Goal: Task Accomplishment & Management: Use online tool/utility

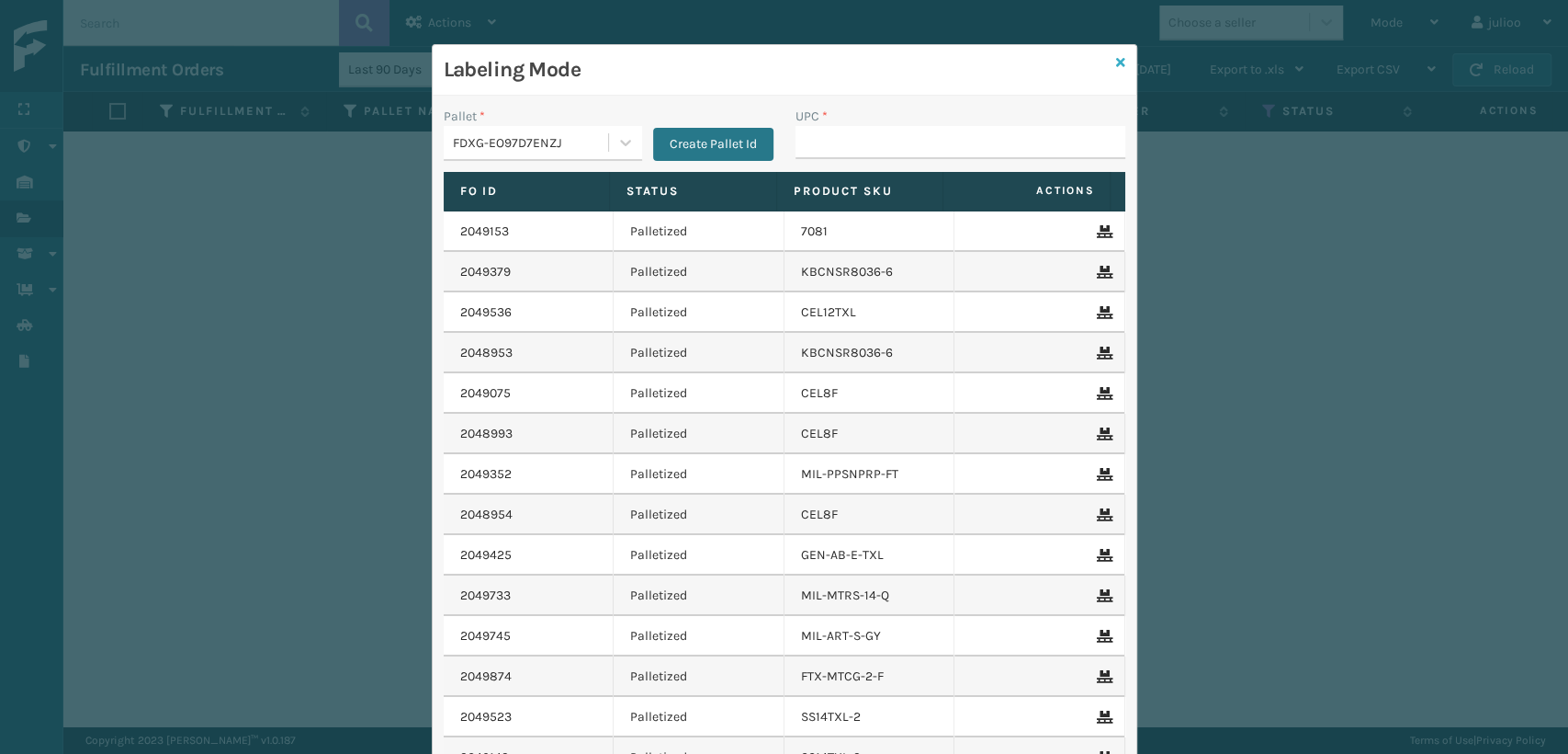
click at [1116, 57] on icon at bounding box center [1121, 62] width 9 height 13
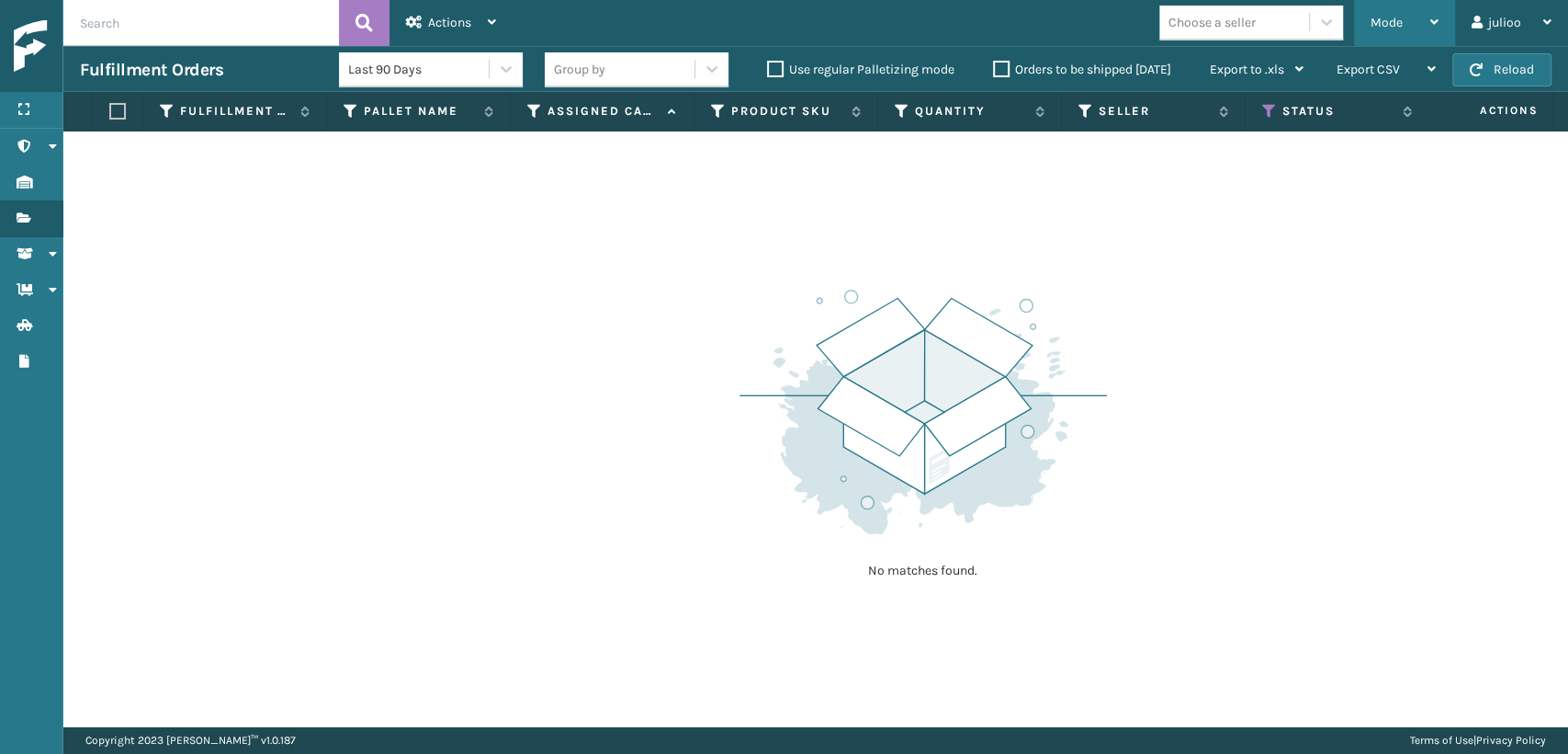
click at [1391, 26] on span "Mode" at bounding box center [1387, 23] width 32 height 16
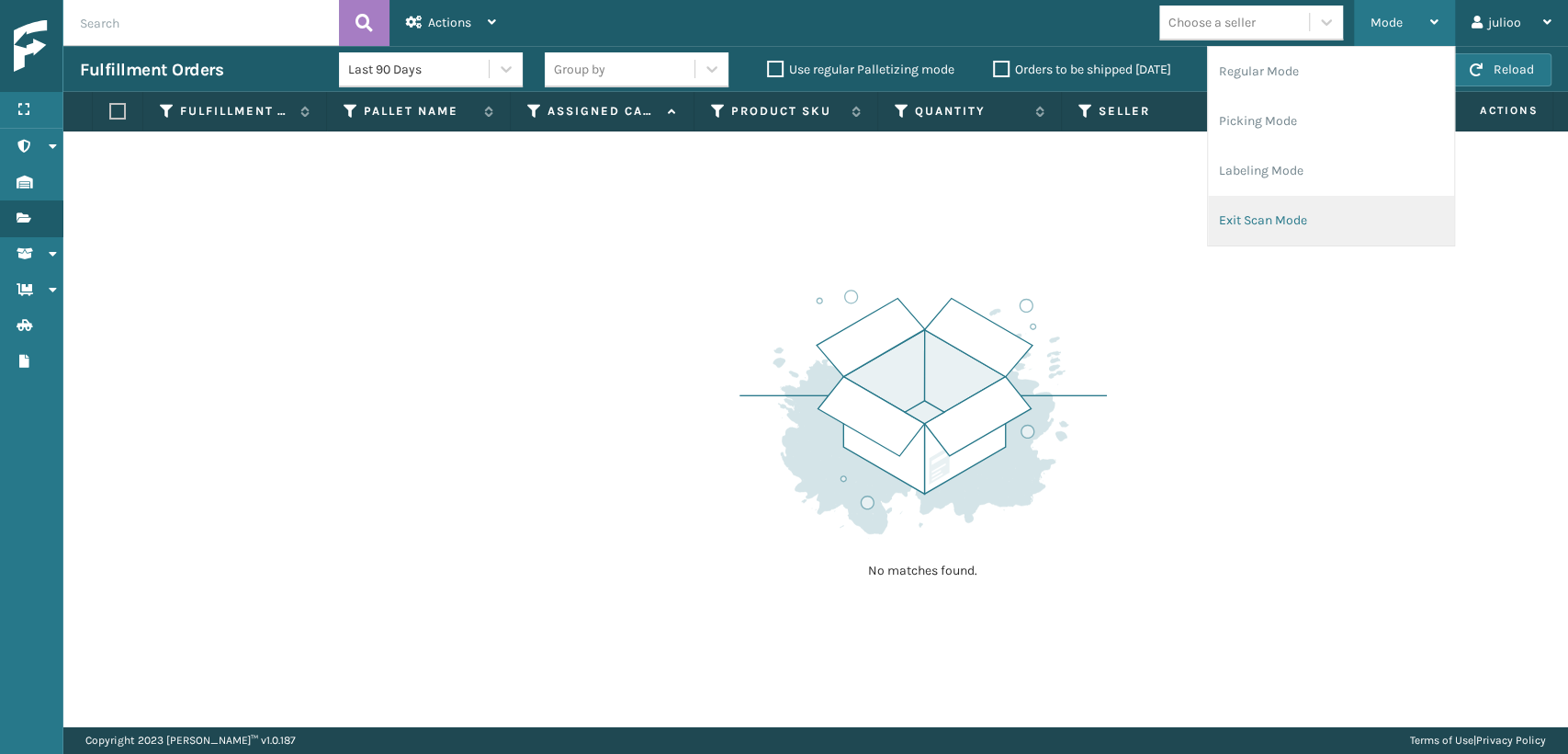
click at [1272, 230] on li "Exit Scan Mode" at bounding box center [1331, 220] width 246 height 50
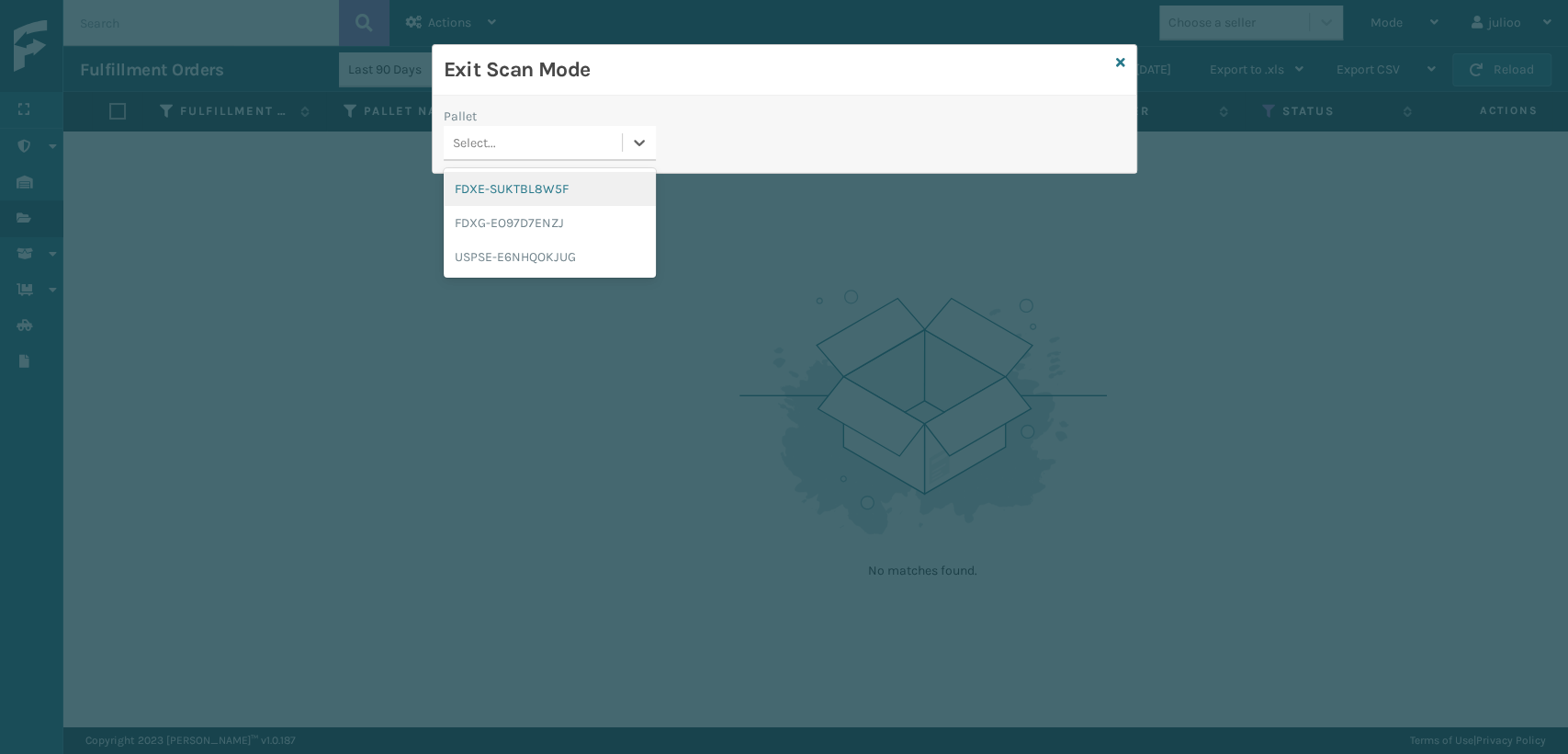
click at [470, 130] on div "Select..." at bounding box center [532, 142] width 178 height 30
click at [464, 226] on div "FDXG-EO97D7ENZJ" at bounding box center [549, 223] width 212 height 34
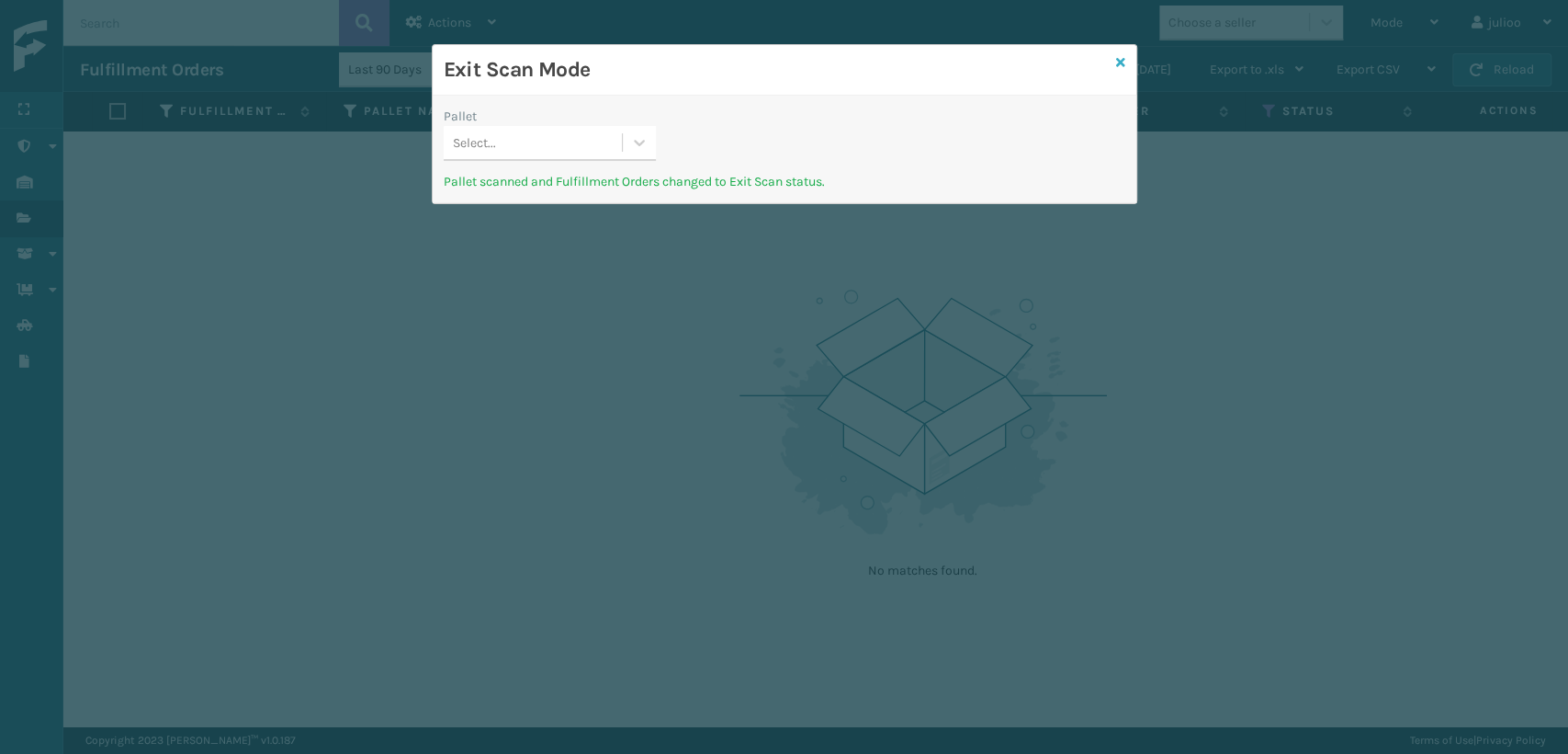
click at [1118, 60] on icon at bounding box center [1121, 62] width 9 height 13
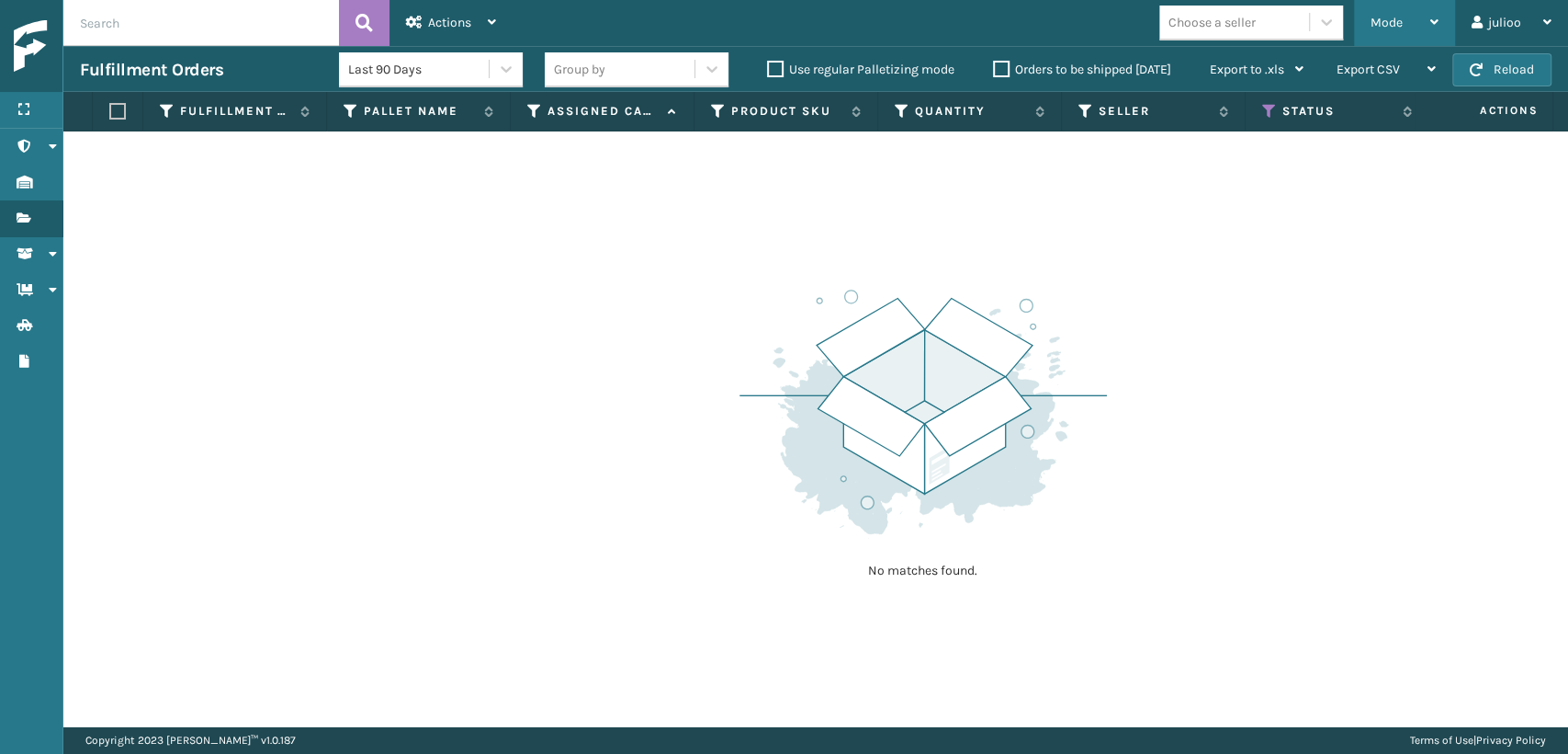
click at [1386, 18] on span "Mode" at bounding box center [1387, 23] width 32 height 16
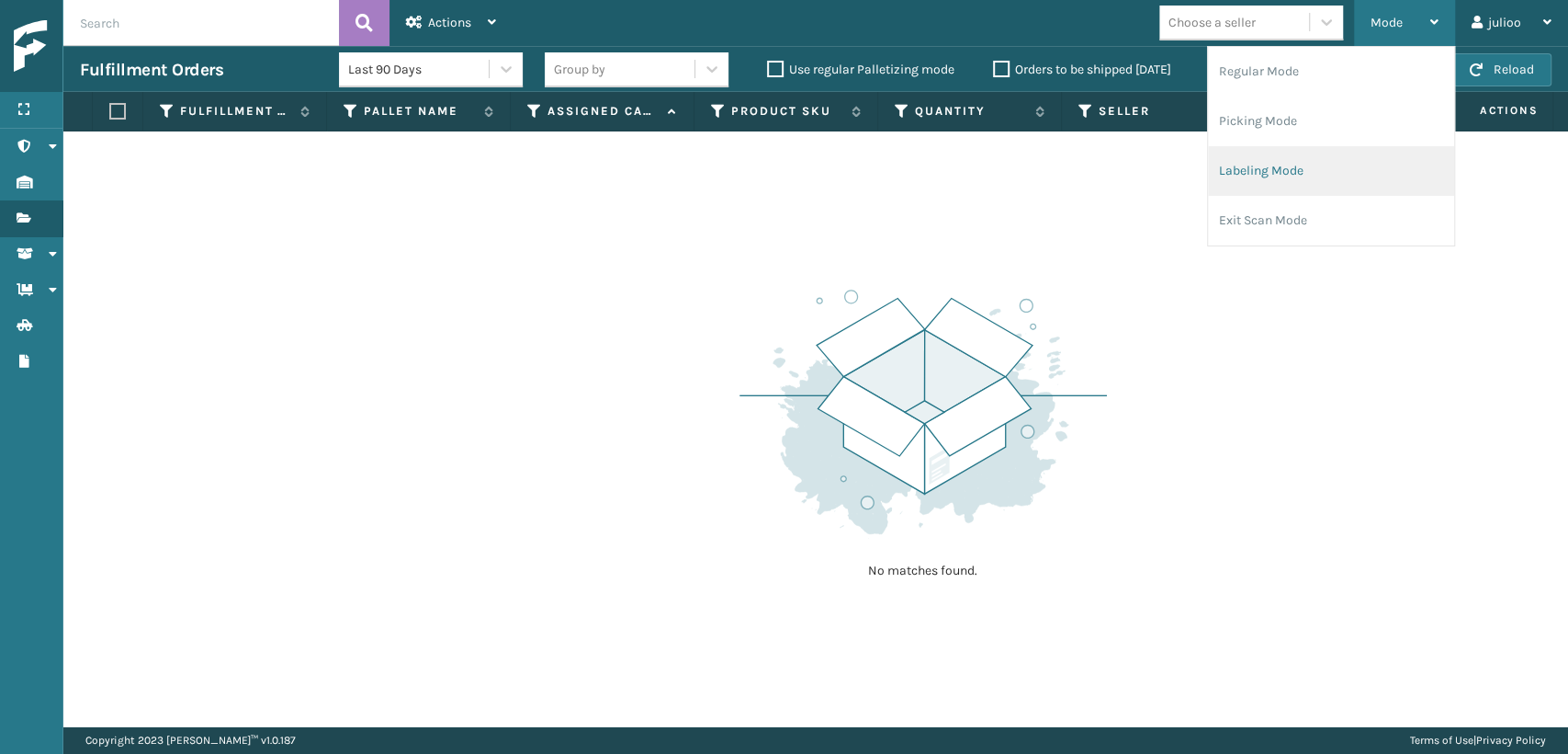
click at [1252, 170] on li "Labeling Mode" at bounding box center [1331, 171] width 246 height 50
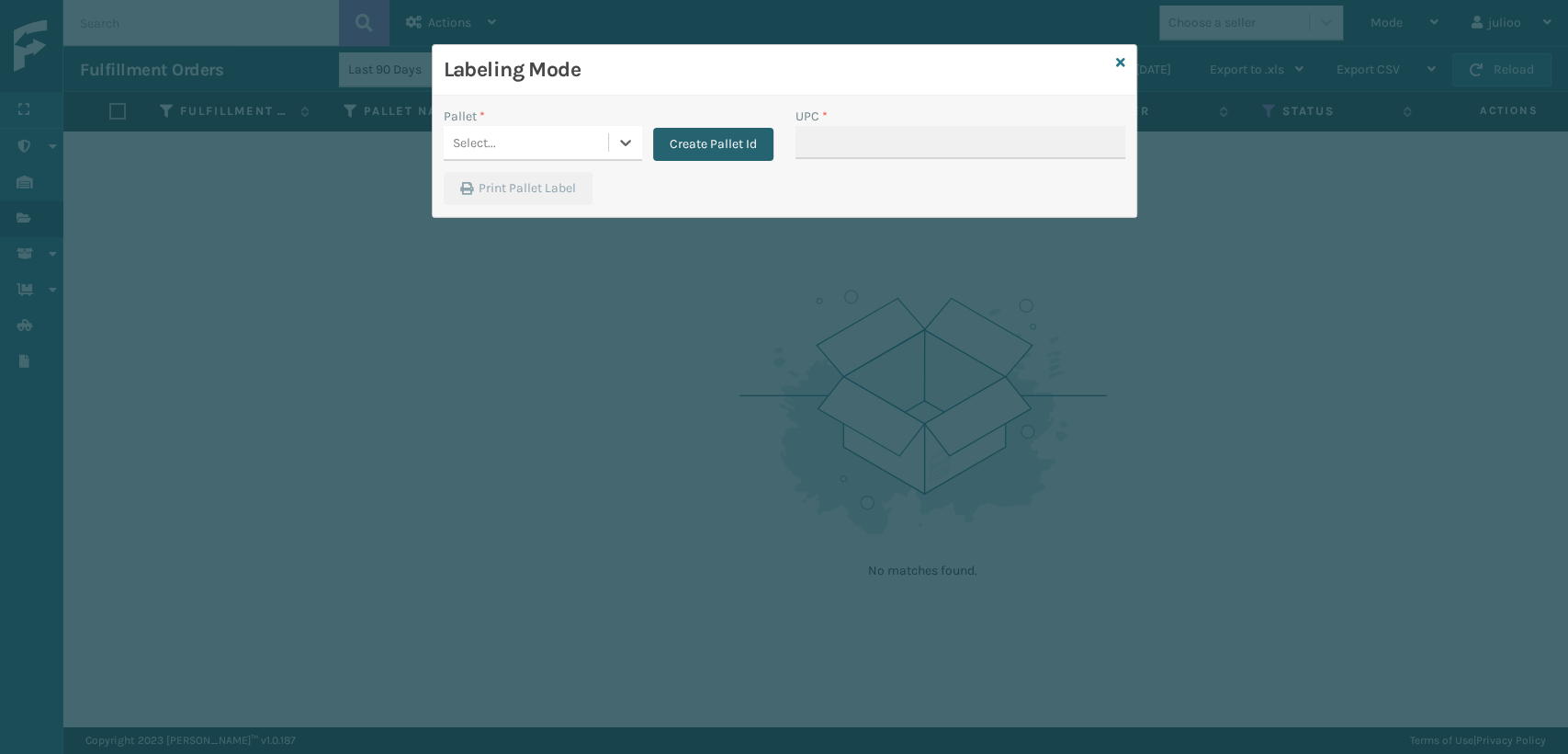
click at [683, 142] on button "Create Pallet Id" at bounding box center [713, 143] width 121 height 33
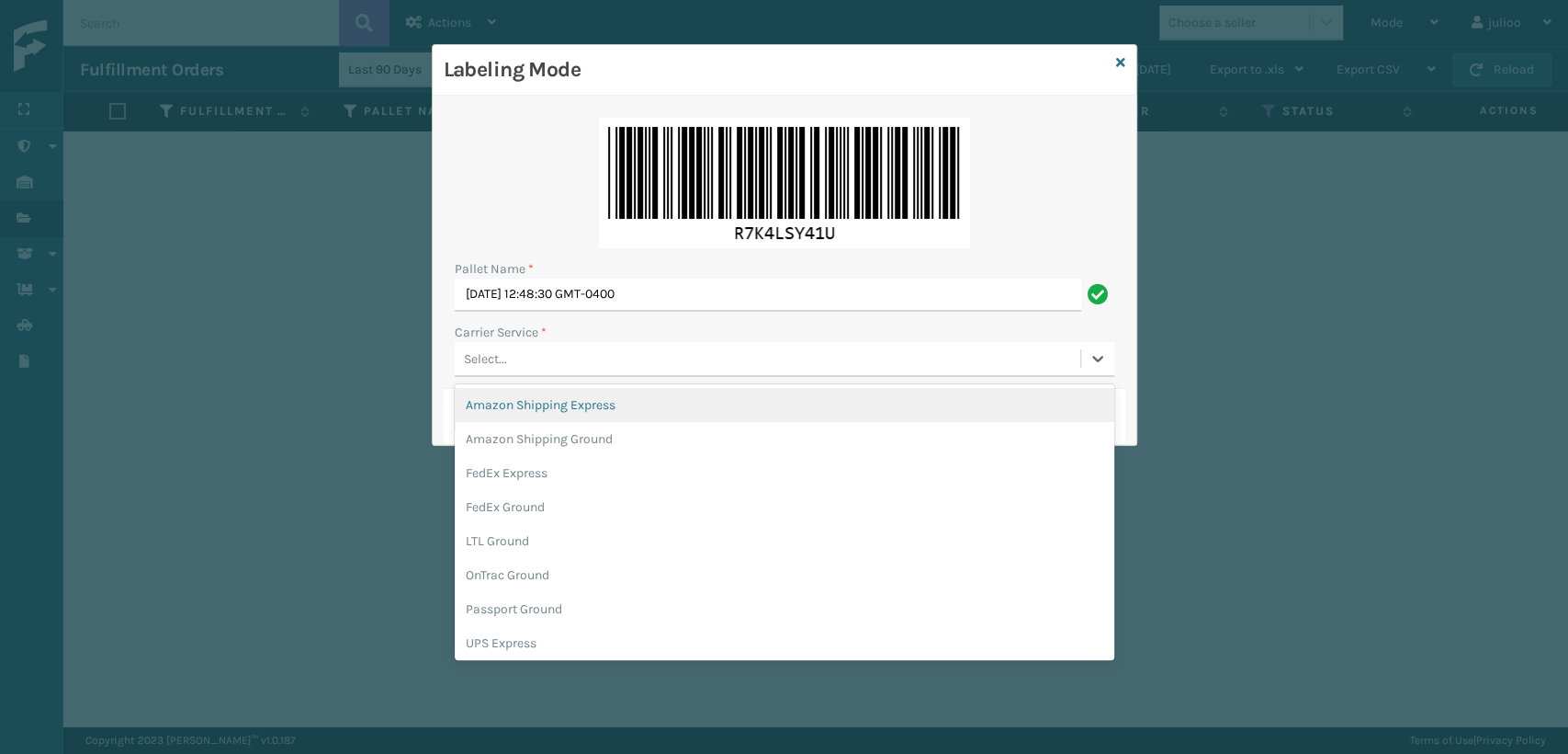
click at [575, 370] on div "Select..." at bounding box center [767, 359] width 626 height 30
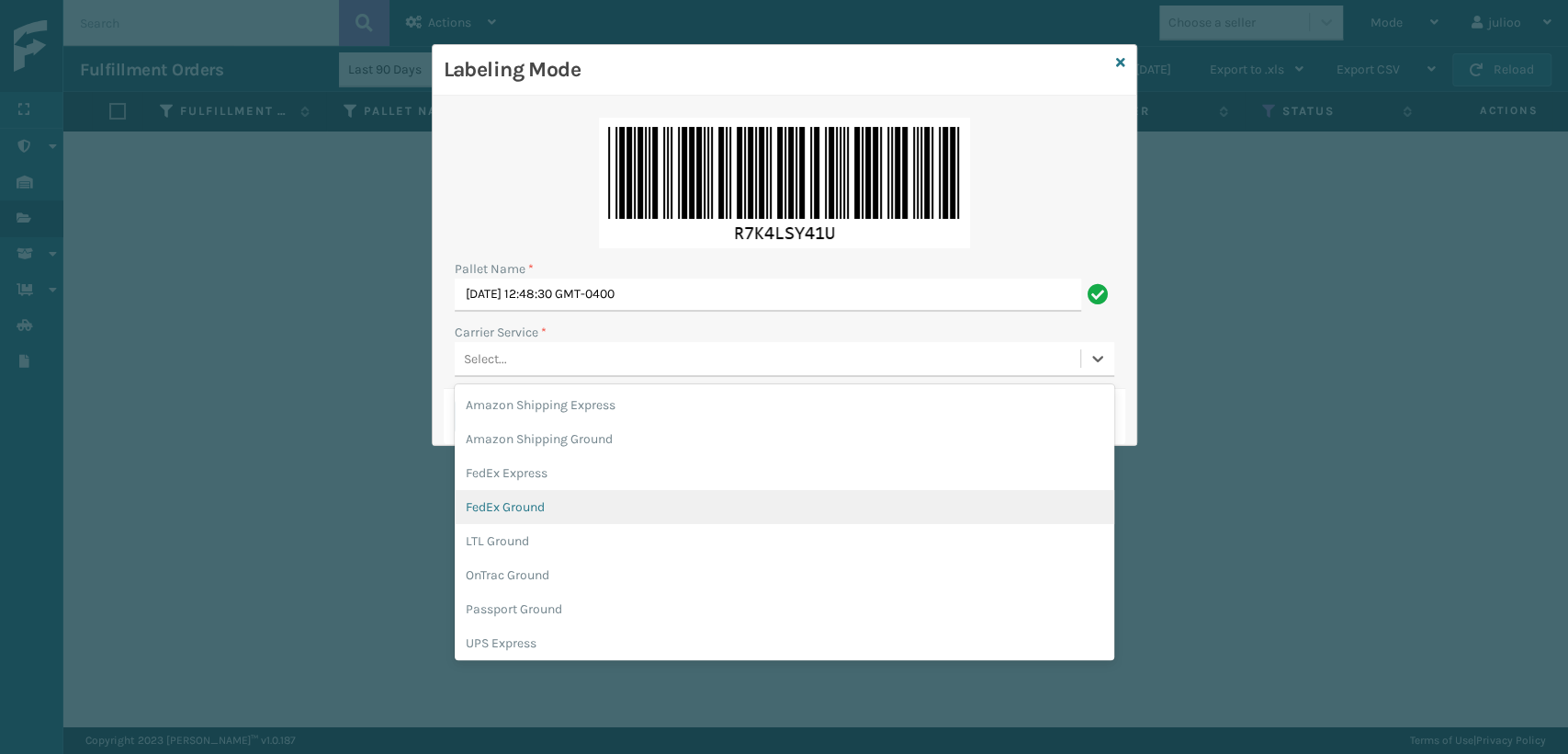
click at [544, 510] on div "FedEx Ground" at bounding box center [784, 507] width 659 height 34
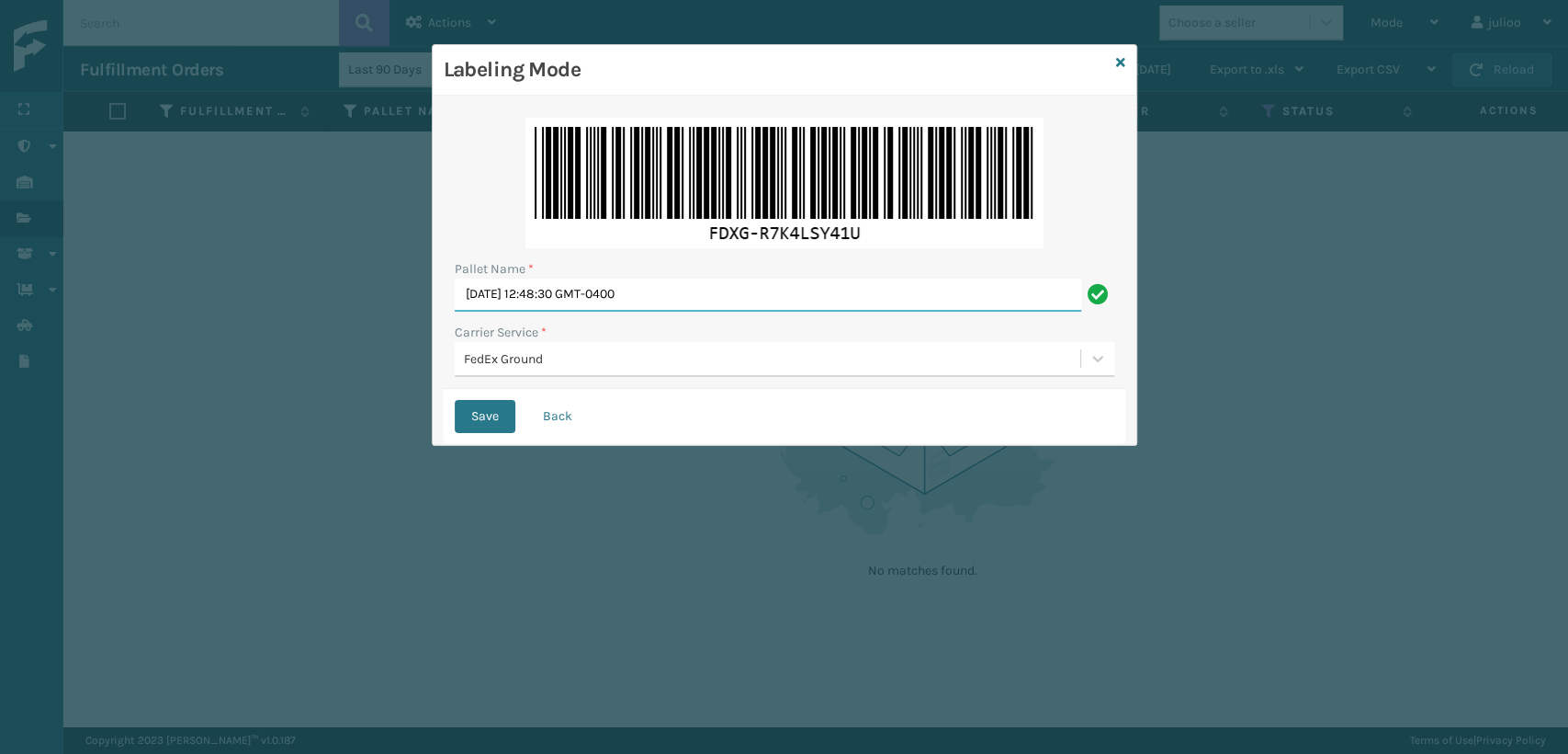
drag, startPoint x: 785, startPoint y: 284, endPoint x: 318, endPoint y: 338, distance: 470.1
click at [318, 338] on div "Labeling Mode Pallet Name * [DATE] 12:48:30 GMT-0400 Carrier Service * FedEx Gr…" at bounding box center [784, 377] width 1568 height 754
type input "T562295"
click at [455, 400] on button "Save" at bounding box center [485, 416] width 60 height 33
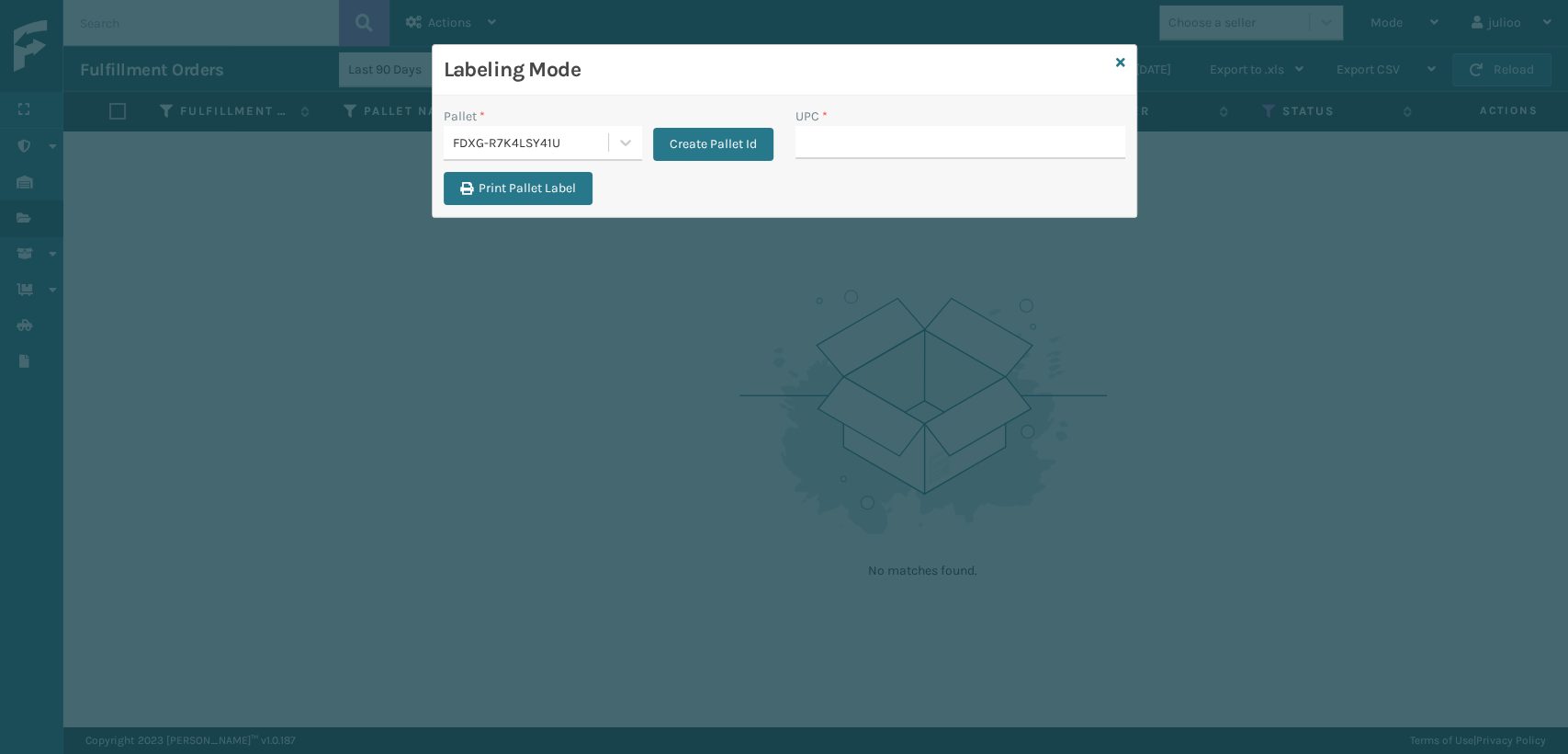
click at [825, 146] on input "UPC *" at bounding box center [960, 142] width 330 height 33
type input "0803130"
type input "08031301424"
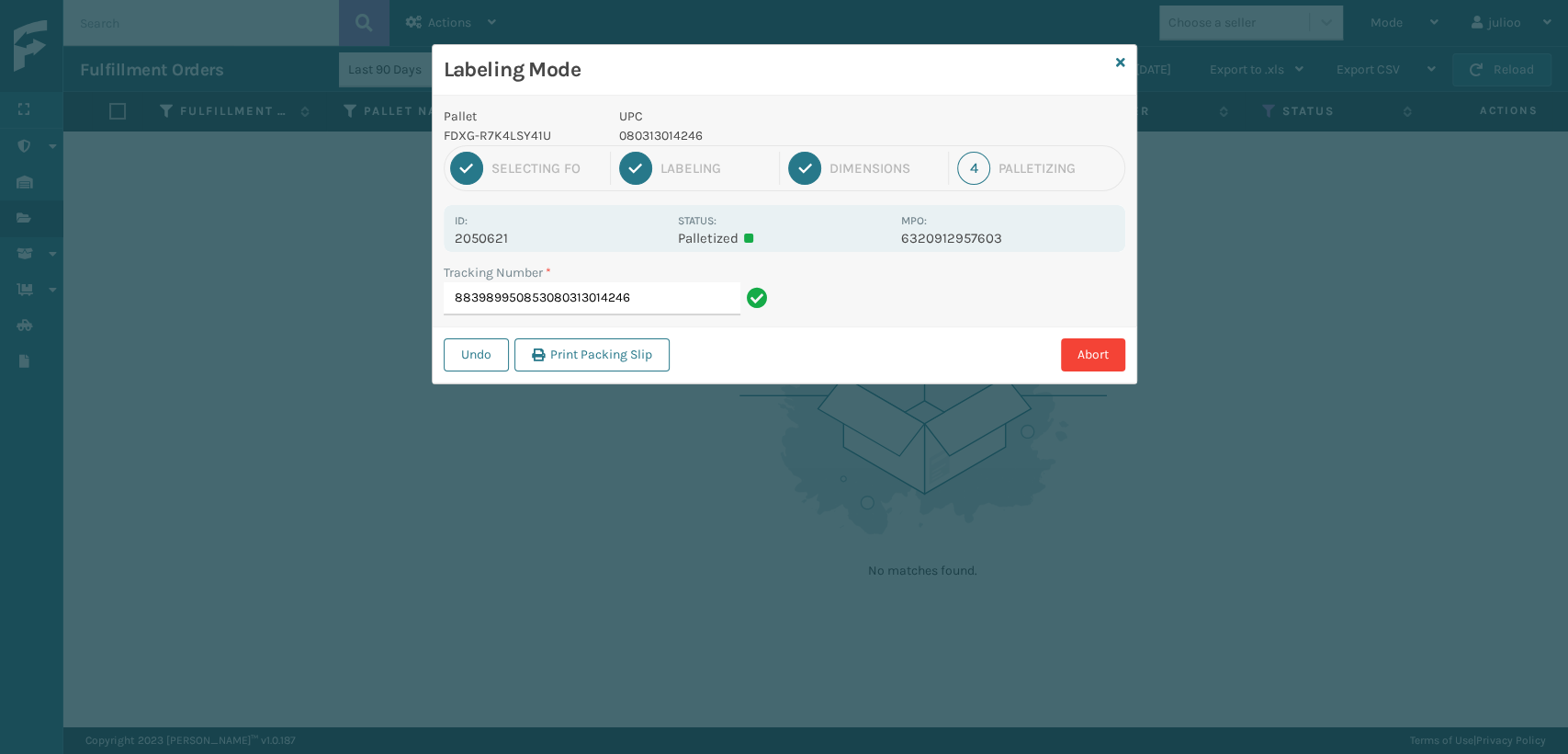
type input "883989950853080313014246"
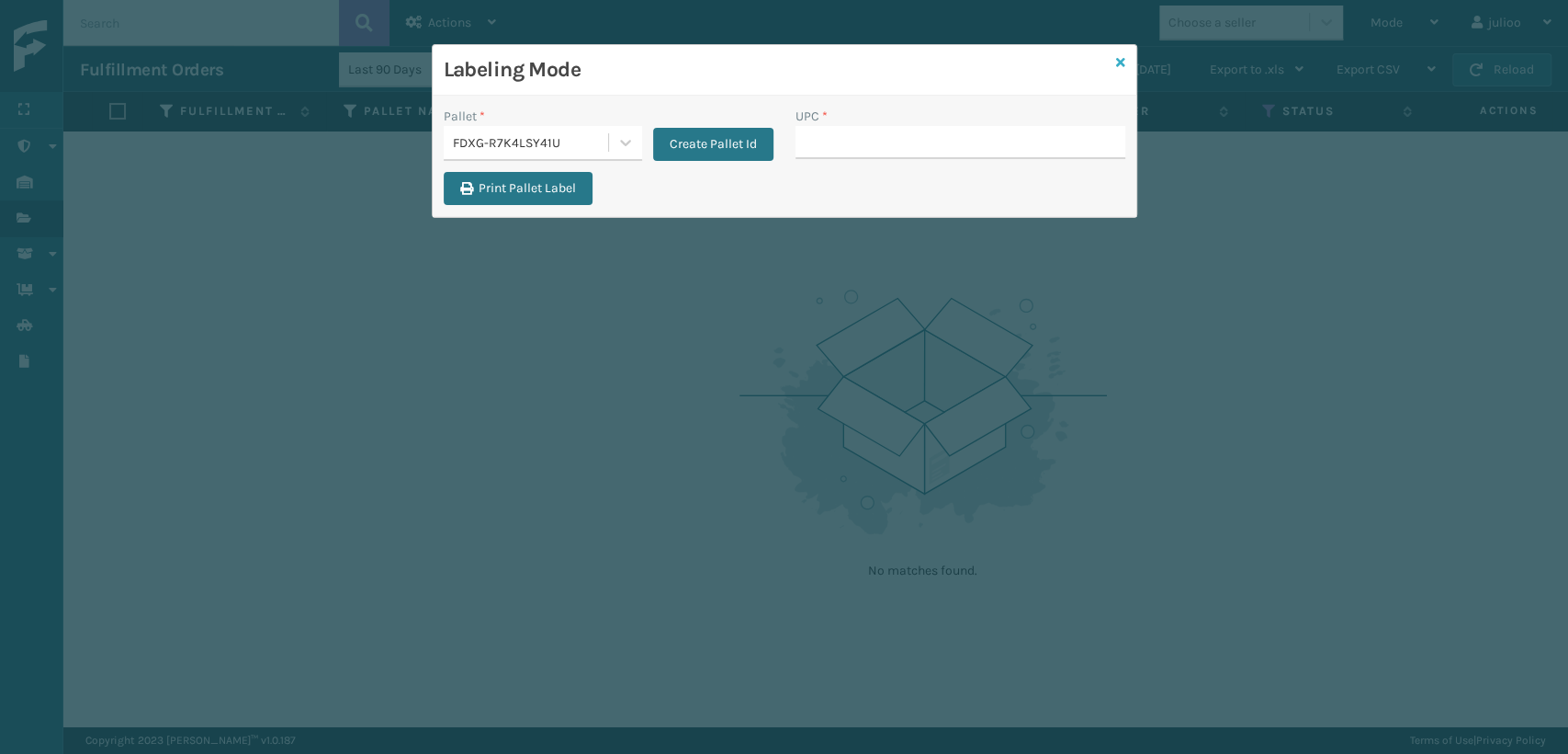
click at [1119, 68] on icon at bounding box center [1121, 62] width 9 height 13
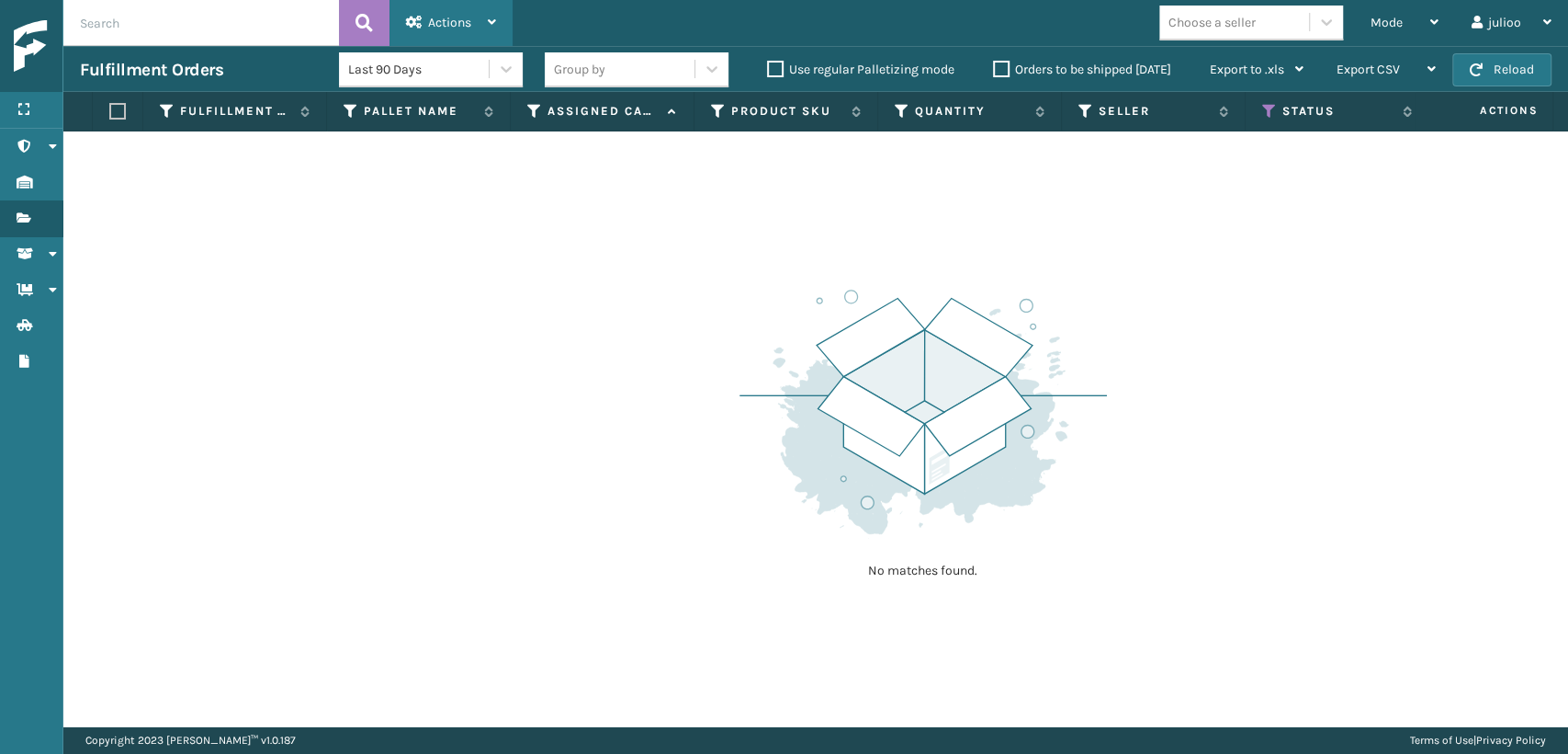
click at [491, 33] on div "Actions" at bounding box center [450, 23] width 90 height 46
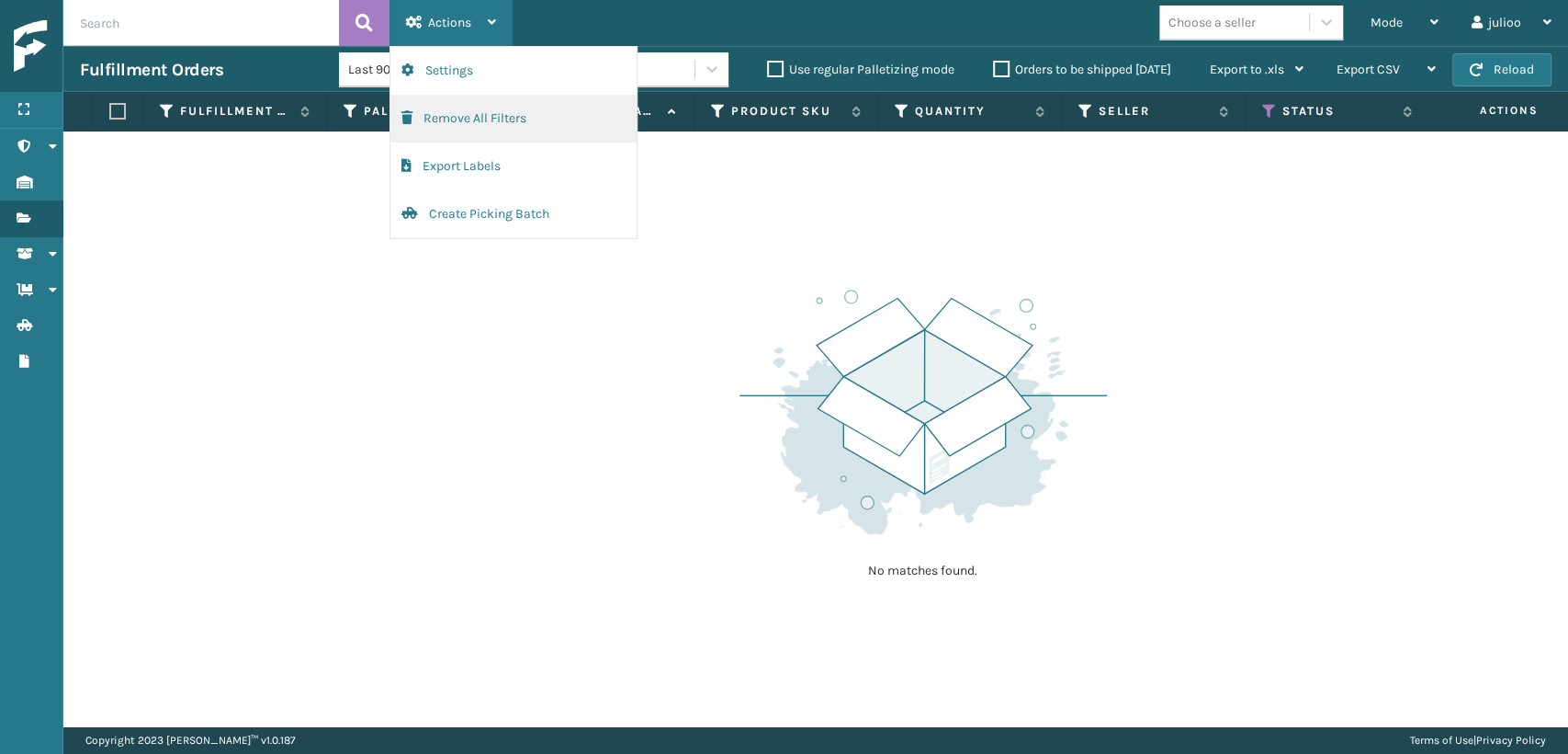
click at [485, 124] on button "Remove All Filters" at bounding box center [513, 118] width 246 height 48
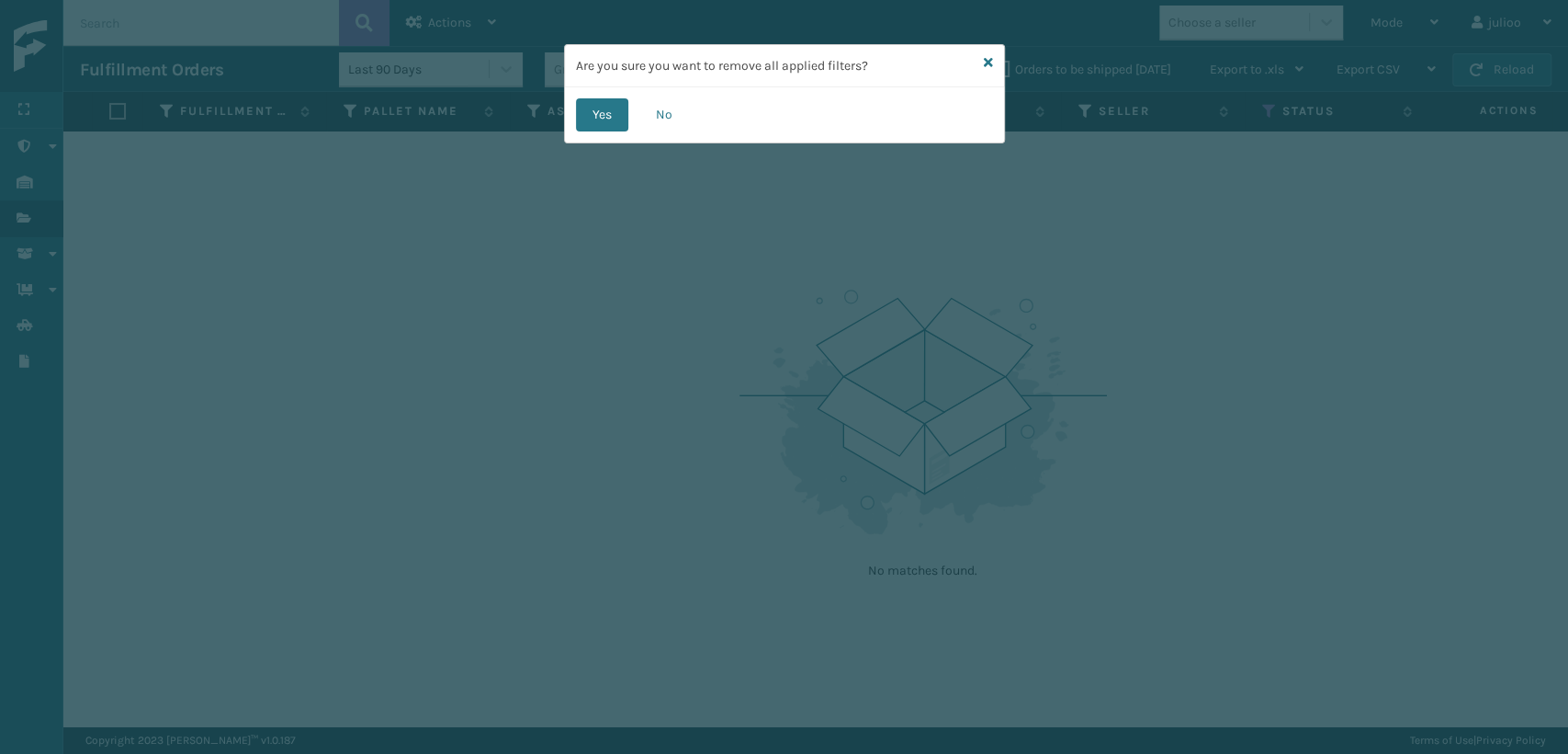
click at [567, 111] on div "Yes No" at bounding box center [785, 115] width 440 height 55
click at [590, 119] on button "Yes" at bounding box center [603, 114] width 53 height 33
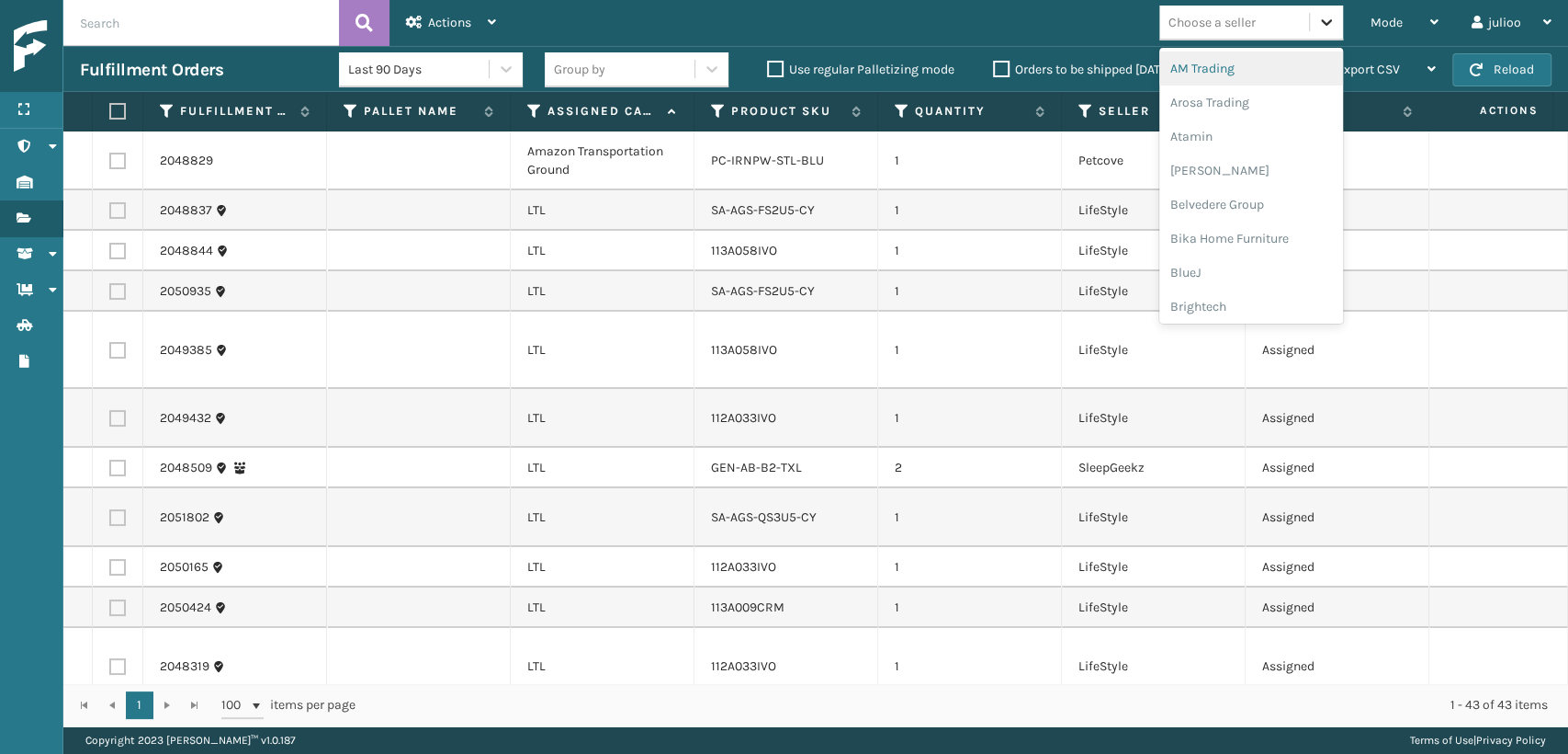
click at [1320, 24] on icon at bounding box center [1326, 22] width 18 height 18
click at [1198, 280] on div "SleepGeekz" at bounding box center [1251, 270] width 184 height 34
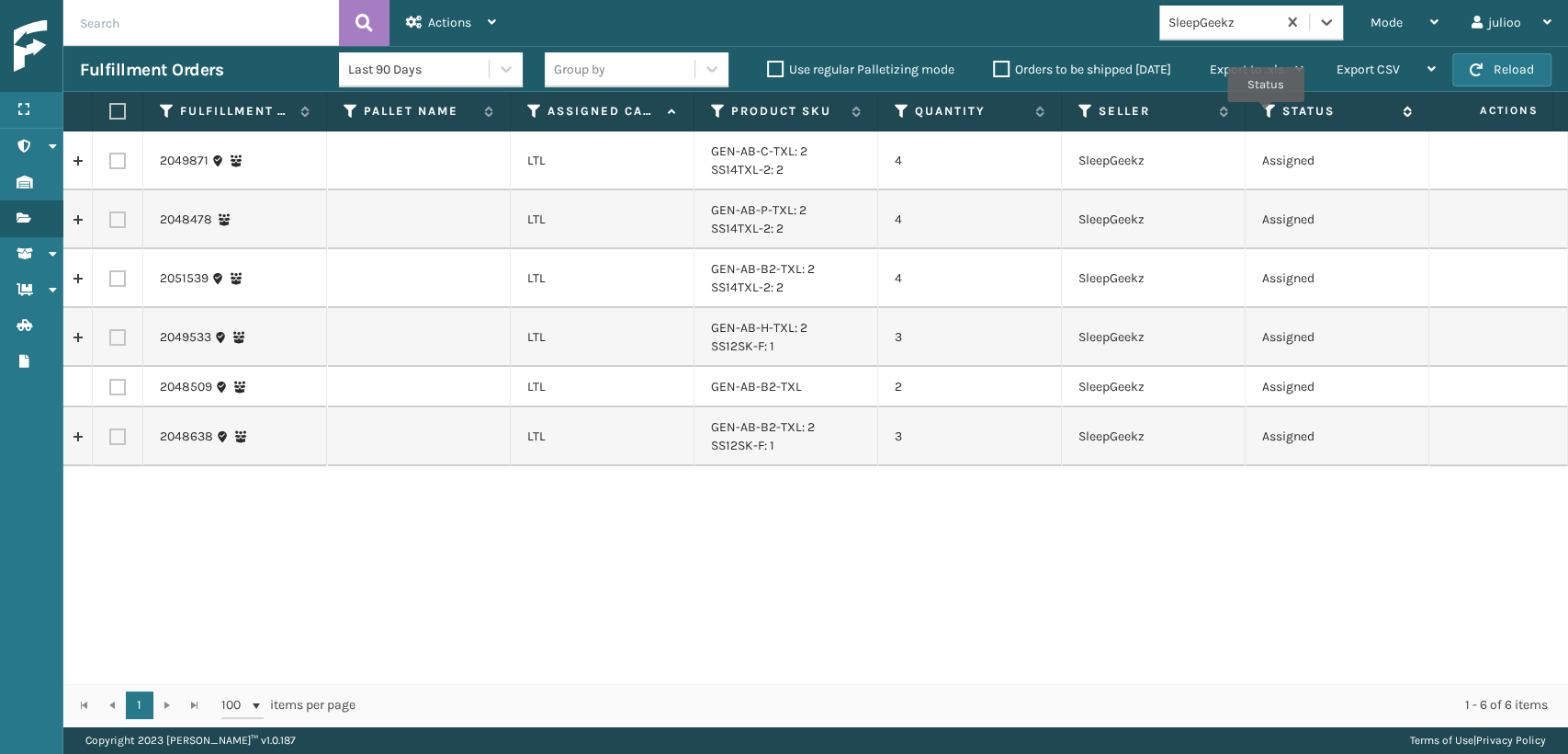
click at [1266, 115] on icon at bounding box center [1270, 111] width 15 height 17
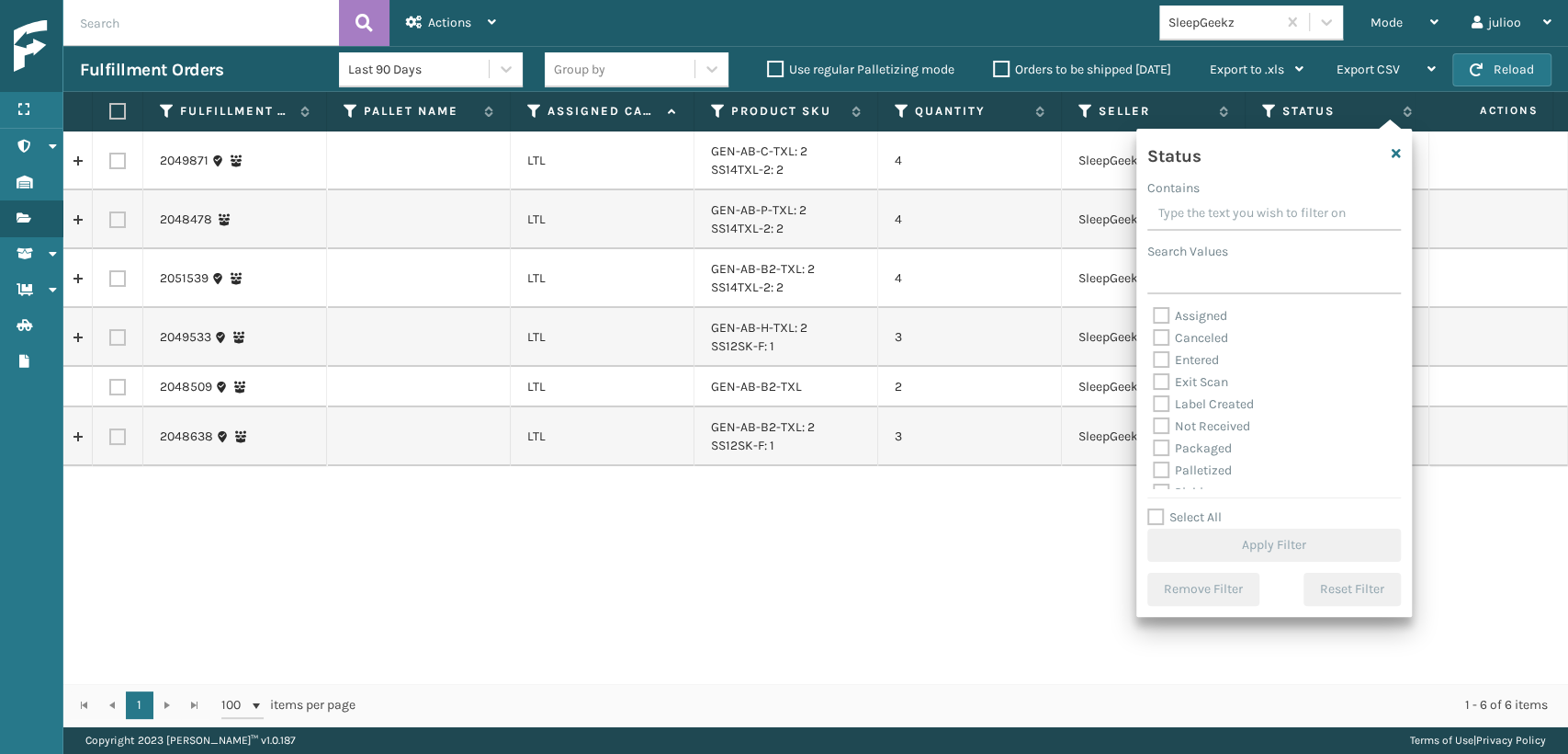
scroll to position [102, 0]
click at [1161, 387] on label "Picking" at bounding box center [1185, 390] width 65 height 16
click at [1154, 387] on input "Picking" at bounding box center [1153, 385] width 1 height 12
checkbox input "true"
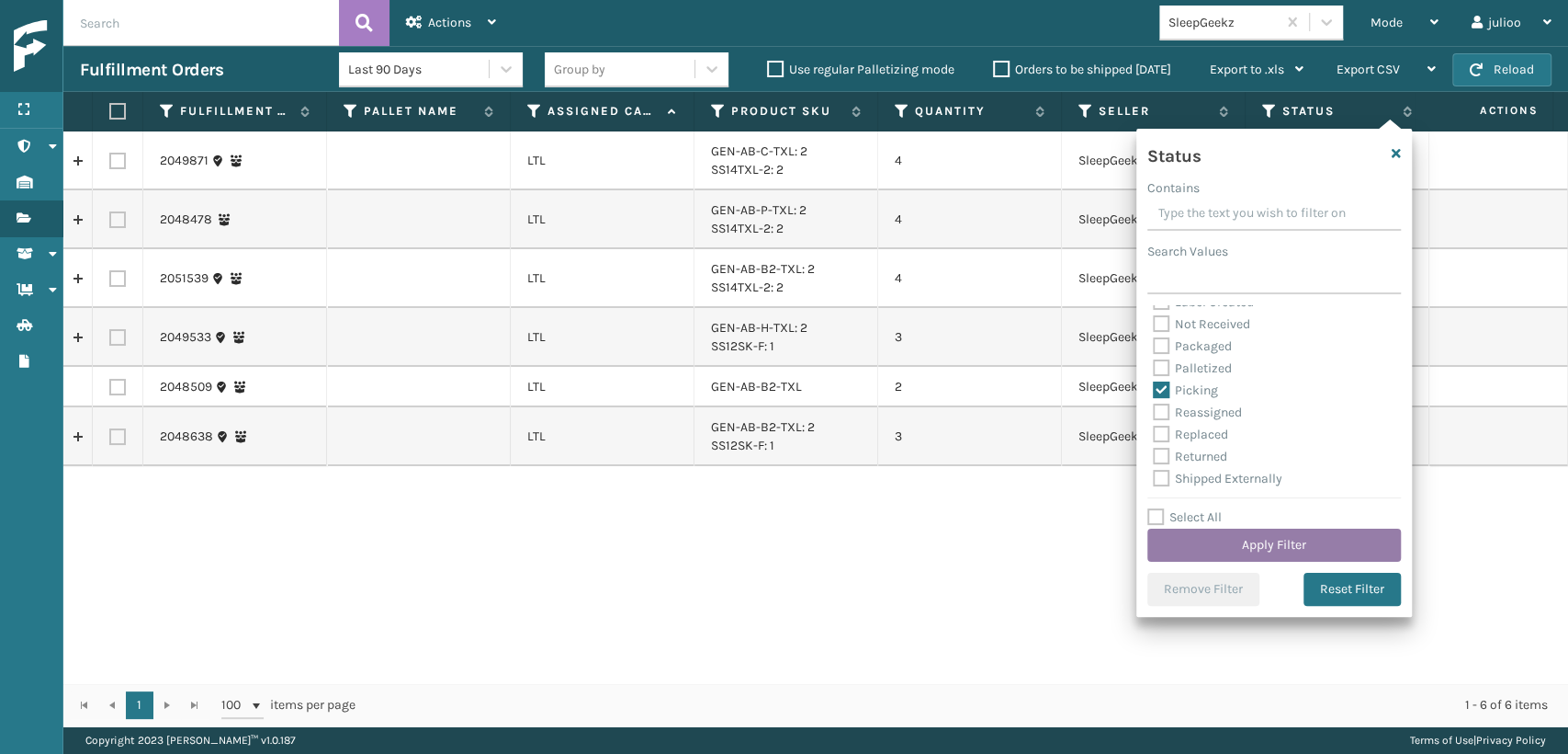
click at [1264, 543] on button "Apply Filter" at bounding box center [1274, 545] width 254 height 33
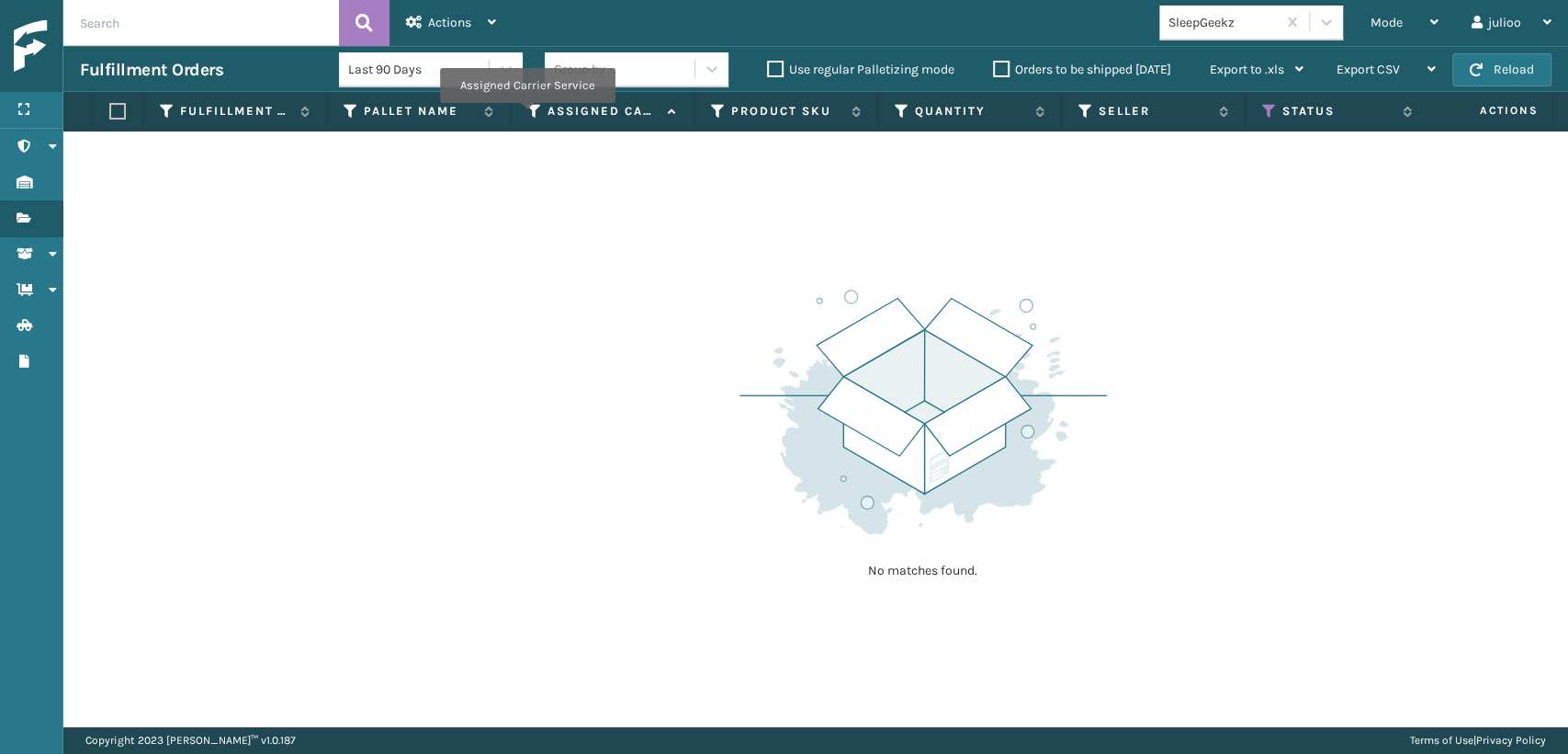
click at [527, 116] on icon at bounding box center [535, 111] width 15 height 17
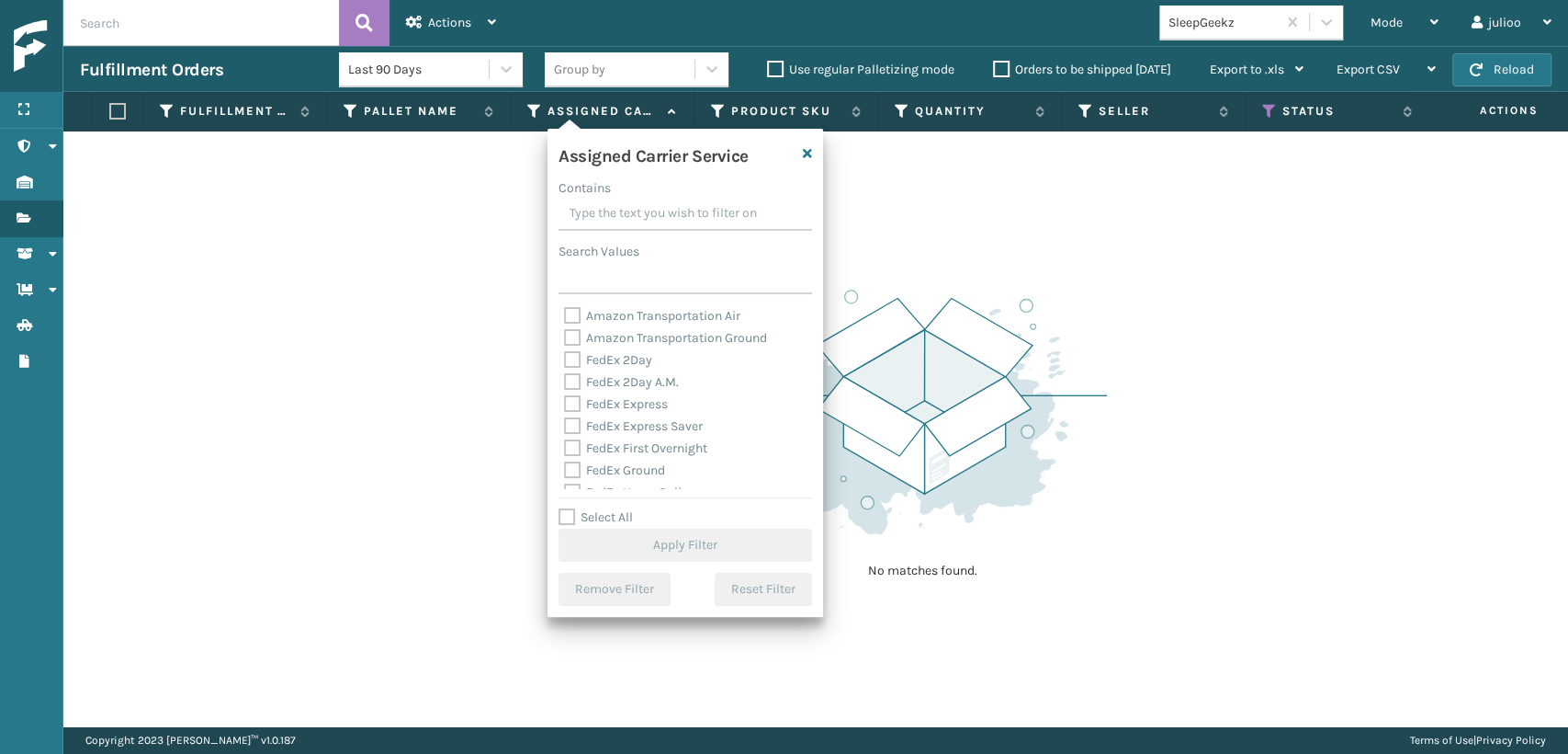
click at [572, 364] on label "FedEx 2Day" at bounding box center [608, 360] width 88 height 16
click at [565, 361] on input "FedEx 2Day" at bounding box center [564, 355] width 1 height 12
checkbox input "true"
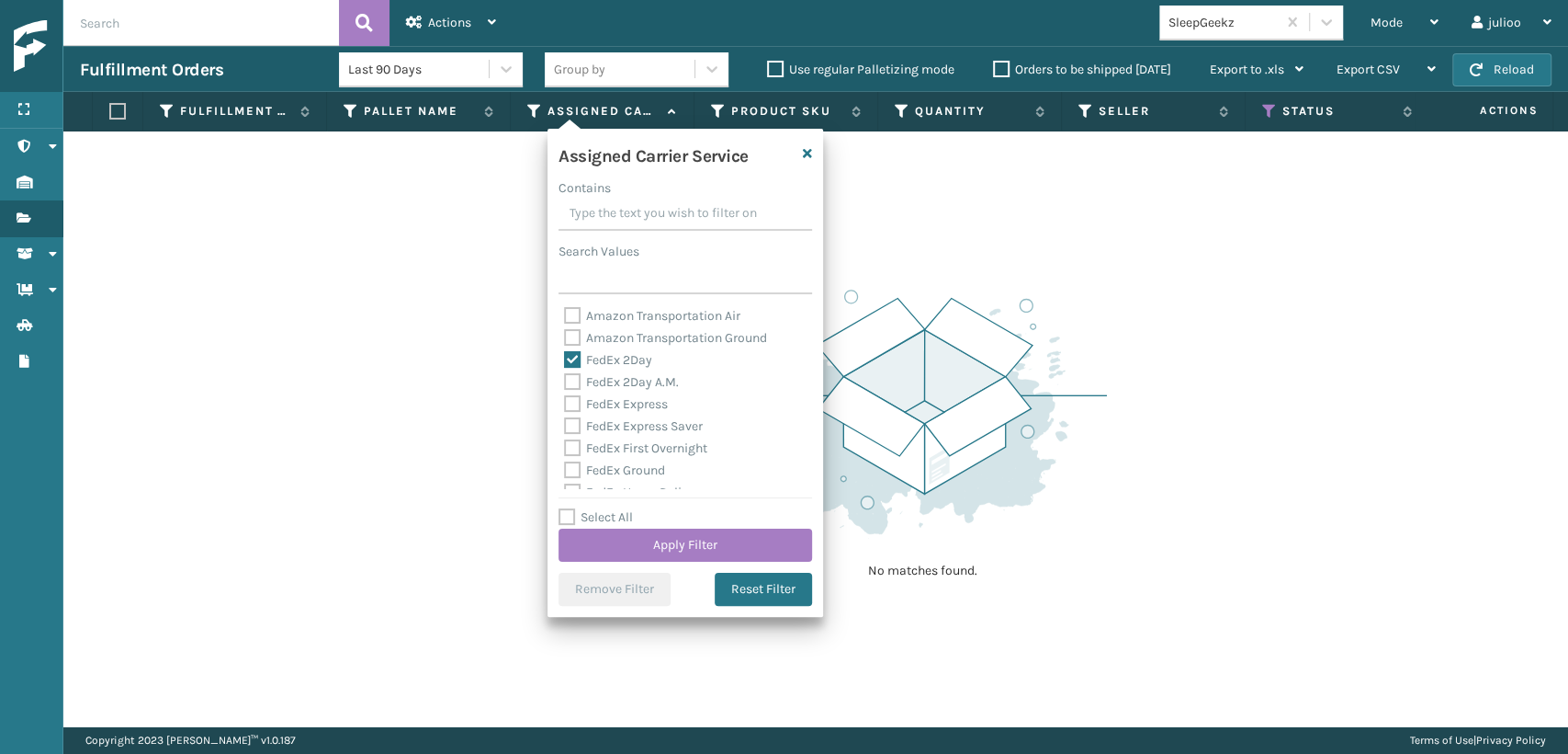
click at [575, 383] on label "FedEx 2Day A.M." at bounding box center [622, 381] width 115 height 16
click at [565, 383] on input "FedEx 2Day A.M." at bounding box center [564, 377] width 1 height 12
checkbox input "true"
drag, startPoint x: 574, startPoint y: 399, endPoint x: 573, endPoint y: 411, distance: 12.0
click at [574, 400] on label "FedEx Express" at bounding box center [616, 404] width 104 height 16
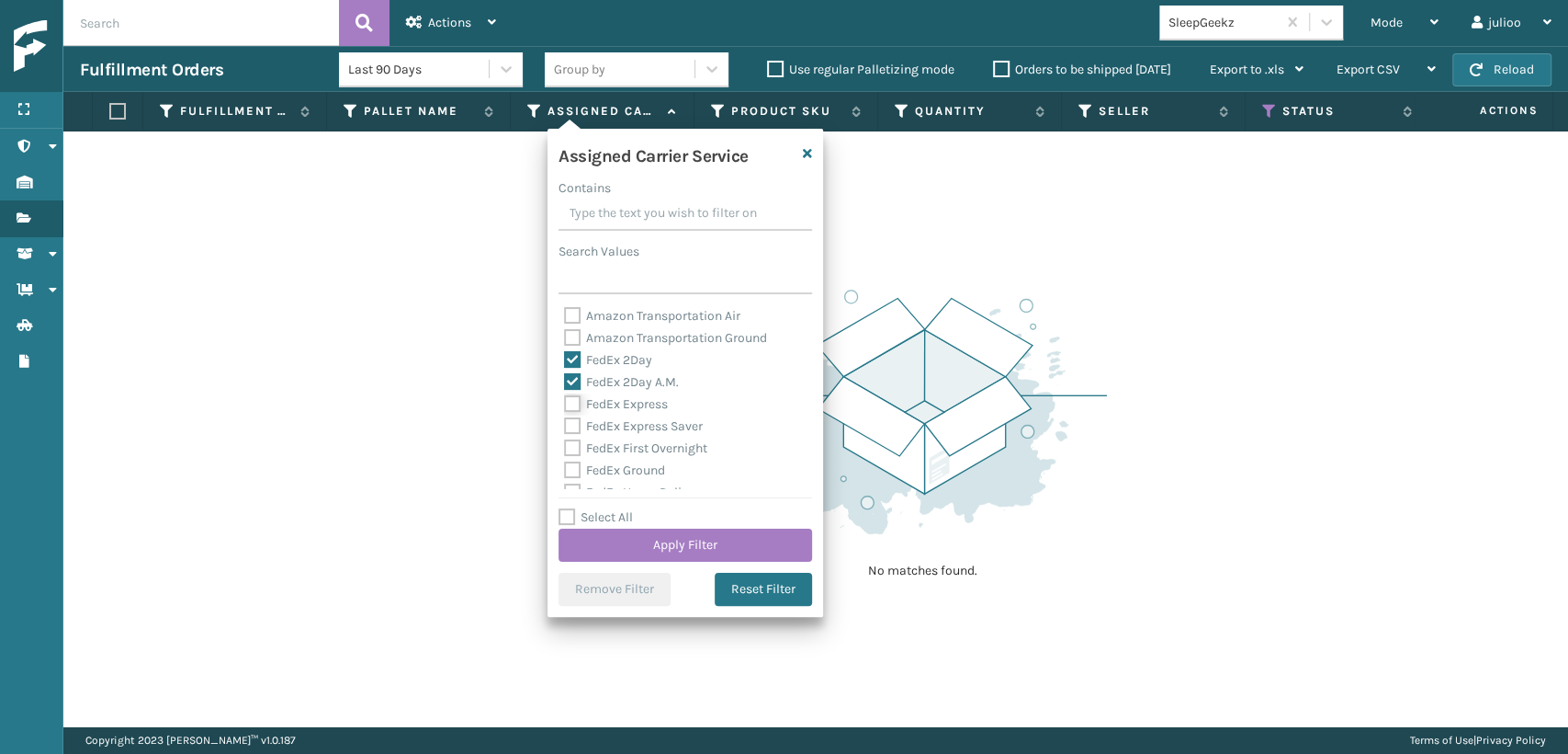
click at [565, 400] on input "FedEx Express" at bounding box center [564, 399] width 1 height 12
checkbox input "true"
click at [573, 419] on label "FedEx Express Saver" at bounding box center [633, 426] width 139 height 16
click at [573, 450] on label "FedEx First Overnight" at bounding box center [636, 447] width 143 height 16
click at [565, 449] on input "FedEx First Overnight" at bounding box center [564, 444] width 1 height 12
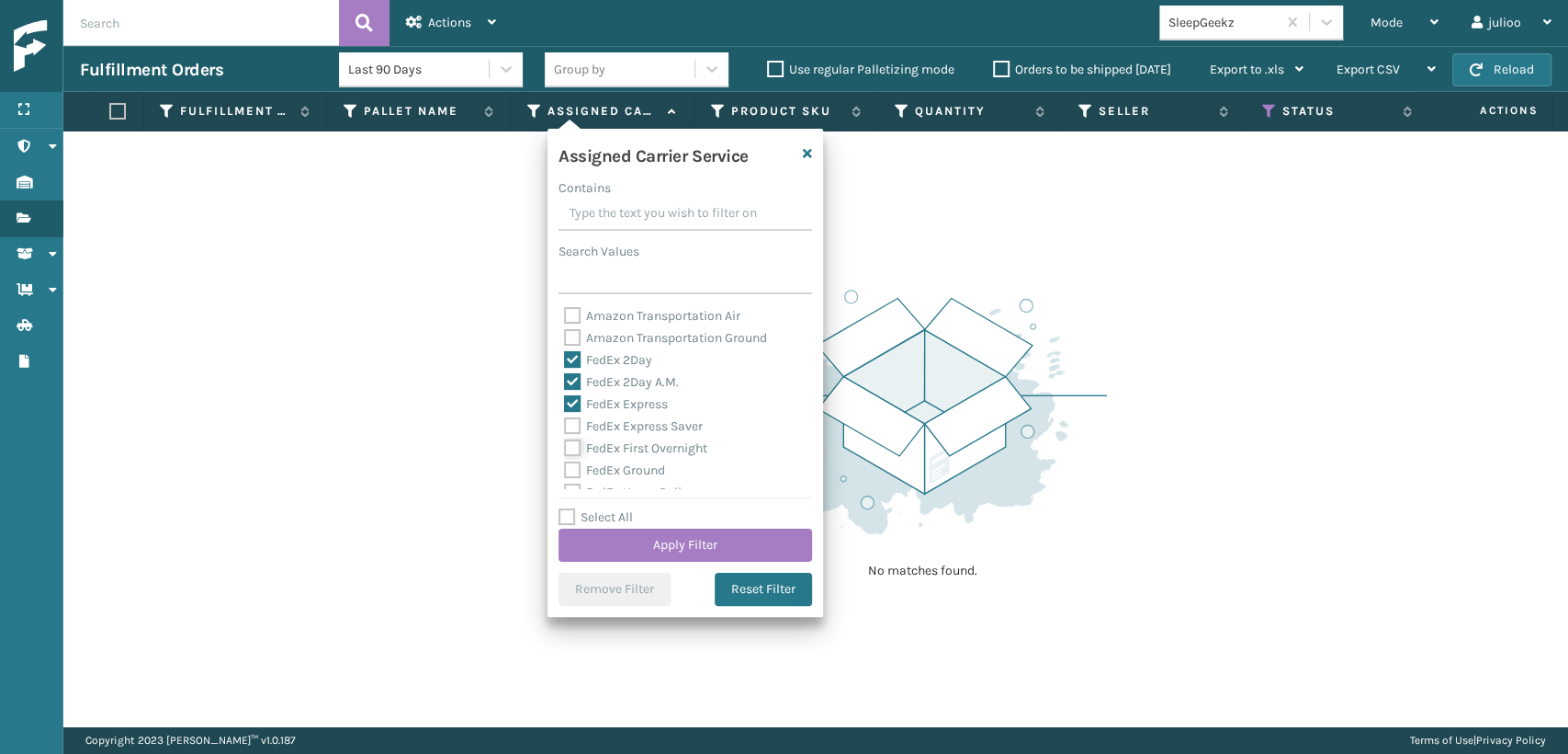
checkbox input "true"
click at [570, 424] on label "FedEx Express Saver" at bounding box center [633, 426] width 139 height 16
click at [568, 323] on label "FedEx Express Saver" at bounding box center [633, 324] width 139 height 16
click at [565, 323] on input "FedEx Express Saver" at bounding box center [564, 319] width 1 height 12
checkbox input "true"
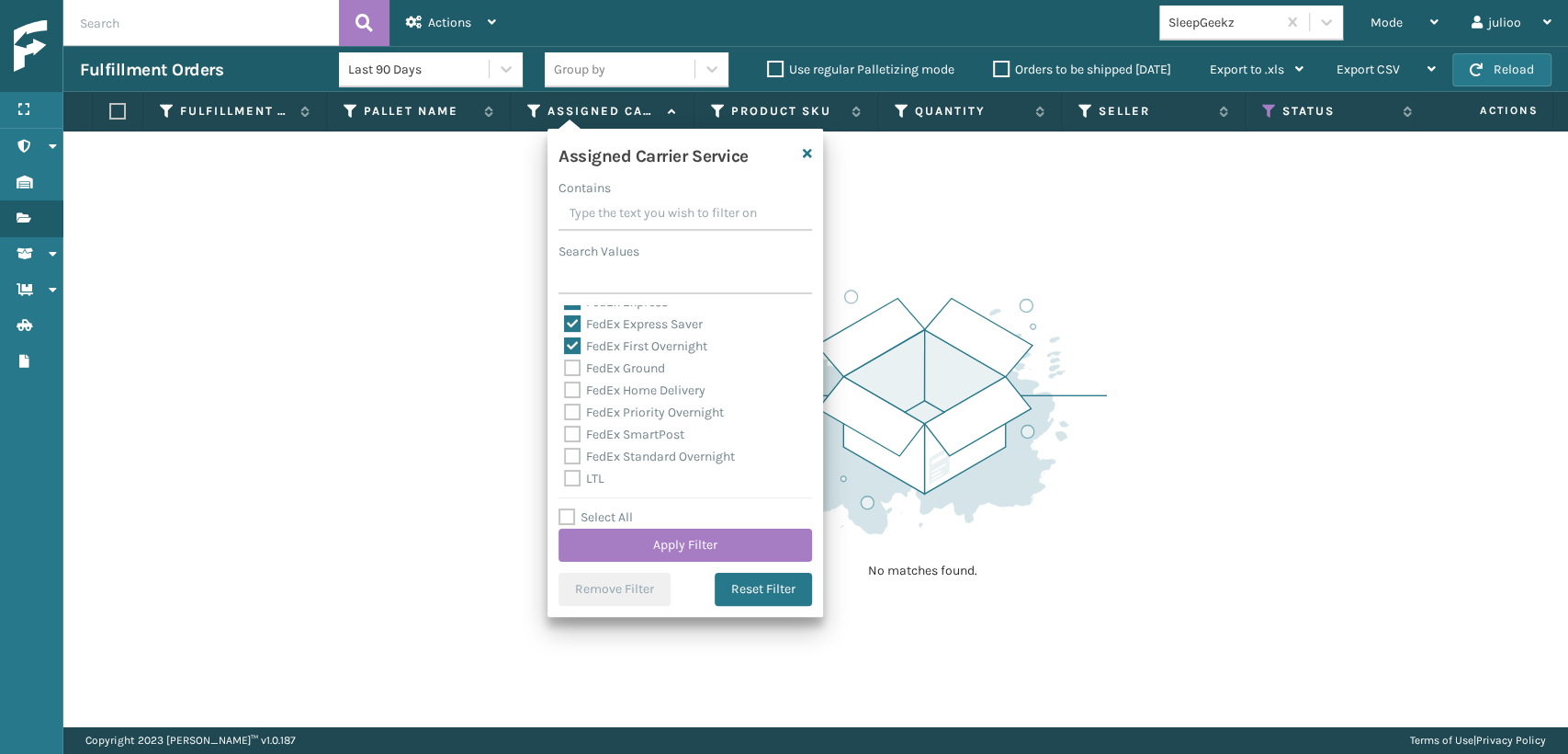
drag, startPoint x: 571, startPoint y: 366, endPoint x: 567, endPoint y: 398, distance: 32.2
click at [571, 367] on label "FedEx Ground" at bounding box center [614, 368] width 101 height 16
click at [565, 367] on input "FedEx Ground" at bounding box center [564, 363] width 1 height 12
checkbox input "true"
click at [567, 404] on div "FedEx Priority Overnight" at bounding box center [685, 412] width 242 height 22
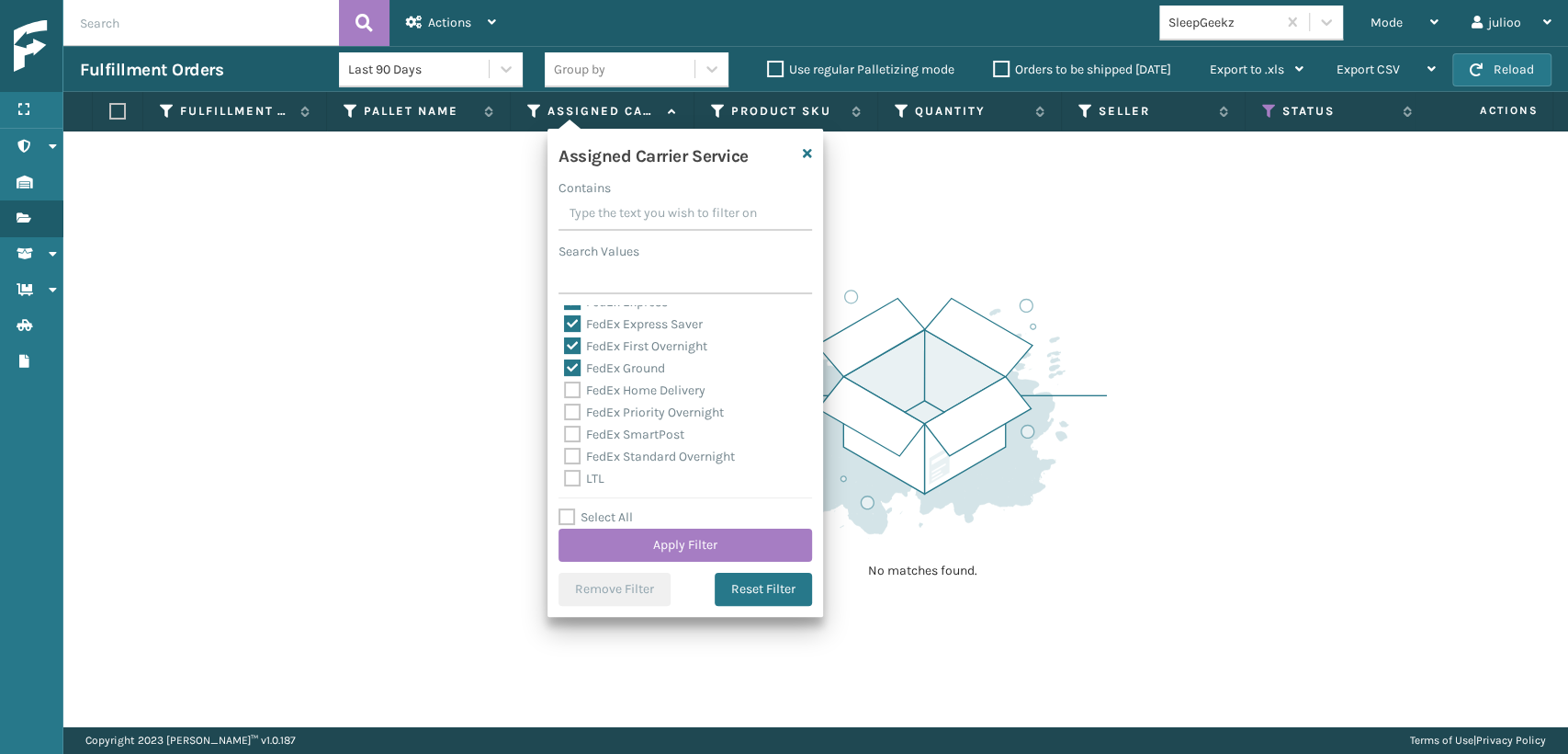
click at [571, 409] on label "FedEx Priority Overnight" at bounding box center [643, 412] width 159 height 16
click at [565, 409] on input "FedEx Priority Overnight" at bounding box center [564, 408] width 1 height 12
checkbox input "true"
click at [570, 389] on label "FedEx Home Delivery" at bounding box center [635, 390] width 142 height 16
click at [565, 389] on input "FedEx Home Delivery" at bounding box center [564, 385] width 1 height 12
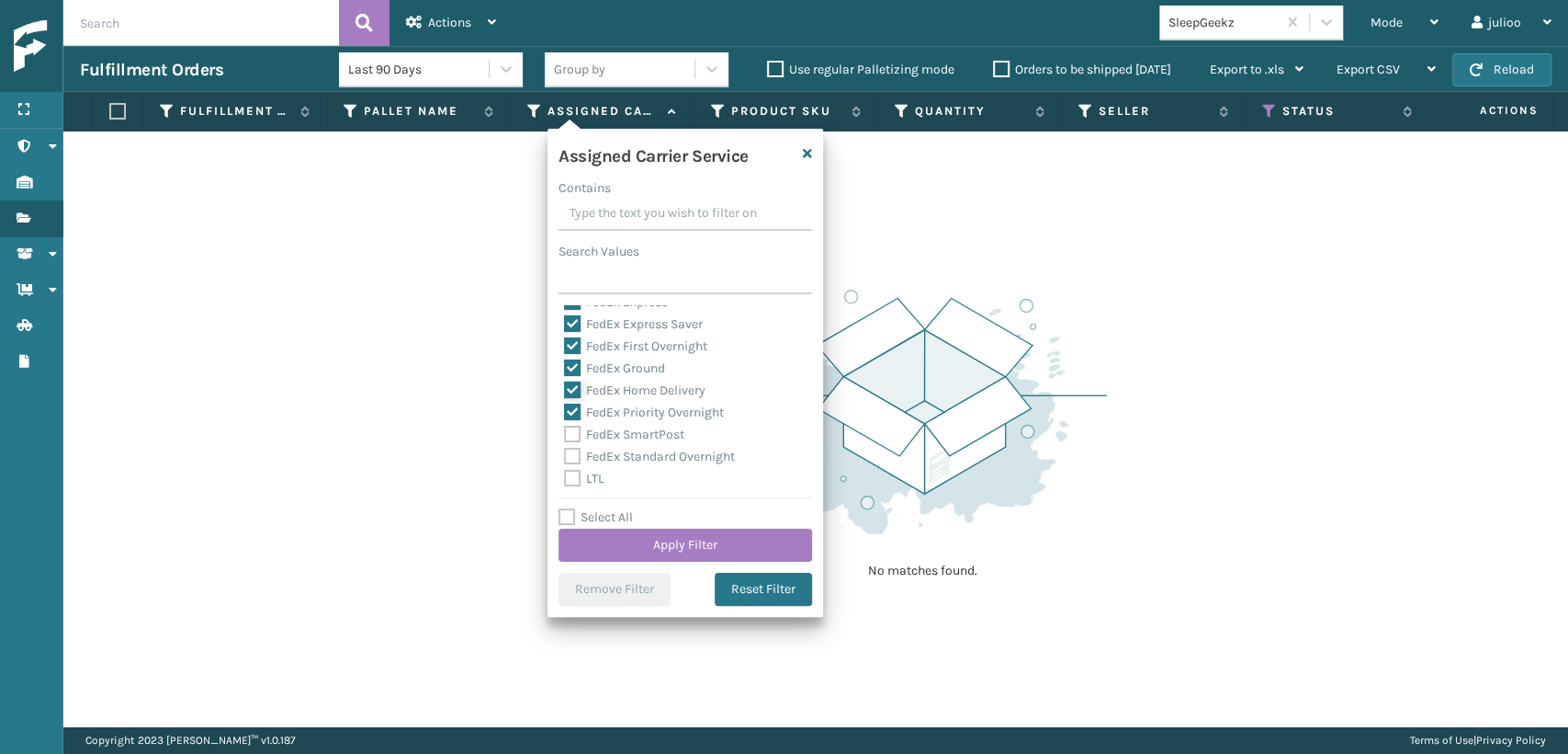
checkbox input "true"
click at [566, 442] on label "FedEx SmartPost" at bounding box center [625, 434] width 121 height 16
click at [565, 436] on input "FedEx SmartPost" at bounding box center [564, 429] width 1 height 12
checkbox input "true"
click at [574, 468] on div "LTL" at bounding box center [685, 478] width 242 height 22
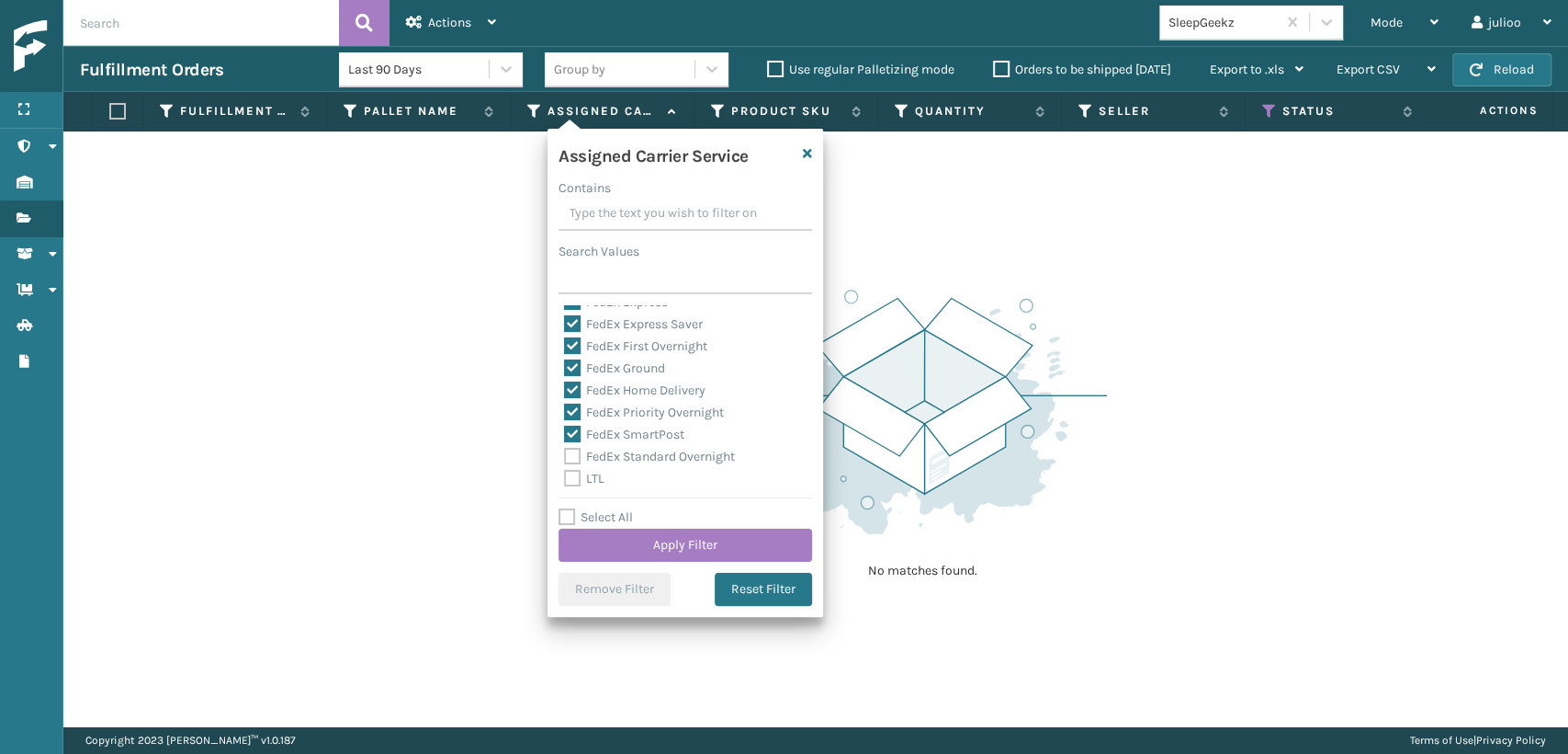
click at [574, 456] on label "FedEx Standard Overnight" at bounding box center [649, 456] width 171 height 16
click at [565, 456] on input "FedEx Standard Overnight" at bounding box center [564, 451] width 1 height 12
checkbox input "true"
click at [647, 538] on button "Apply Filter" at bounding box center [685, 545] width 254 height 33
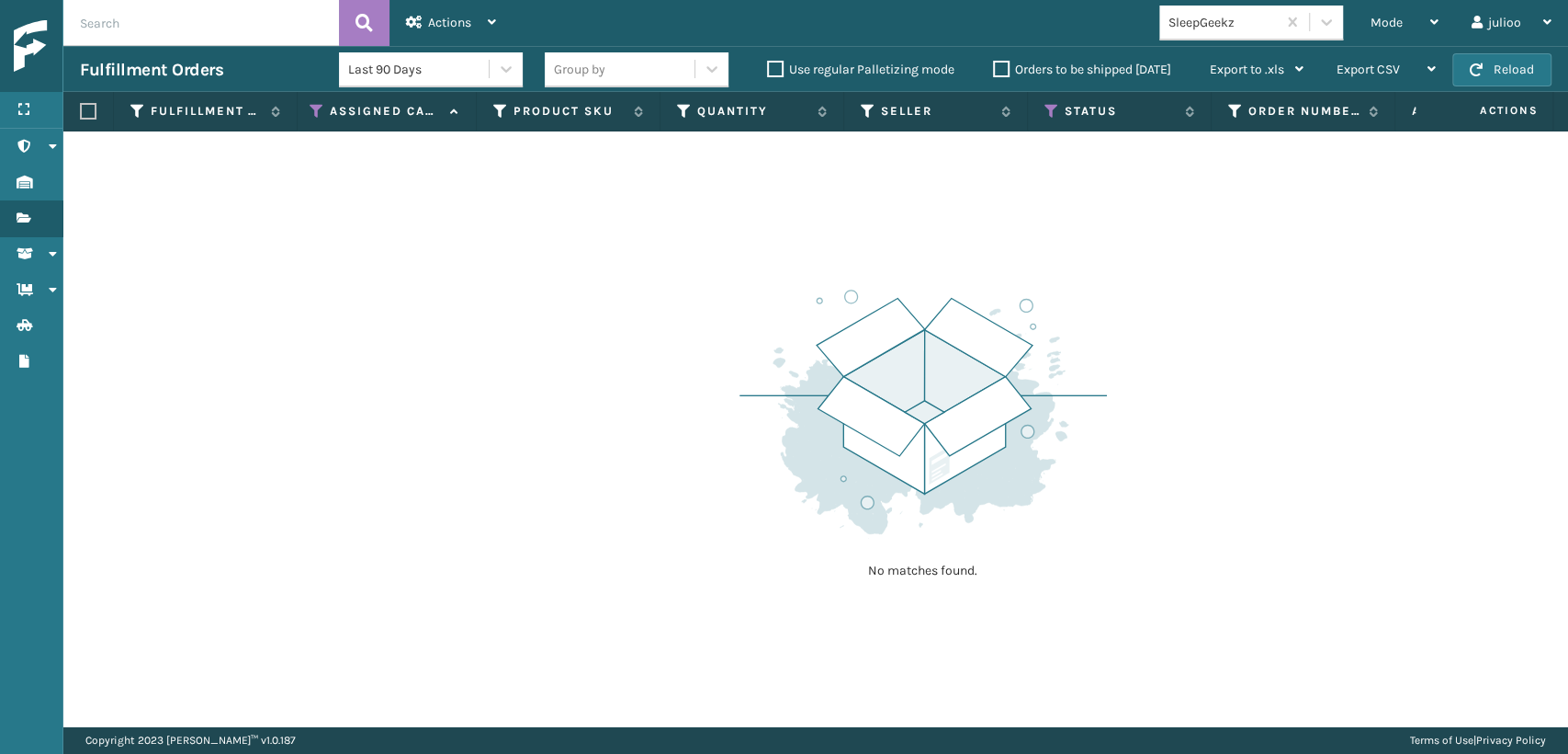
scroll to position [0, 0]
click at [1259, 113] on icon at bounding box center [1257, 111] width 15 height 17
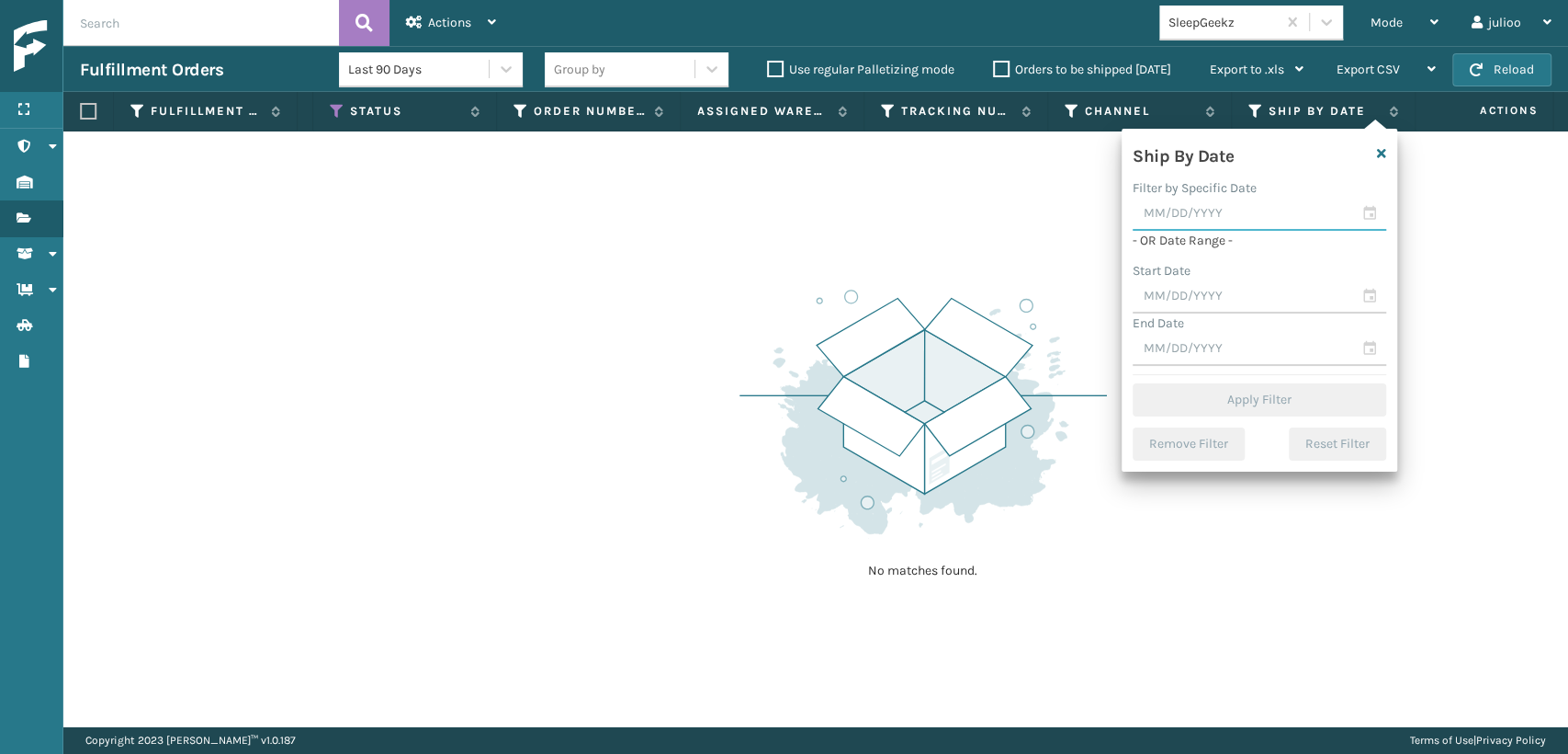
click at [1220, 226] on input "text" at bounding box center [1259, 213] width 254 height 33
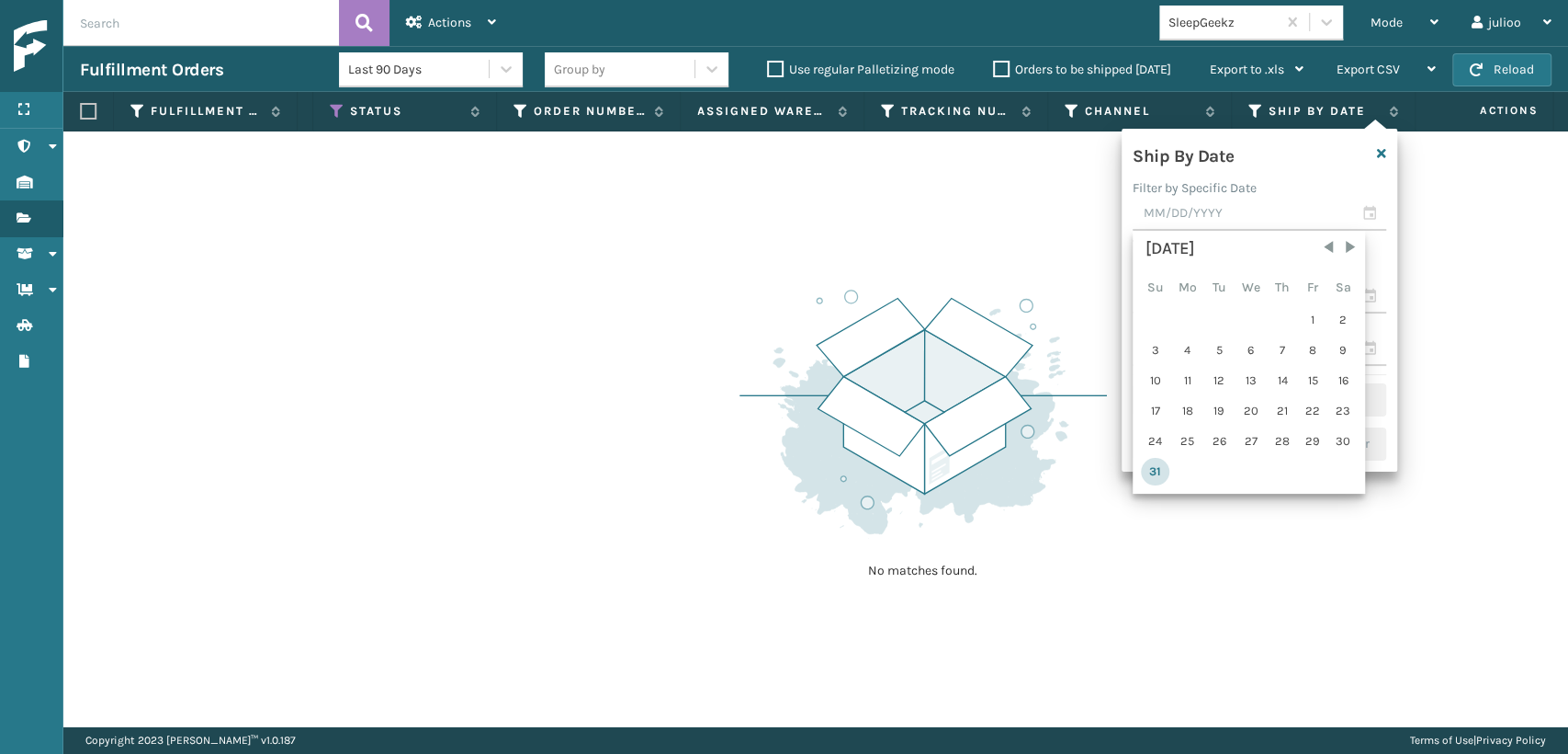
click at [1155, 462] on div "31" at bounding box center [1156, 471] width 28 height 27
type input "[DATE]"
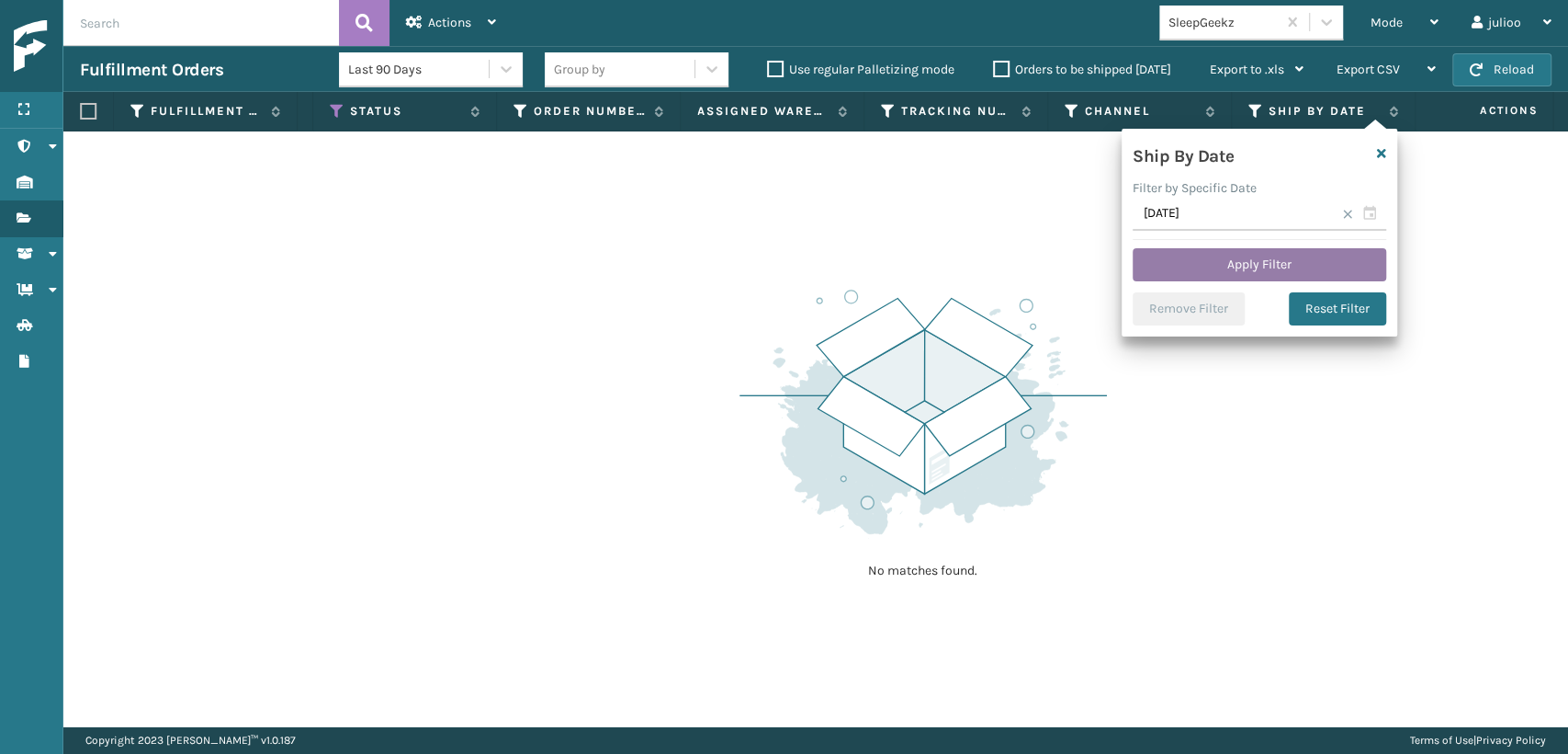
click at [1220, 252] on button "Apply Filter" at bounding box center [1259, 264] width 254 height 33
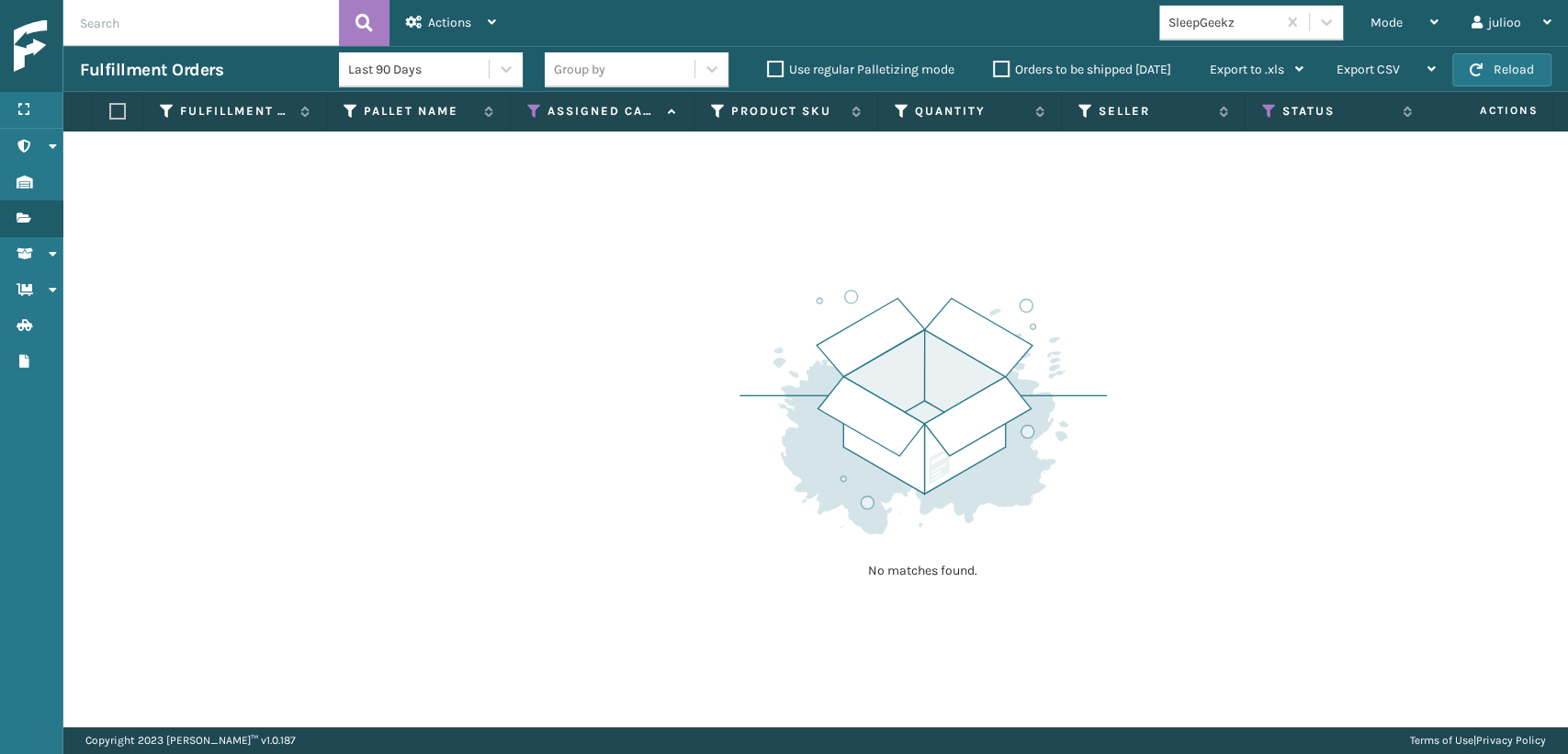
drag, startPoint x: 946, startPoint y: 705, endPoint x: 941, endPoint y: 694, distance: 12.1
click at [941, 694] on div "No matches found." at bounding box center [815, 428] width 1505 height 595
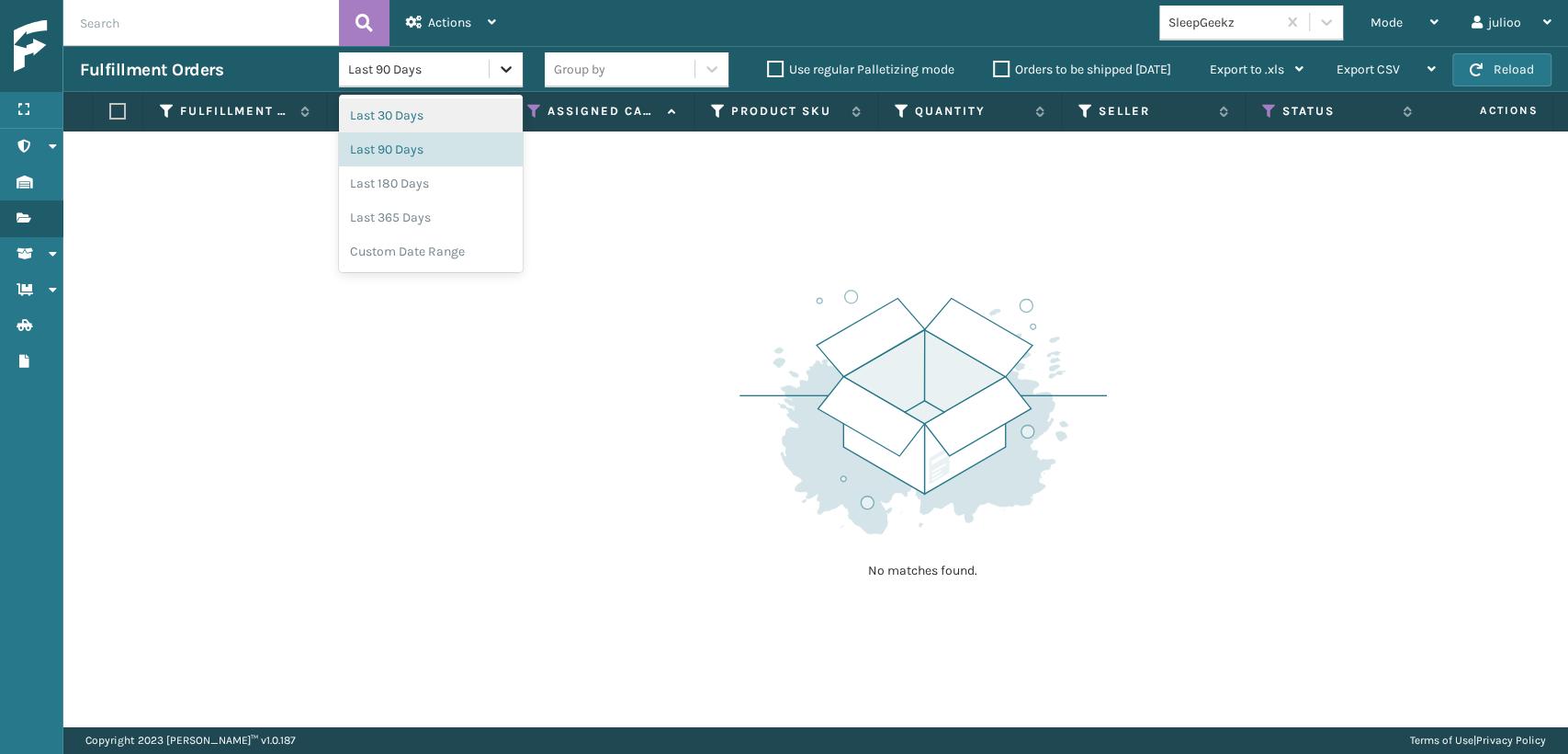
click at [497, 69] on icon at bounding box center [506, 68] width 18 height 18
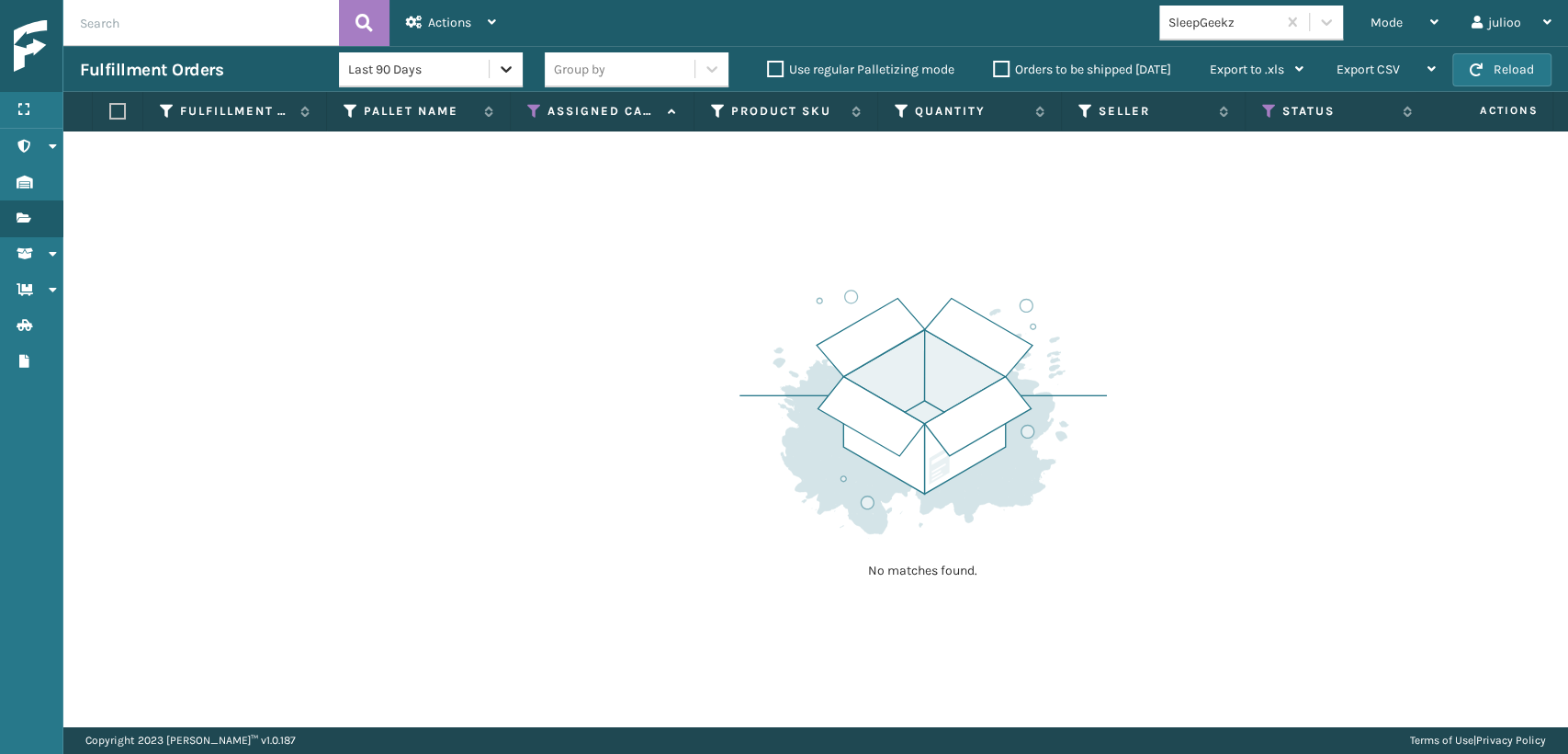
click at [492, 75] on div at bounding box center [506, 69] width 33 height 33
drag, startPoint x: 593, startPoint y: 441, endPoint x: 623, endPoint y: 473, distance: 43.9
click at [593, 442] on div "No matches found." at bounding box center [815, 428] width 1505 height 595
click at [204, 368] on div "No matches found." at bounding box center [815, 428] width 1505 height 595
click at [533, 109] on icon at bounding box center [535, 111] width 15 height 17
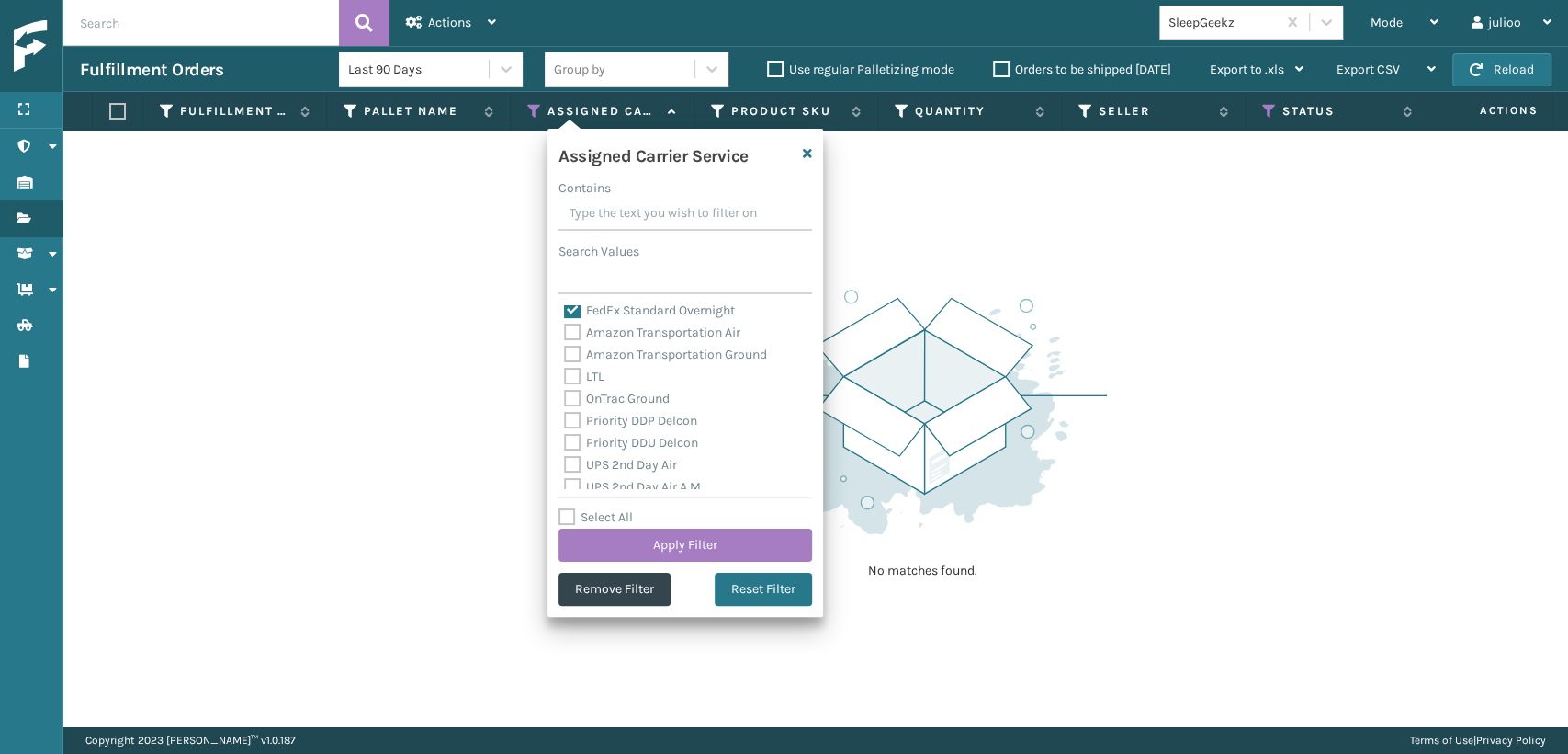
click at [569, 377] on label "LTL" at bounding box center [584, 377] width 41 height 16
click at [565, 377] on input "LTL" at bounding box center [564, 372] width 1 height 12
checkbox input "true"
click at [625, 545] on button "Apply Filter" at bounding box center [685, 545] width 254 height 33
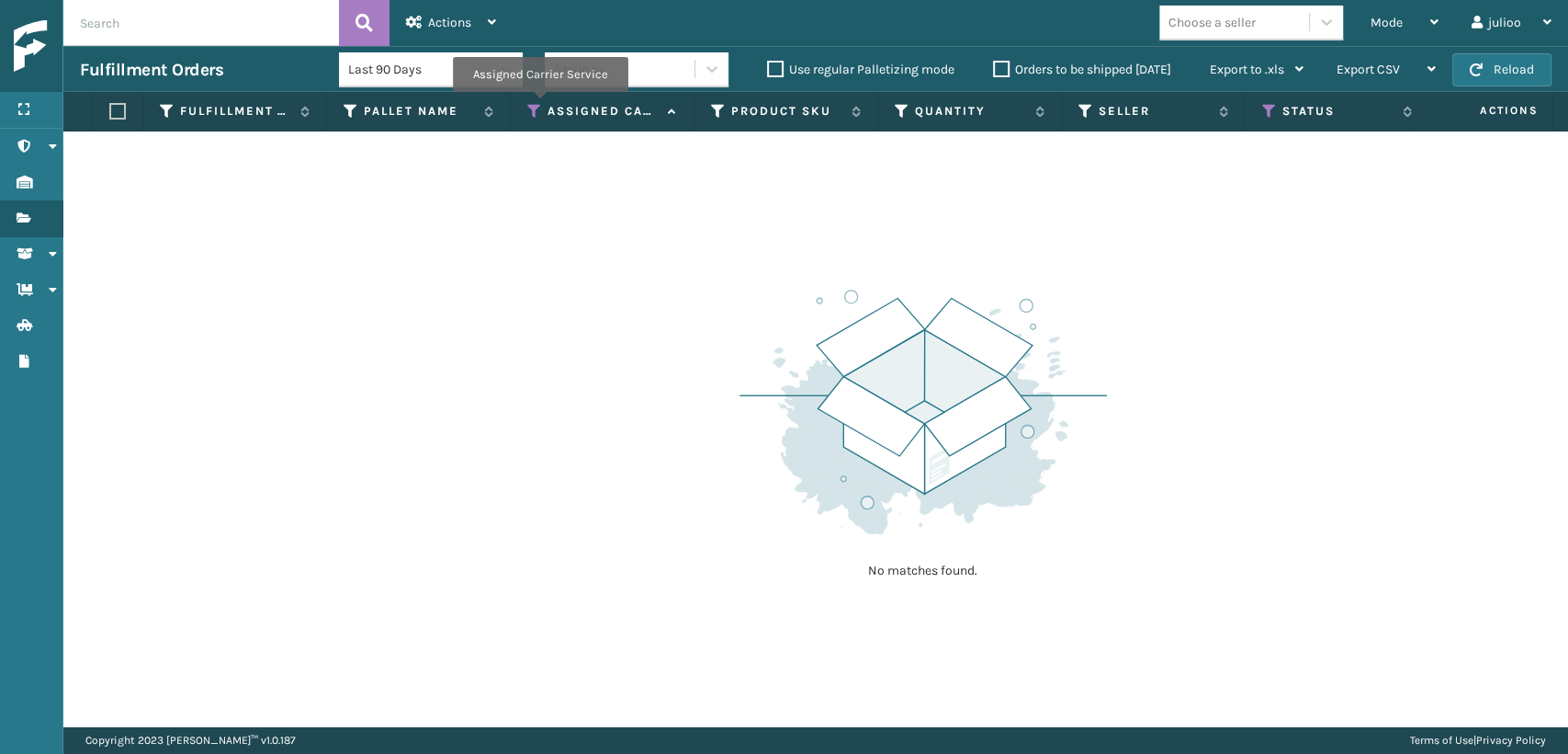
click at [539, 107] on icon at bounding box center [535, 111] width 15 height 17
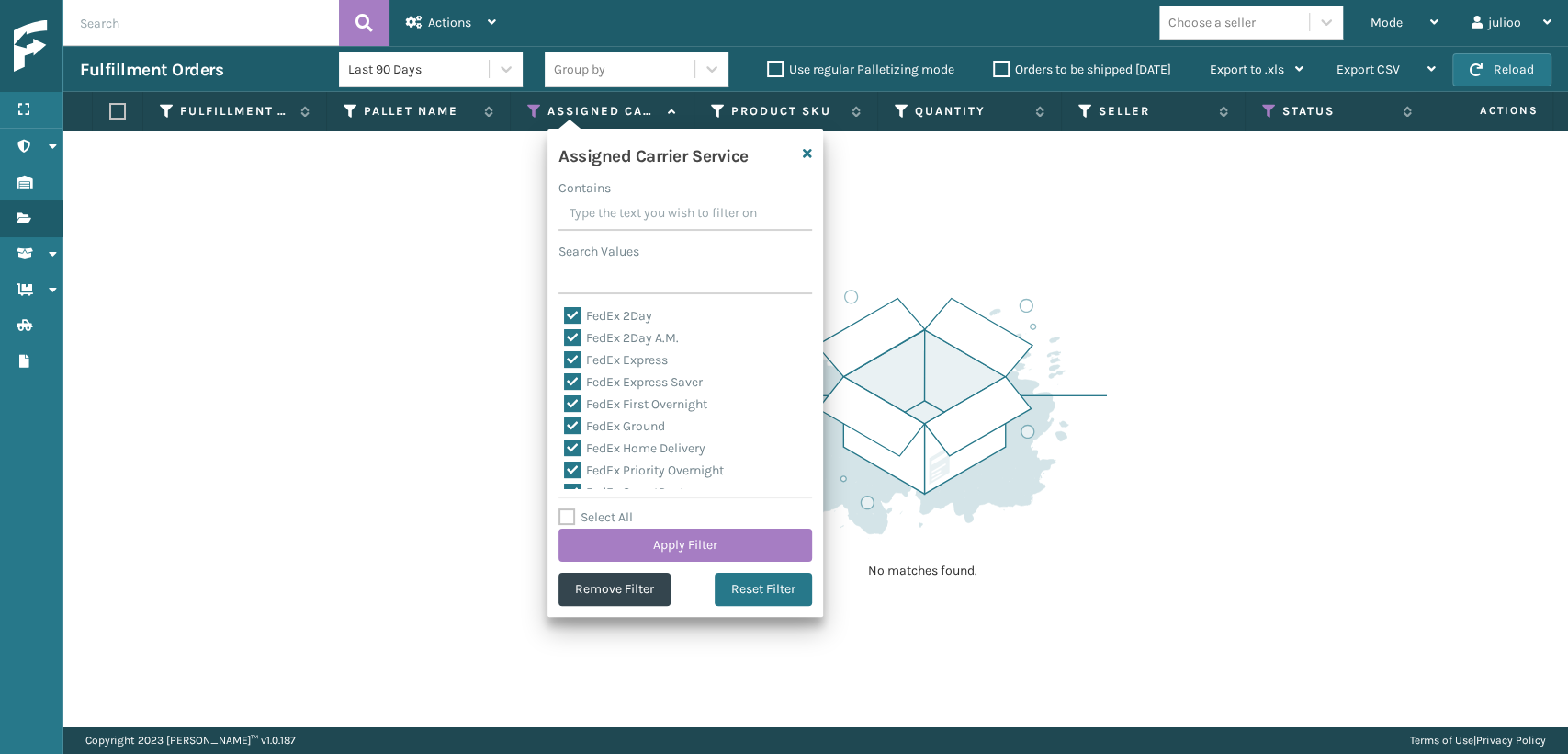
click at [994, 347] on img at bounding box center [924, 411] width 368 height 255
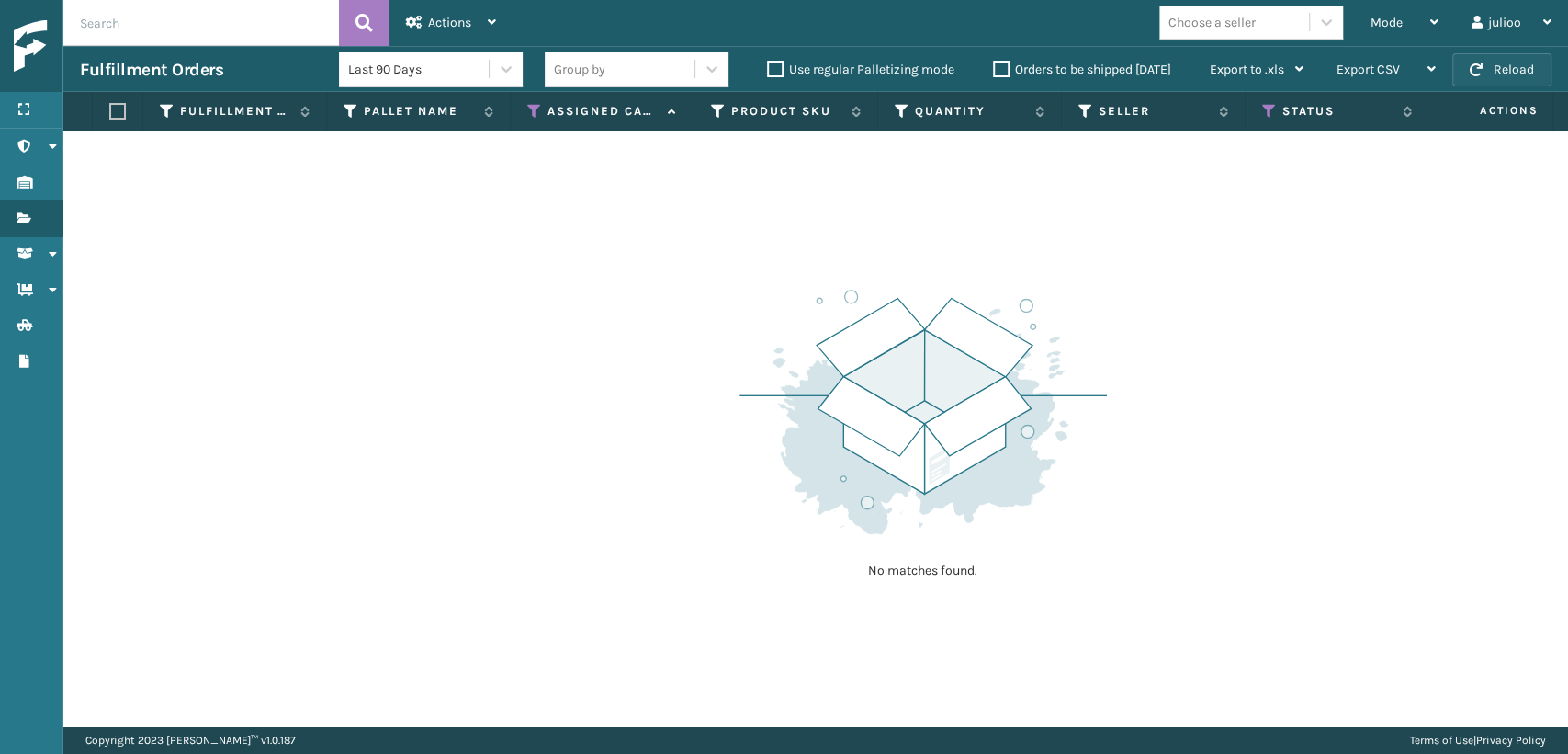
click at [1543, 70] on button "Reload" at bounding box center [1502, 69] width 99 height 33
click at [1268, 105] on icon at bounding box center [1270, 111] width 15 height 17
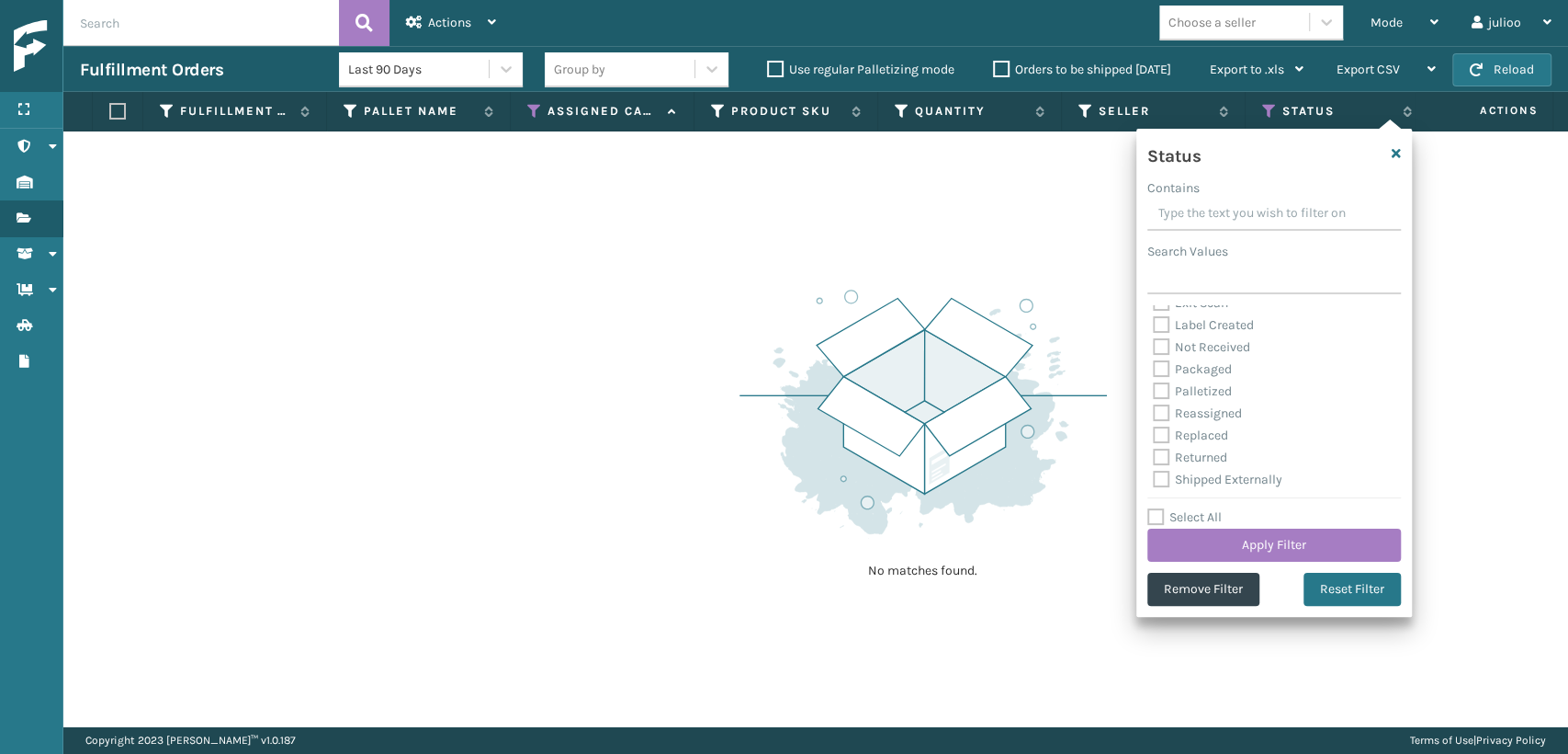
scroll to position [103, 0]
click at [1175, 390] on label "Palletized" at bounding box center [1193, 389] width 79 height 16
click at [1154, 390] on input "Palletized" at bounding box center [1153, 384] width 1 height 12
checkbox input "true"
click at [1211, 531] on button "Apply Filter" at bounding box center [1274, 545] width 254 height 33
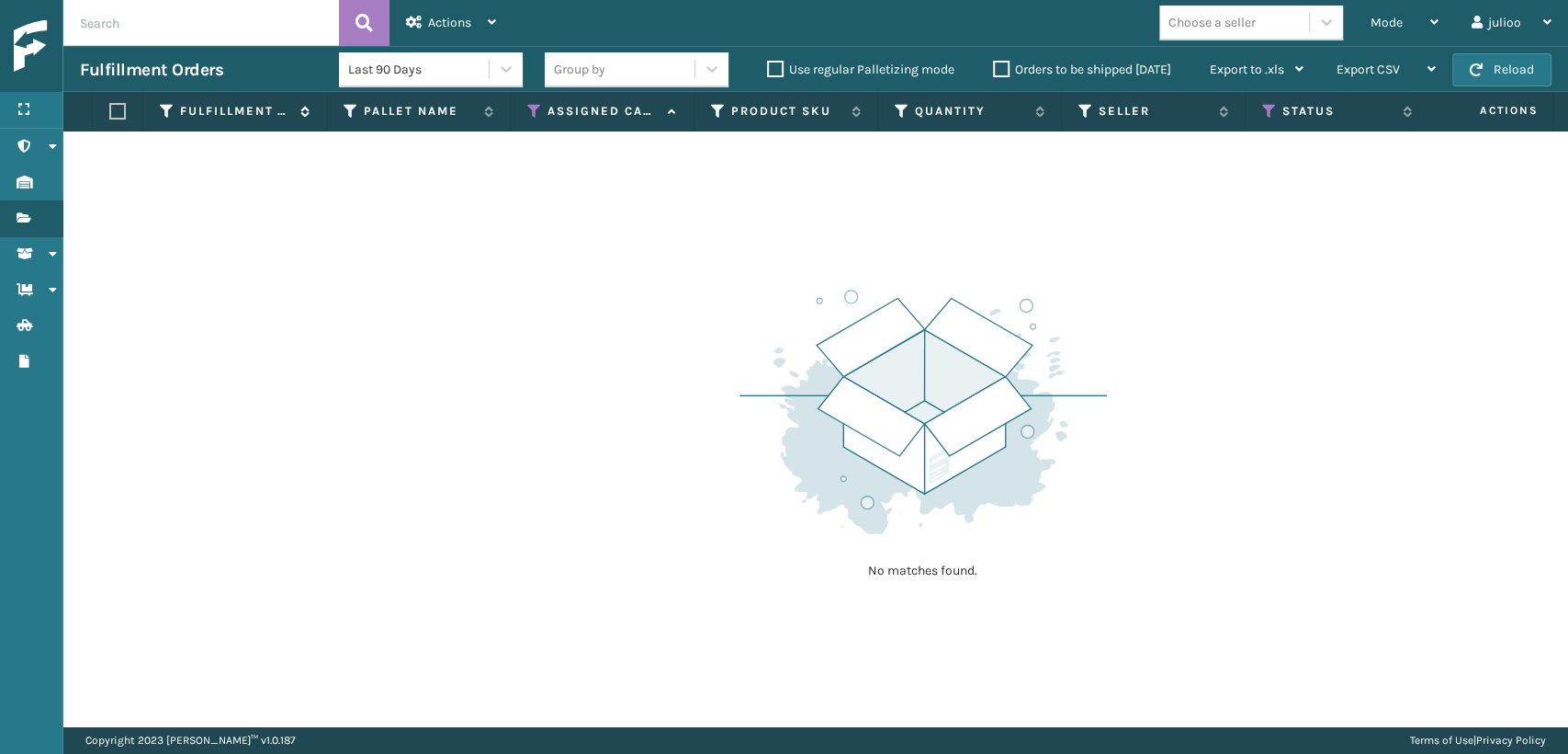
click at [176, 107] on div "Fulfillment Order Id" at bounding box center [234, 111] width 150 height 17
click at [309, 117] on span "Fulfillment Order Id" at bounding box center [244, 111] width 129 height 17
click at [169, 112] on icon at bounding box center [167, 111] width 15 height 17
click at [353, 110] on icon at bounding box center [351, 111] width 15 height 17
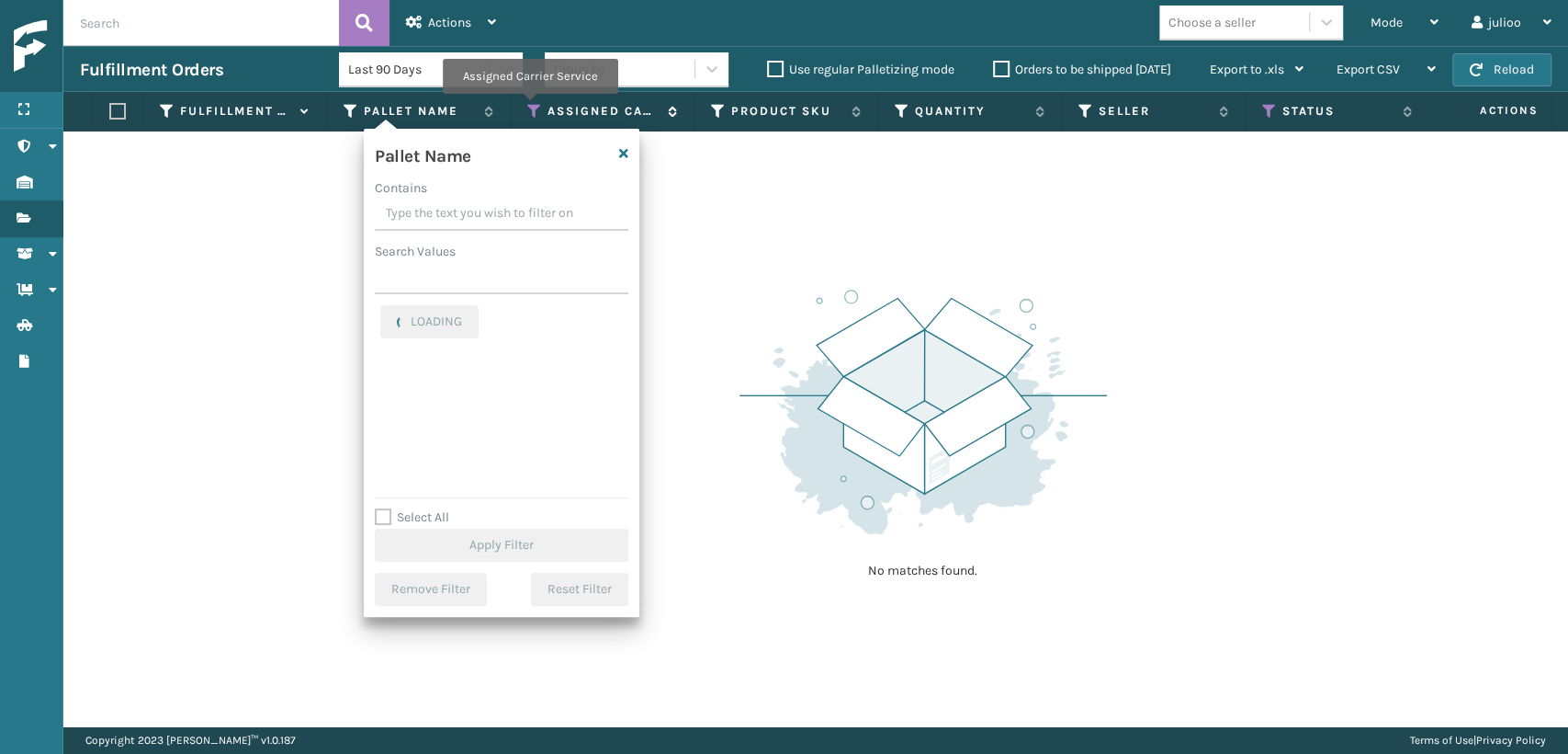
click at [529, 107] on icon at bounding box center [535, 111] width 15 height 17
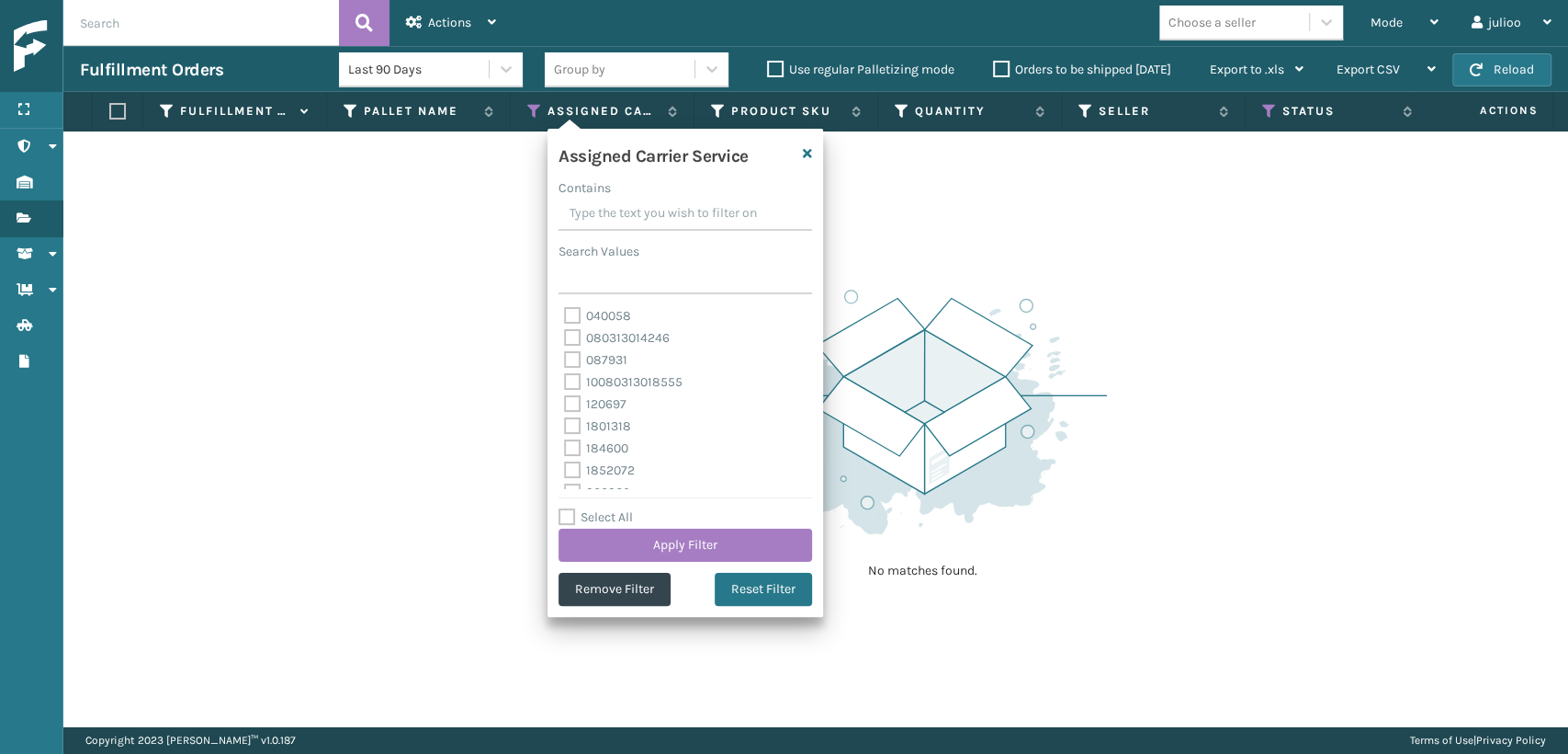
click at [479, 170] on div "No matches found." at bounding box center [815, 428] width 1505 height 595
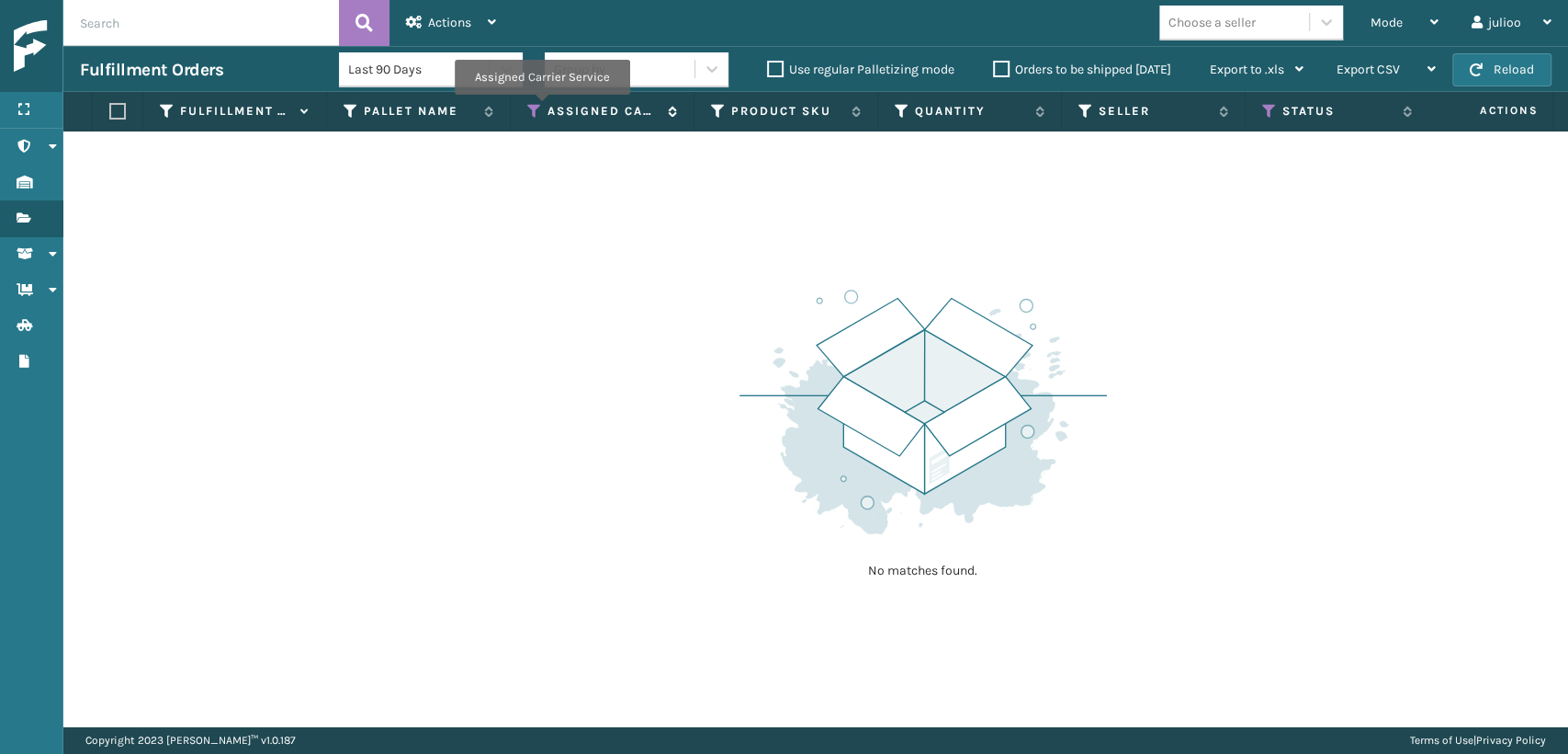
click at [542, 108] on icon at bounding box center [535, 111] width 15 height 17
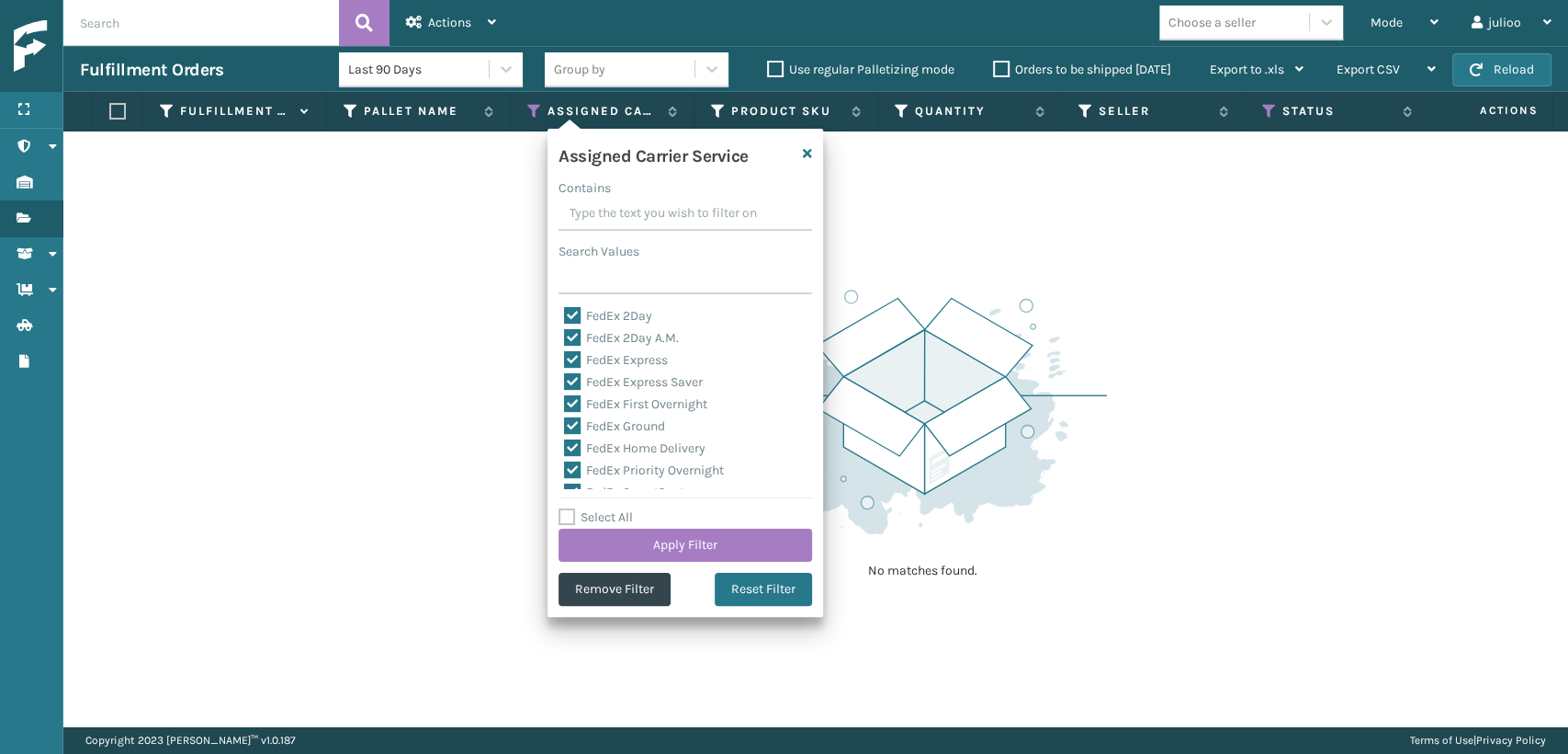
click at [860, 292] on img at bounding box center [924, 411] width 368 height 255
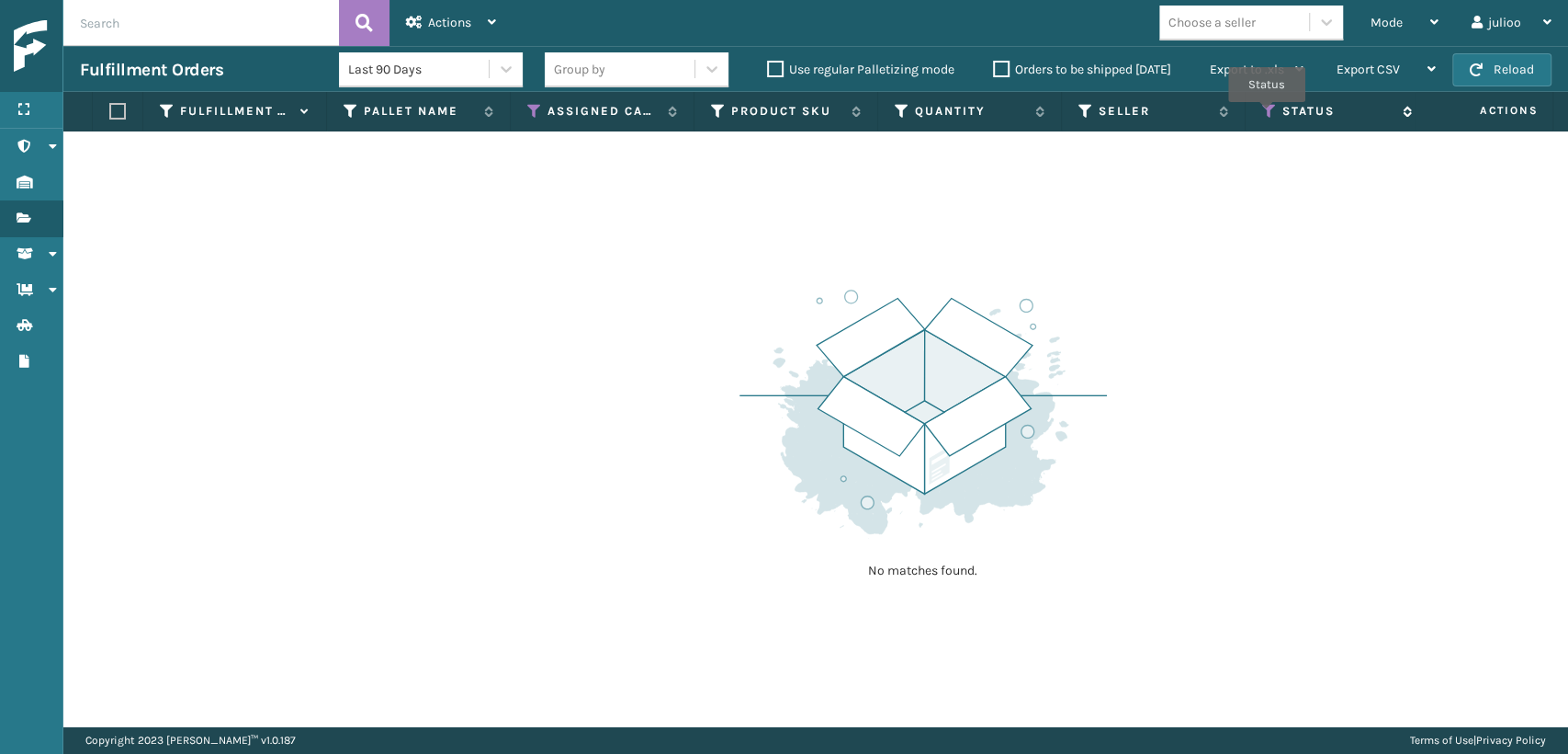
click at [1267, 115] on icon at bounding box center [1270, 111] width 15 height 17
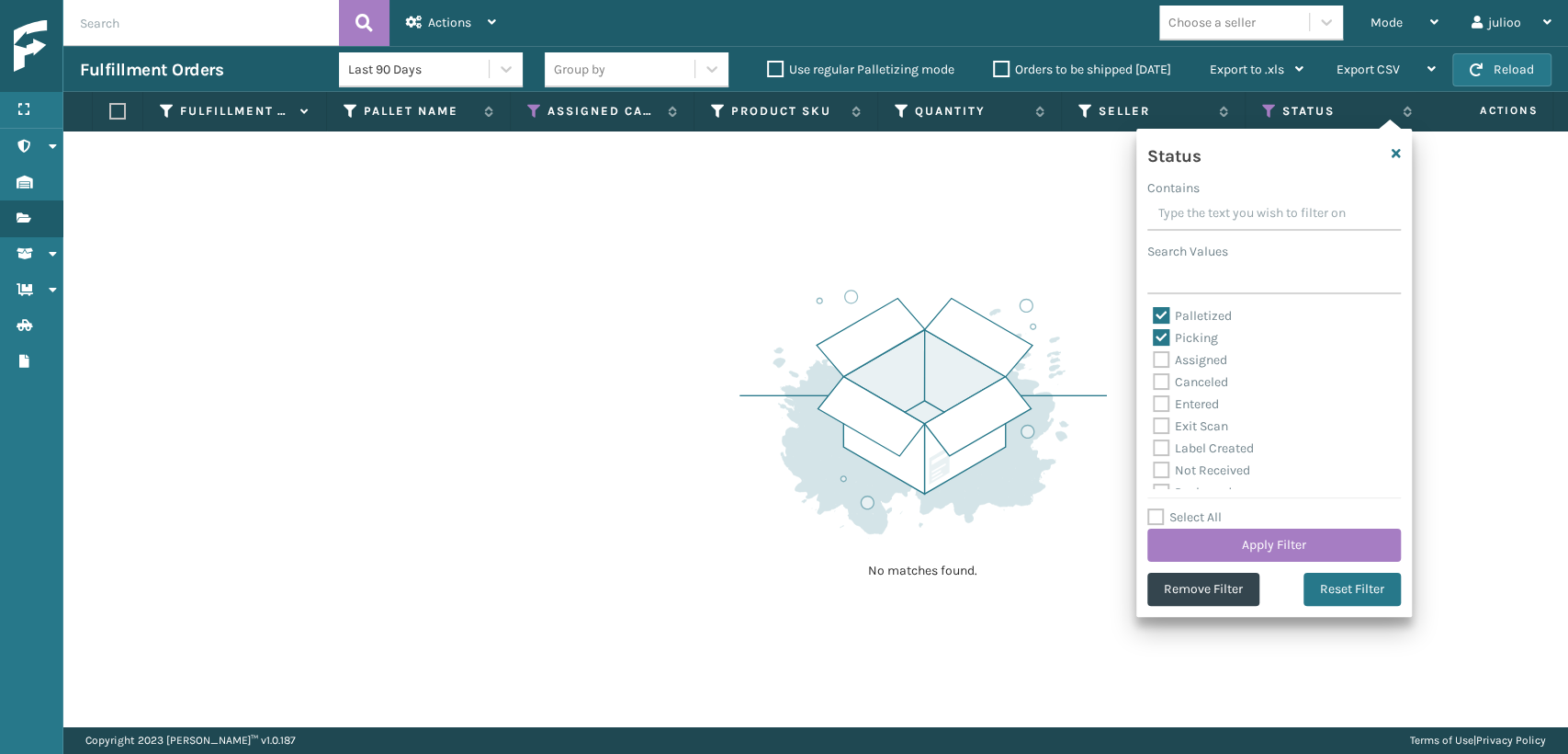
click at [1167, 315] on label "Palletized" at bounding box center [1193, 315] width 79 height 16
click at [1154, 315] on input "Palletized" at bounding box center [1153, 310] width 1 height 12
checkbox input "false"
click at [1255, 540] on button "Apply Filter" at bounding box center [1274, 545] width 254 height 33
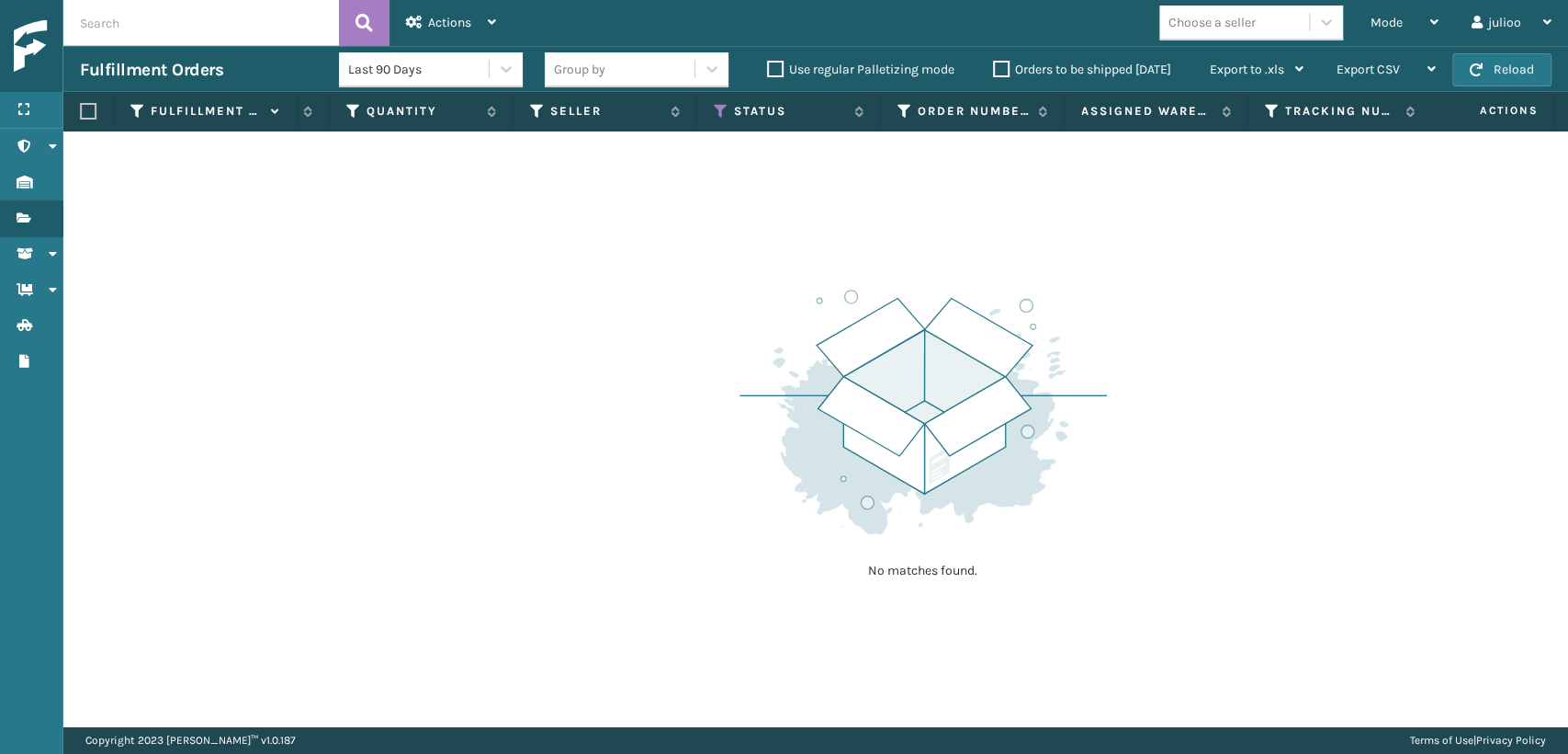
scroll to position [0, 681]
click at [1161, 712] on div "No matches found." at bounding box center [815, 428] width 1505 height 595
click at [1251, 103] on icon at bounding box center [1257, 111] width 15 height 17
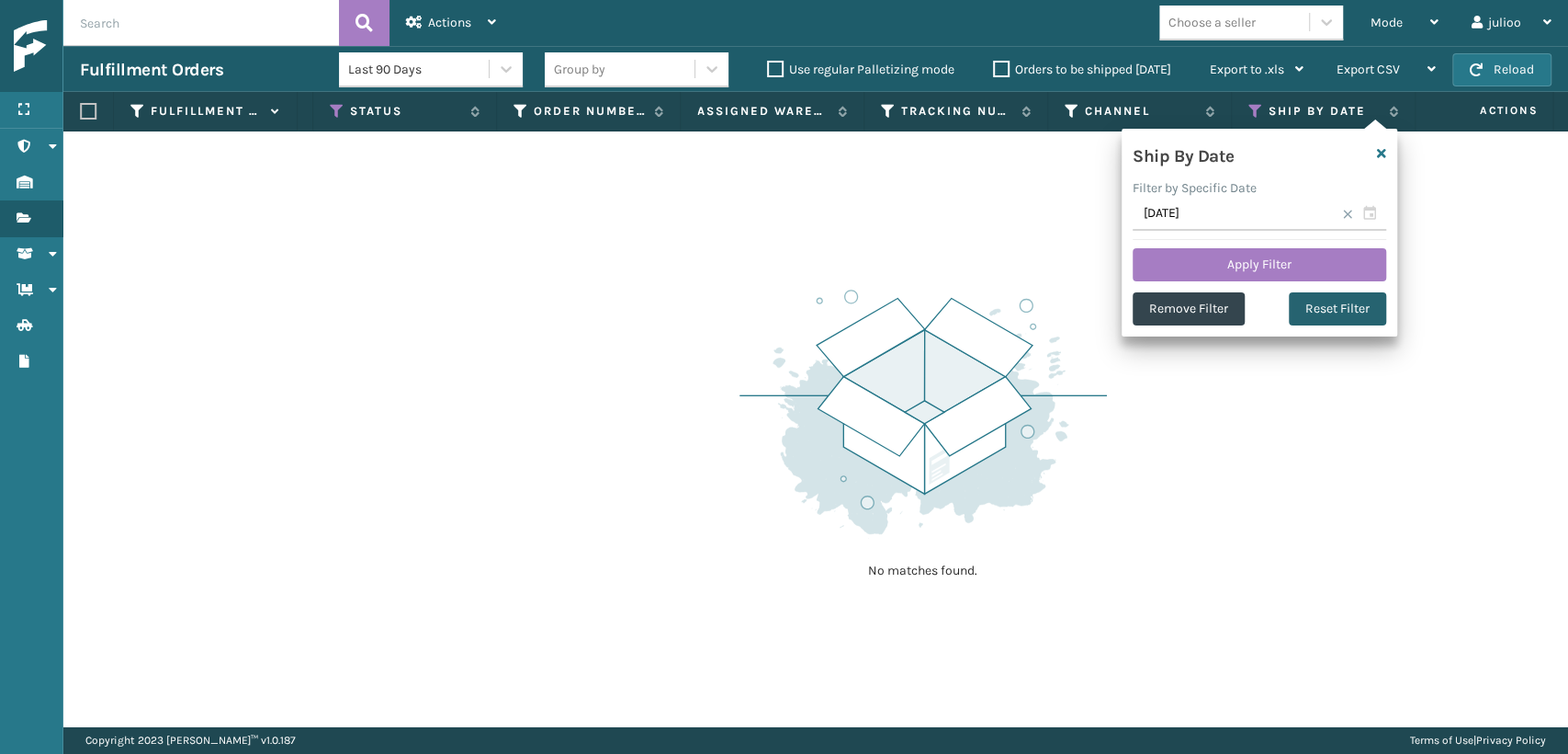
click at [1306, 311] on button "Reset Filter" at bounding box center [1337, 309] width 97 height 33
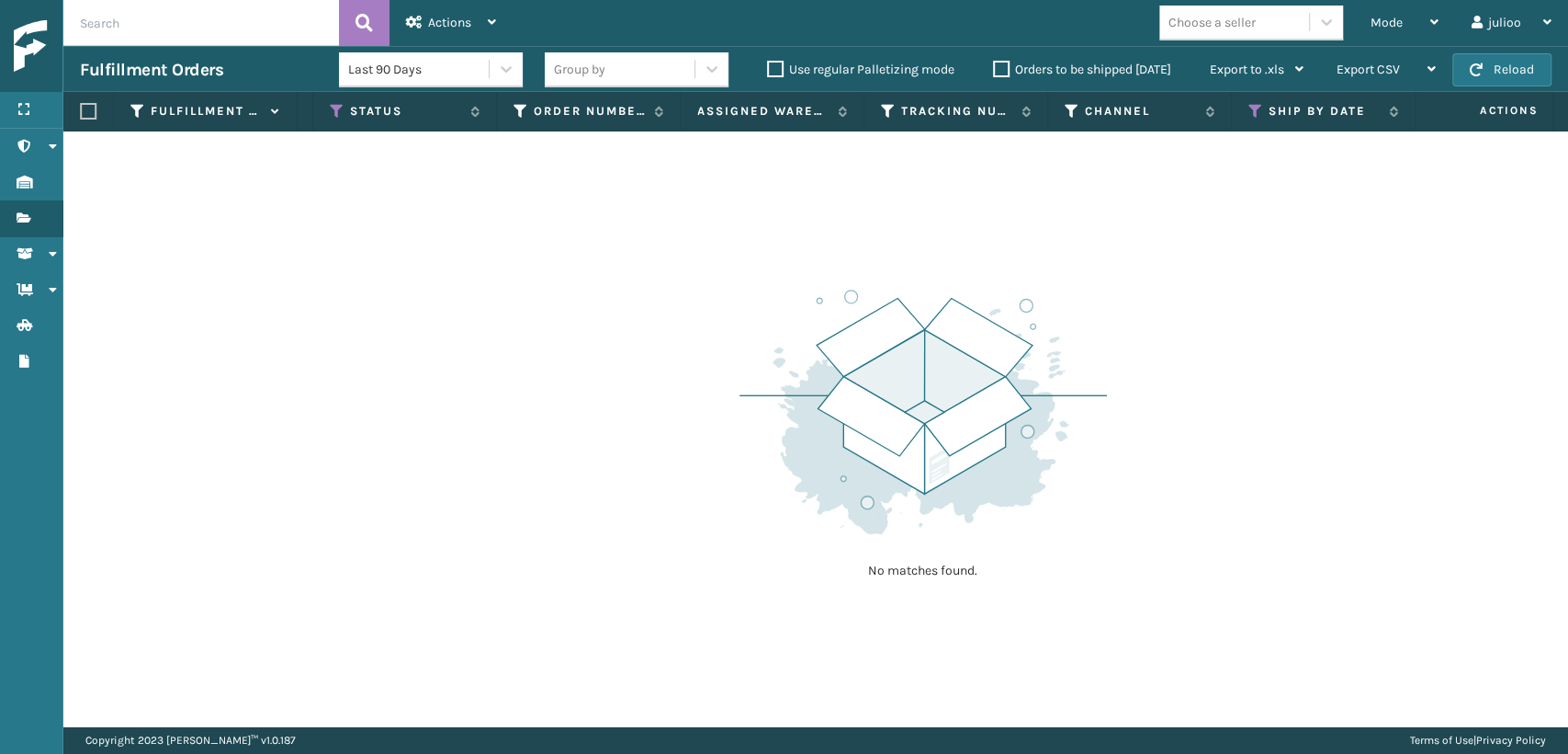
click at [922, 355] on img at bounding box center [924, 411] width 368 height 255
click at [713, 82] on div at bounding box center [711, 69] width 33 height 33
click at [783, 242] on div "No matches found." at bounding box center [815, 428] width 1505 height 595
click at [1391, 30] on div "Mode" at bounding box center [1405, 23] width 68 height 46
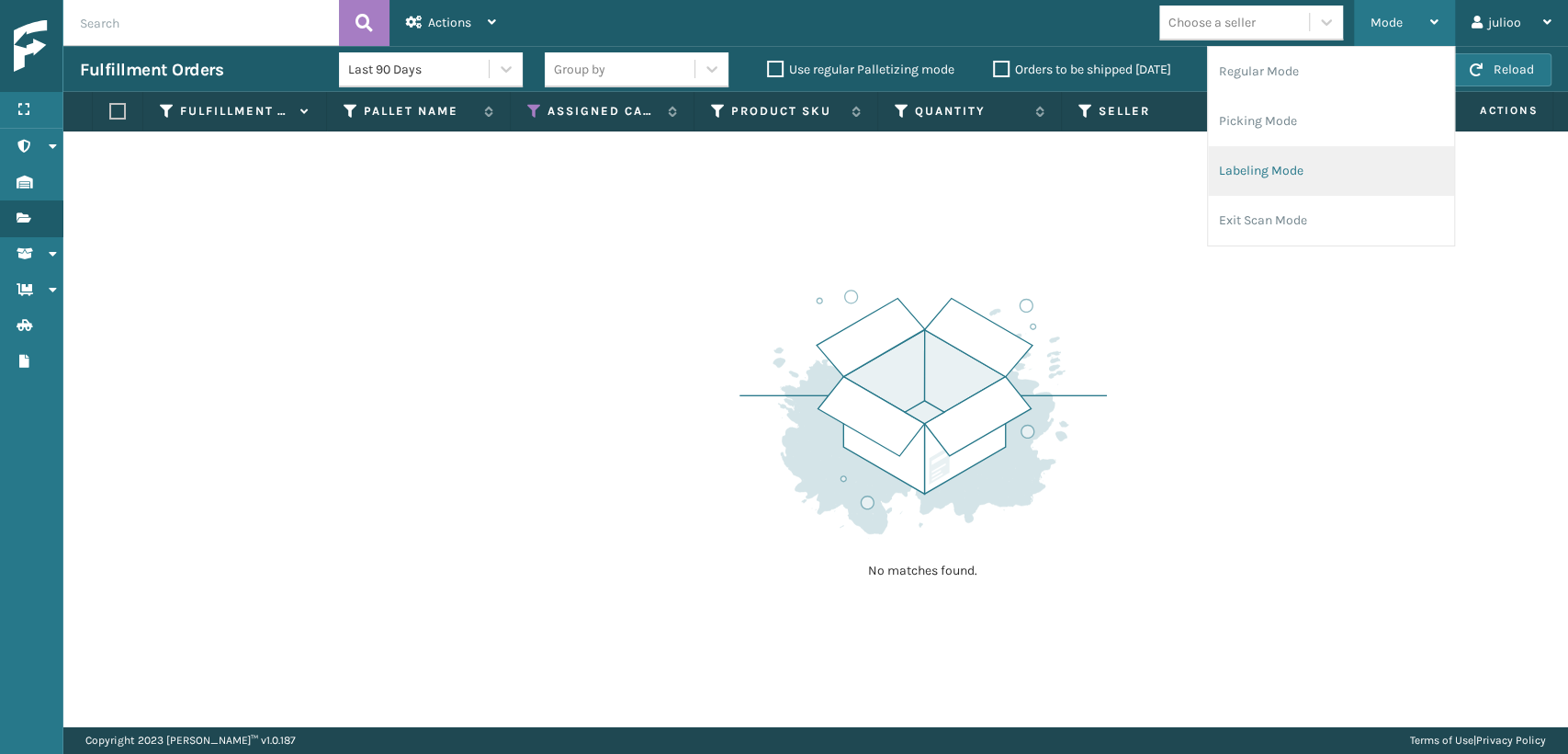
click at [1240, 163] on li "Labeling Mode" at bounding box center [1331, 171] width 246 height 50
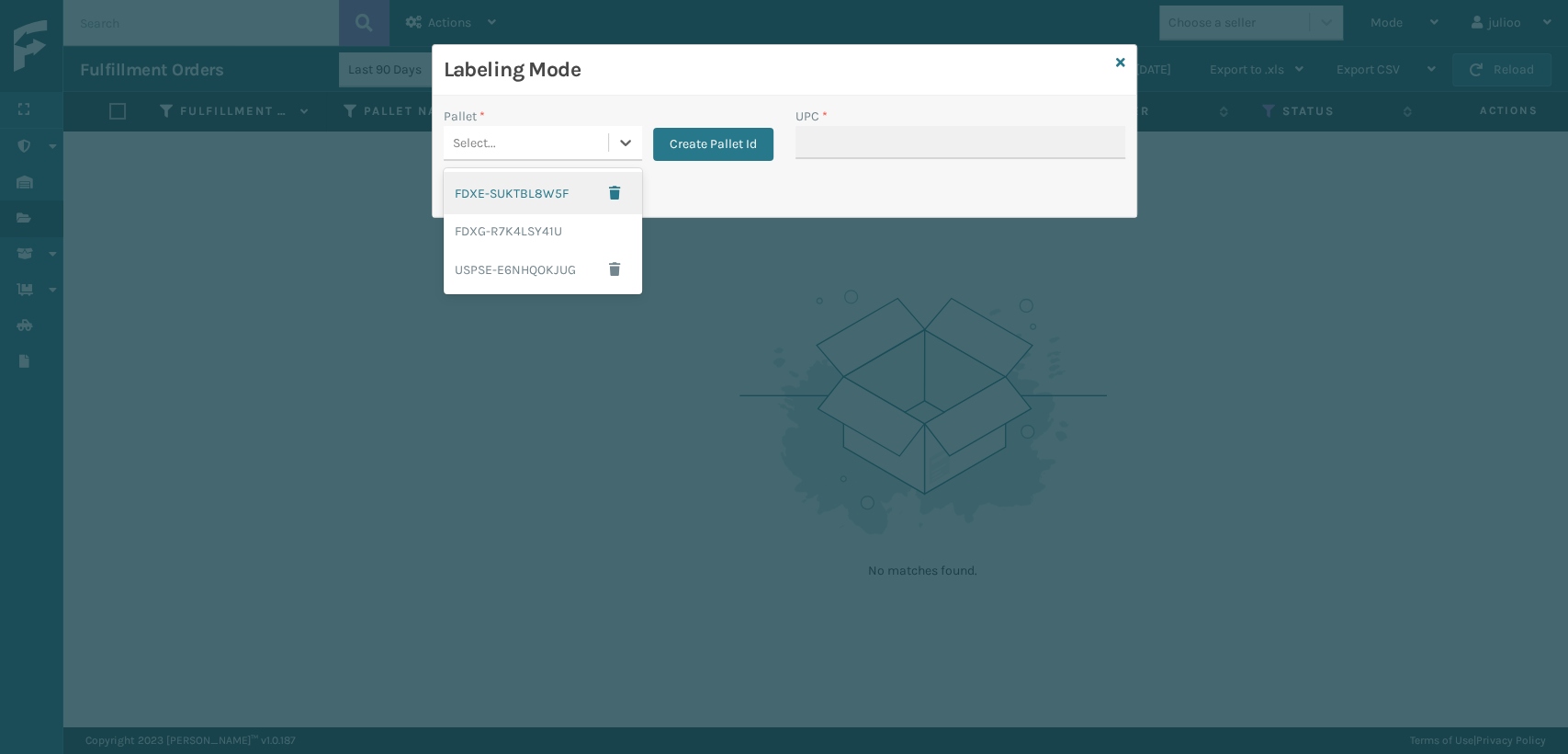
click at [482, 131] on div "Select..." at bounding box center [525, 142] width 164 height 30
click at [481, 222] on div "FDXG-R7K4LSY41U" at bounding box center [542, 231] width 198 height 34
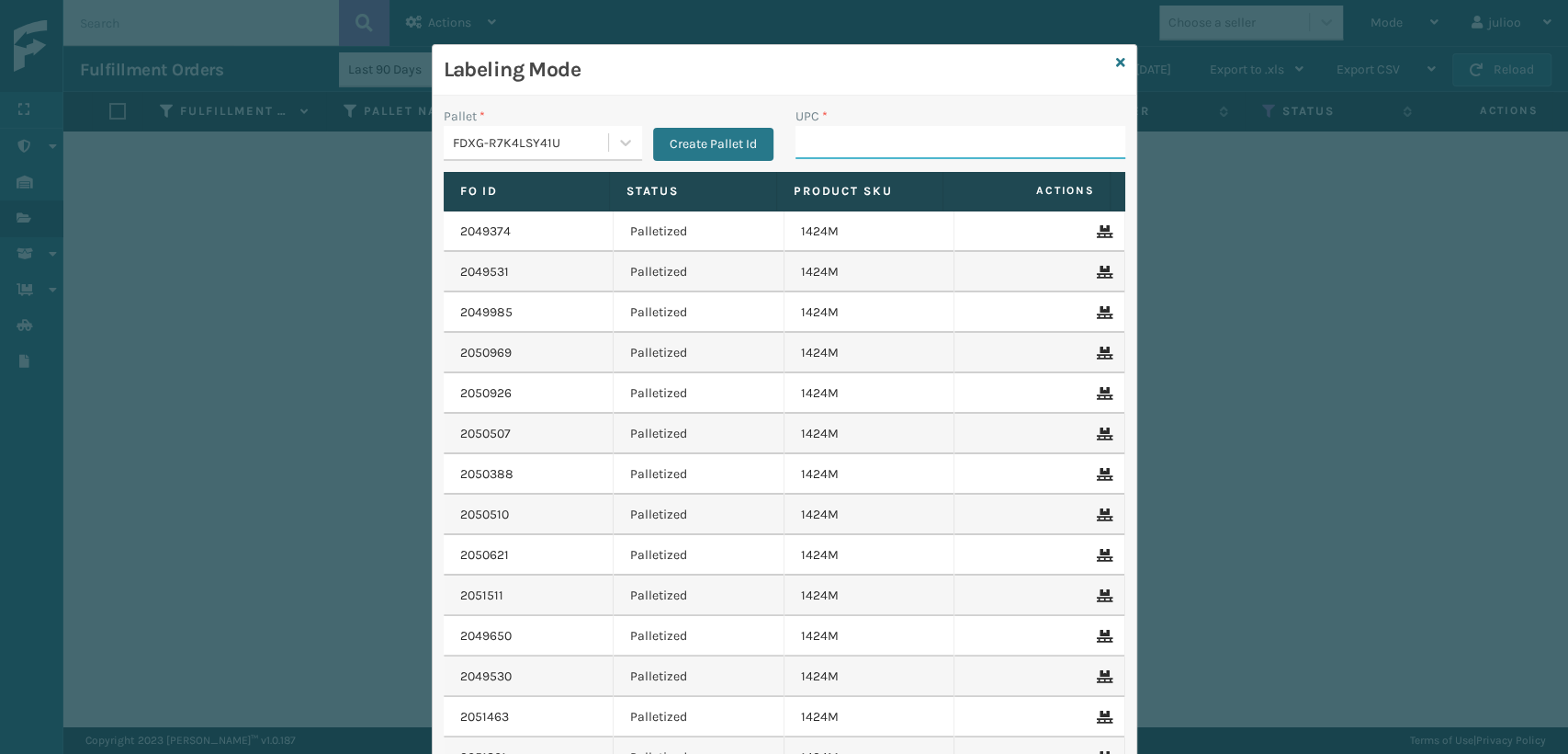
drag, startPoint x: 821, startPoint y: 148, endPoint x: 769, endPoint y: 129, distance: 55.4
click at [803, 141] on input "UPC *" at bounding box center [960, 142] width 330 height 33
type input "080313014246"
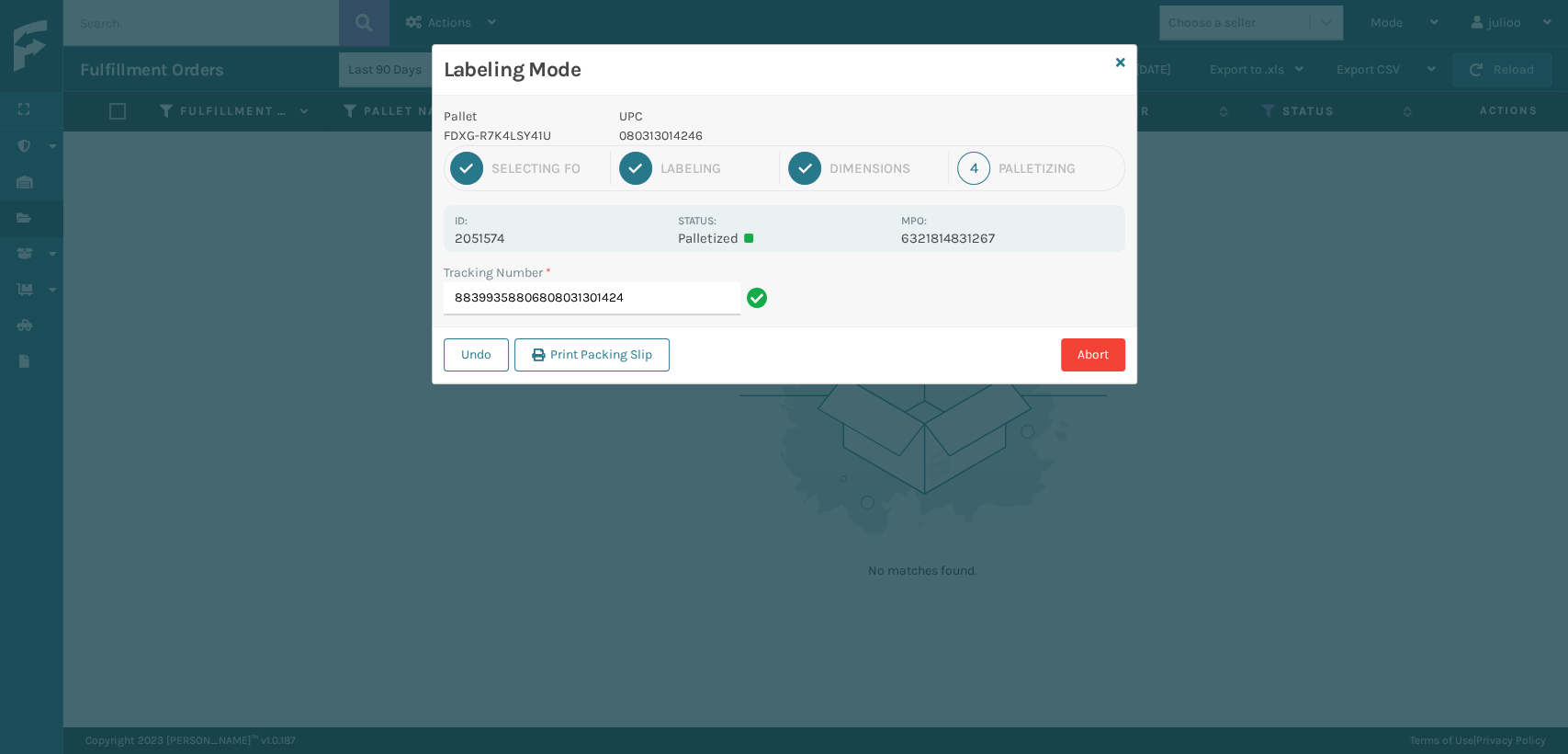
type input "883993588068080313014246"
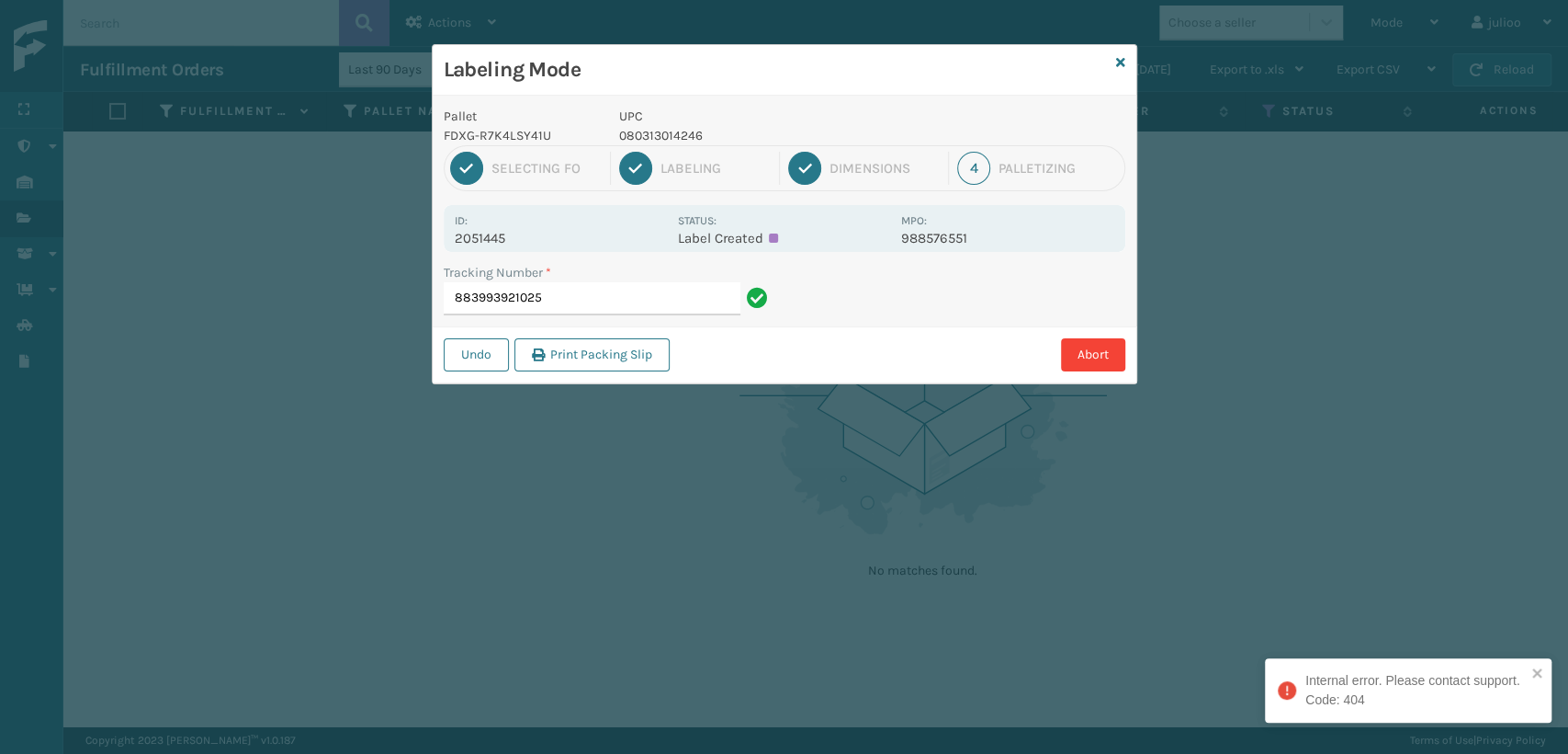
type input "883993921025"
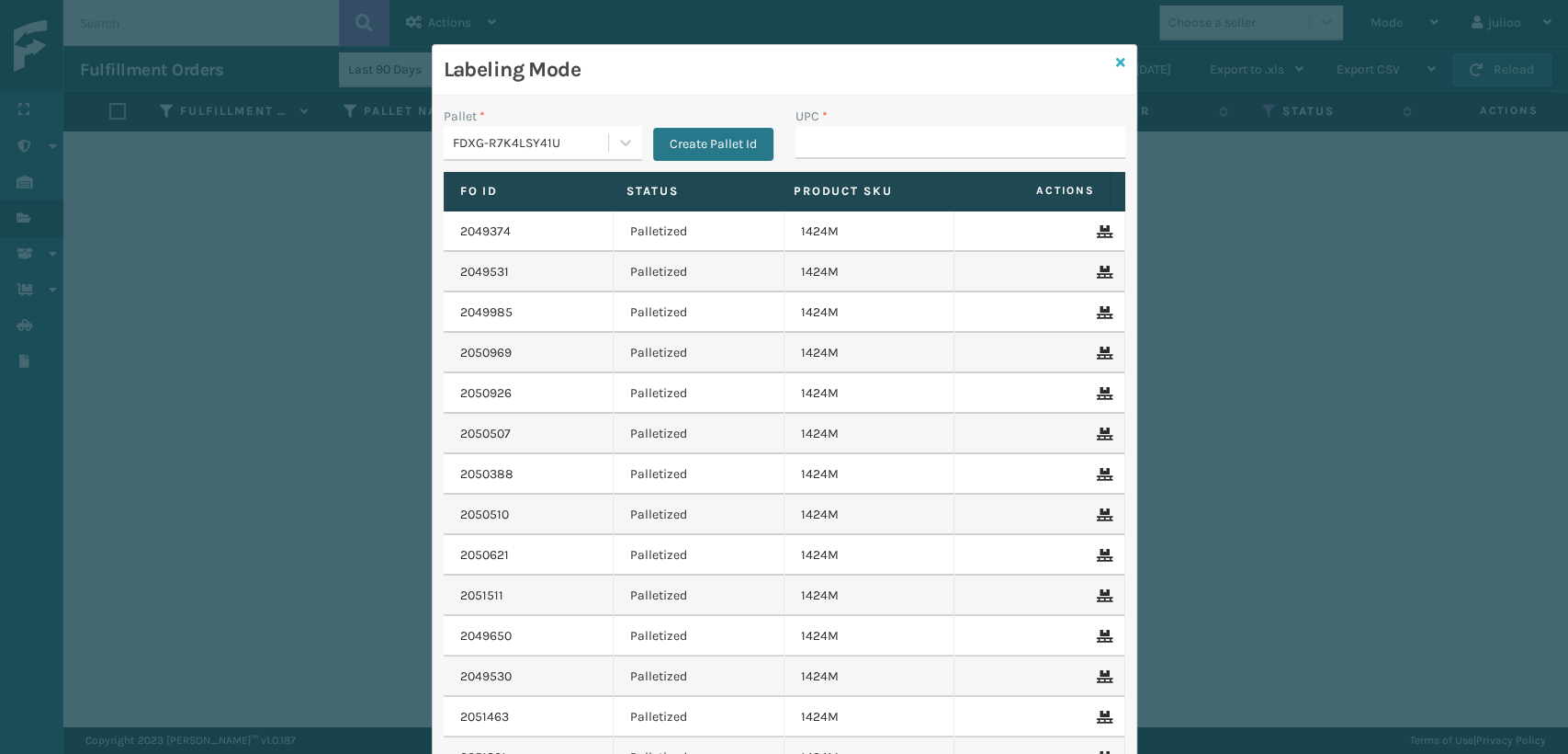
click at [1116, 62] on icon at bounding box center [1121, 62] width 9 height 13
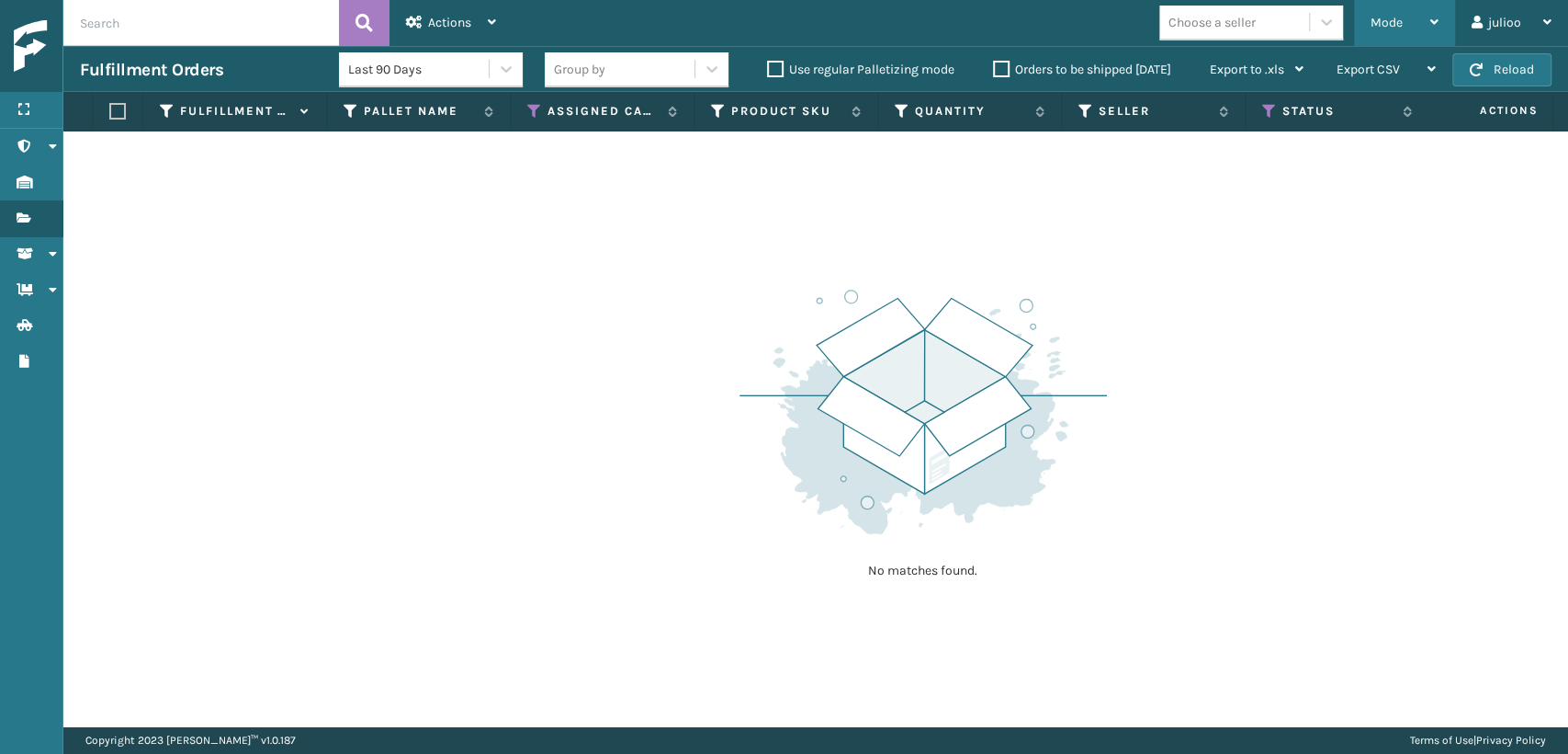
click at [1381, 17] on span "Mode" at bounding box center [1387, 23] width 32 height 16
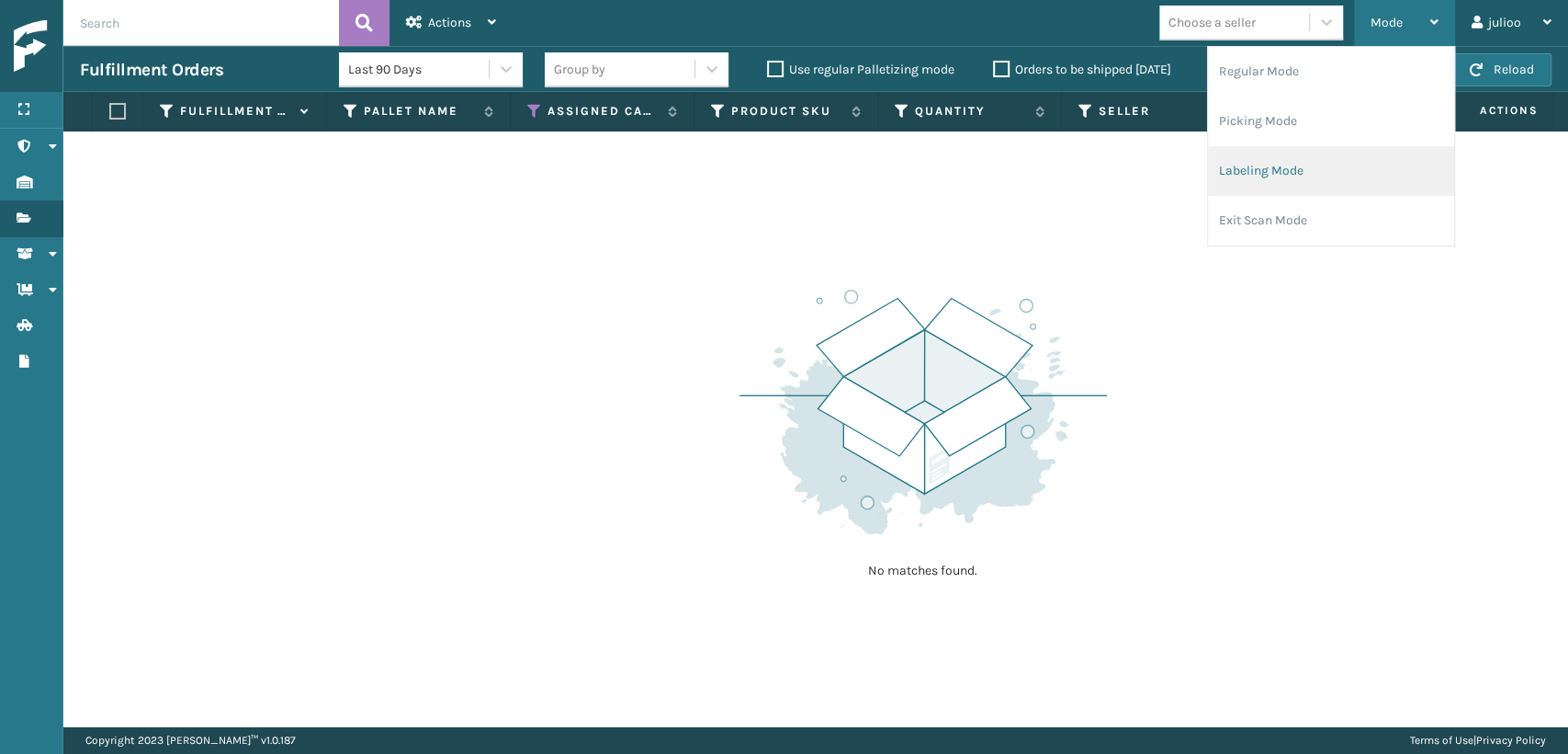
click at [1260, 163] on li "Labeling Mode" at bounding box center [1331, 171] width 246 height 50
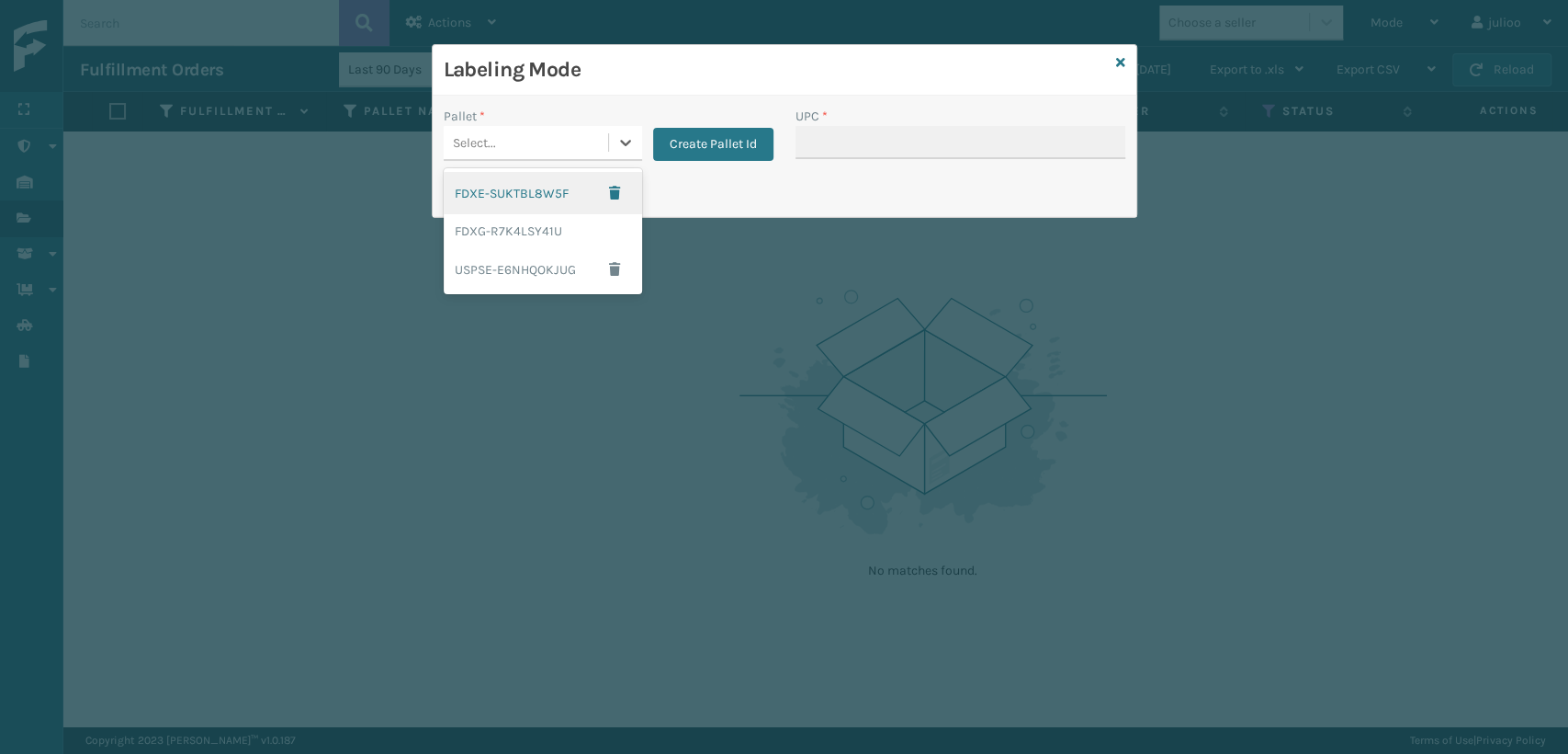
click at [468, 138] on div "Select..." at bounding box center [475, 142] width 43 height 19
click at [725, 147] on button "Create Pallet Id" at bounding box center [713, 143] width 121 height 33
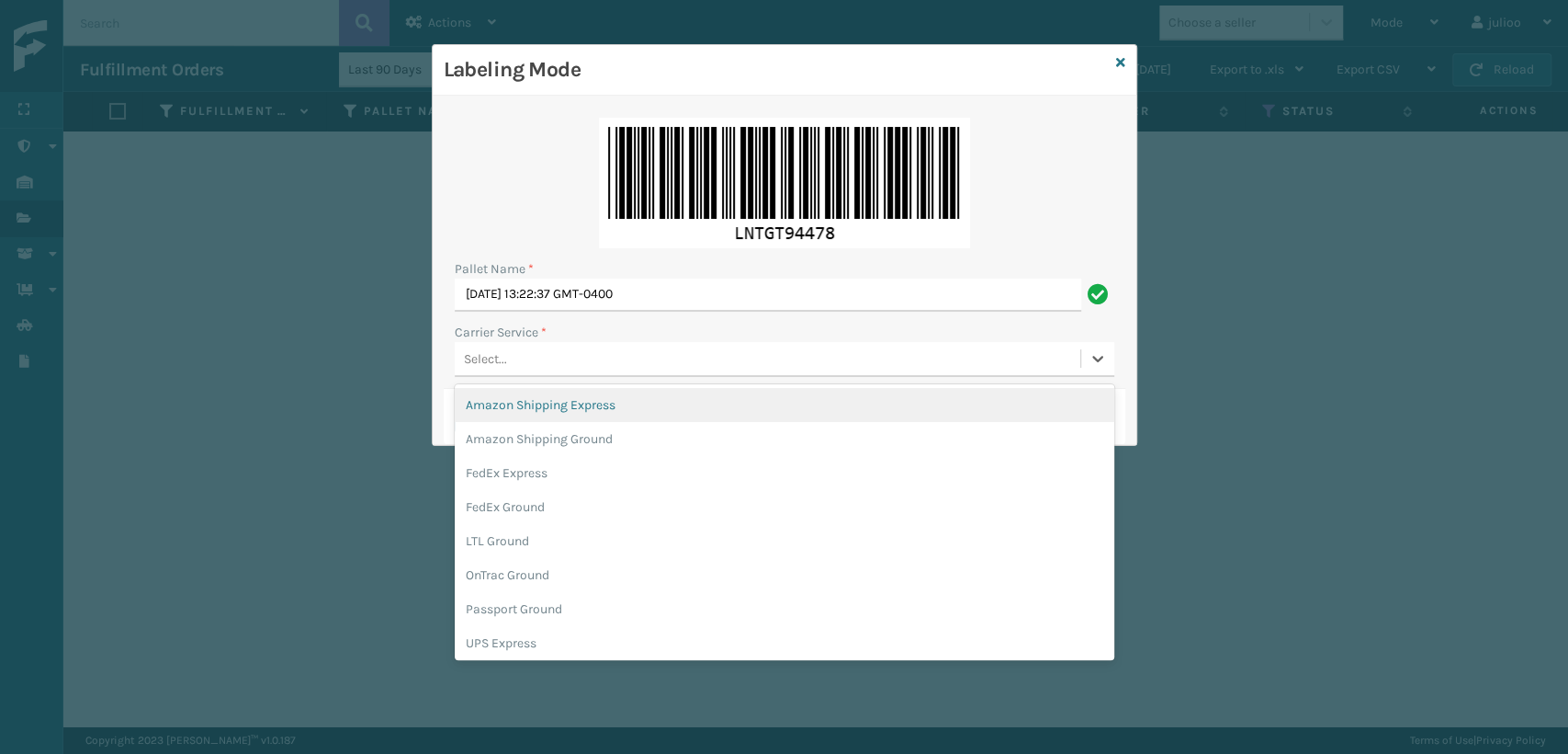
click at [492, 367] on div "Select..." at bounding box center [486, 359] width 43 height 19
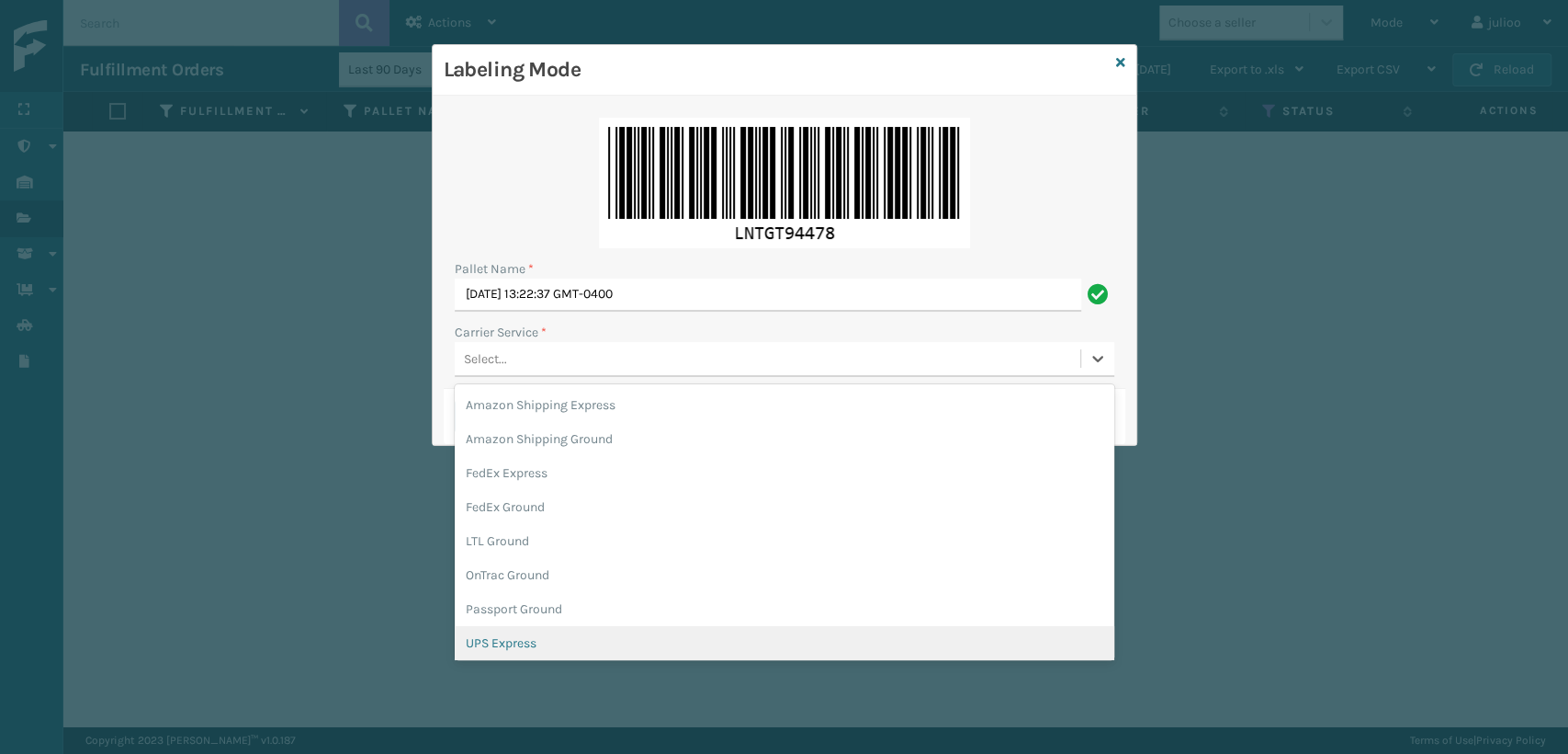
scroll to position [102, 0]
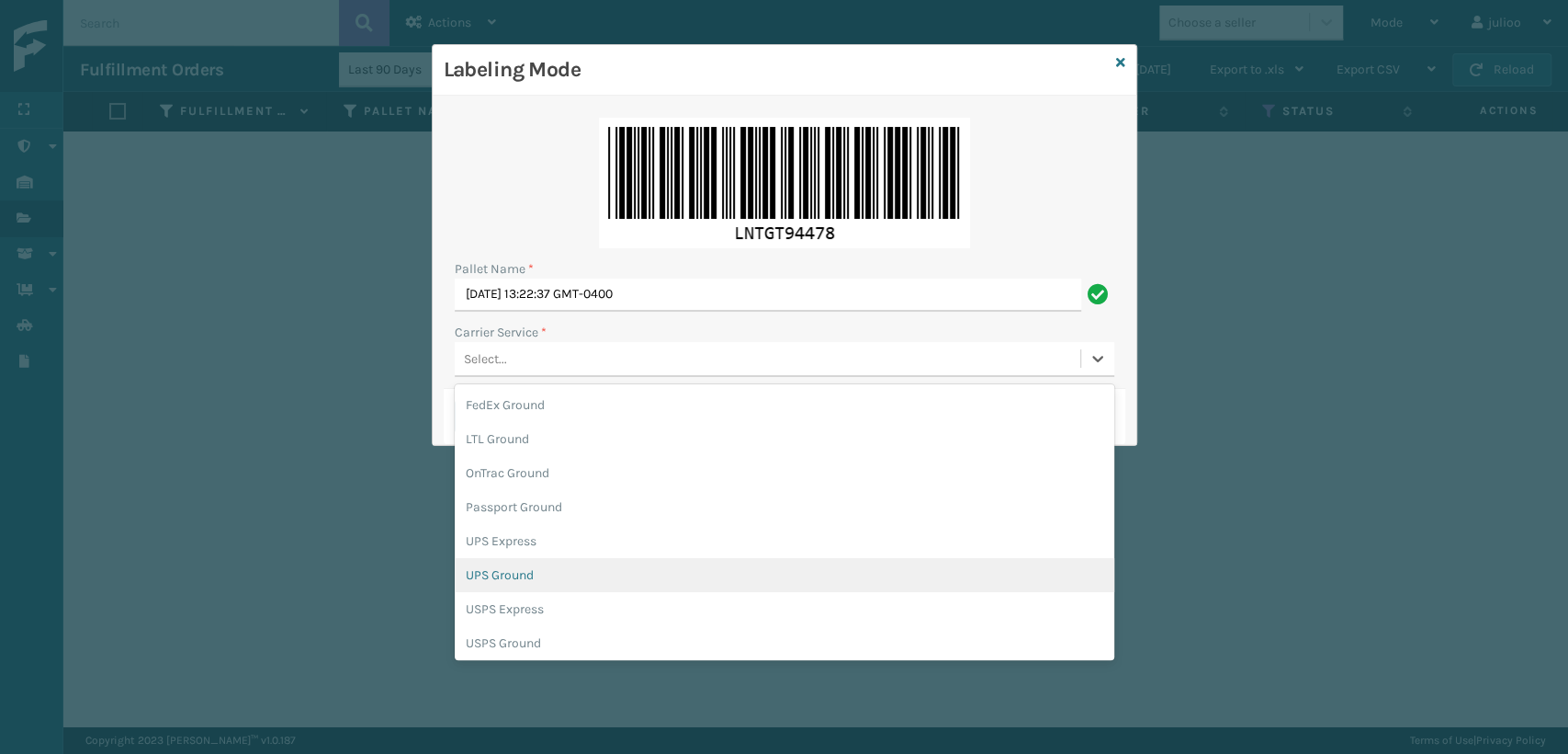
click at [510, 581] on div "UPS Ground" at bounding box center [784, 575] width 659 height 34
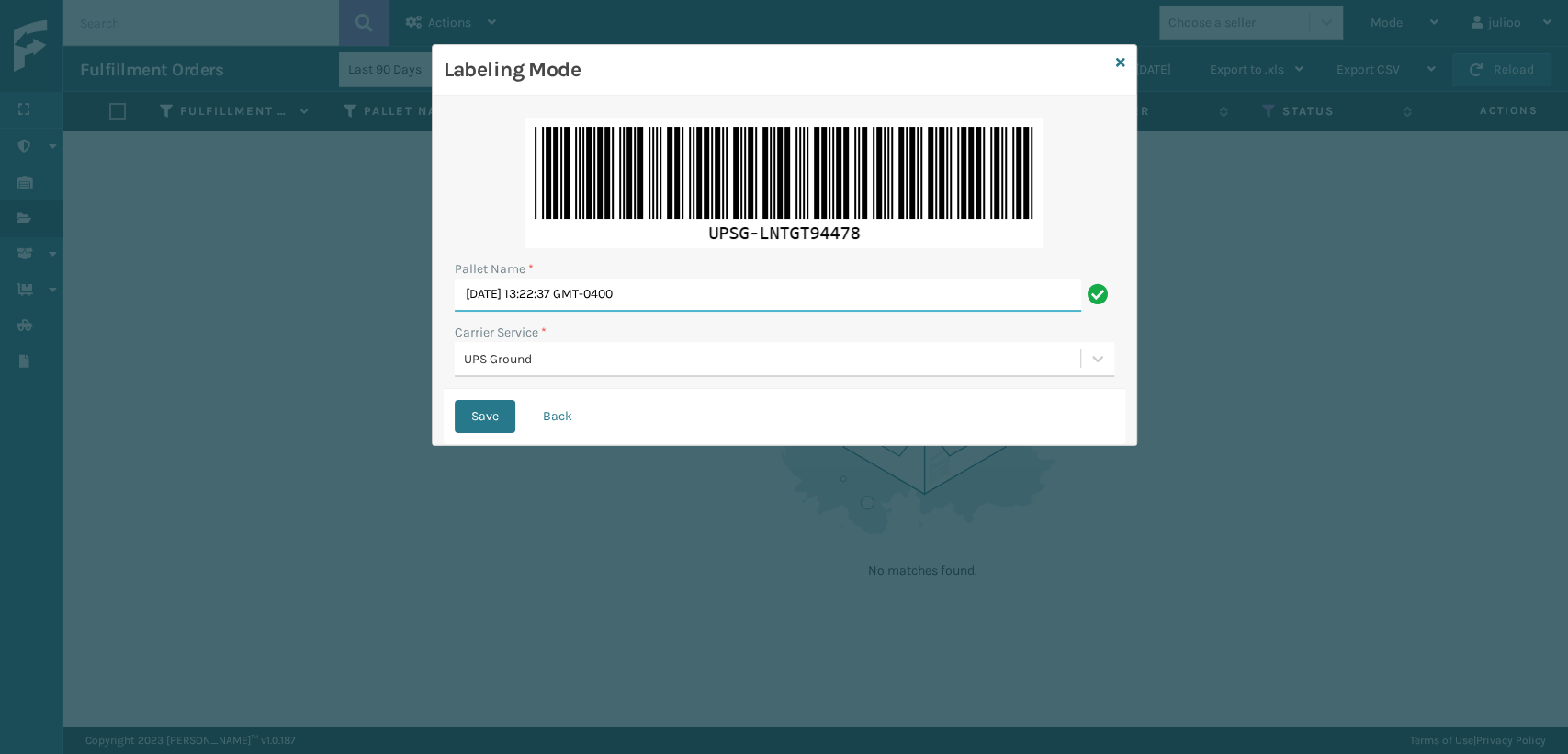
drag, startPoint x: 782, startPoint y: 298, endPoint x: 57, endPoint y: 342, distance: 726.3
click at [57, 342] on div "Labeling Mode Pallet Name * [DATE] 13:22:37 GMT-0400 Carrier Service * UPS Grou…" at bounding box center [784, 377] width 1568 height 754
type input "UPST7308441"
click at [455, 400] on button "Save" at bounding box center [485, 416] width 60 height 33
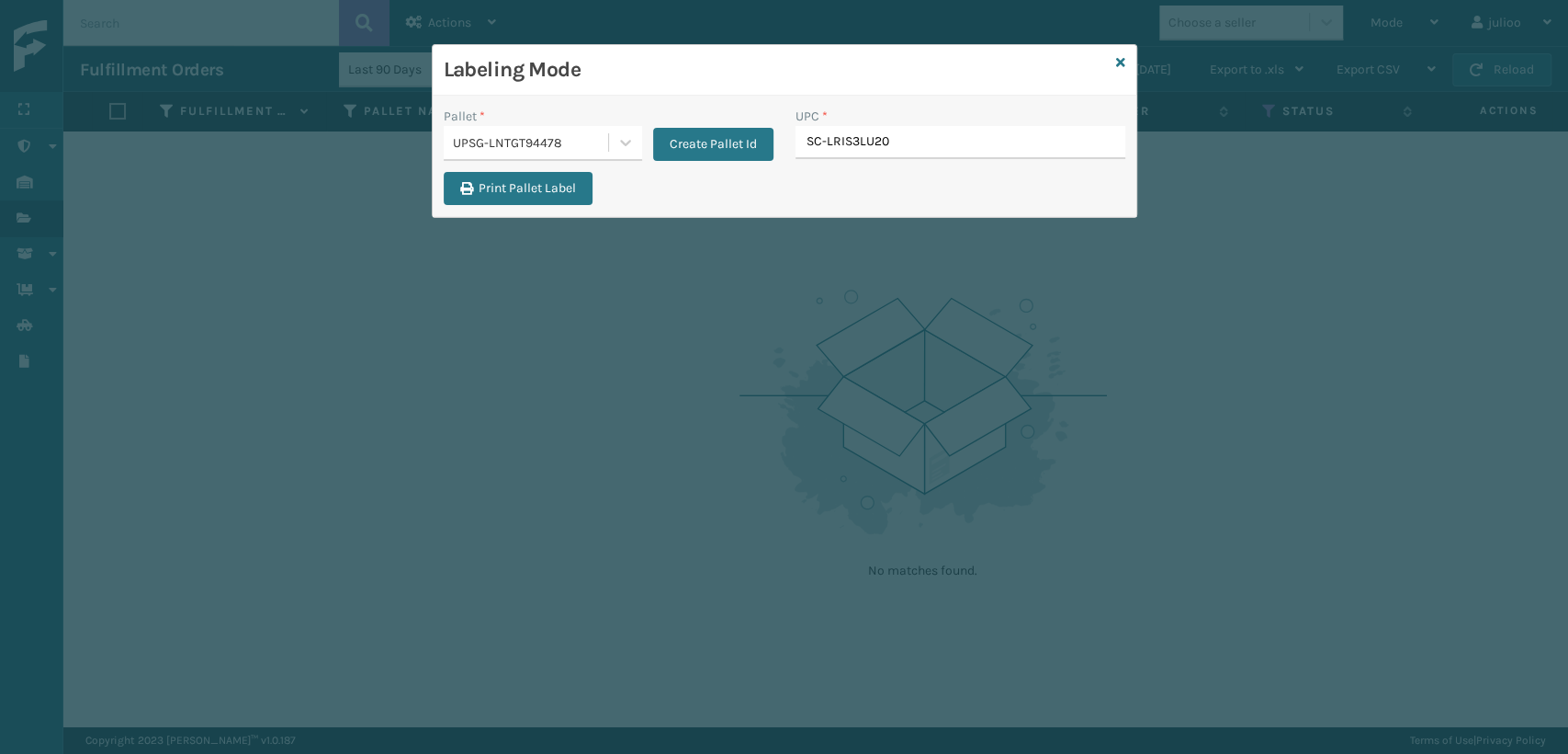
type input "SC-LRIS3LU200"
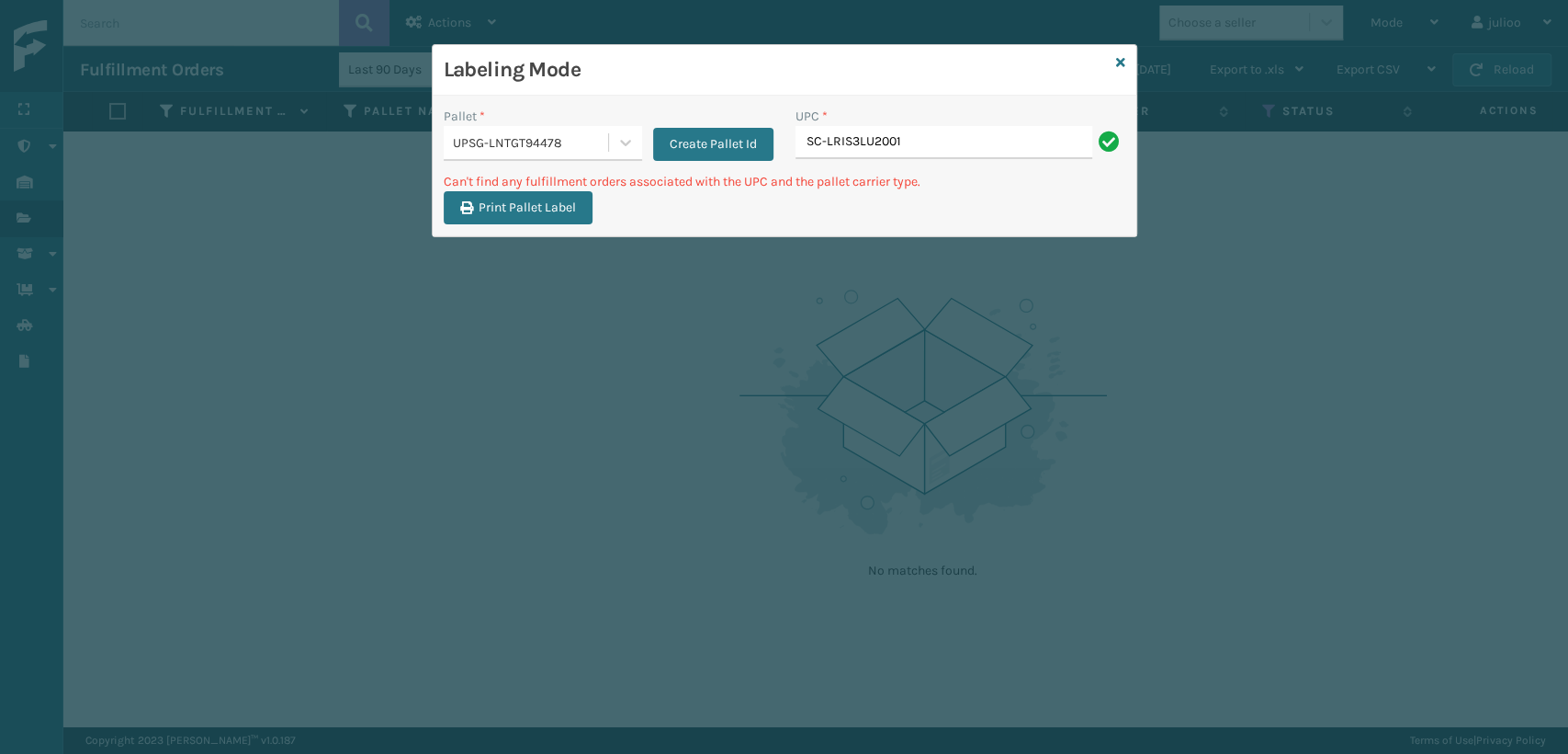
click at [827, 151] on input "SC-LRIS3LU2001" at bounding box center [943, 142] width 297 height 33
drag, startPoint x: 772, startPoint y: 159, endPoint x: 523, endPoint y: 193, distance: 251.3
click at [526, 193] on div "Pallet * UPSG-LNTGT94478 Create Pallet Id UPC * SCLRIS3LU2001 Can't find any fu…" at bounding box center [785, 165] width 704 height 141
type input "SCLRIS3LU2001"
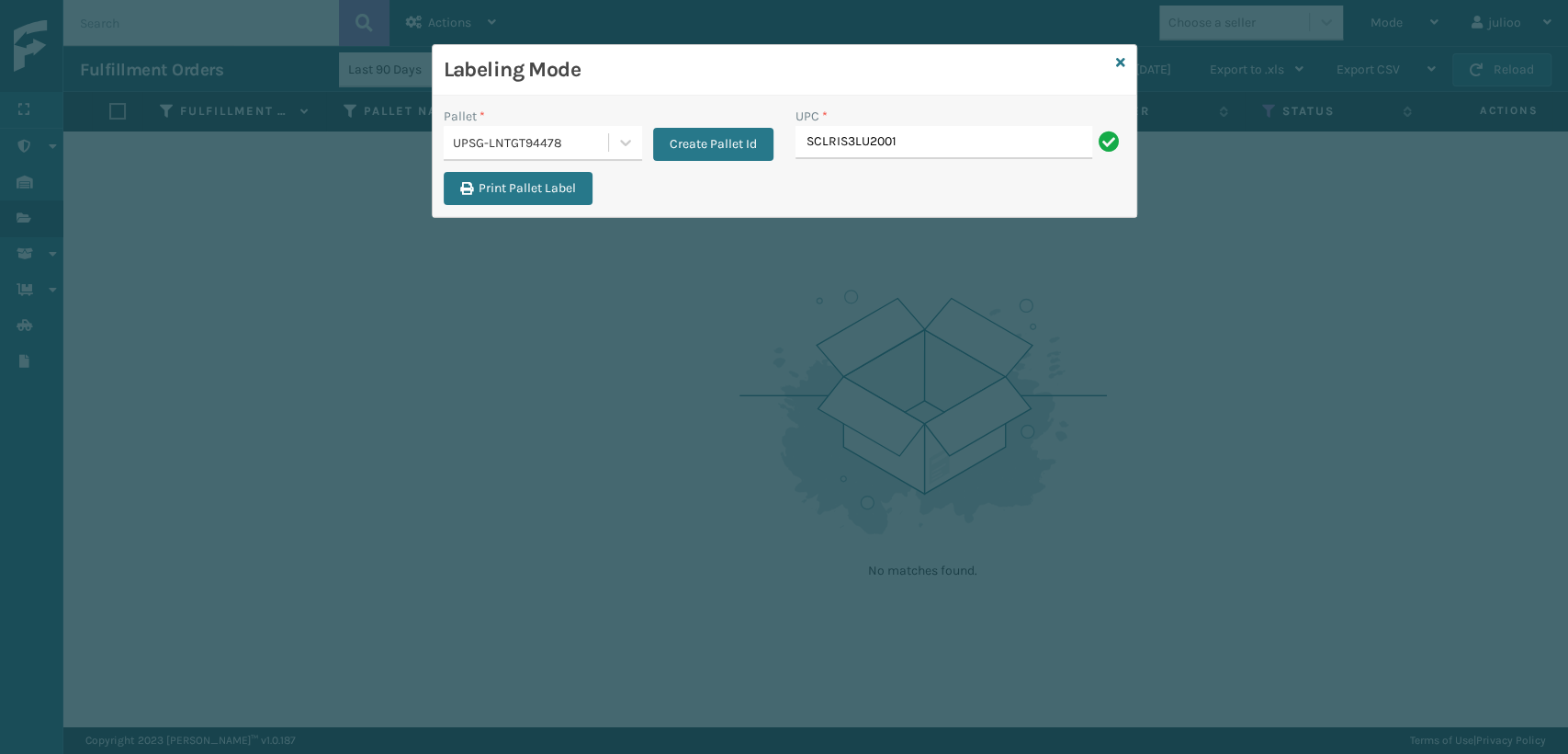
type input "SCLRIS3LU2001"
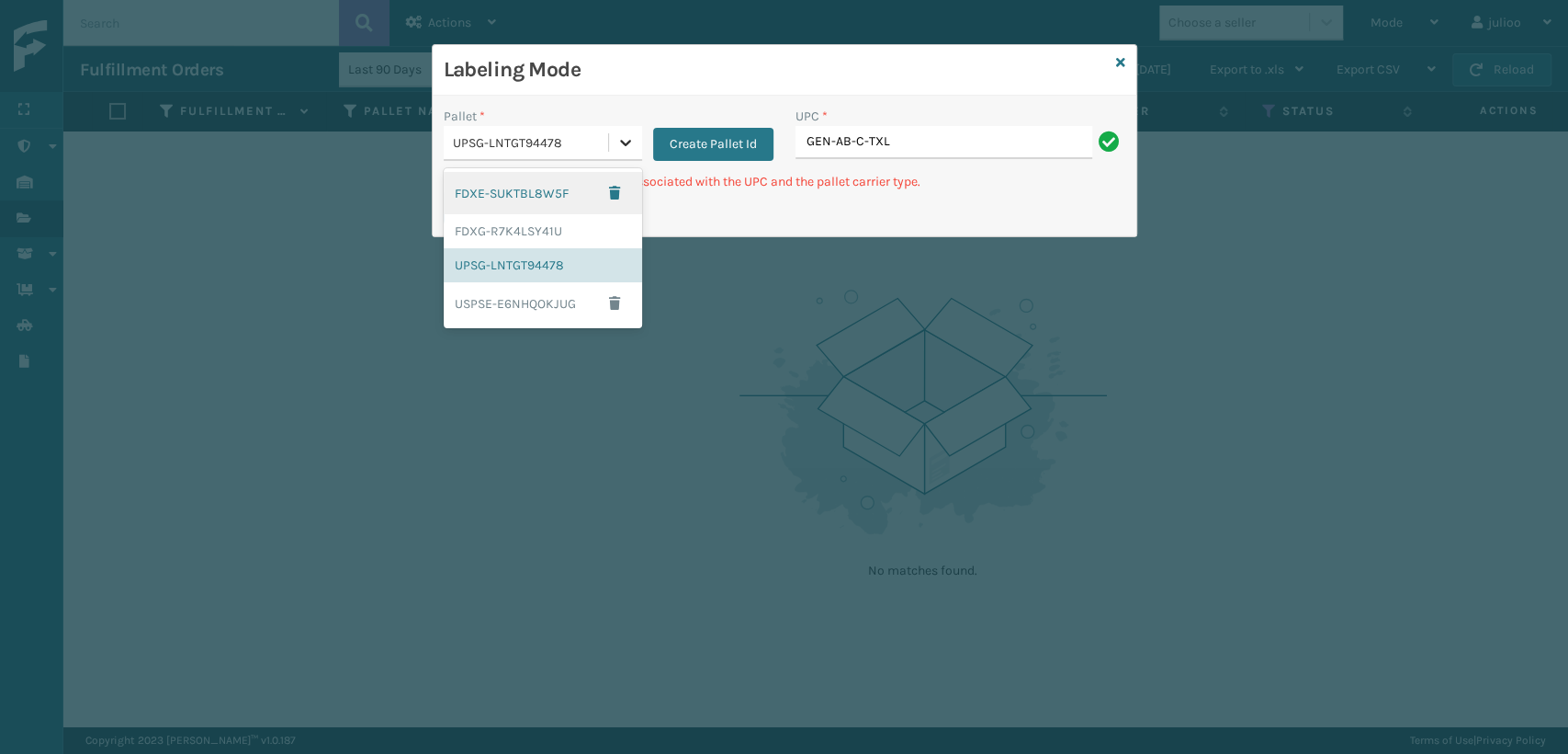
click at [638, 131] on div at bounding box center [626, 142] width 33 height 33
click at [559, 245] on div "FDXG-R7K4LSY41U" at bounding box center [542, 231] width 198 height 34
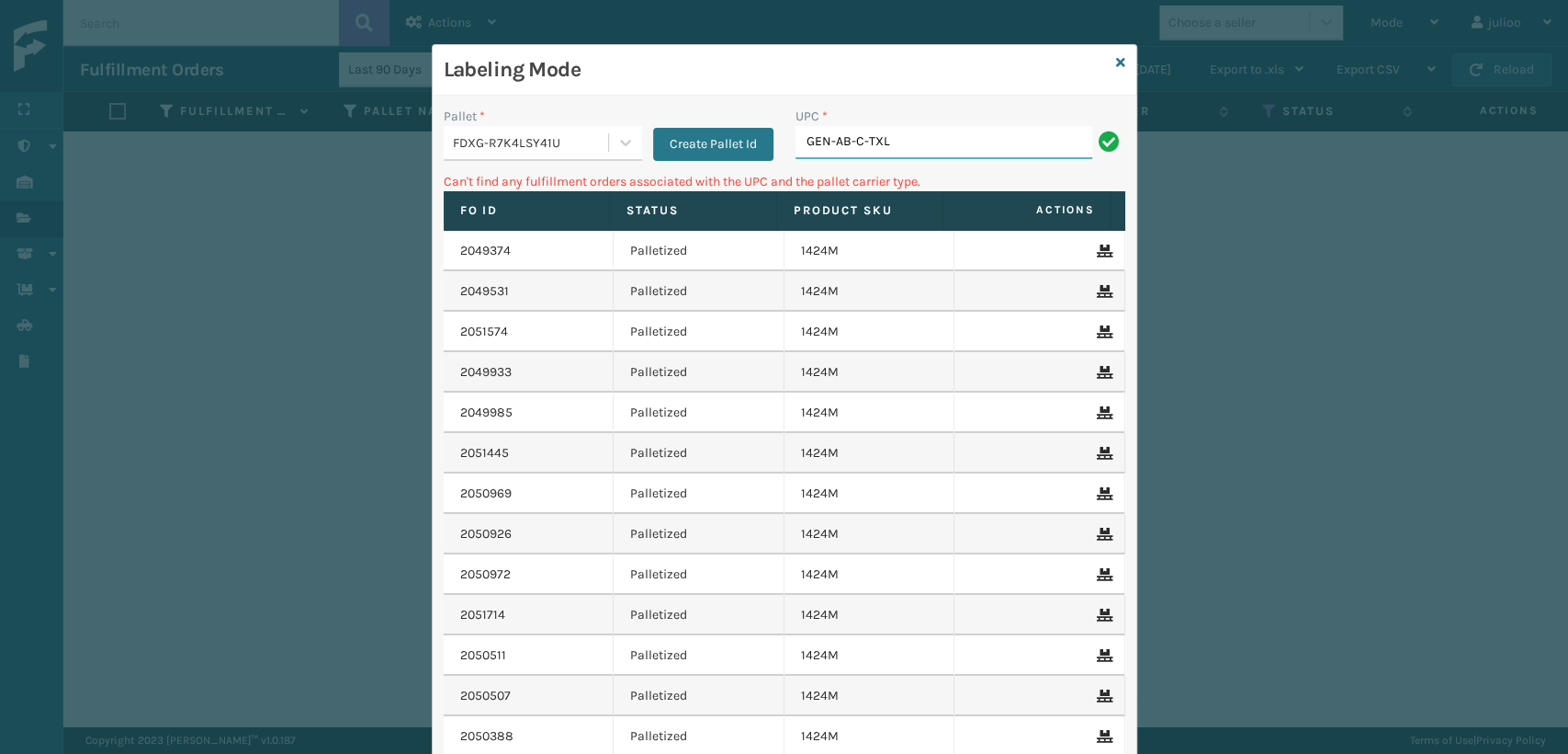
click at [977, 148] on input "GEN-AB-C-TXL" at bounding box center [943, 142] width 297 height 33
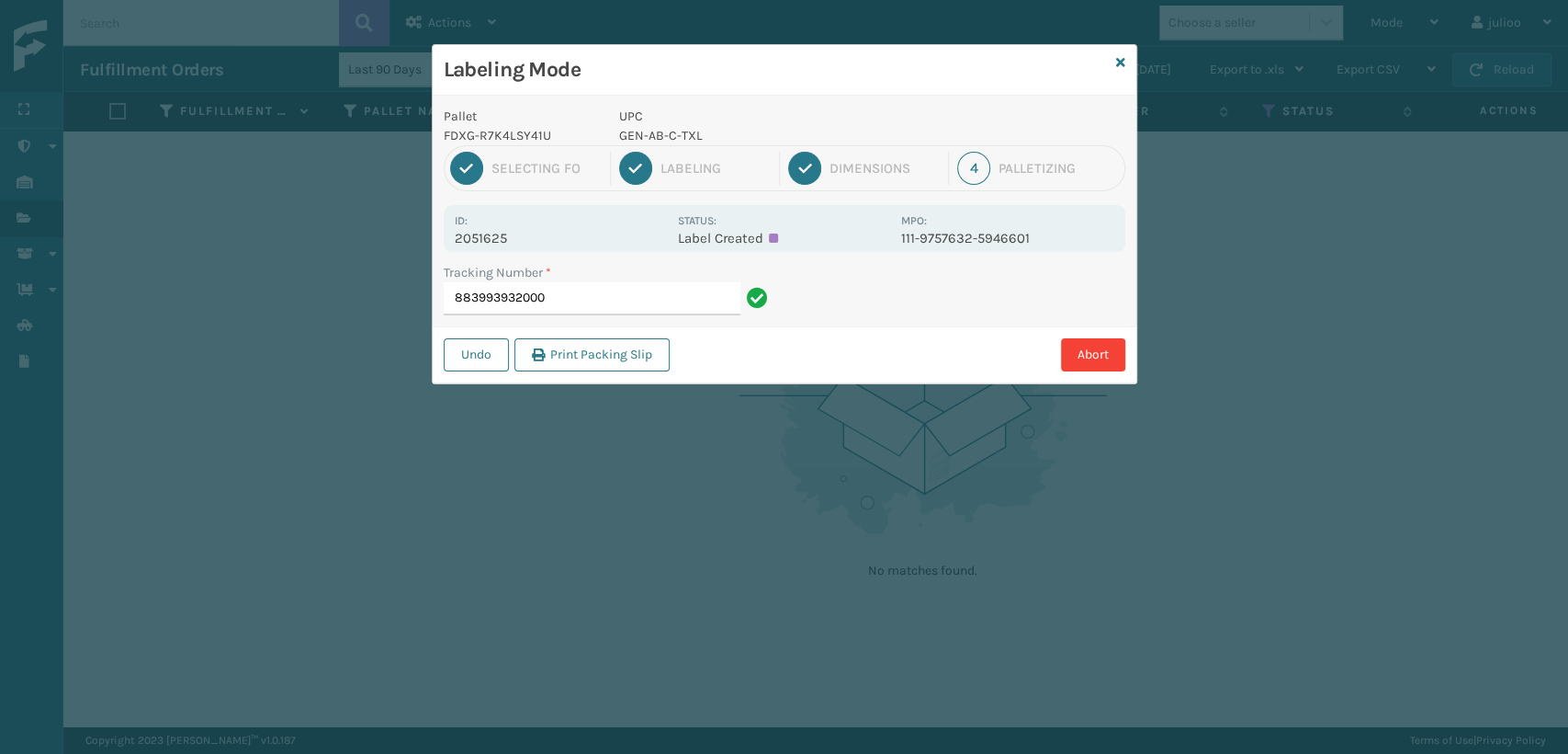
type input "883993932000"
type input "392698331723"
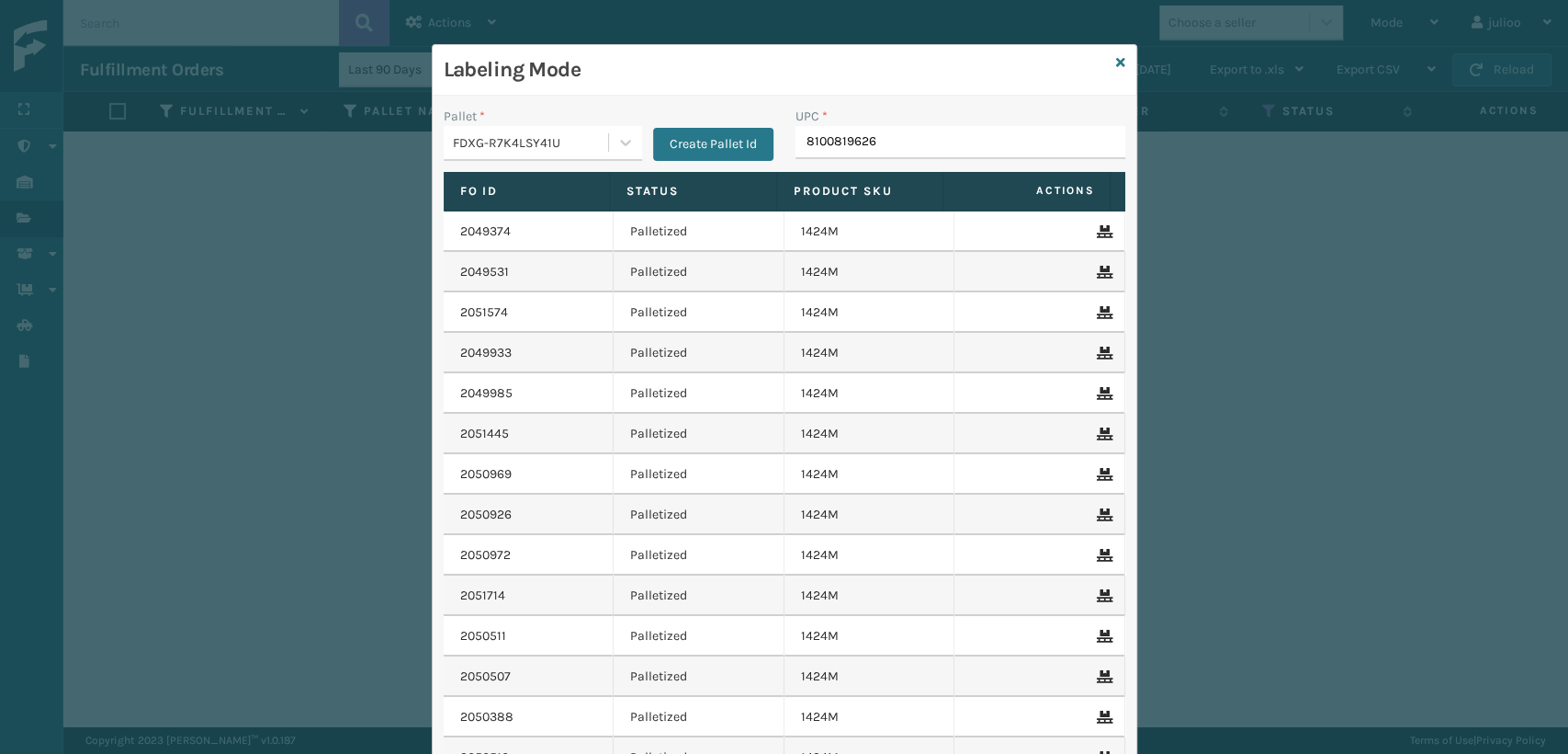
type input "81008196264"
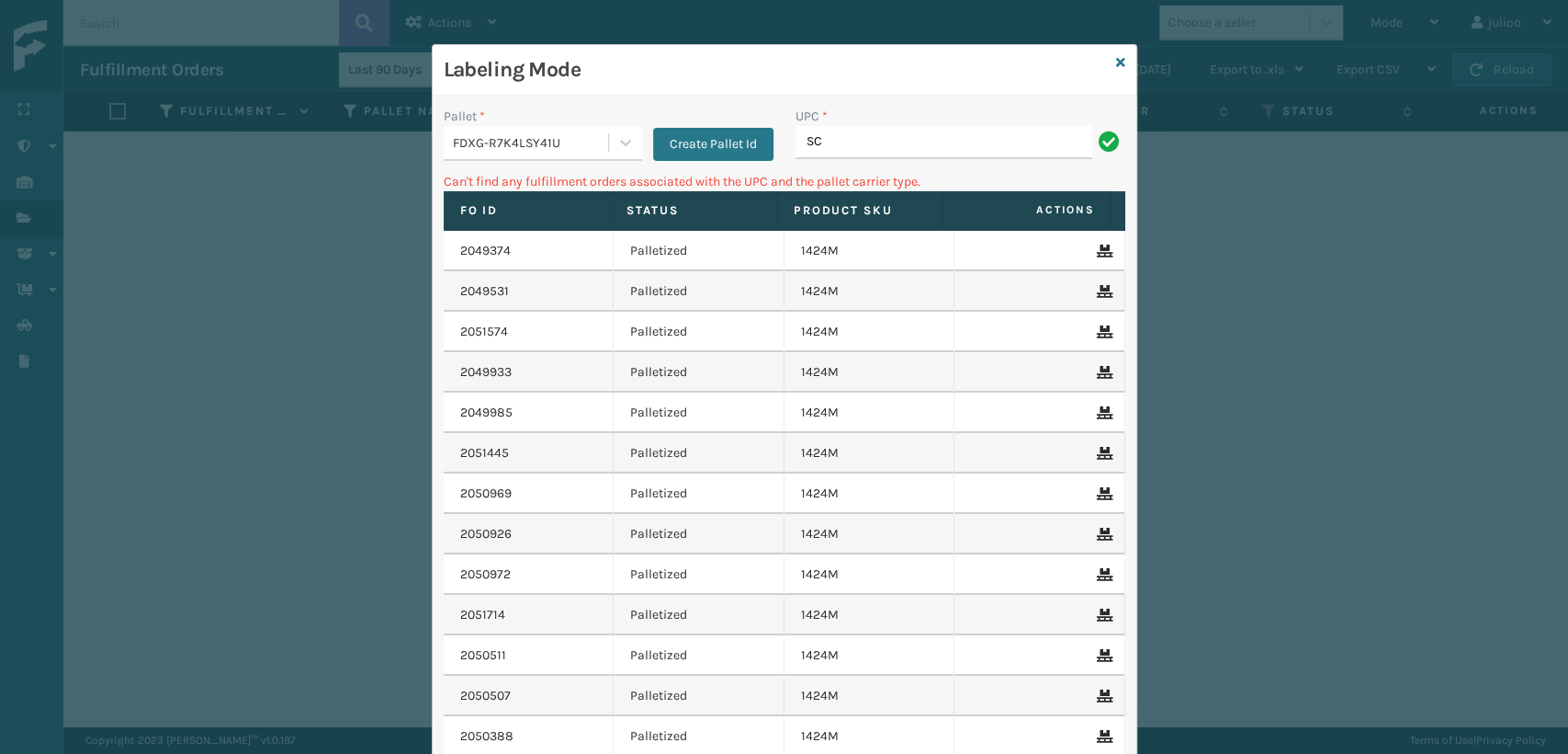
type input "S"
click at [820, 142] on input "SC-LRIS3LU2001" at bounding box center [943, 142] width 297 height 33
type input "SCLRIS3LU2001"
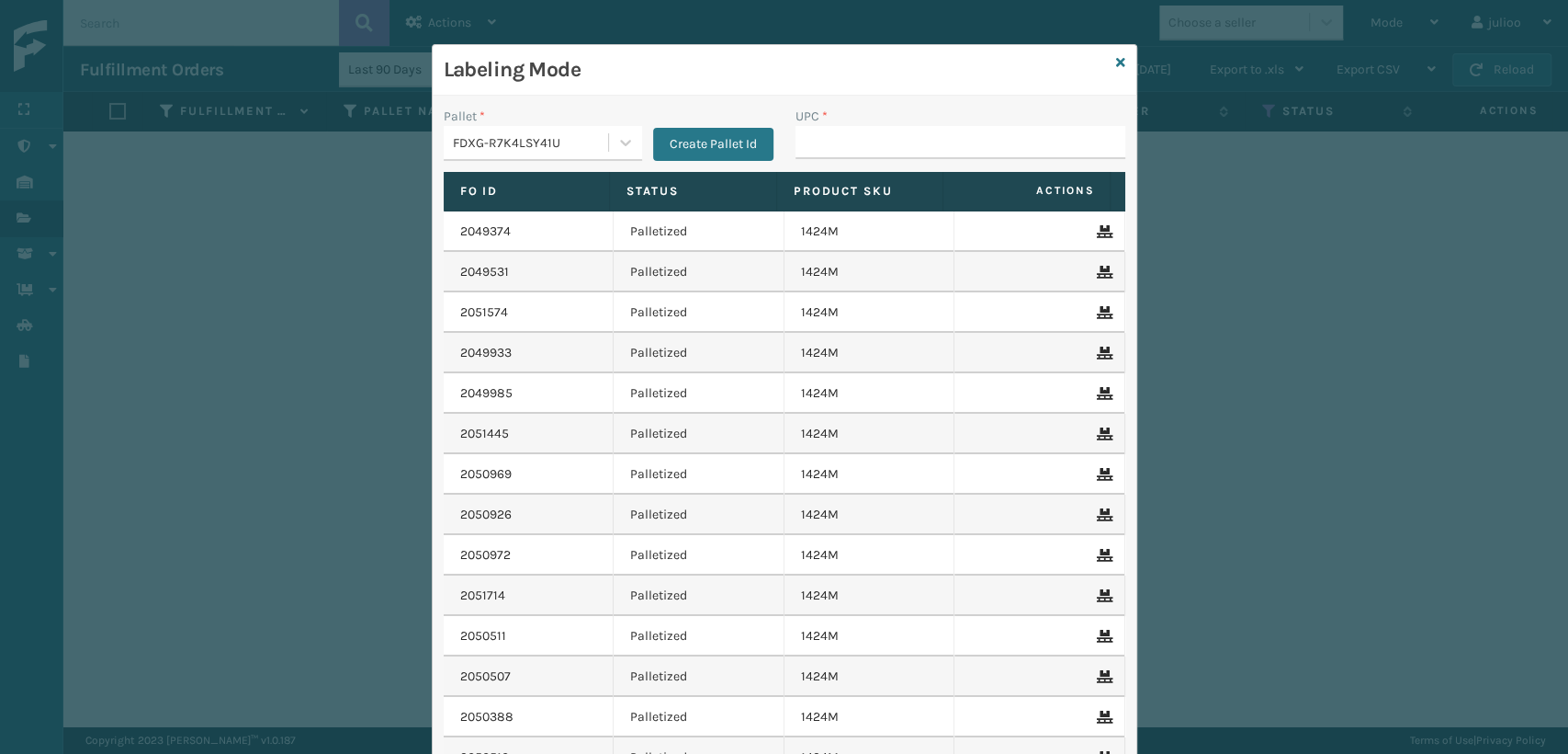
click at [1117, 63] on div "Labeling Mode" at bounding box center [785, 71] width 704 height 51
click at [1116, 61] on icon at bounding box center [1121, 62] width 9 height 13
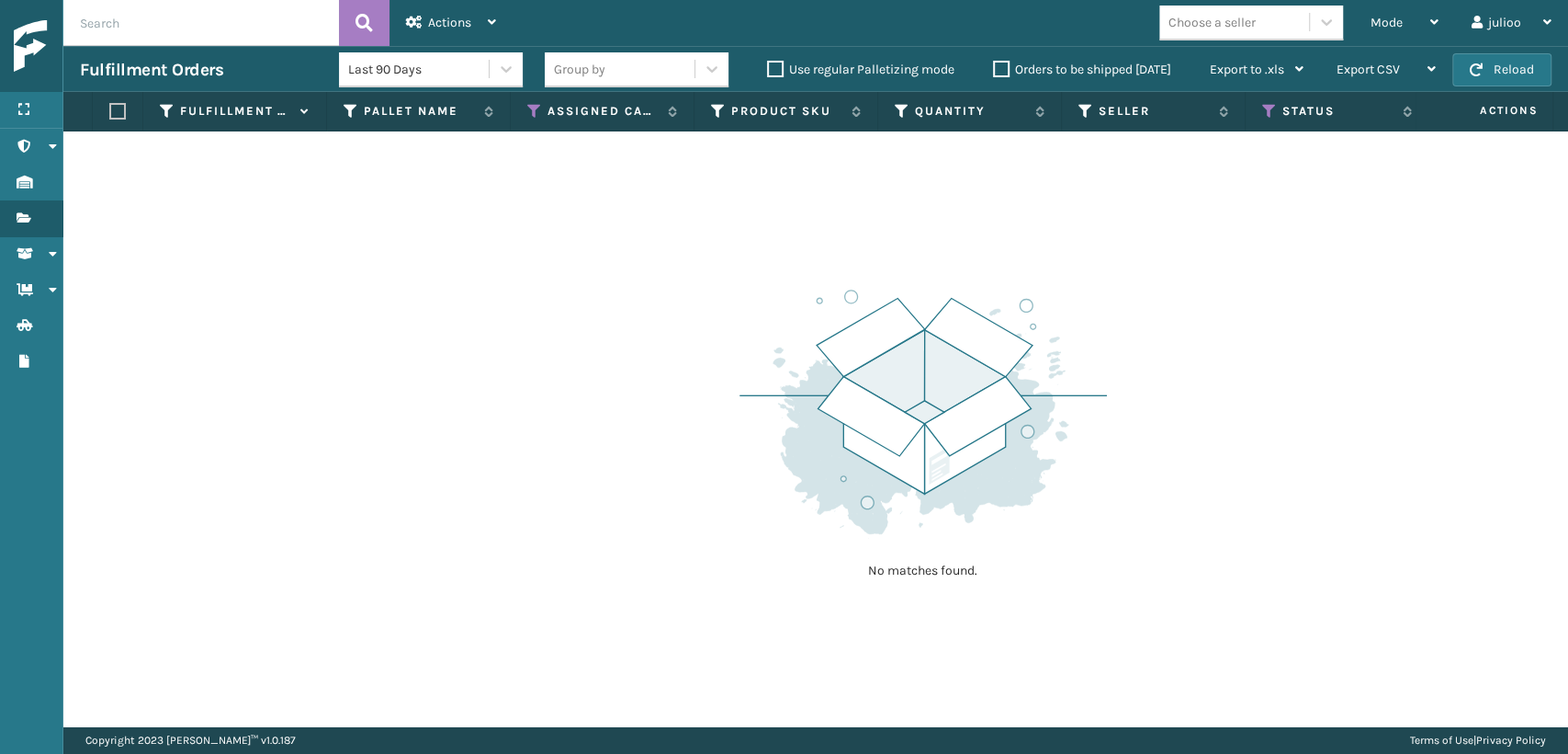
click at [252, 5] on input "text" at bounding box center [201, 23] width 275 height 46
type input "883994101290"
click at [1267, 109] on icon at bounding box center [1270, 111] width 15 height 17
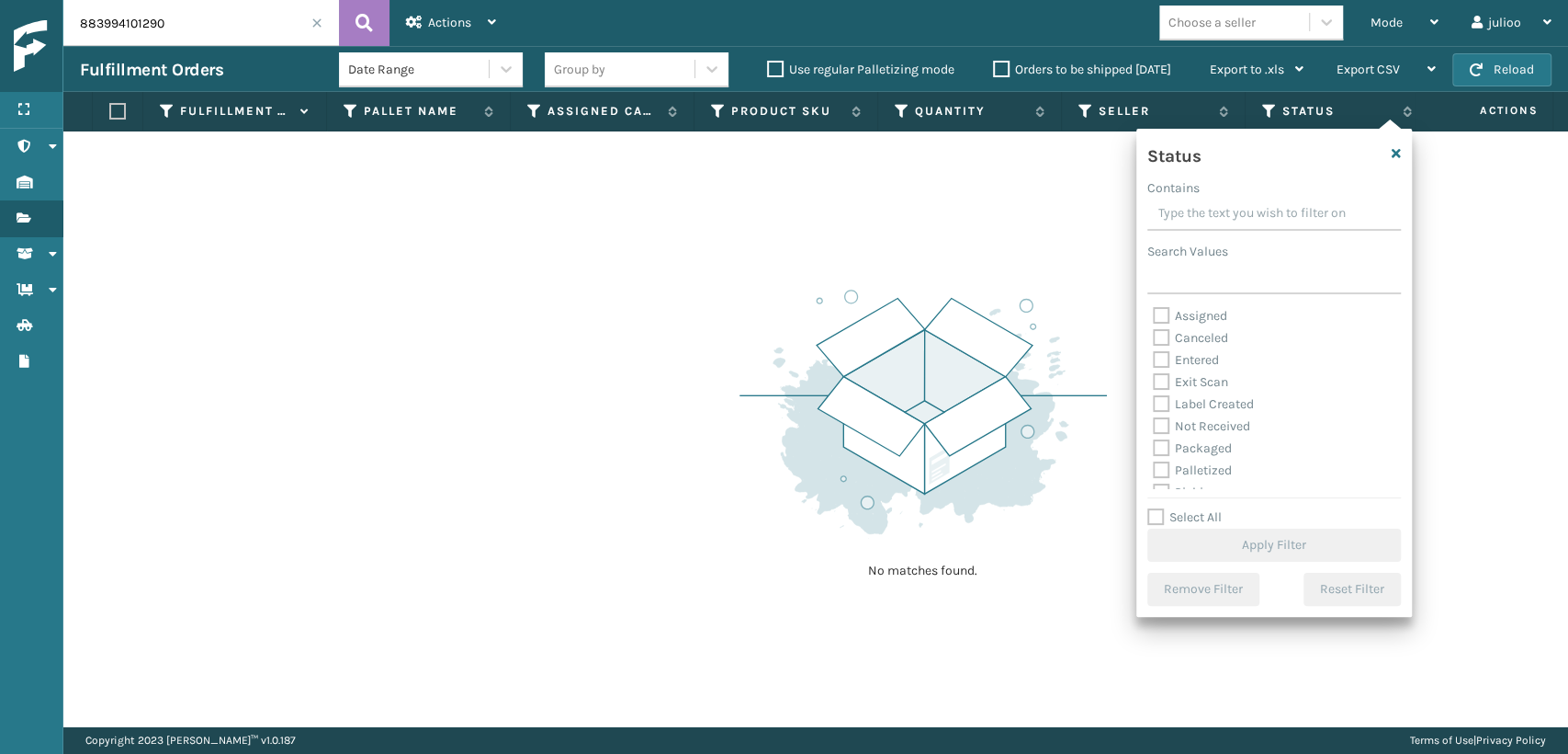
click at [1160, 466] on label "Palletized" at bounding box center [1193, 470] width 79 height 16
click at [1154, 466] on input "Palletized" at bounding box center [1153, 465] width 1 height 12
checkbox input "true"
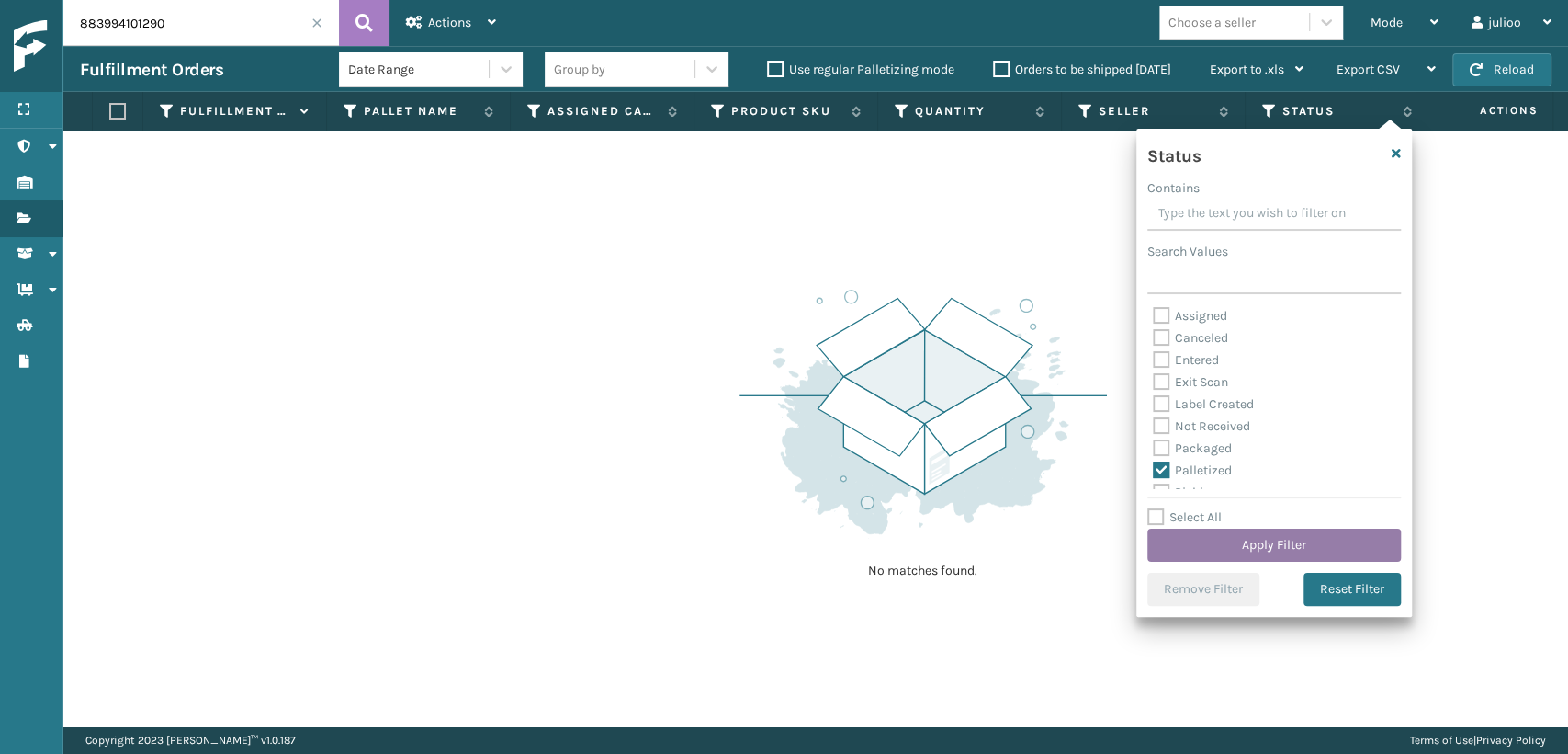
click at [1165, 549] on button "Apply Filter" at bounding box center [1274, 545] width 254 height 33
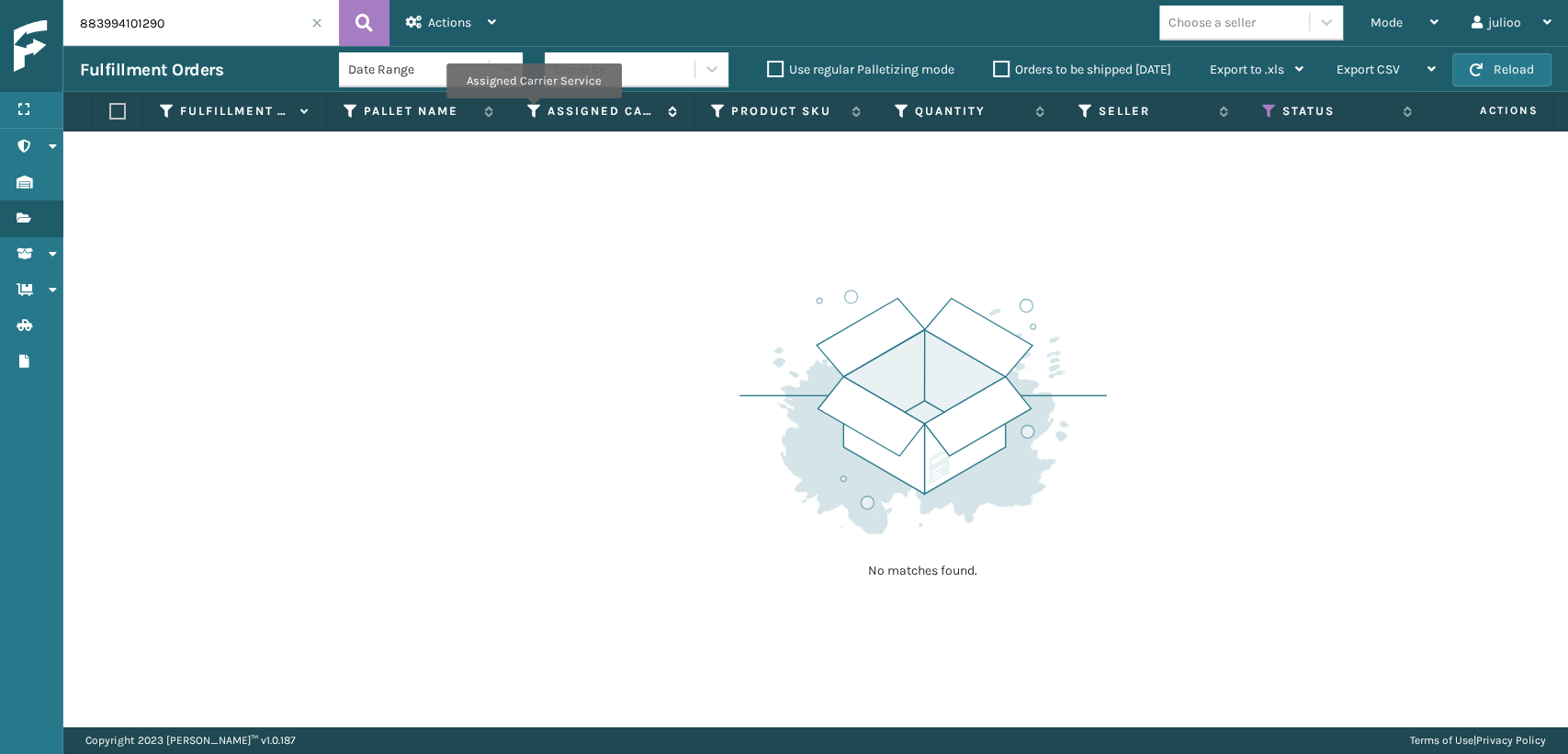
click at [533, 111] on icon at bounding box center [535, 111] width 15 height 17
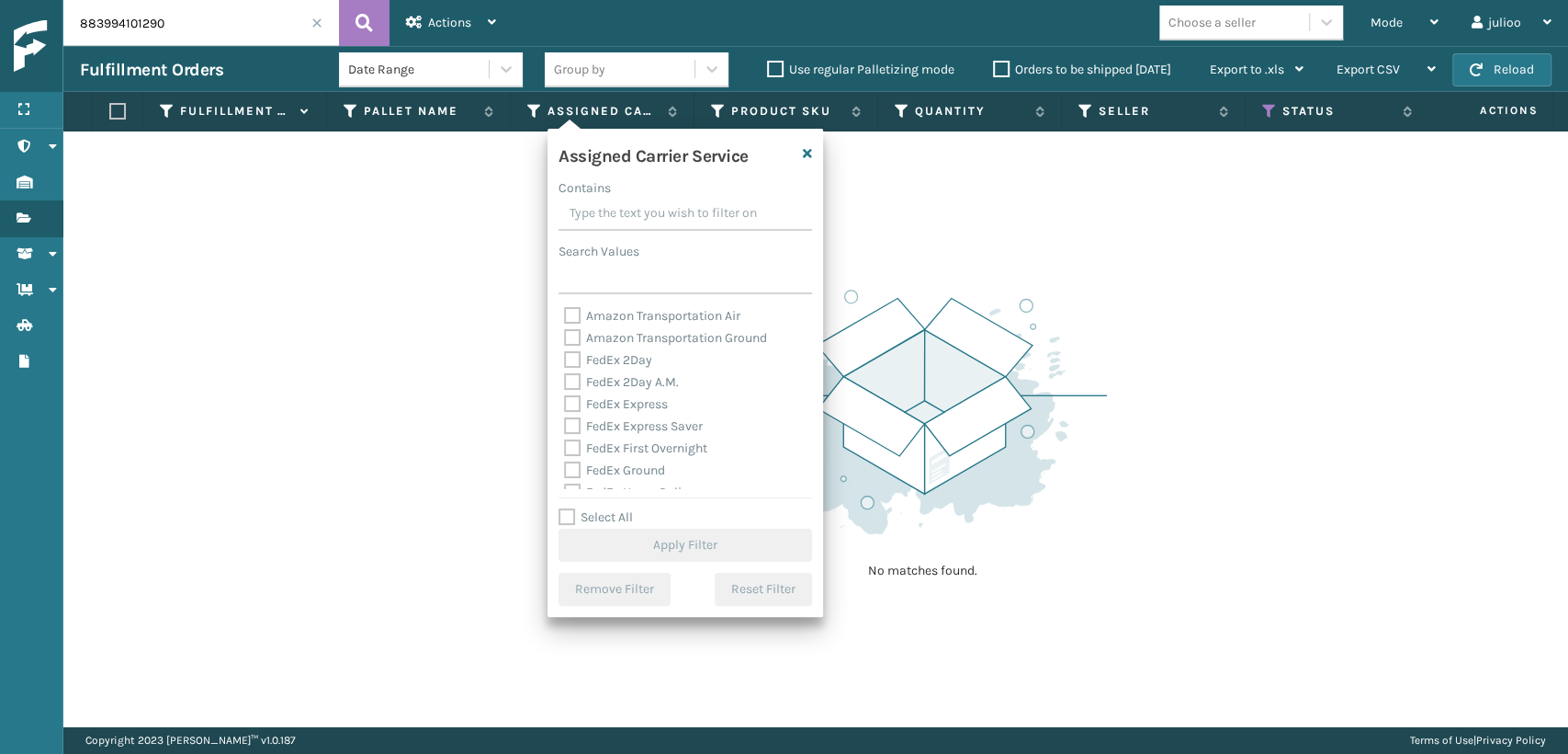
click at [579, 355] on label "FedEx 2Day" at bounding box center [608, 360] width 88 height 16
click at [565, 355] on input "FedEx 2Day" at bounding box center [564, 355] width 1 height 12
checkbox input "true"
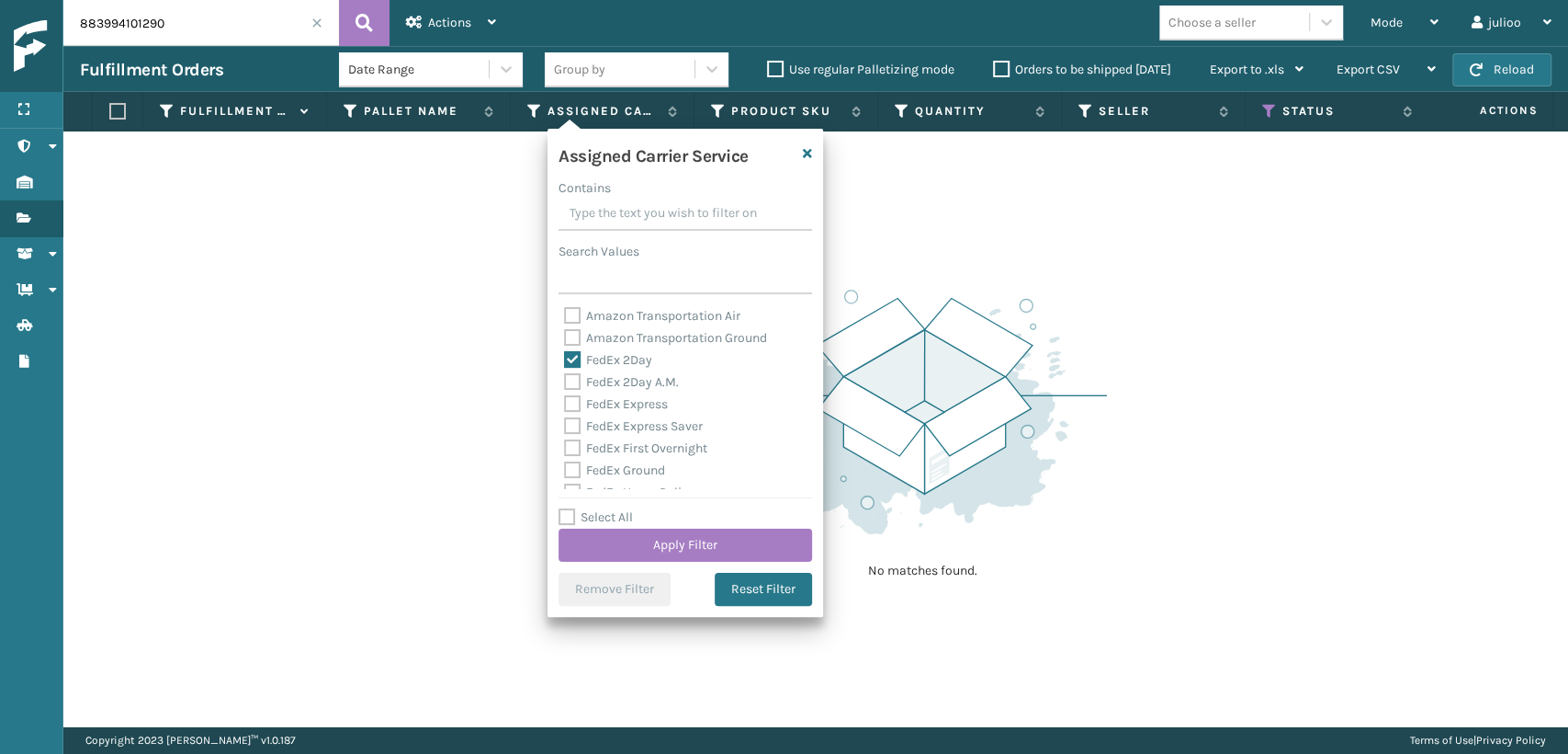
click at [571, 384] on label "FedEx 2Day A.M." at bounding box center [622, 381] width 115 height 16
click at [565, 383] on input "FedEx 2Day A.M." at bounding box center [564, 377] width 1 height 12
checkbox input "true"
click at [557, 405] on div "Assigned Carrier Service Contains Search Values Amazon Transportation Air Amazo…" at bounding box center [685, 372] width 275 height 488
click at [569, 406] on label "FedEx Express" at bounding box center [616, 404] width 104 height 16
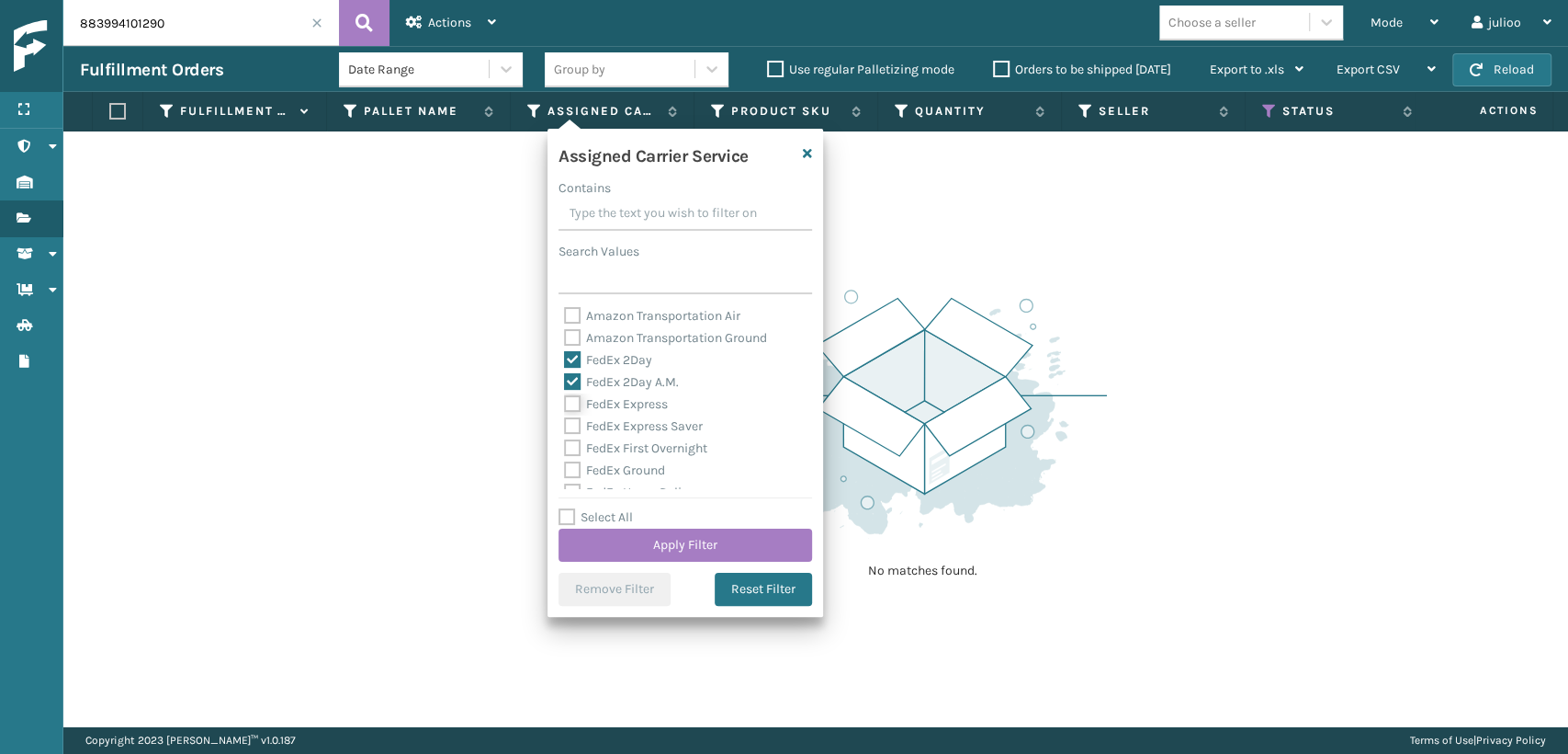
click at [565, 405] on input "FedEx Express" at bounding box center [564, 399] width 1 height 12
checkbox input "true"
click at [566, 429] on label "FedEx Express Saver" at bounding box center [633, 426] width 139 height 16
click at [565, 427] on input "FedEx Express Saver" at bounding box center [564, 421] width 1 height 12
checkbox input "true"
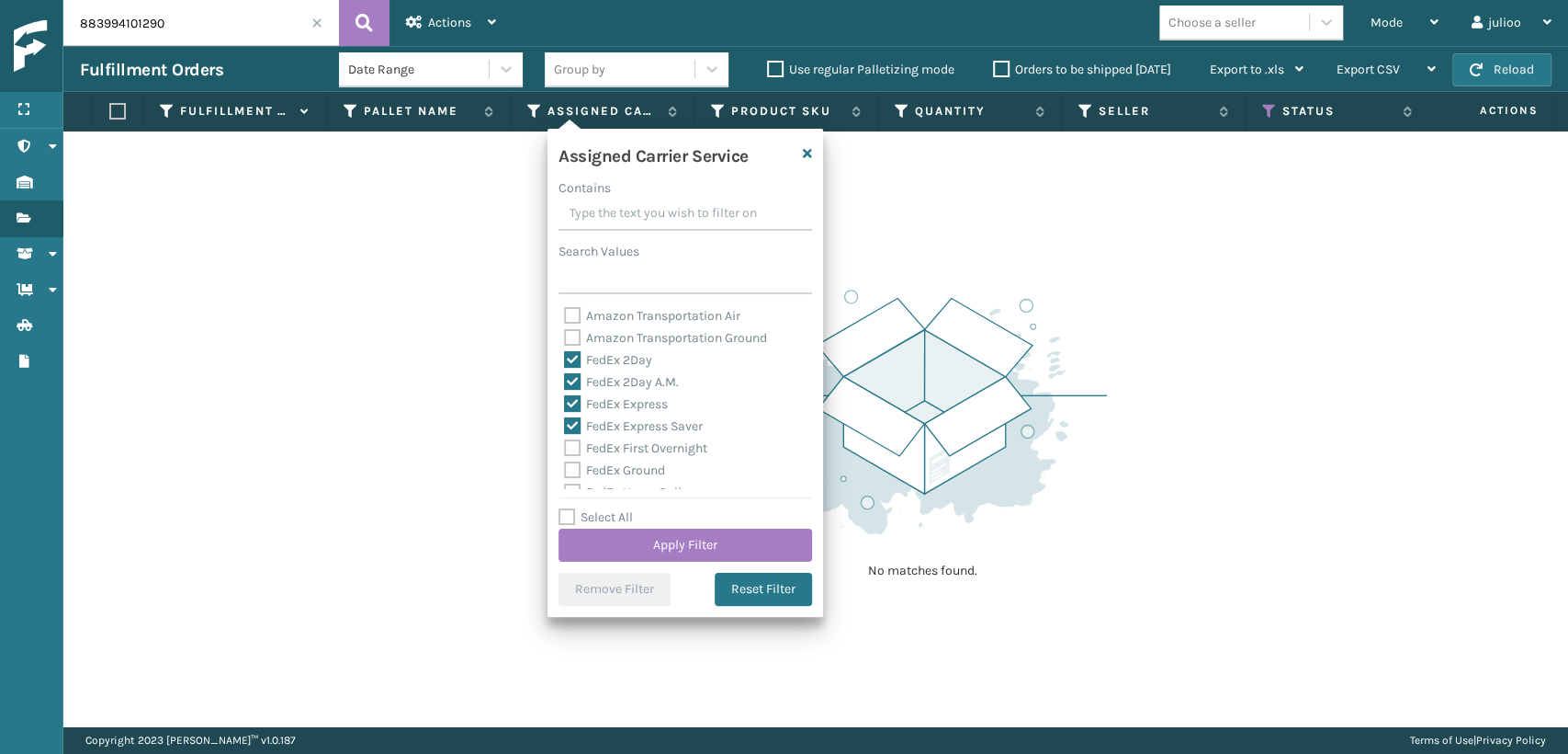
click at [570, 451] on label "FedEx First Overnight" at bounding box center [636, 447] width 143 height 16
click at [565, 449] on input "FedEx First Overnight" at bounding box center [564, 444] width 1 height 12
checkbox input "true"
click at [570, 471] on label "FedEx Ground" at bounding box center [614, 470] width 101 height 16
click at [565, 471] on input "FedEx Ground" at bounding box center [564, 465] width 1 height 12
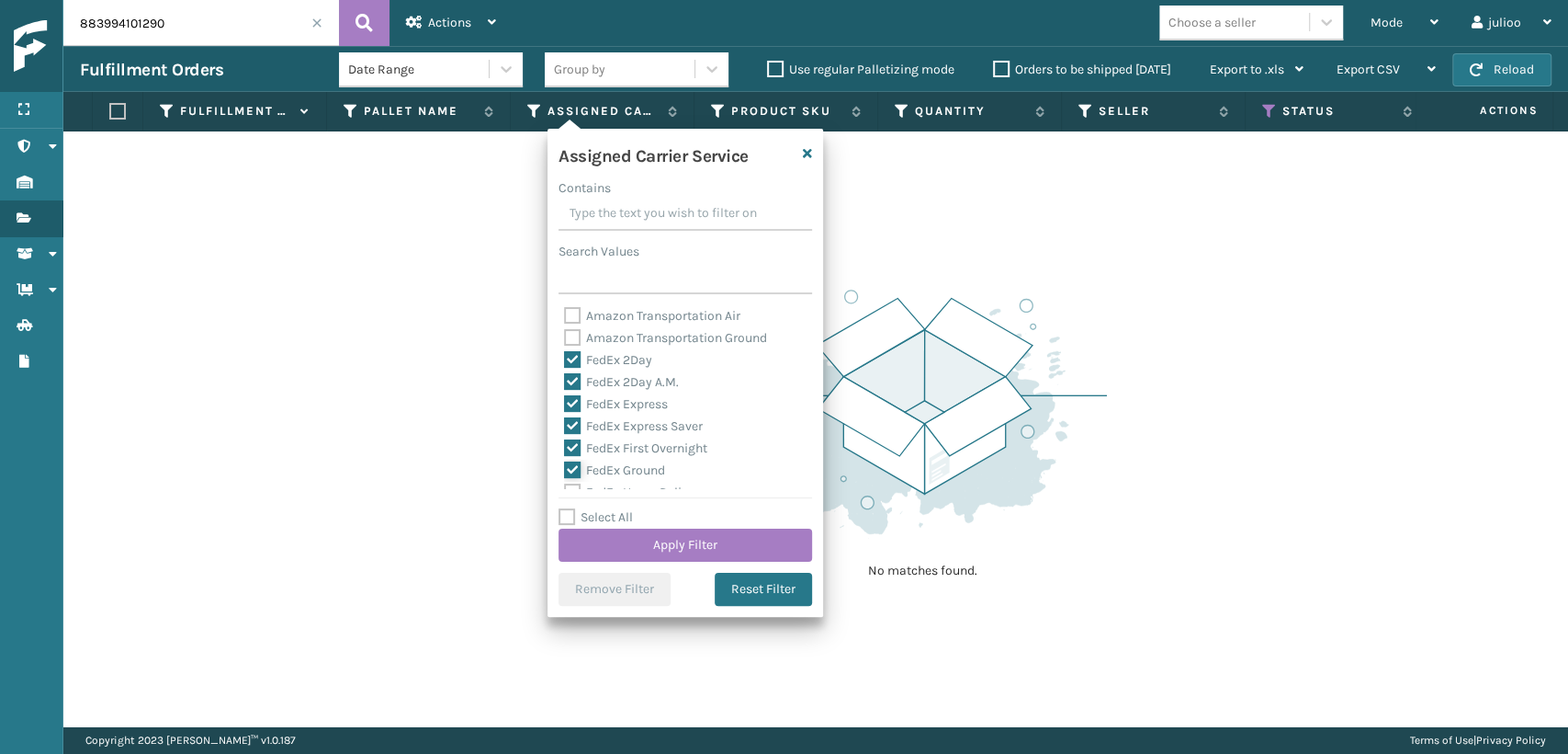
checkbox input "true"
click at [574, 389] on label "FedEx Home Delivery" at bounding box center [635, 390] width 142 height 16
click at [565, 389] on input "FedEx Home Delivery" at bounding box center [564, 385] width 1 height 12
checkbox input "true"
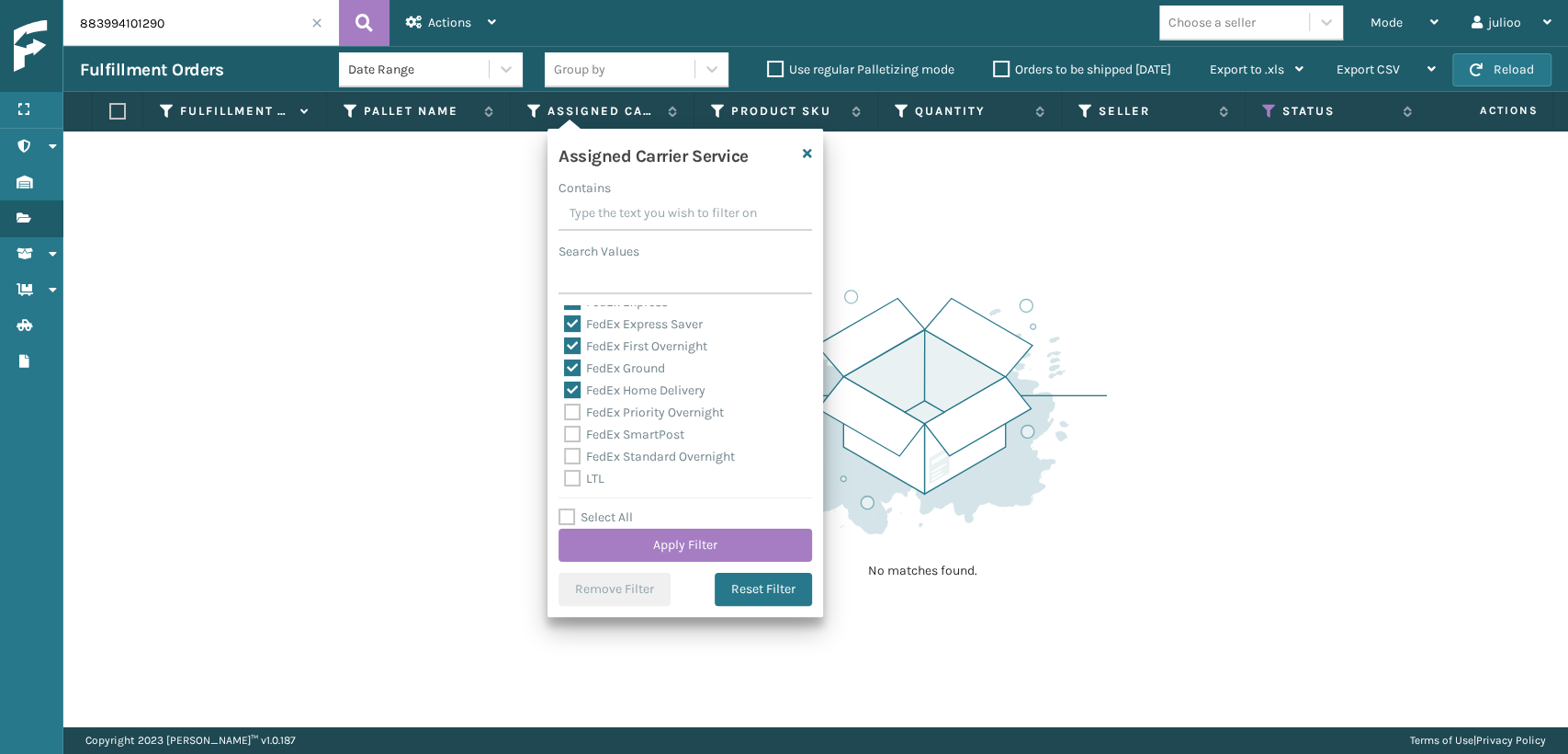
click at [576, 414] on label "FedEx Priority Overnight" at bounding box center [643, 412] width 159 height 16
click at [565, 413] on input "FedEx Priority Overnight" at bounding box center [564, 408] width 1 height 12
checkbox input "true"
click at [572, 433] on label "FedEx SmartPost" at bounding box center [625, 434] width 121 height 16
click at [565, 433] on input "FedEx SmartPost" at bounding box center [564, 429] width 1 height 12
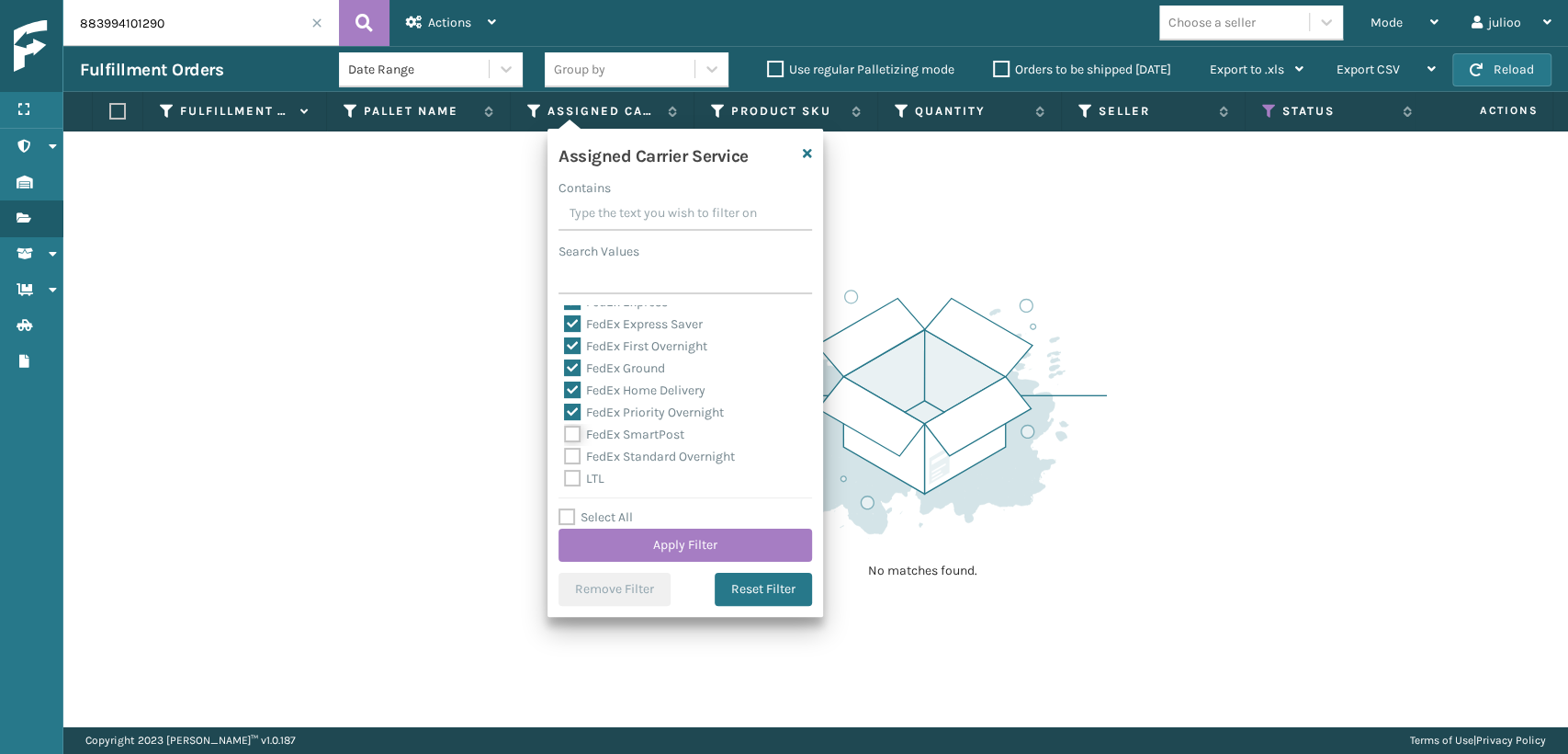
checkbox input "true"
click at [573, 446] on div "FedEx Standard Overnight" at bounding box center [685, 456] width 242 height 22
click at [575, 452] on label "FedEx Standard Overnight" at bounding box center [649, 456] width 171 height 16
click at [565, 452] on input "FedEx Standard Overnight" at bounding box center [564, 451] width 1 height 12
checkbox input "true"
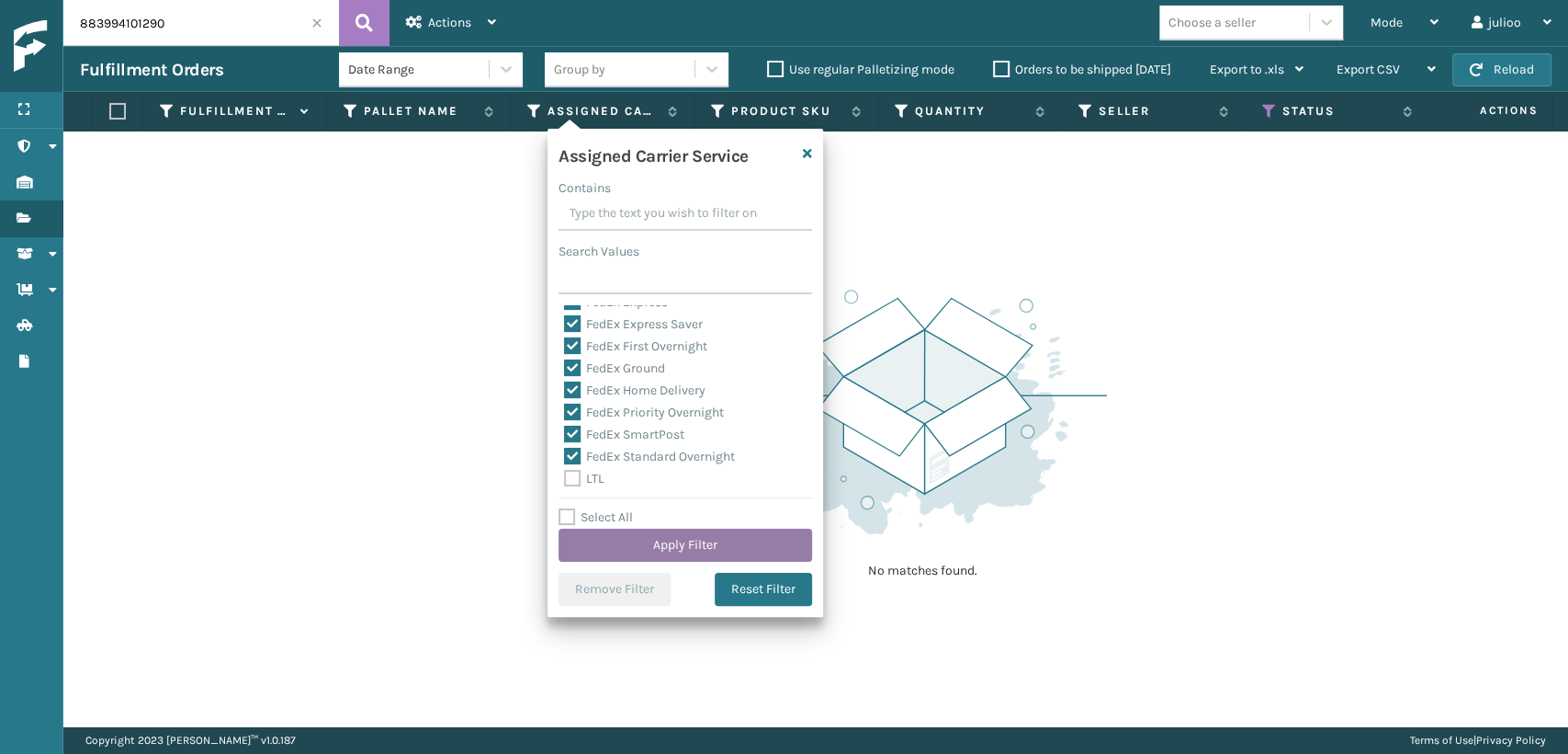
click at [625, 550] on button "Apply Filter" at bounding box center [685, 545] width 254 height 33
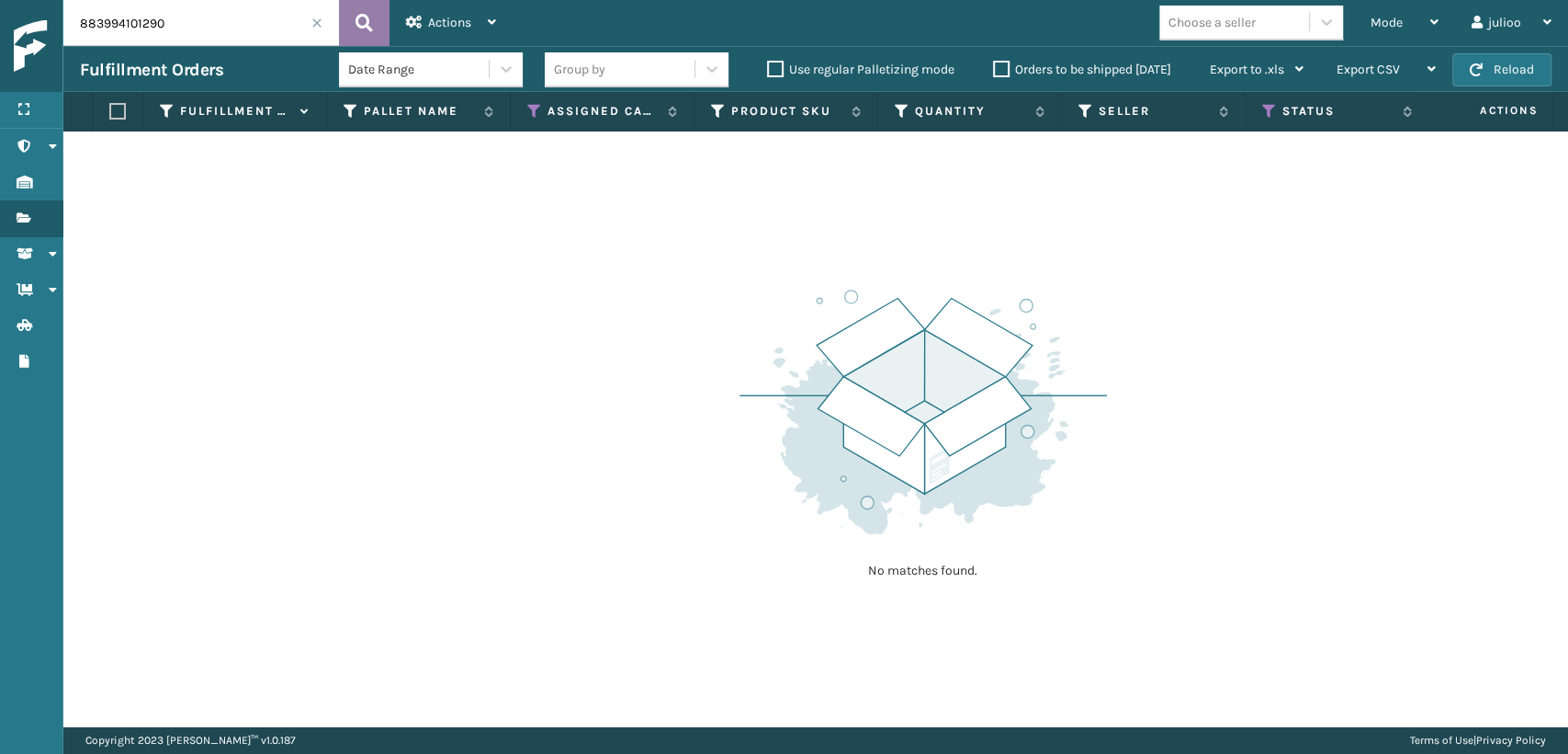
click at [370, 14] on icon at bounding box center [364, 23] width 18 height 27
click at [368, 14] on icon at bounding box center [364, 23] width 18 height 27
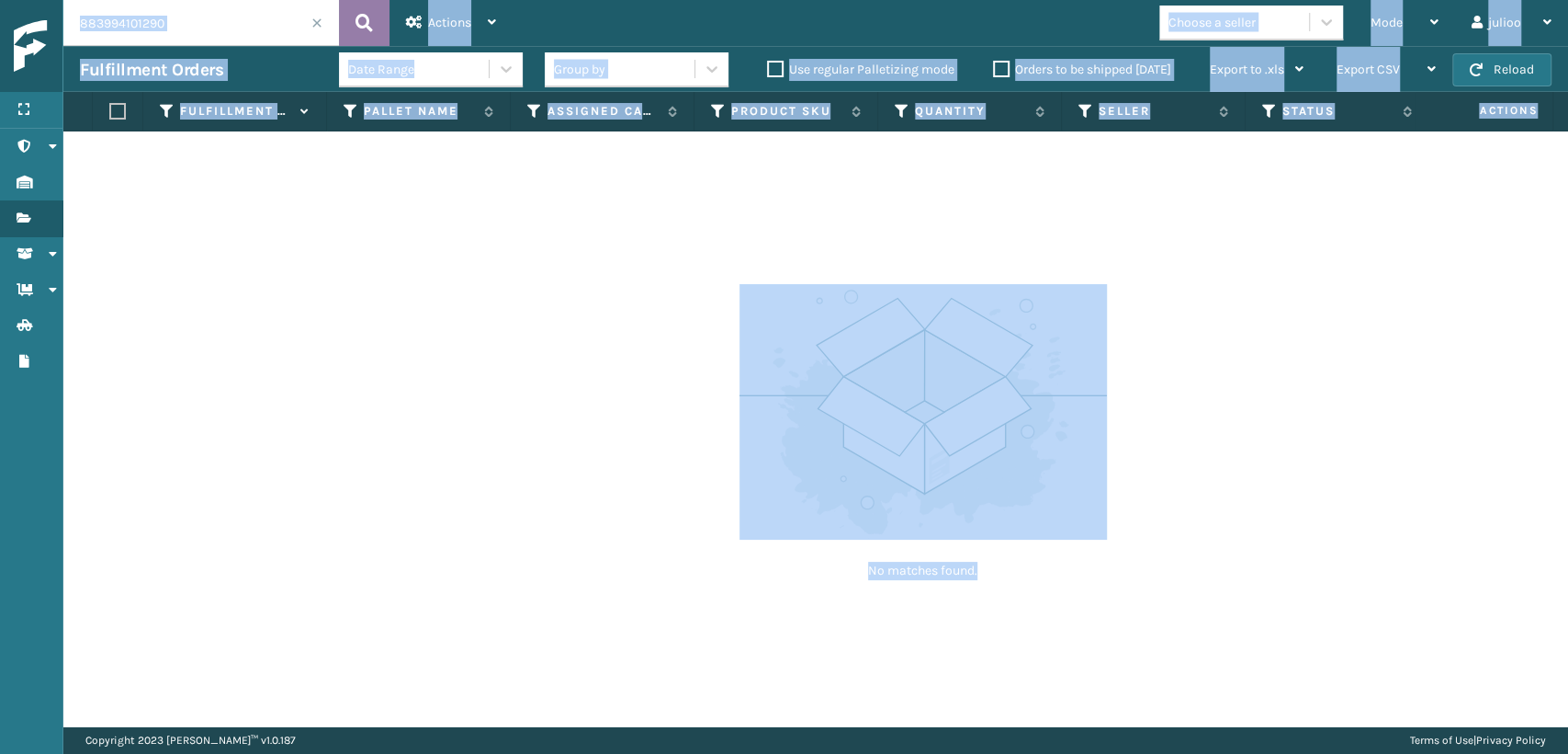
click at [368, 14] on icon at bounding box center [364, 23] width 18 height 27
click at [1039, 543] on div "No matches found." at bounding box center [924, 431] width 368 height 339
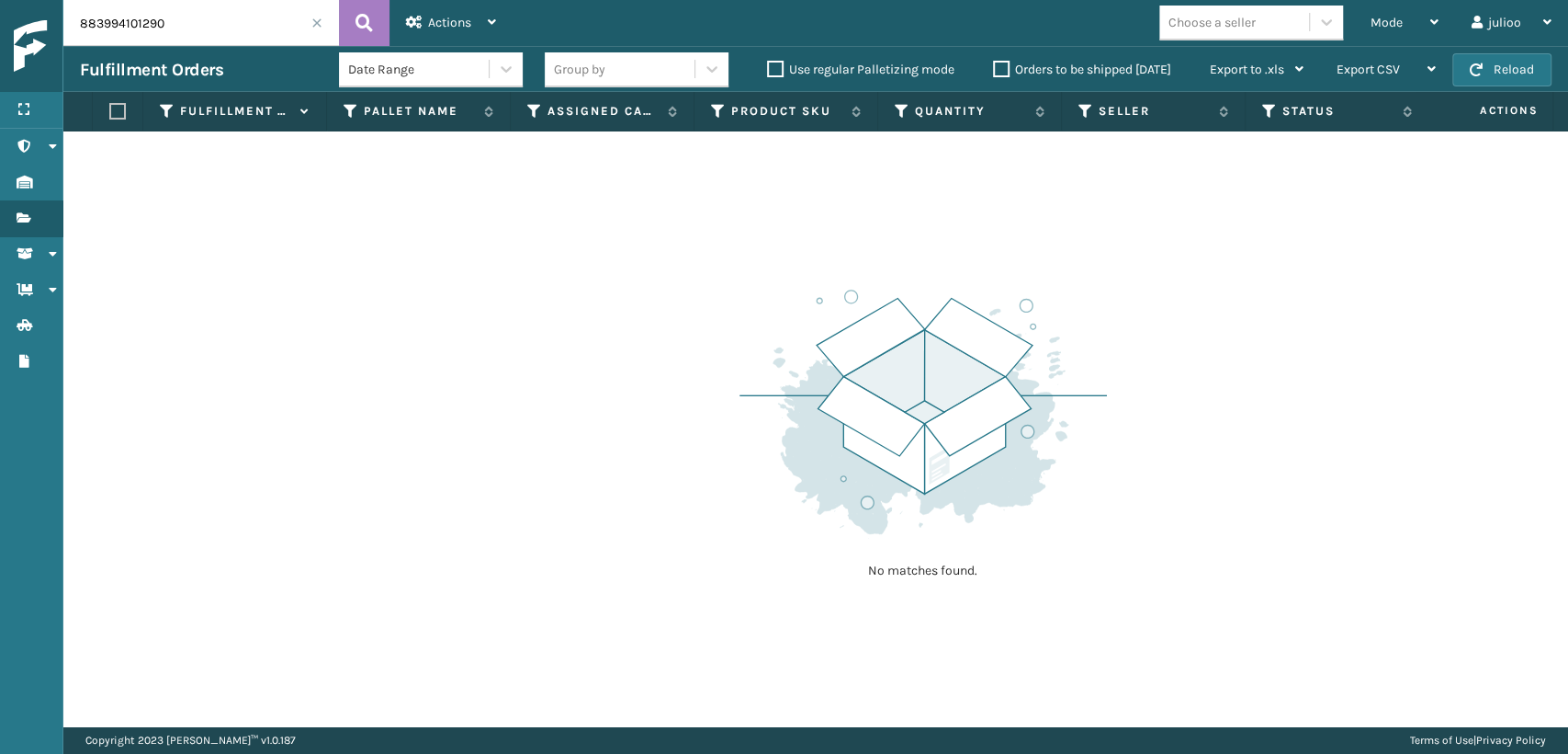
click at [1352, 22] on div "Choose a seller" at bounding box center [1257, 23] width 194 height 35
click at [1270, 117] on icon at bounding box center [1270, 111] width 15 height 17
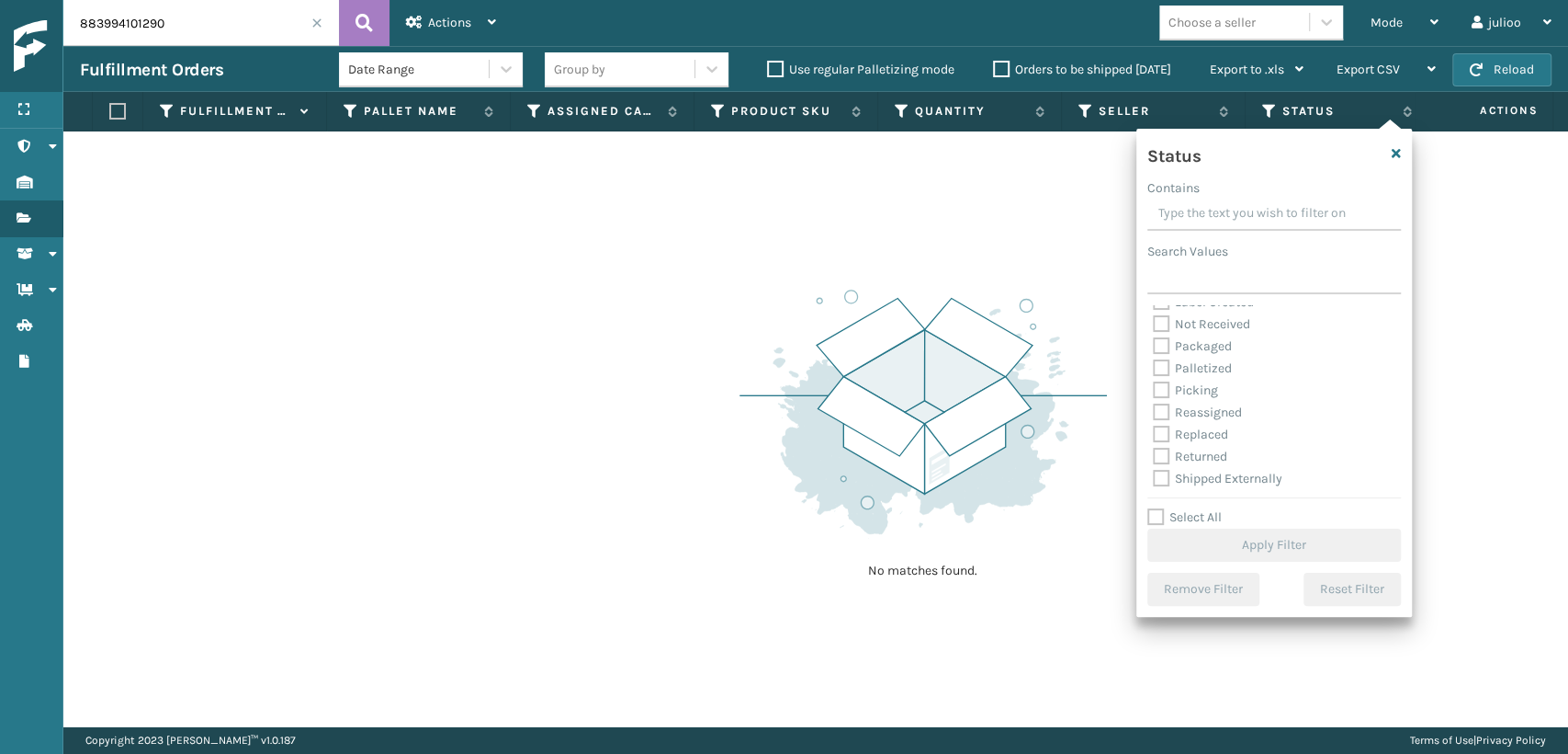
click at [1164, 372] on label "Palletized" at bounding box center [1193, 368] width 79 height 16
click at [1154, 370] on input "Palletized" at bounding box center [1153, 363] width 1 height 12
checkbox input "true"
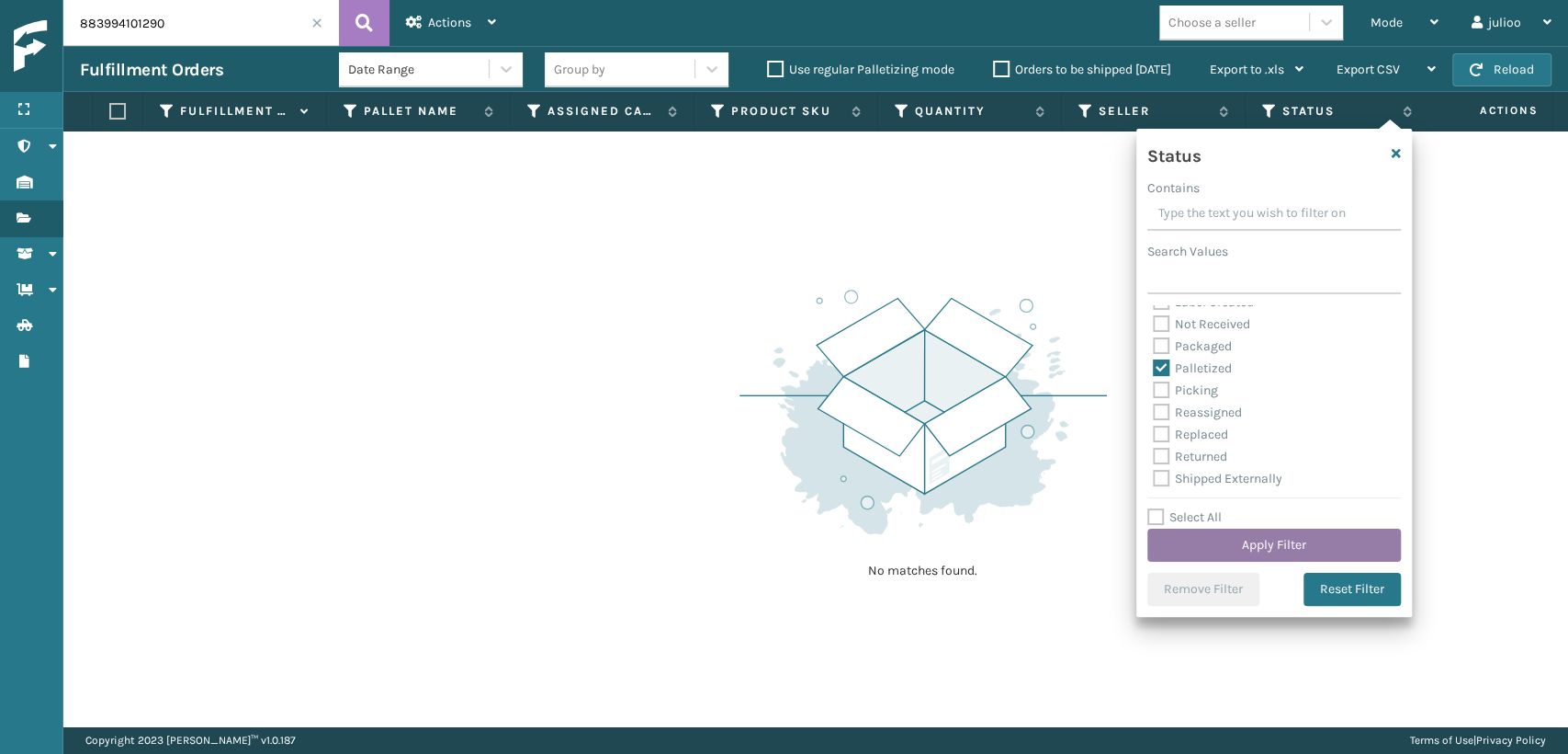
click at [1213, 549] on button "Apply Filter" at bounding box center [1274, 545] width 254 height 33
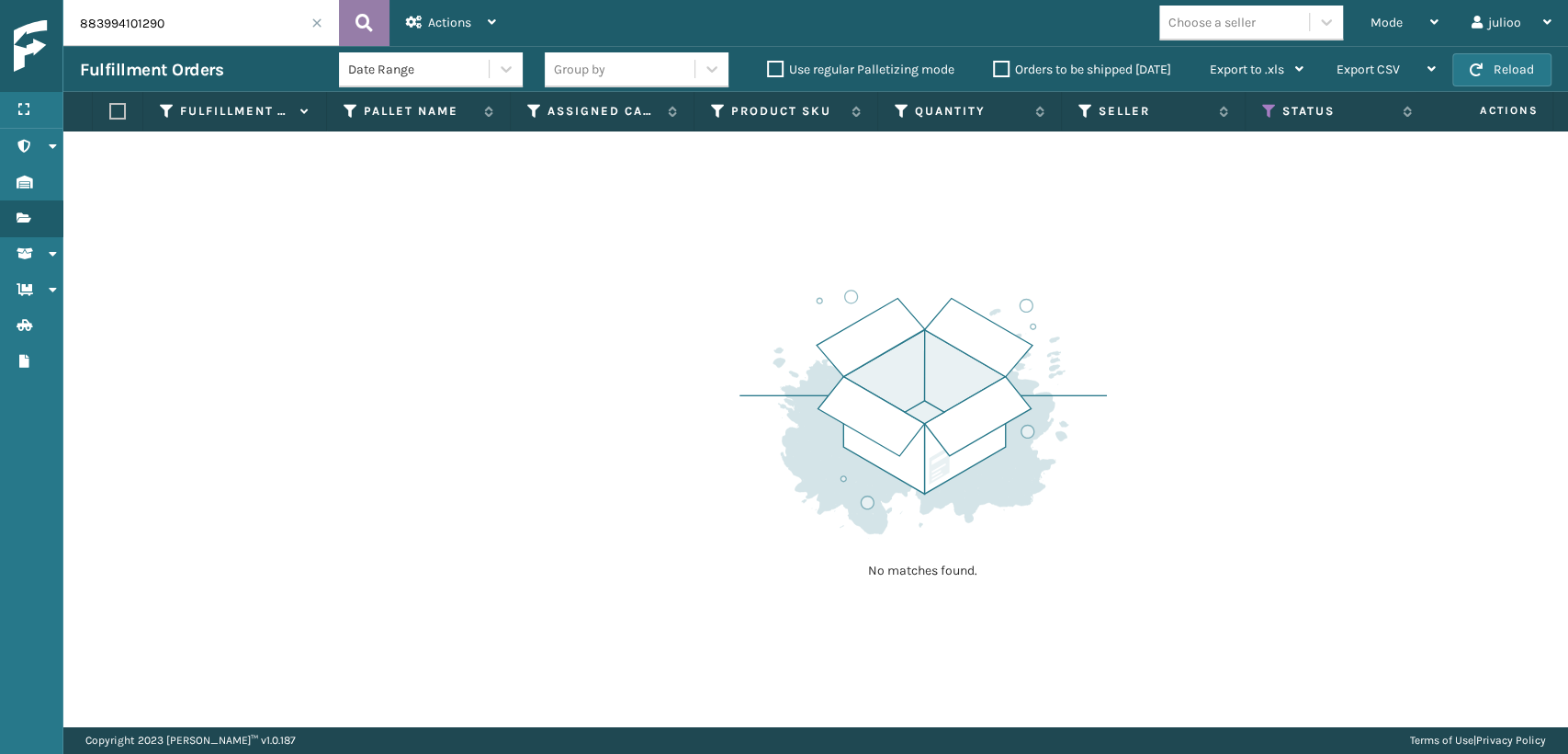
click at [361, 26] on icon at bounding box center [364, 23] width 18 height 27
click at [353, 106] on icon at bounding box center [351, 111] width 15 height 17
click at [524, 115] on th "Assigned Carrier Service" at bounding box center [602, 111] width 184 height 40
click at [531, 107] on icon at bounding box center [535, 111] width 15 height 17
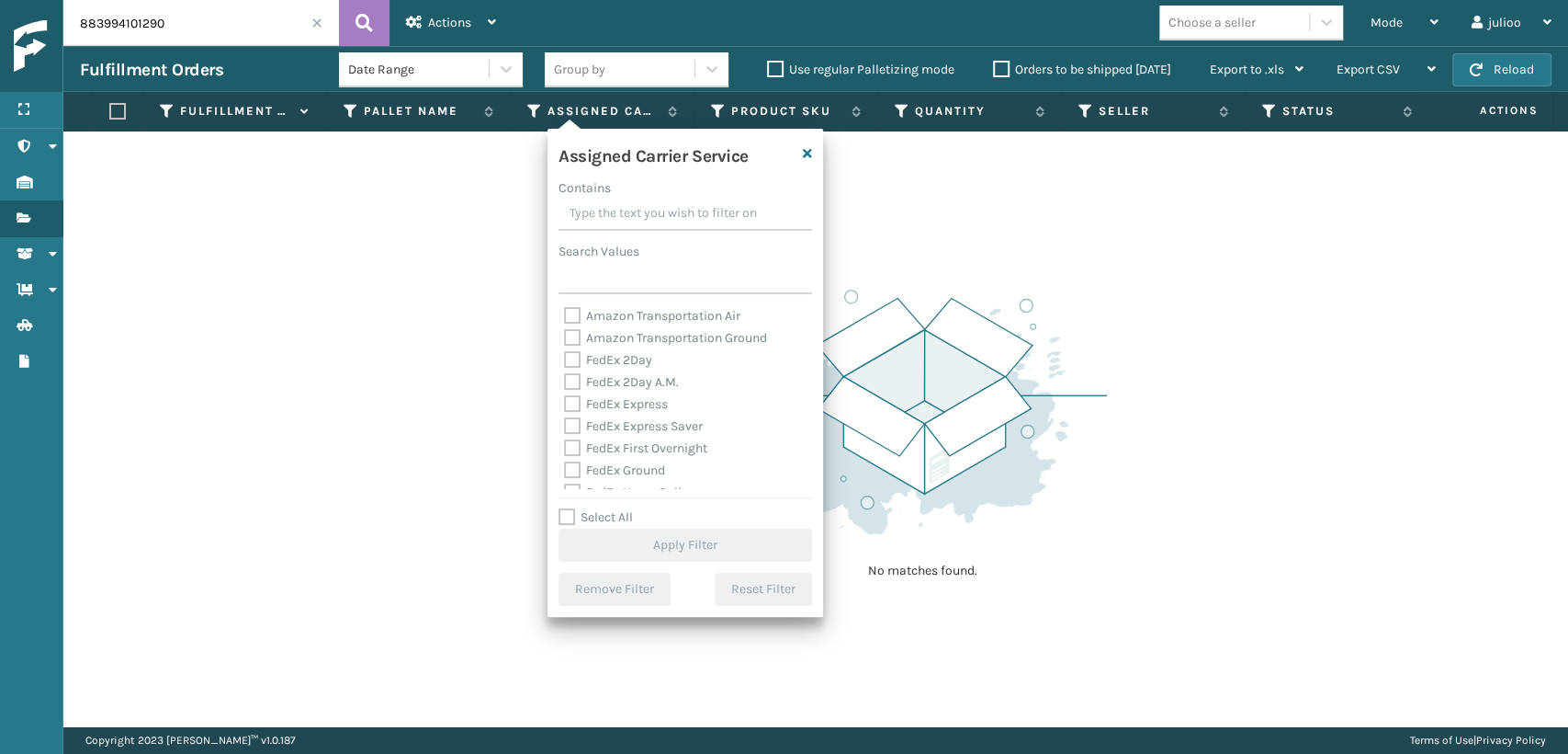
click at [573, 357] on label "FedEx 2Day" at bounding box center [608, 360] width 88 height 16
click at [565, 357] on input "FedEx 2Day" at bounding box center [564, 355] width 1 height 12
checkbox input "true"
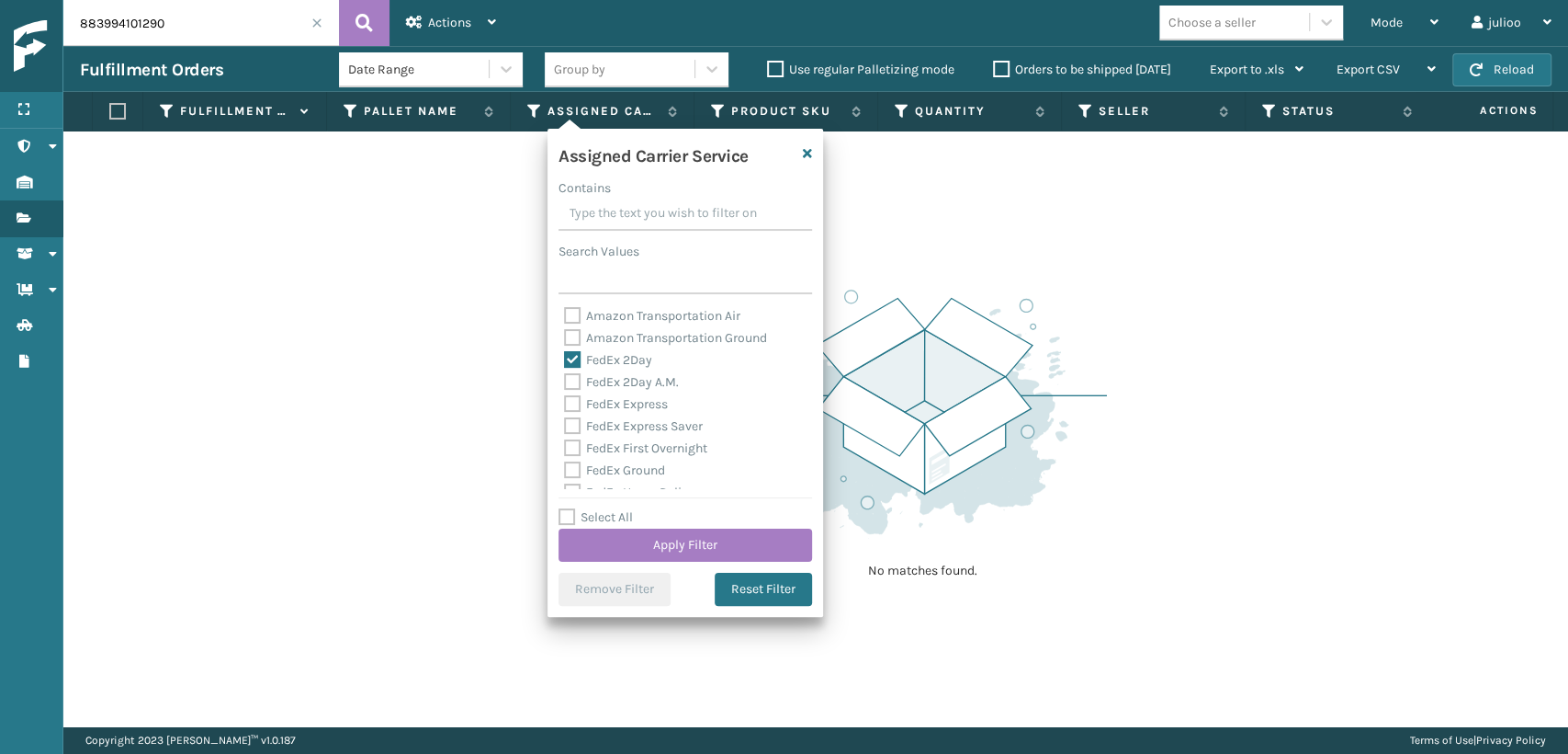
click at [574, 375] on label "FedEx 2Day A.M." at bounding box center [622, 381] width 115 height 16
click at [565, 375] on input "FedEx 2Day A.M." at bounding box center [564, 377] width 1 height 12
checkbox input "true"
click at [564, 399] on label "FedEx Express" at bounding box center [616, 404] width 104 height 16
click at [564, 399] on input "FedEx Express" at bounding box center [564, 399] width 1 height 12
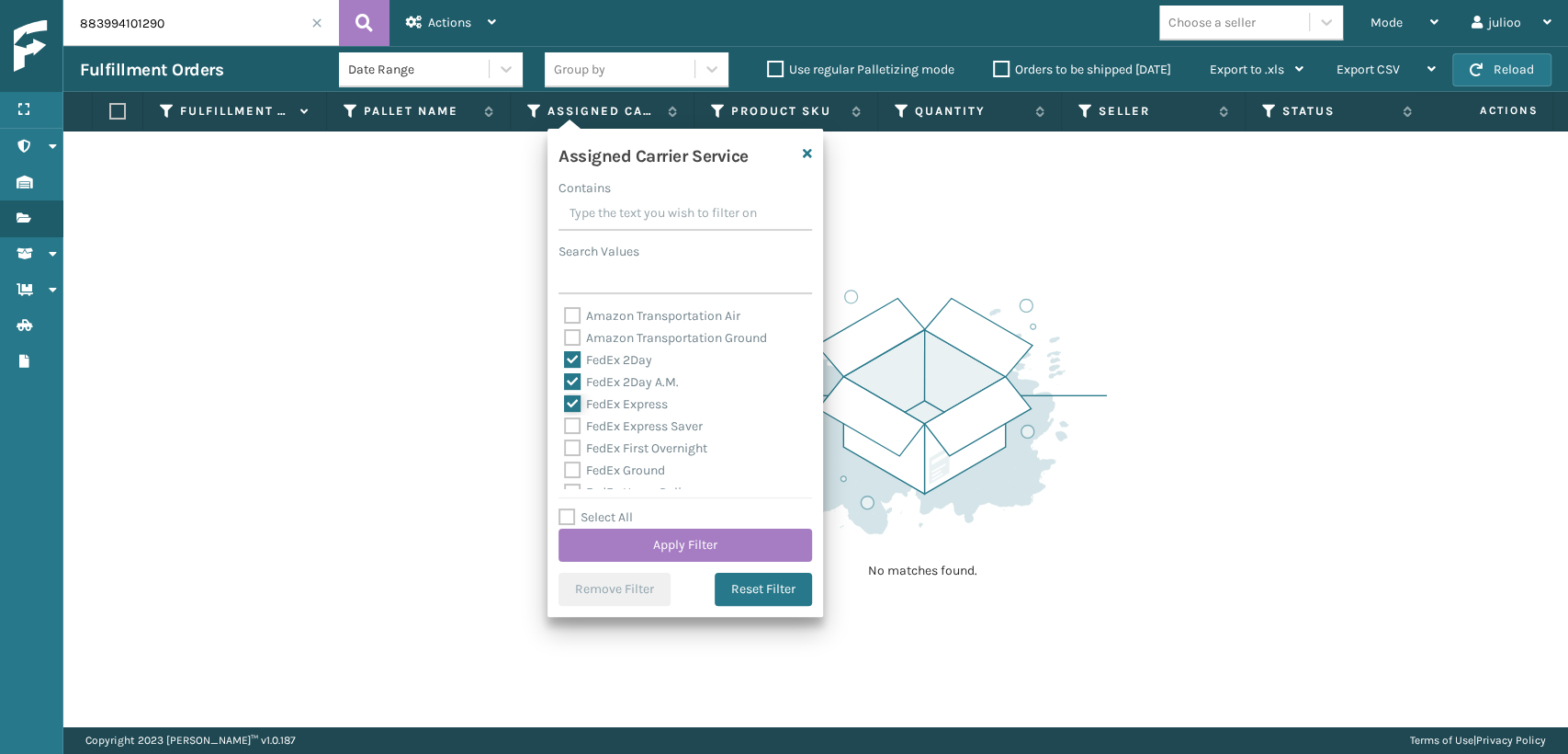
checkbox input "true"
click at [566, 442] on label "FedEx First Overnight" at bounding box center [636, 447] width 143 height 16
click at [565, 442] on input "FedEx First Overnight" at bounding box center [564, 444] width 1 height 12
checkbox input "true"
drag, startPoint x: 556, startPoint y: 475, endPoint x: 575, endPoint y: 428, distance: 50.7
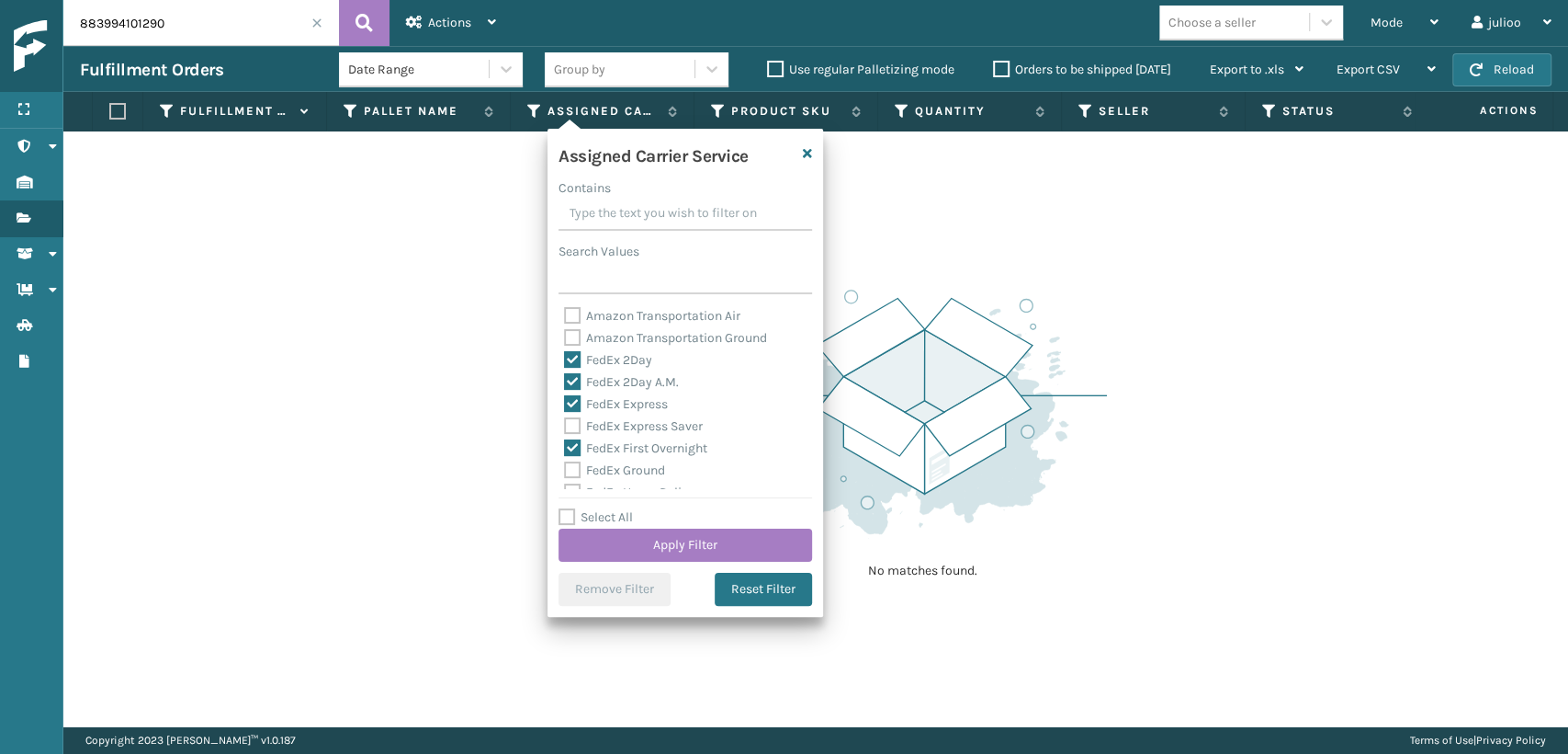
click at [560, 470] on div "Assigned Carrier Service Contains Search Values Amazon Transportation Air Amazo…" at bounding box center [685, 372] width 275 height 488
click at [575, 422] on label "FedEx Express Saver" at bounding box center [633, 426] width 139 height 16
click at [565, 422] on input "FedEx Express Saver" at bounding box center [564, 421] width 1 height 12
checkbox input "true"
click at [569, 465] on label "FedEx Ground" at bounding box center [614, 470] width 101 height 16
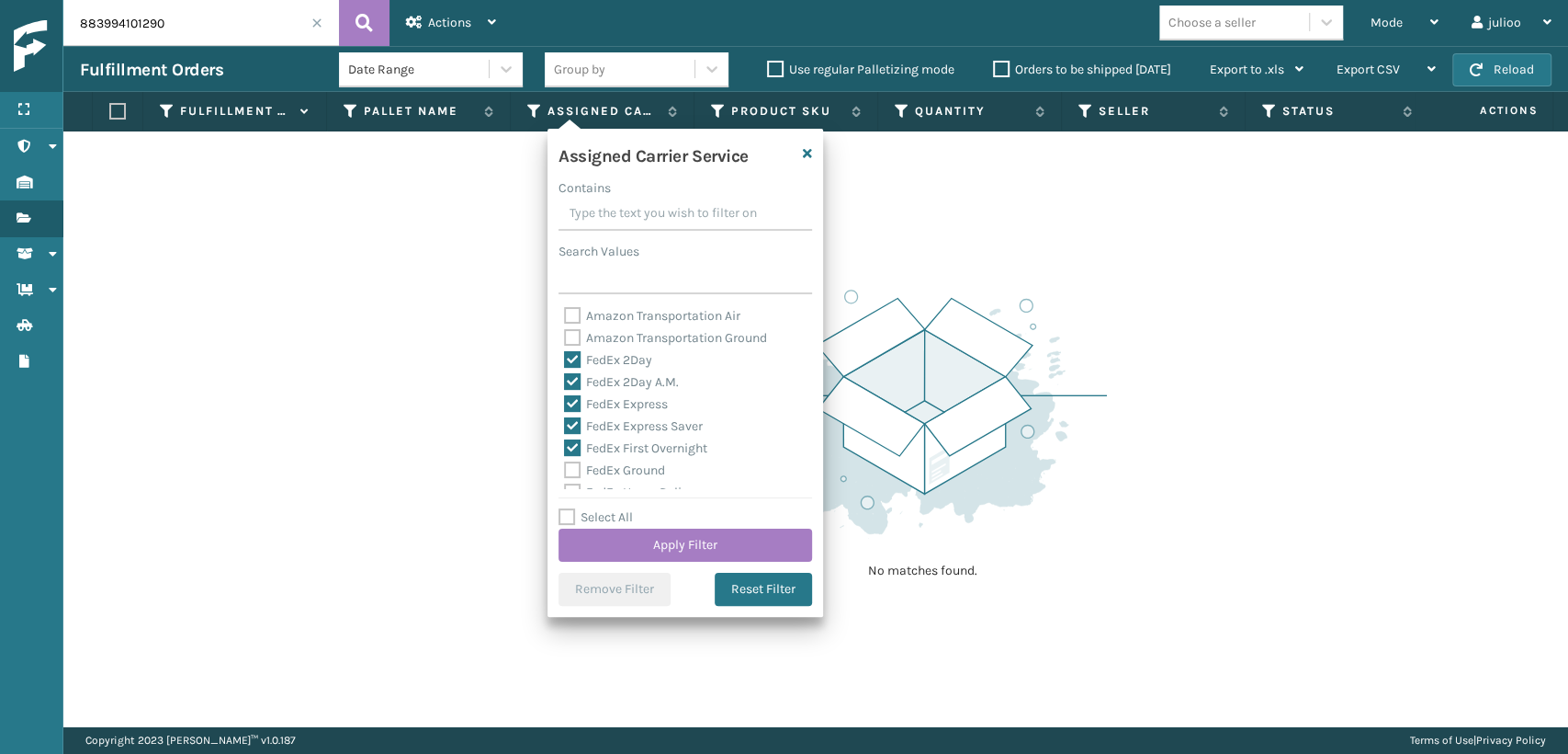
click at [565, 465] on input "FedEx Ground" at bounding box center [564, 465] width 1 height 12
checkbox input "true"
click at [570, 390] on label "FedEx Home Delivery" at bounding box center [635, 390] width 142 height 16
click at [565, 390] on input "FedEx Home Delivery" at bounding box center [564, 385] width 1 height 12
checkbox input "true"
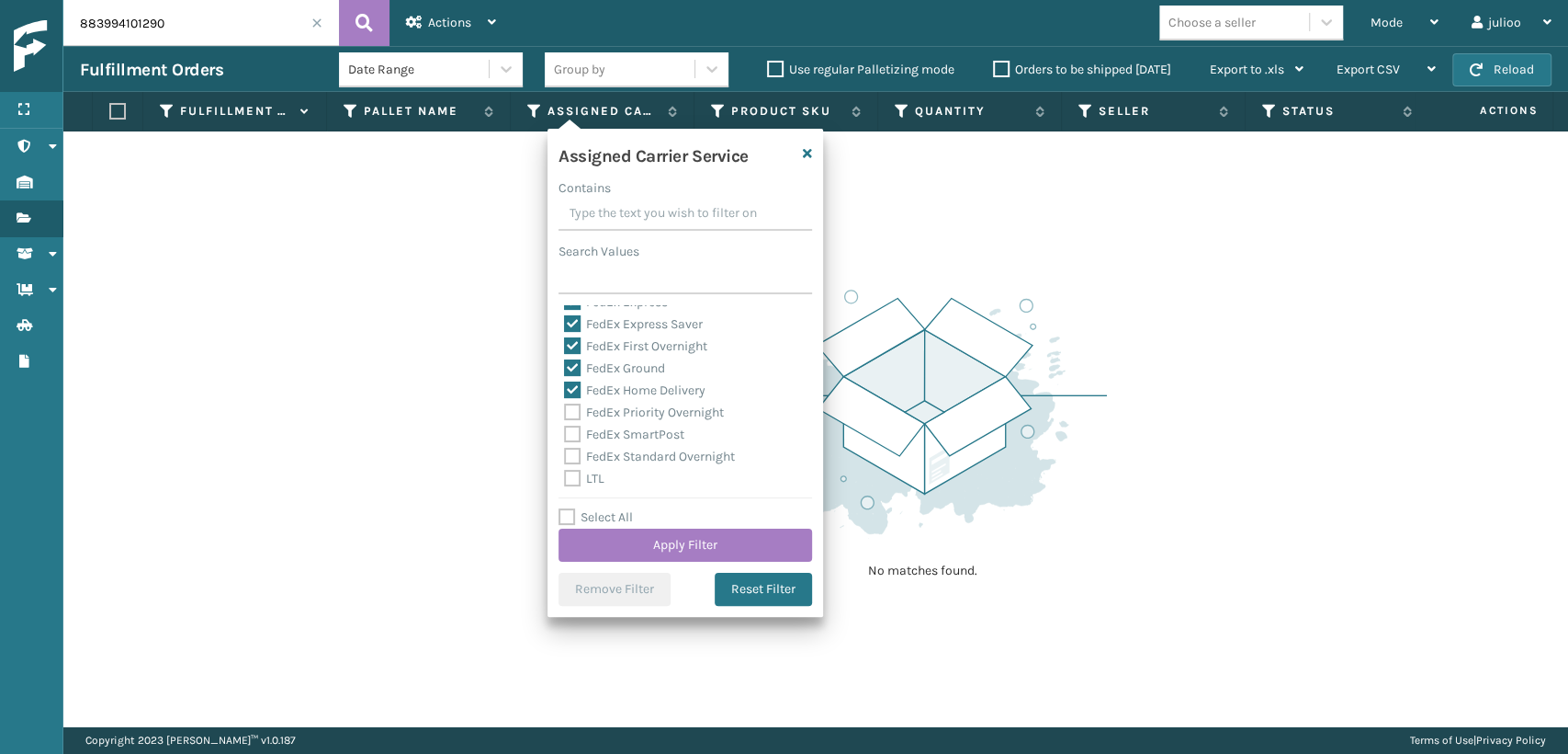
drag, startPoint x: 570, startPoint y: 407, endPoint x: 571, endPoint y: 432, distance: 25.0
click at [571, 408] on label "FedEx Priority Overnight" at bounding box center [643, 412] width 159 height 16
click at [565, 408] on input "FedEx Priority Overnight" at bounding box center [564, 408] width 1 height 12
checkbox input "true"
click at [570, 434] on label "FedEx SmartPost" at bounding box center [625, 434] width 121 height 16
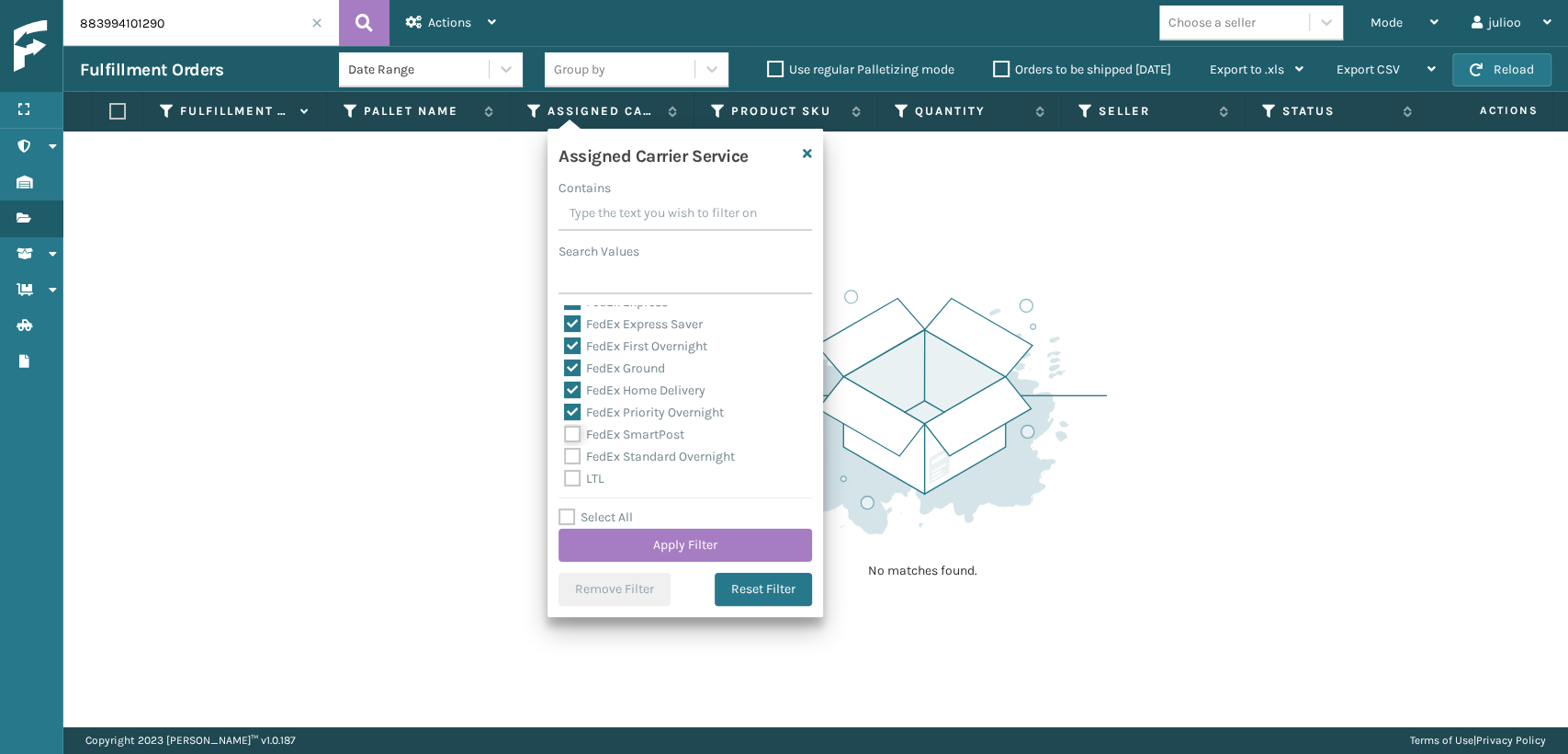
click at [565, 434] on input "FedEx SmartPost" at bounding box center [564, 429] width 1 height 12
checkbox input "true"
click at [565, 452] on label "FedEx Standard Overnight" at bounding box center [649, 456] width 171 height 16
click at [565, 452] on input "FedEx Standard Overnight" at bounding box center [564, 451] width 1 height 12
checkbox input "true"
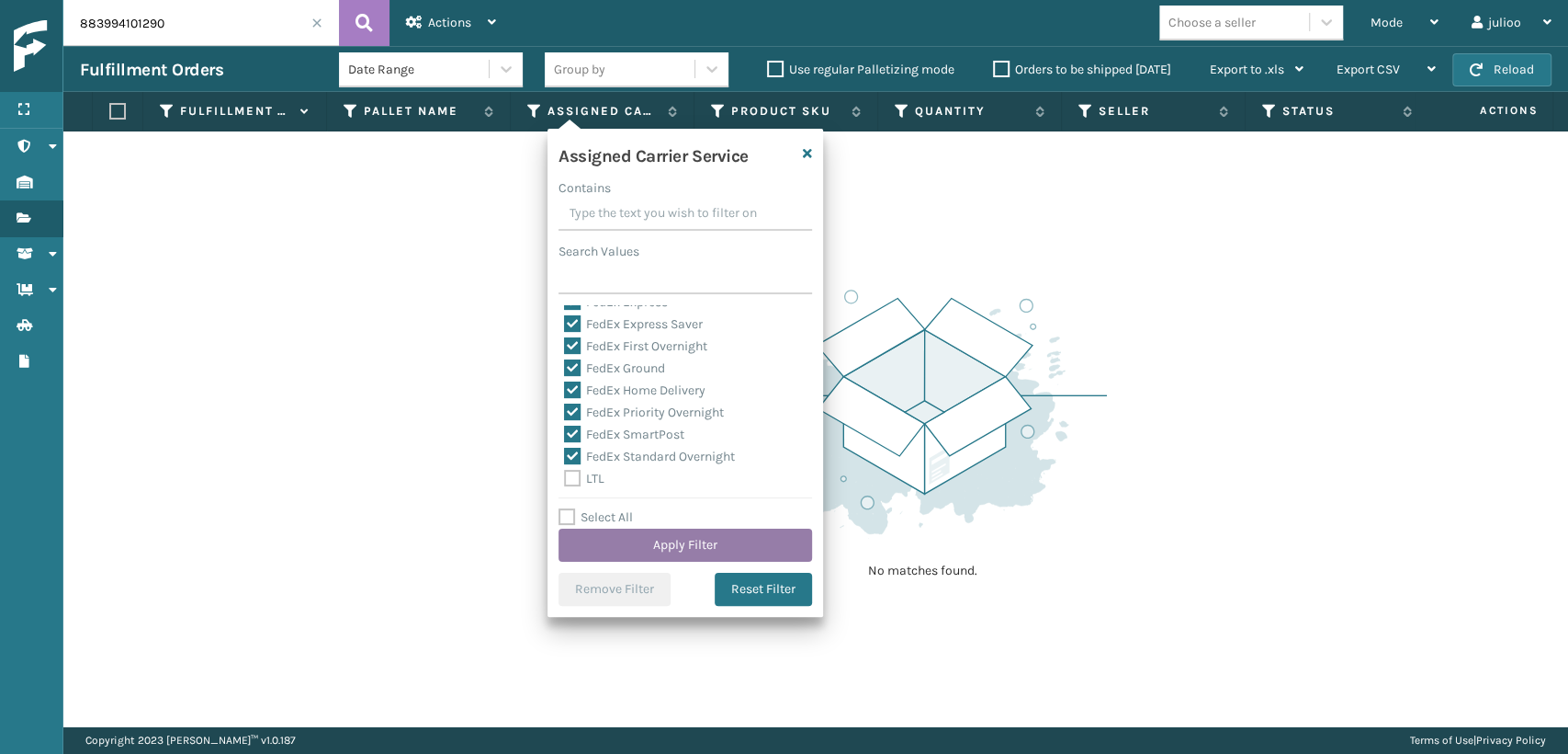
click at [618, 541] on button "Apply Filter" at bounding box center [685, 545] width 254 height 33
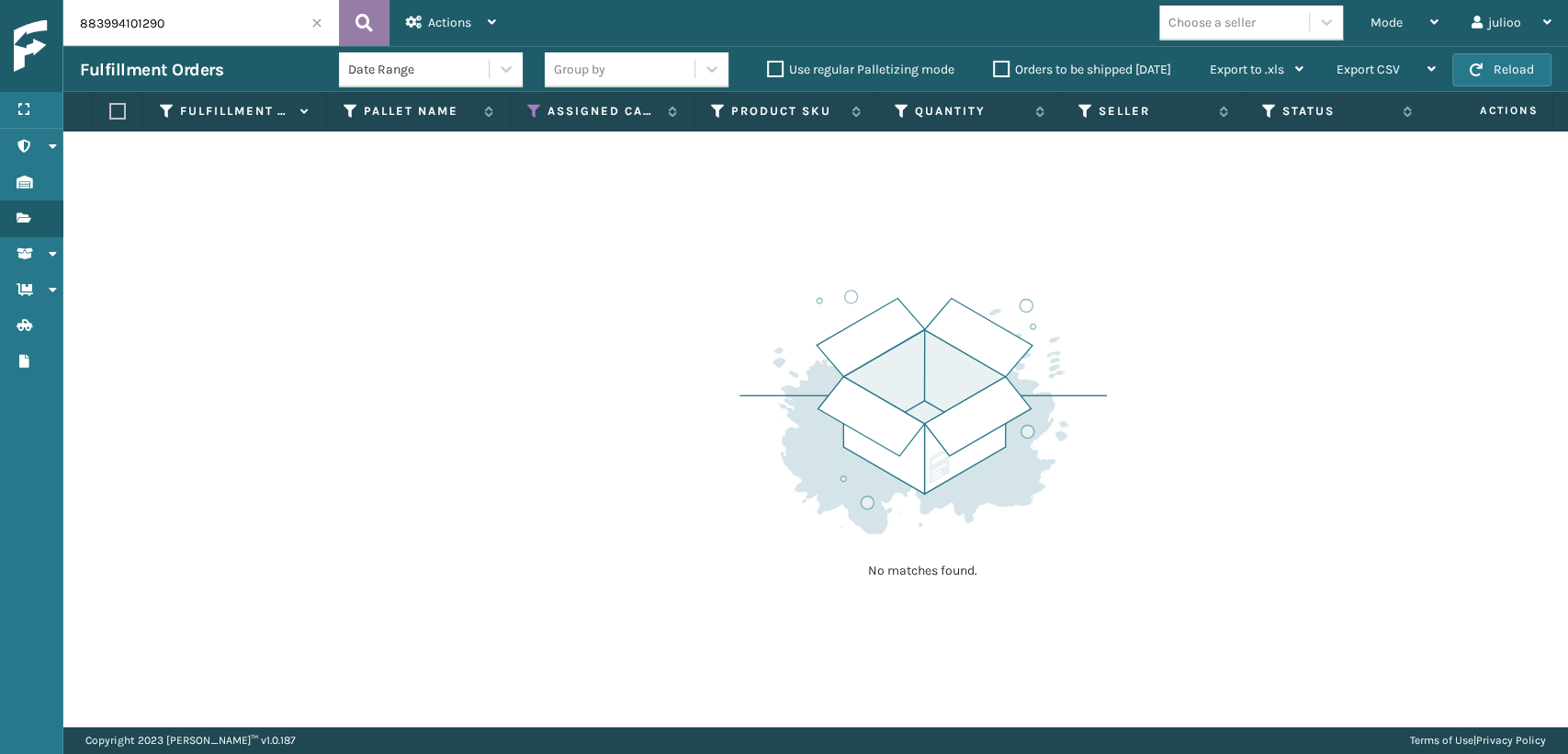
click at [364, 31] on icon at bounding box center [364, 23] width 18 height 27
click at [537, 105] on icon at bounding box center [535, 111] width 15 height 17
click at [445, 14] on div "Actions" at bounding box center [450, 23] width 90 height 46
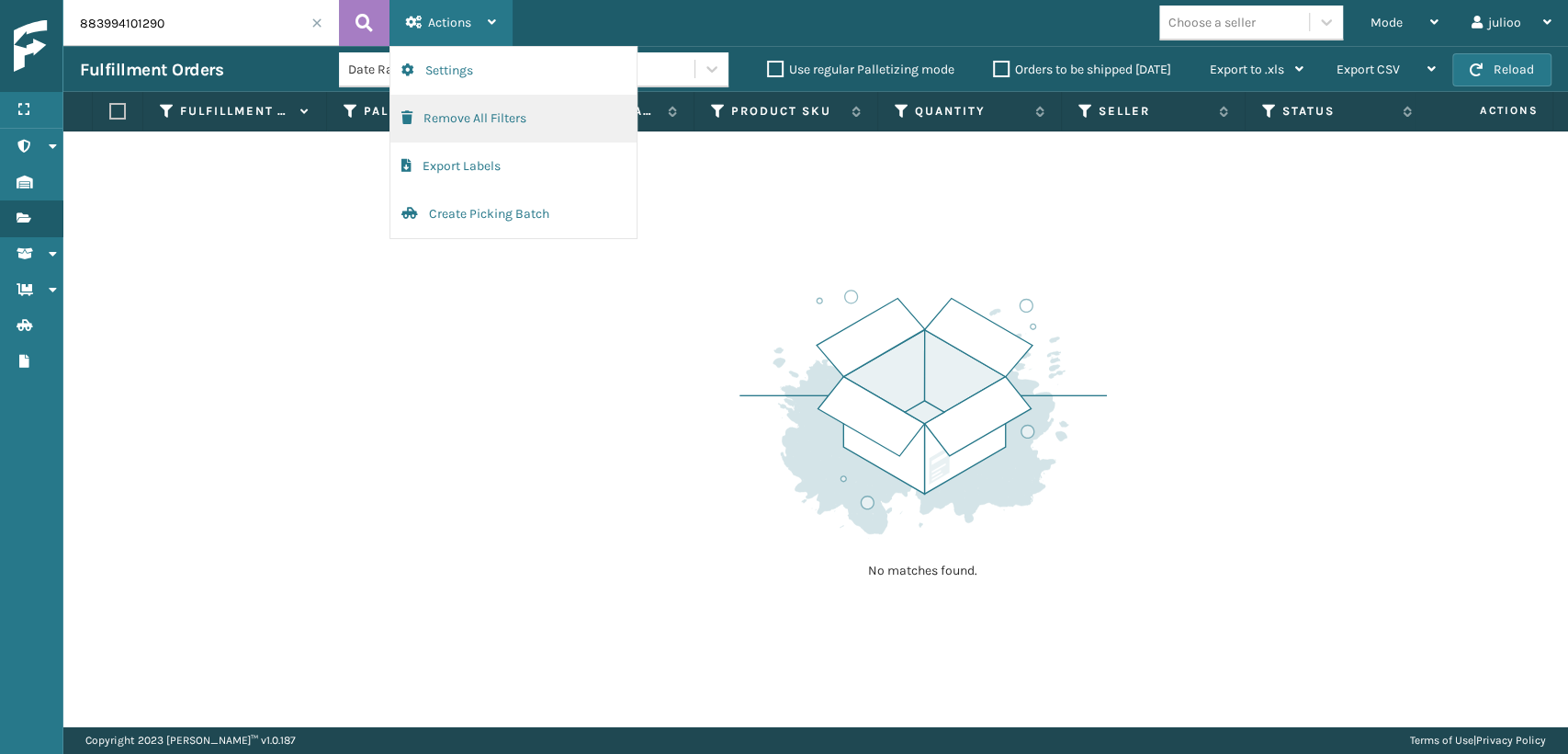
click at [456, 116] on button "Remove All Filters" at bounding box center [513, 118] width 246 height 48
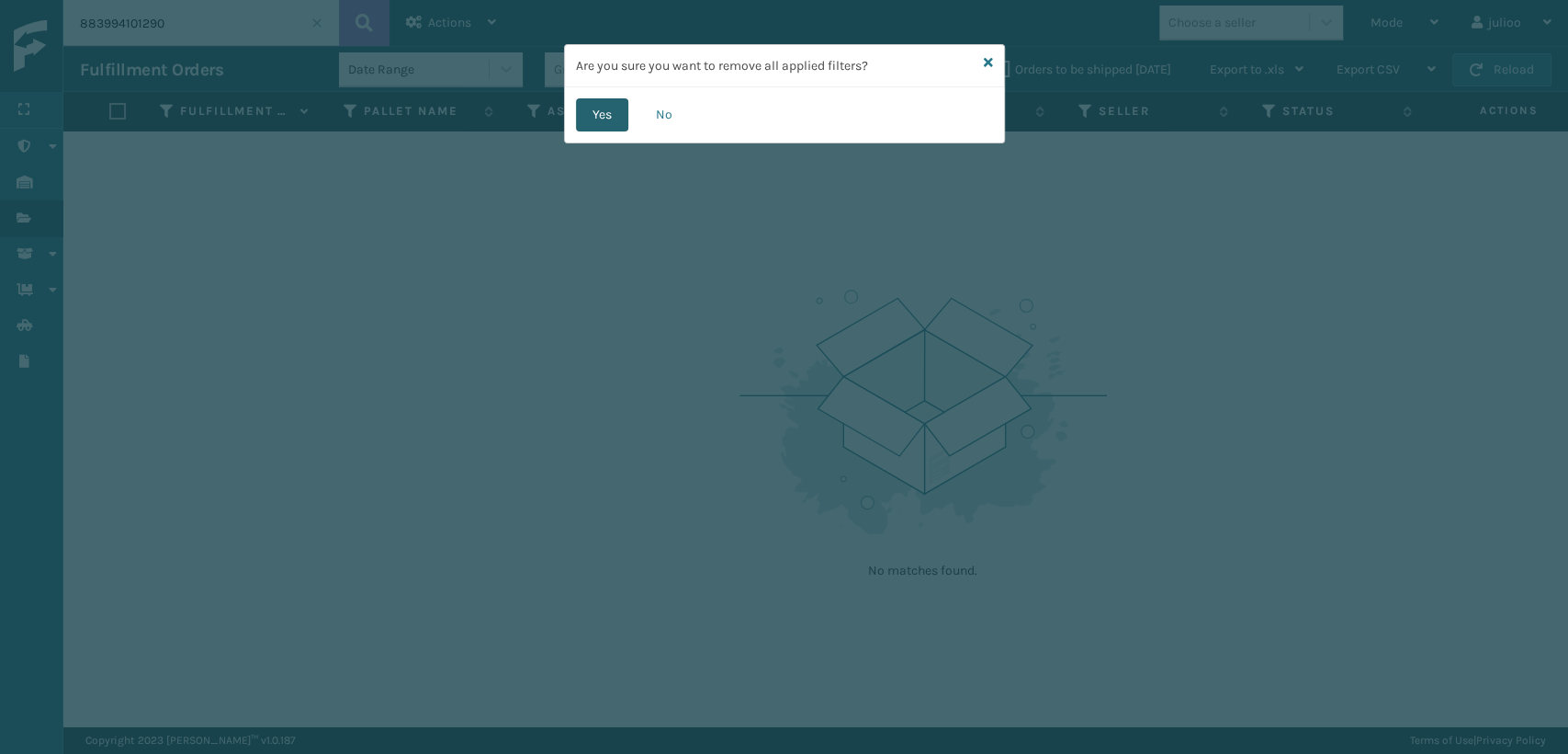
click at [584, 116] on button "Yes" at bounding box center [603, 114] width 53 height 33
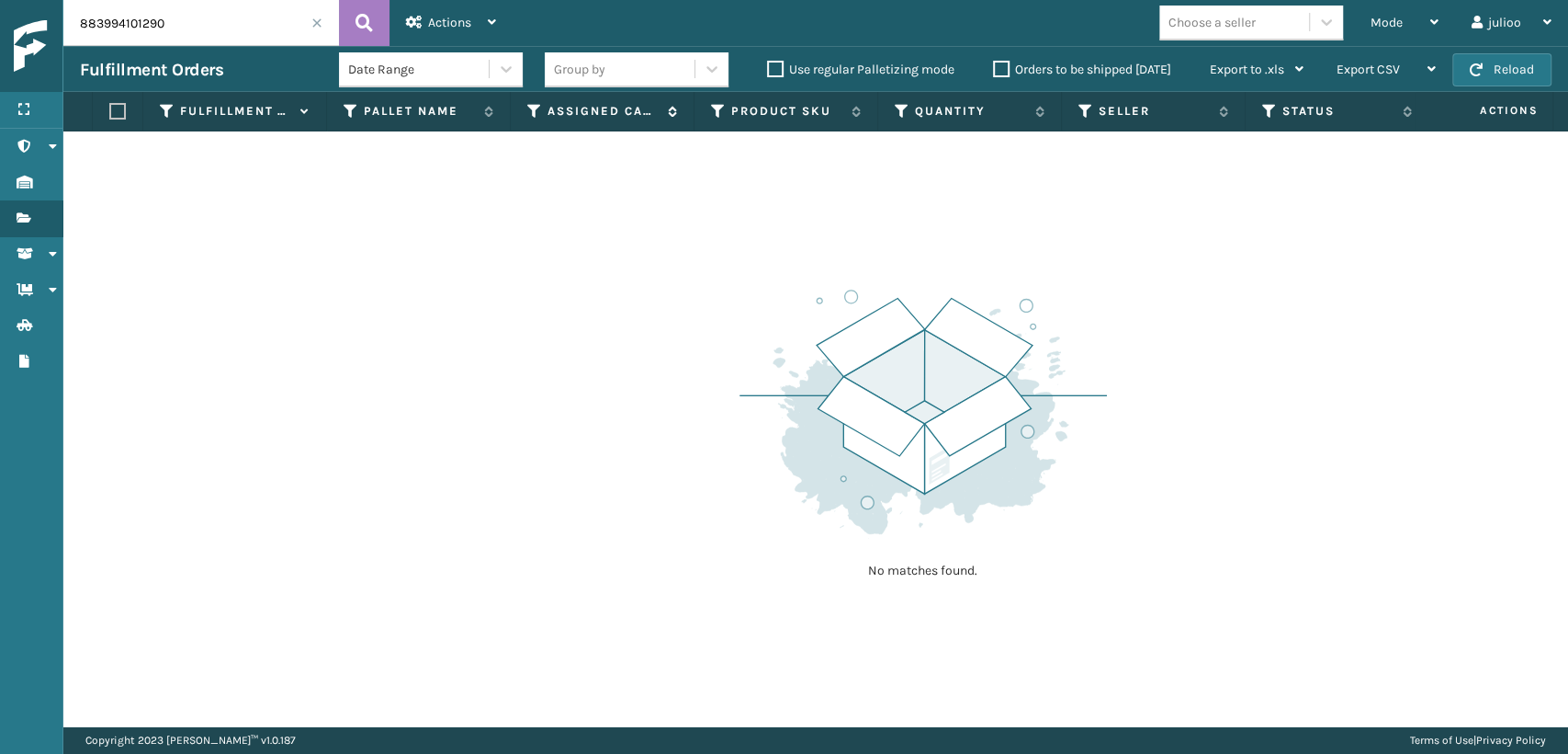
click at [543, 111] on div "Assigned Carrier Service" at bounding box center [602, 111] width 150 height 17
click at [532, 109] on icon at bounding box center [535, 111] width 15 height 17
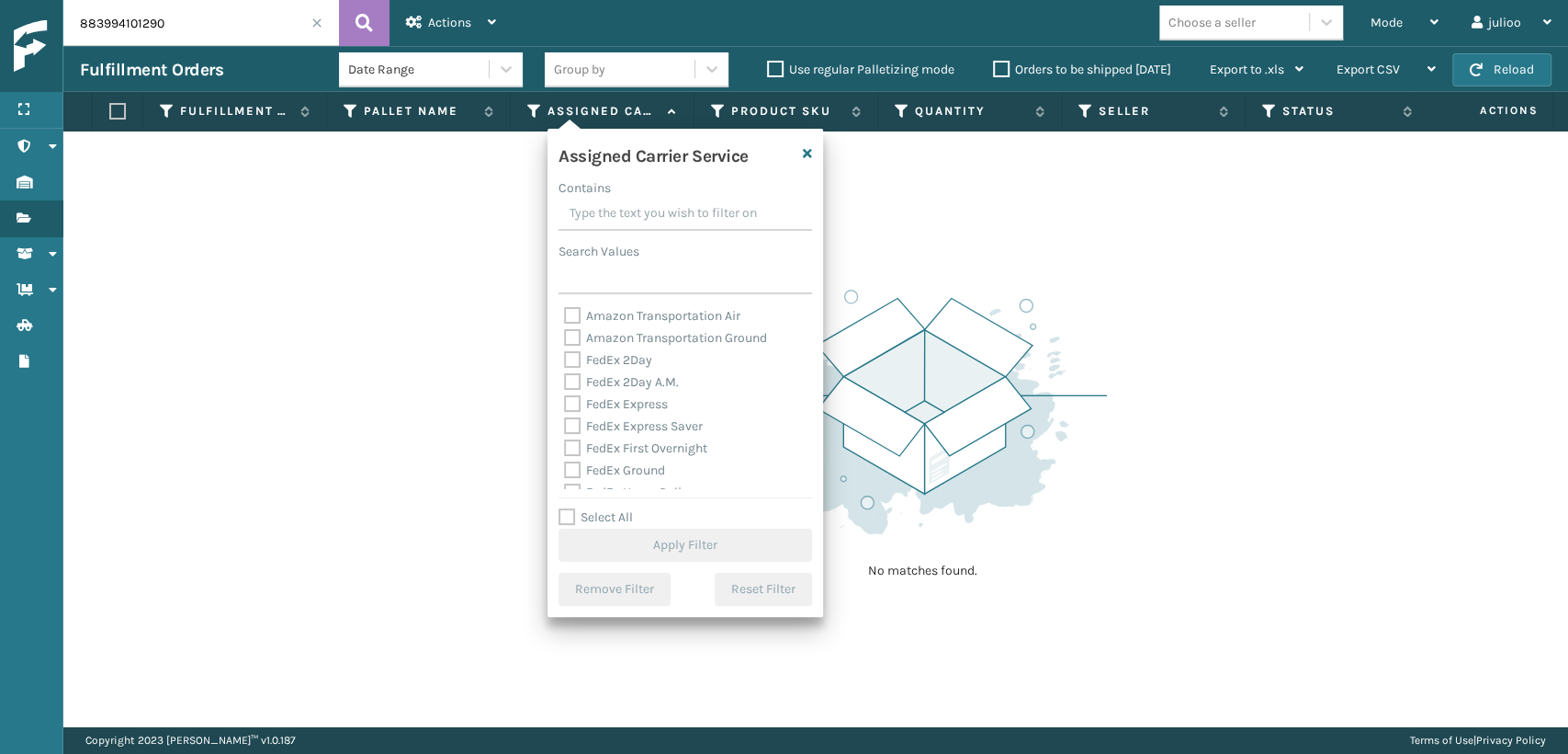
click at [587, 392] on div "FedEx 2Day A.M." at bounding box center [685, 381] width 242 height 22
click at [581, 359] on label "FedEx 2Day" at bounding box center [608, 360] width 88 height 16
click at [565, 359] on input "FedEx 2Day" at bounding box center [564, 355] width 1 height 12
checkbox input "true"
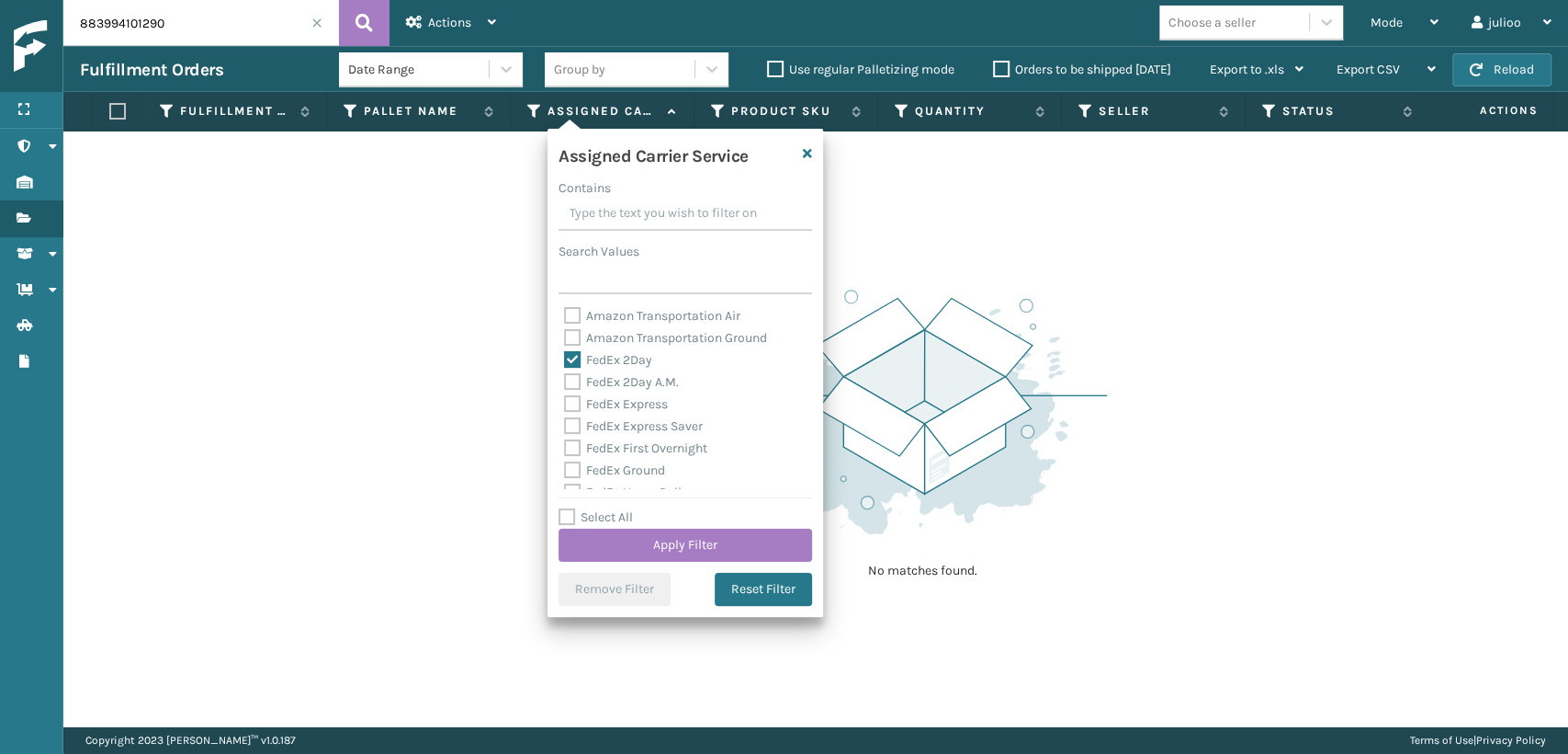
click at [577, 375] on label "FedEx 2Day A.M." at bounding box center [622, 381] width 115 height 16
click at [565, 375] on input "FedEx 2Day A.M." at bounding box center [564, 377] width 1 height 12
checkbox input "true"
click at [575, 400] on label "FedEx Express" at bounding box center [616, 404] width 104 height 16
click at [565, 400] on input "FedEx Express" at bounding box center [564, 399] width 1 height 12
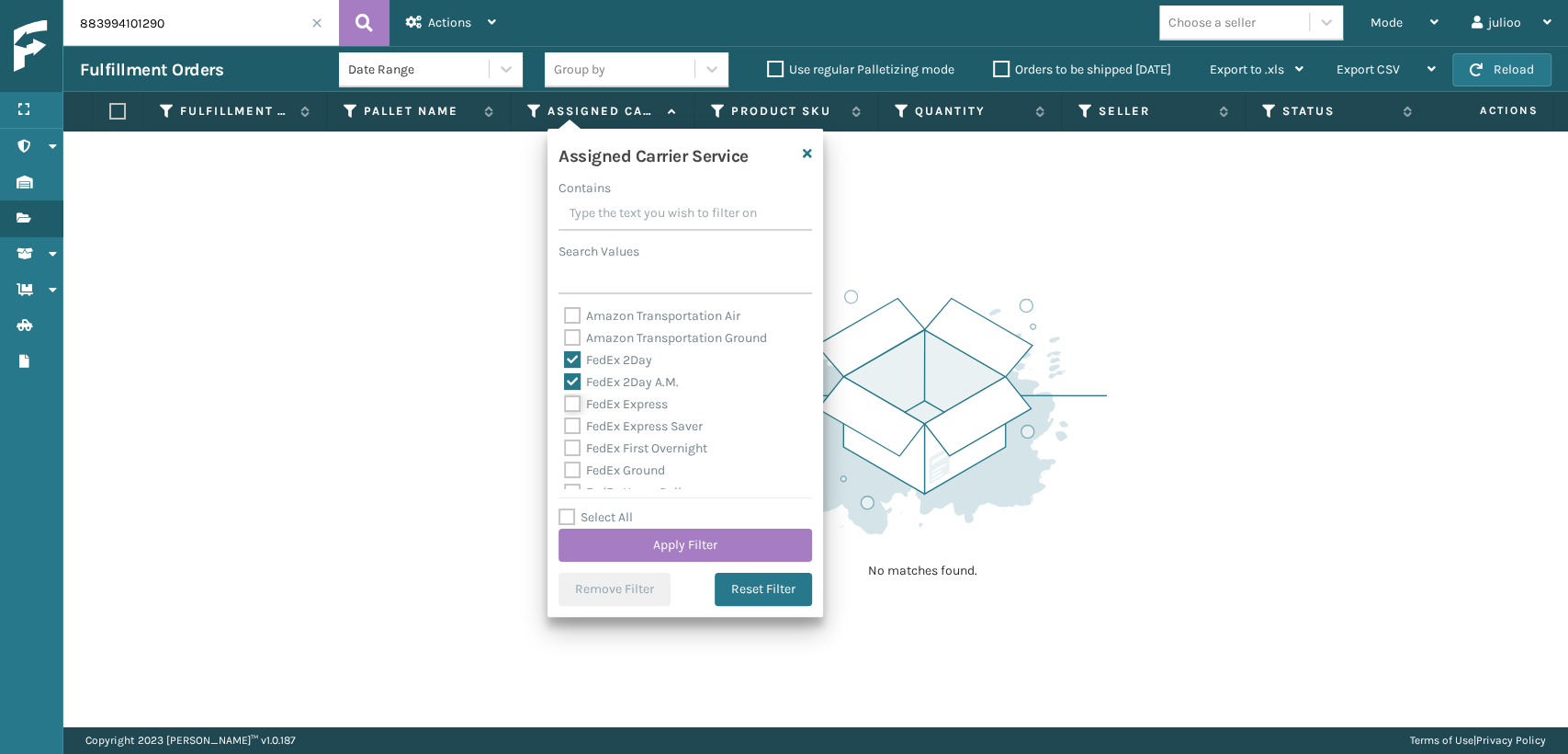
checkbox input "true"
click at [569, 421] on label "FedEx Express Saver" at bounding box center [633, 426] width 139 height 16
click at [565, 421] on input "FedEx Express Saver" at bounding box center [564, 421] width 1 height 12
checkbox input "true"
drag, startPoint x: 570, startPoint y: 454, endPoint x: 575, endPoint y: 444, distance: 11.2
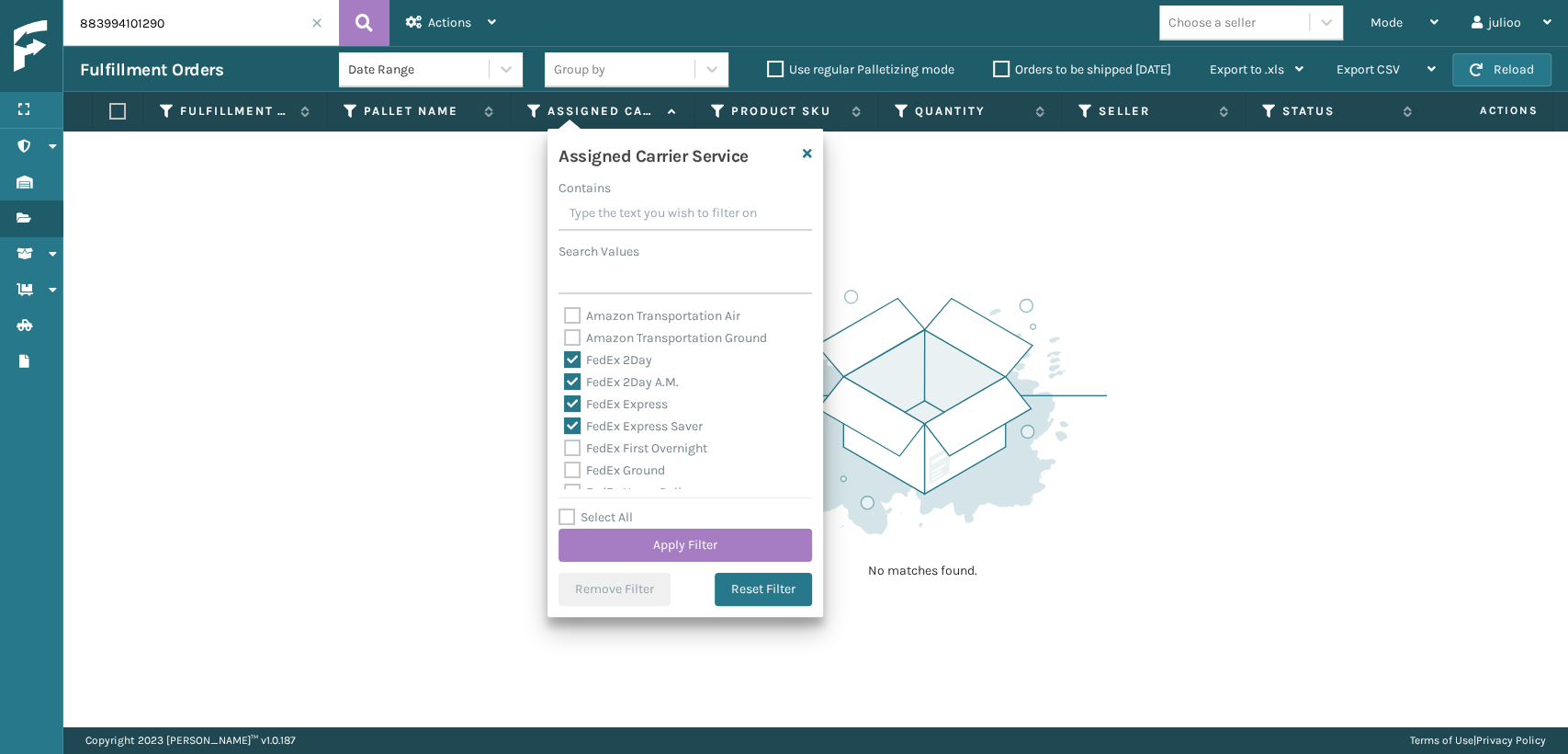
click at [575, 446] on label "FedEx First Overnight" at bounding box center [636, 447] width 143 height 16
click at [565, 446] on input "FedEx First Overnight" at bounding box center [564, 444] width 1 height 12
checkbox input "true"
click at [574, 465] on label "FedEx Ground" at bounding box center [614, 470] width 101 height 16
click at [565, 465] on input "FedEx Ground" at bounding box center [564, 465] width 1 height 12
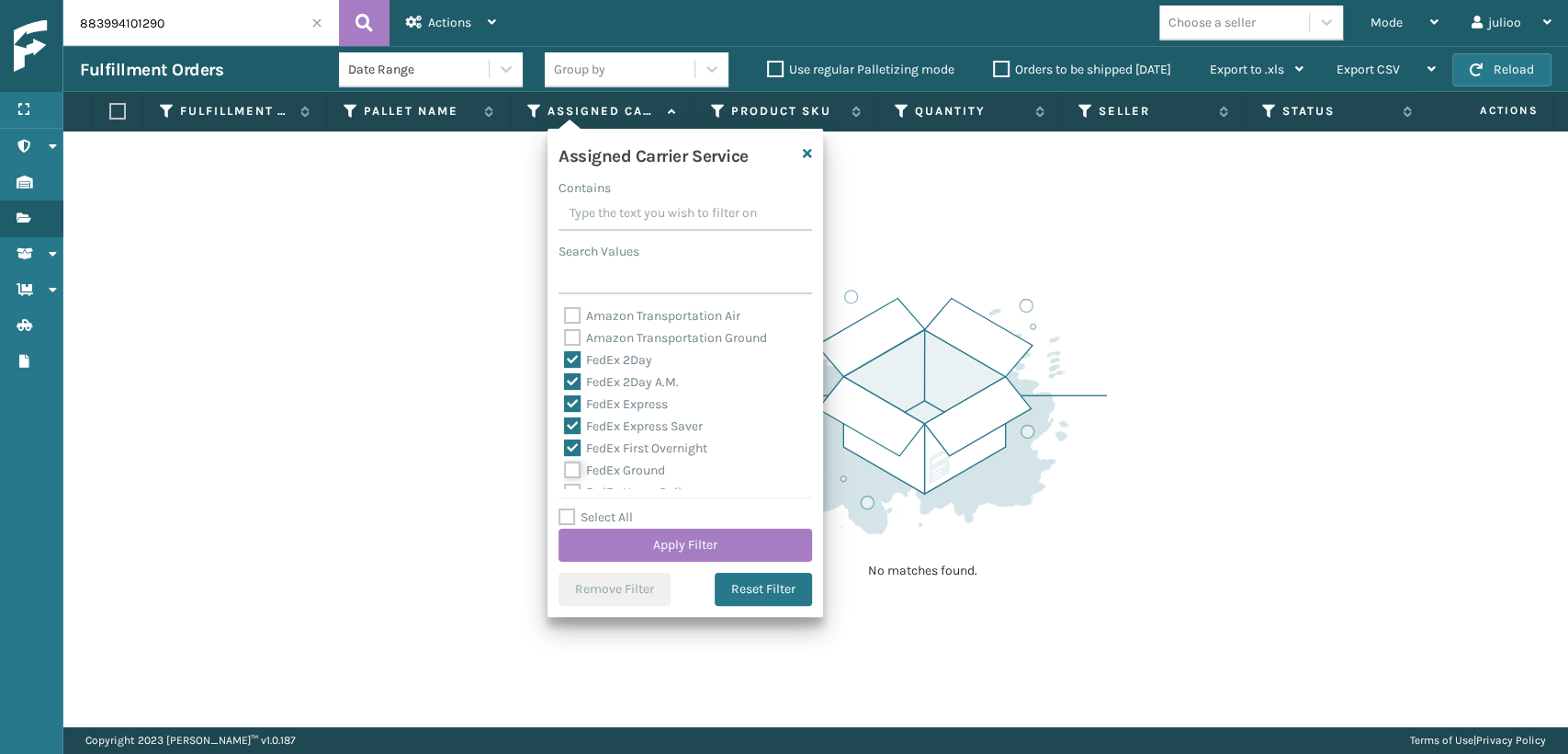
checkbox input "true"
click at [580, 393] on label "FedEx Home Delivery" at bounding box center [635, 390] width 142 height 16
click at [565, 392] on input "FedEx Home Delivery" at bounding box center [564, 385] width 1 height 12
checkbox input "true"
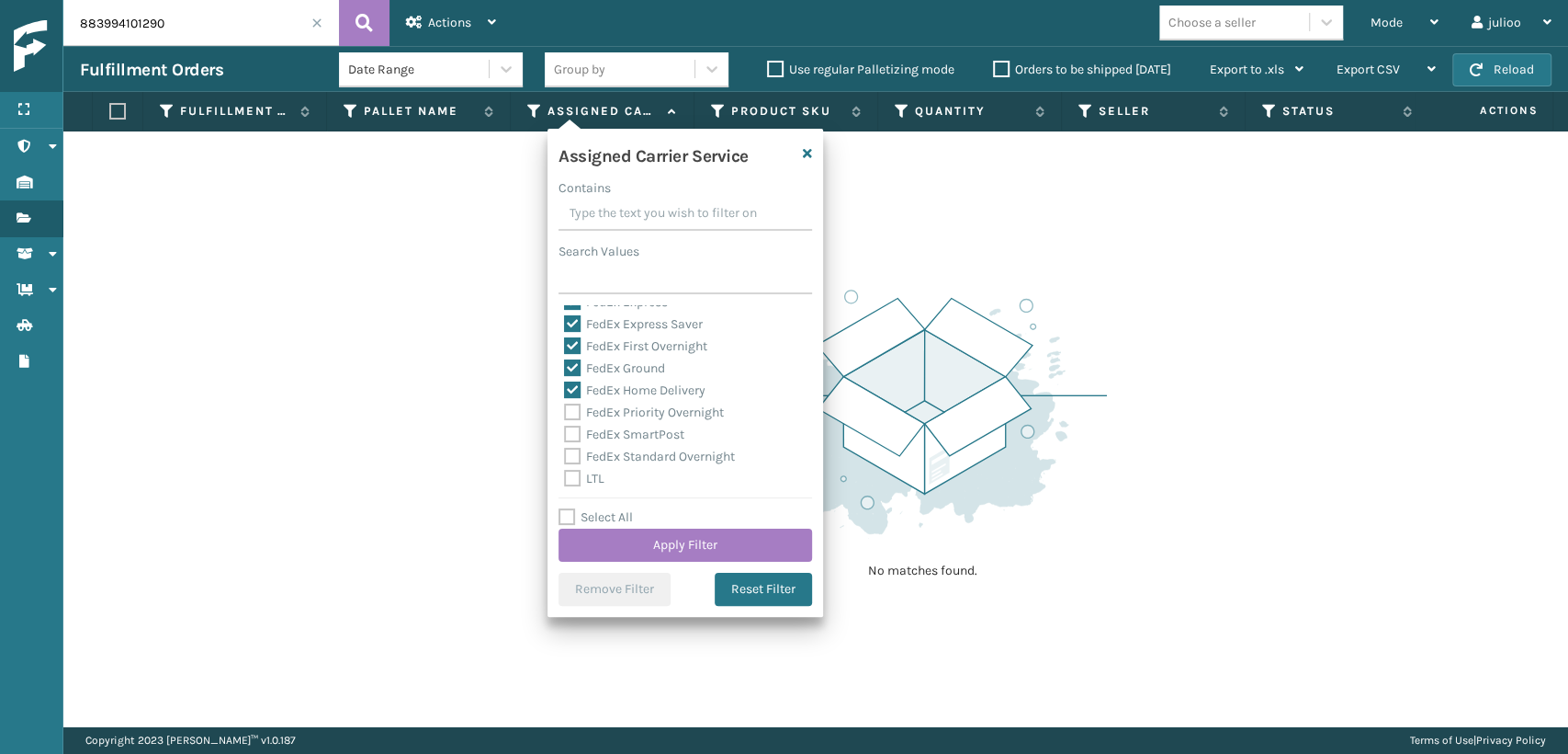
click at [580, 420] on label "FedEx Priority Overnight" at bounding box center [643, 412] width 159 height 16
click at [565, 413] on input "FedEx Priority Overnight" at bounding box center [564, 408] width 1 height 12
checkbox input "true"
click at [562, 441] on div "Amazon Transportation Air Amazon Transportation Ground FedEx 2Day FedEx 2Day A.…" at bounding box center [685, 396] width 254 height 184
click at [573, 446] on div "Amazon Transportation Air Amazon Transportation Ground FedEx 2Day FedEx 2Day A.…" at bounding box center [685, 396] width 254 height 184
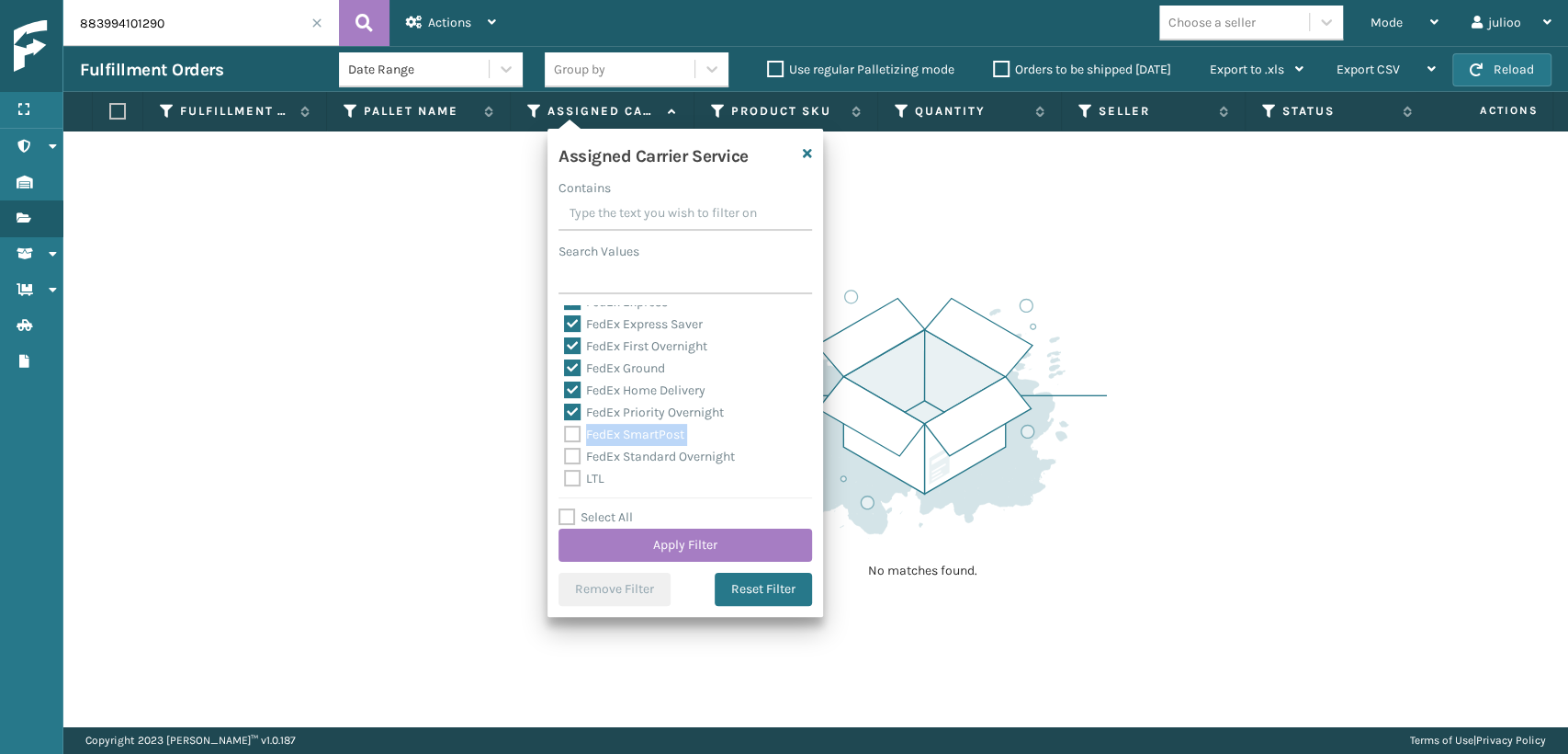
click at [572, 465] on div "FedEx Standard Overnight" at bounding box center [685, 456] width 242 height 22
click at [569, 427] on label "FedEx SmartPost" at bounding box center [625, 434] width 121 height 16
click at [565, 427] on input "FedEx SmartPost" at bounding box center [564, 429] width 1 height 12
checkbox input "true"
click at [567, 456] on label "FedEx Standard Overnight" at bounding box center [649, 456] width 171 height 16
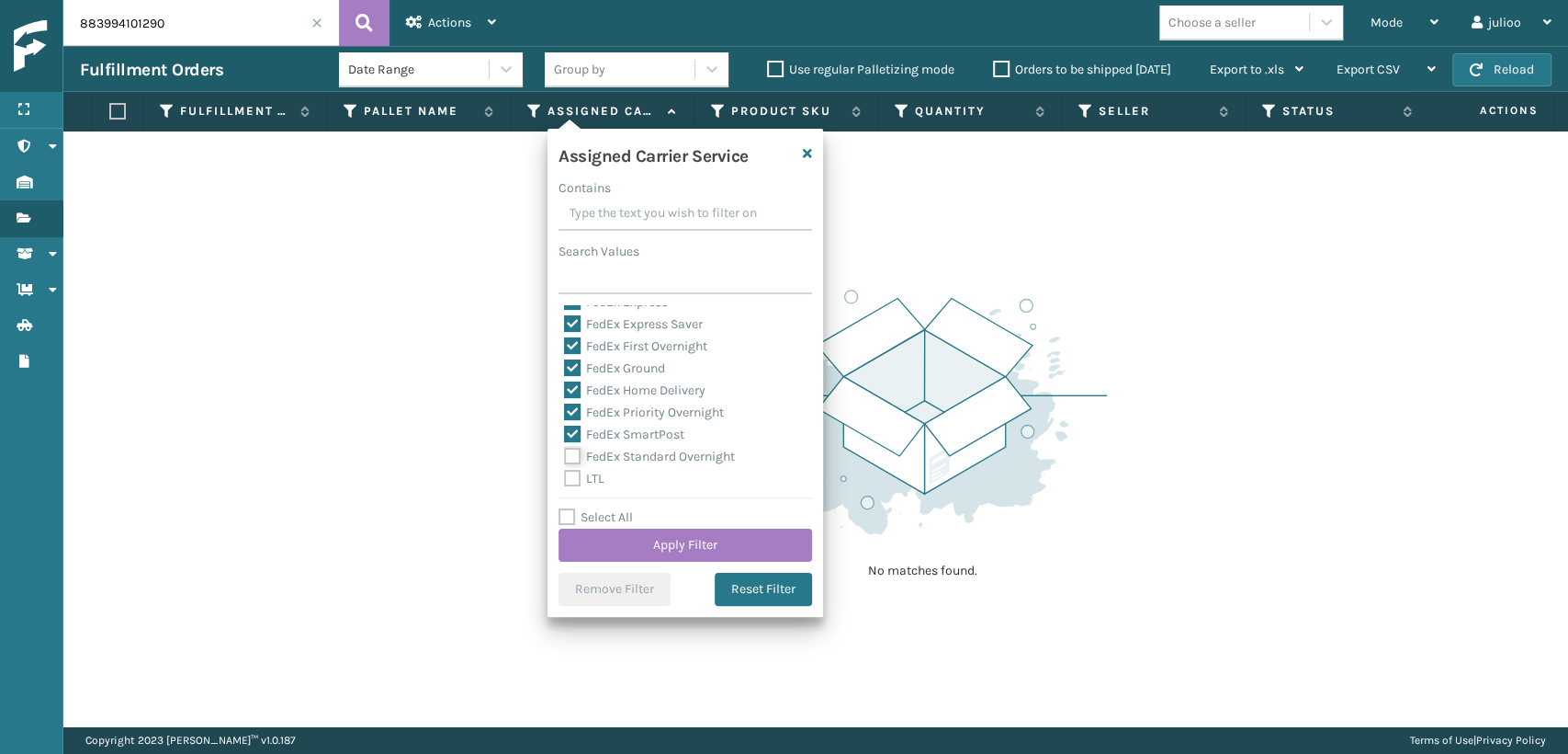
click at [565, 456] on input "FedEx Standard Overnight" at bounding box center [564, 451] width 1 height 12
checkbox input "true"
click at [650, 530] on button "Apply Filter" at bounding box center [685, 545] width 254 height 33
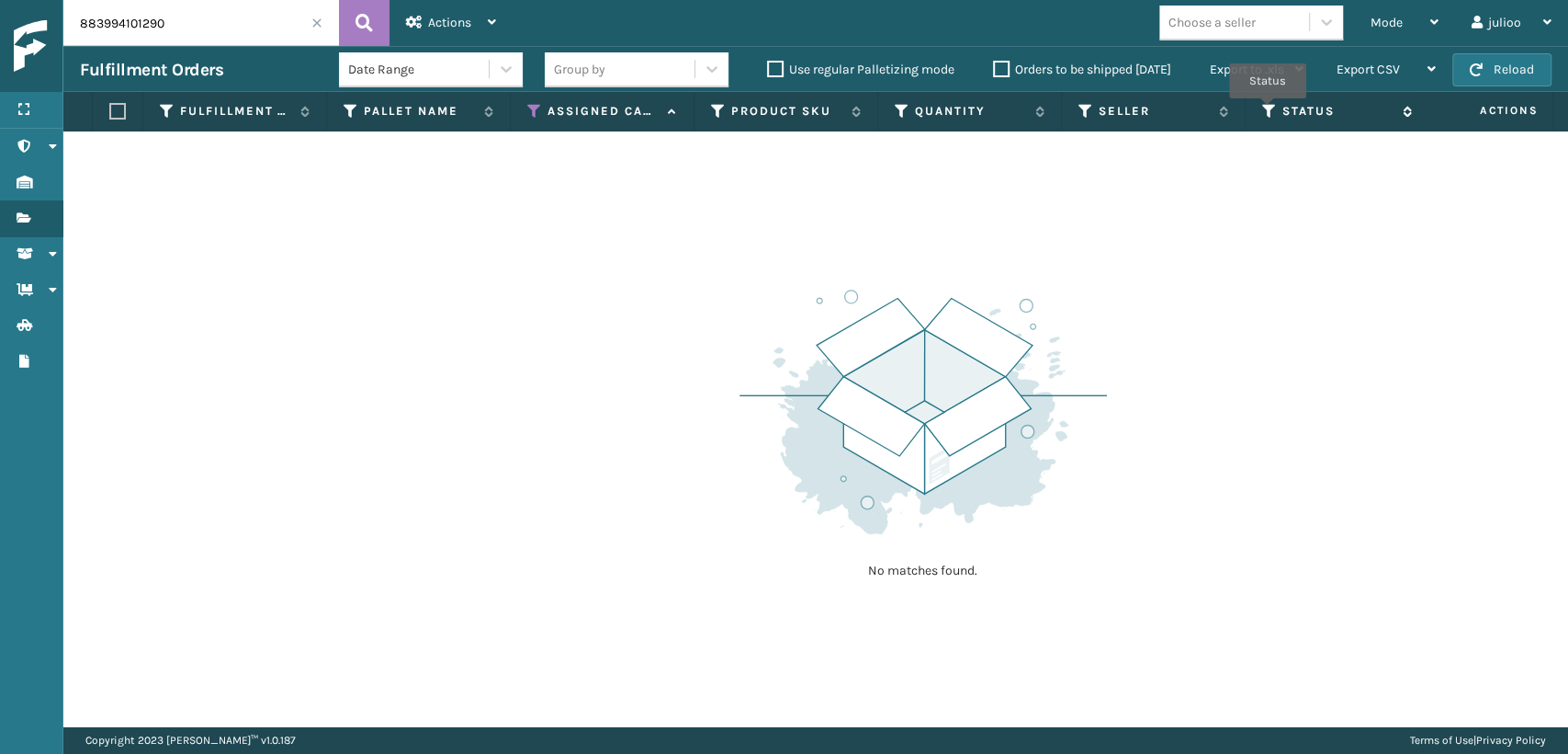
click at [1268, 111] on icon at bounding box center [1270, 111] width 15 height 17
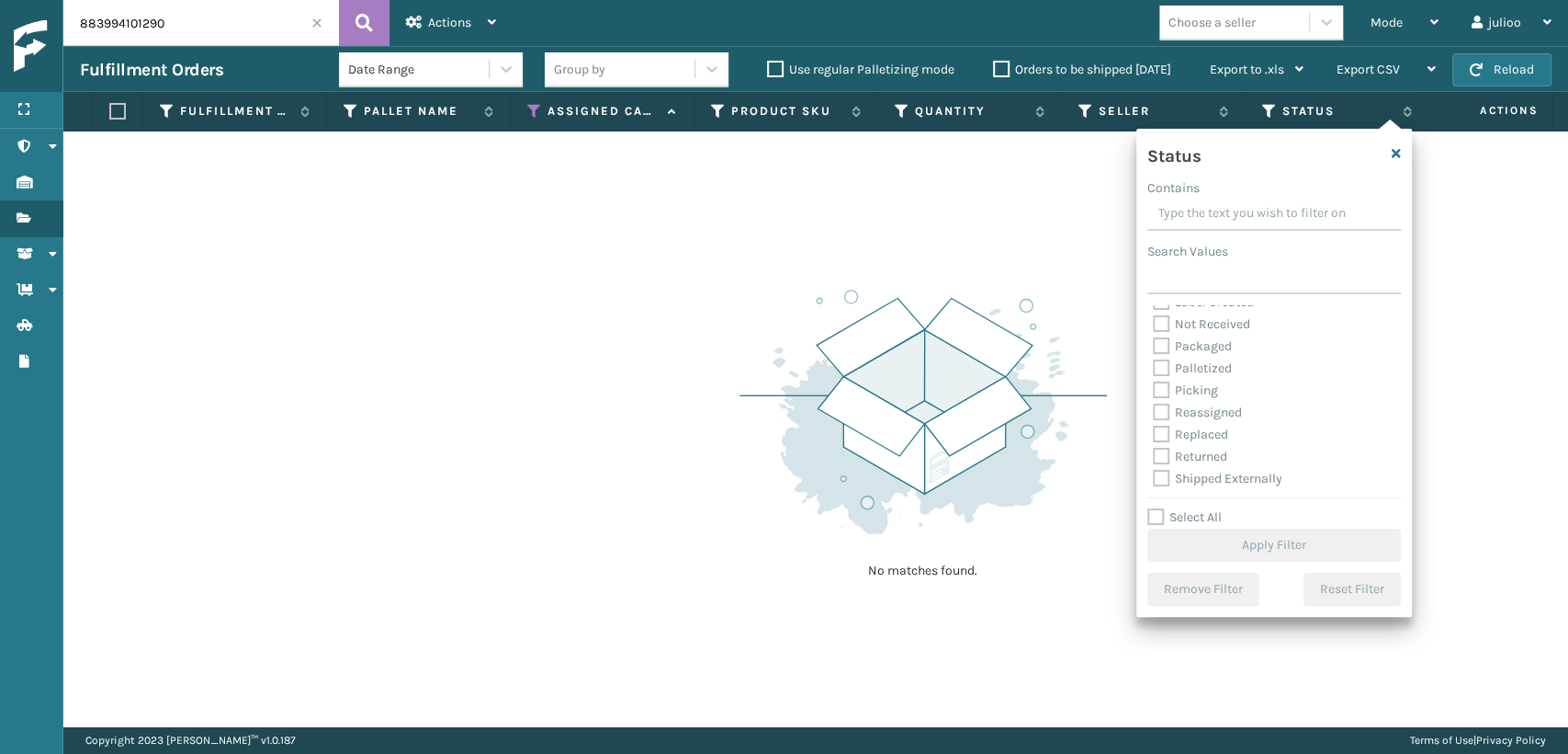
click at [1158, 394] on label "Picking" at bounding box center [1185, 390] width 65 height 16
click at [1154, 392] on input "Picking" at bounding box center [1153, 385] width 1 height 12
checkbox input "true"
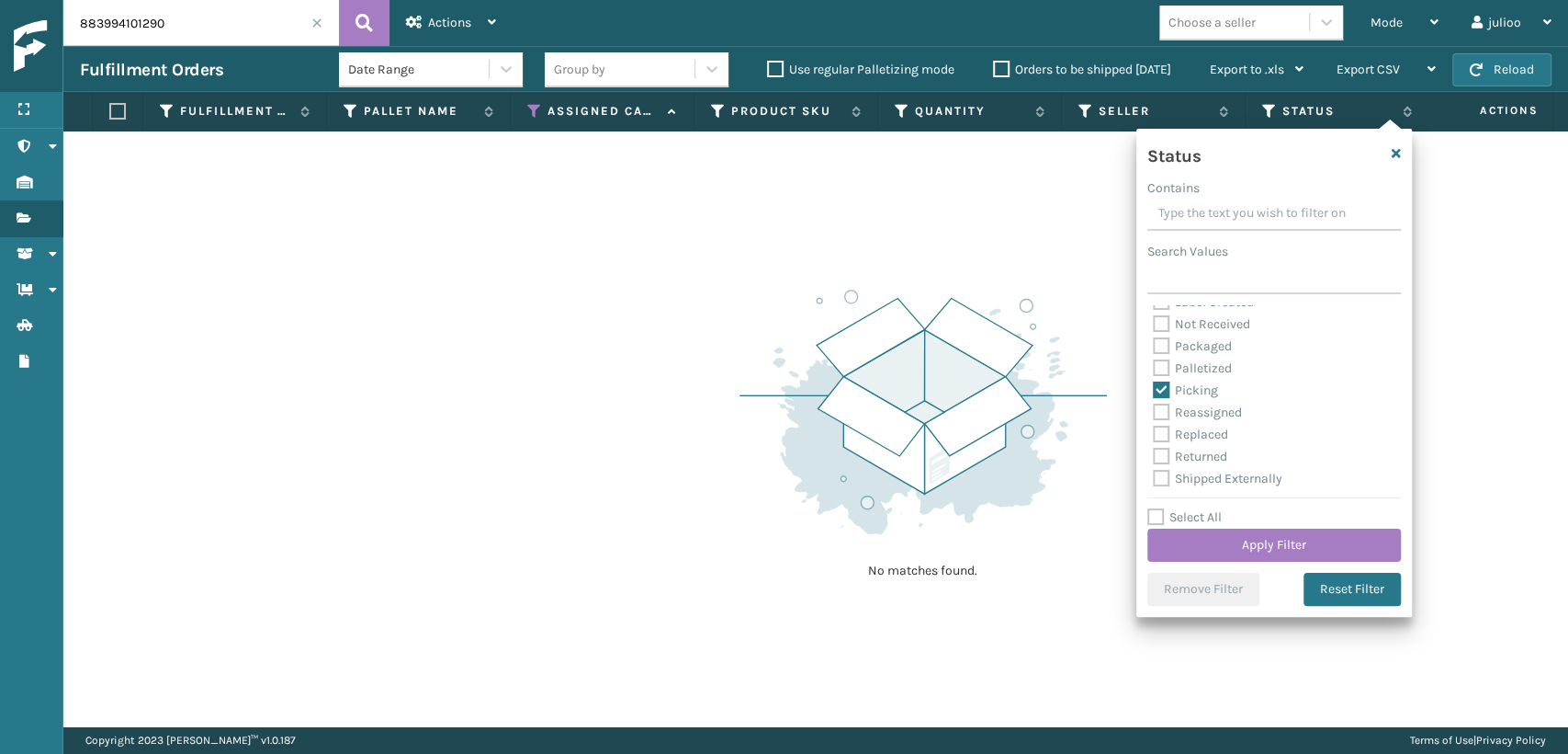
click at [1158, 364] on label "Palletized" at bounding box center [1193, 368] width 79 height 16
click at [1154, 364] on input "Palletized" at bounding box center [1153, 363] width 1 height 12
checkbox input "true"
click at [1219, 537] on button "Apply Filter" at bounding box center [1274, 545] width 254 height 33
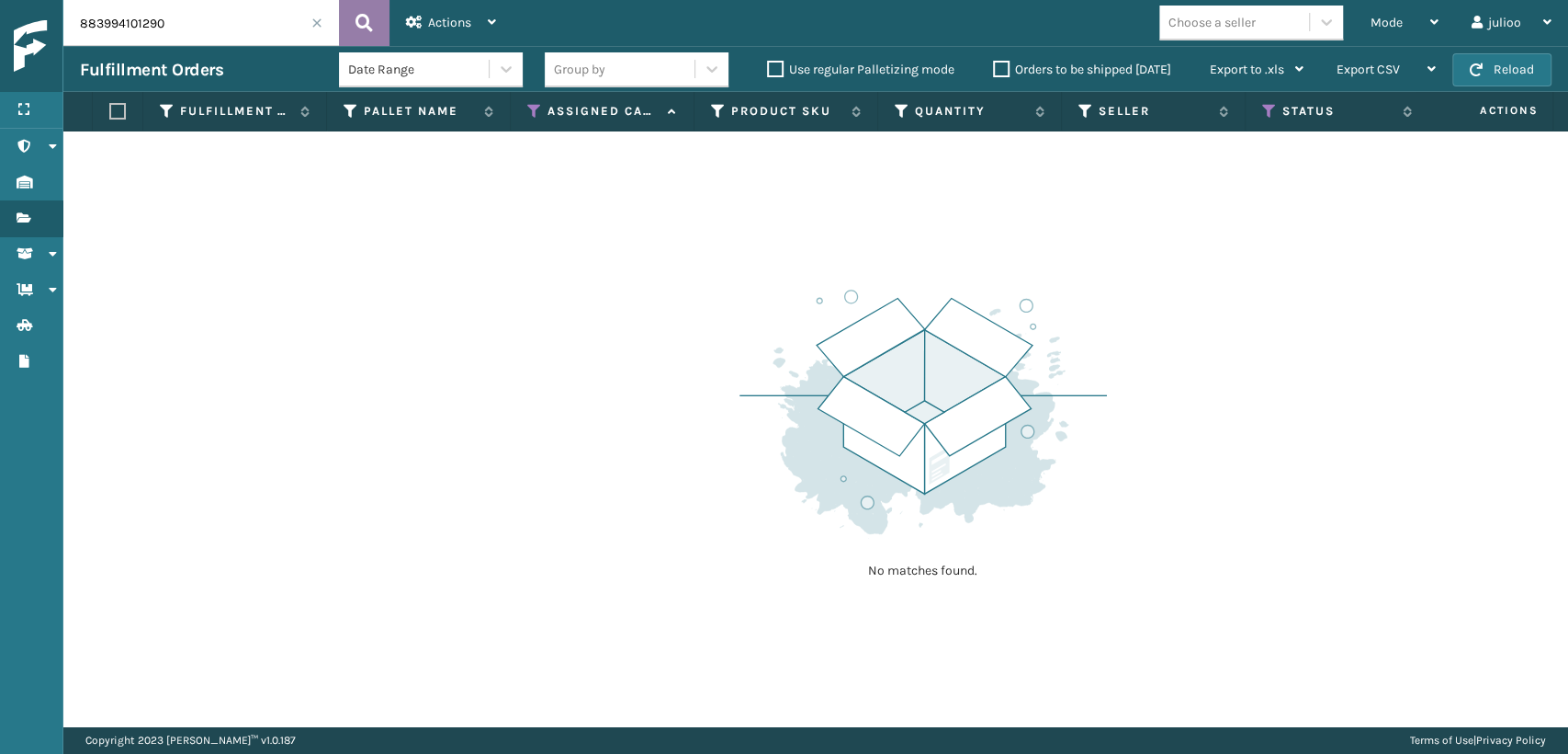
click at [353, 25] on button at bounding box center [364, 23] width 51 height 46
click at [321, 24] on span at bounding box center [317, 24] width 11 height 11
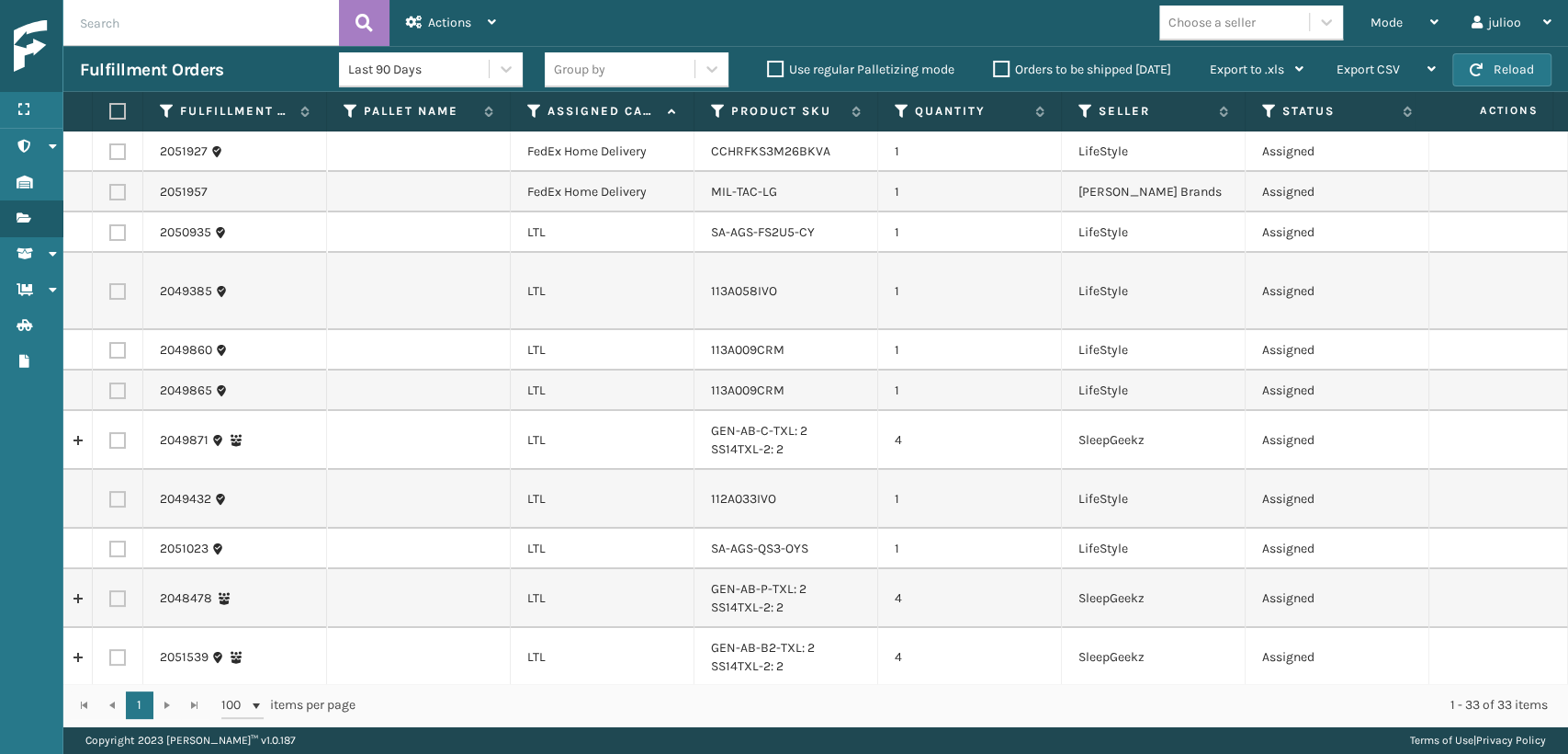
click at [258, 12] on input "text" at bounding box center [201, 23] width 275 height 46
type input "883994101290"
click at [368, 21] on icon at bounding box center [364, 23] width 18 height 27
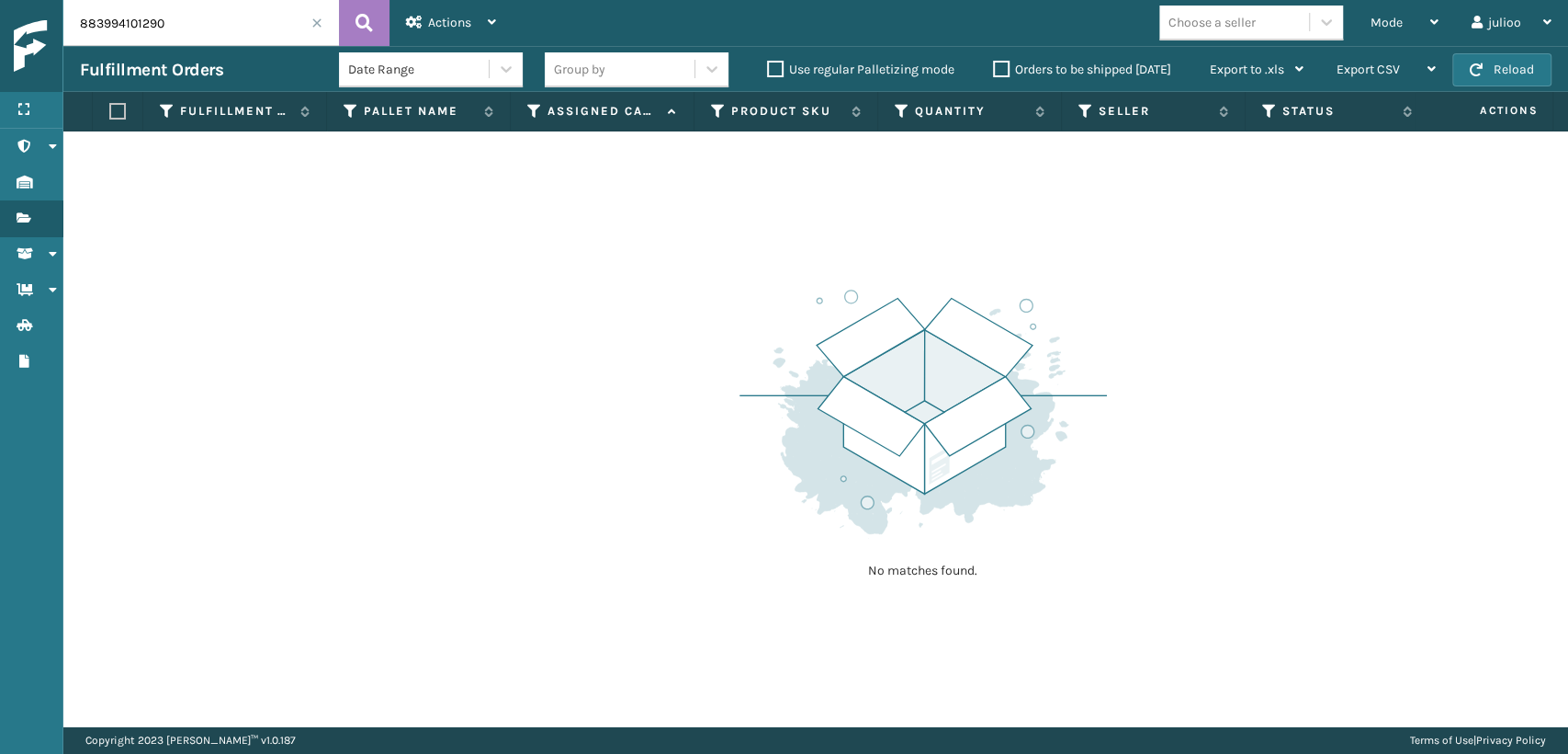
click at [317, 22] on span at bounding box center [317, 24] width 11 height 11
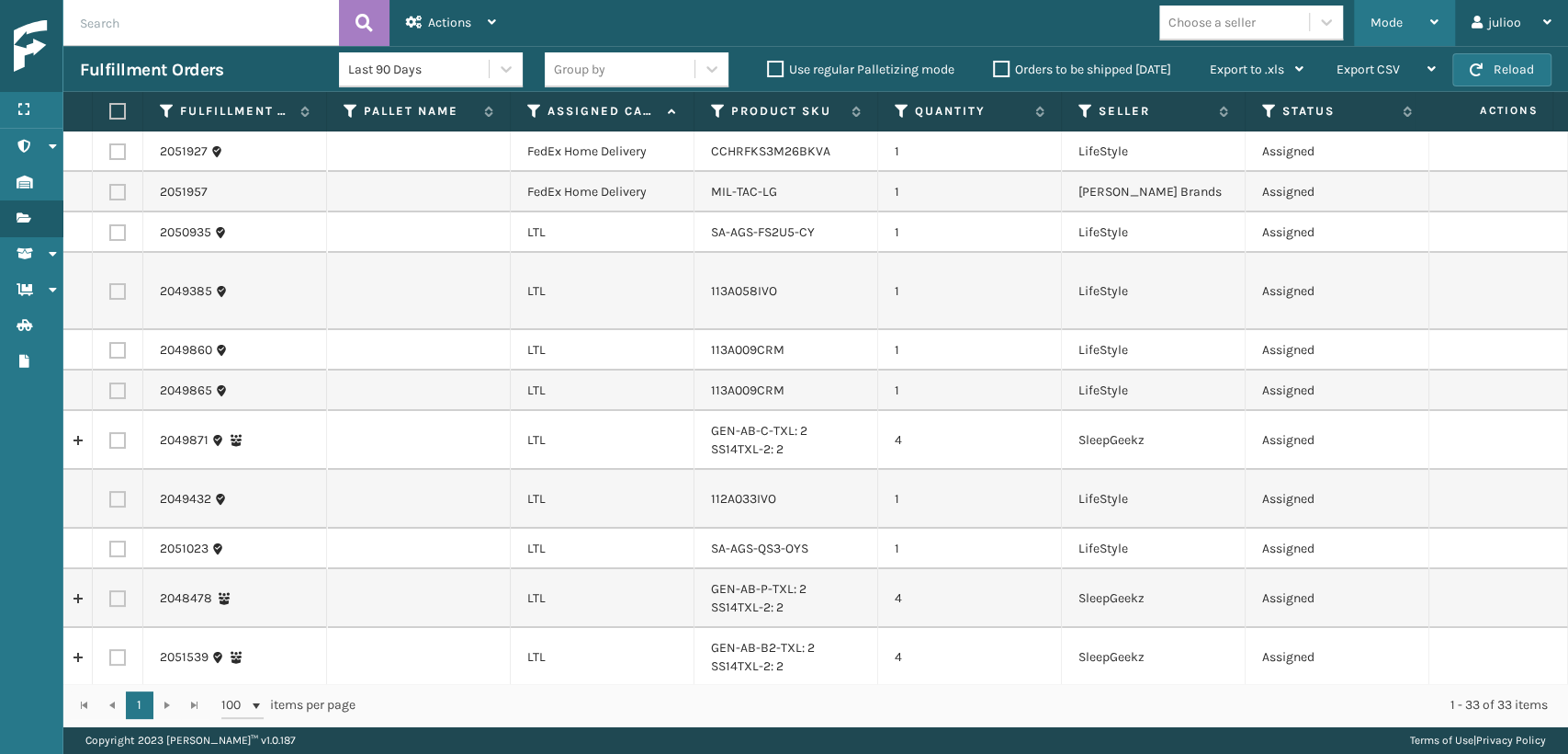
drag, startPoint x: 1367, startPoint y: 25, endPoint x: 1352, endPoint y: 55, distance: 33.5
click at [1367, 30] on div "Mode Regular Mode Picking Mode Labeling Mode Exit Scan Mode" at bounding box center [1405, 23] width 101 height 46
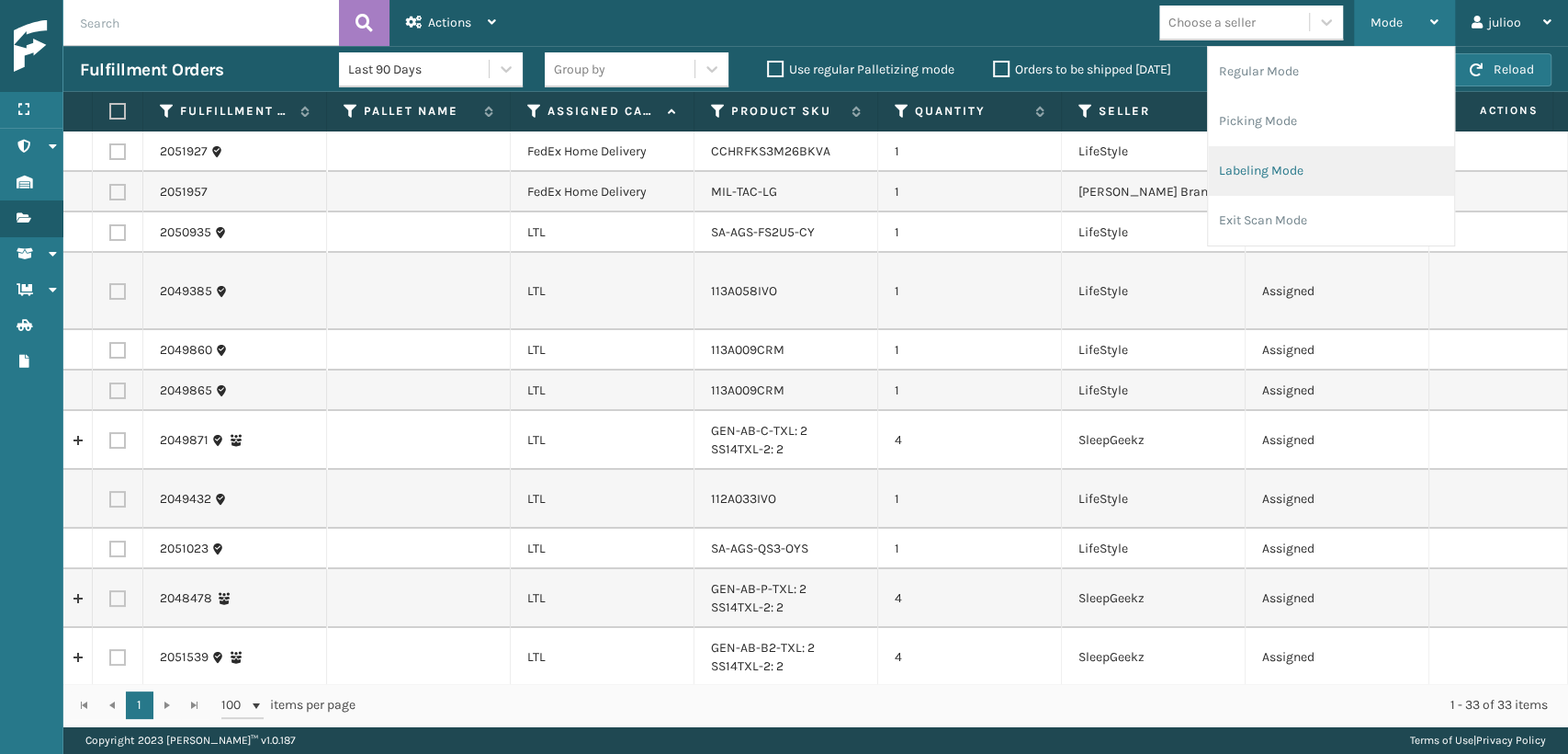
click at [1243, 176] on li "Labeling Mode" at bounding box center [1331, 171] width 246 height 50
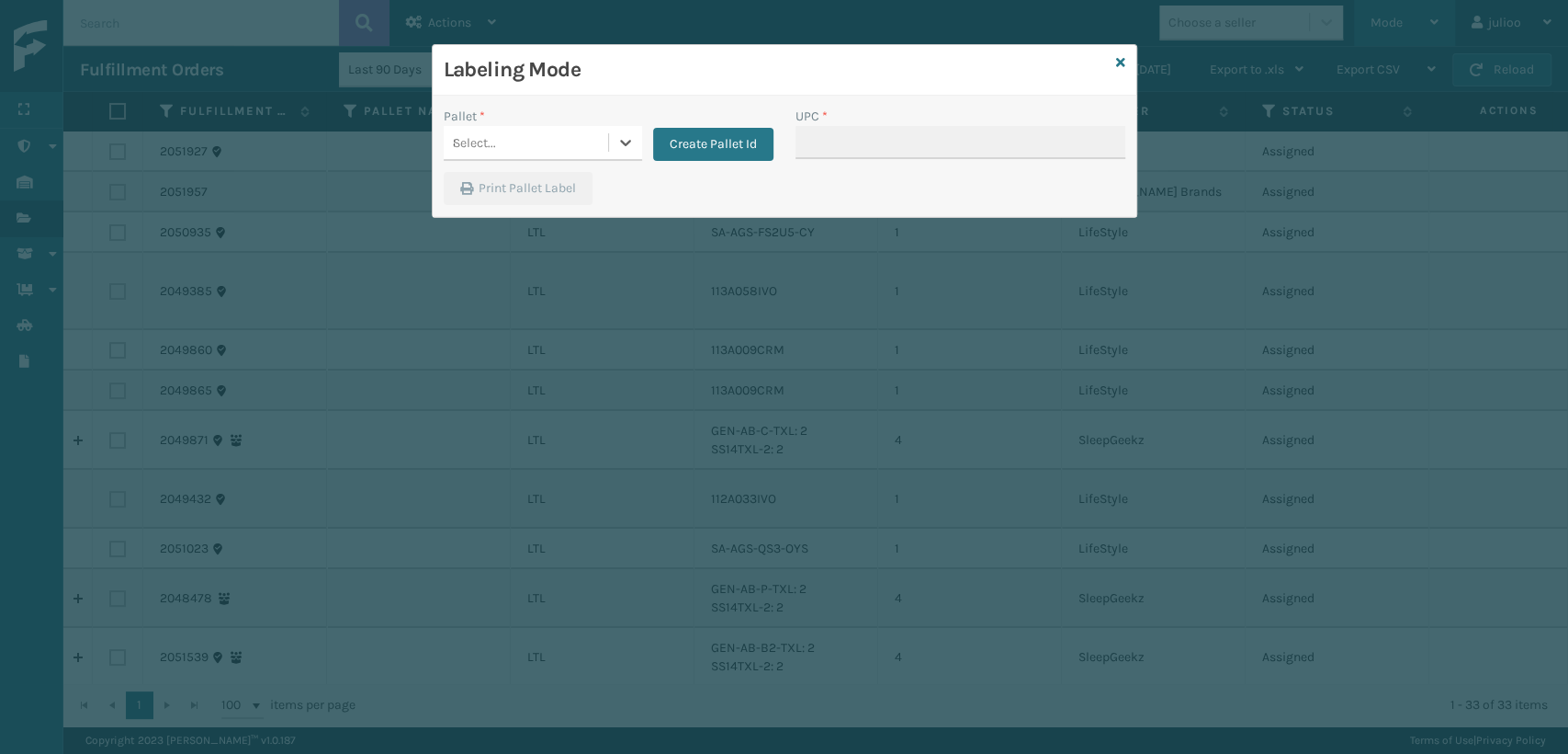
type input "816554010361"
click at [602, 146] on div "Select..." at bounding box center [542, 142] width 198 height 35
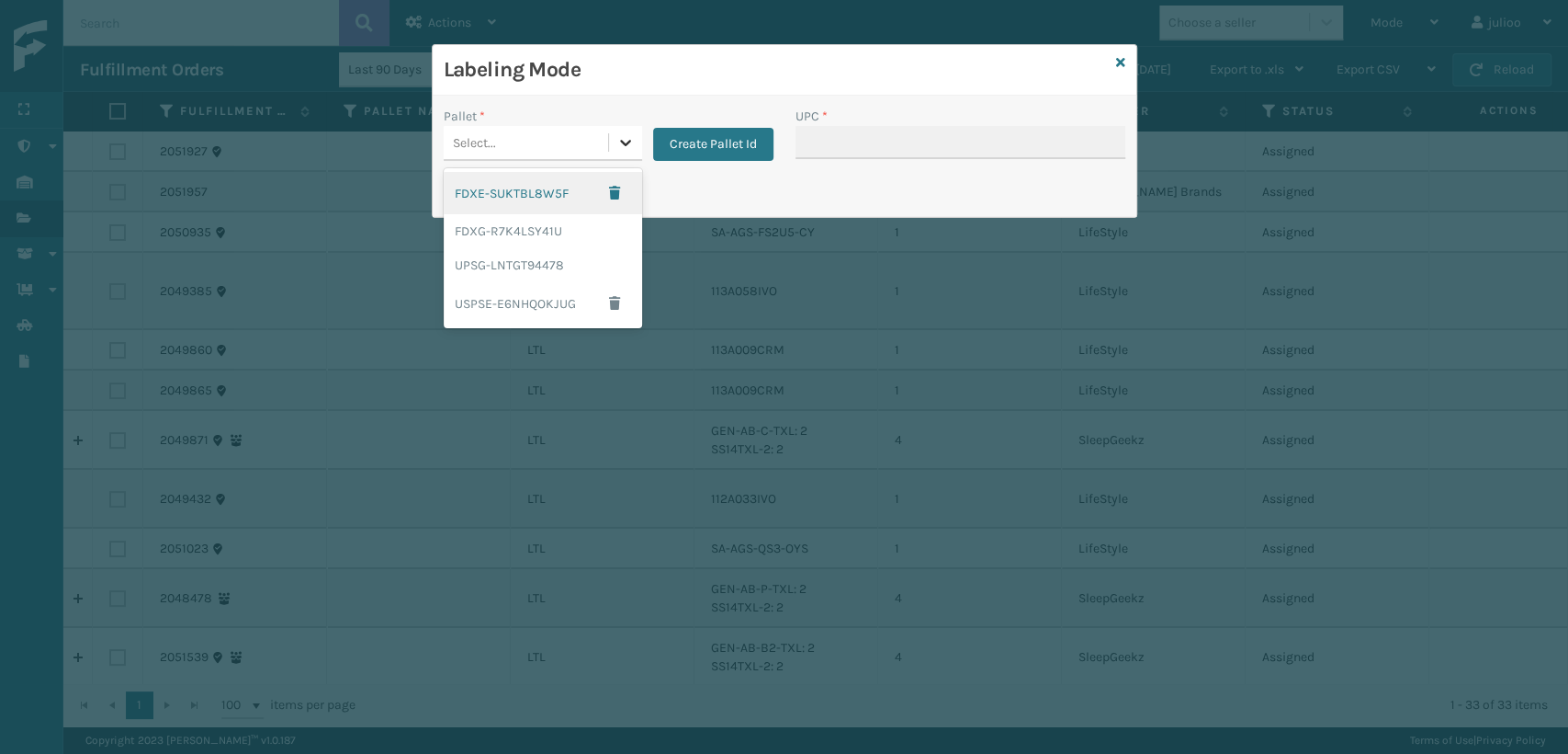
click at [610, 145] on div at bounding box center [626, 142] width 33 height 33
drag, startPoint x: 516, startPoint y: 270, endPoint x: 585, endPoint y: 265, distance: 69.2
click at [585, 265] on div "UPSG-LNTGT94478" at bounding box center [542, 265] width 198 height 34
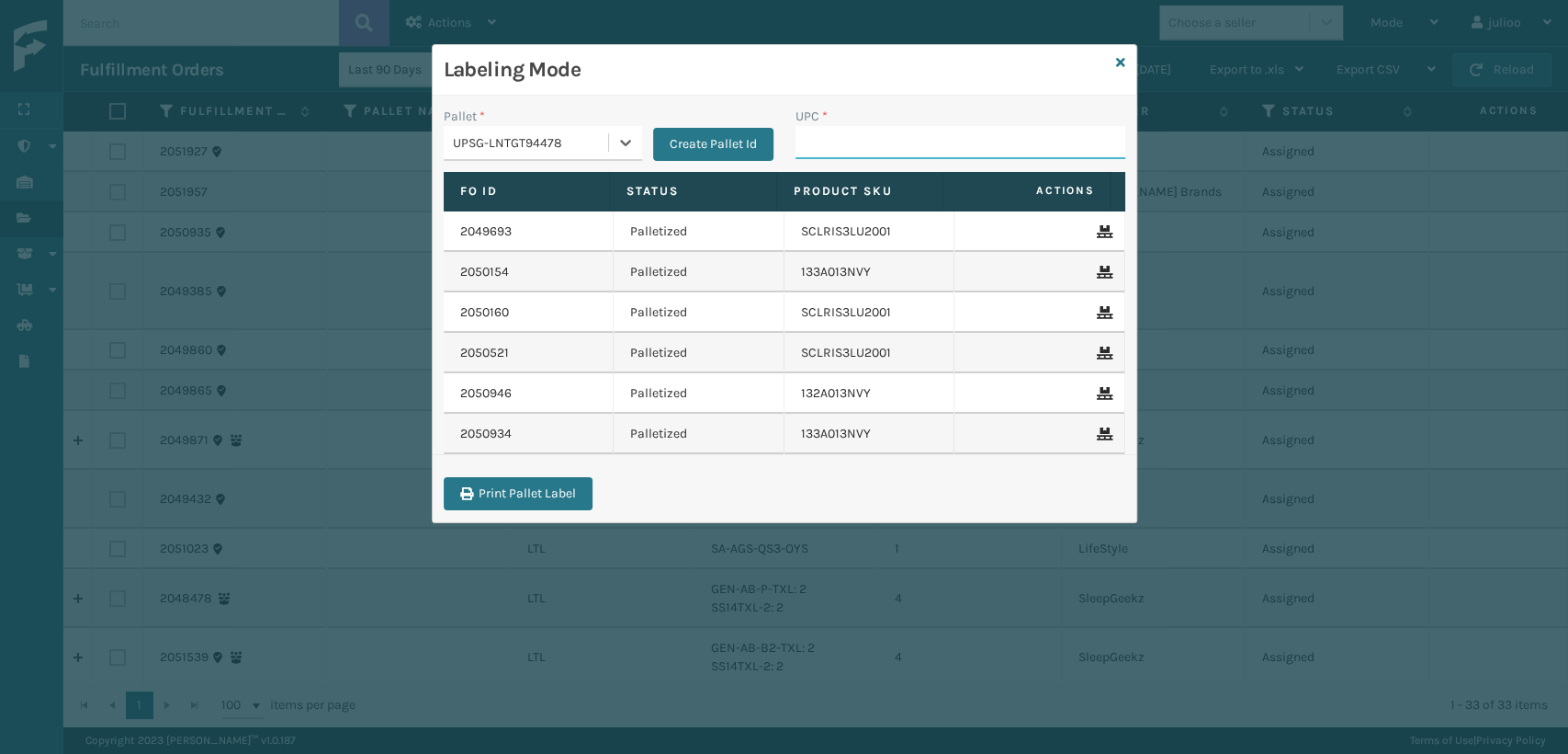
click at [910, 138] on input "UPC *" at bounding box center [960, 142] width 330 height 33
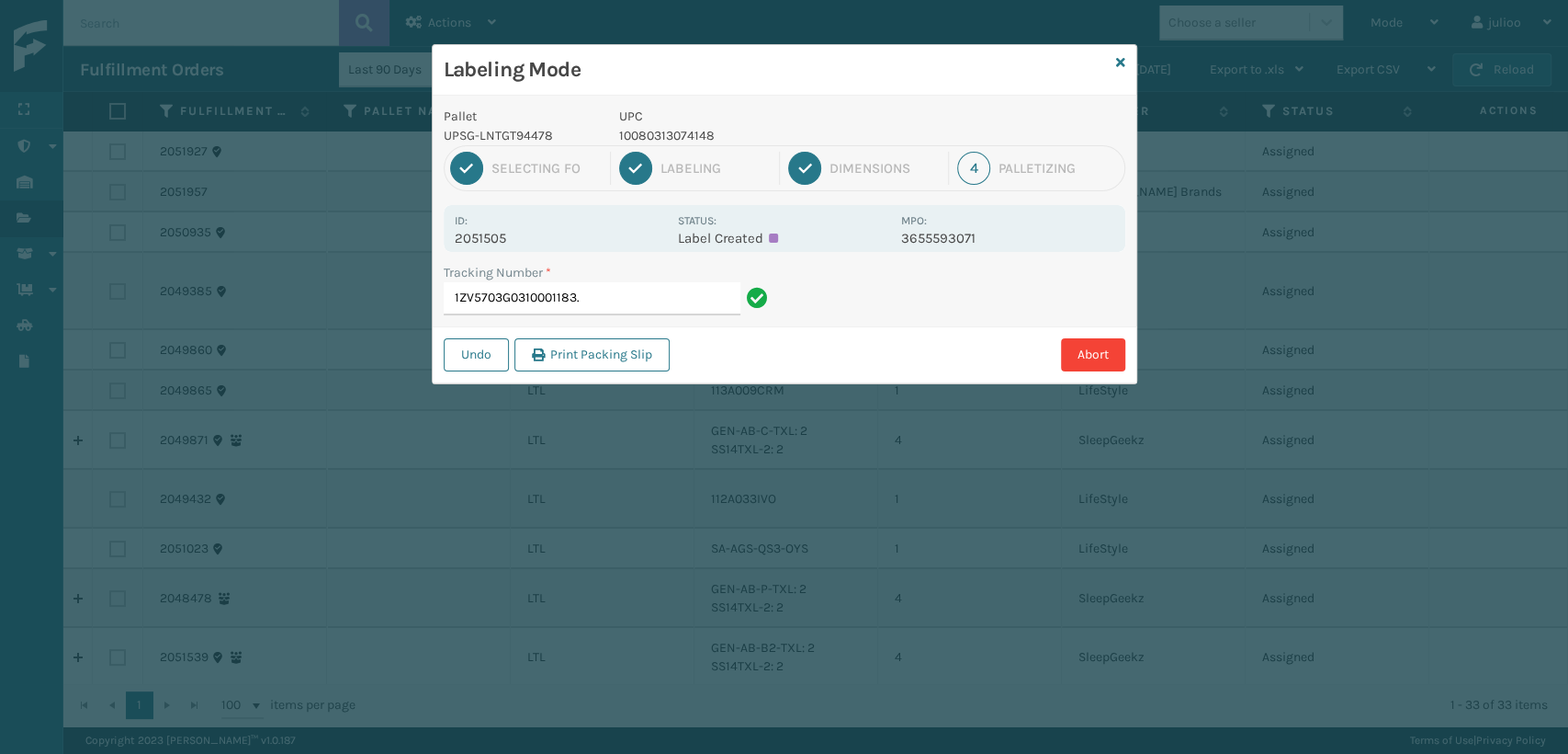
type input "1ZV5703G0310001183"
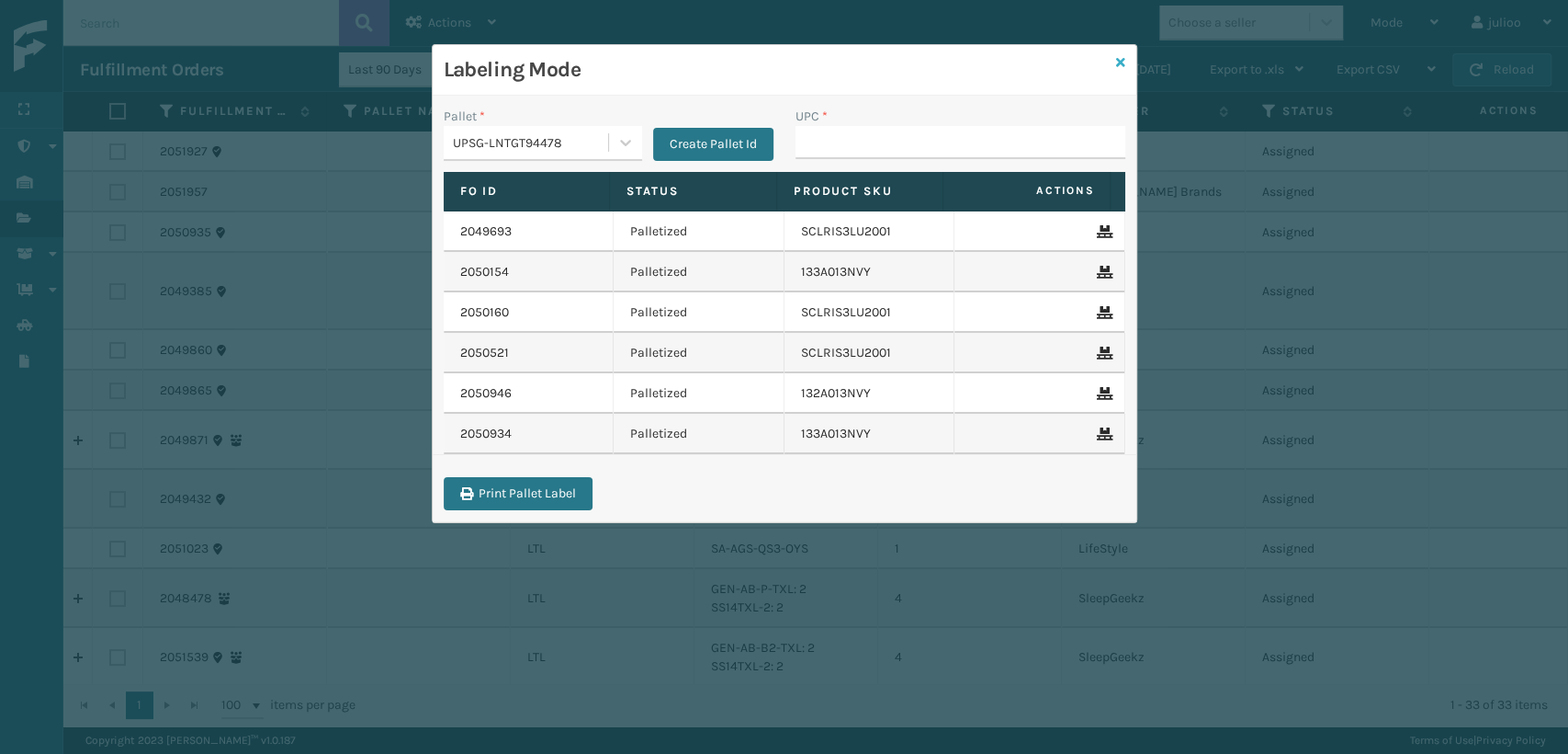
click at [1120, 61] on icon at bounding box center [1121, 62] width 9 height 13
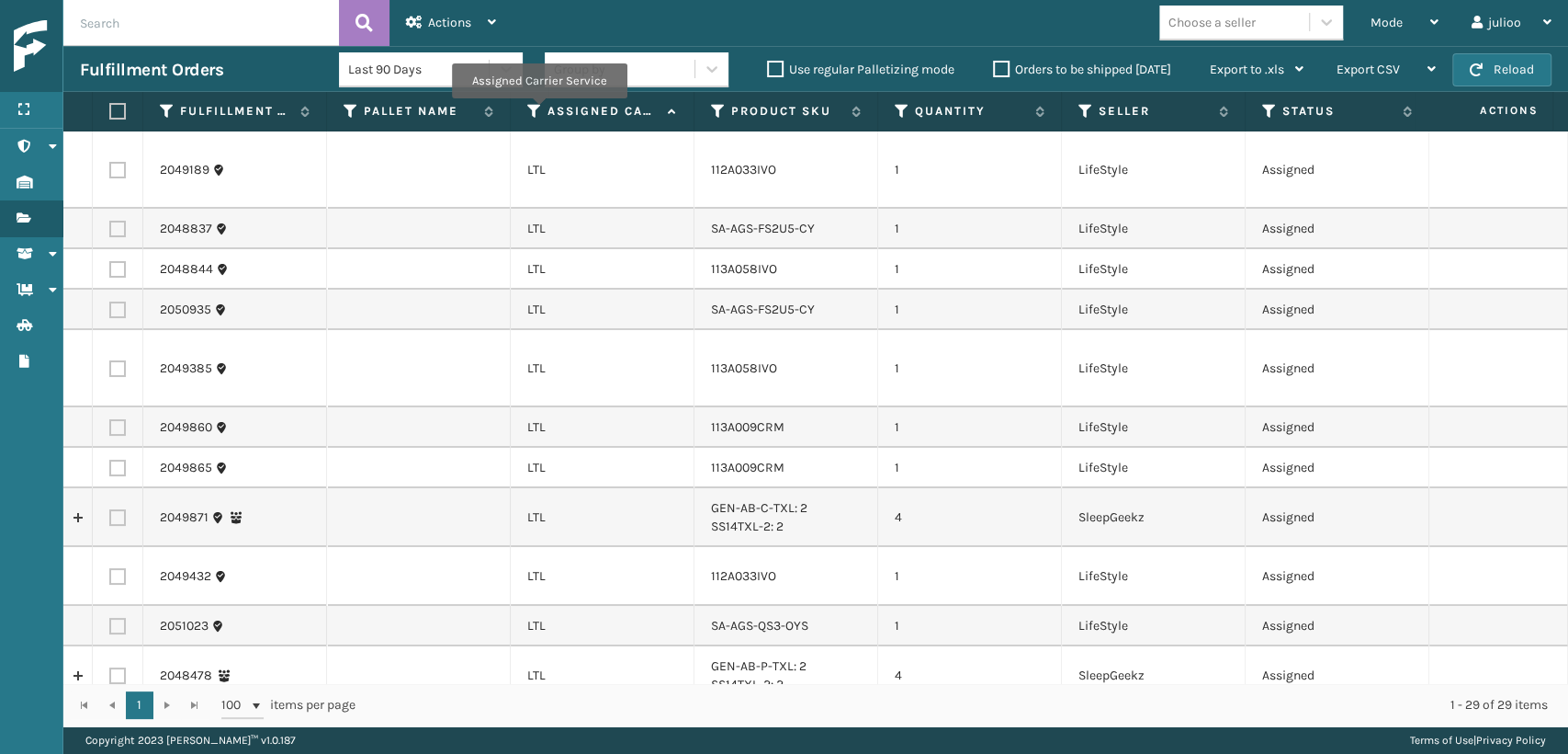
click at [539, 111] on icon at bounding box center [535, 111] width 15 height 17
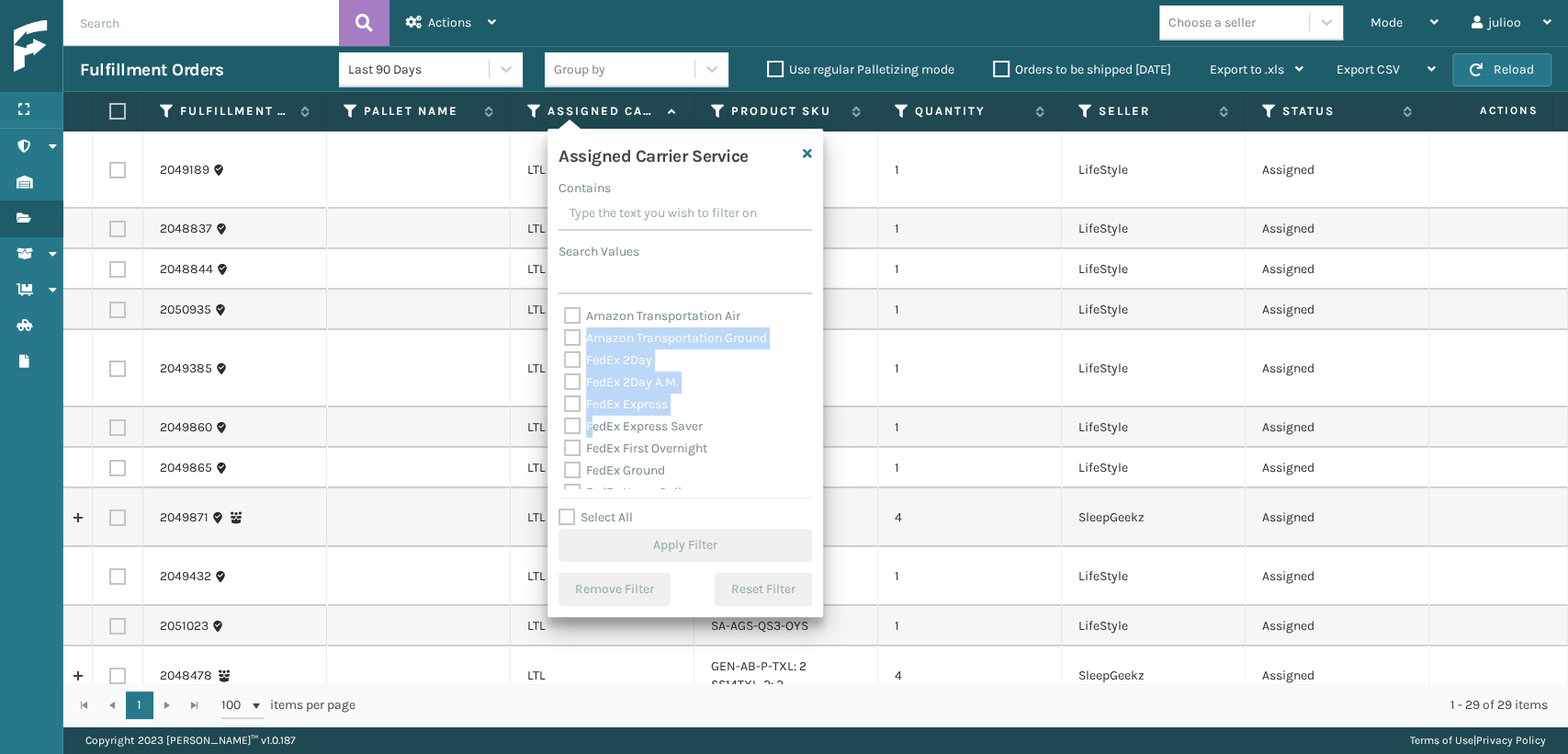
drag, startPoint x: 590, startPoint y: 395, endPoint x: 578, endPoint y: 427, distance: 34.2
click at [588, 420] on div "Amazon Transportation Air Amazon Transportation Ground FedEx 2Day FedEx 2Day A.…" at bounding box center [685, 396] width 254 height 184
click at [579, 370] on label "UPS 2nd Day Air" at bounding box center [621, 362] width 113 height 16
click at [565, 364] on input "UPS 2nd Day Air" at bounding box center [564, 358] width 1 height 12
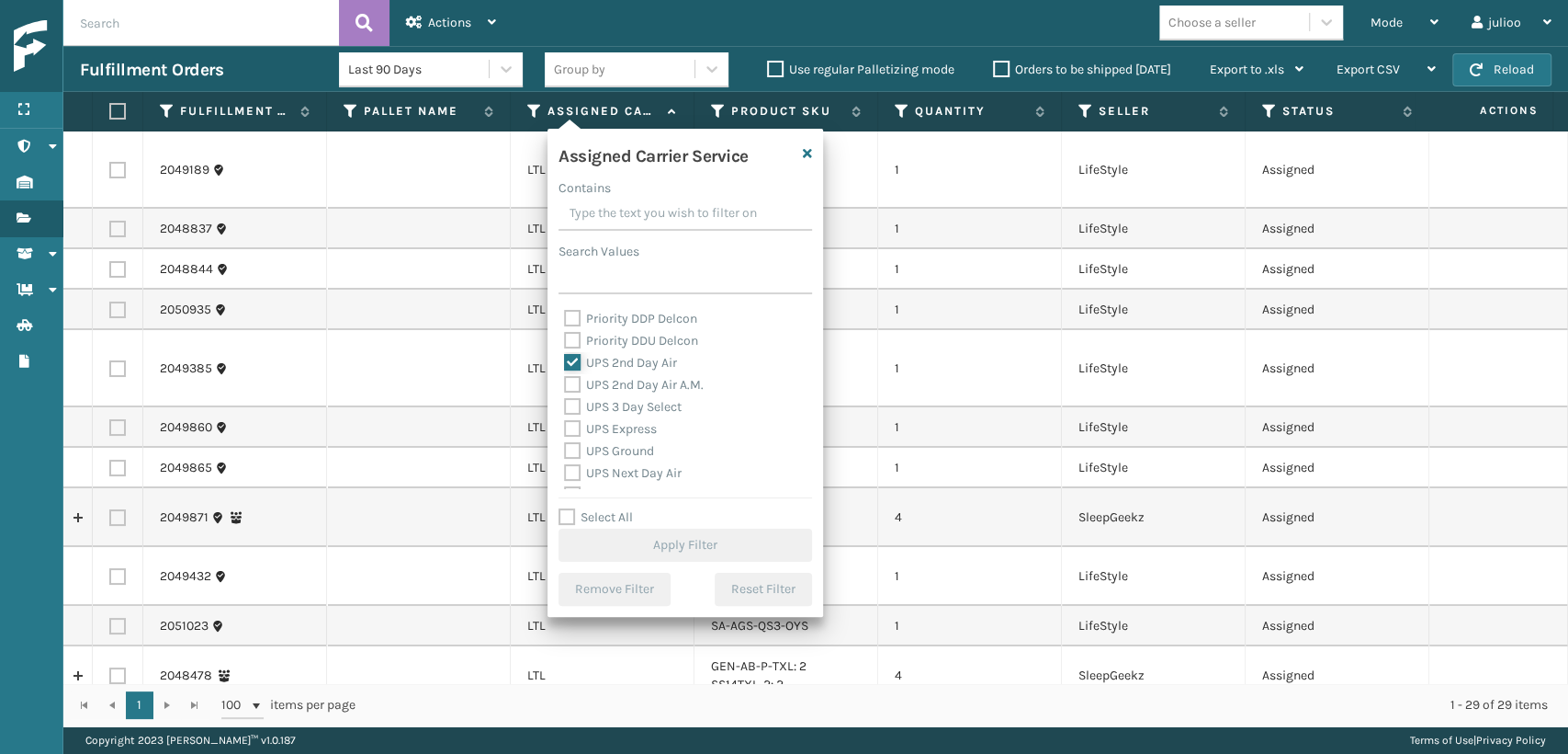
checkbox input "true"
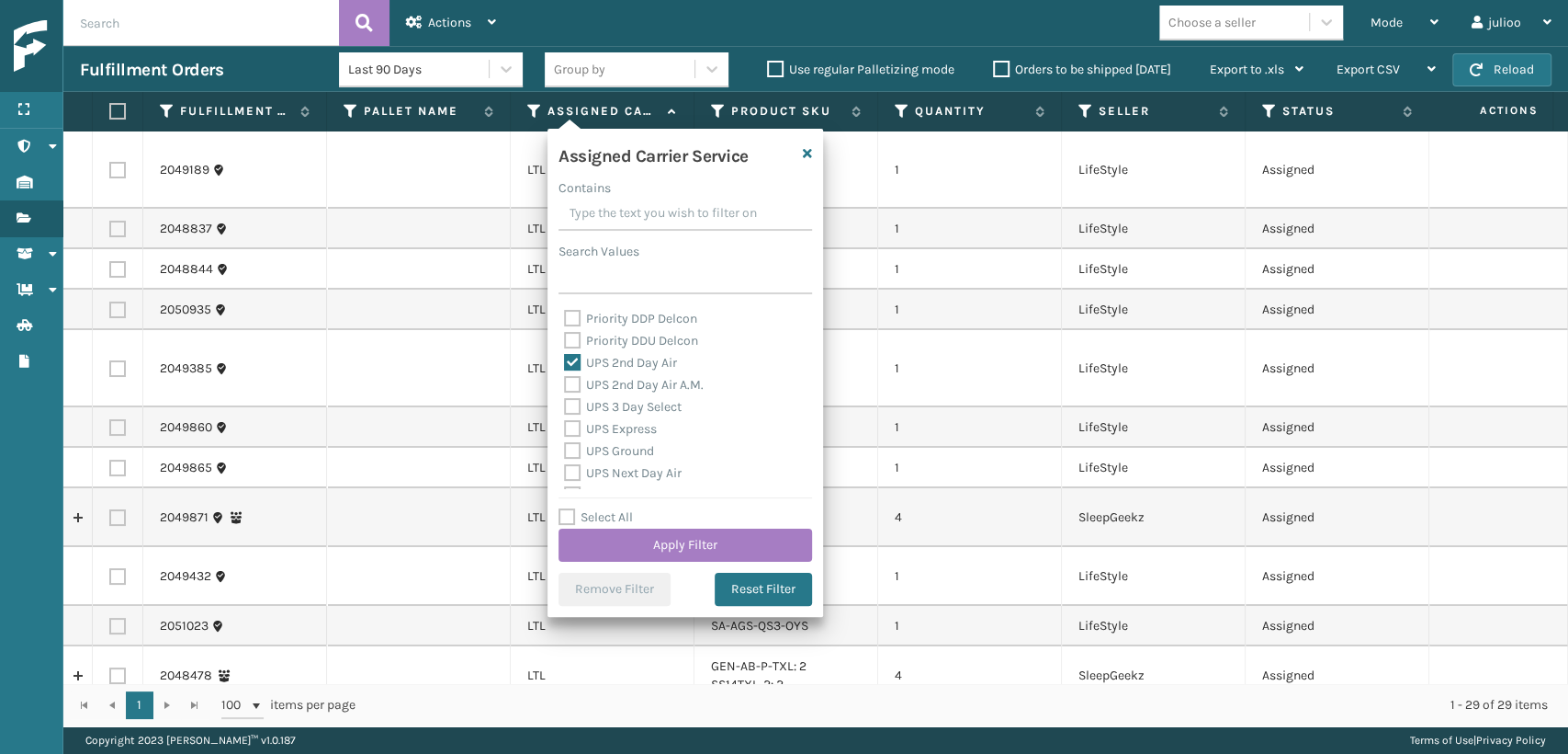
click at [579, 391] on label "UPS 2nd Day Air A.M." at bounding box center [634, 384] width 140 height 16
click at [561, 387] on div "Amazon Transportation Air Amazon Transportation Ground FedEx 2Day FedEx 2Day A.…" at bounding box center [685, 396] width 254 height 184
click at [566, 383] on label "UPS 2nd Day Air A.M." at bounding box center [634, 384] width 140 height 16
click at [565, 383] on input "UPS 2nd Day Air A.M." at bounding box center [564, 379] width 1 height 12
checkbox input "true"
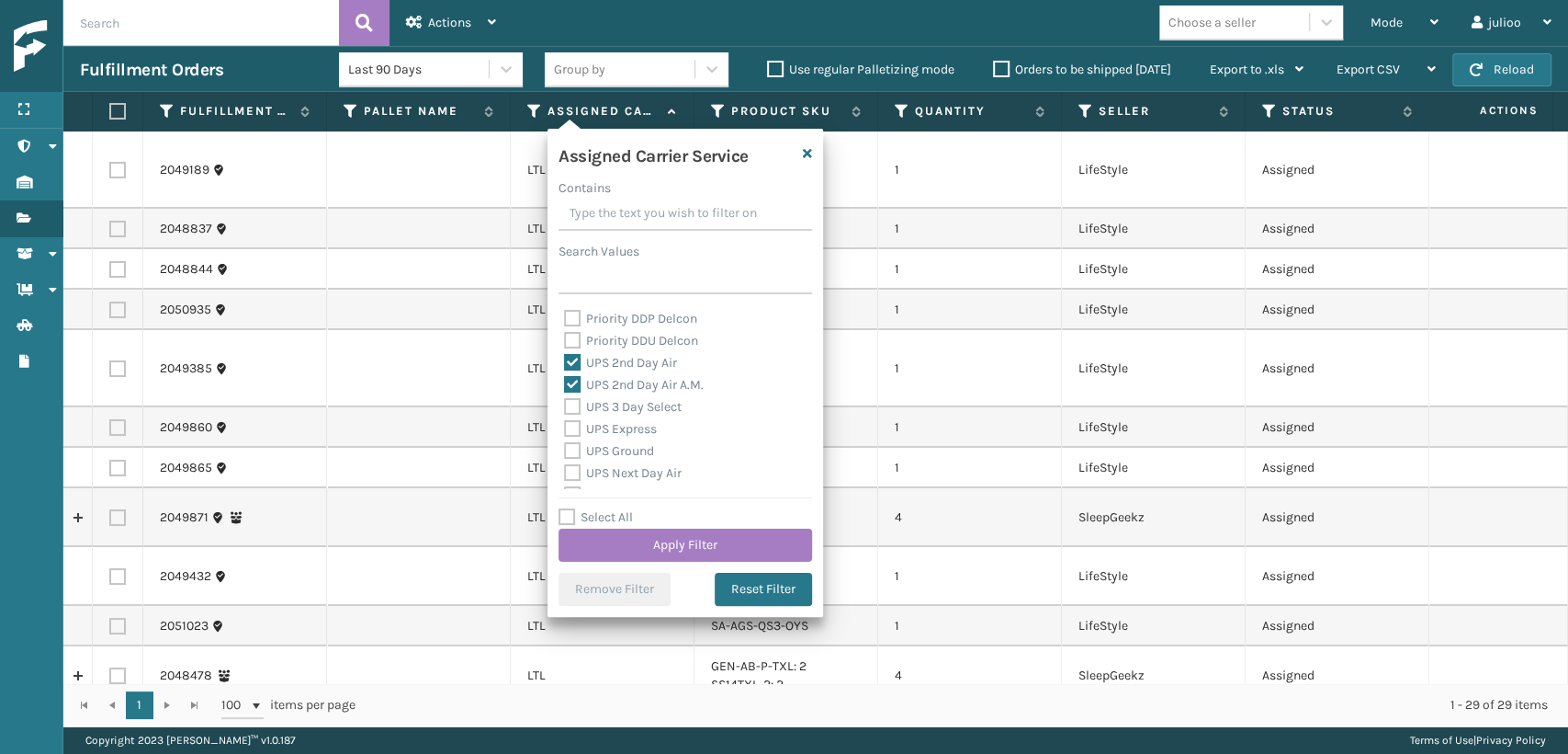
click at [570, 424] on label "UPS Express" at bounding box center [610, 428] width 92 height 16
click at [565, 424] on input "UPS Express" at bounding box center [564, 424] width 1 height 12
checkbox input "true"
drag, startPoint x: 575, startPoint y: 406, endPoint x: 577, endPoint y: 449, distance: 43.0
click at [575, 405] on label "UPS 3 Day Select" at bounding box center [623, 407] width 118 height 16
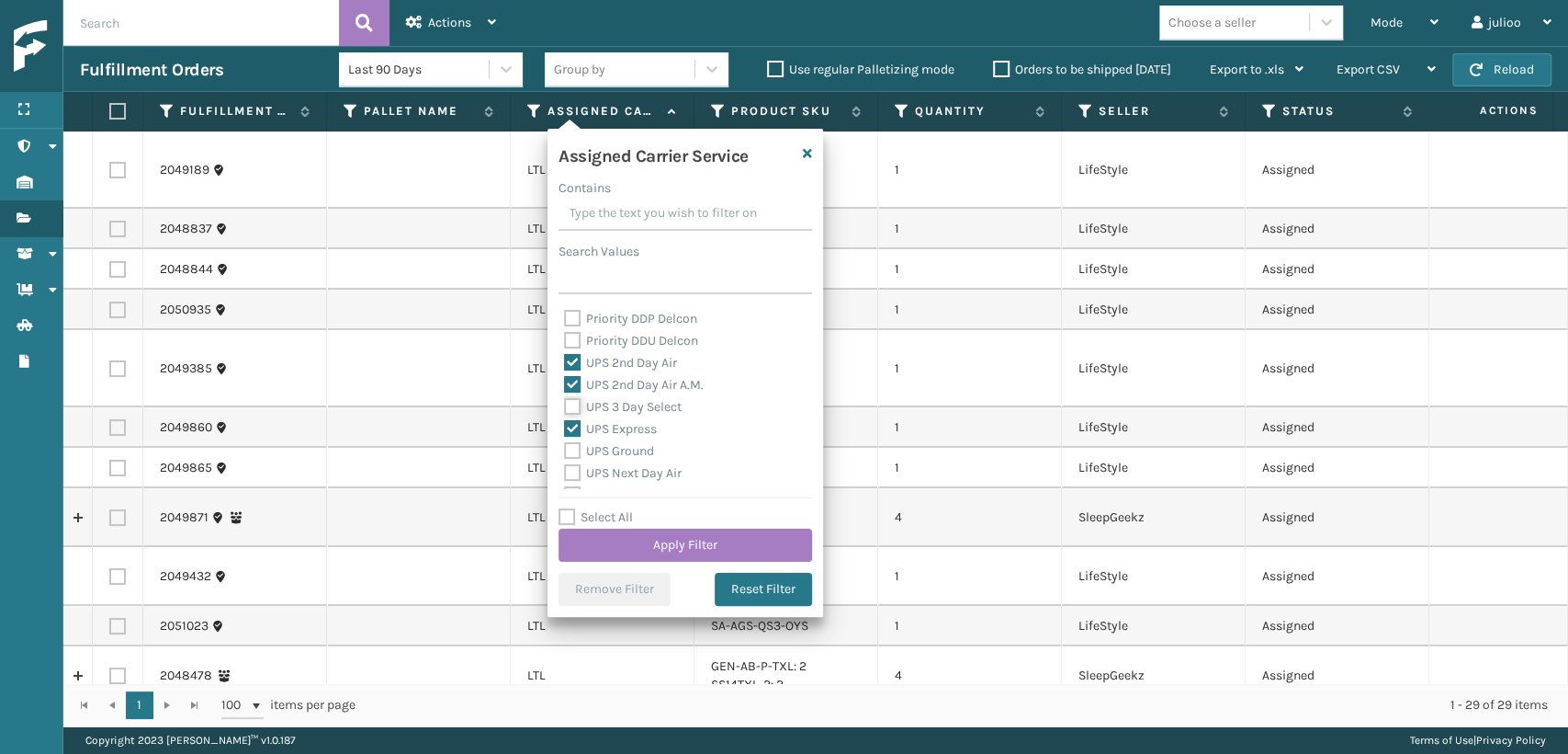
click at [565, 405] on input "UPS 3 Day Select" at bounding box center [564, 402] width 1 height 12
checkbox input "true"
click at [574, 454] on label "UPS Ground" at bounding box center [609, 450] width 90 height 16
click at [565, 452] on input "UPS Ground" at bounding box center [564, 445] width 1 height 12
checkbox input "true"
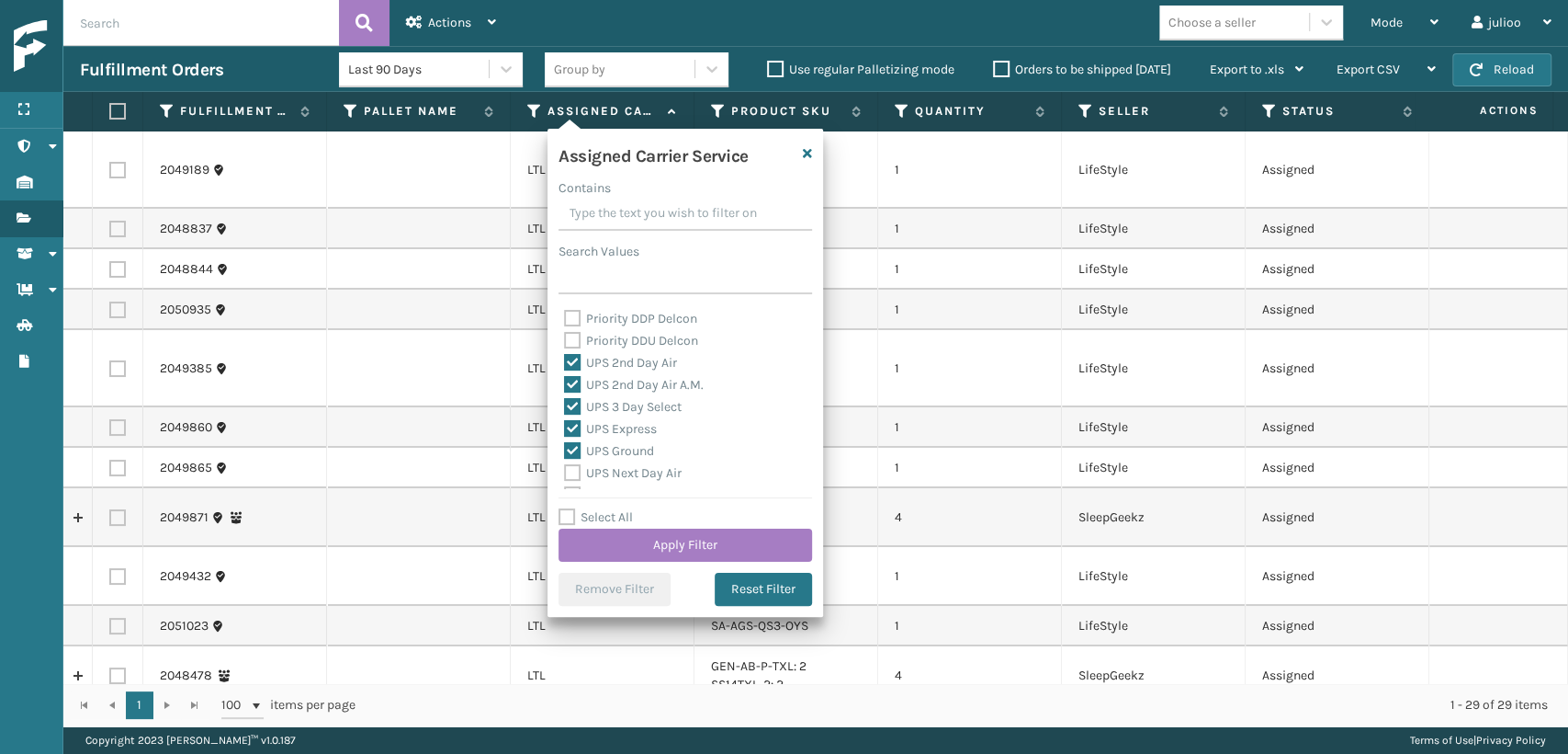
click at [570, 471] on label "UPS Next Day Air" at bounding box center [623, 473] width 118 height 16
click at [565, 471] on input "UPS Next Day Air" at bounding box center [564, 468] width 1 height 12
checkbox input "true"
click at [632, 554] on button "Apply Filter" at bounding box center [685, 545] width 254 height 33
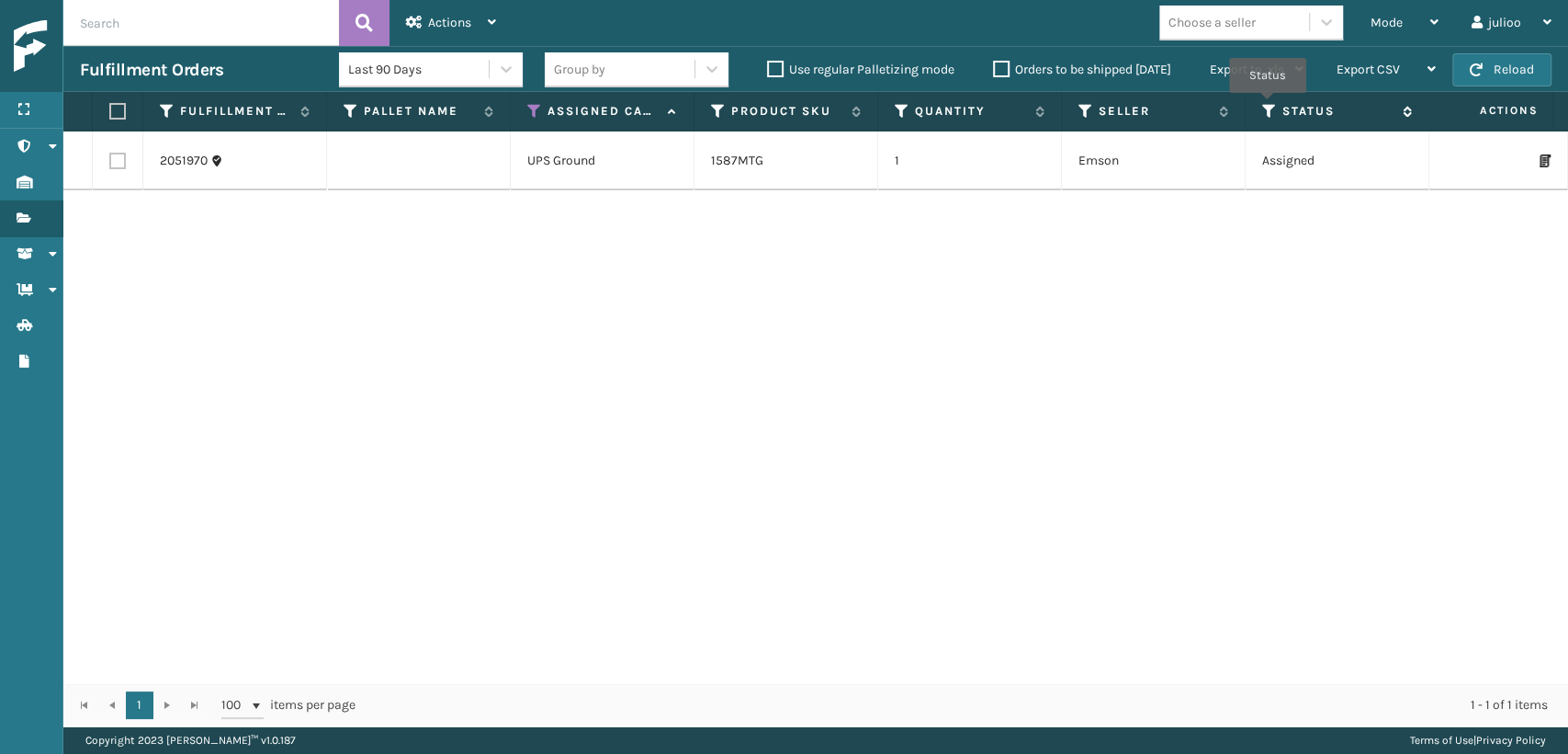
click at [1268, 106] on icon at bounding box center [1270, 111] width 15 height 17
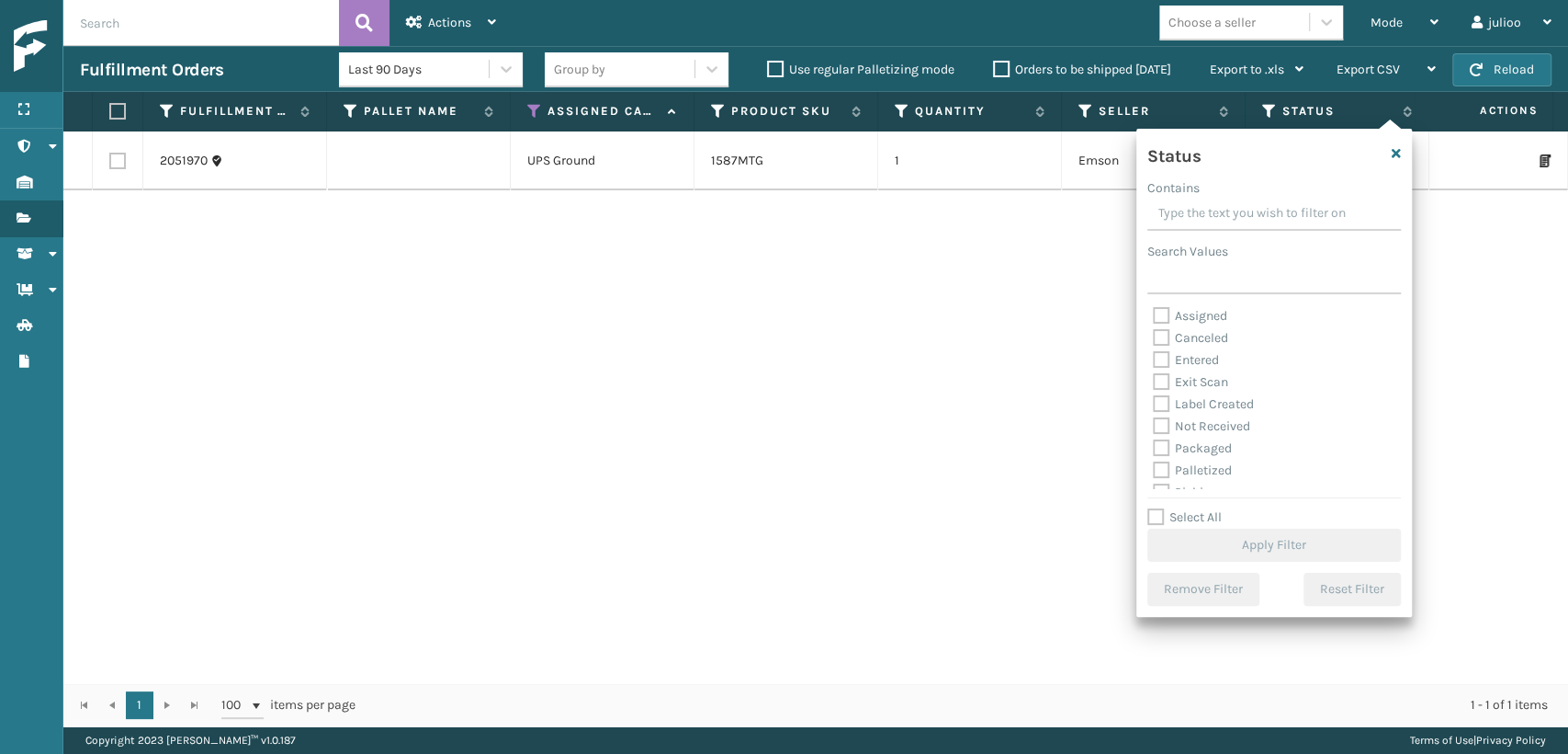
click at [1162, 449] on label "Packaged" at bounding box center [1193, 447] width 79 height 16
click at [1154, 449] on input "Packaged" at bounding box center [1153, 444] width 1 height 12
checkbox input "true"
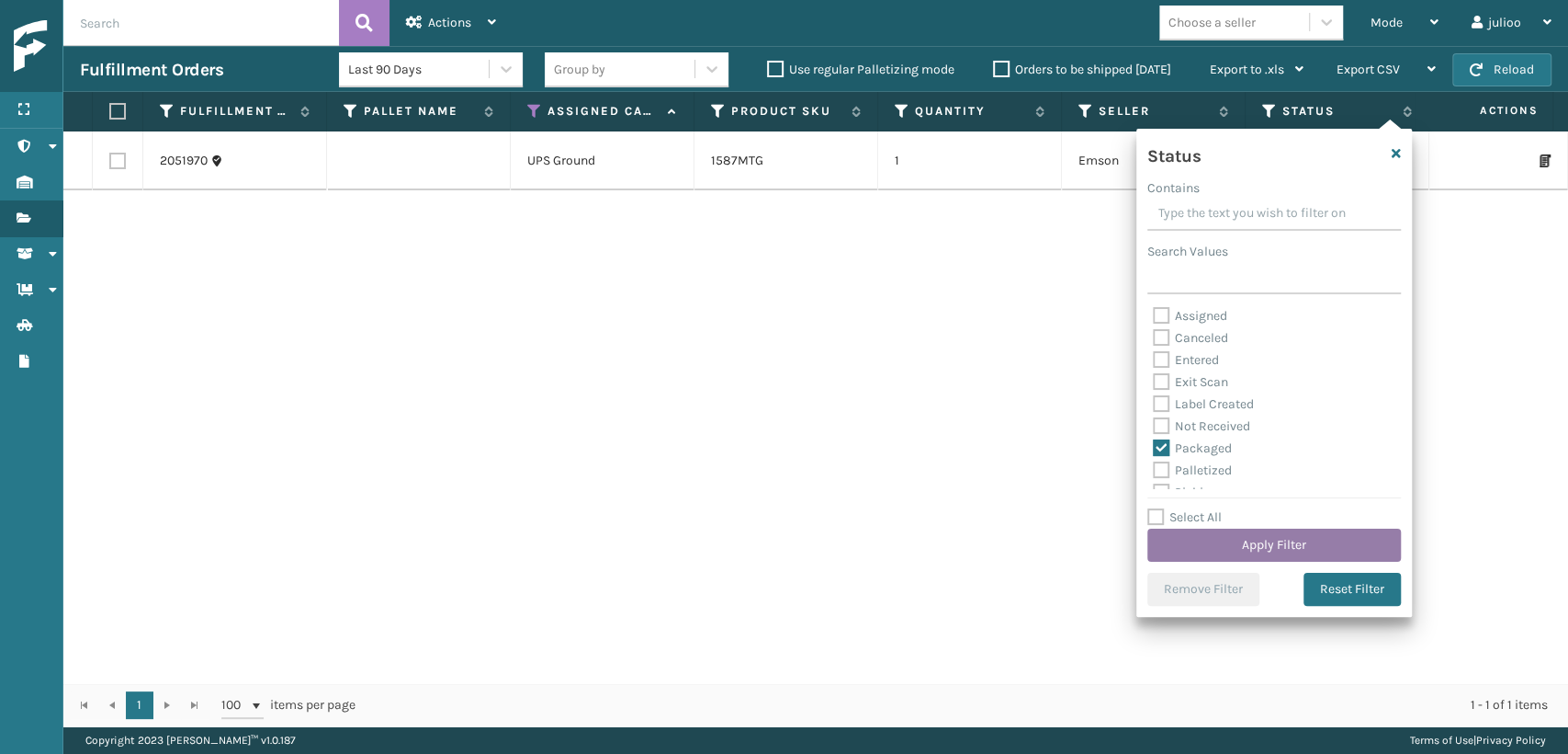
click at [1264, 543] on button "Apply Filter" at bounding box center [1274, 545] width 254 height 33
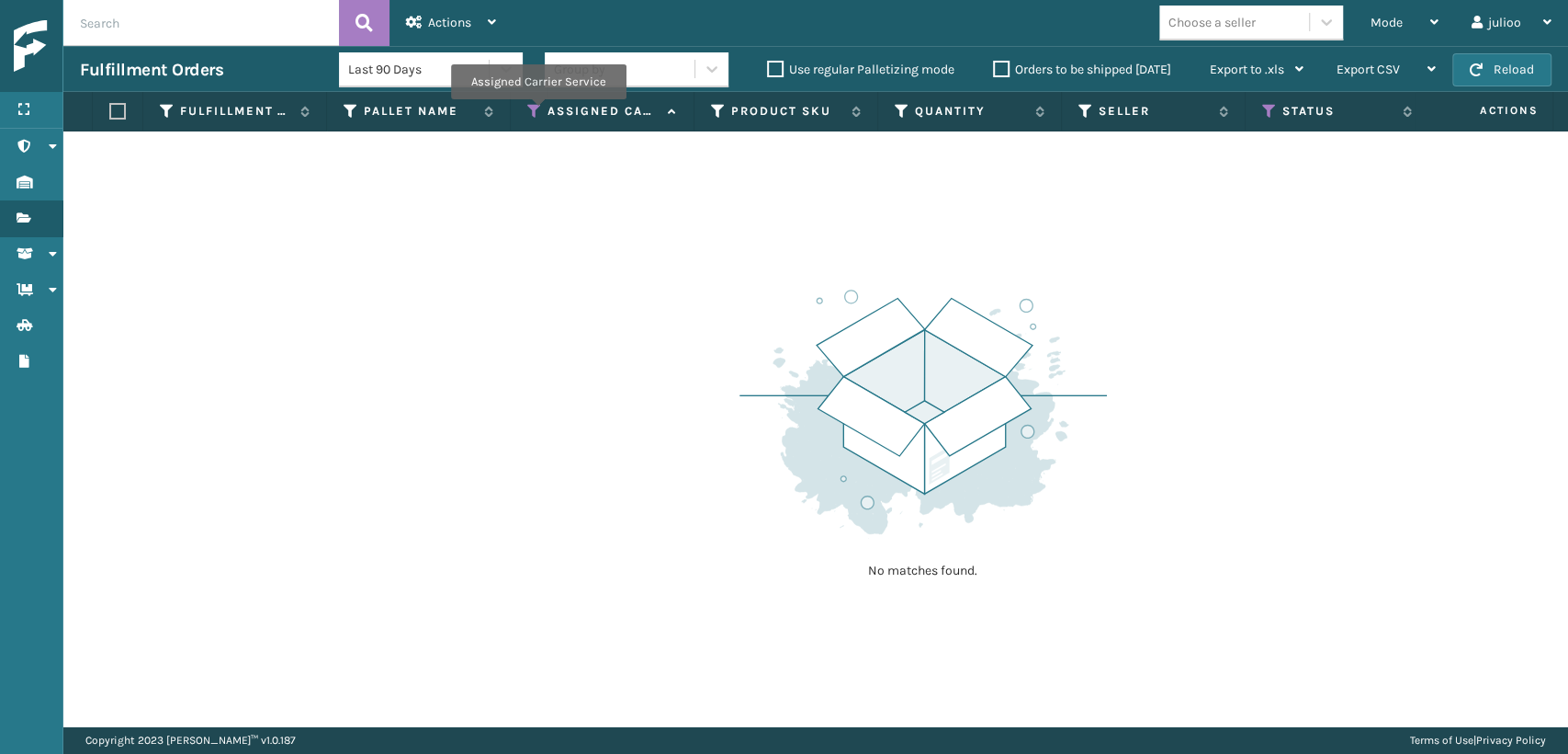
click at [538, 112] on icon at bounding box center [535, 111] width 15 height 17
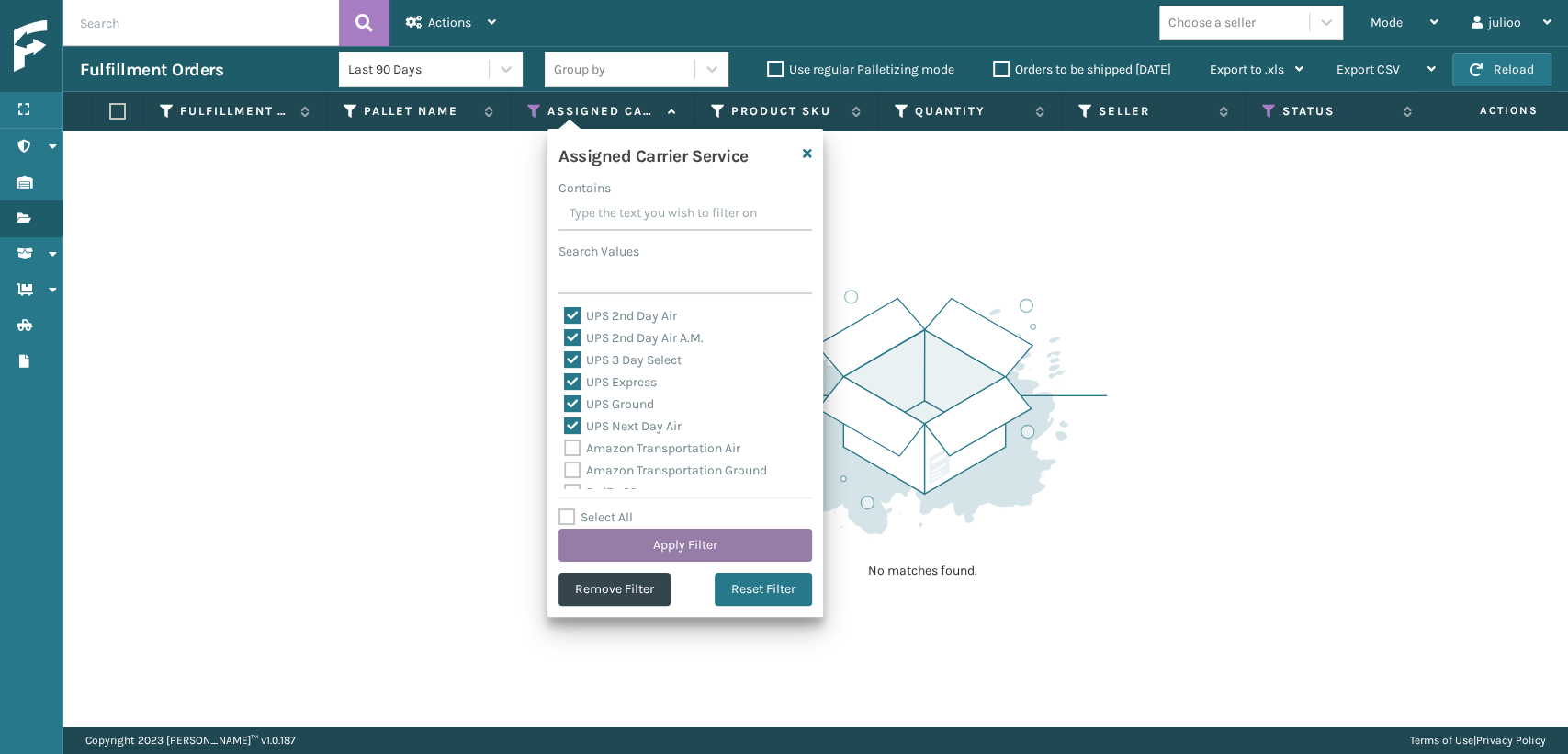
click at [651, 552] on button "Apply Filter" at bounding box center [685, 545] width 254 height 33
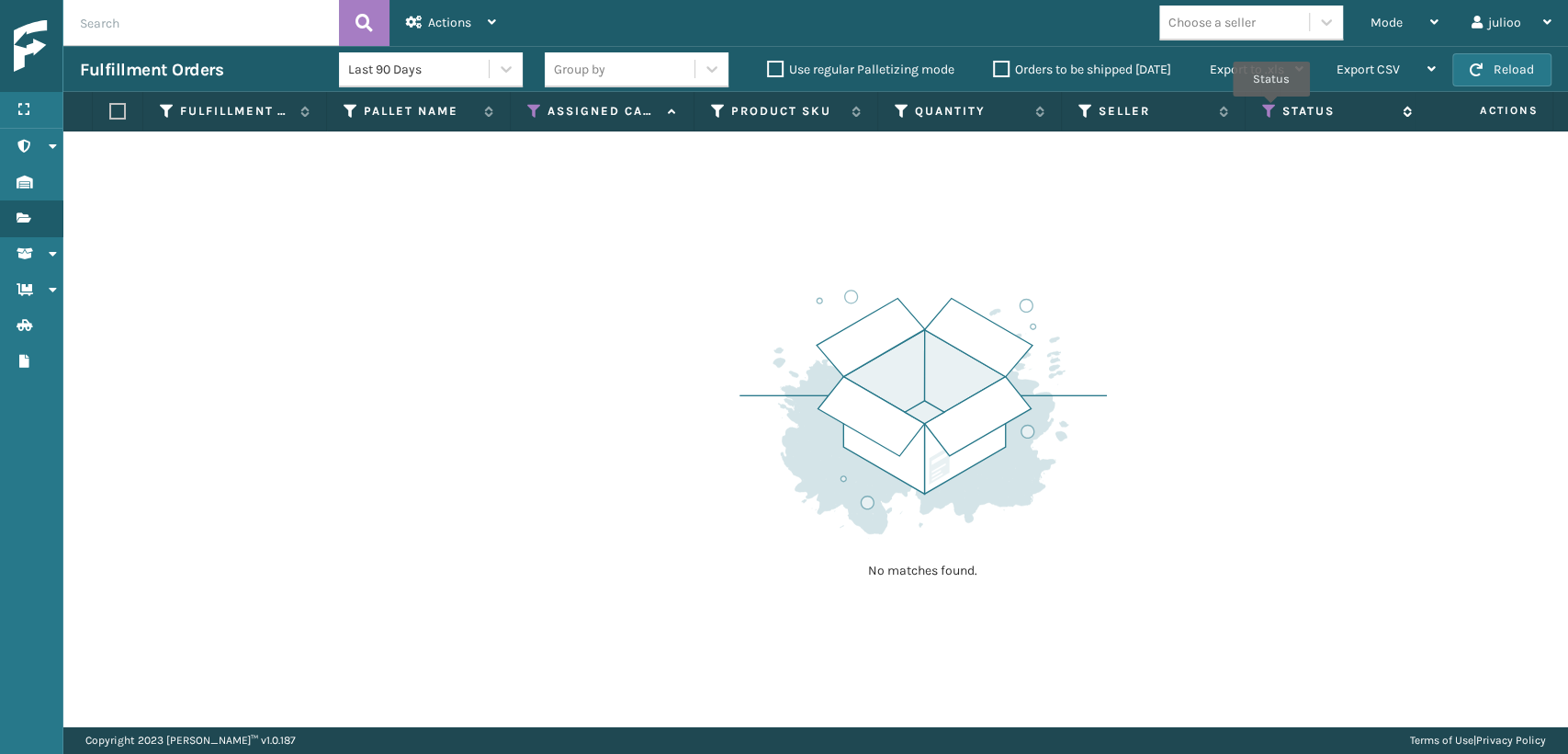
click at [1273, 109] on icon at bounding box center [1270, 111] width 15 height 17
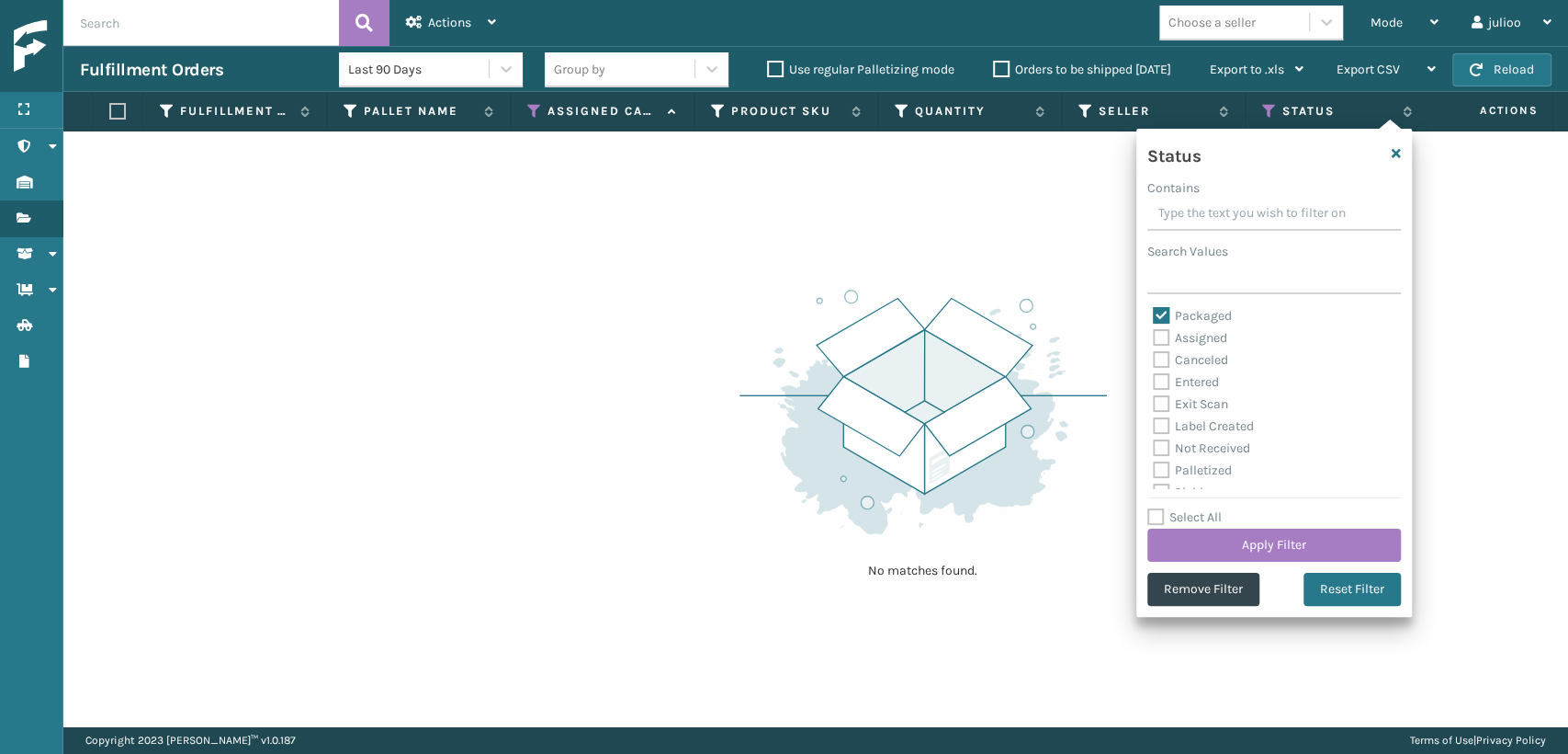
scroll to position [103, 0]
click at [1165, 384] on label "Picking" at bounding box center [1185, 389] width 65 height 16
click at [1154, 384] on input "Picking" at bounding box center [1153, 384] width 1 height 12
checkbox input "true"
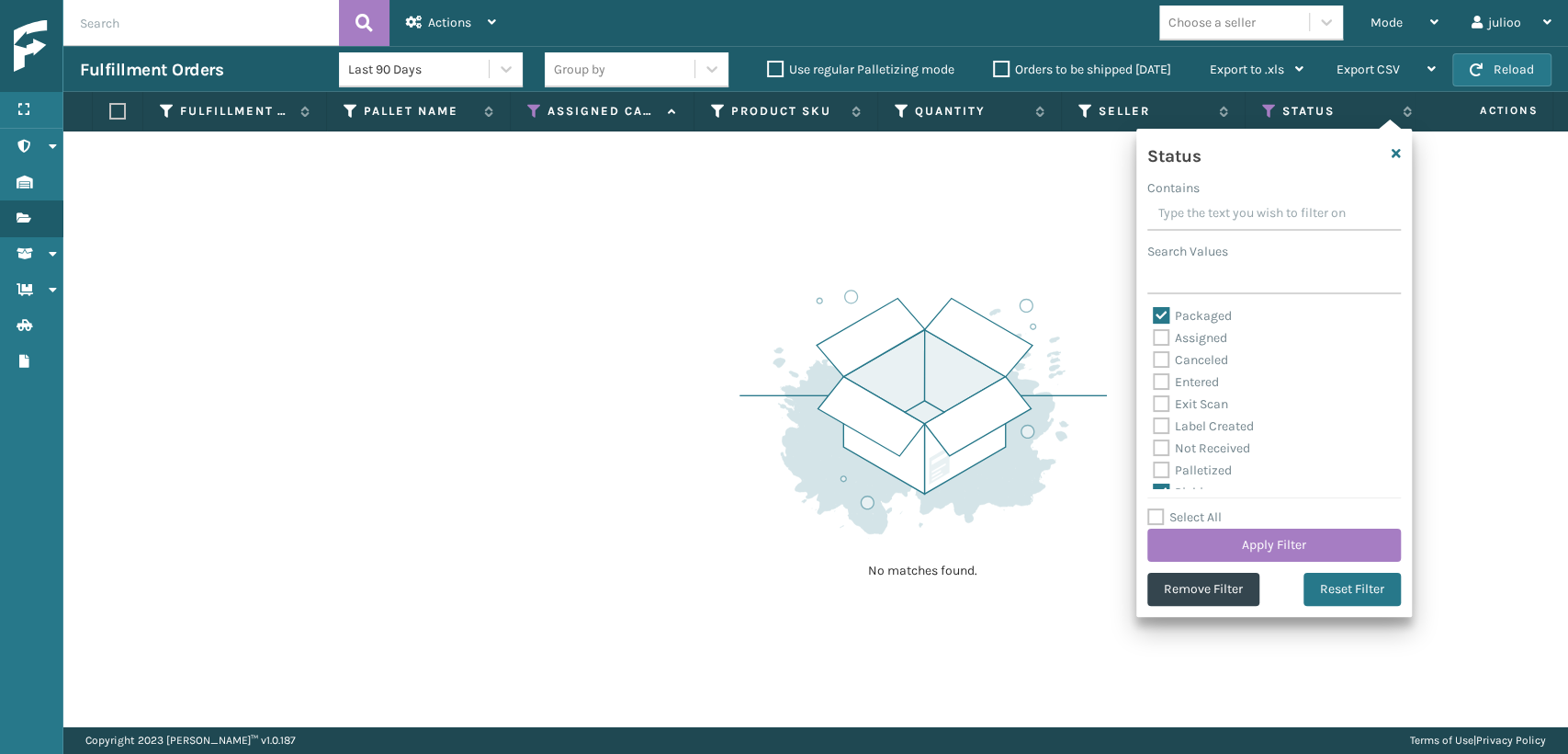
drag, startPoint x: 1166, startPoint y: 316, endPoint x: 1174, endPoint y: 334, distance: 19.7
click at [1166, 317] on label "Packaged" at bounding box center [1193, 315] width 79 height 16
click at [1154, 317] on input "Packaged" at bounding box center [1153, 310] width 1 height 12
checkbox input "false"
click at [1245, 532] on button "Apply Filter" at bounding box center [1274, 545] width 254 height 33
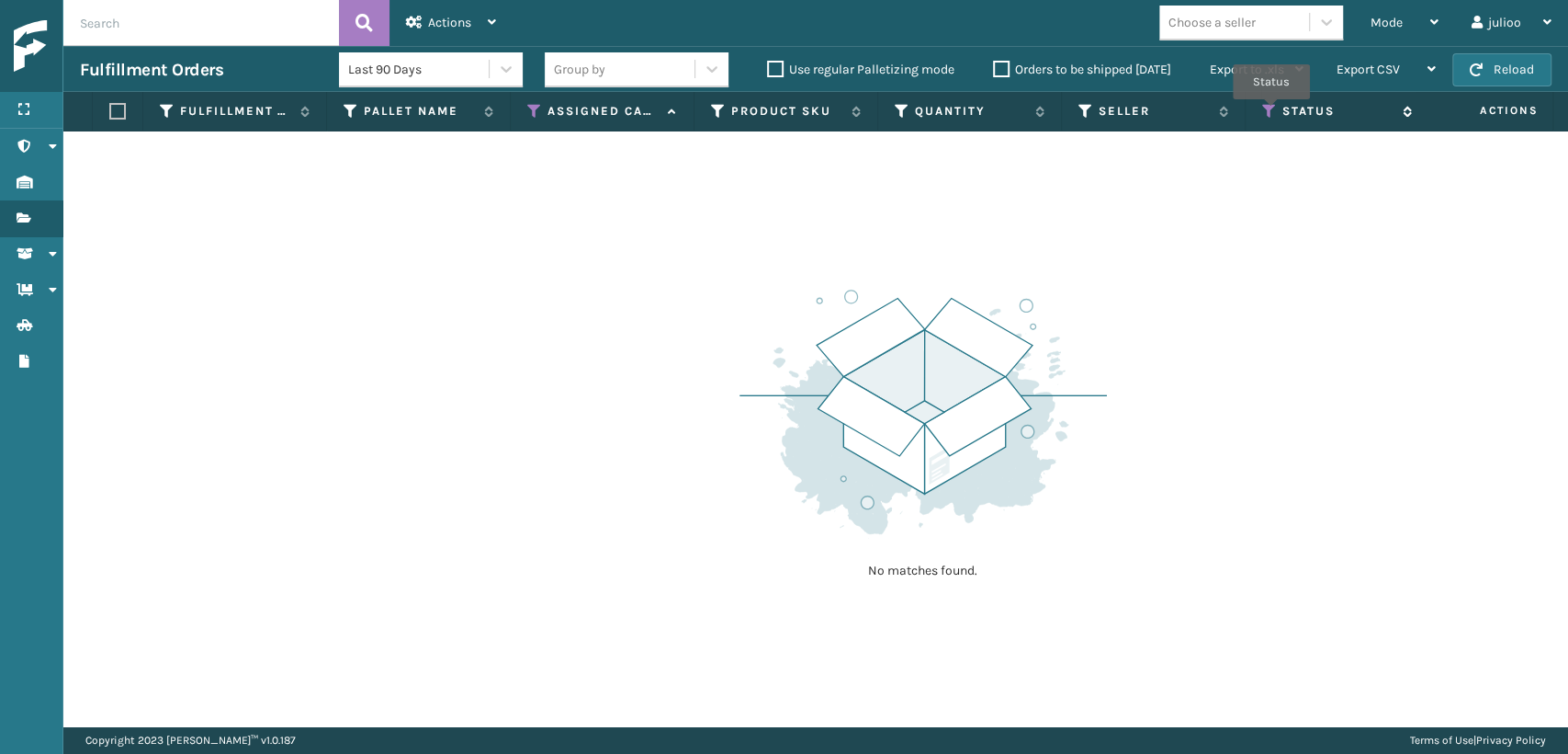
click at [1272, 111] on icon at bounding box center [1270, 111] width 15 height 17
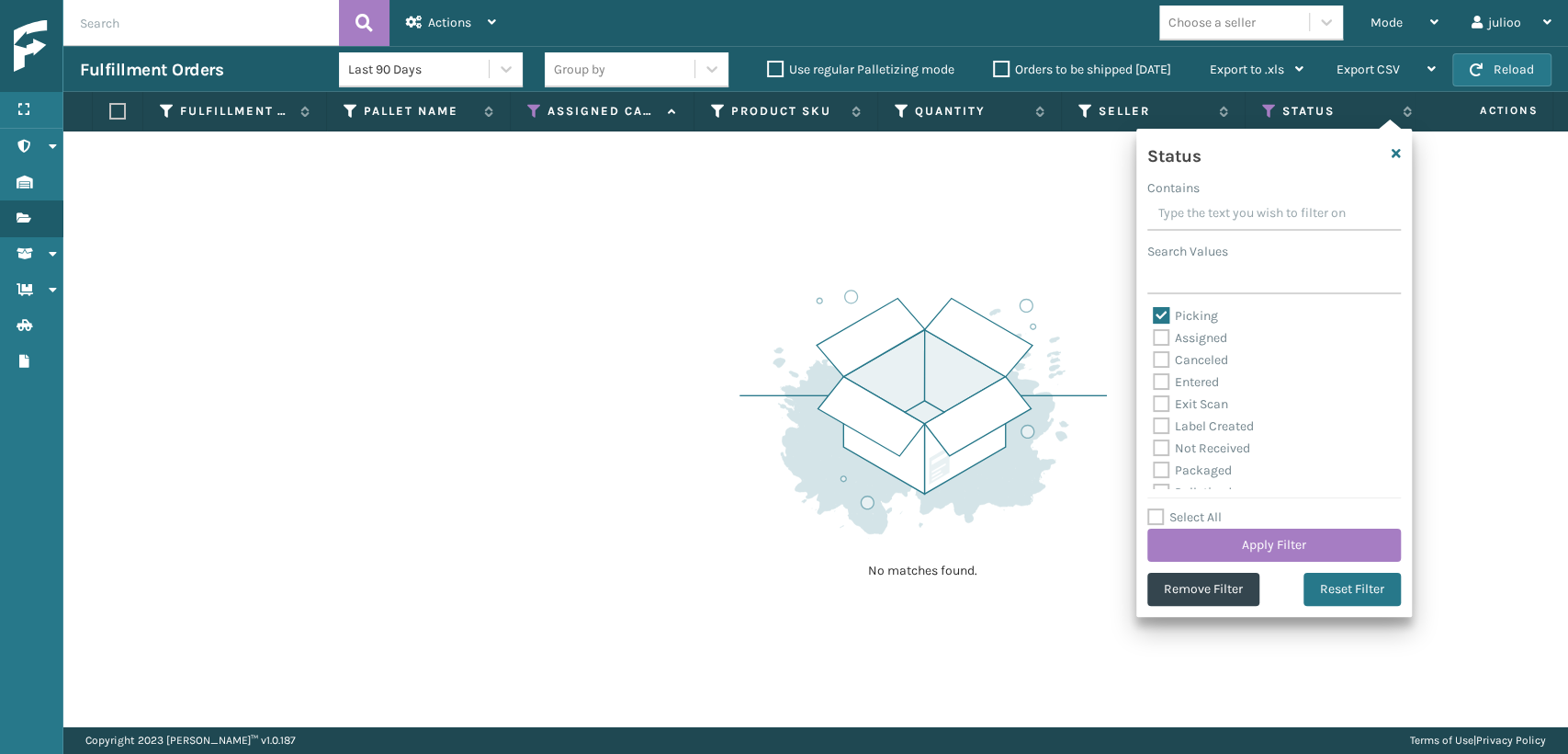
scroll to position [102, 0]
click at [1164, 394] on label "Palletized" at bounding box center [1193, 390] width 79 height 16
click at [1154, 392] on input "Palletized" at bounding box center [1153, 385] width 1 height 12
checkbox input "true"
click at [1258, 545] on button "Apply Filter" at bounding box center [1274, 545] width 254 height 33
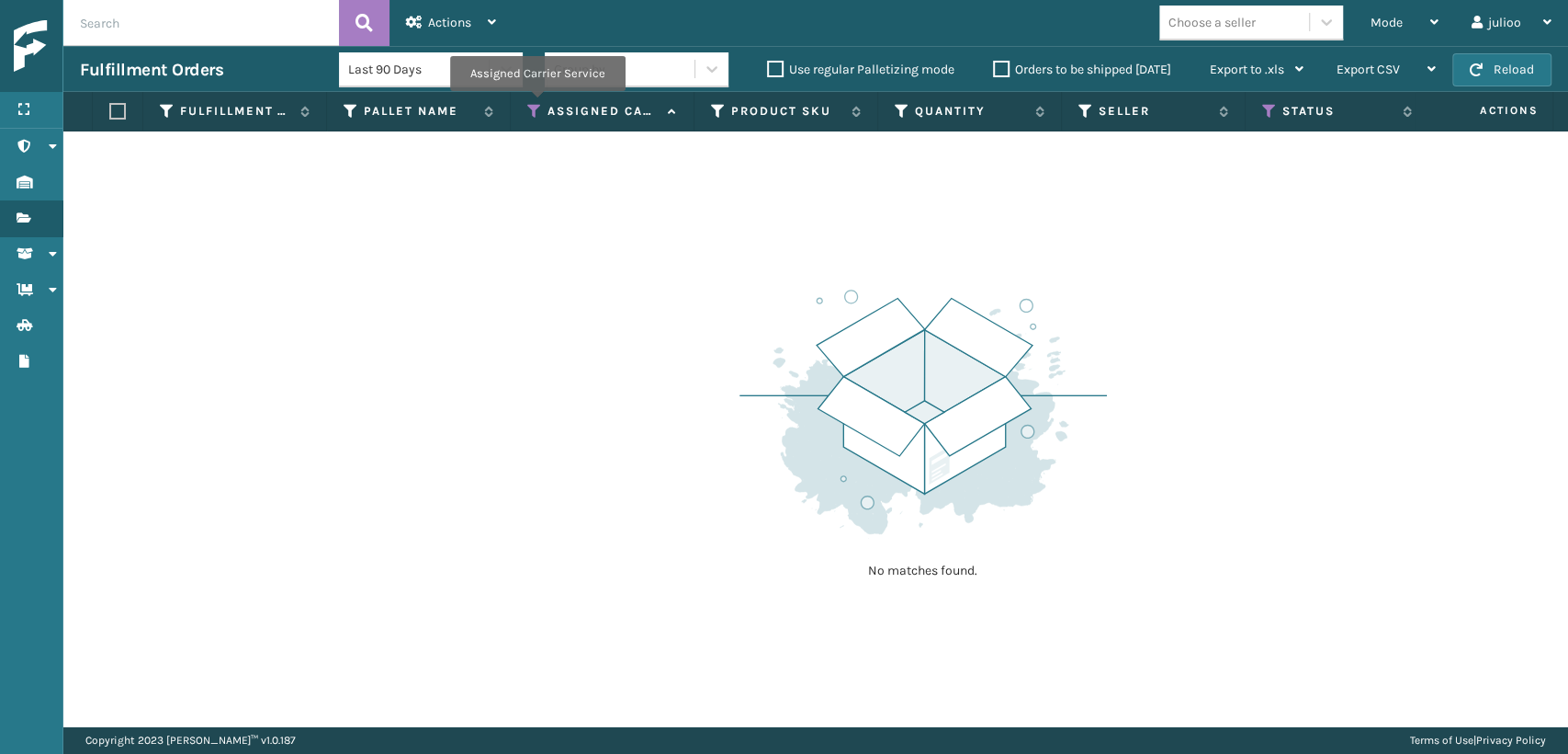
click at [537, 103] on icon at bounding box center [535, 111] width 15 height 17
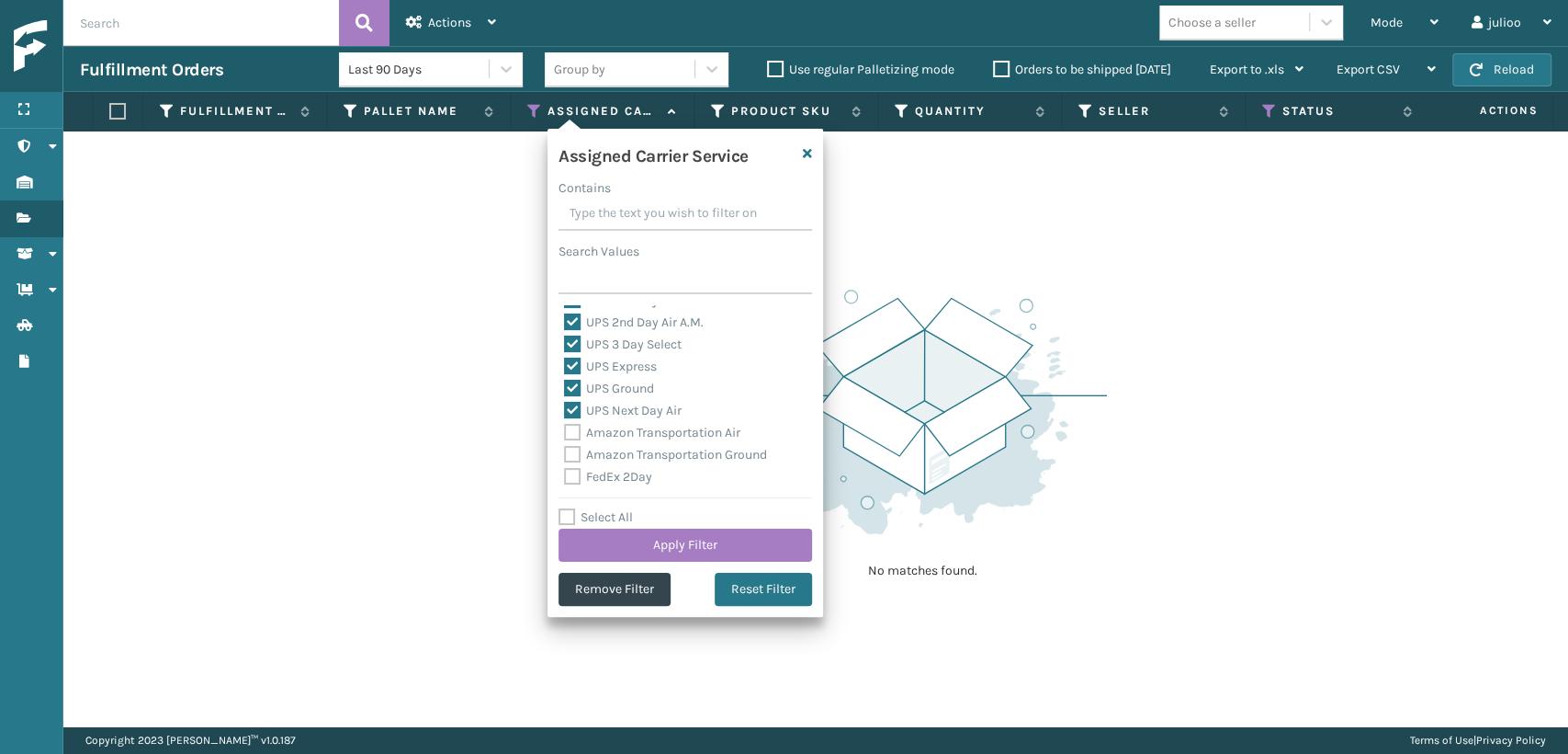
scroll to position [0, 0]
click at [455, 31] on div "Actions" at bounding box center [450, 23] width 90 height 46
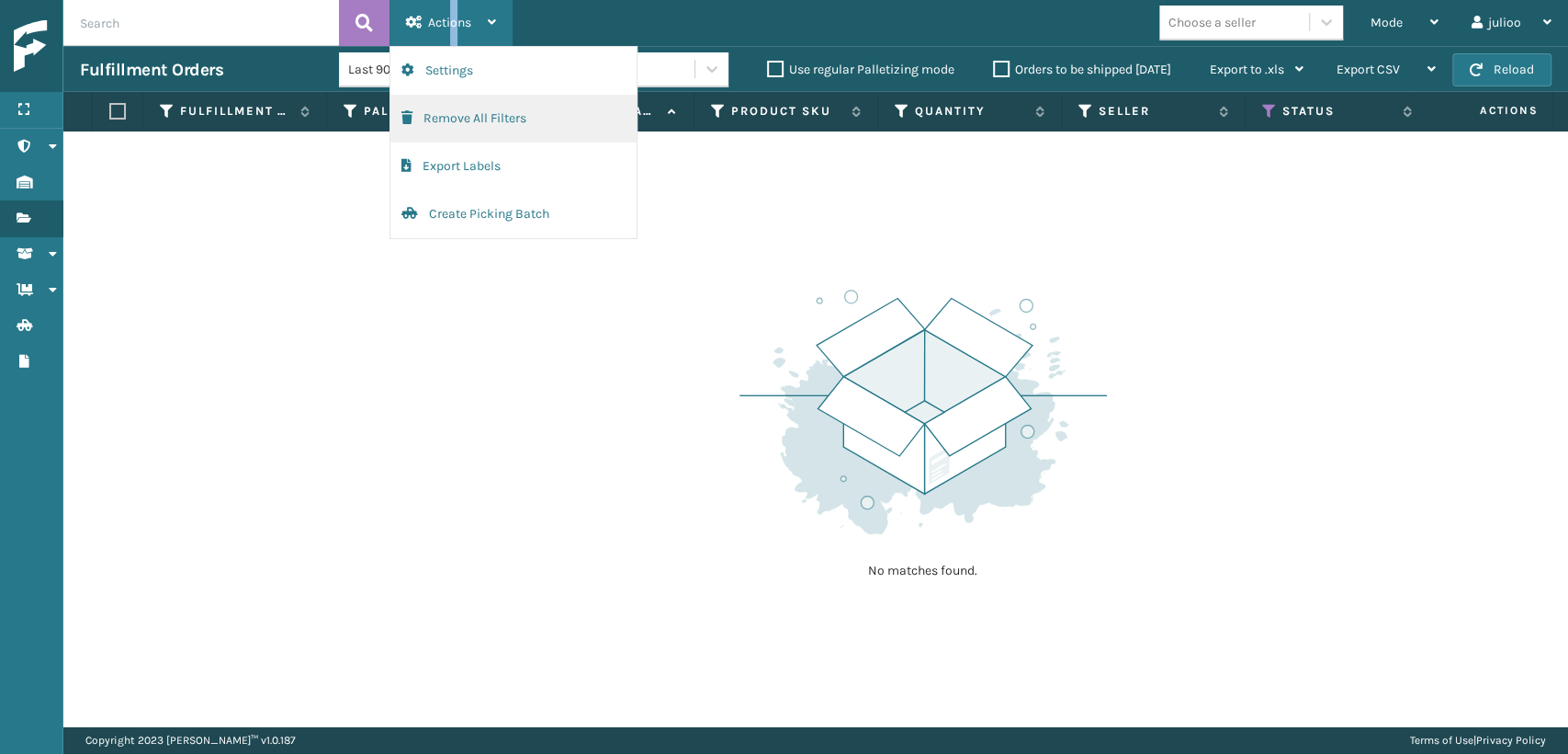
click at [470, 126] on button "Remove All Filters" at bounding box center [513, 118] width 246 height 48
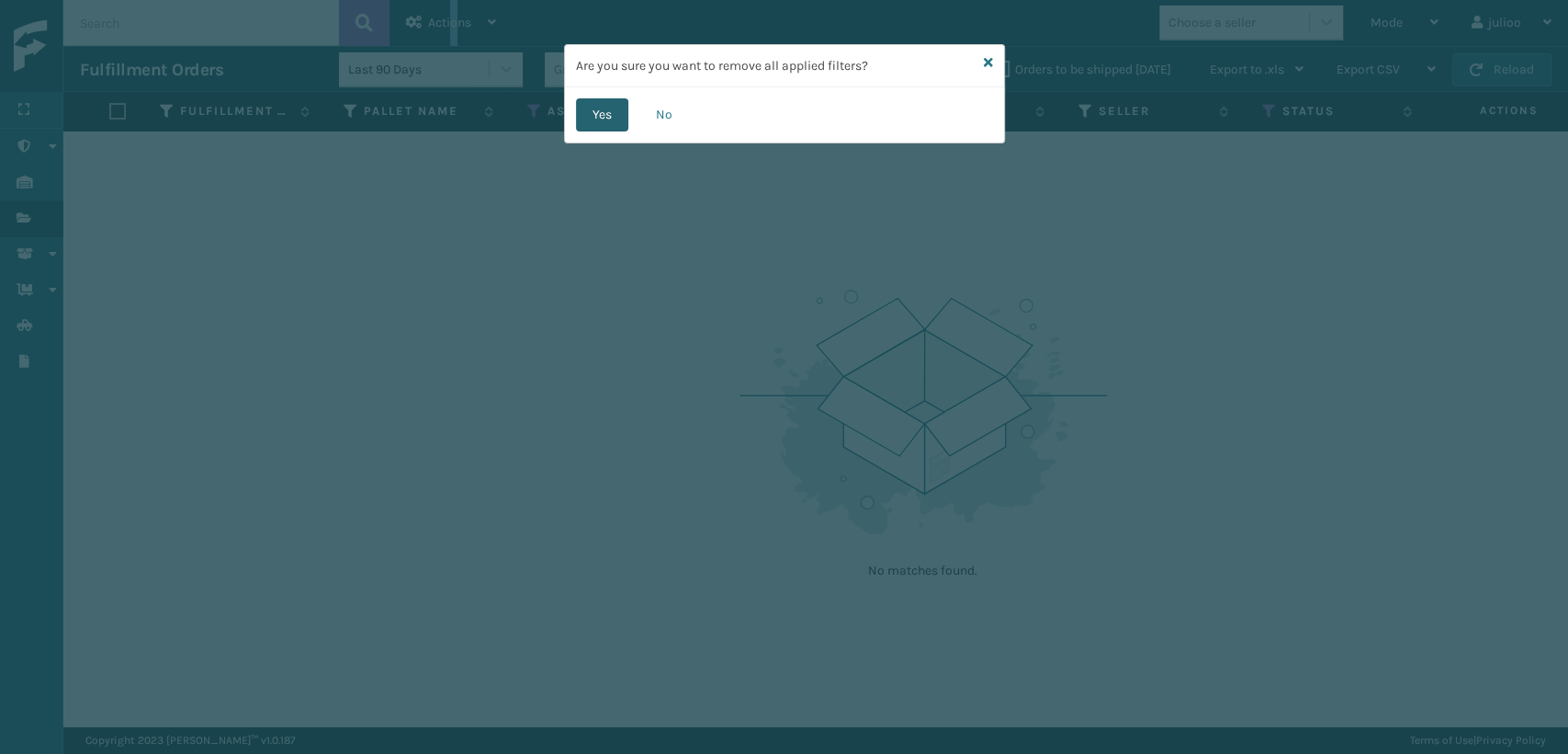
click at [588, 112] on button "Yes" at bounding box center [603, 114] width 53 height 33
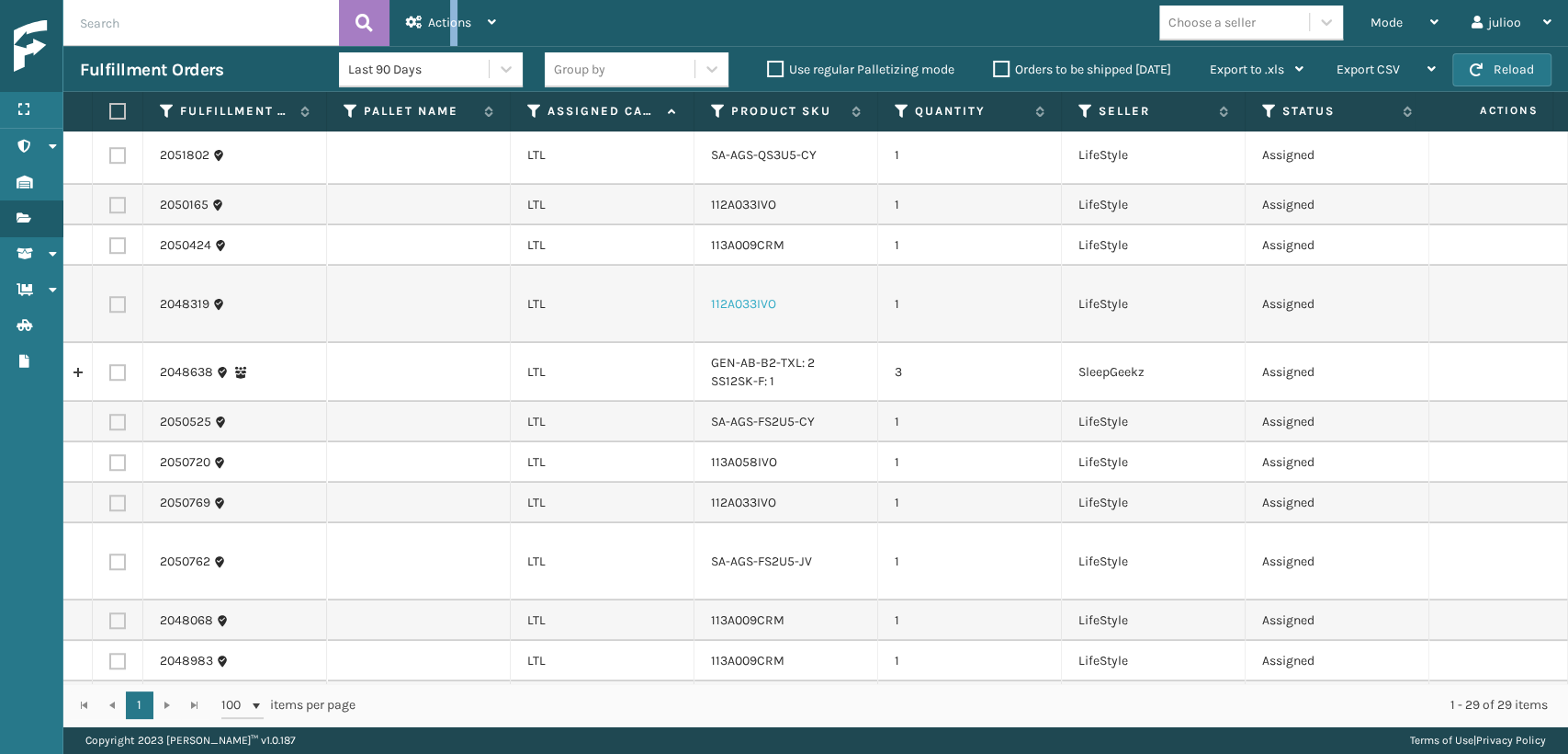
scroll to position [857, 0]
click at [538, 109] on icon at bounding box center [535, 111] width 15 height 17
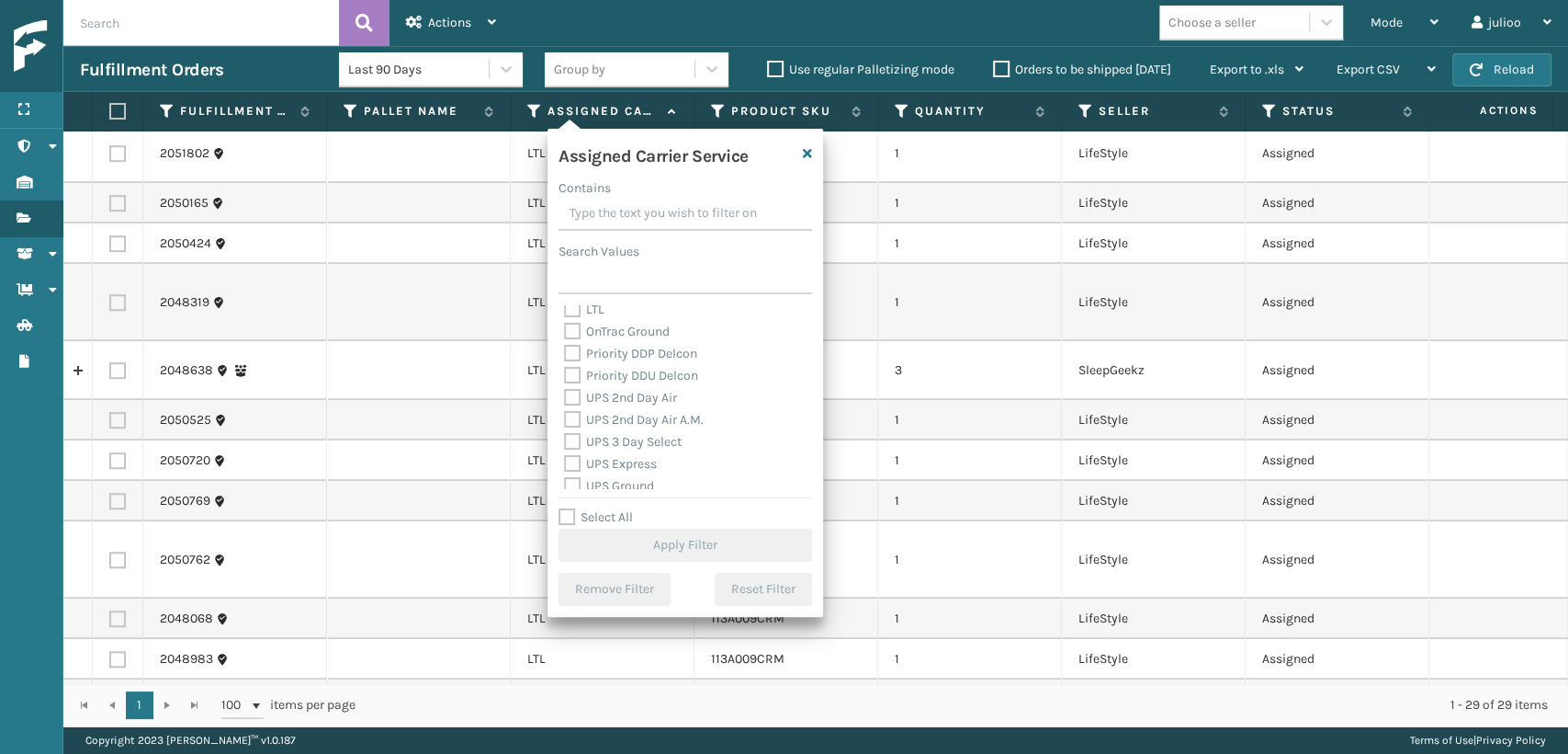
scroll to position [306, 0]
click at [572, 365] on label "UPS 2nd Day Air" at bounding box center [621, 362] width 113 height 16
click at [565, 364] on input "UPS 2nd Day Air" at bounding box center [564, 358] width 1 height 12
checkbox input "true"
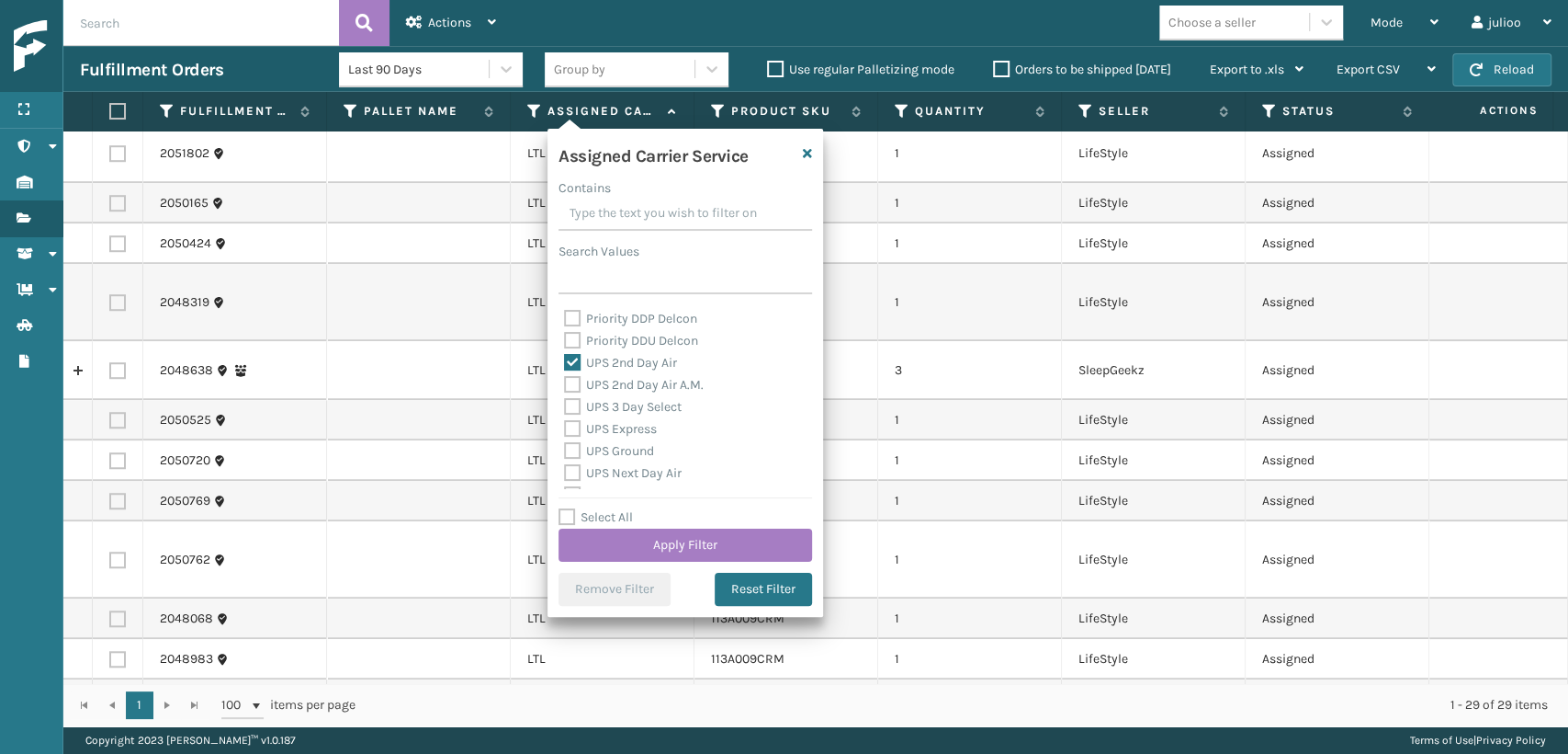
click at [574, 400] on label "UPS 3 Day Select" at bounding box center [623, 407] width 118 height 16
click at [565, 400] on input "UPS 3 Day Select" at bounding box center [564, 402] width 1 height 12
checkbox input "true"
click at [571, 382] on label "UPS 2nd Day Air A.M." at bounding box center [634, 384] width 140 height 16
click at [565, 382] on input "UPS 2nd Day Air A.M." at bounding box center [564, 379] width 1 height 12
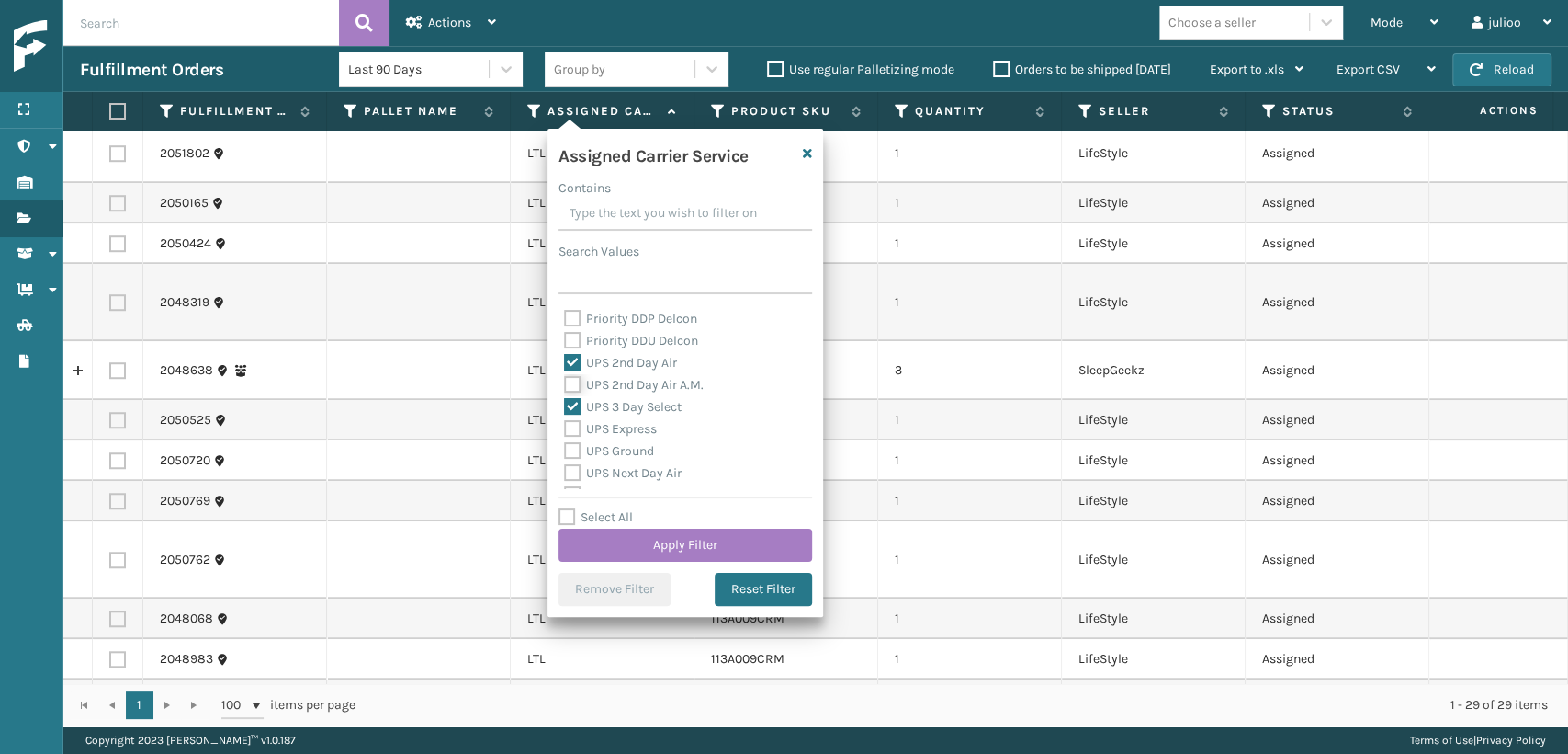
checkbox input "true"
click at [570, 426] on label "UPS Express" at bounding box center [610, 428] width 92 height 16
click at [565, 426] on input "UPS Express" at bounding box center [564, 424] width 1 height 12
checkbox input "true"
click at [572, 450] on label "UPS Ground" at bounding box center [609, 450] width 90 height 16
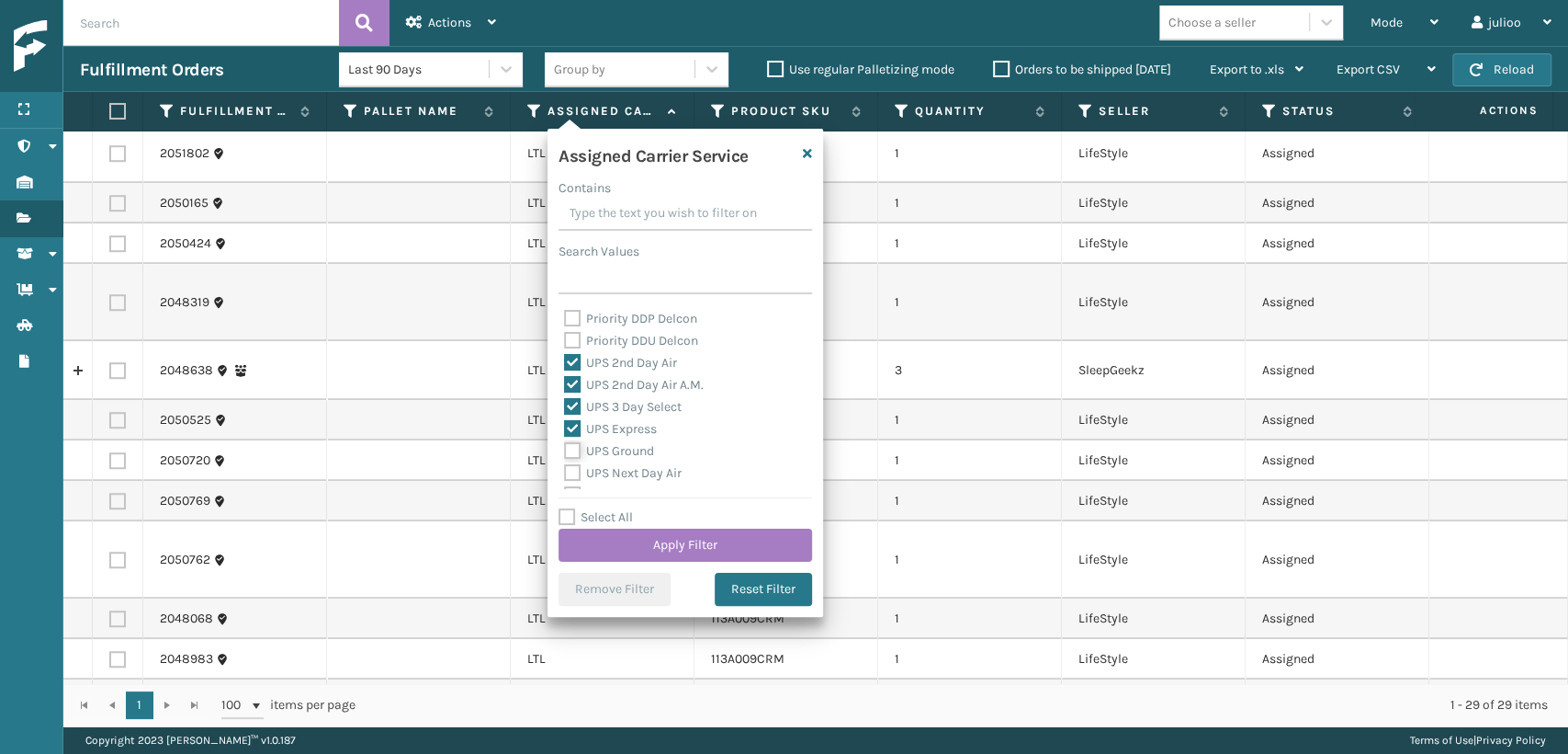
click at [565, 450] on input "UPS Ground" at bounding box center [564, 445] width 1 height 12
checkbox input "true"
click at [572, 471] on label "UPS Next Day Air" at bounding box center [623, 473] width 118 height 16
click at [565, 471] on input "UPS Next Day Air" at bounding box center [564, 468] width 1 height 12
checkbox input "true"
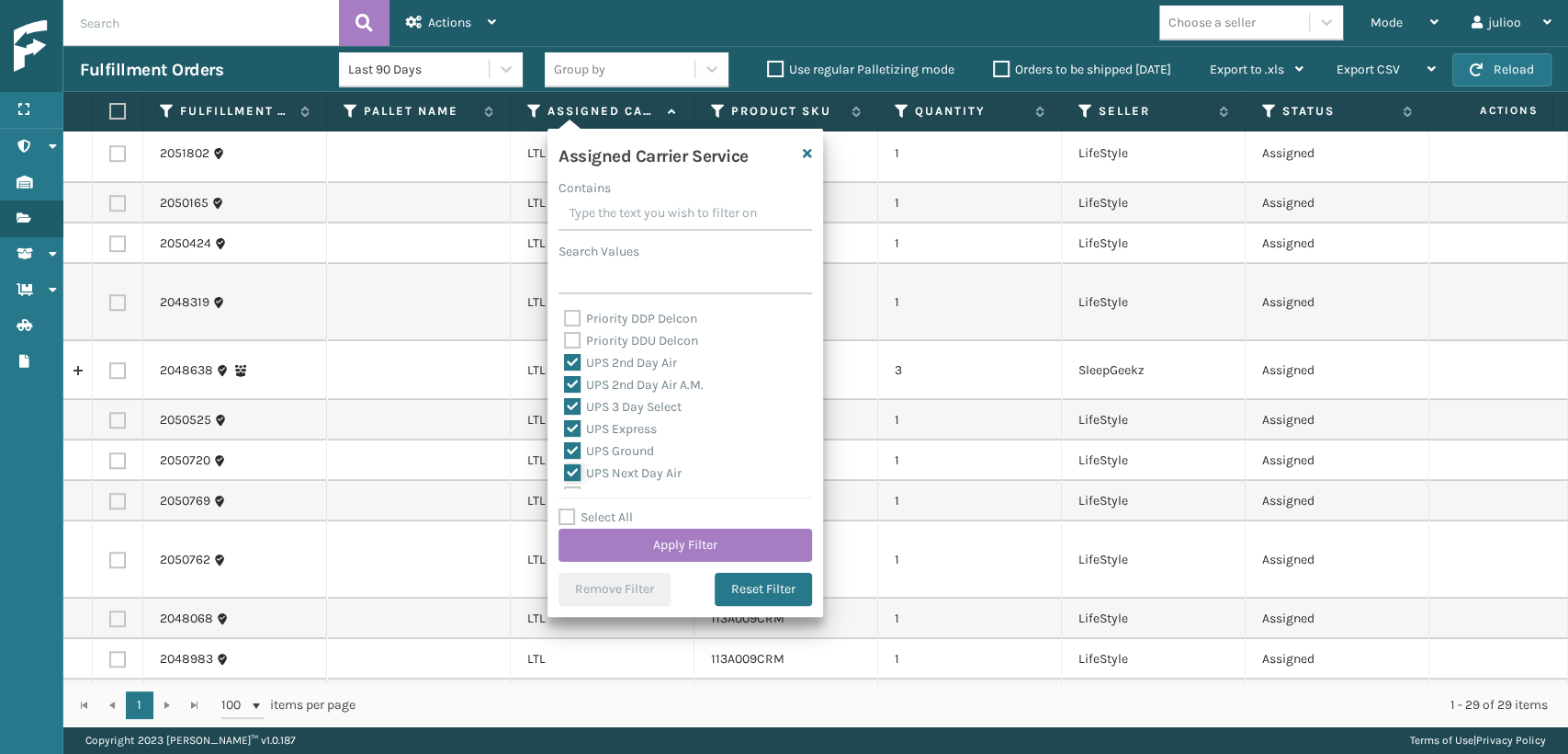
scroll to position [408, 0]
click at [571, 407] on label "UPS Next Day Air Saver" at bounding box center [641, 414] width 153 height 16
click at [565, 406] on input "UPS Next Day Air Saver" at bounding box center [564, 411] width 1 height 12
checkbox input "true"
click at [574, 388] on label "UPS Next Day Air Early" at bounding box center [639, 393] width 150 height 16
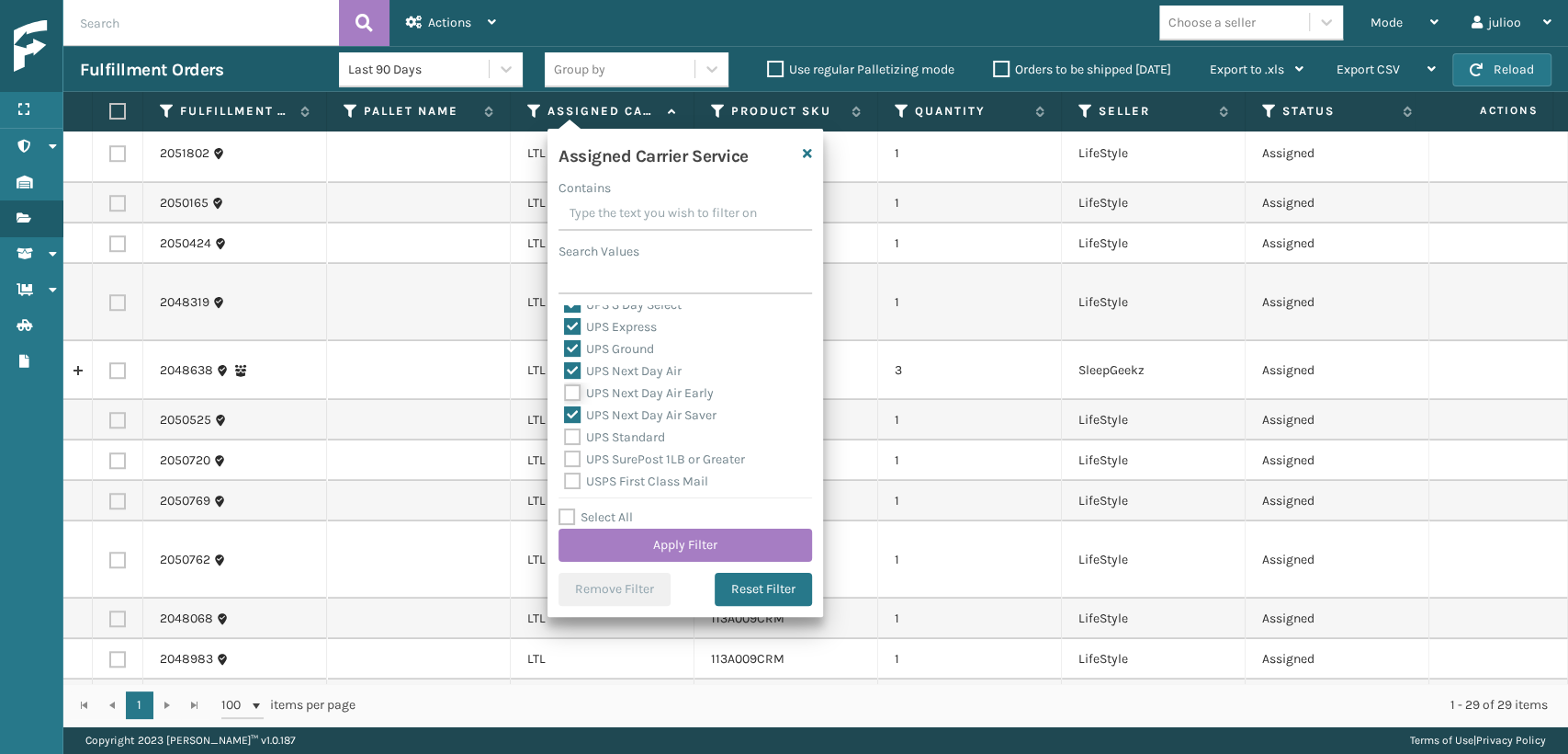
click at [565, 388] on input "UPS Next Day Air Early" at bounding box center [564, 388] width 1 height 12
checkbox input "true"
click at [573, 420] on label "UPS Next Day Air Saver" at bounding box center [641, 414] width 153 height 16
click at [565, 416] on input "UPS Next Day Air Saver" at bounding box center [564, 411] width 1 height 12
click at [572, 421] on label "UPS Next Day Air Saver" at bounding box center [641, 414] width 153 height 16
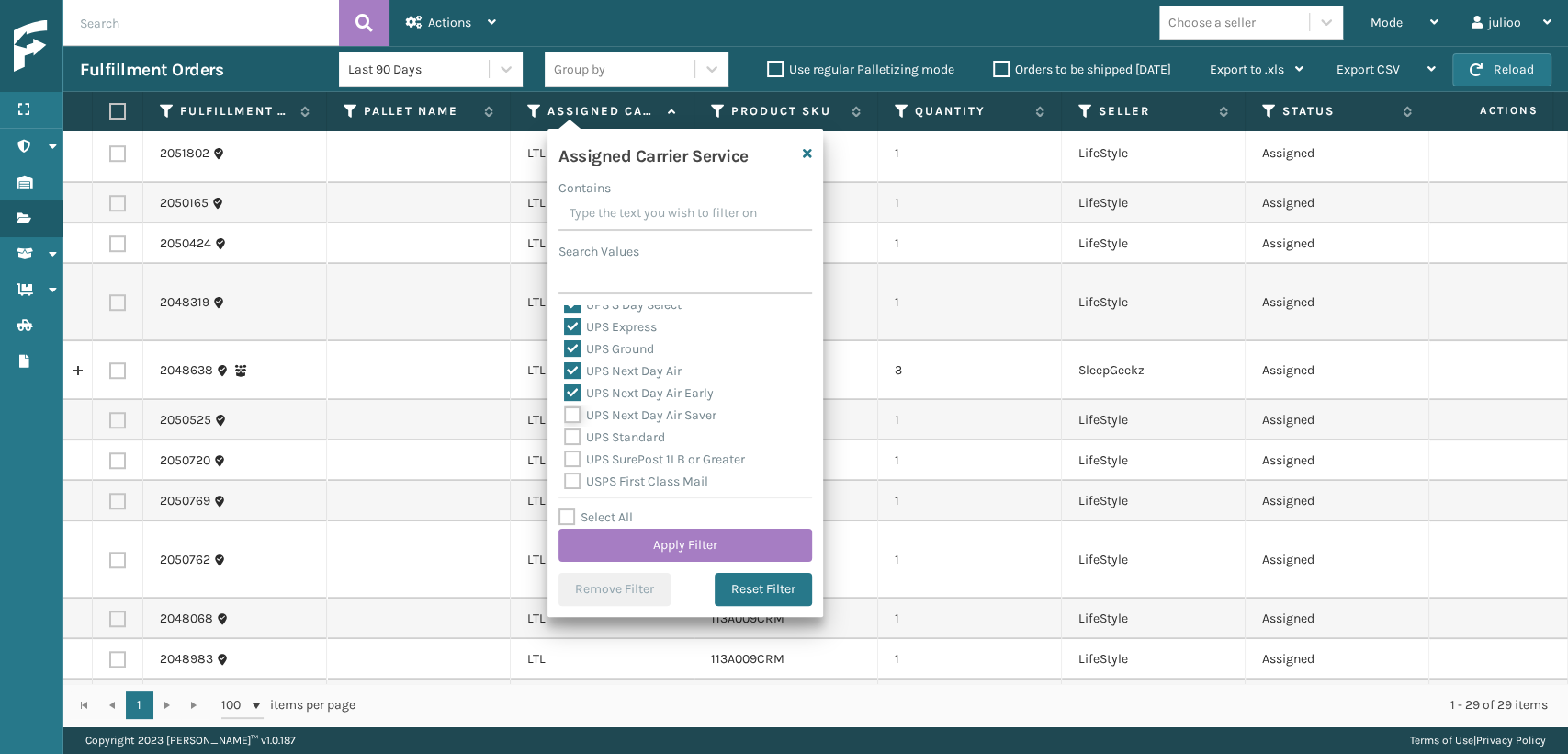
click at [565, 416] on input "UPS Next Day Air Saver" at bounding box center [564, 411] width 1 height 12
checkbox input "true"
click at [568, 443] on label "UPS Standard" at bounding box center [614, 437] width 101 height 16
click at [565, 439] on input "UPS Standard" at bounding box center [564, 432] width 1 height 12
checkbox input "true"
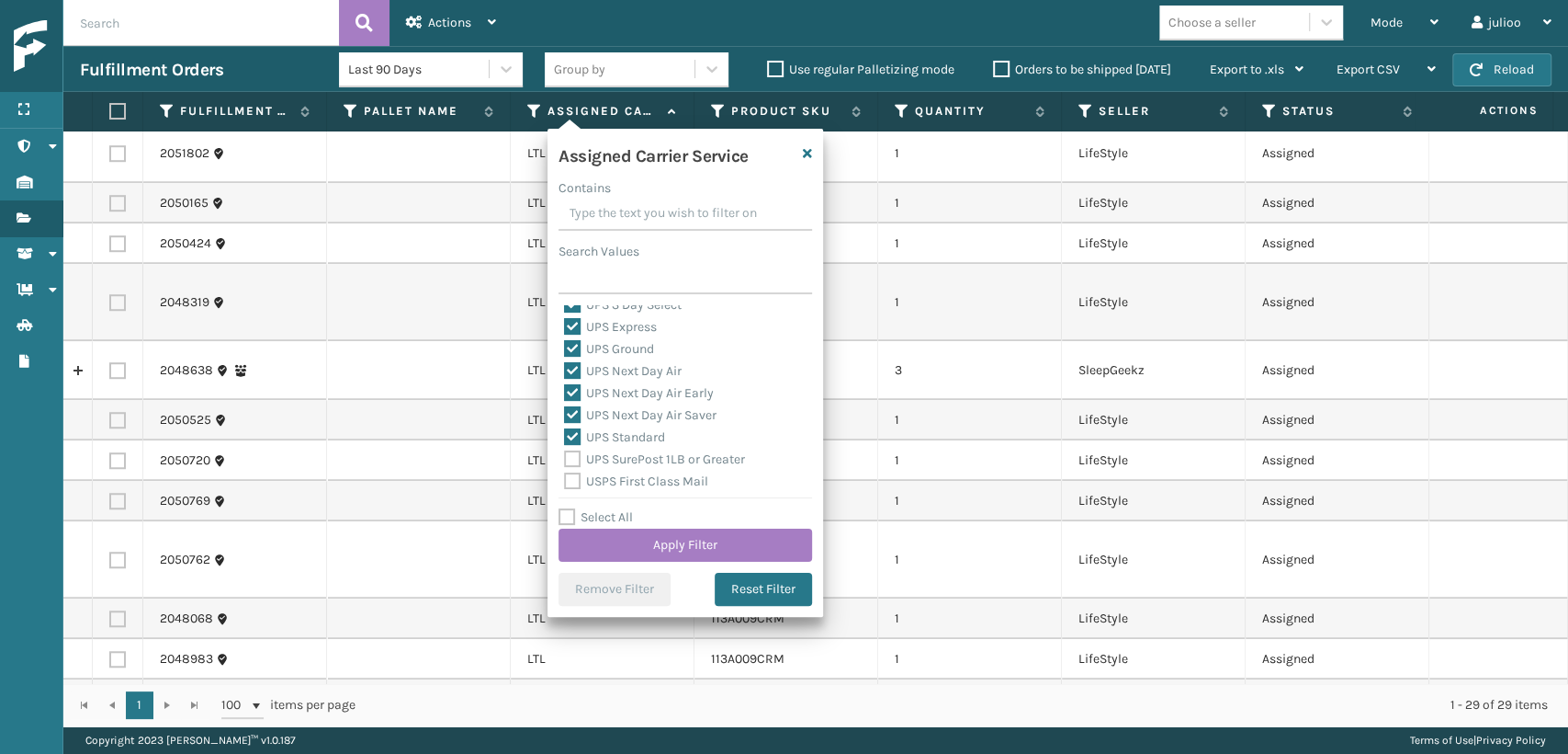
click at [577, 459] on label "UPS SurePost 1LB or Greater" at bounding box center [655, 459] width 181 height 16
click at [565, 459] on input "UPS SurePost 1LB or Greater" at bounding box center [564, 454] width 1 height 12
checkbox input "true"
click at [645, 531] on button "Apply Filter" at bounding box center [685, 545] width 254 height 33
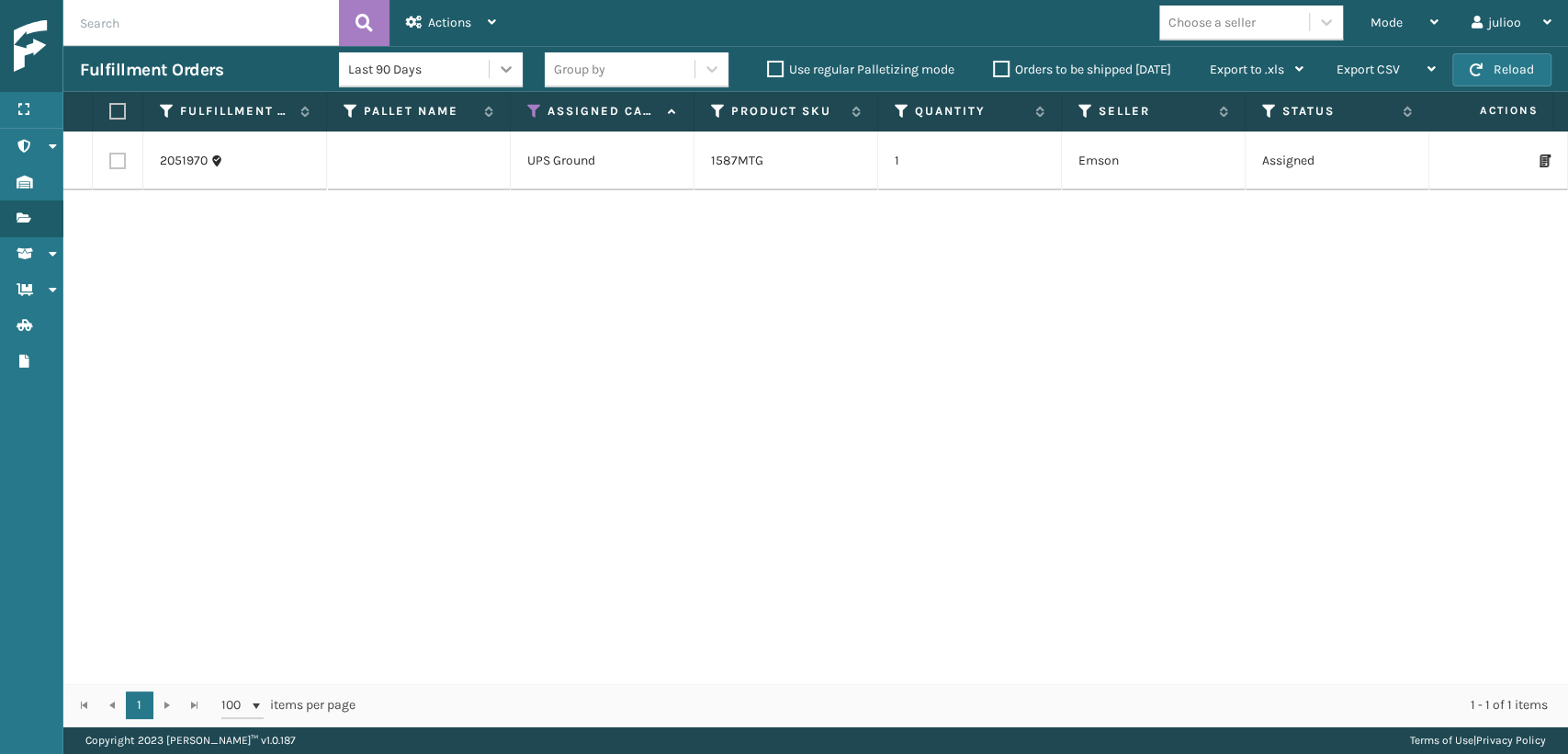
click at [507, 66] on icon at bounding box center [506, 68] width 18 height 18
click at [498, 71] on icon at bounding box center [506, 68] width 18 height 18
click at [1264, 110] on icon at bounding box center [1270, 111] width 15 height 17
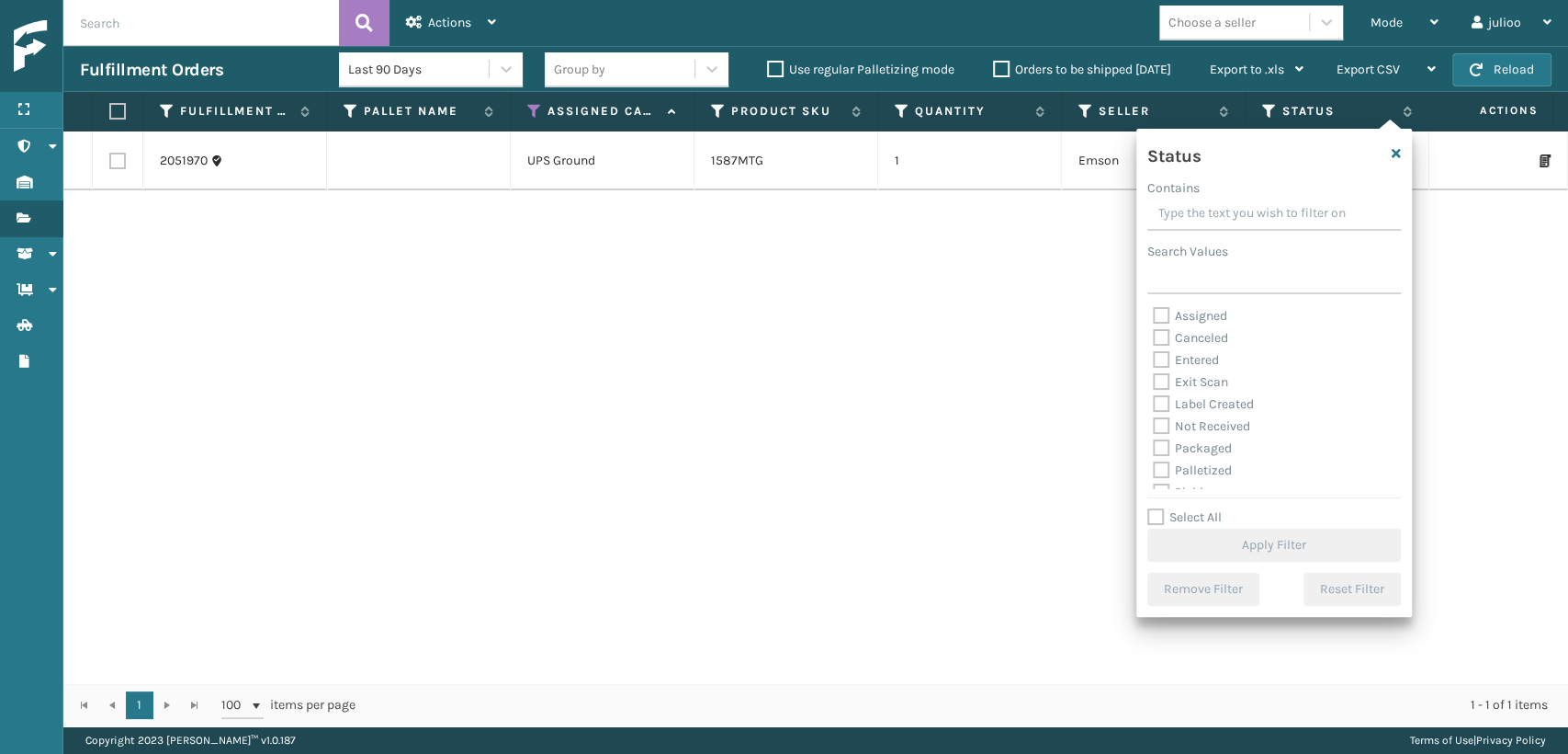
scroll to position [102, 0]
click at [1168, 383] on label "Picking" at bounding box center [1185, 390] width 65 height 16
click at [1154, 383] on input "Picking" at bounding box center [1153, 385] width 1 height 12
checkbox input "true"
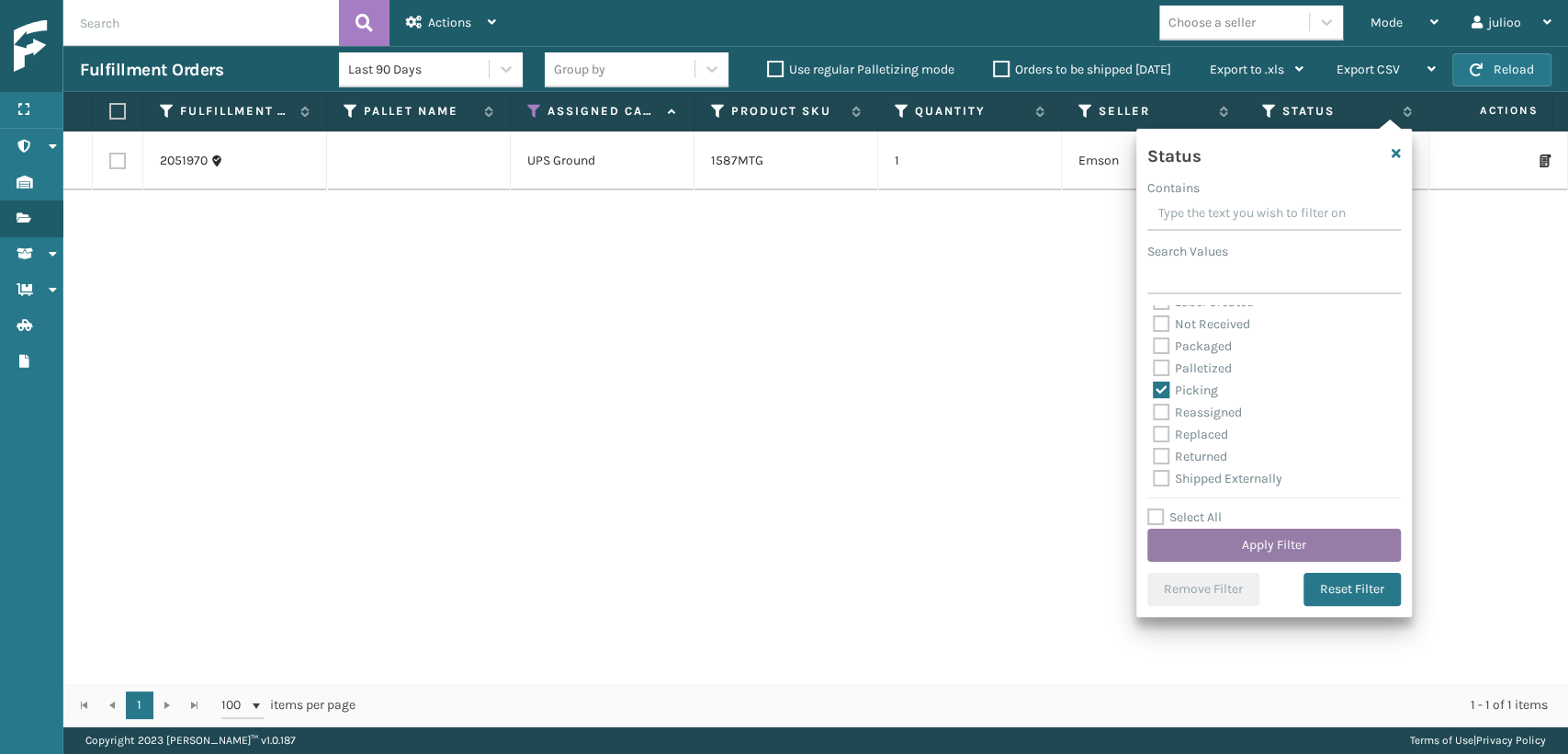
click at [1241, 547] on button "Apply Filter" at bounding box center [1274, 545] width 254 height 33
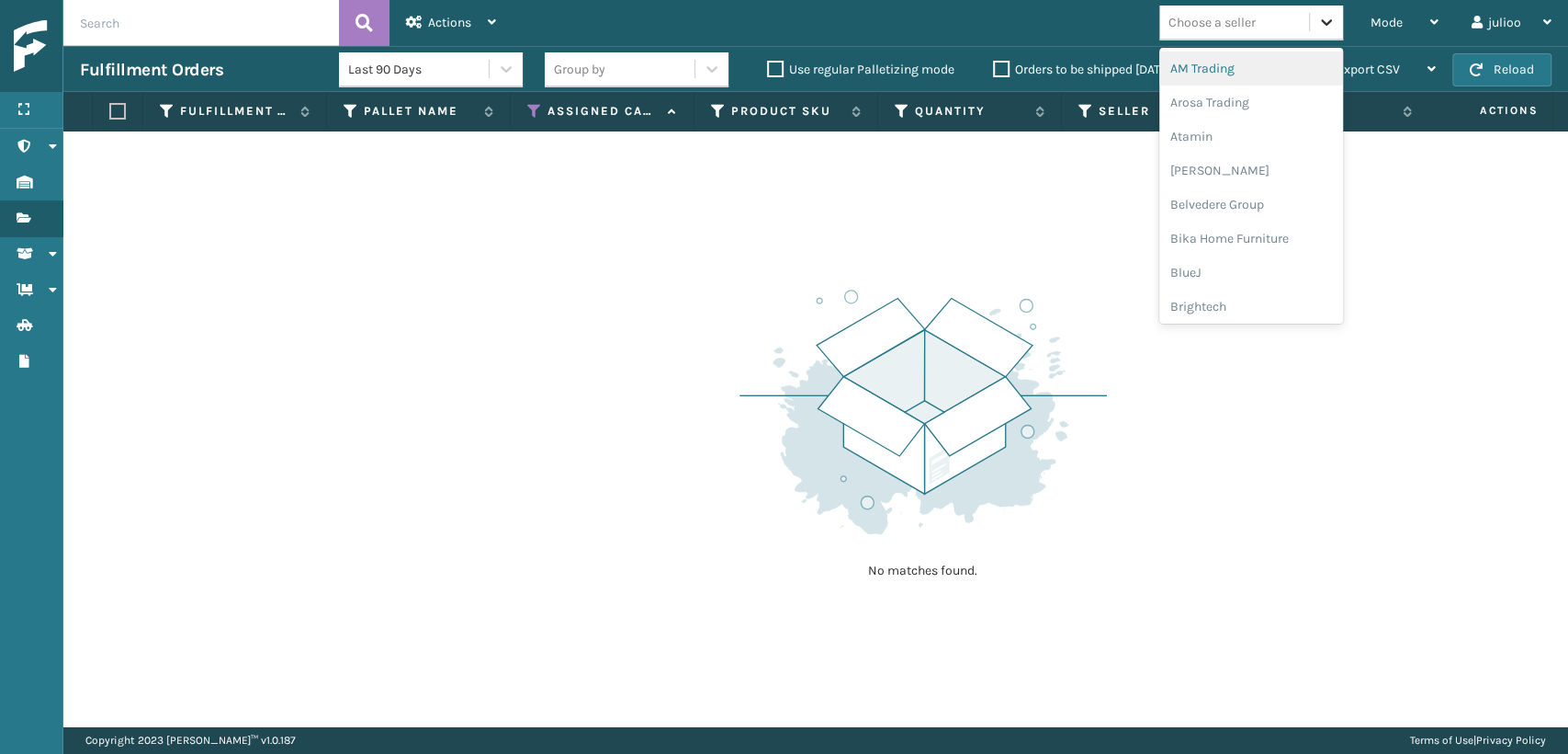
click at [1325, 27] on icon at bounding box center [1326, 22] width 18 height 18
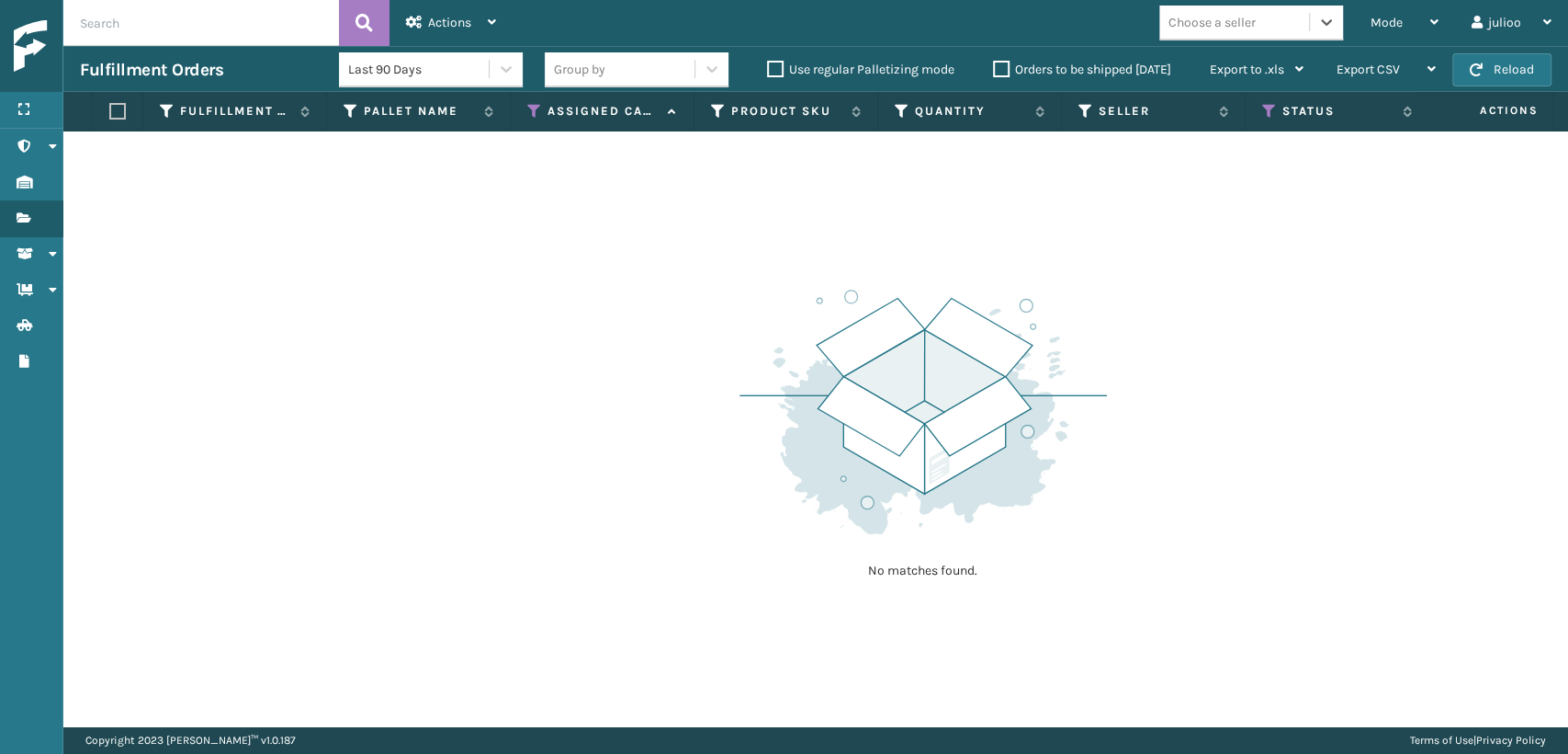
click at [1261, 25] on div "Choose a seller" at bounding box center [1234, 23] width 150 height 30
click at [1235, 21] on div "Choose a seller" at bounding box center [1212, 23] width 88 height 19
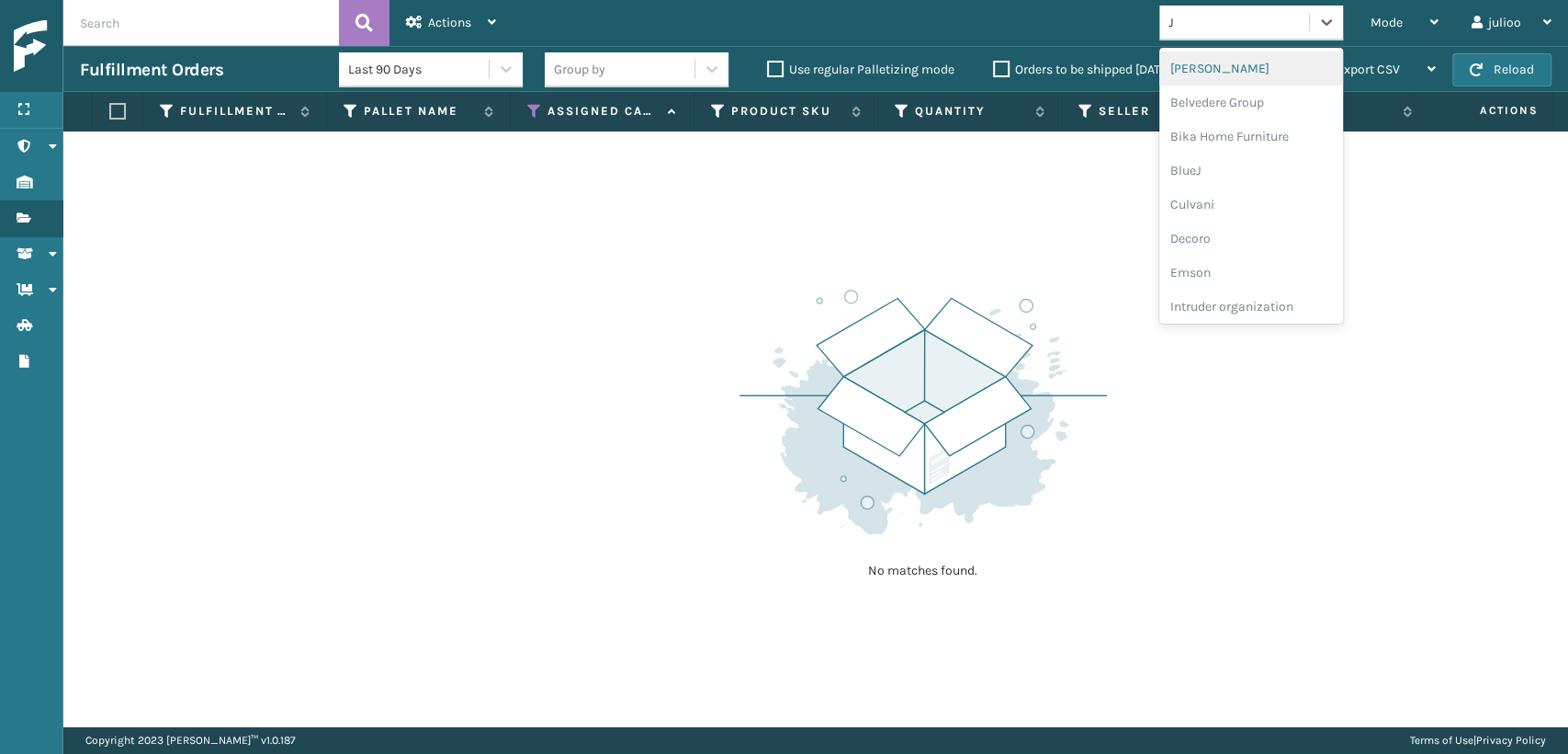
type input "[PERSON_NAME]"
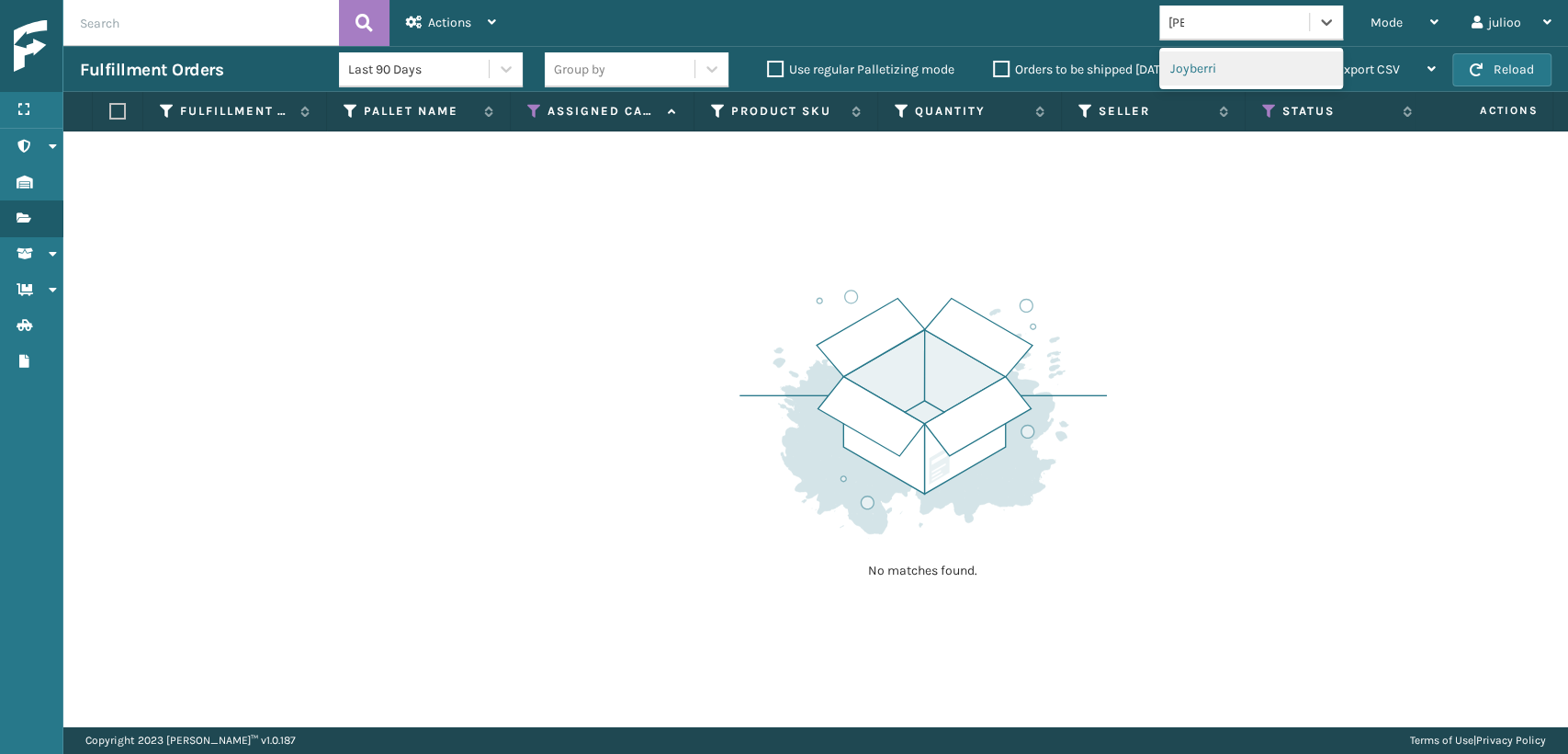
click at [1229, 60] on div "Joyberri" at bounding box center [1251, 69] width 184 height 34
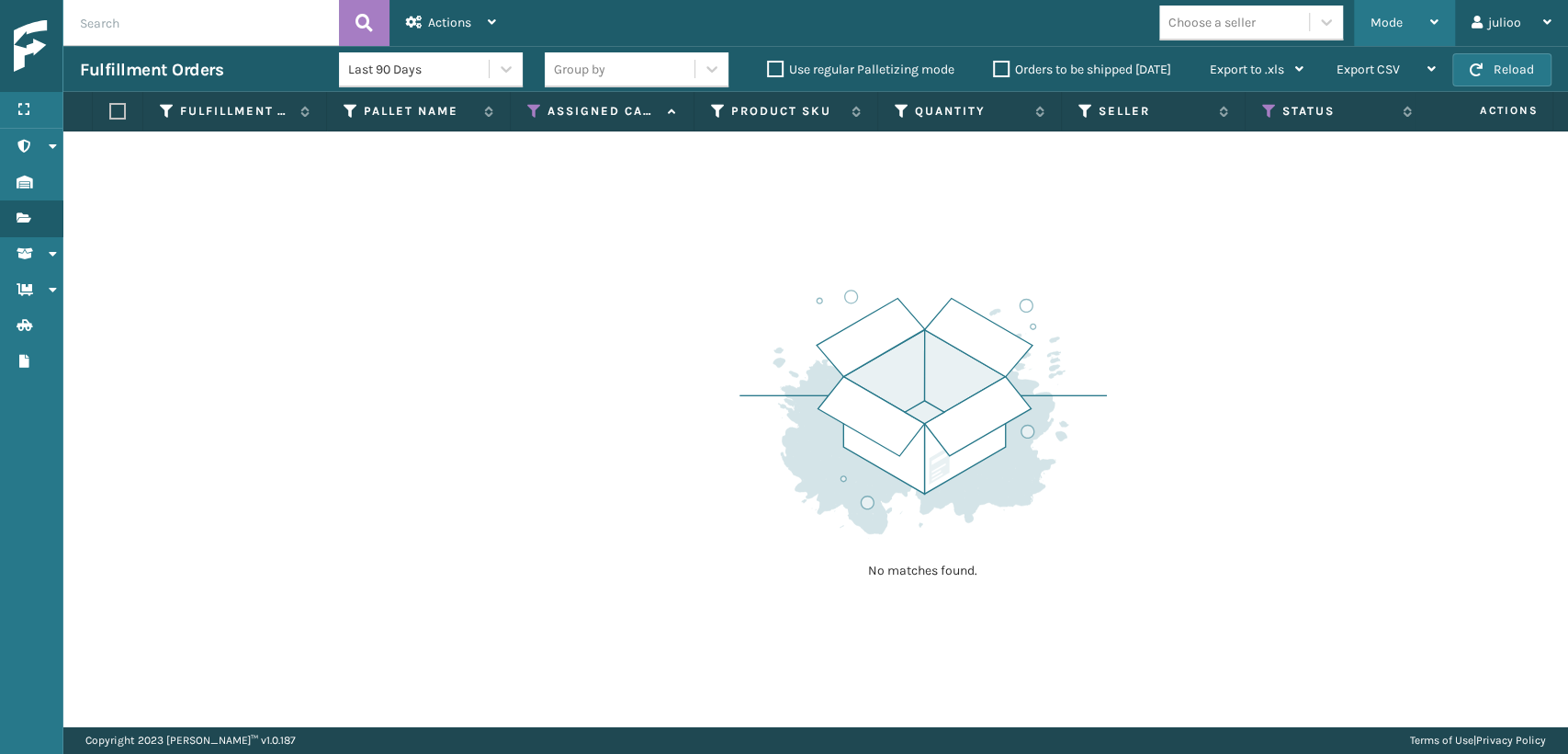
click at [1407, 24] on div "Mode" at bounding box center [1405, 23] width 68 height 46
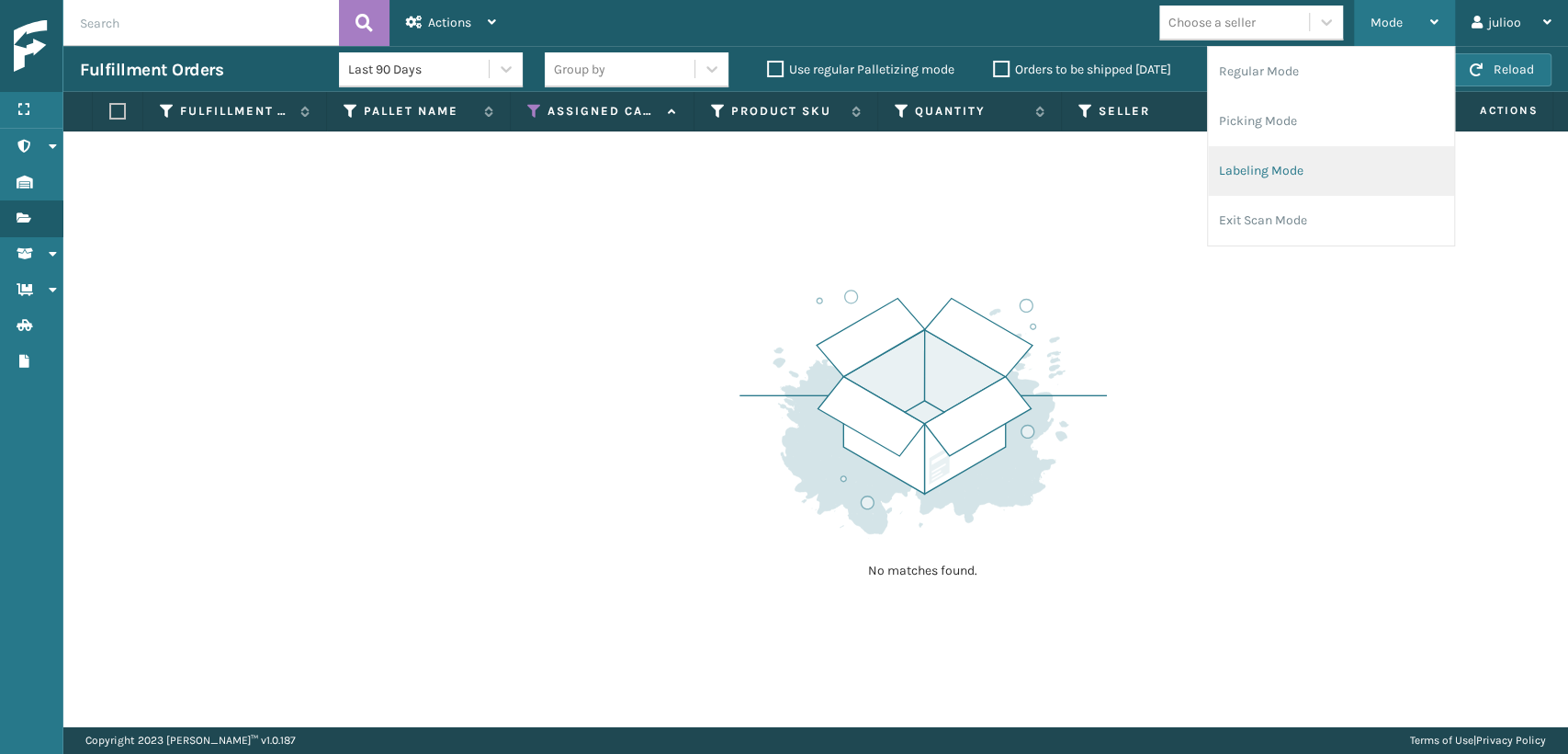
click at [1257, 187] on li "Labeling Mode" at bounding box center [1331, 171] width 246 height 50
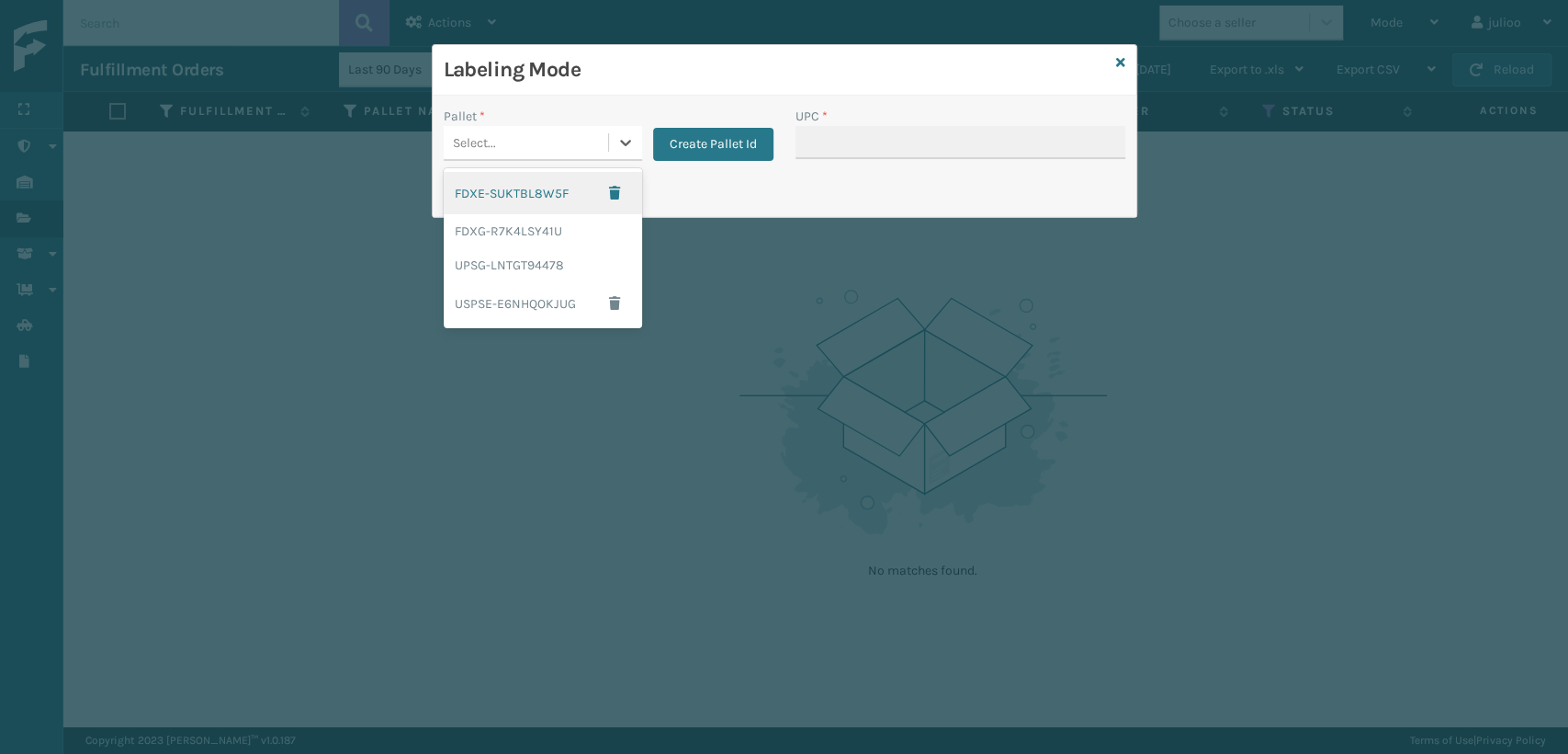
drag, startPoint x: 539, startPoint y: 139, endPoint x: 547, endPoint y: 138, distance: 8.1
click at [547, 138] on div "Select..." at bounding box center [525, 142] width 164 height 30
click at [525, 261] on div "UPSG-LNTGT94478" at bounding box center [542, 265] width 198 height 34
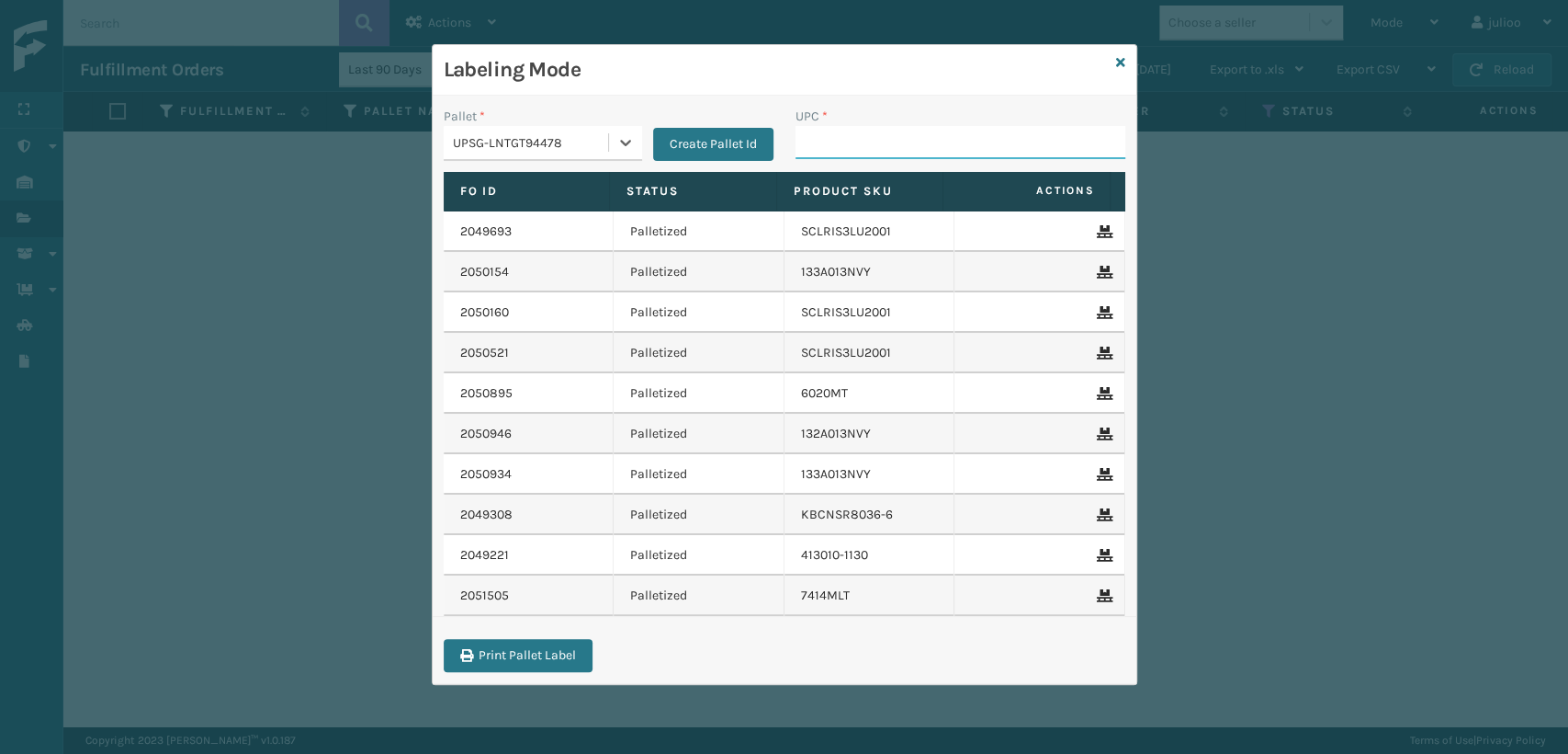
click at [838, 148] on input "UPC *" at bounding box center [960, 142] width 330 height 33
type input "JB-UPSRGLN-14-BLU-LTE"
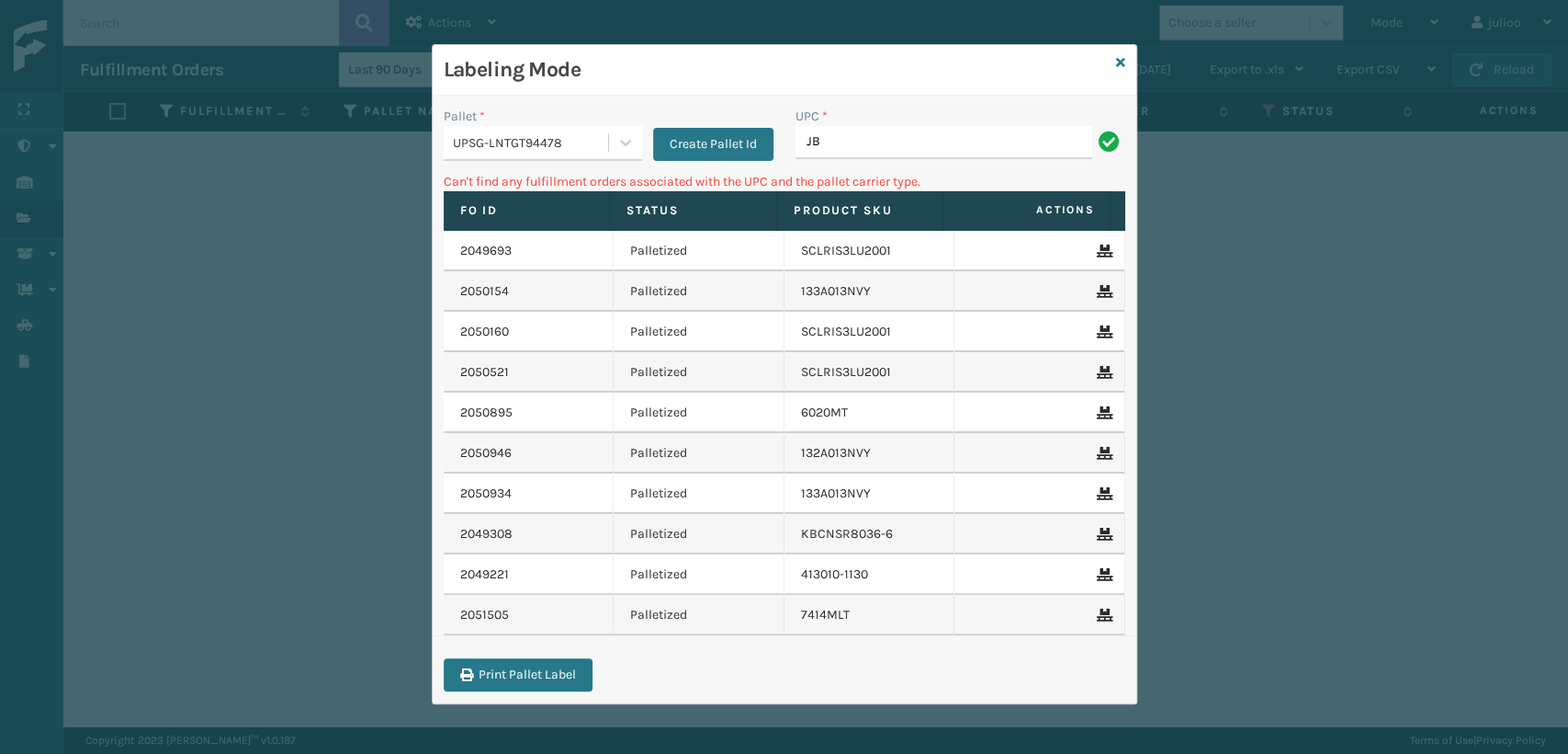
type input "J"
type input "850063730297"
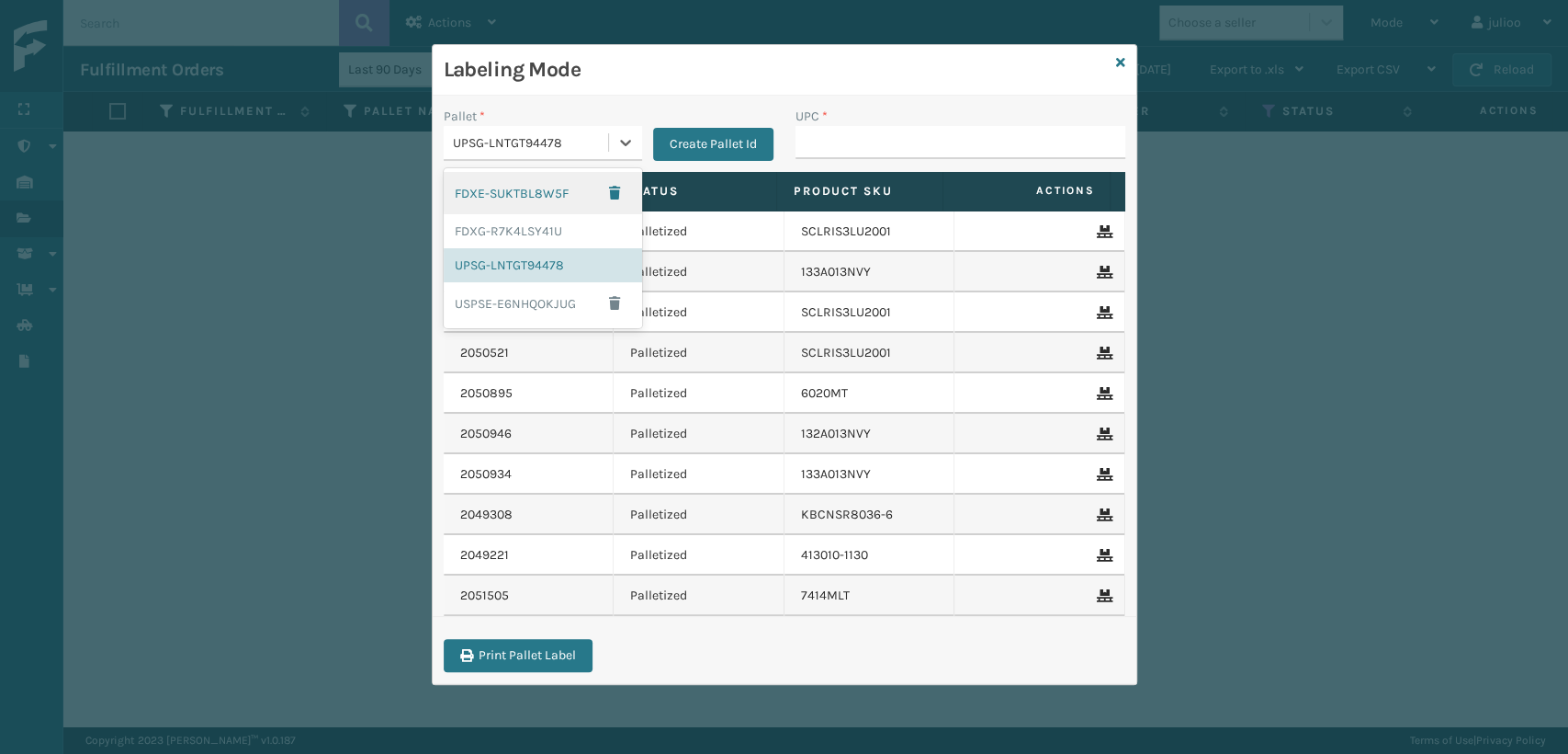
click at [581, 130] on div "UPSG-LNTGT94478" at bounding box center [525, 142] width 164 height 30
click at [559, 221] on div "FDXG-R7K4LSY41U" at bounding box center [542, 231] width 198 height 34
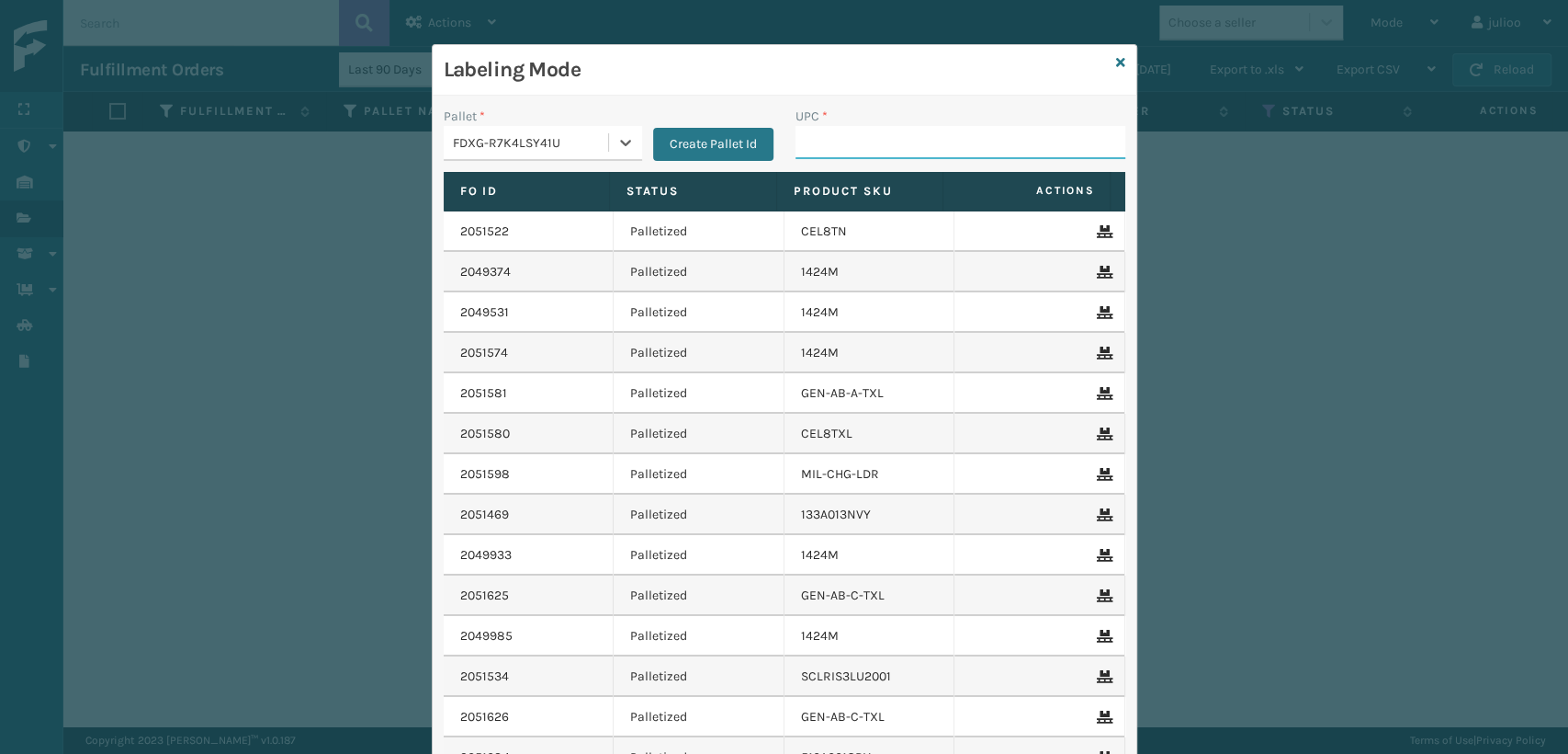
click at [897, 145] on input "UPC *" at bounding box center [960, 142] width 330 height 33
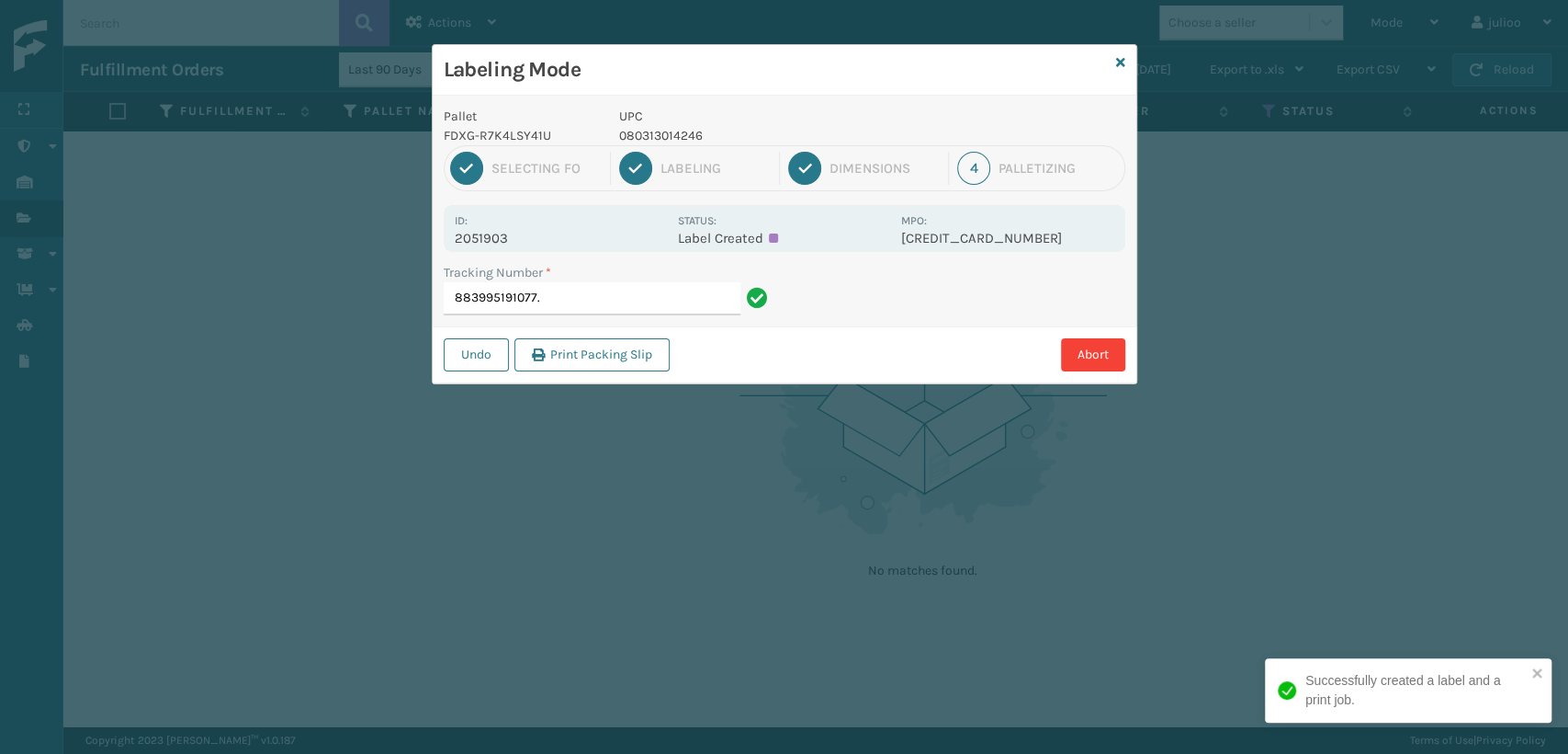
type input "883995191077"
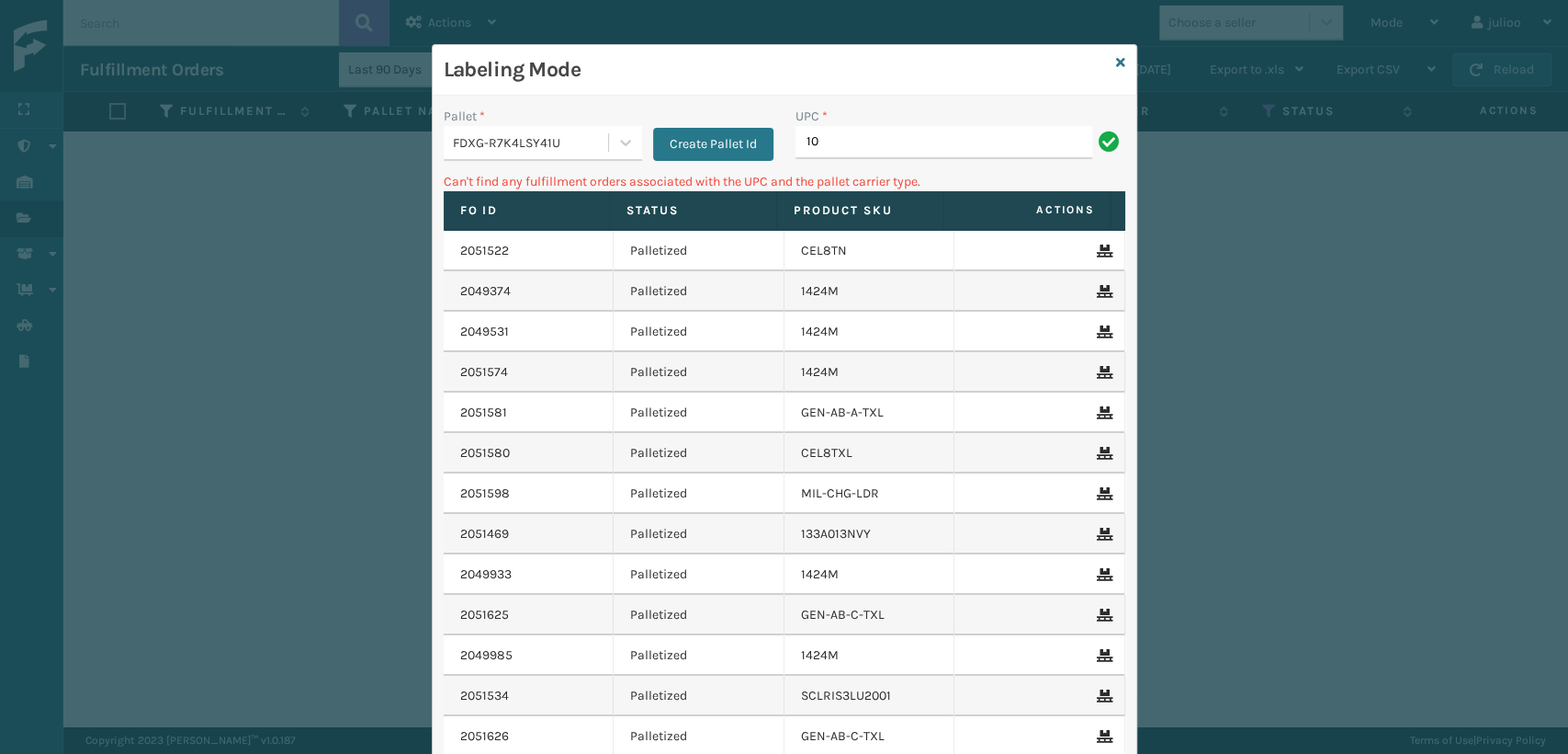
type input "1"
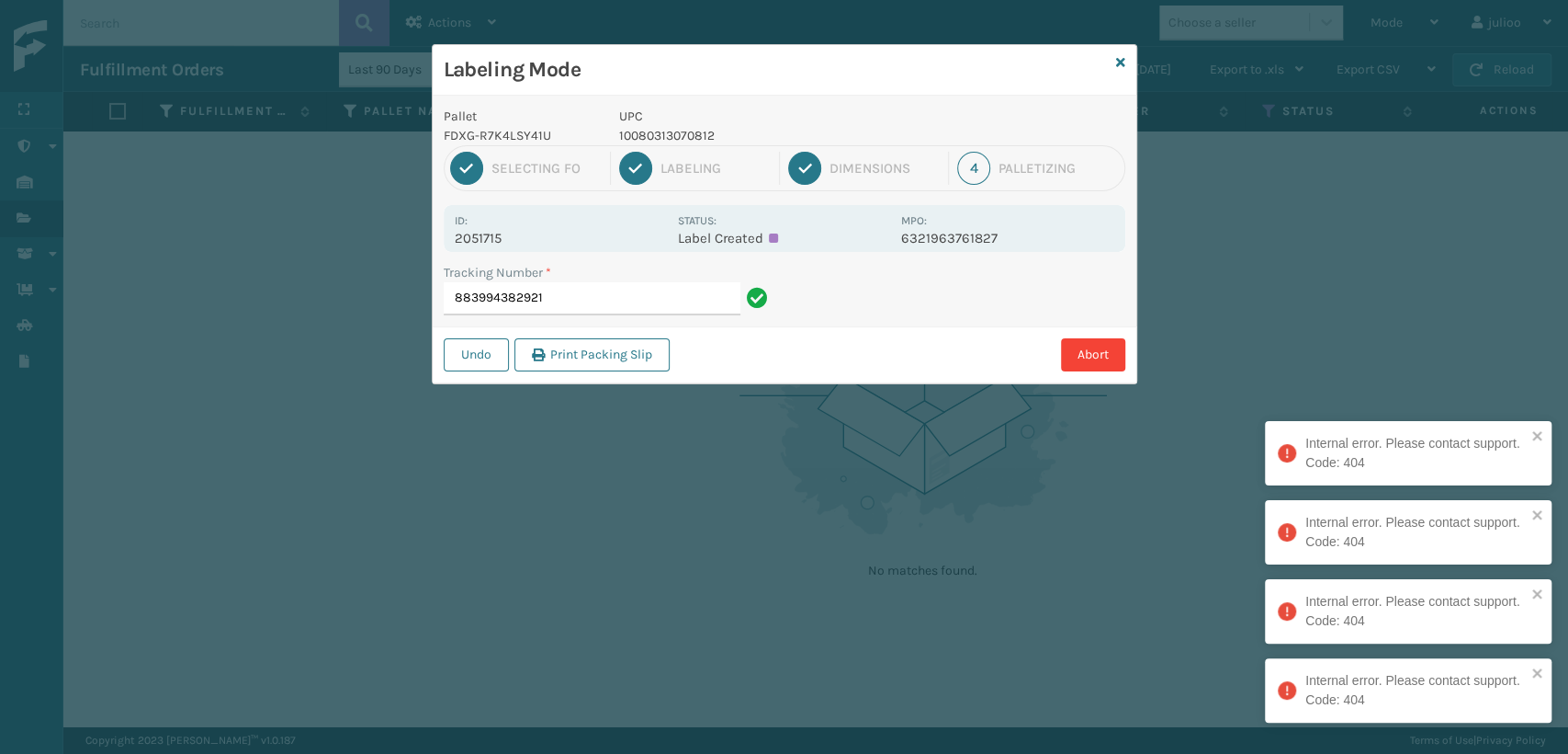
type input "883994382921"
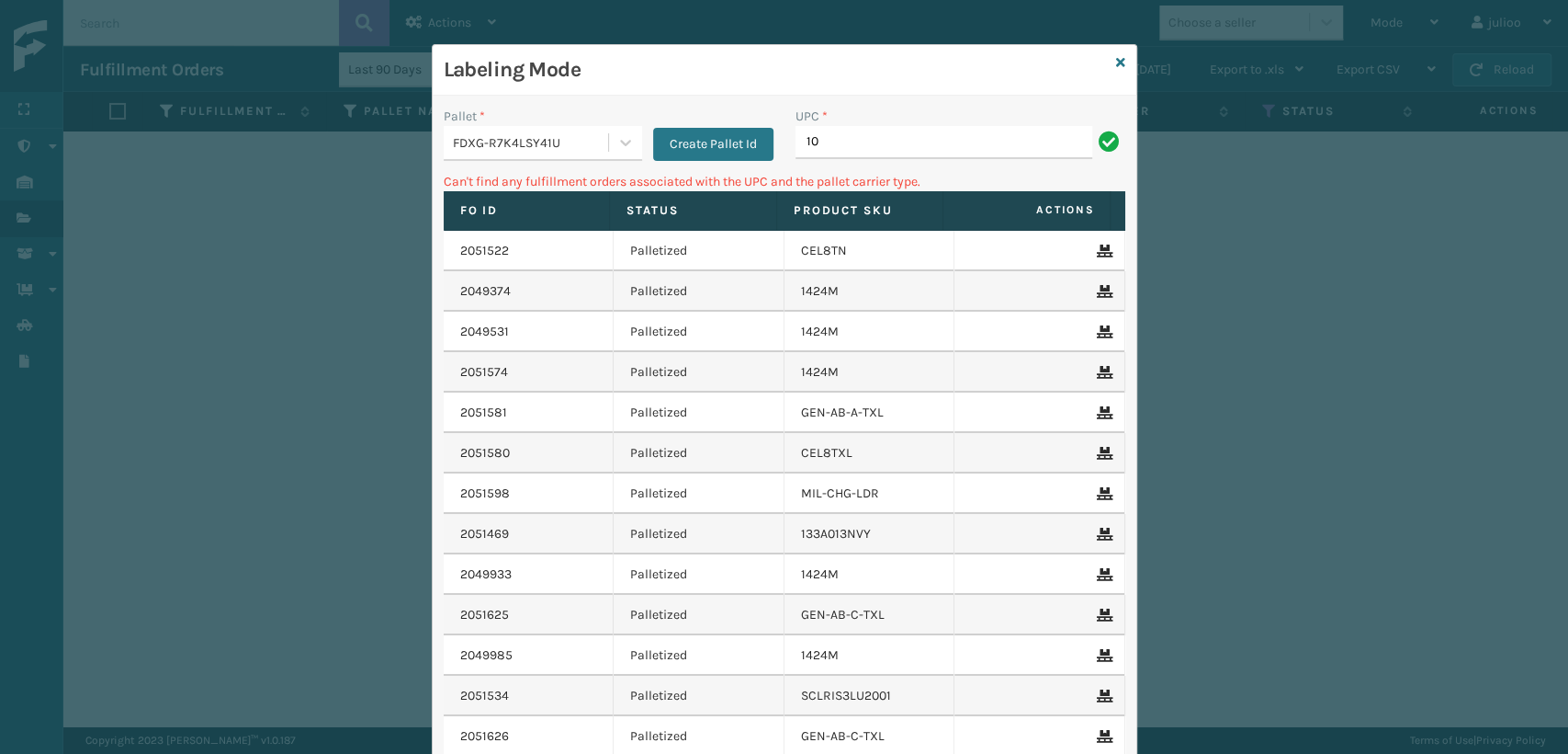
type input "1"
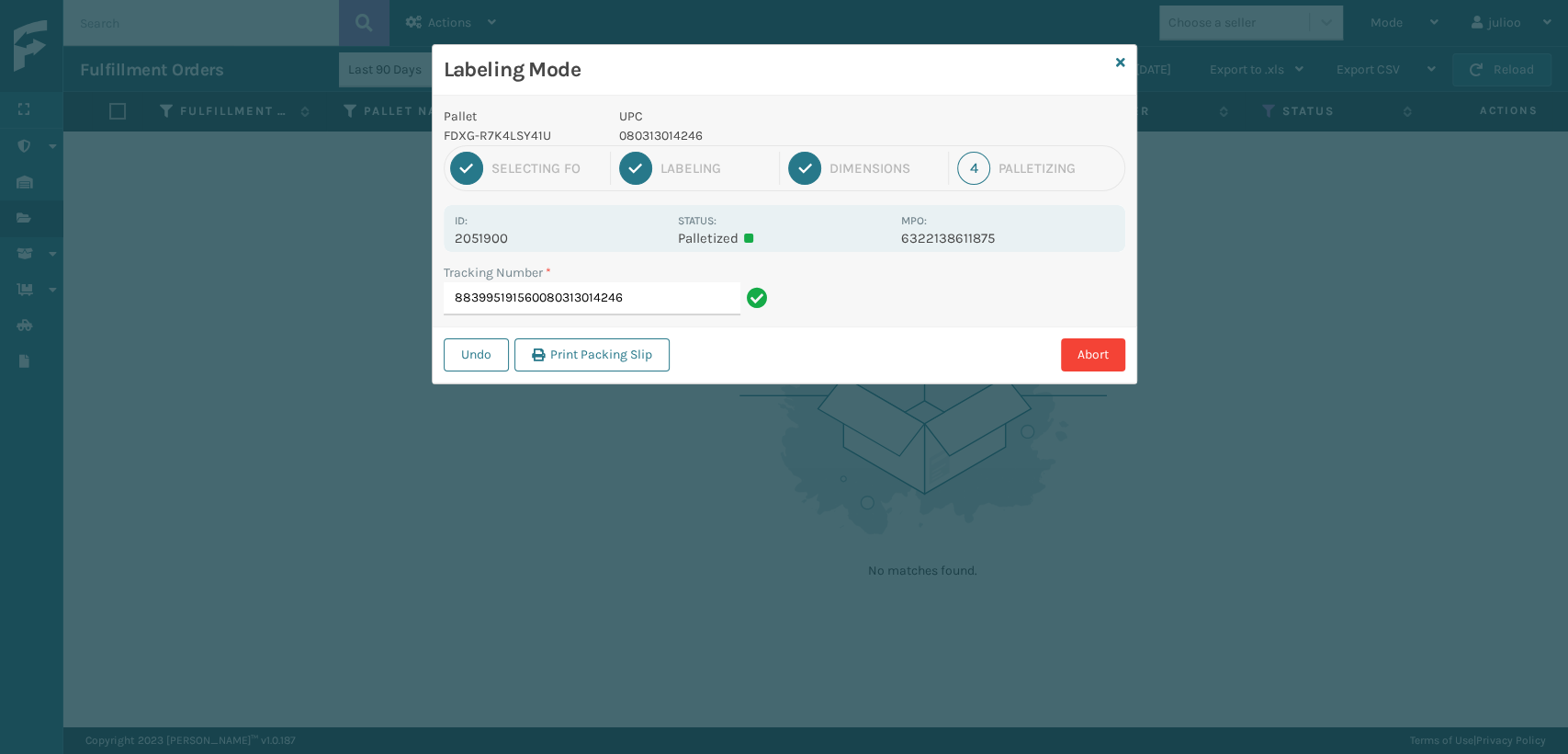
type input "883995191560080313014246"
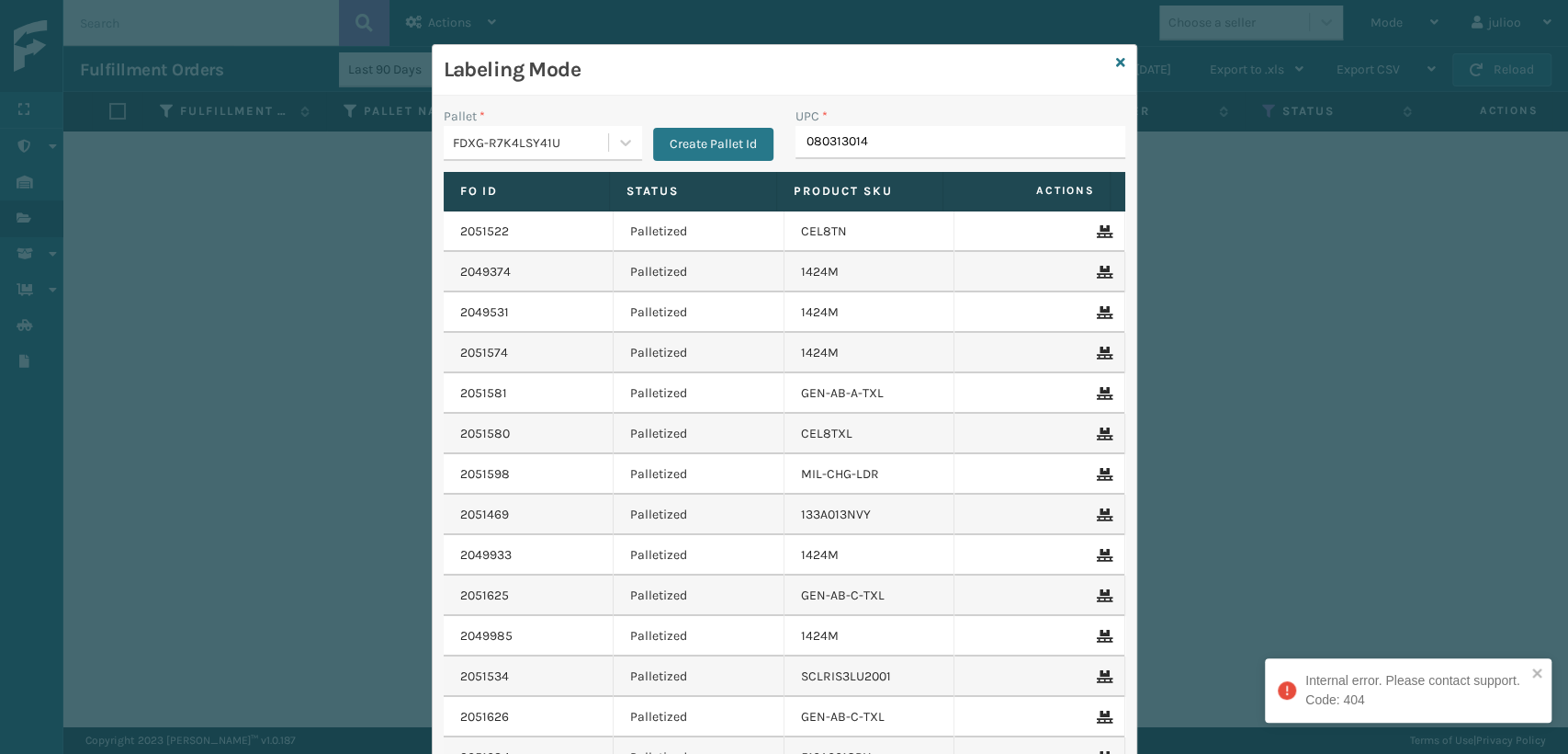
type input "0803130142"
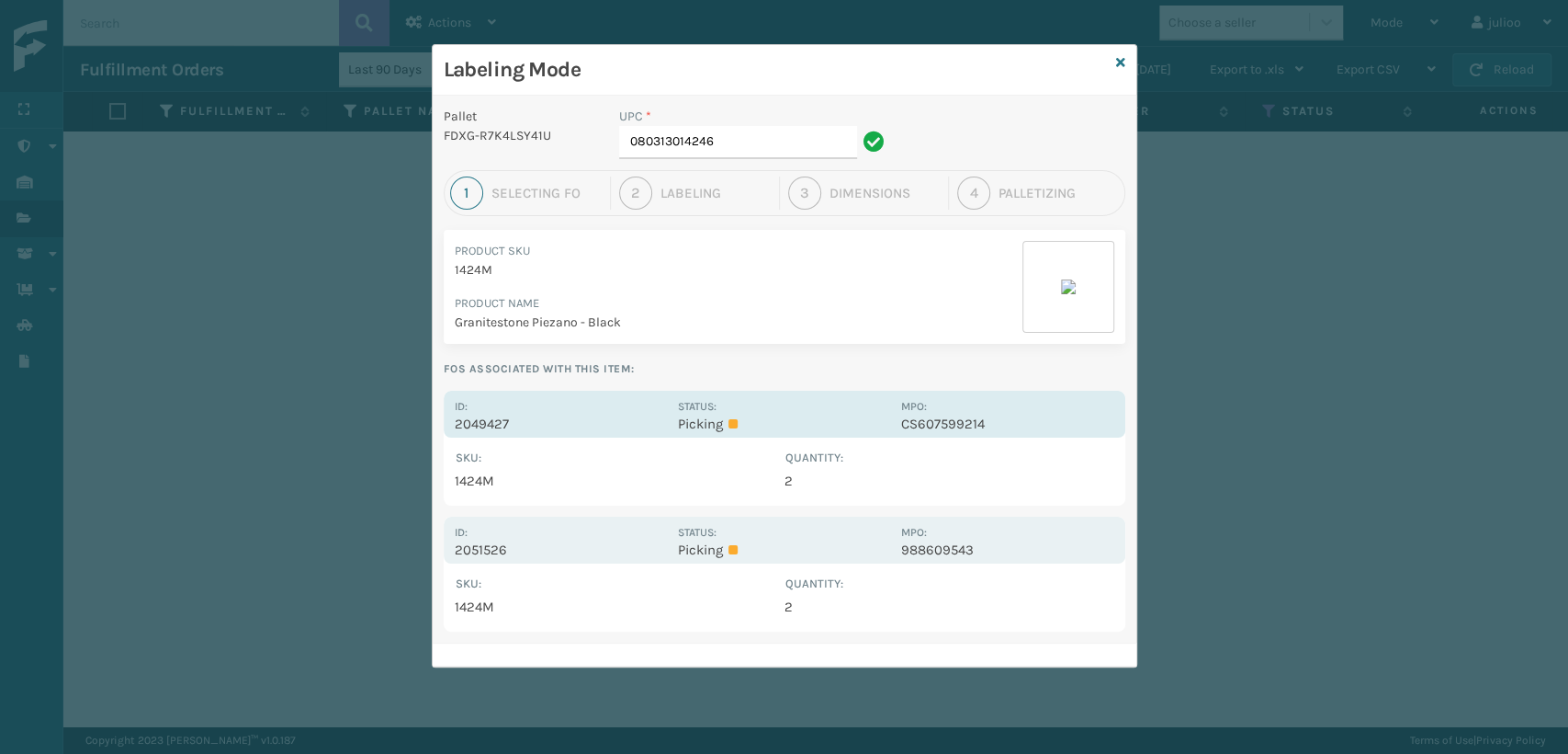
click at [740, 411] on div "Status: Picking" at bounding box center [784, 414] width 212 height 36
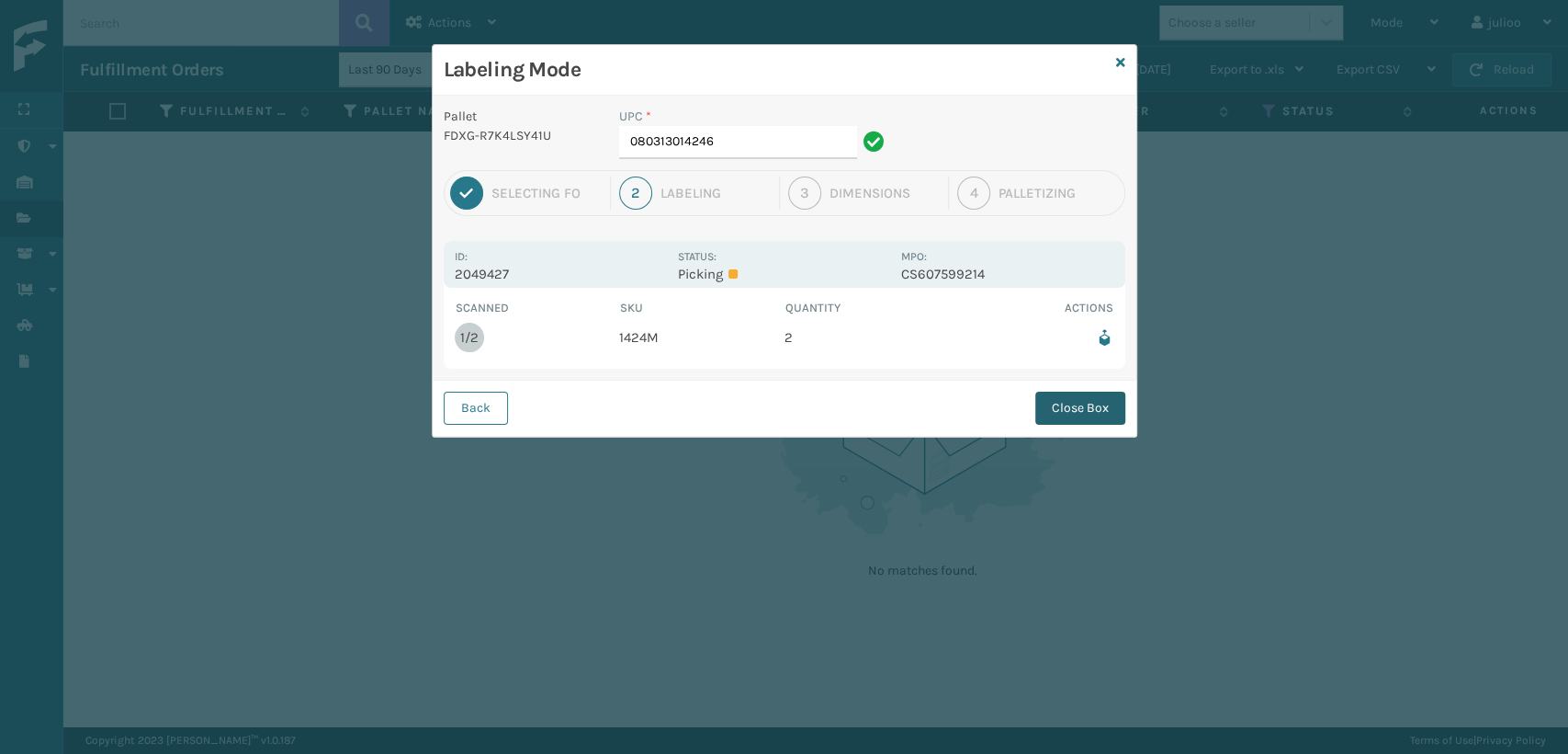
click at [1082, 411] on button "Close Box" at bounding box center [1080, 408] width 90 height 33
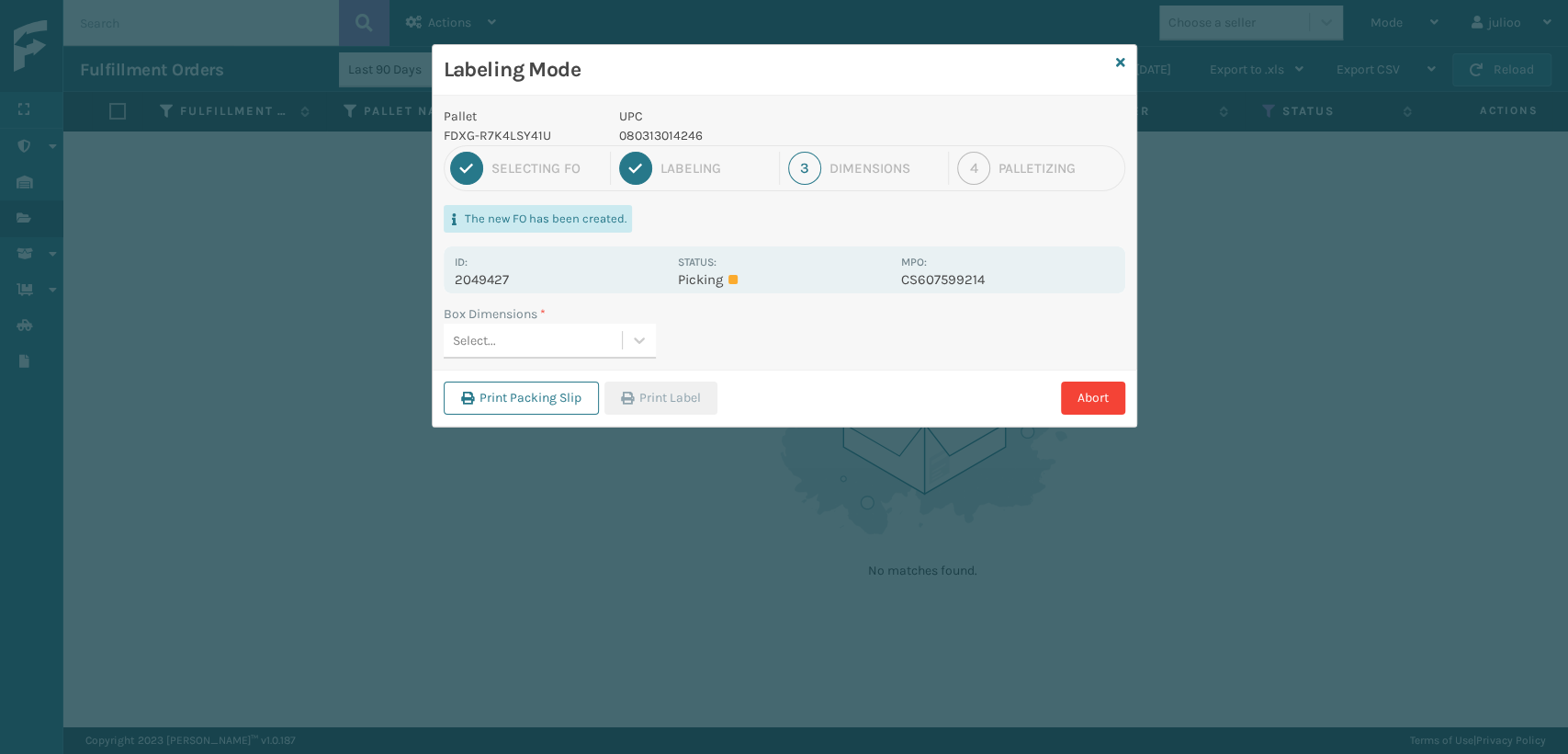
click at [609, 271] on p "2049427" at bounding box center [560, 279] width 212 height 17
click at [710, 282] on p "Picking" at bounding box center [784, 279] width 212 height 17
click at [504, 276] on p "2049427" at bounding box center [560, 279] width 212 height 17
click at [475, 271] on p "2049427" at bounding box center [560, 279] width 212 height 17
click at [475, 281] on p "2049427" at bounding box center [560, 279] width 212 height 17
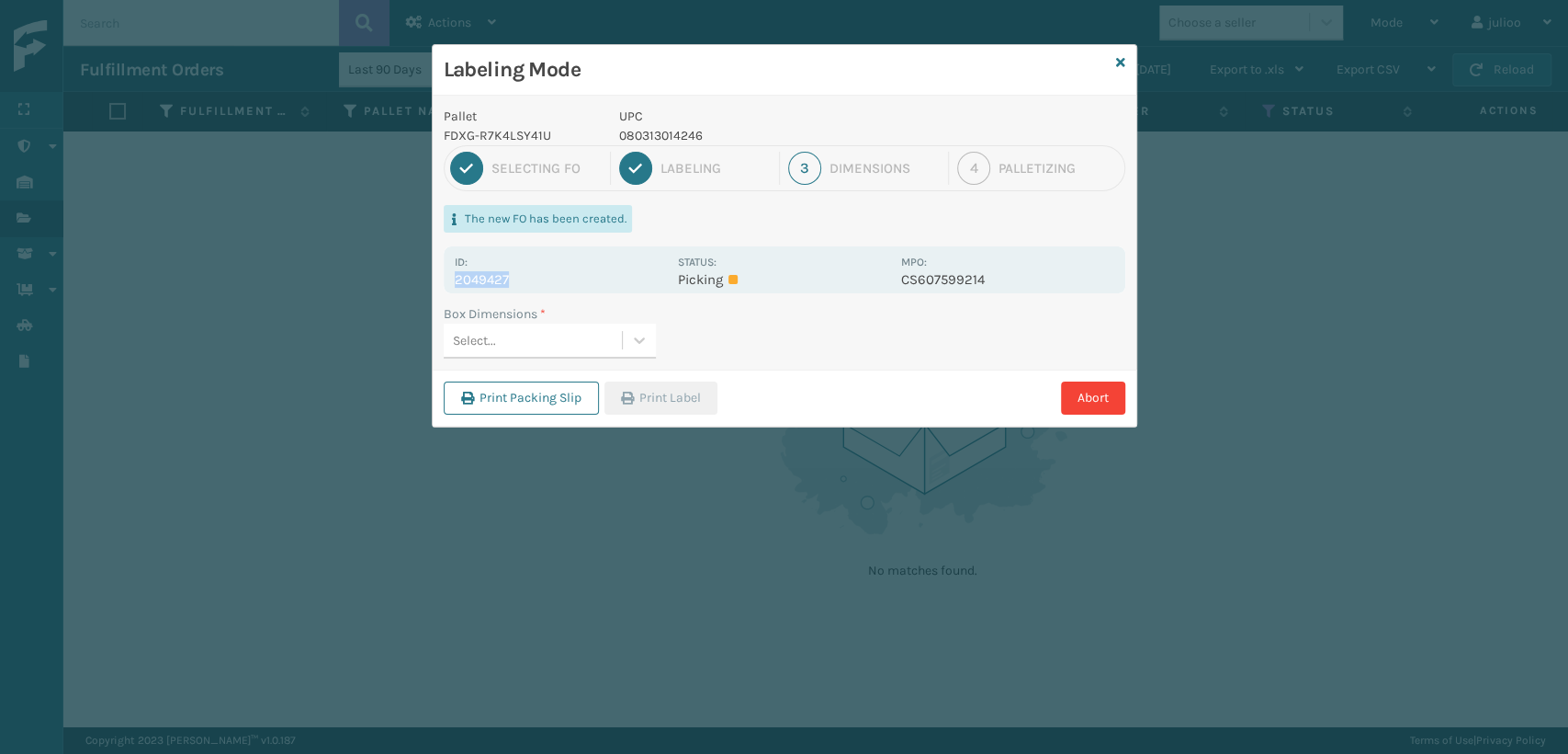
click at [494, 278] on p "2049427" at bounding box center [560, 279] width 212 height 17
click at [678, 265] on label "Status:" at bounding box center [697, 262] width 39 height 13
click at [703, 274] on p "Picking" at bounding box center [784, 279] width 212 height 17
click at [916, 273] on p "CS607599214" at bounding box center [1007, 279] width 212 height 17
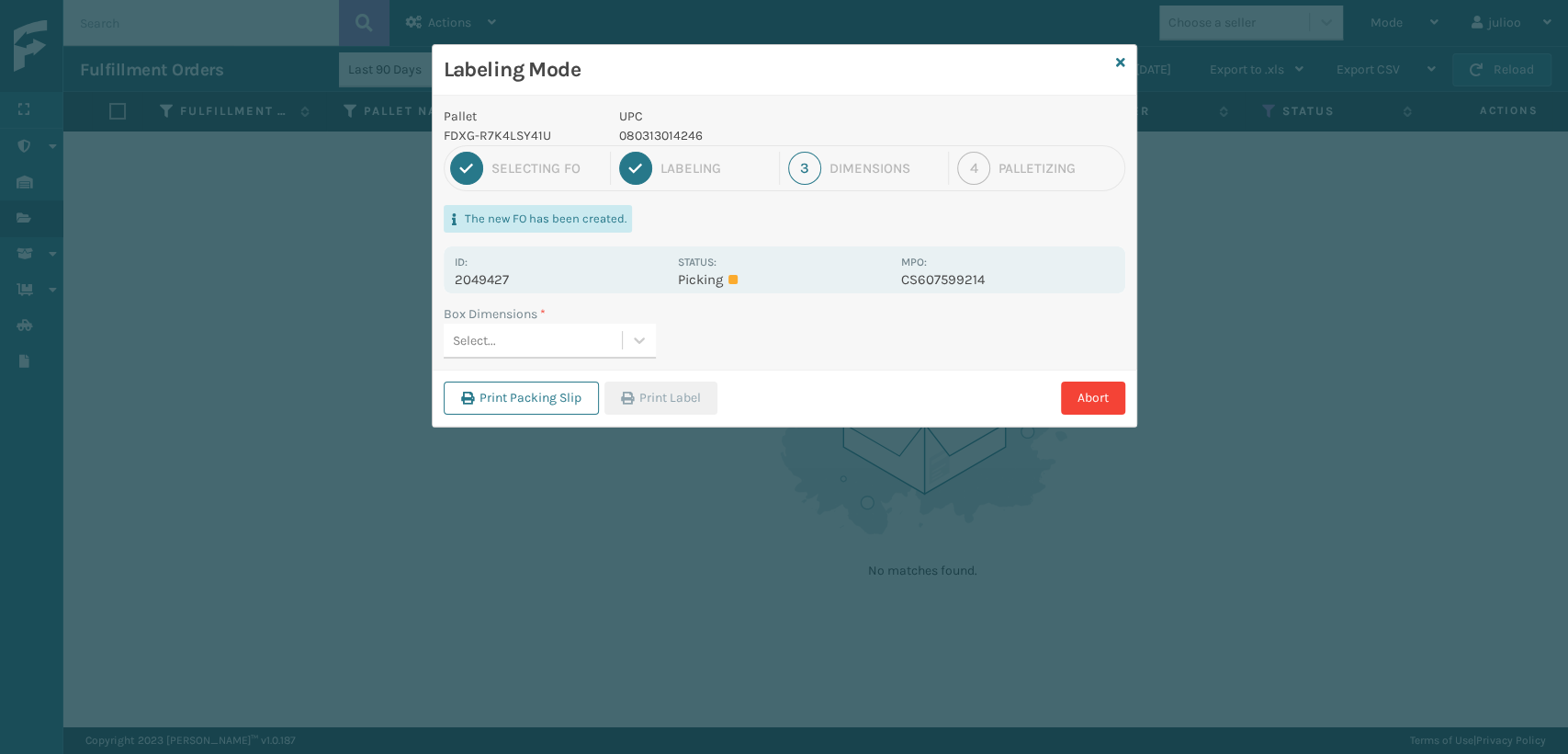
click at [491, 277] on p "2049427" at bounding box center [560, 279] width 212 height 17
click at [530, 272] on p "2049427" at bounding box center [560, 279] width 212 height 17
drag, startPoint x: 529, startPoint y: 272, endPoint x: 380, endPoint y: 277, distance: 149.1
click at [380, 277] on div "Labeling Mode Pallet FDXG-R7K4LSY41U UPC 080313014246 1 Selecting FO 2 Labeling…" at bounding box center [784, 377] width 1568 height 754
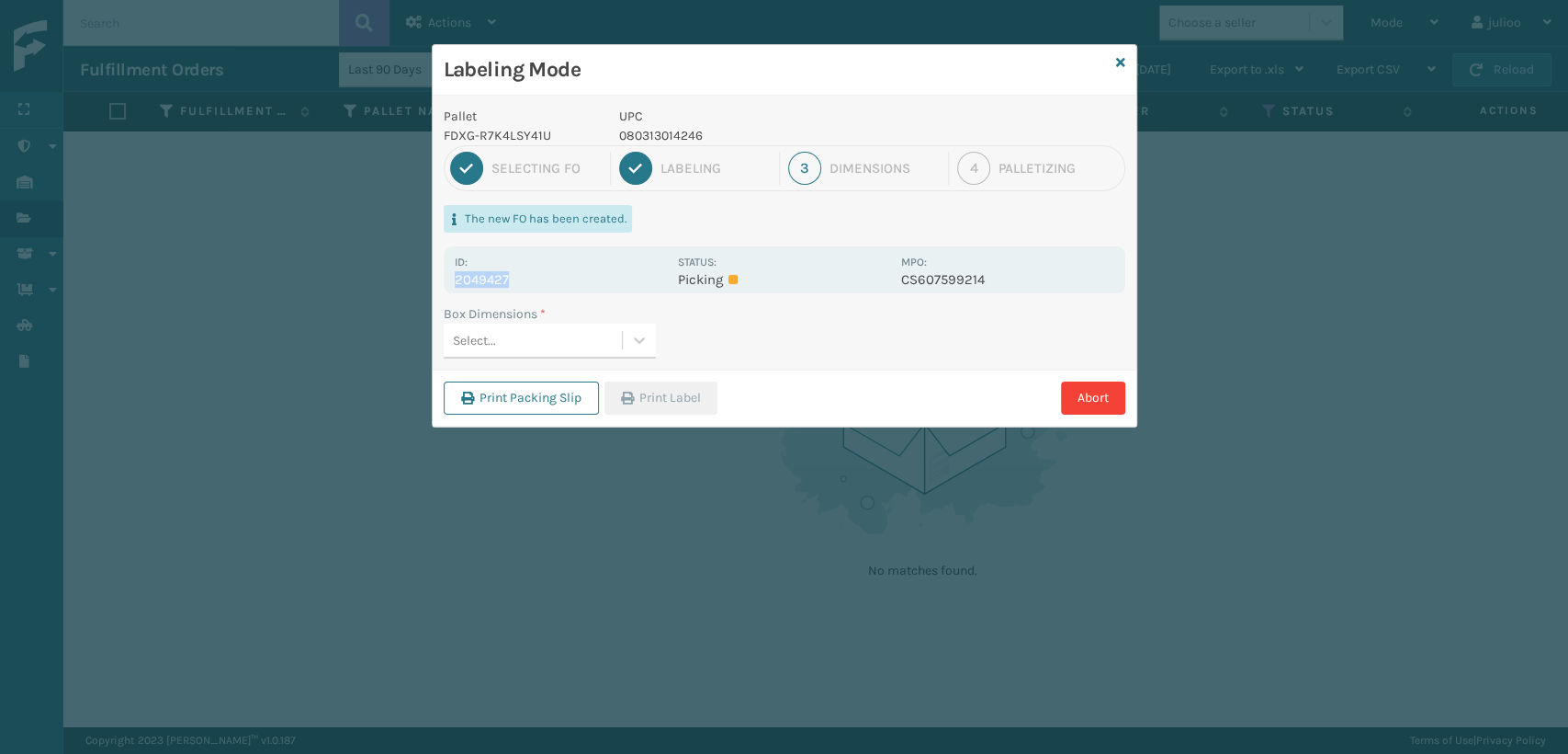
copy p "2049427"
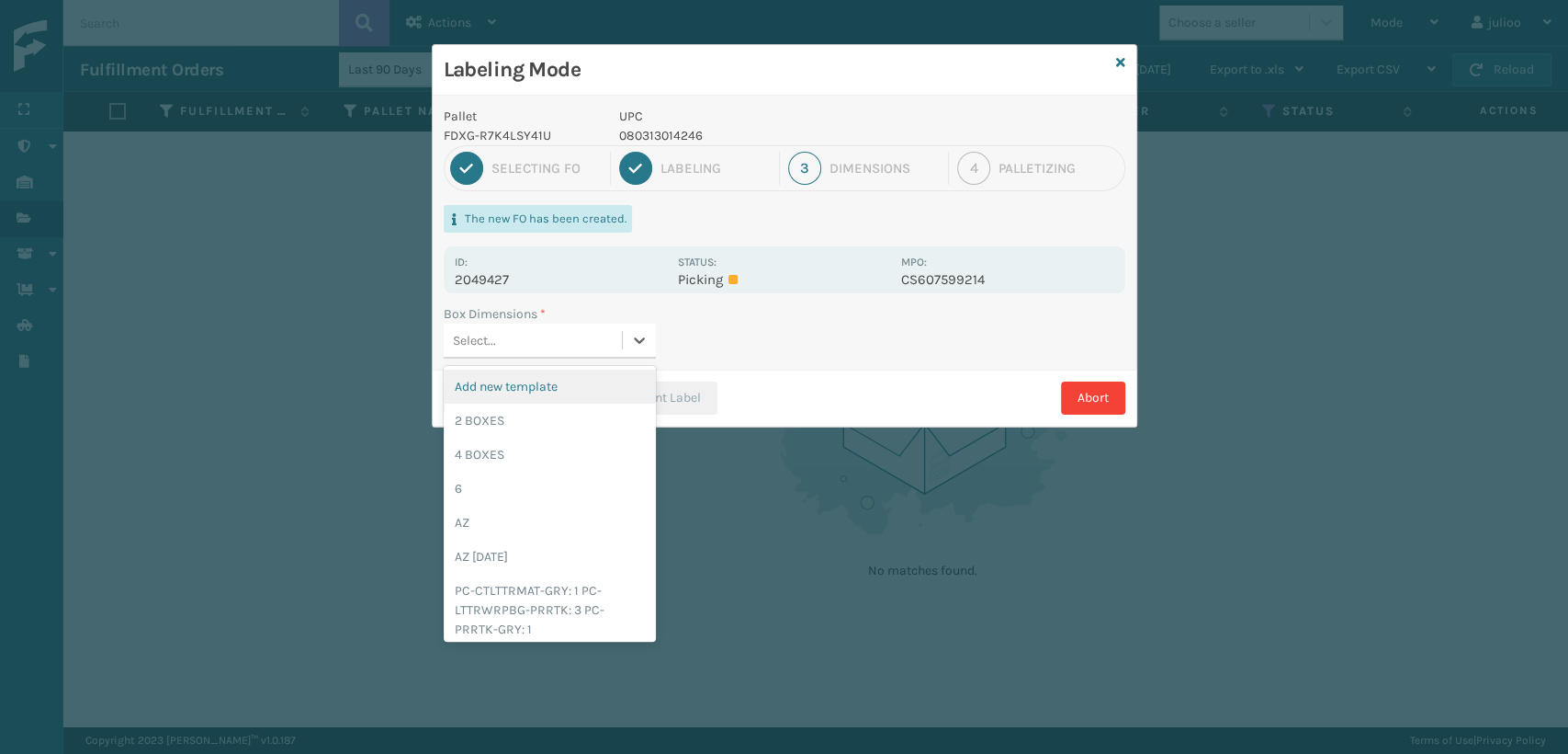
click at [545, 328] on div "Select..." at bounding box center [532, 341] width 178 height 30
click at [487, 413] on div "2 BOXES" at bounding box center [549, 421] width 212 height 34
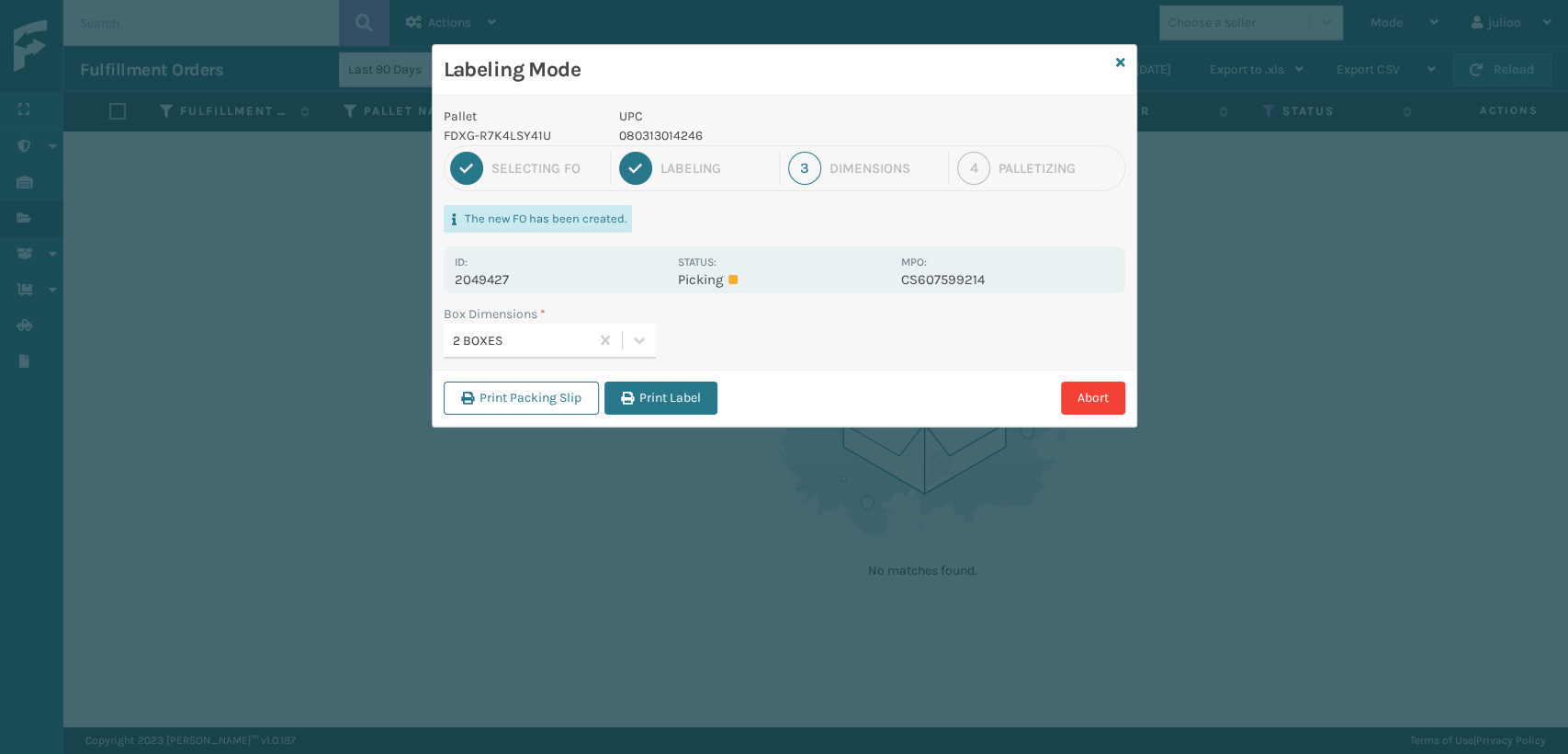
click at [654, 400] on button "Print Label" at bounding box center [661, 397] width 113 height 33
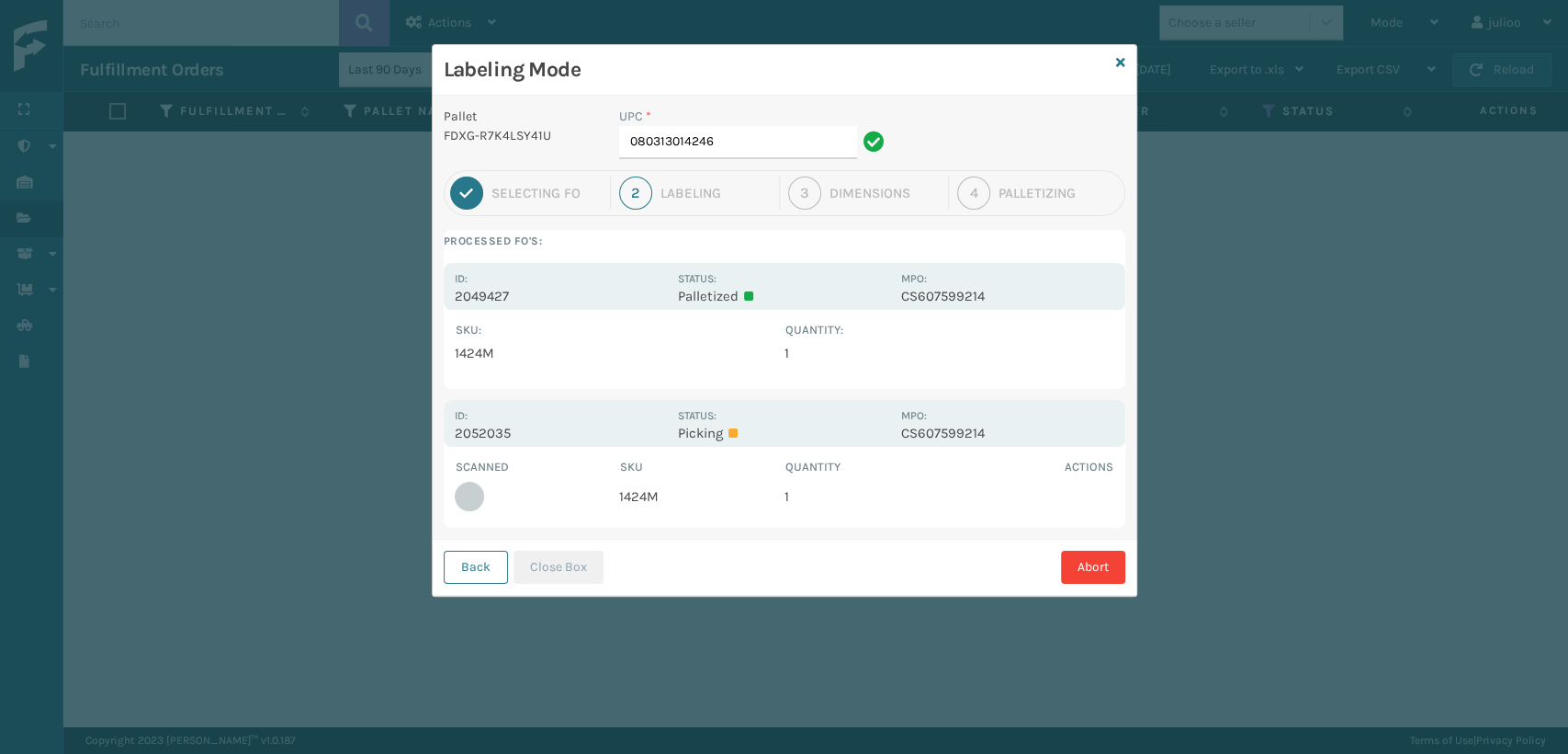
click at [491, 355] on td "1424M" at bounding box center [620, 352] width 330 height 27
click at [786, 346] on td "1" at bounding box center [950, 352] width 330 height 27
click at [478, 357] on td "1424M" at bounding box center [620, 352] width 330 height 27
click at [497, 352] on td "1424M" at bounding box center [620, 352] width 330 height 27
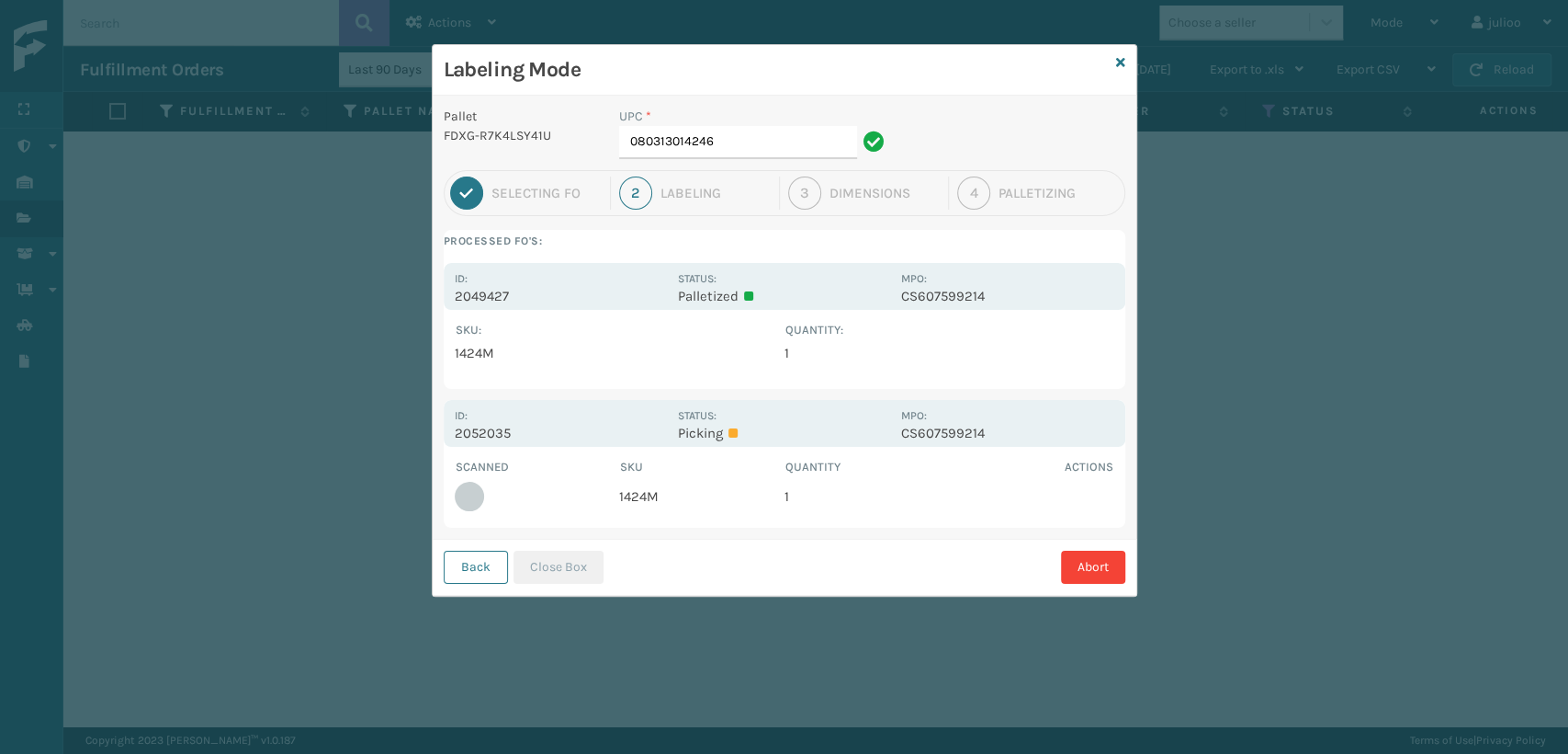
click at [872, 288] on p "Palletized" at bounding box center [784, 296] width 212 height 17
click at [908, 296] on p "CS607599214" at bounding box center [1007, 296] width 212 height 17
click at [485, 297] on p "2049427" at bounding box center [560, 296] width 212 height 17
click at [522, 291] on p "2049427" at bounding box center [560, 296] width 212 height 17
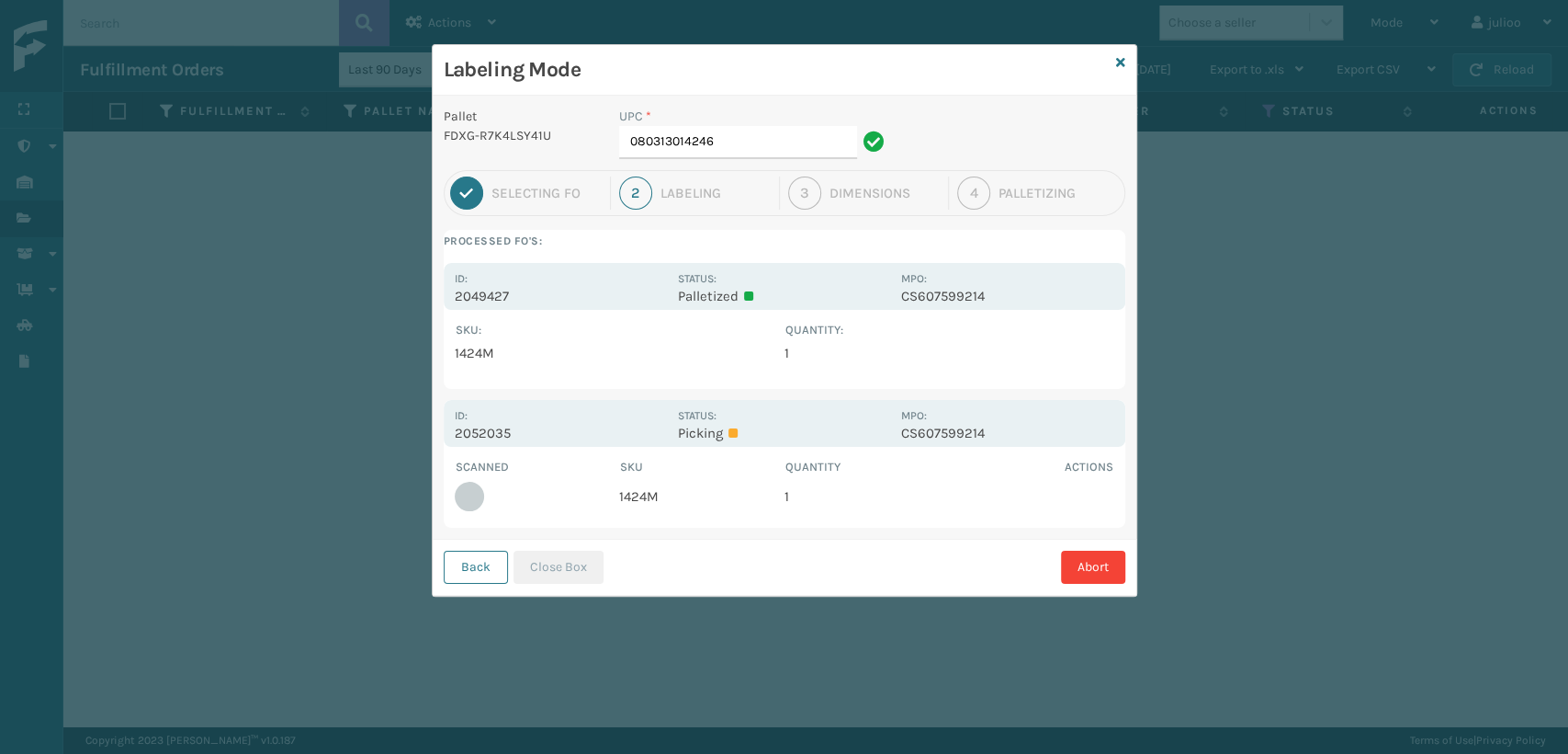
click at [649, 412] on div "Id: 2052035" at bounding box center [560, 423] width 212 height 36
click at [779, 148] on input "080313014246" at bounding box center [738, 142] width 238 height 33
click at [688, 318] on div "SKU : Quantity : 1424M 1 Show All" at bounding box center [784, 343] width 682 height 68
click at [537, 466] on th "Scanned" at bounding box center [537, 466] width 165 height 18
click at [744, 134] on input "080313014246" at bounding box center [738, 142] width 238 height 33
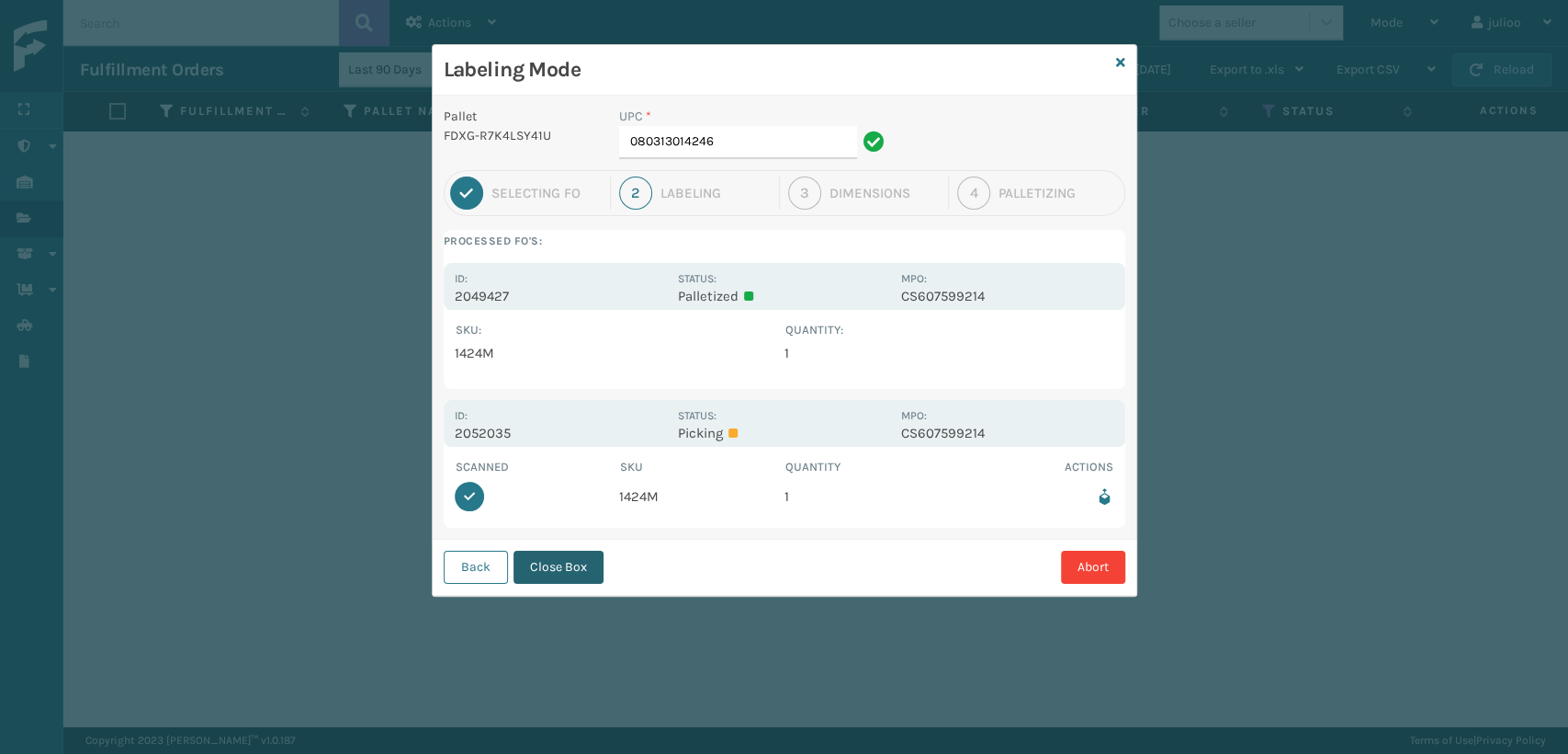
click at [574, 555] on button "Close Box" at bounding box center [558, 566] width 90 height 33
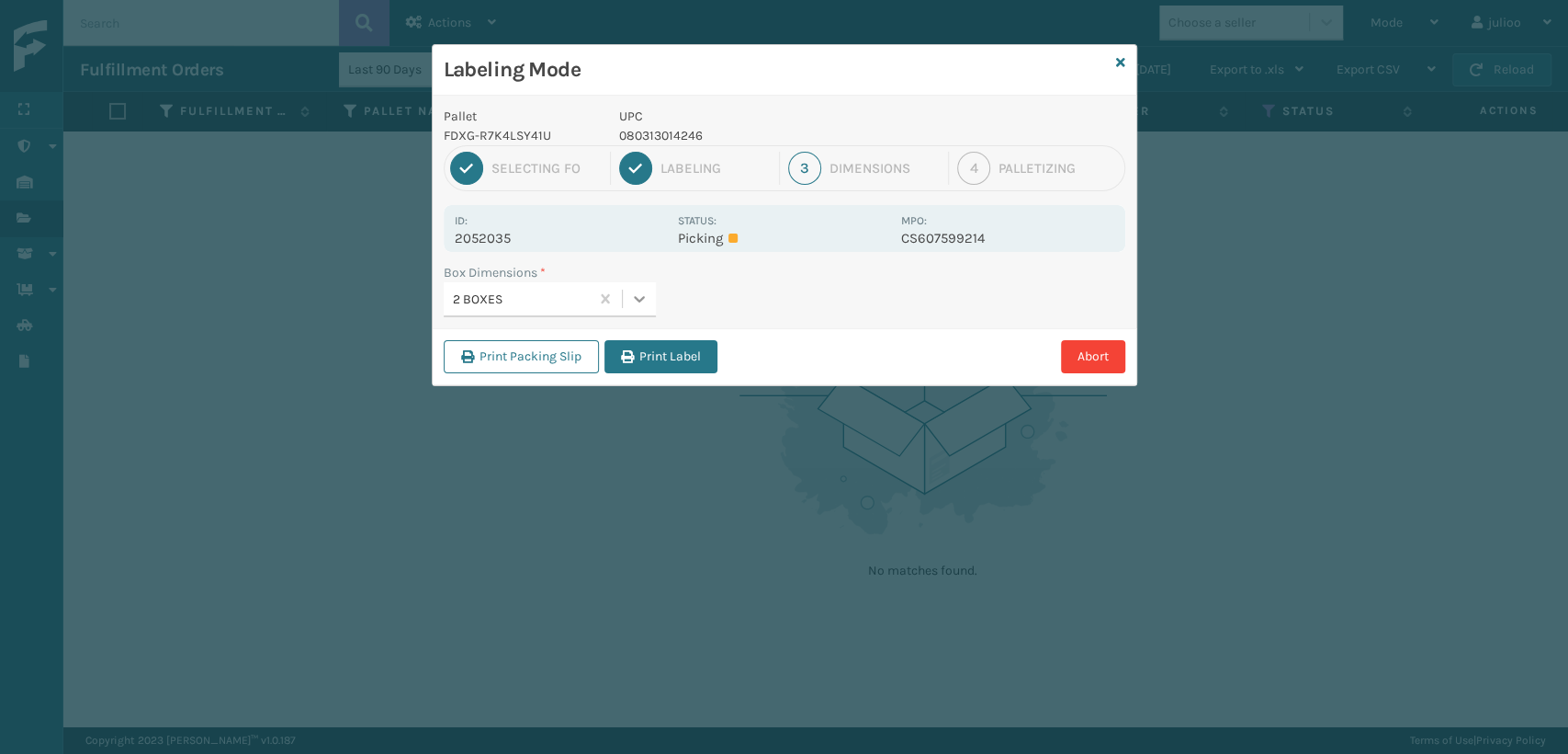
click at [645, 299] on icon at bounding box center [639, 298] width 18 height 18
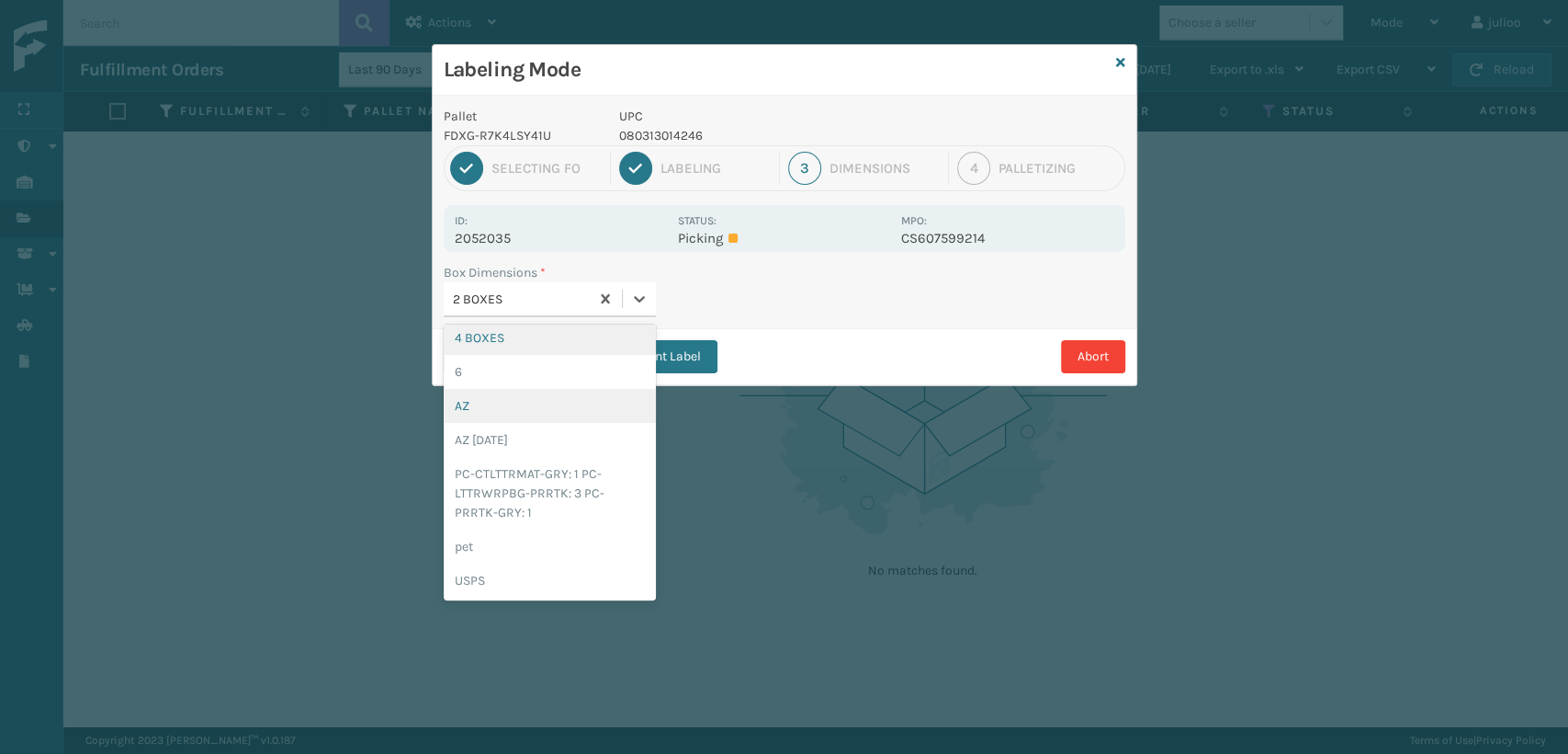
scroll to position [0, 0]
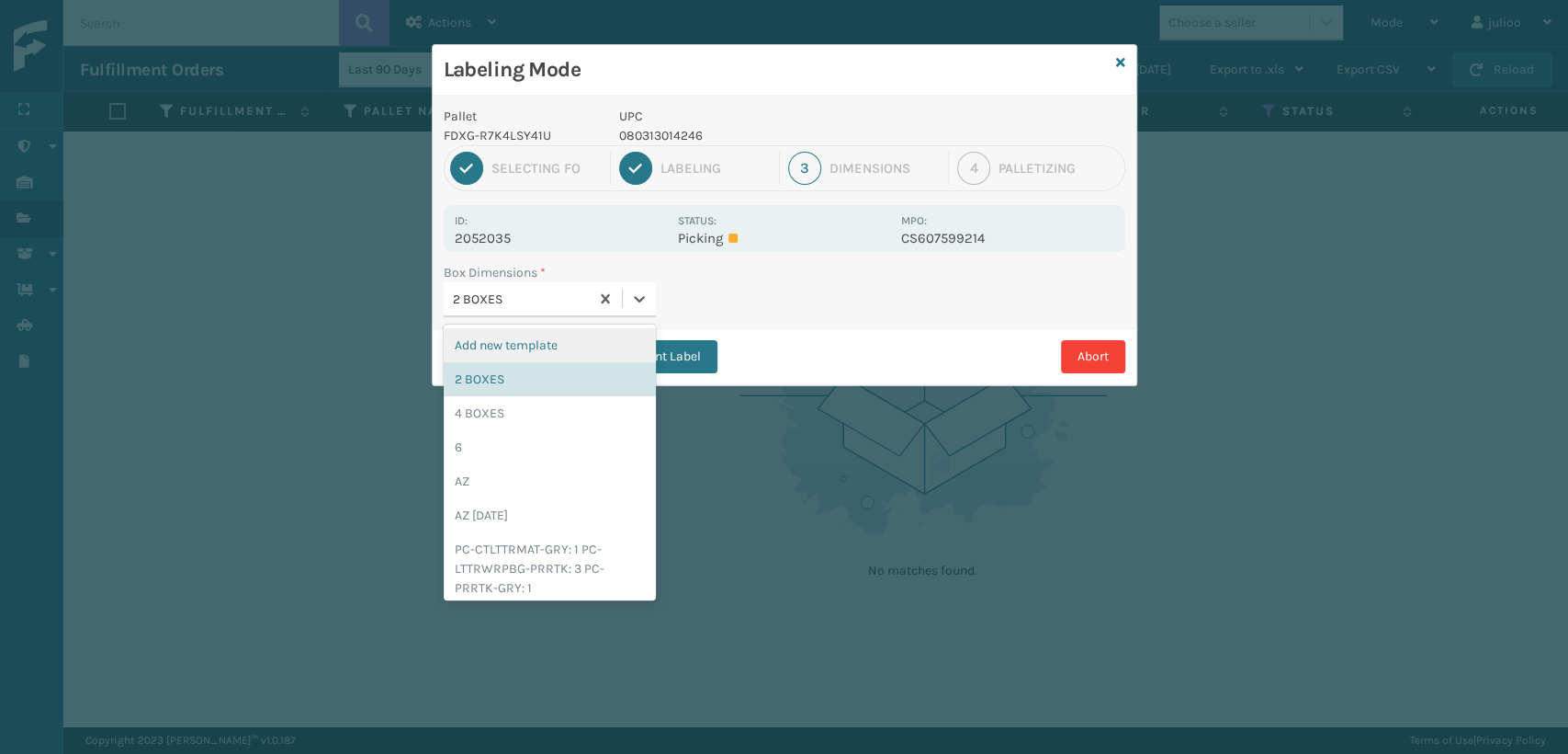
click at [771, 314] on div "Box Dimensions * option Add new template focused, 1 of 9. 9 results available. …" at bounding box center [785, 295] width 704 height 65
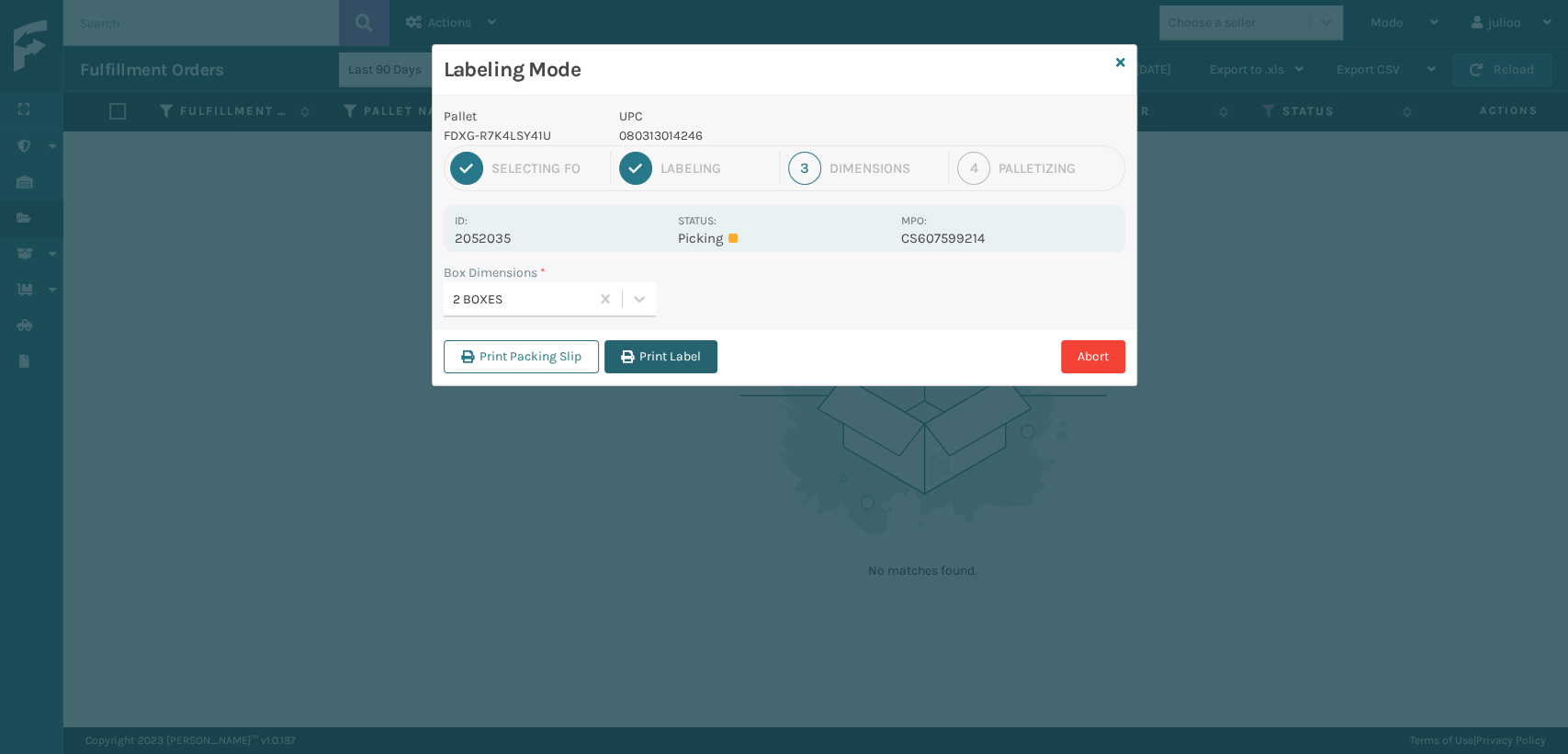
click at [680, 355] on button "Print Label" at bounding box center [661, 356] width 113 height 33
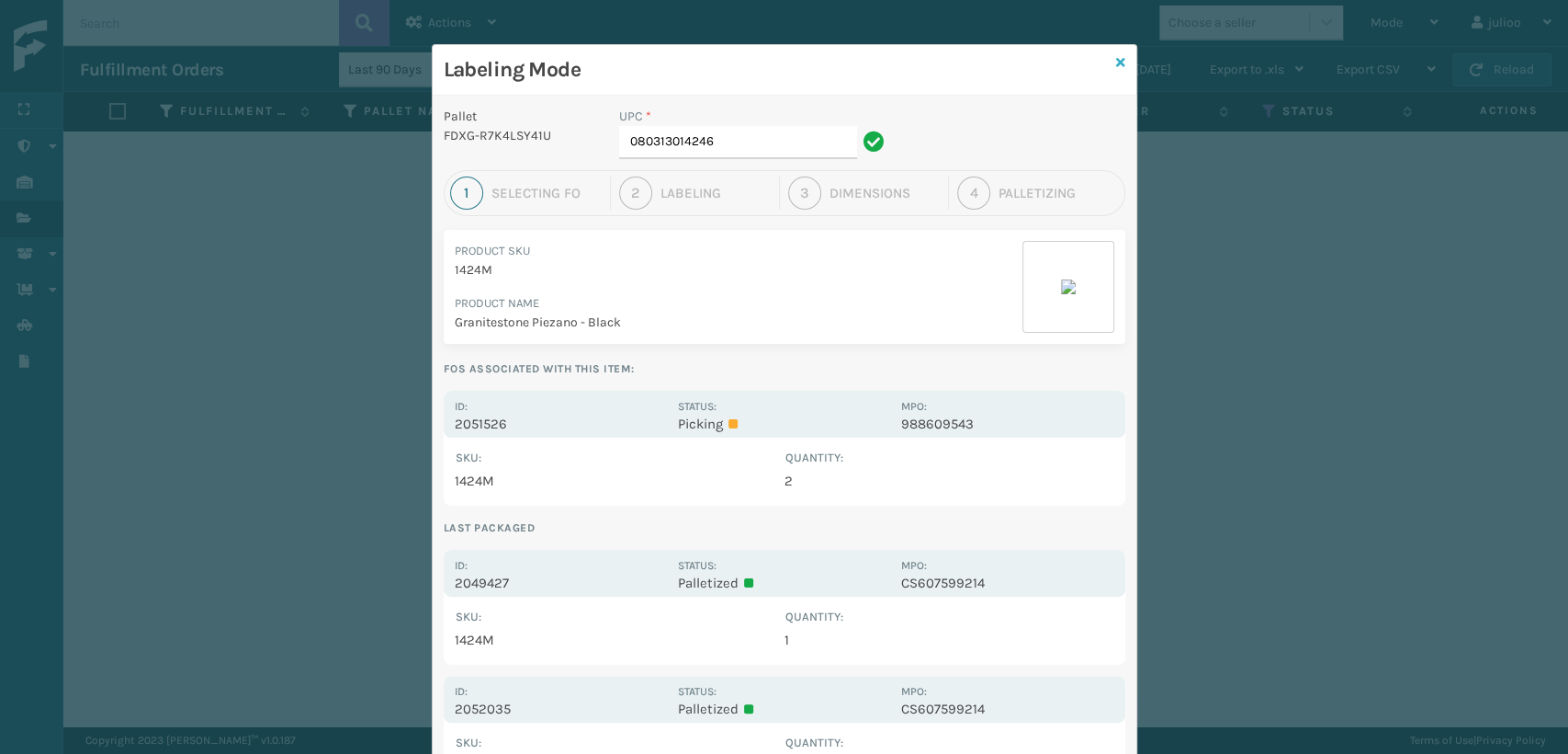
click at [1116, 62] on icon at bounding box center [1121, 62] width 9 height 13
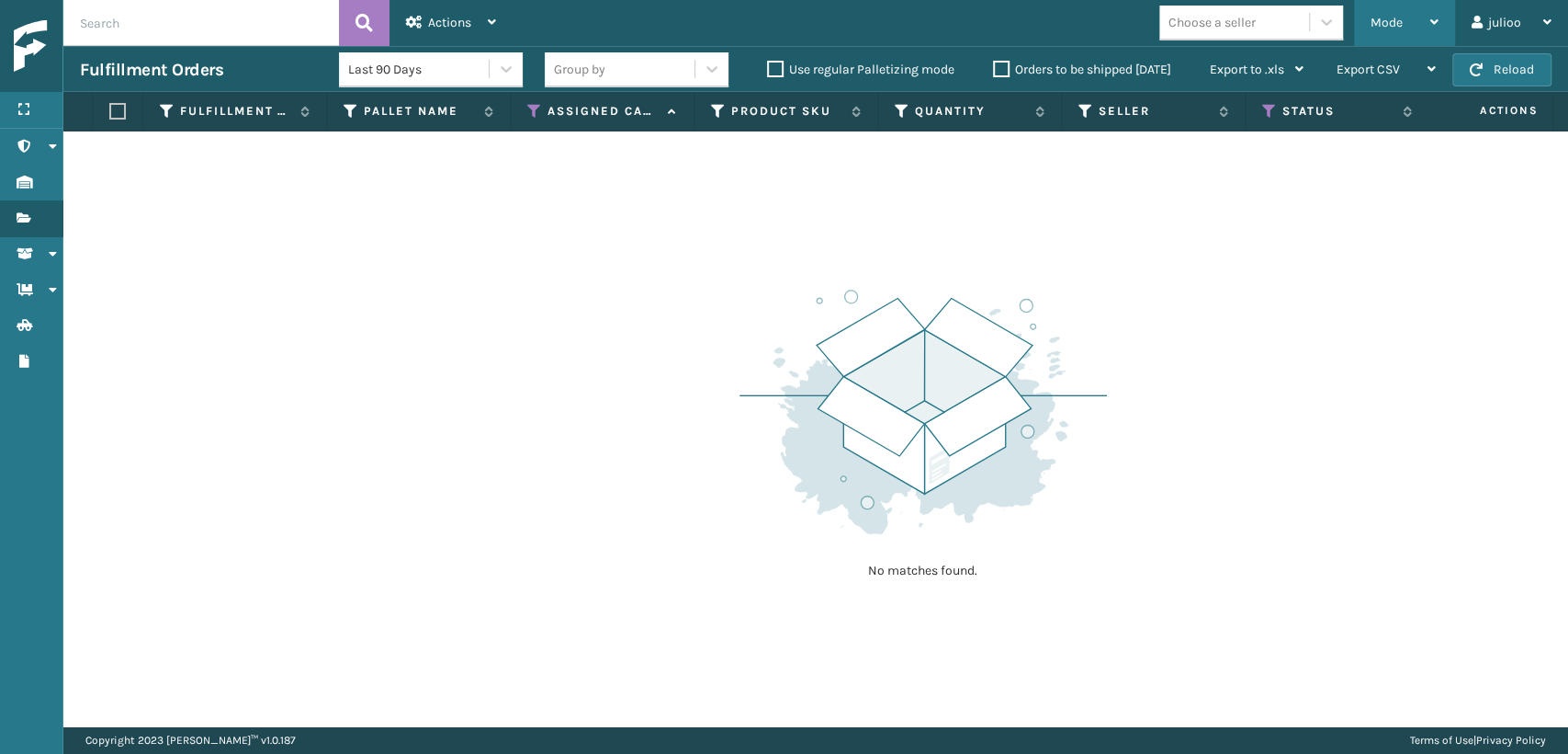
click at [1378, 19] on span "Mode" at bounding box center [1387, 23] width 32 height 16
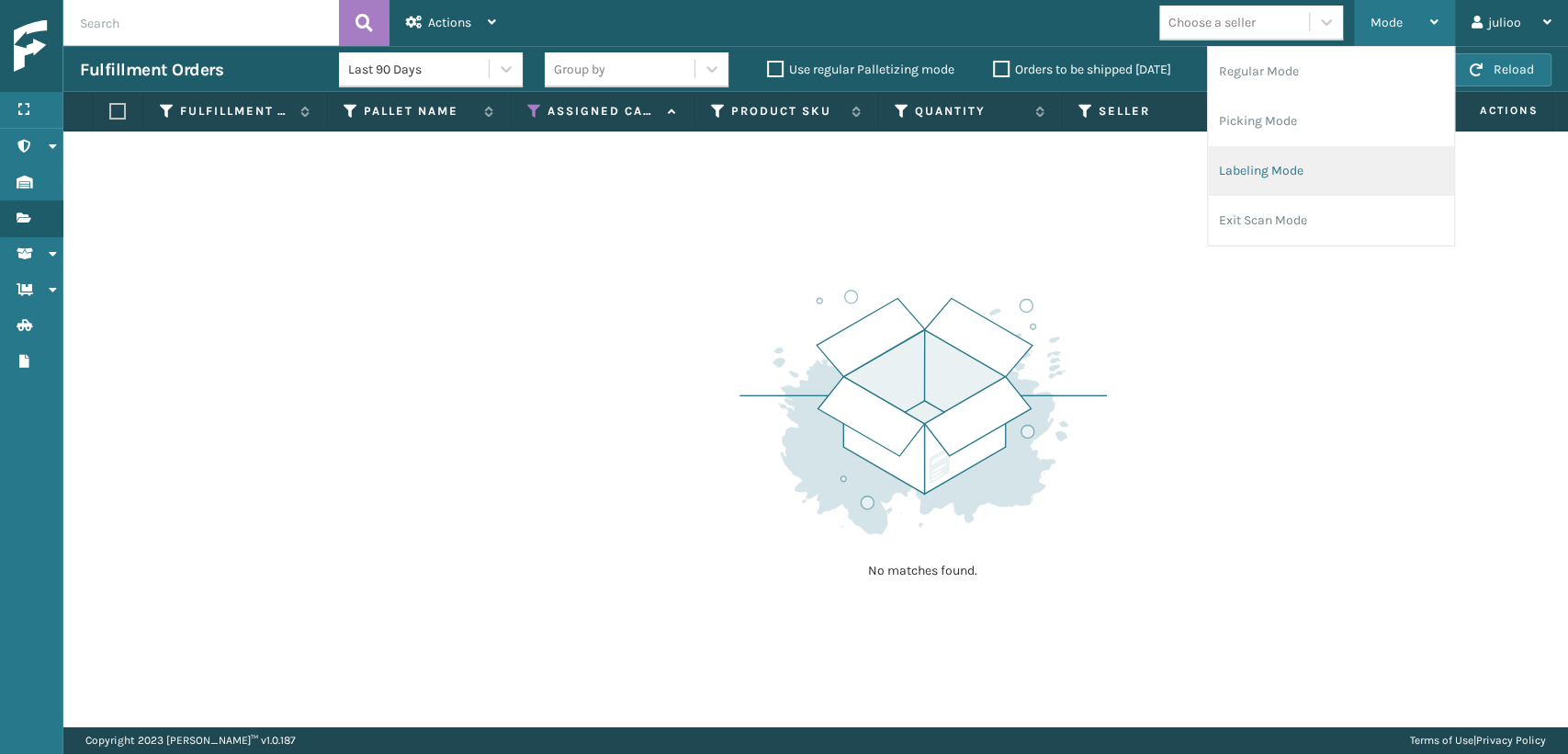
click at [1255, 171] on li "Labeling Mode" at bounding box center [1331, 171] width 246 height 50
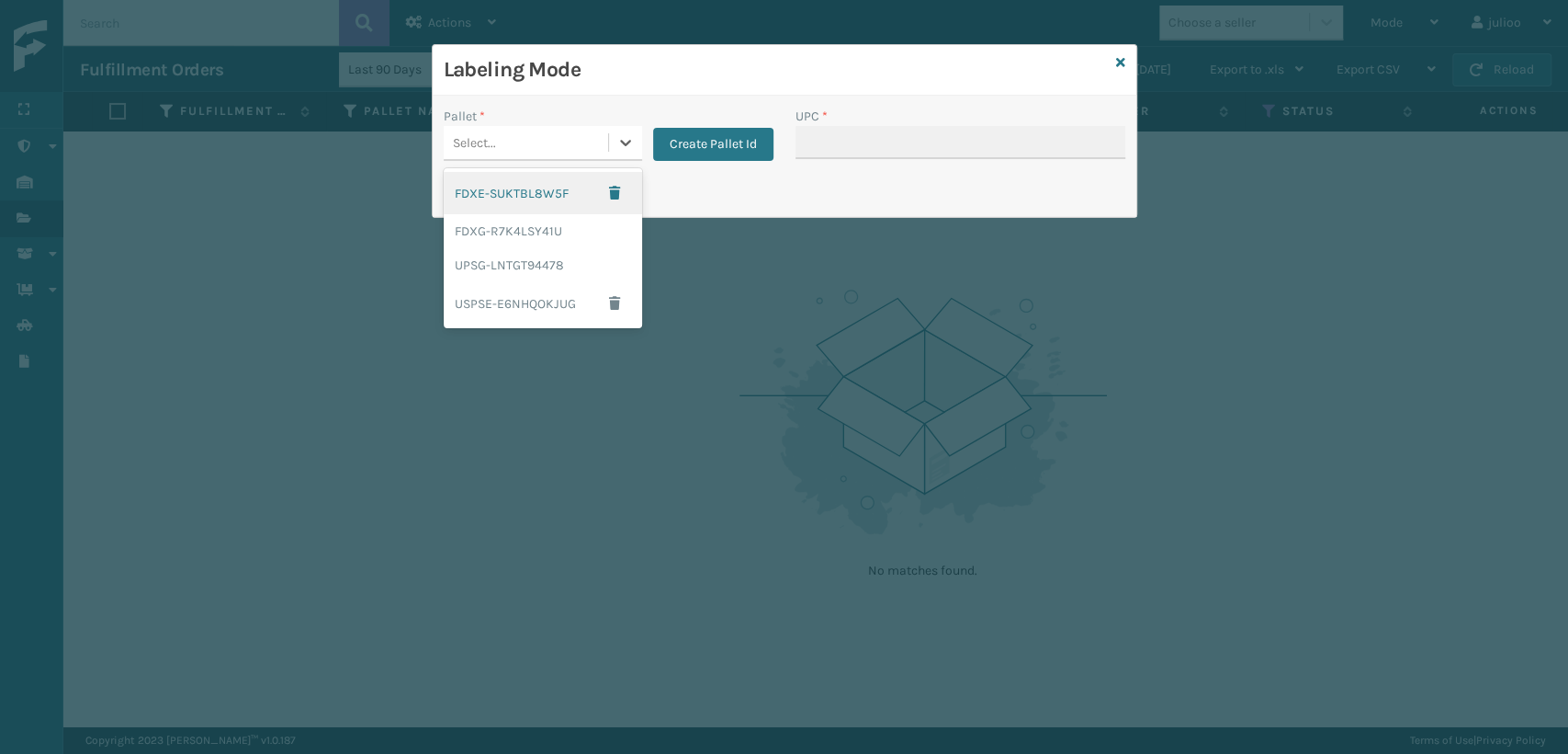
click at [500, 156] on div "Select..." at bounding box center [525, 142] width 164 height 30
drag, startPoint x: 514, startPoint y: 239, endPoint x: 537, endPoint y: 226, distance: 26.4
click at [537, 226] on div "FDXG-R7K4LSY41U" at bounding box center [542, 231] width 198 height 34
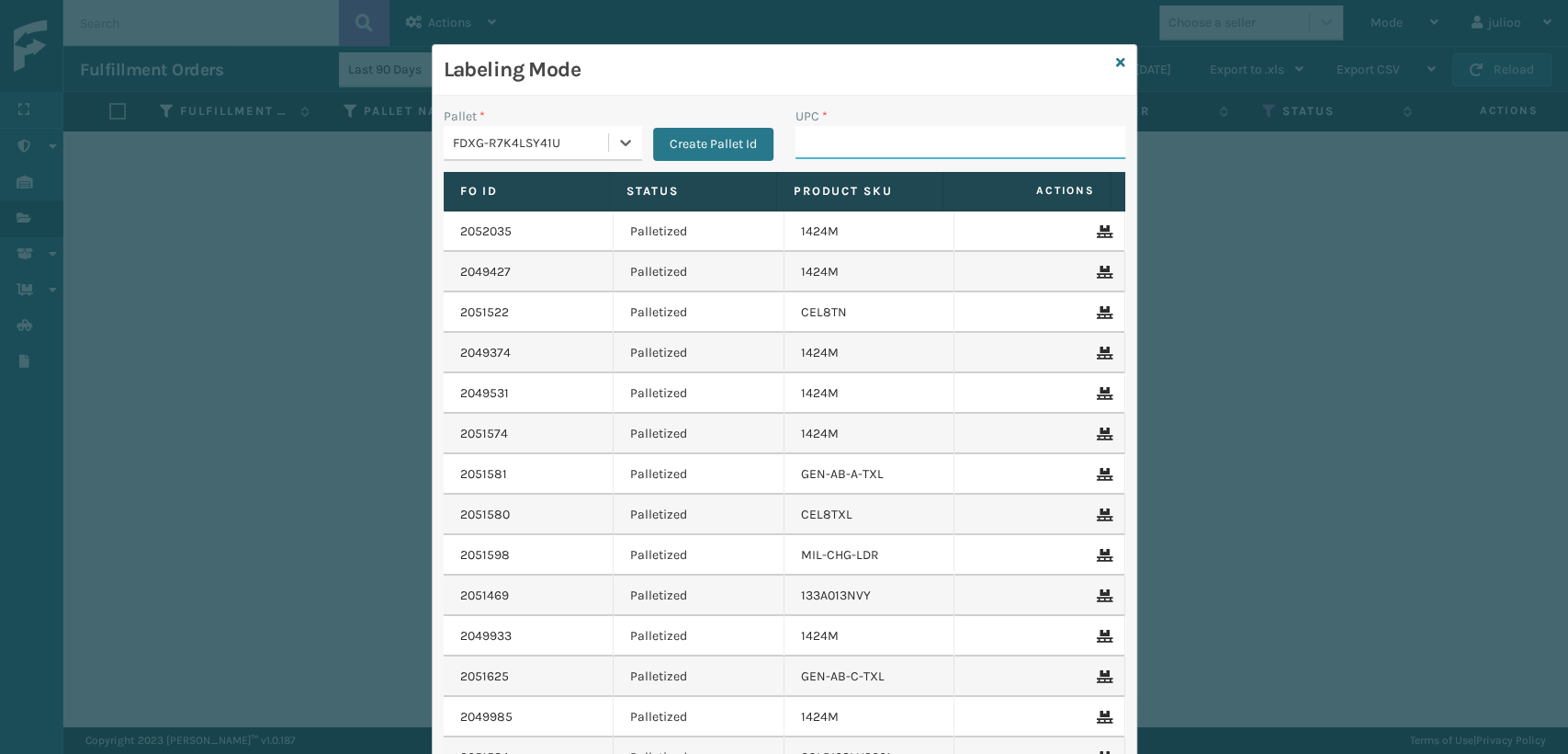
click at [814, 140] on input "UPC *" at bounding box center [960, 142] width 330 height 33
type input "840307182395"
click at [1116, 59] on icon at bounding box center [1121, 62] width 9 height 13
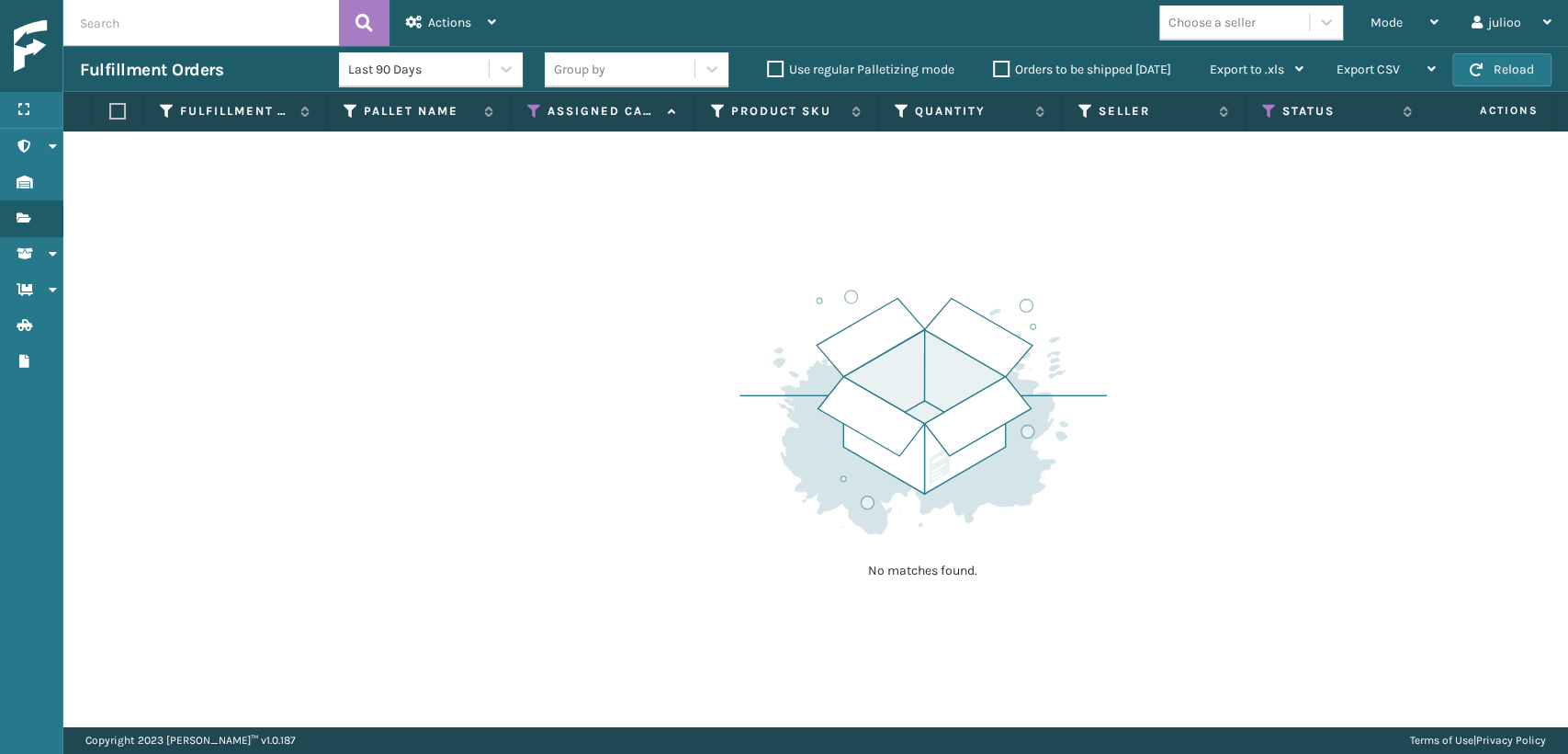
click at [250, 10] on input "text" at bounding box center [201, 23] width 275 height 46
click at [527, 105] on icon at bounding box center [535, 111] width 15 height 17
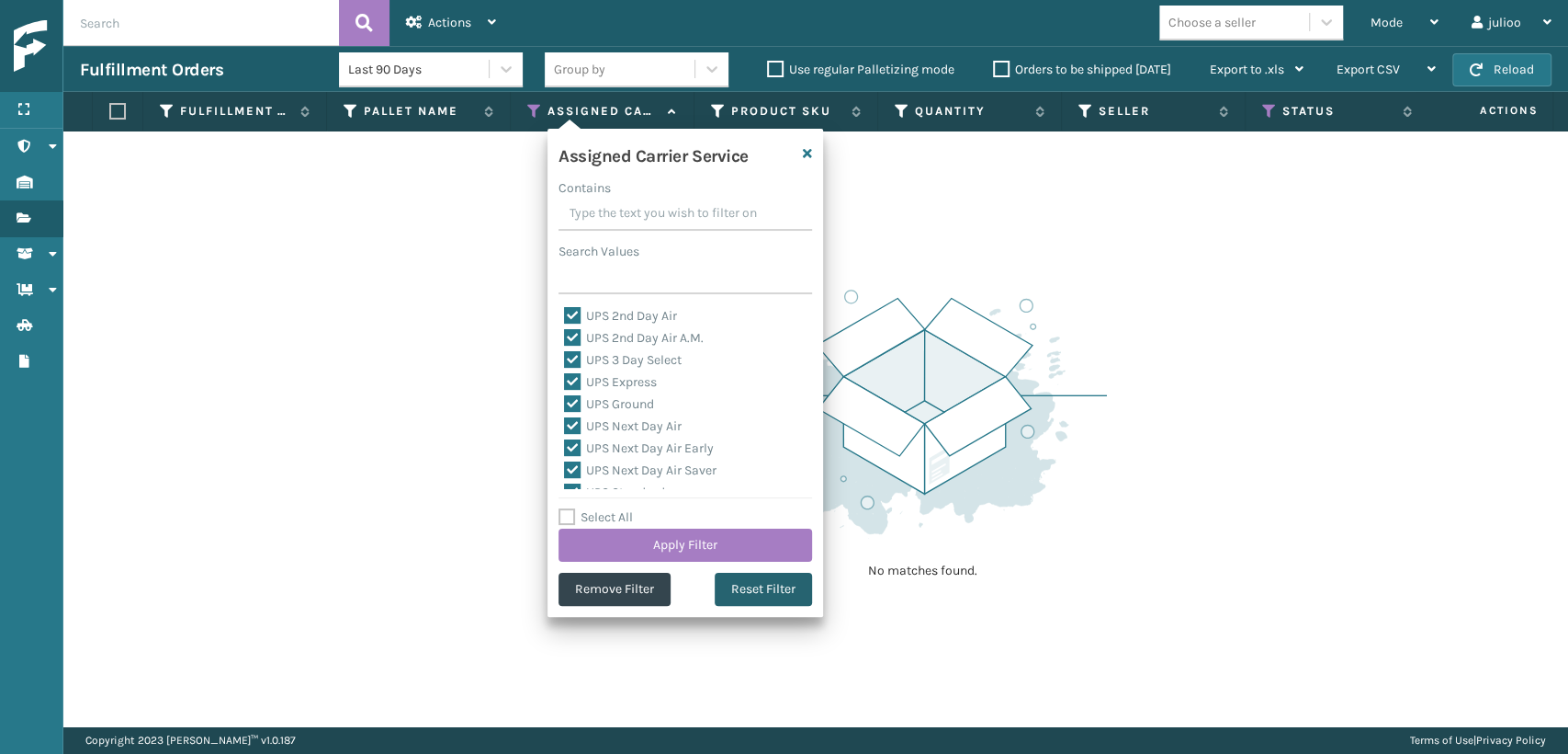
drag, startPoint x: 742, startPoint y: 604, endPoint x: 732, endPoint y: 601, distance: 10.4
click at [735, 605] on button "Reset Filter" at bounding box center [763, 589] width 97 height 33
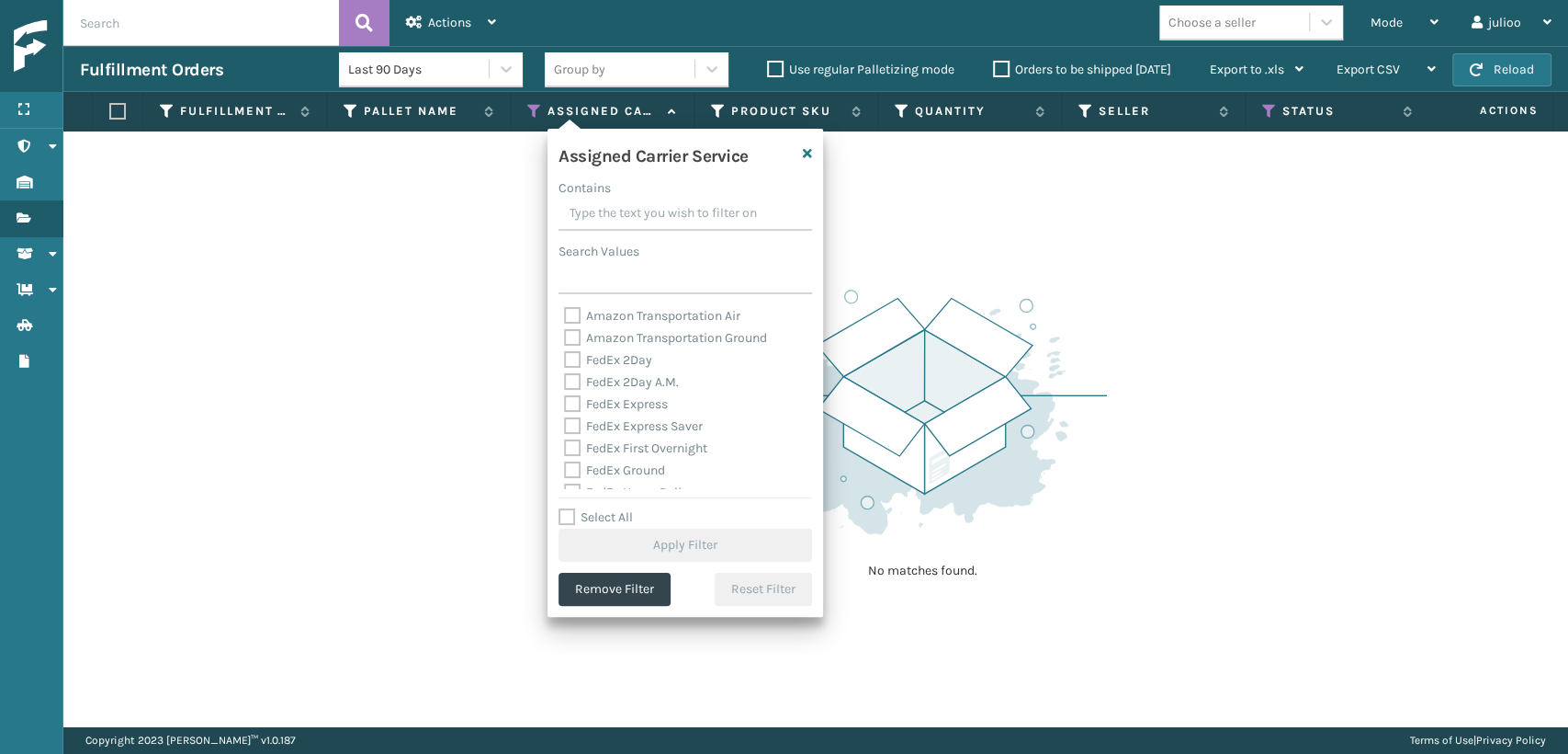
click at [578, 357] on label "FedEx 2Day" at bounding box center [608, 360] width 88 height 16
click at [565, 357] on input "FedEx 2Day" at bounding box center [564, 355] width 1 height 12
checkbox input "true"
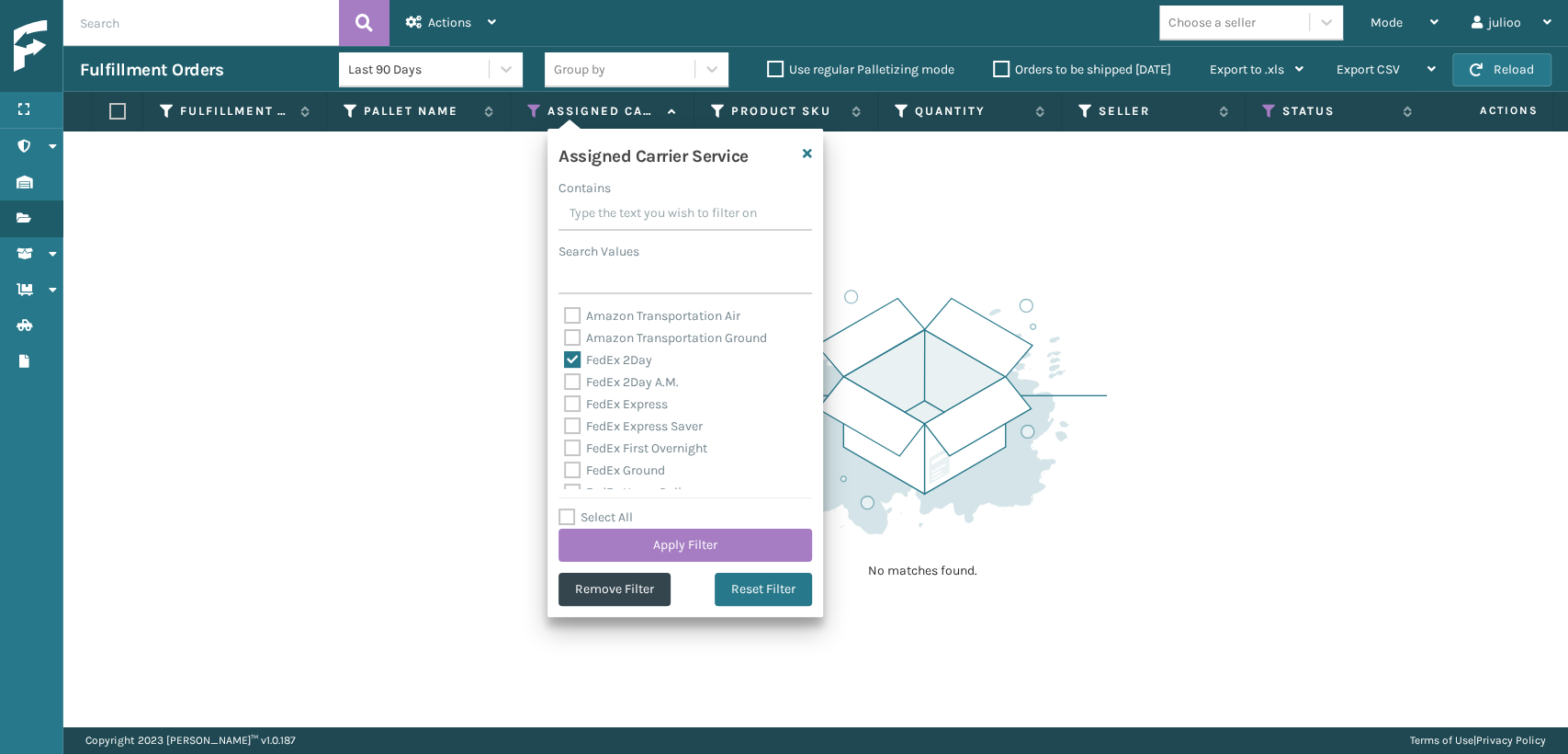
click at [583, 381] on label "FedEx 2Day A.M." at bounding box center [622, 381] width 115 height 16
click at [565, 381] on input "FedEx 2Day A.M." at bounding box center [564, 377] width 1 height 12
checkbox input "true"
click at [575, 401] on label "FedEx Express" at bounding box center [616, 404] width 104 height 16
click at [565, 401] on input "FedEx Express" at bounding box center [564, 399] width 1 height 12
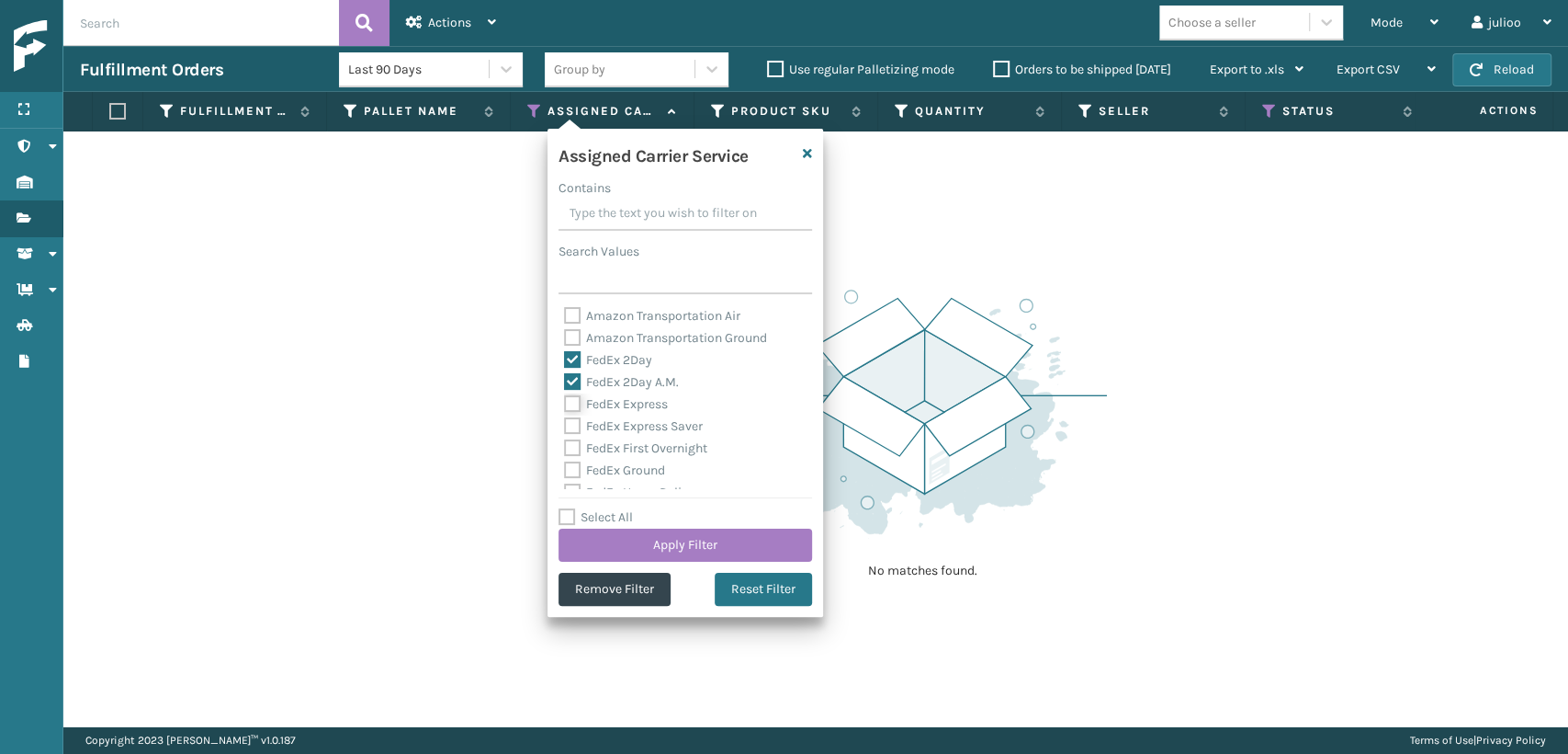
checkbox input "true"
click at [581, 422] on label "FedEx Express Saver" at bounding box center [633, 426] width 139 height 16
click at [565, 422] on input "FedEx Express Saver" at bounding box center [564, 421] width 1 height 12
checkbox input "true"
click at [573, 444] on label "FedEx First Overnight" at bounding box center [636, 447] width 143 height 16
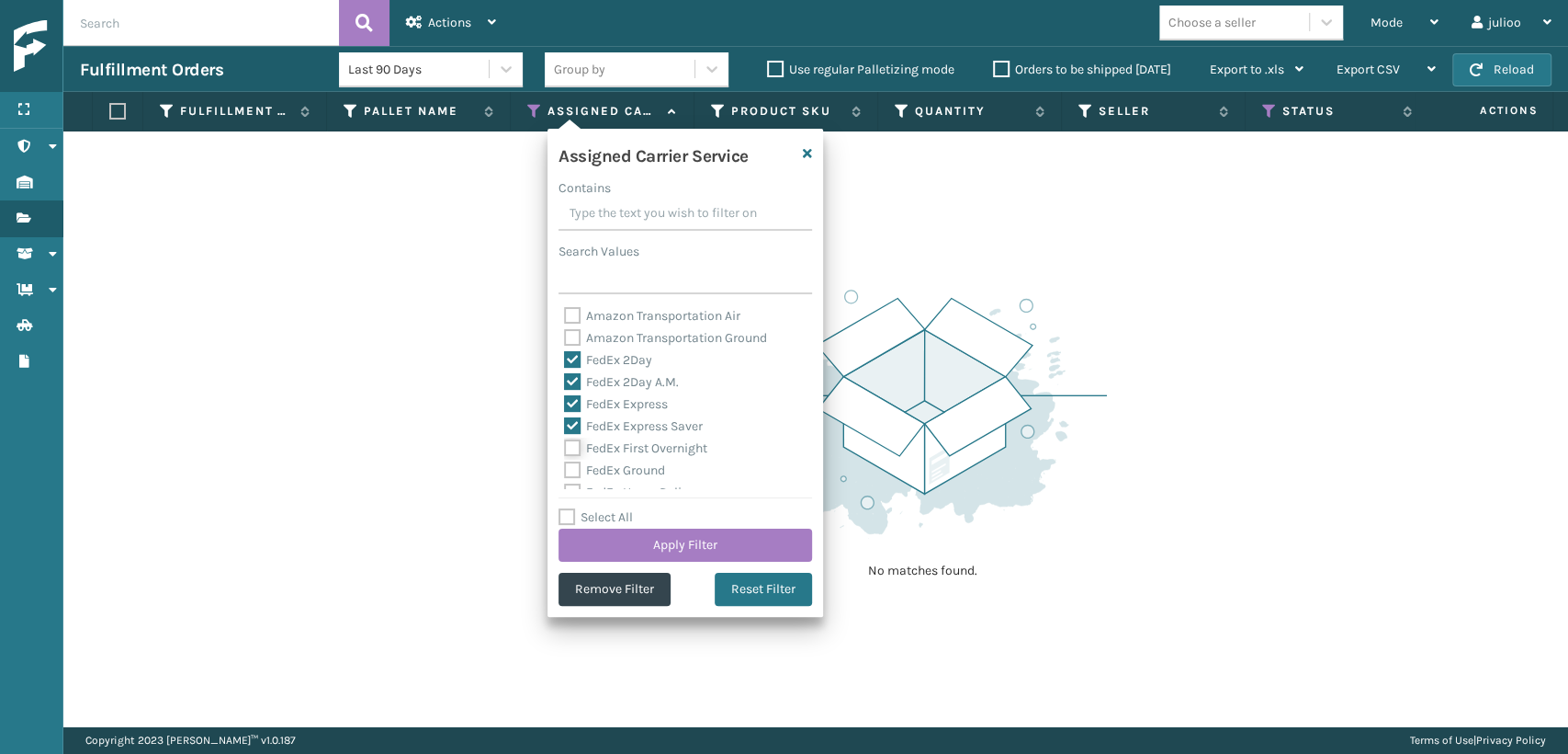
click at [565, 444] on input "FedEx First Overnight" at bounding box center [564, 444] width 1 height 12
checkbox input "true"
click at [583, 461] on div "FedEx Ground" at bounding box center [685, 470] width 242 height 22
click at [581, 466] on label "FedEx Ground" at bounding box center [614, 470] width 101 height 16
click at [565, 466] on input "FedEx Ground" at bounding box center [564, 465] width 1 height 12
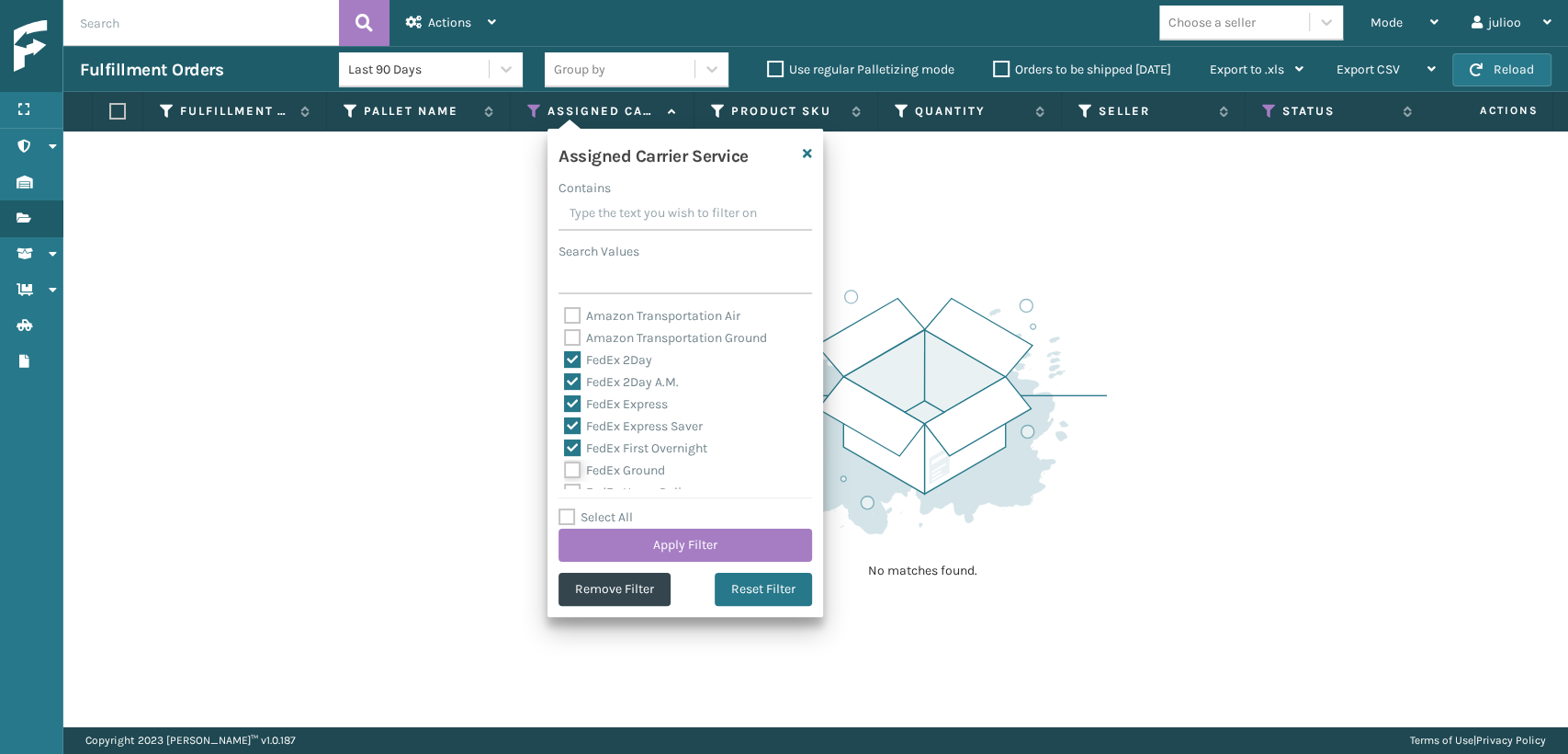
checkbox input "true"
click at [565, 427] on label "FedEx SmartPost" at bounding box center [625, 434] width 121 height 16
click at [565, 427] on input "FedEx SmartPost" at bounding box center [564, 429] width 1 height 12
checkbox input "true"
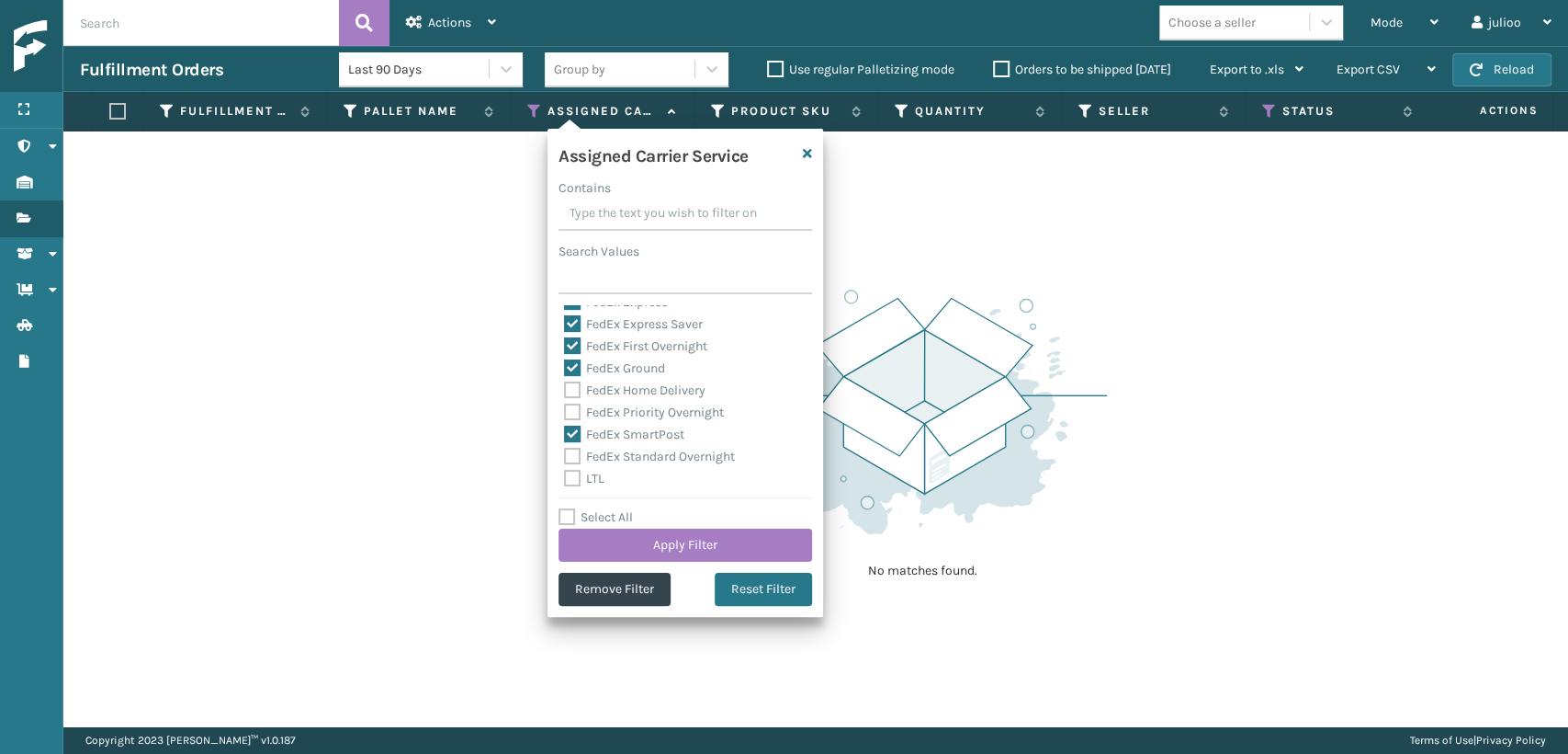
click at [566, 407] on label "FedEx Priority Overnight" at bounding box center [643, 412] width 159 height 16
click at [565, 407] on input "FedEx Priority Overnight" at bounding box center [564, 408] width 1 height 12
checkbox input "true"
drag, startPoint x: 568, startPoint y: 394, endPoint x: 577, endPoint y: 421, distance: 28.5
click at [569, 394] on label "FedEx Home Delivery" at bounding box center [635, 390] width 142 height 16
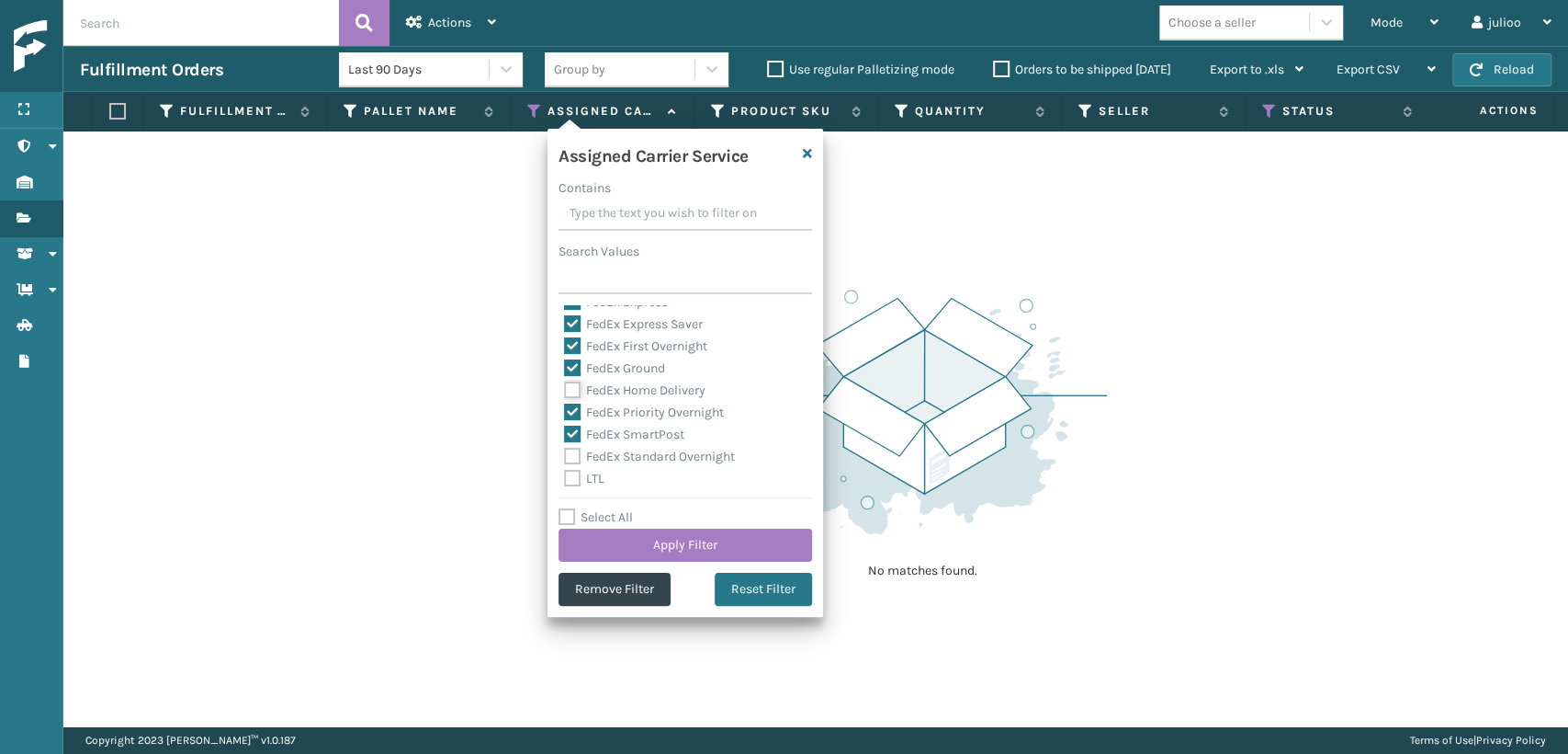
click at [565, 392] on input "FedEx Home Delivery" at bounding box center [564, 385] width 1 height 12
checkbox input "true"
click at [562, 458] on div "Amazon Transportation Air Amazon Transportation Ground FedEx 2Day FedEx 2Day A.…" at bounding box center [685, 396] width 254 height 184
drag, startPoint x: 571, startPoint y: 453, endPoint x: 599, endPoint y: 513, distance: 66.2
click at [572, 453] on label "FedEx Standard Overnight" at bounding box center [649, 456] width 171 height 16
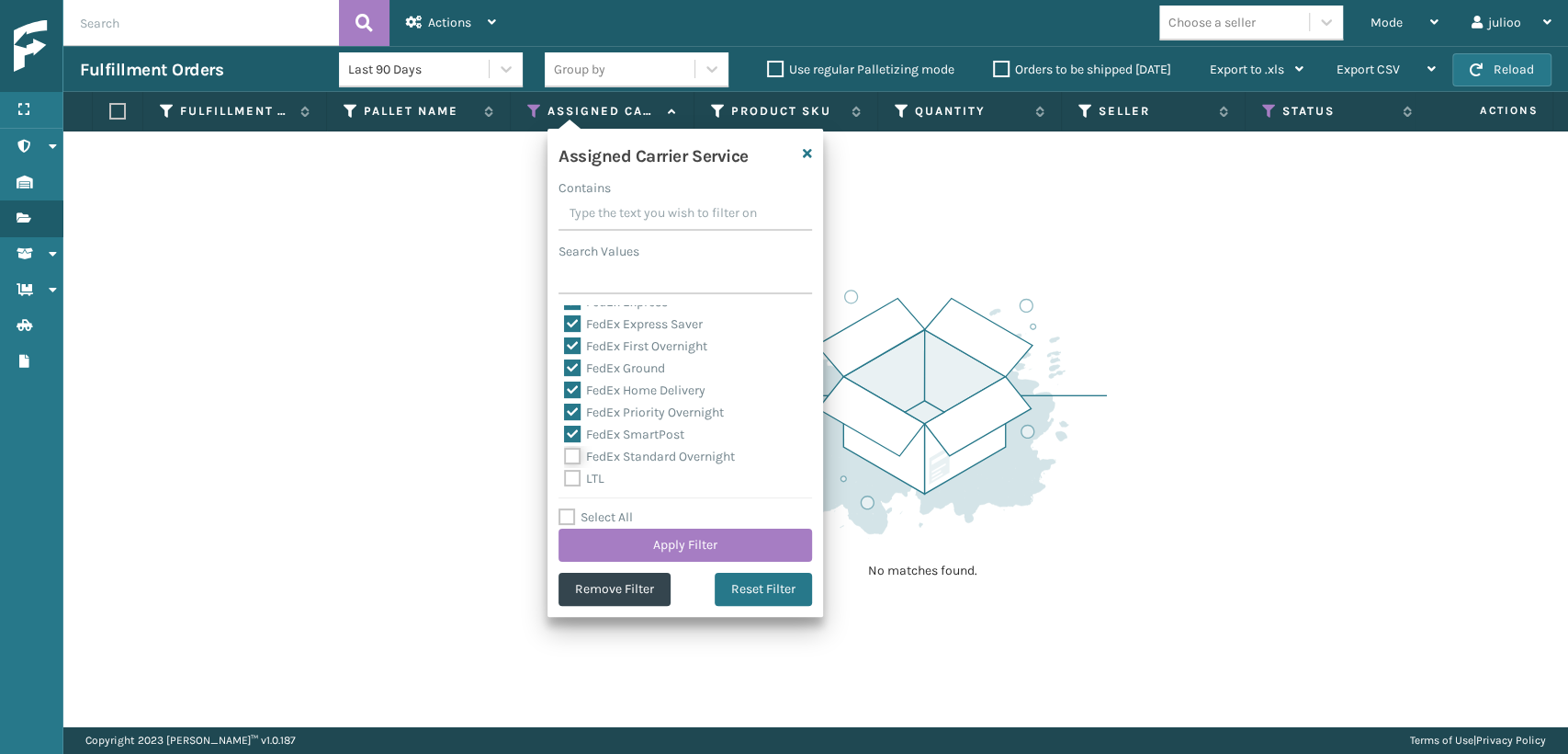
click at [565, 453] on input "FedEx Standard Overnight" at bounding box center [564, 451] width 1 height 12
checkbox input "true"
click at [624, 537] on button "Apply Filter" at bounding box center [685, 545] width 254 height 33
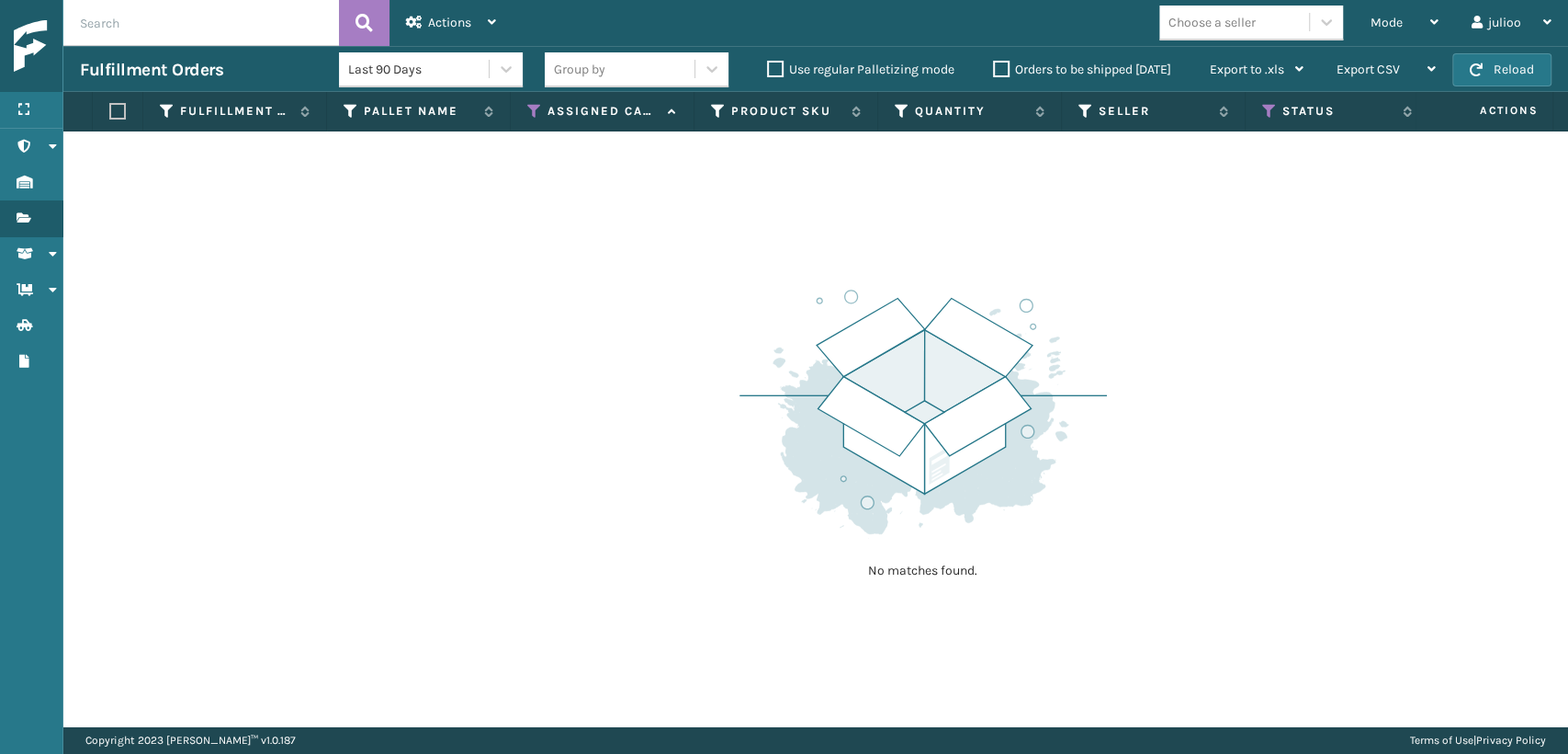
click at [1256, 105] on th "Status" at bounding box center [1338, 111] width 184 height 40
click at [1263, 116] on icon at bounding box center [1270, 111] width 15 height 17
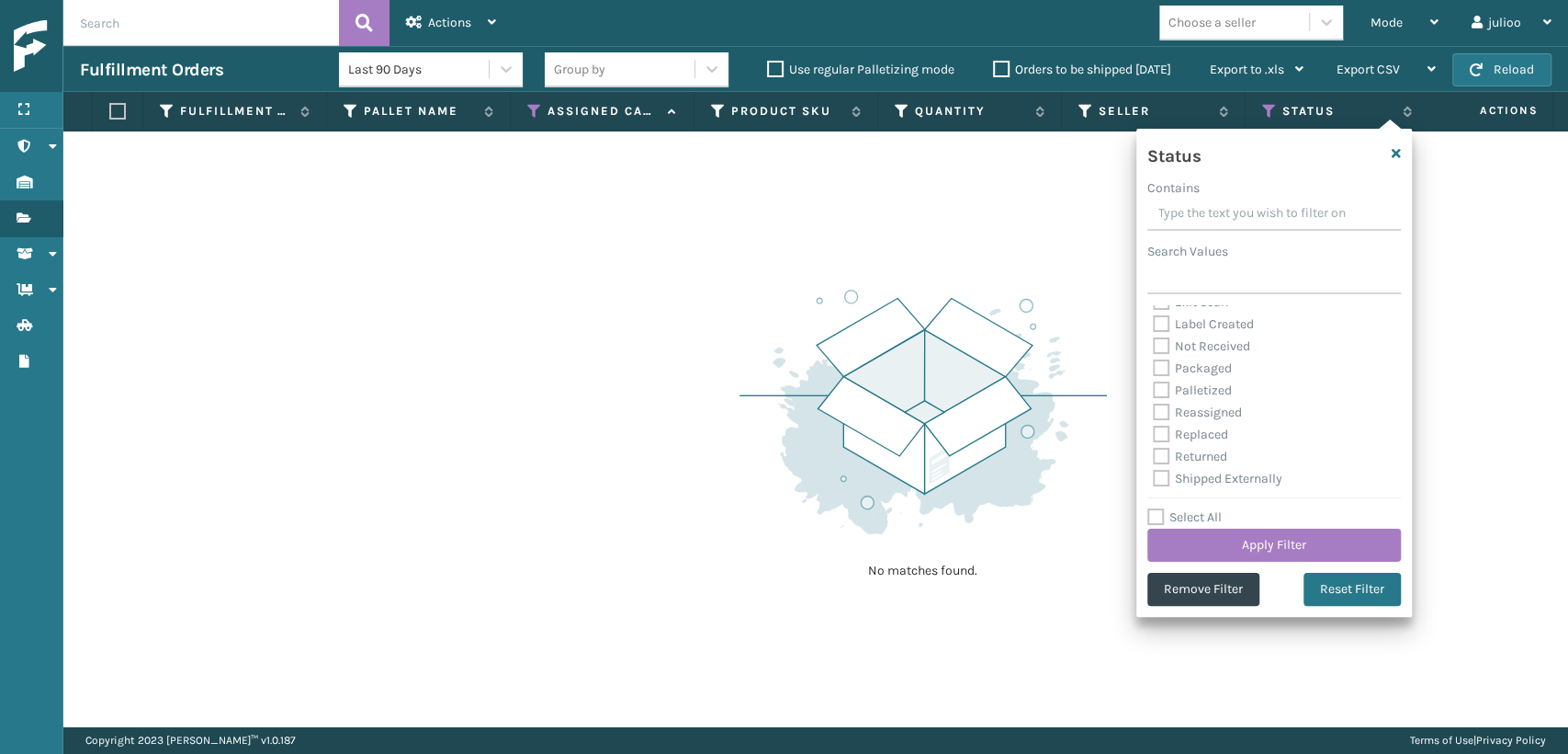
click at [1170, 387] on label "Palletized" at bounding box center [1193, 390] width 79 height 16
click at [1154, 387] on input "Palletized" at bounding box center [1153, 385] width 1 height 12
checkbox input "true"
click at [1187, 545] on button "Apply Filter" at bounding box center [1274, 545] width 254 height 33
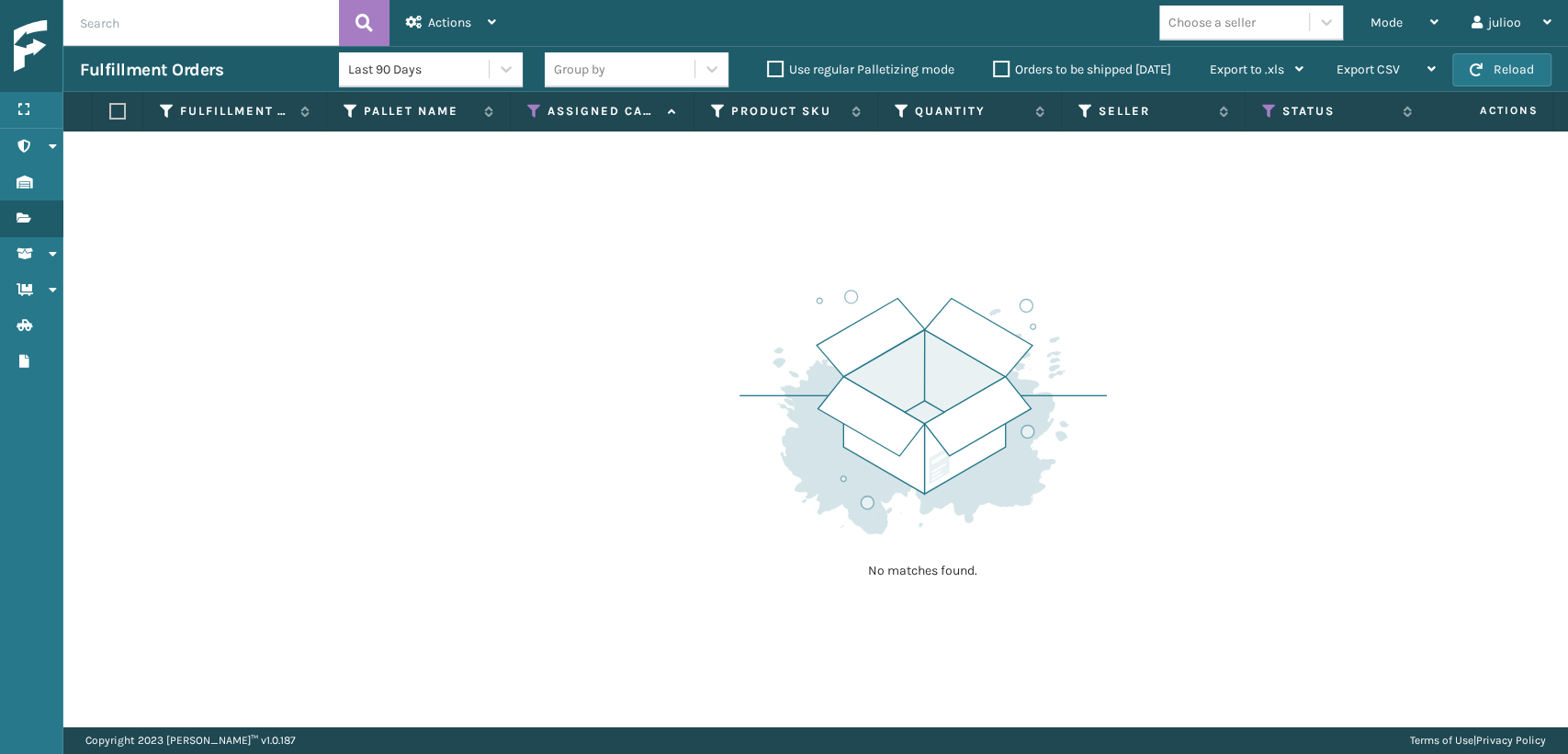
click at [1256, 101] on th "Status" at bounding box center [1338, 111] width 184 height 40
click at [1277, 19] on div "Choose a seller" at bounding box center [1234, 23] width 150 height 30
click at [977, 171] on div "No matches found." at bounding box center [815, 428] width 1505 height 595
click at [448, 8] on div "Actions" at bounding box center [450, 23] width 90 height 46
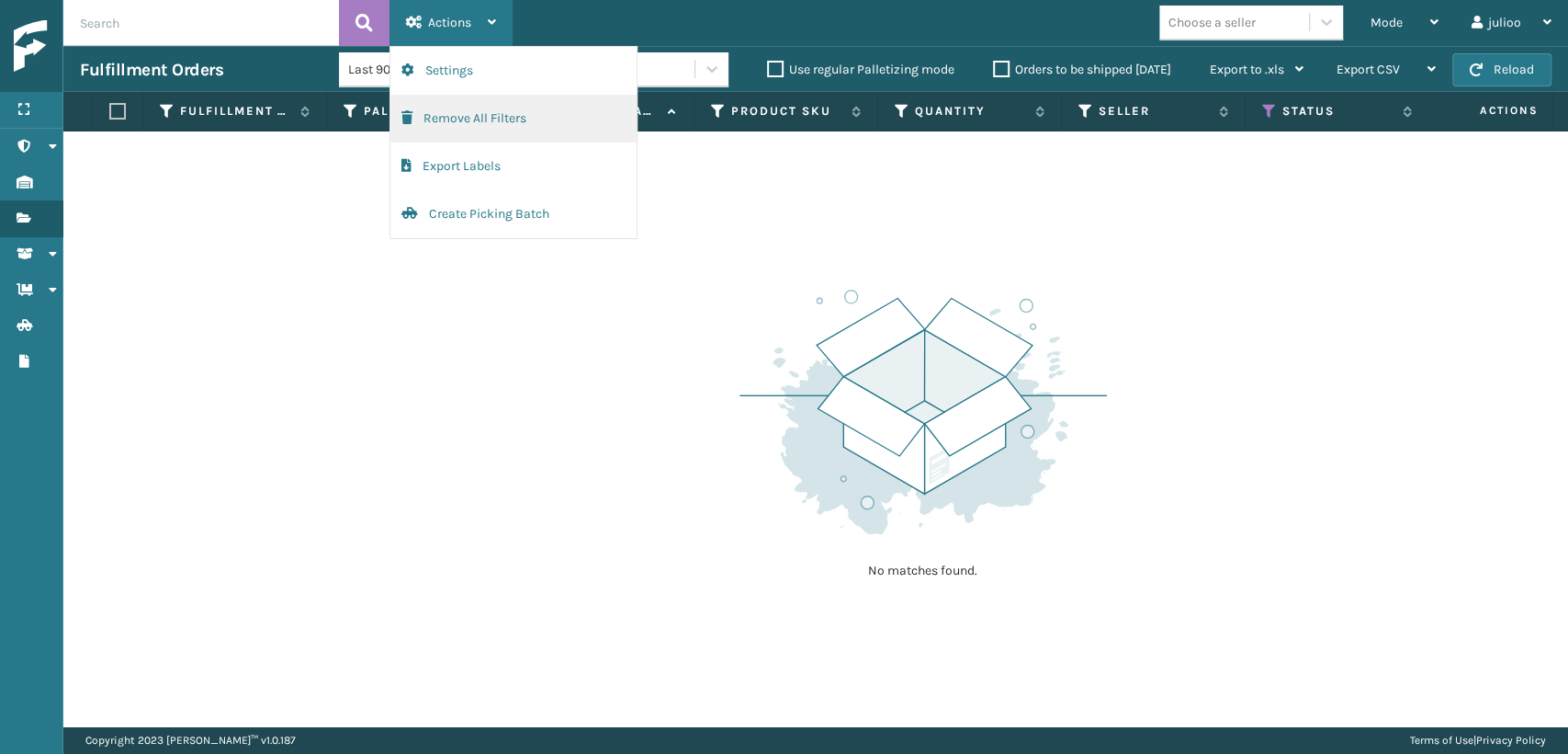
click at [467, 116] on button "Remove All Filters" at bounding box center [513, 118] width 246 height 48
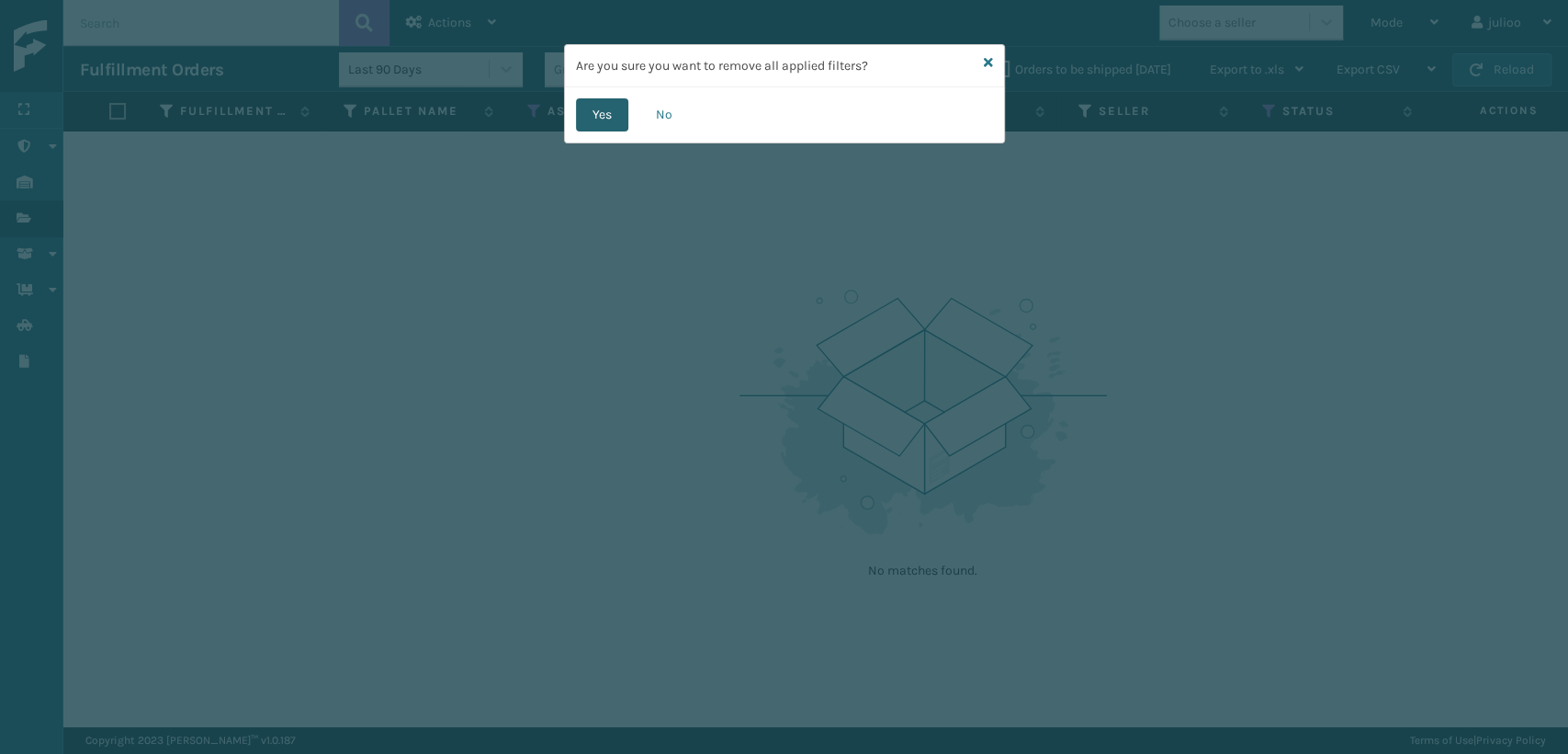
click at [585, 126] on button "Yes" at bounding box center [603, 114] width 53 height 33
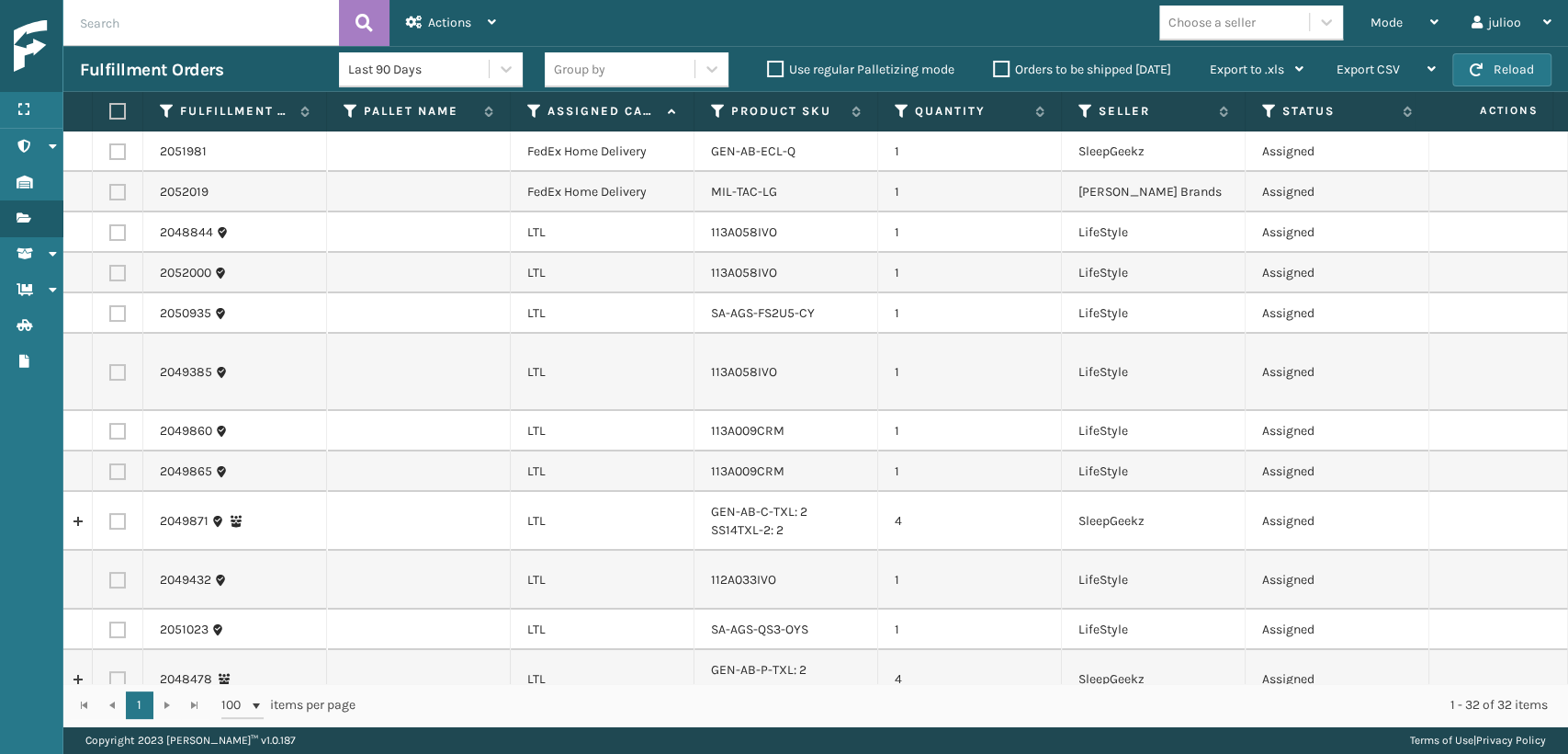
click at [520, 114] on th "Assigned Carrier Service" at bounding box center [602, 111] width 184 height 40
click at [529, 105] on icon at bounding box center [535, 111] width 15 height 17
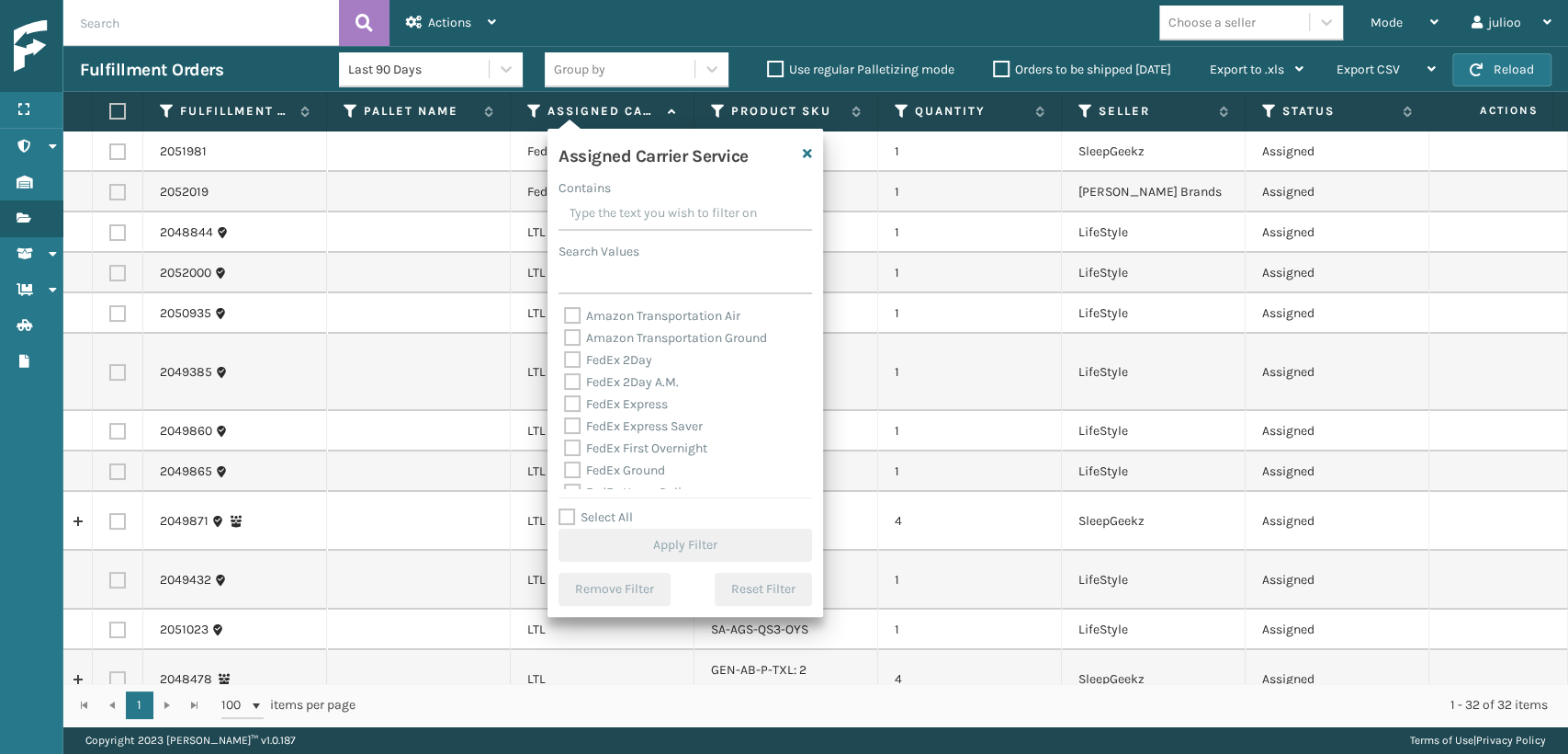
click at [580, 446] on label "FedEx First Overnight" at bounding box center [636, 447] width 143 height 16
click at [565, 446] on input "FedEx First Overnight" at bounding box center [564, 444] width 1 height 12
checkbox input "true"
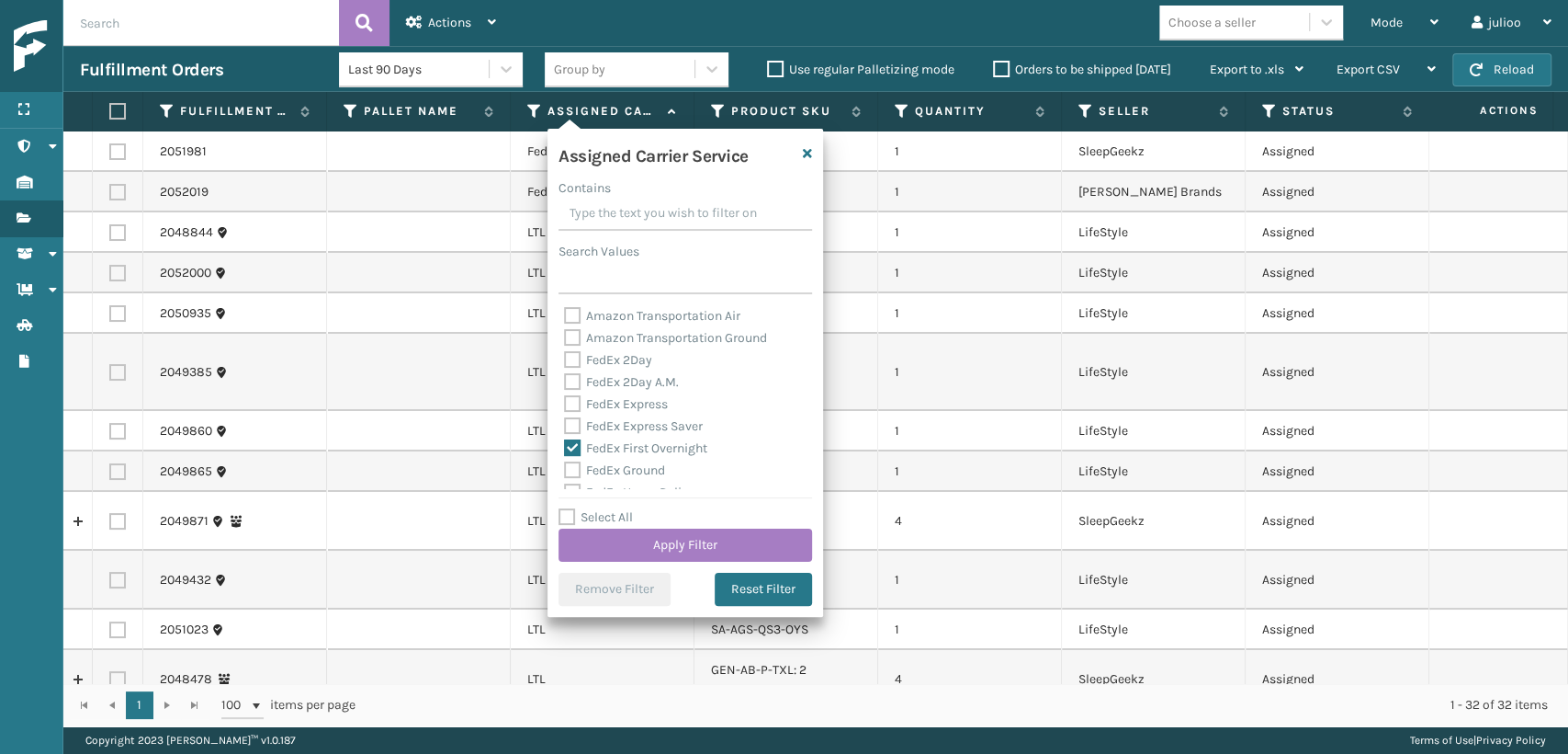
click at [577, 399] on label "FedEx Express" at bounding box center [616, 404] width 104 height 16
click at [565, 399] on input "FedEx Express" at bounding box center [564, 399] width 1 height 12
checkbox input "true"
click at [576, 374] on label "FedEx 2Day A.M." at bounding box center [622, 381] width 115 height 16
click at [565, 373] on input "FedEx 2Day A.M." at bounding box center [564, 377] width 1 height 12
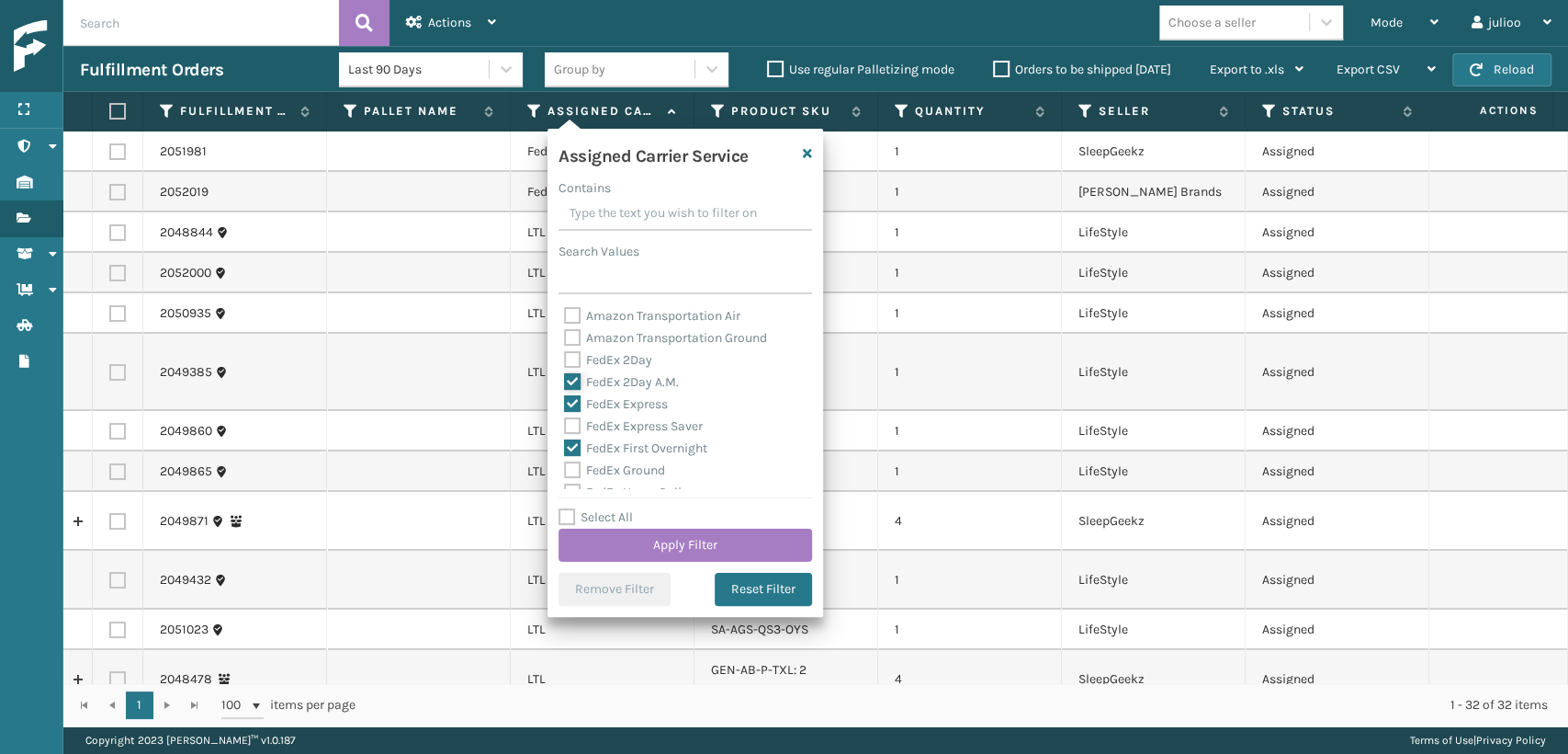
checkbox input "true"
click at [575, 361] on label "FedEx 2Day" at bounding box center [608, 360] width 88 height 16
click at [565, 361] on input "FedEx 2Day" at bounding box center [564, 355] width 1 height 12
checkbox input "true"
click at [569, 423] on label "FedEx Express Saver" at bounding box center [633, 426] width 139 height 16
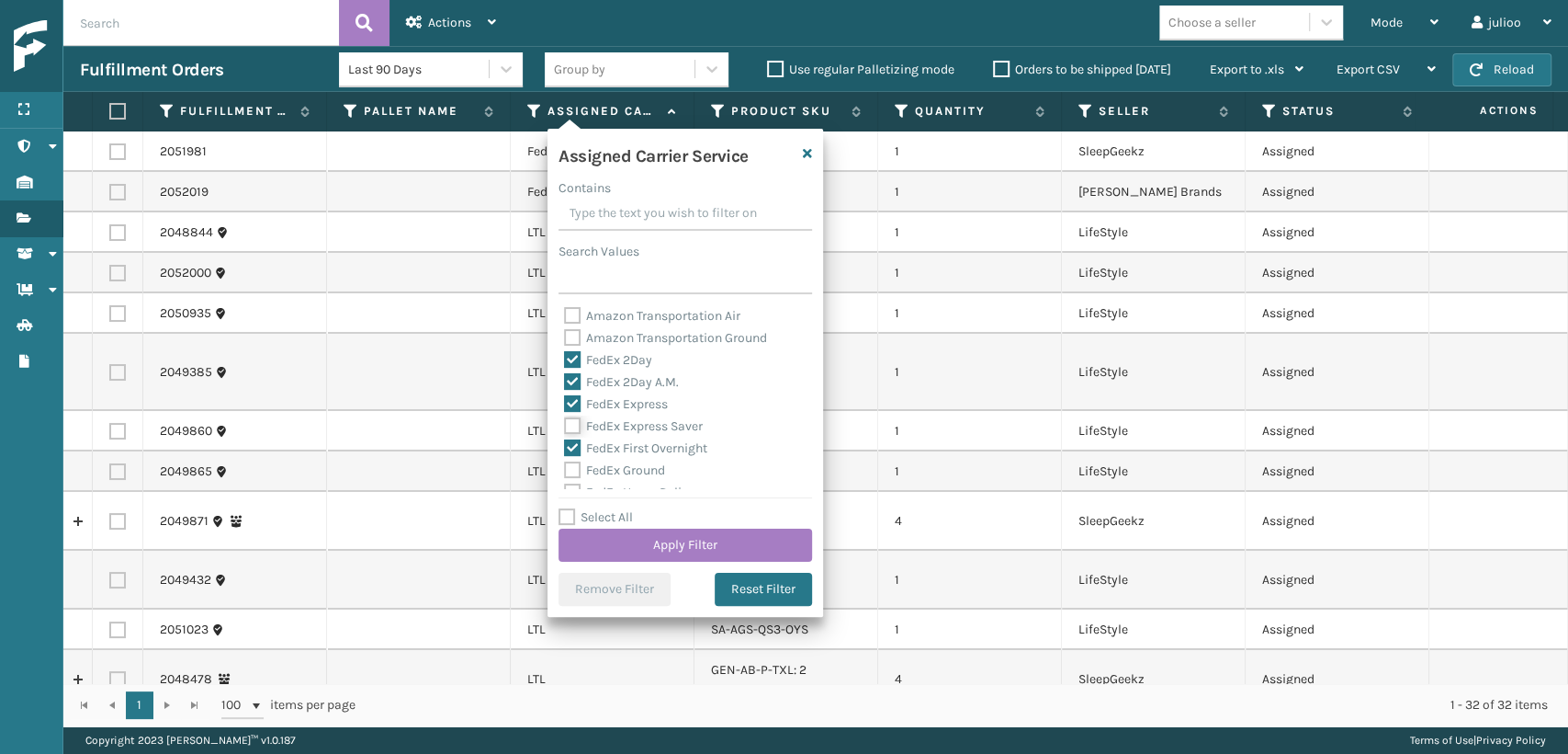
click at [565, 423] on input "FedEx Express Saver" at bounding box center [564, 421] width 1 height 12
checkbox input "true"
click at [575, 465] on label "FedEx Ground" at bounding box center [614, 470] width 101 height 16
click at [565, 465] on input "FedEx Ground" at bounding box center [564, 465] width 1 height 12
checkbox input "true"
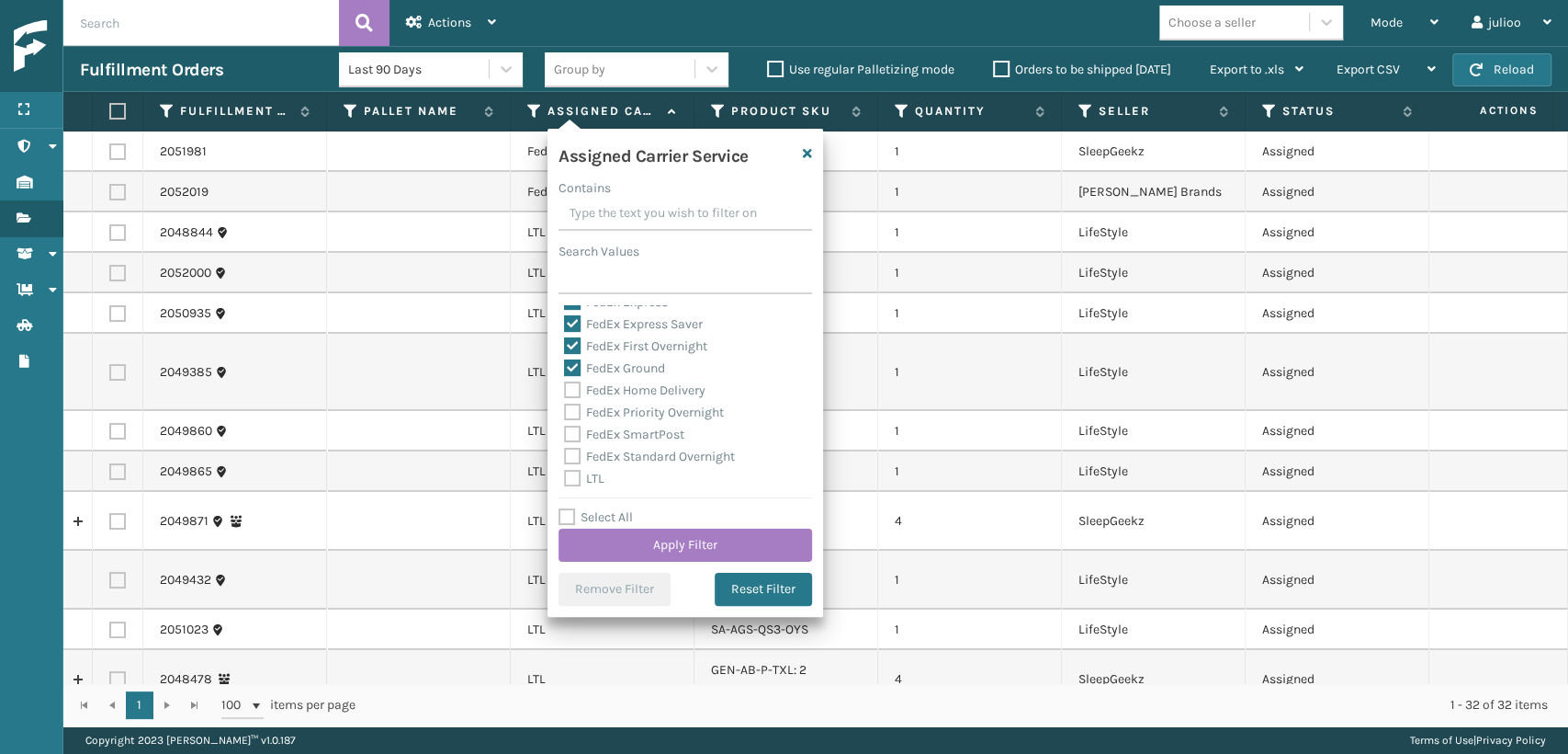
click at [574, 428] on label "FedEx SmartPost" at bounding box center [625, 434] width 121 height 16
click at [565, 428] on input "FedEx SmartPost" at bounding box center [564, 429] width 1 height 12
checkbox input "true"
click at [575, 413] on label "FedEx Priority Overnight" at bounding box center [643, 412] width 159 height 16
click at [565, 413] on input "FedEx Priority Overnight" at bounding box center [564, 408] width 1 height 12
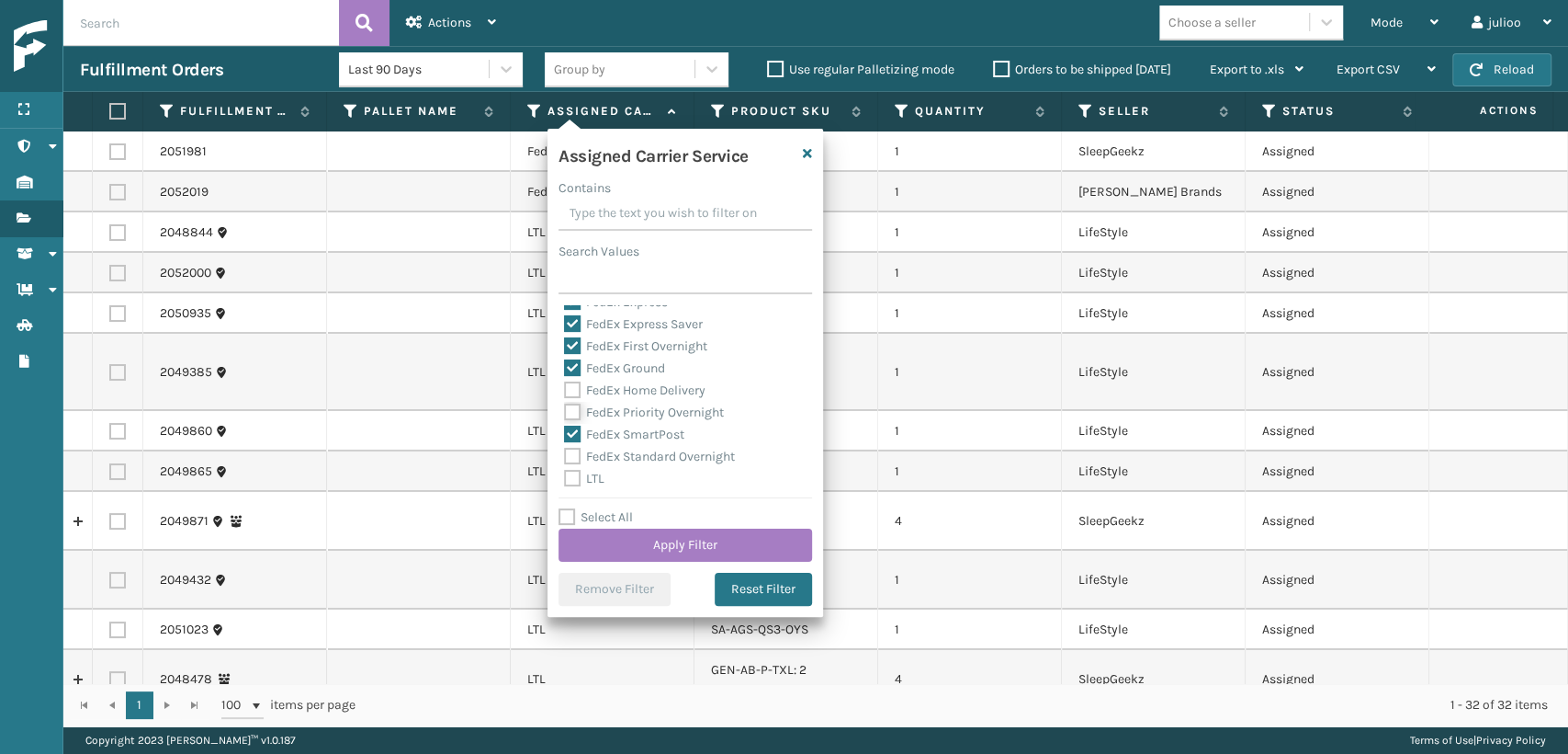
checkbox input "true"
click at [575, 399] on div "FedEx Home Delivery" at bounding box center [685, 390] width 242 height 22
click at [571, 448] on label "FedEx Standard Overnight" at bounding box center [649, 456] width 171 height 16
click at [565, 448] on input "FedEx Standard Overnight" at bounding box center [564, 451] width 1 height 12
checkbox input "true"
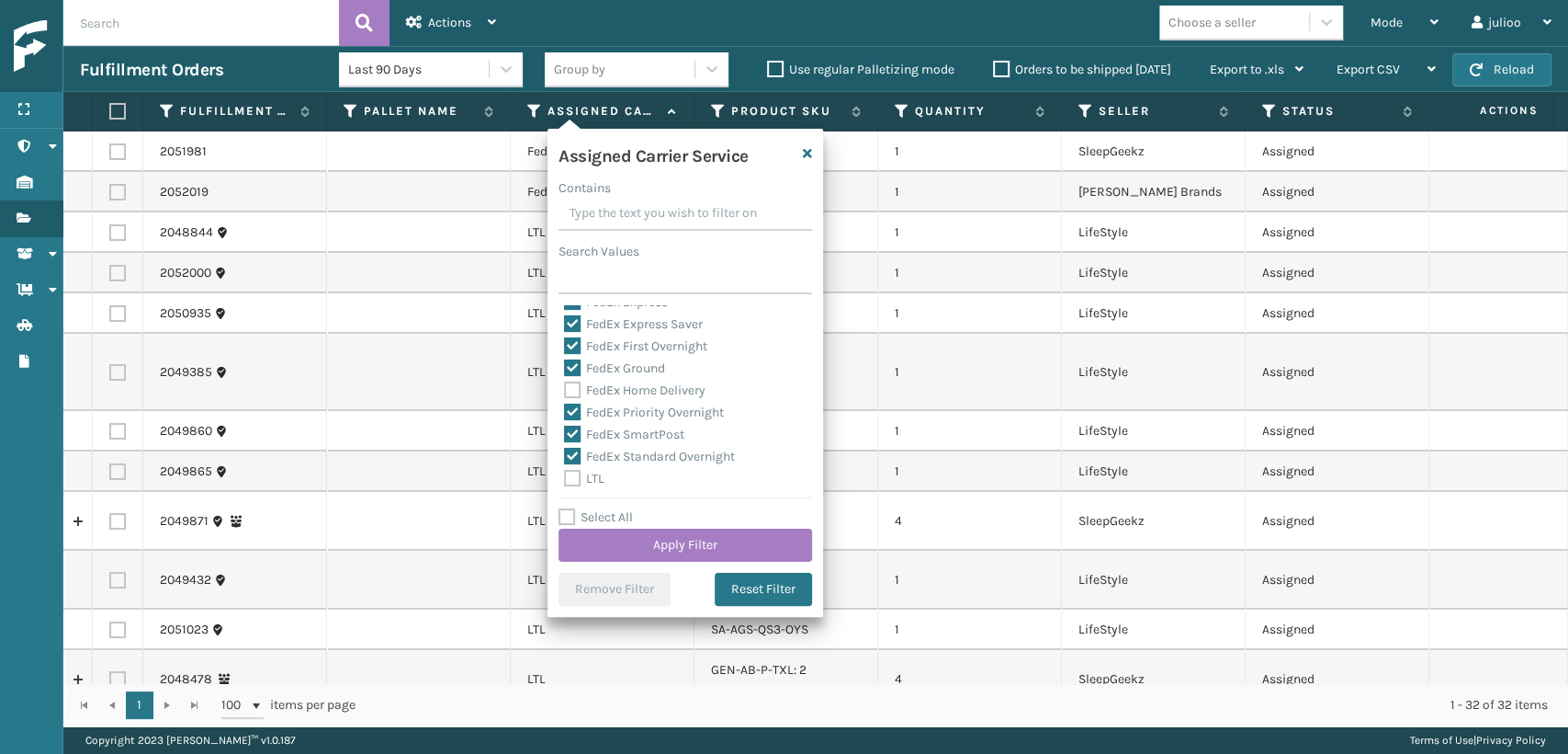
click at [565, 392] on label "FedEx Home Delivery" at bounding box center [635, 390] width 142 height 16
click at [565, 392] on input "FedEx Home Delivery" at bounding box center [564, 385] width 1 height 12
checkbox input "true"
click at [632, 539] on button "Apply Filter" at bounding box center [685, 545] width 254 height 33
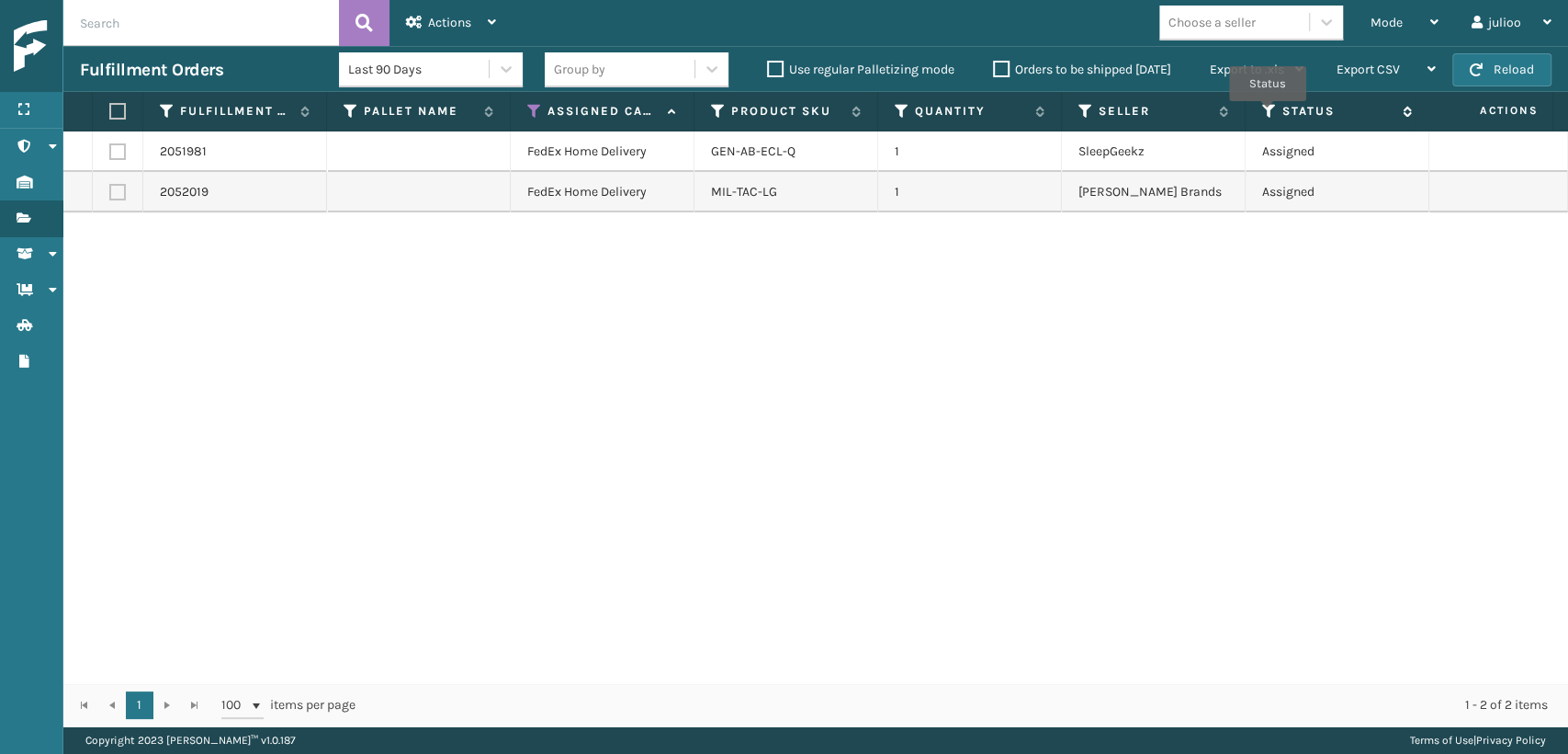
click at [1268, 114] on icon at bounding box center [1270, 111] width 15 height 17
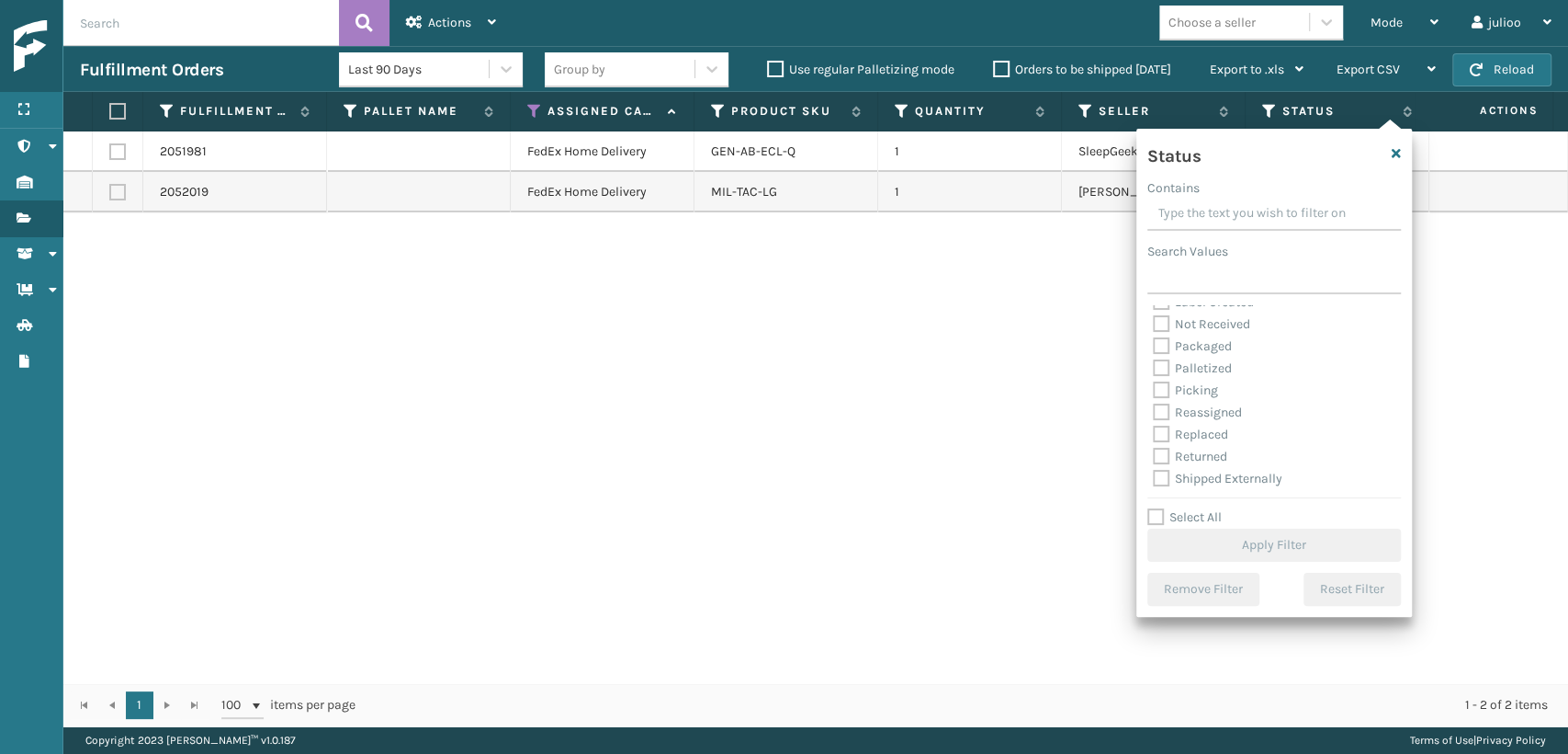
click at [1165, 366] on label "Palletized" at bounding box center [1193, 368] width 79 height 16
click at [1154, 366] on input "Palletized" at bounding box center [1153, 363] width 1 height 12
checkbox input "true"
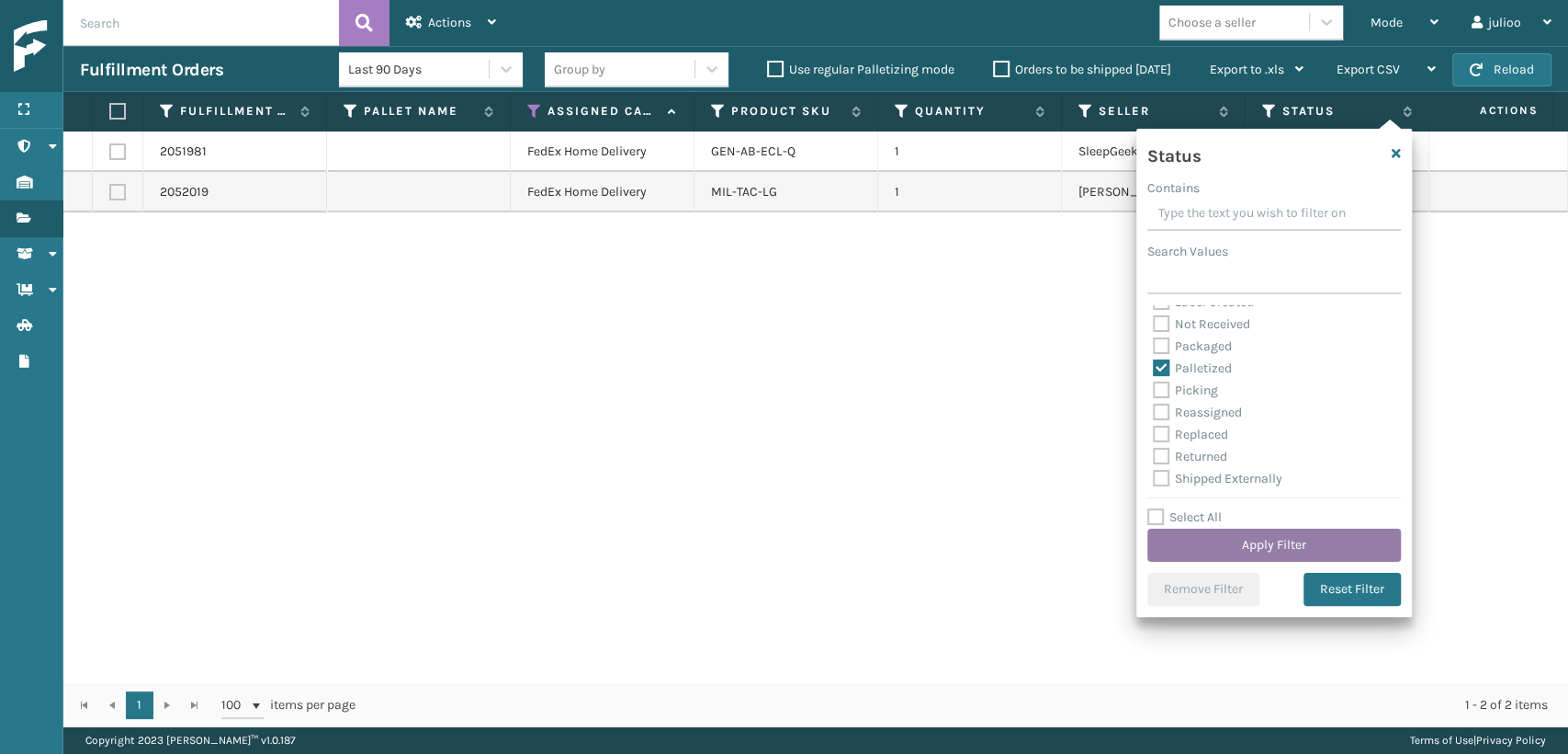
click at [1210, 539] on button "Apply Filter" at bounding box center [1274, 545] width 254 height 33
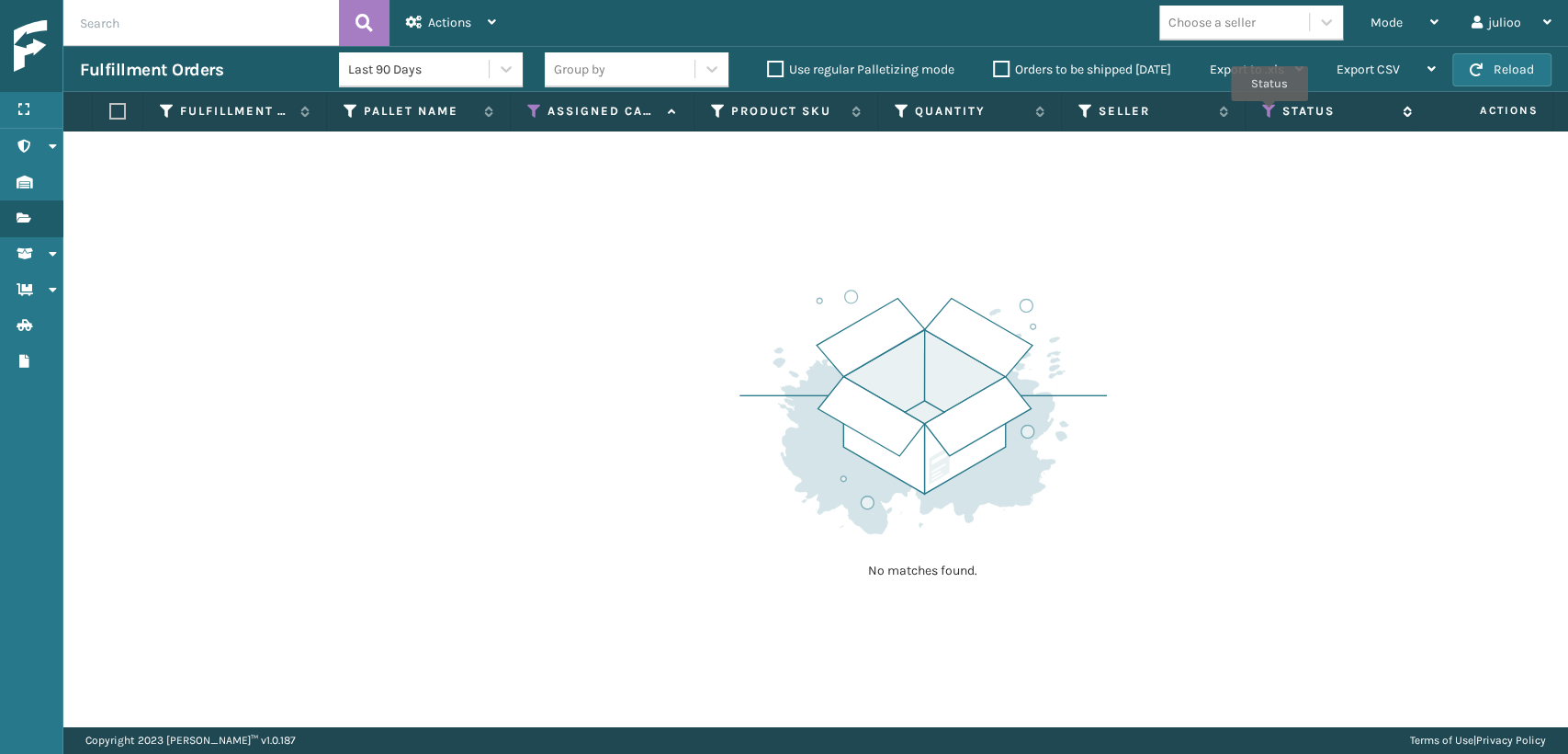
click at [1270, 114] on icon at bounding box center [1270, 111] width 15 height 17
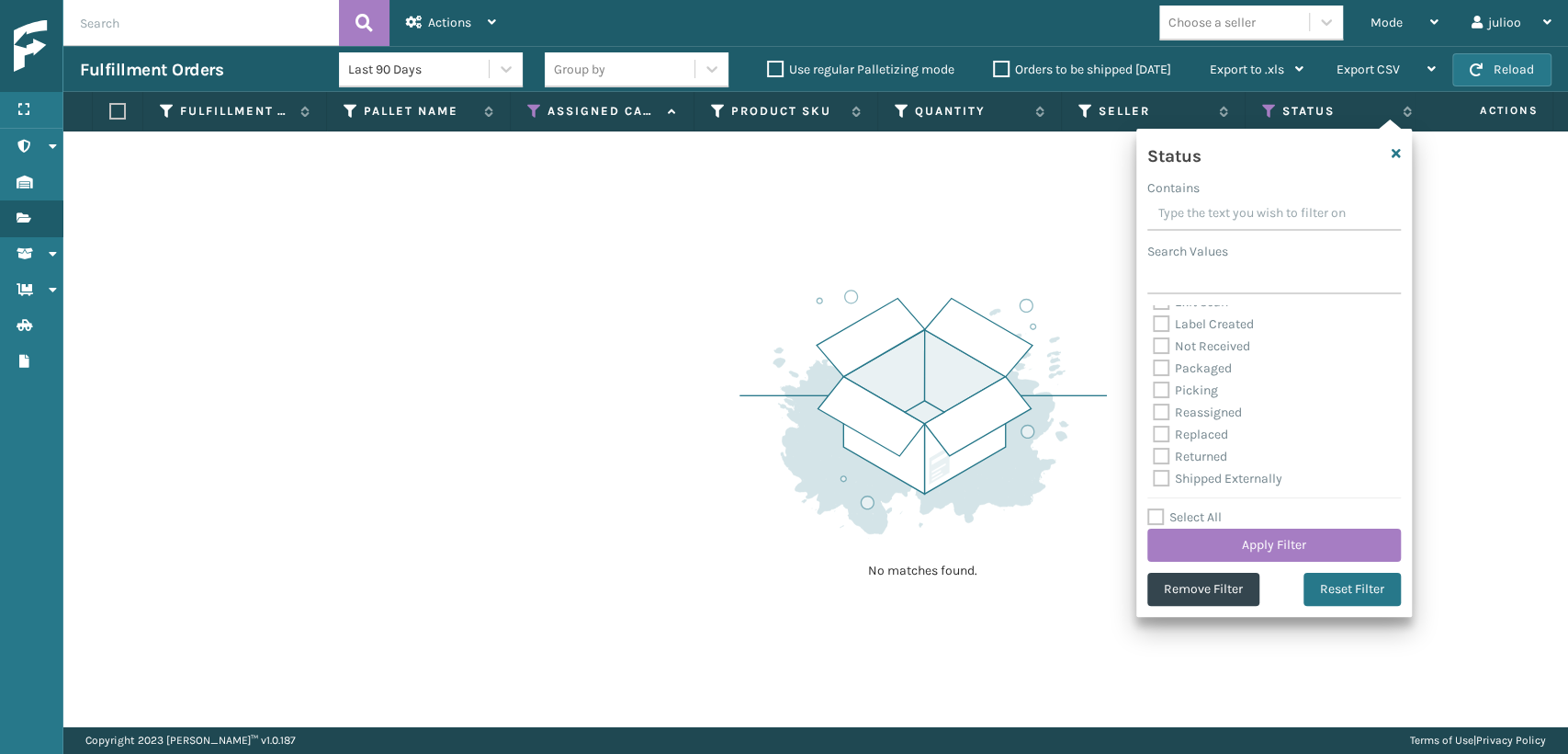
click at [1166, 392] on label "Picking" at bounding box center [1185, 390] width 65 height 16
click at [1154, 392] on input "Picking" at bounding box center [1153, 385] width 1 height 12
checkbox input "true"
click at [1213, 536] on button "Apply Filter" at bounding box center [1274, 545] width 254 height 33
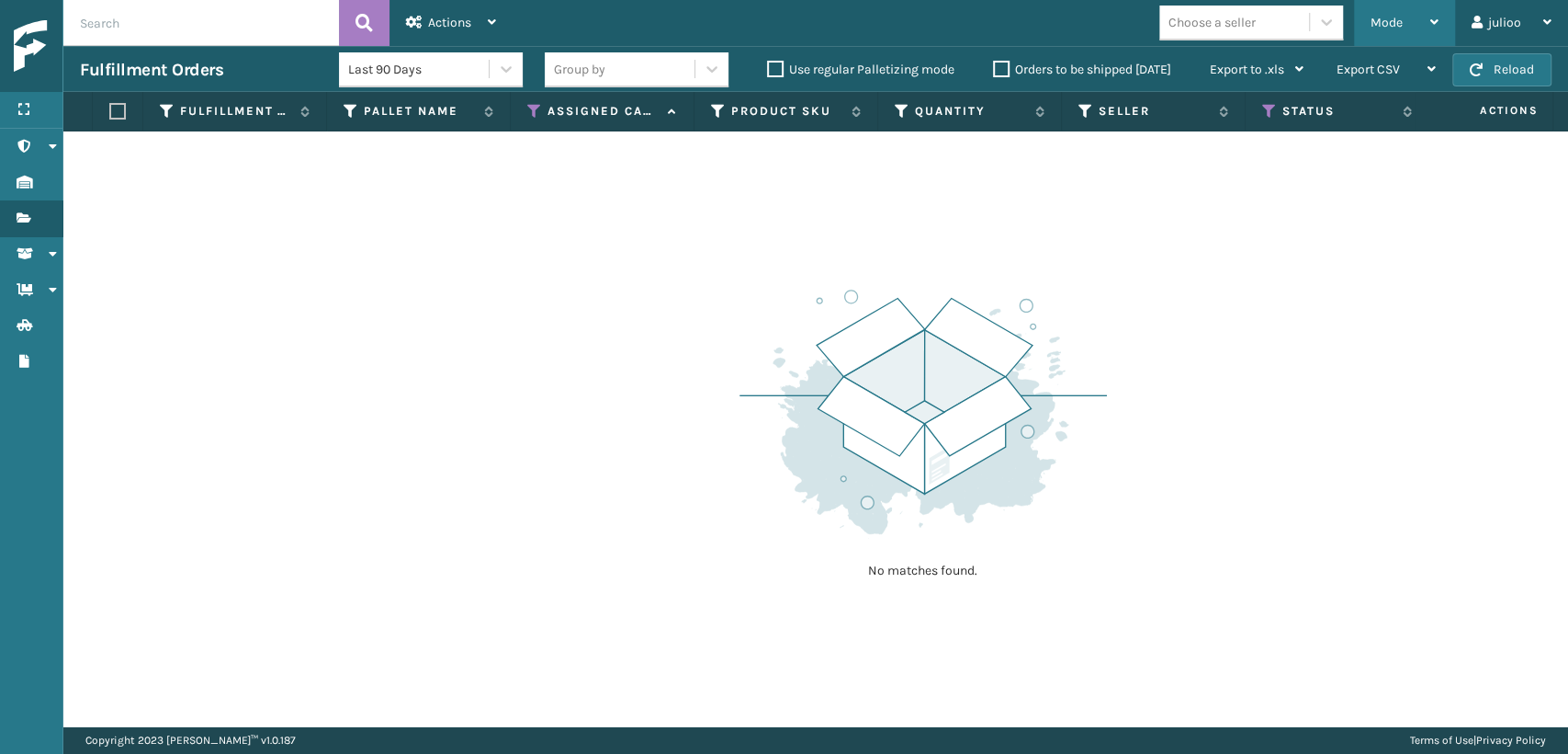
click at [1399, 16] on span "Mode" at bounding box center [1387, 23] width 32 height 16
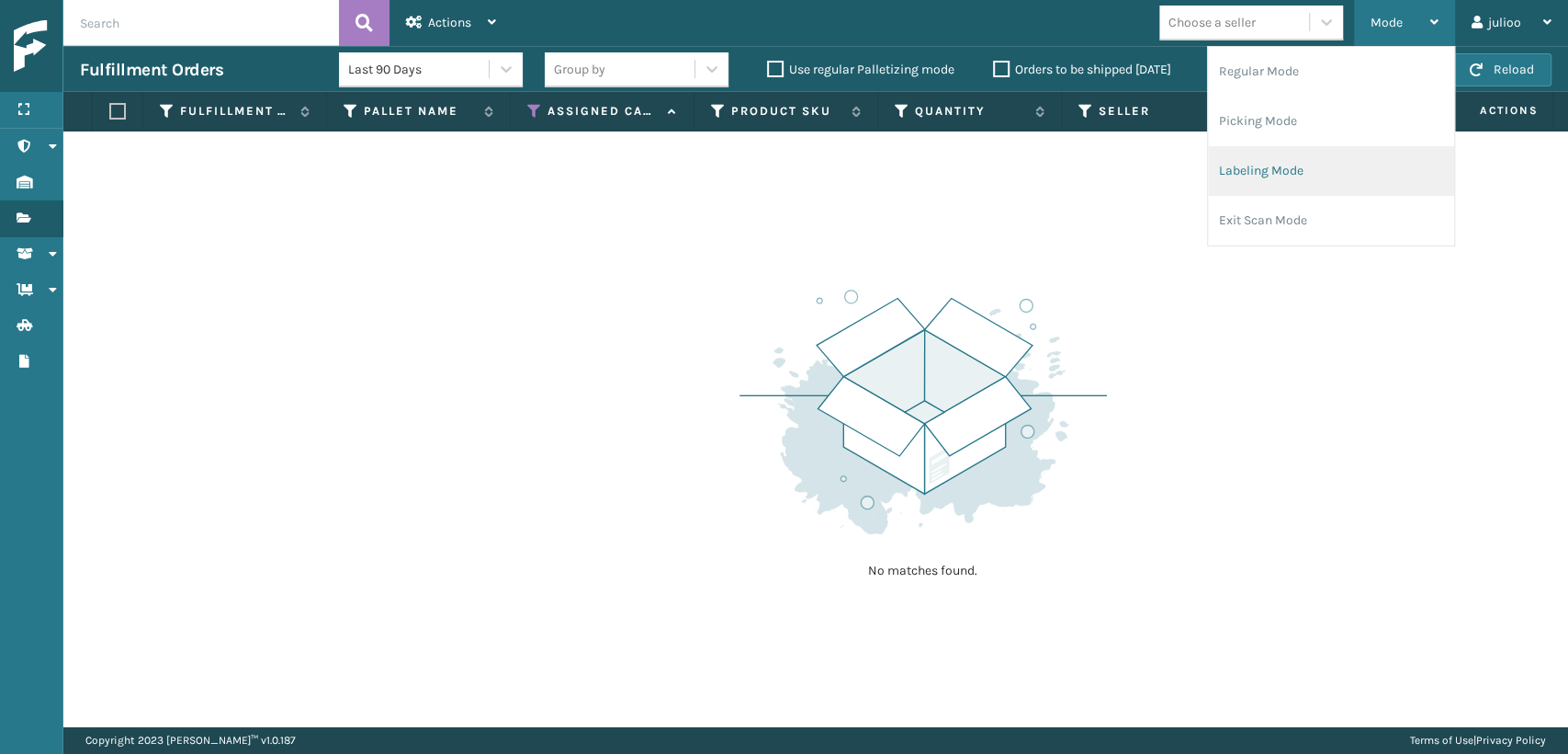
click at [1273, 168] on li "Labeling Mode" at bounding box center [1331, 171] width 246 height 50
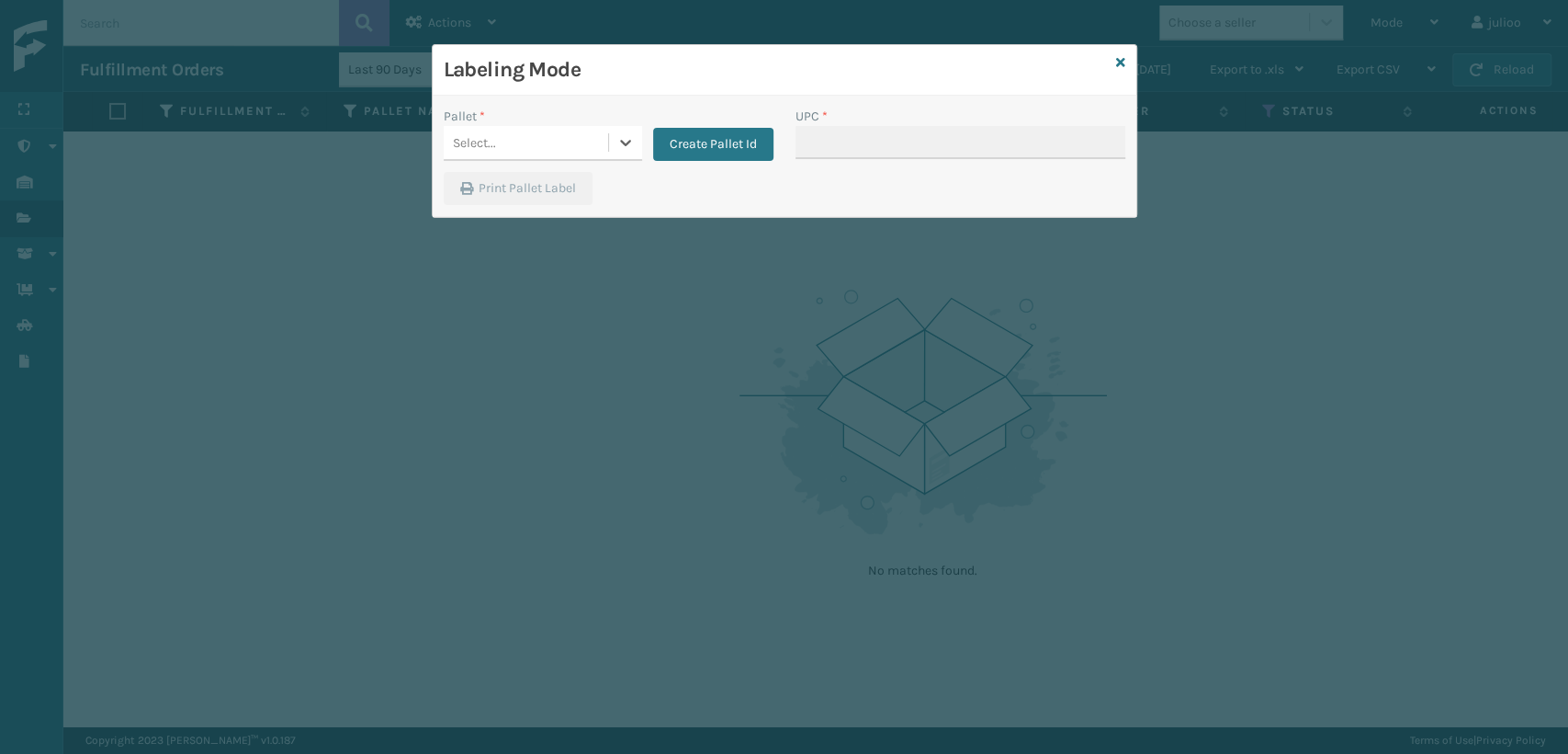
click at [575, 147] on div "Select..." at bounding box center [525, 142] width 164 height 30
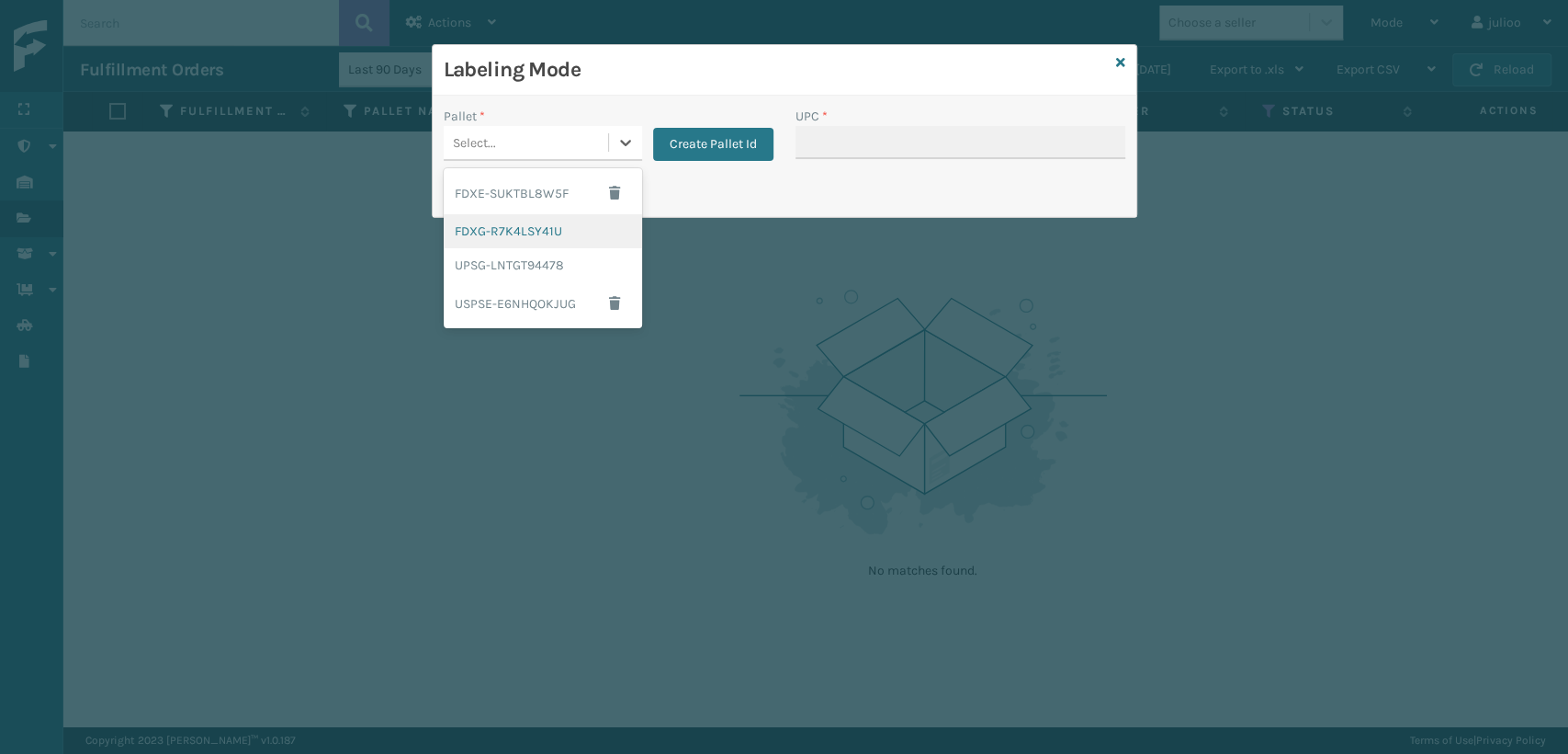
click at [507, 229] on div "FDXG-R7K4LSY41U" at bounding box center [542, 231] width 198 height 34
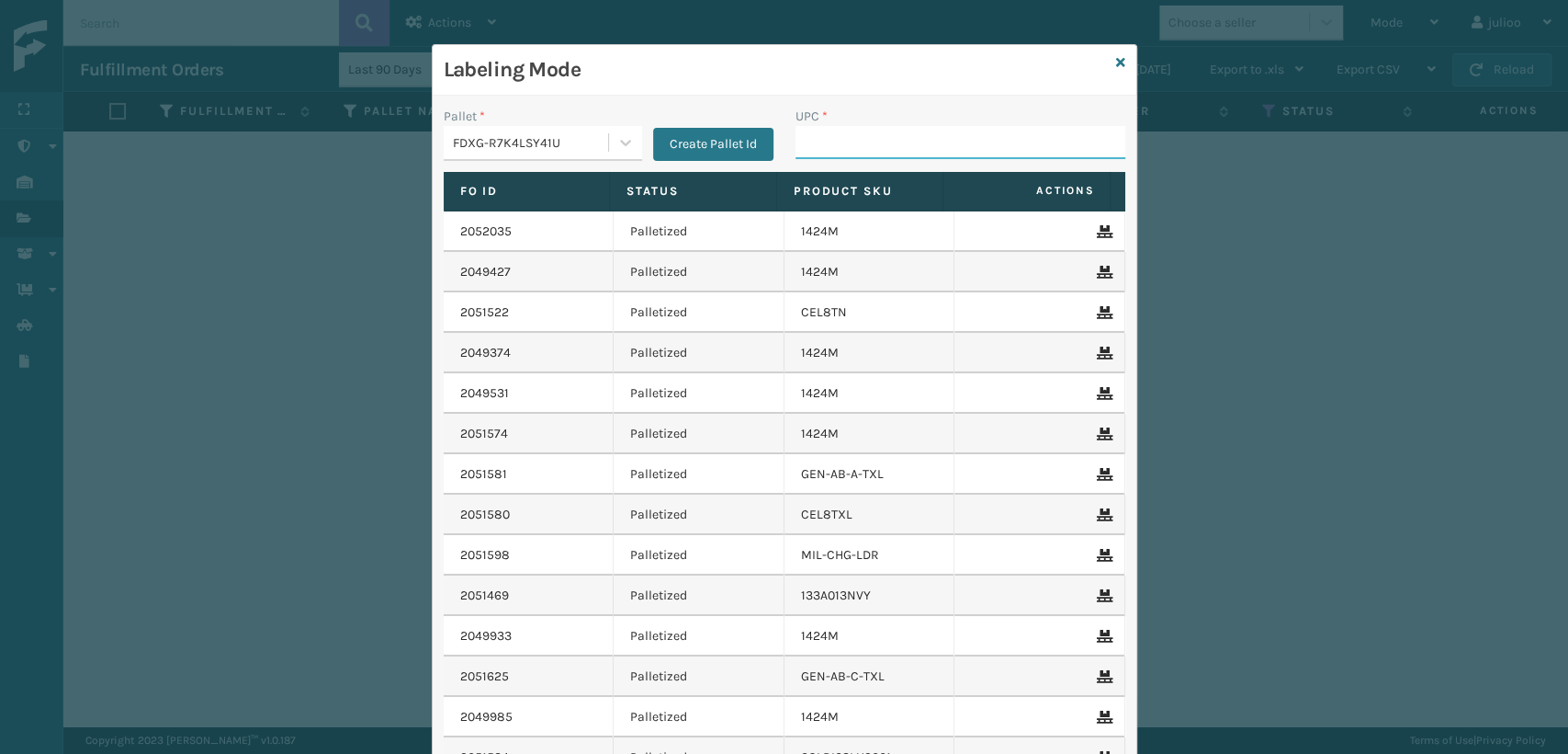
click at [883, 154] on input "UPC *" at bounding box center [960, 142] width 330 height 33
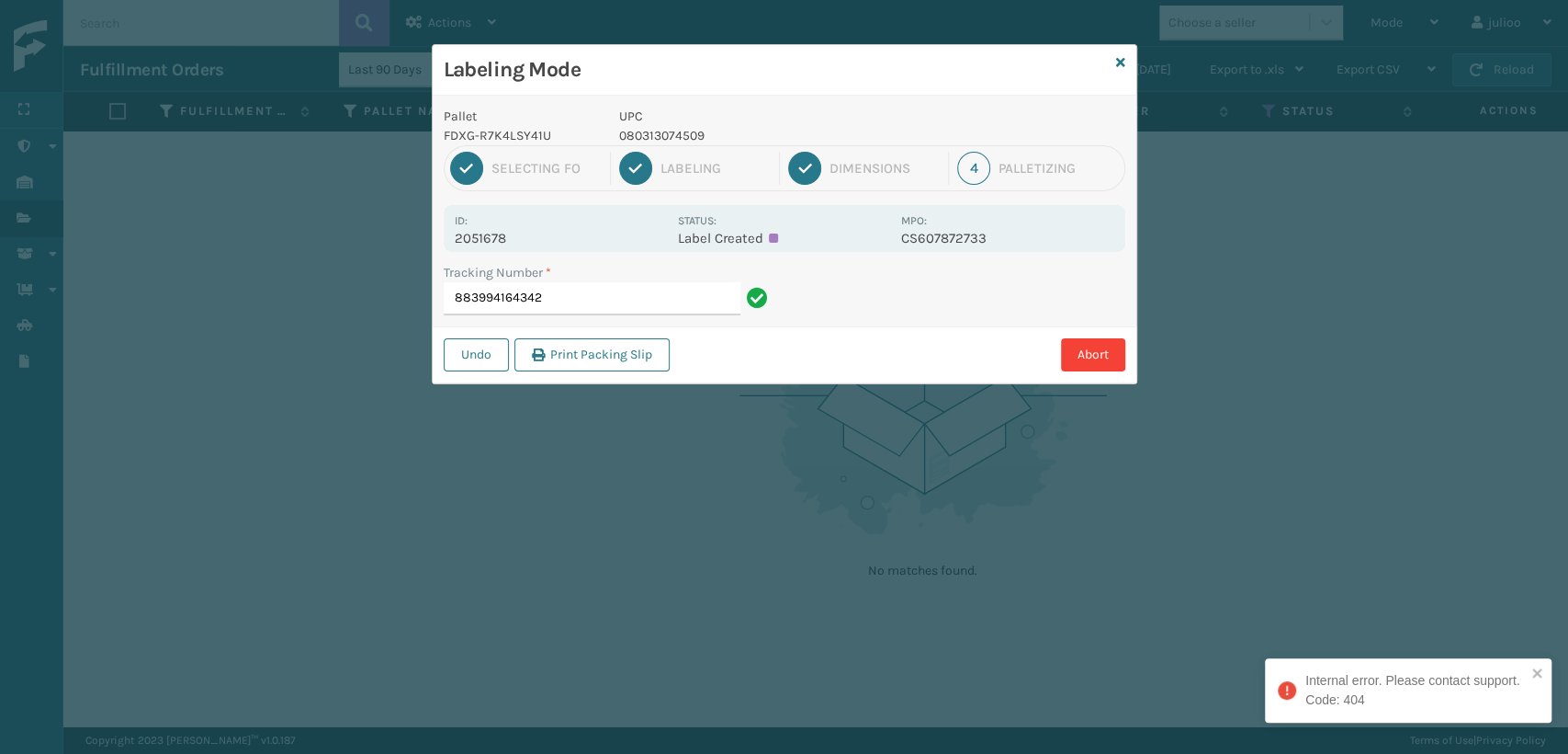
type input "883994164342"
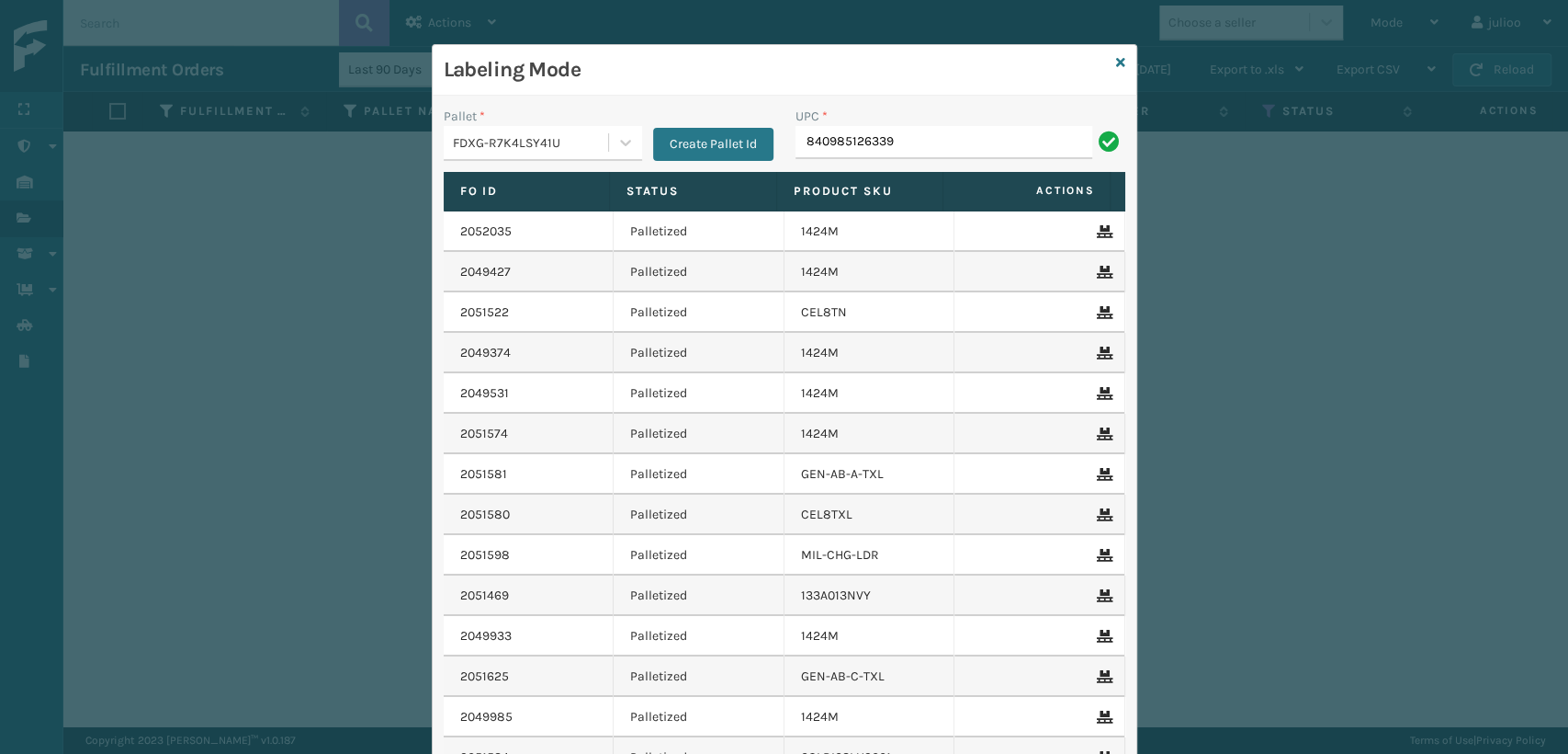
type input "840985126339"
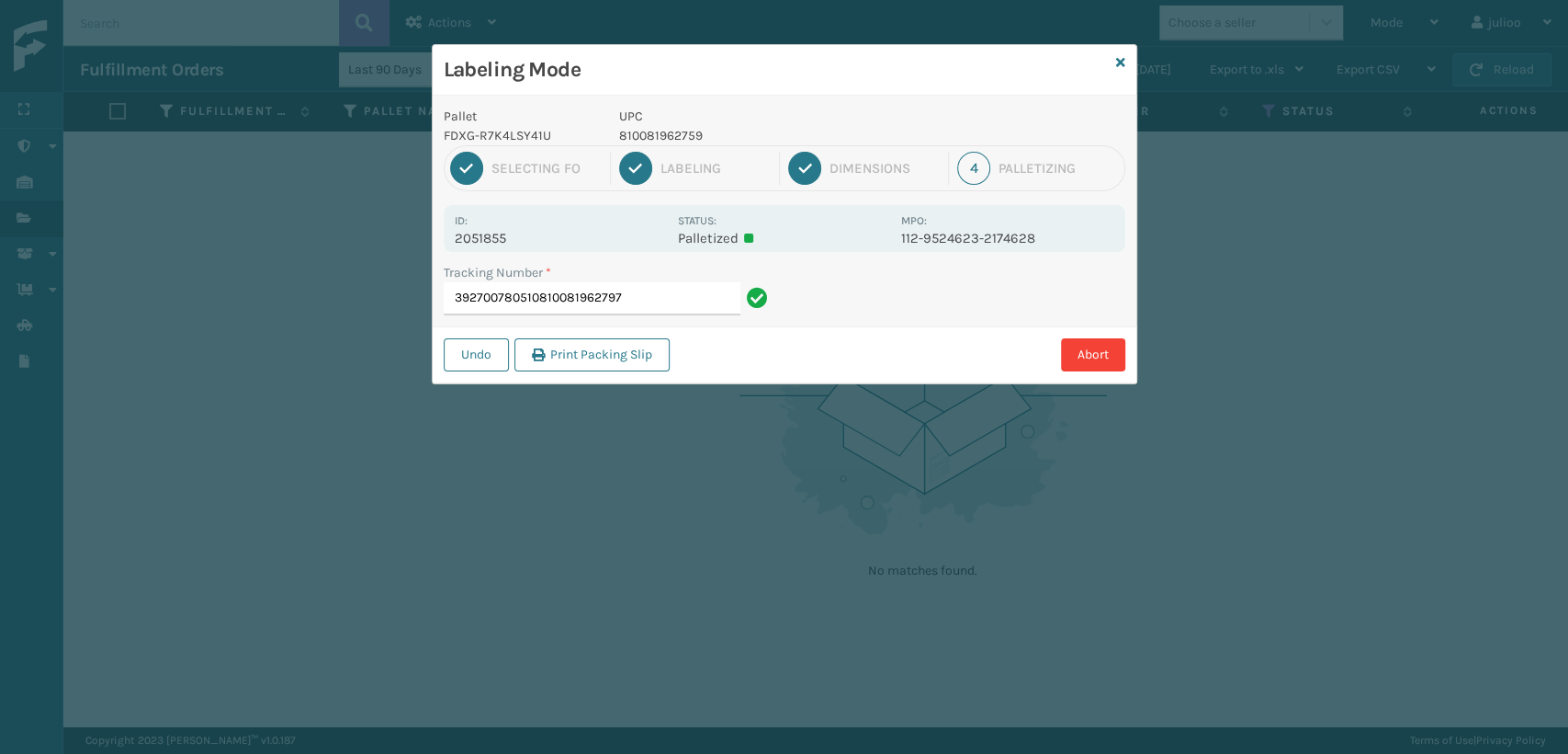
type input "392700780510810081962797"
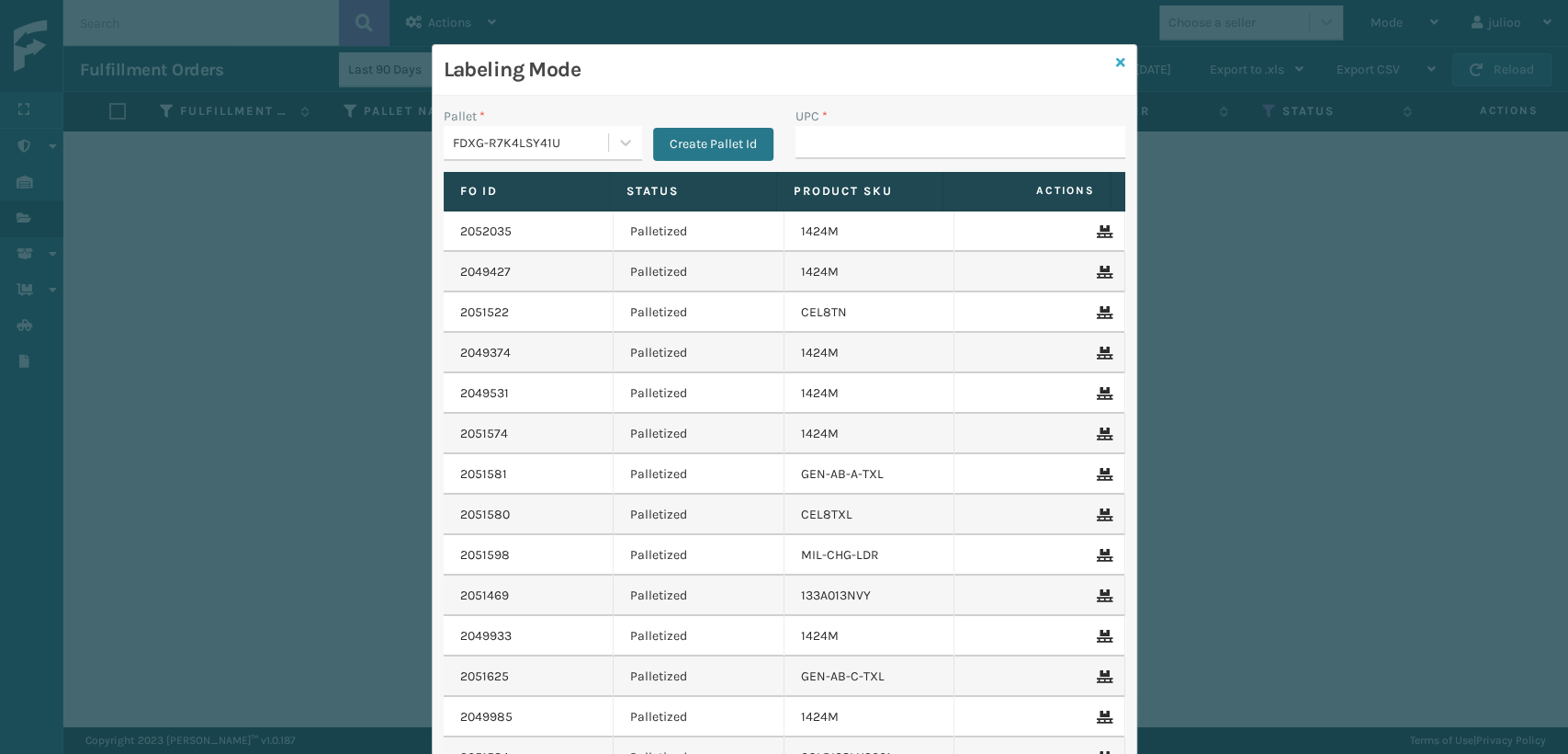
click at [1116, 61] on icon at bounding box center [1121, 62] width 9 height 13
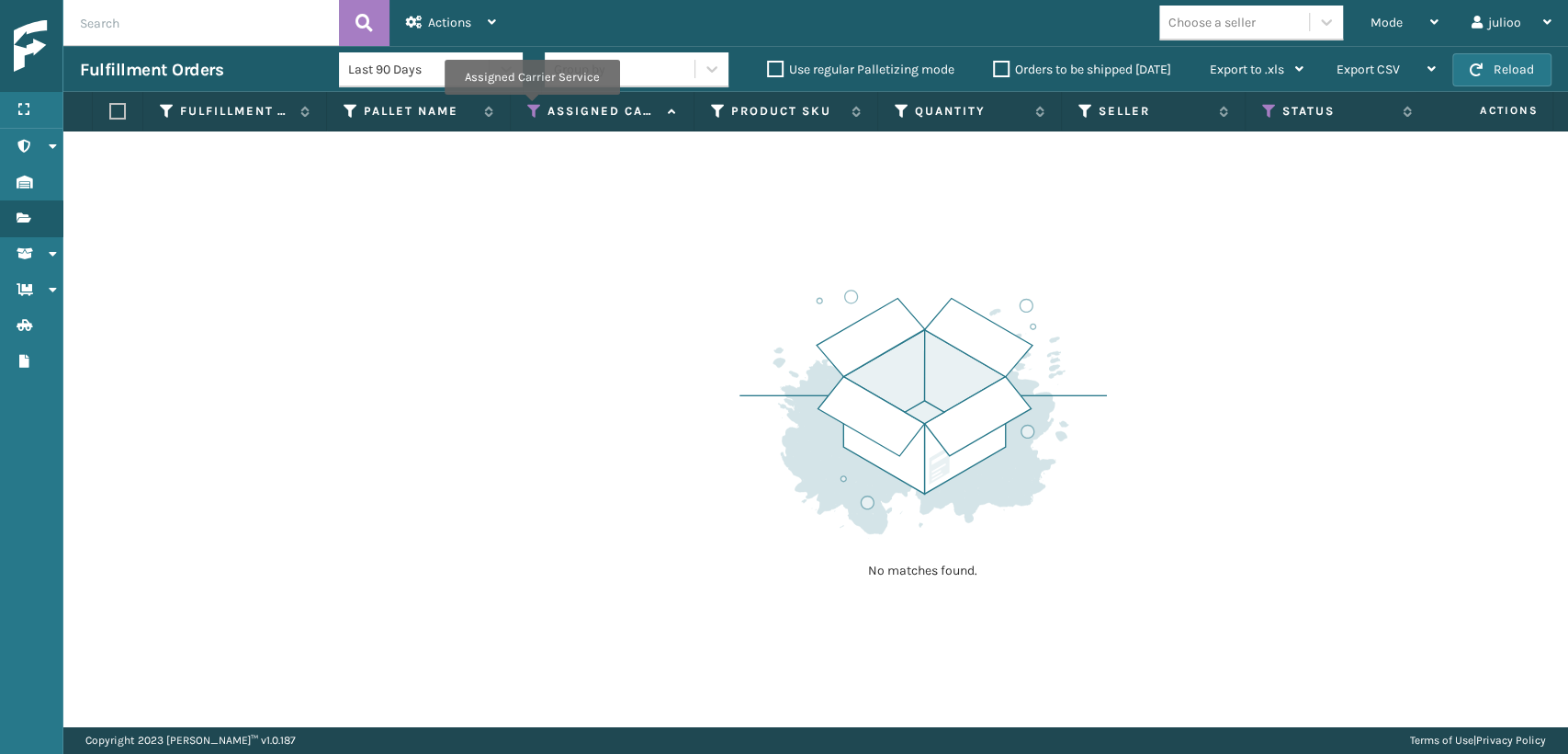
click at [530, 107] on icon at bounding box center [535, 111] width 15 height 17
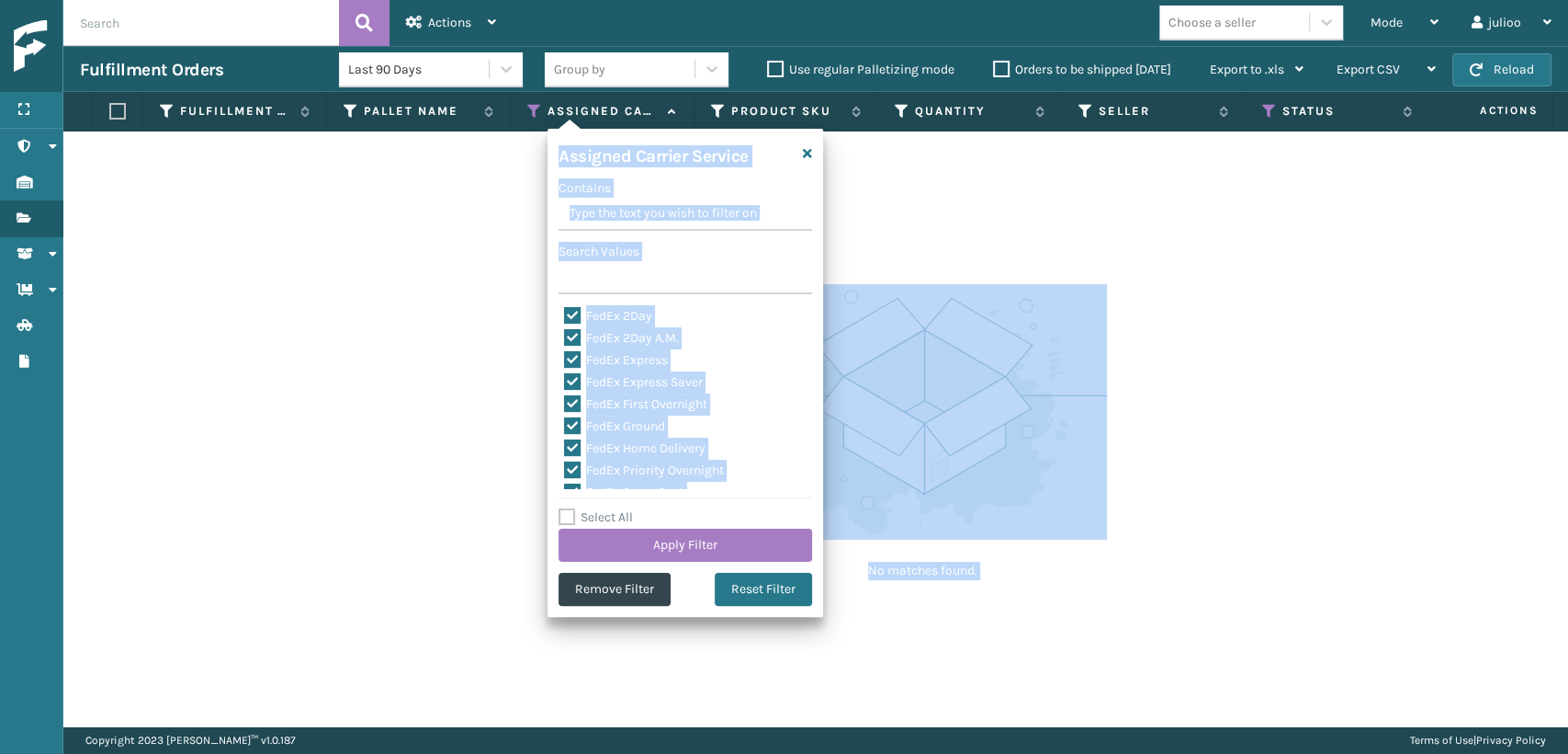
click at [574, 669] on section "Fulfillment Orders Last 90 Days Group by Use regular Palletizing mode Orders to…" at bounding box center [815, 386] width 1505 height 680
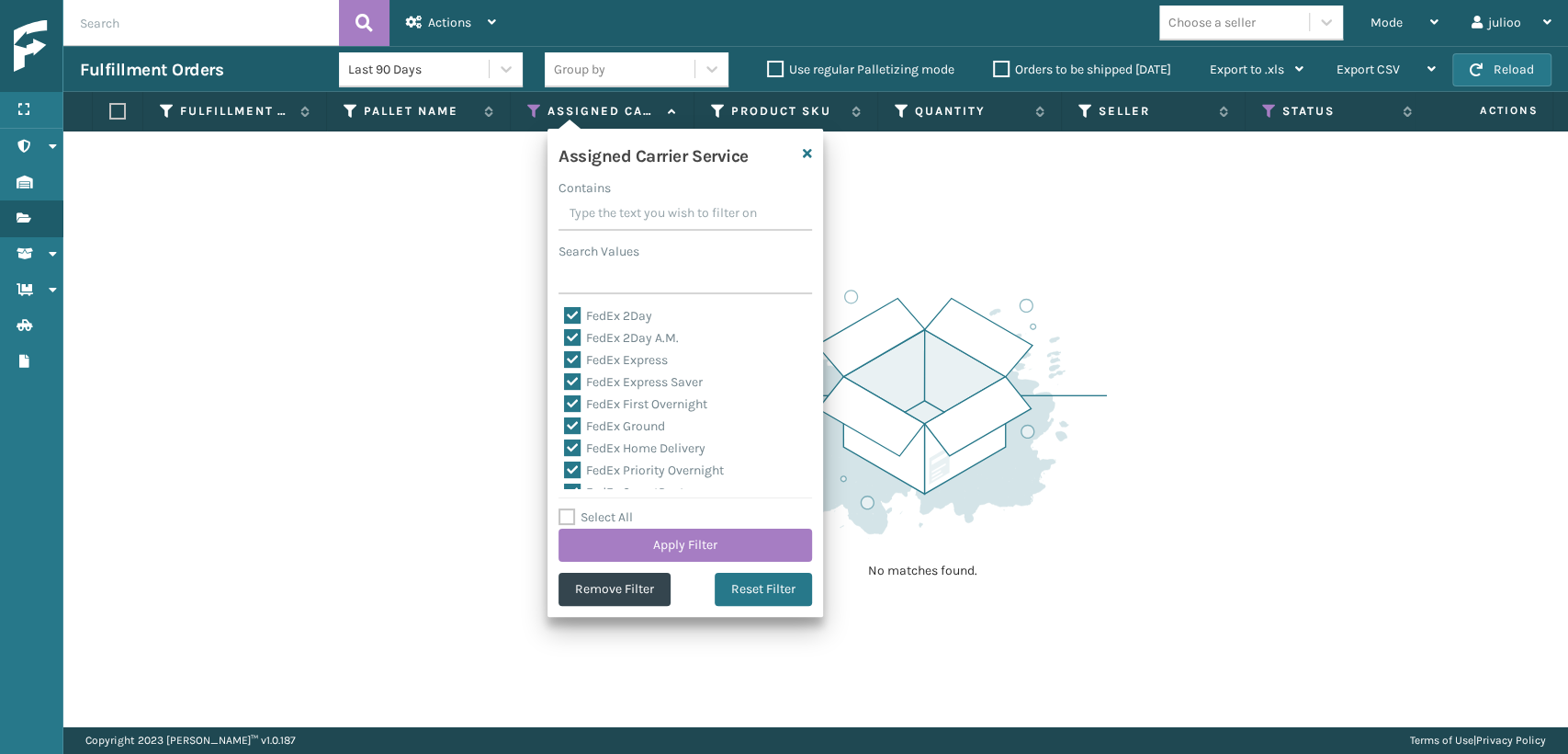
click at [661, 562] on div "Assigned Carrier Service Contains Search Values FedEx 2Day FedEx 2Day A.M. FedE…" at bounding box center [685, 372] width 275 height 488
click at [650, 549] on button "Apply Filter" at bounding box center [685, 545] width 254 height 33
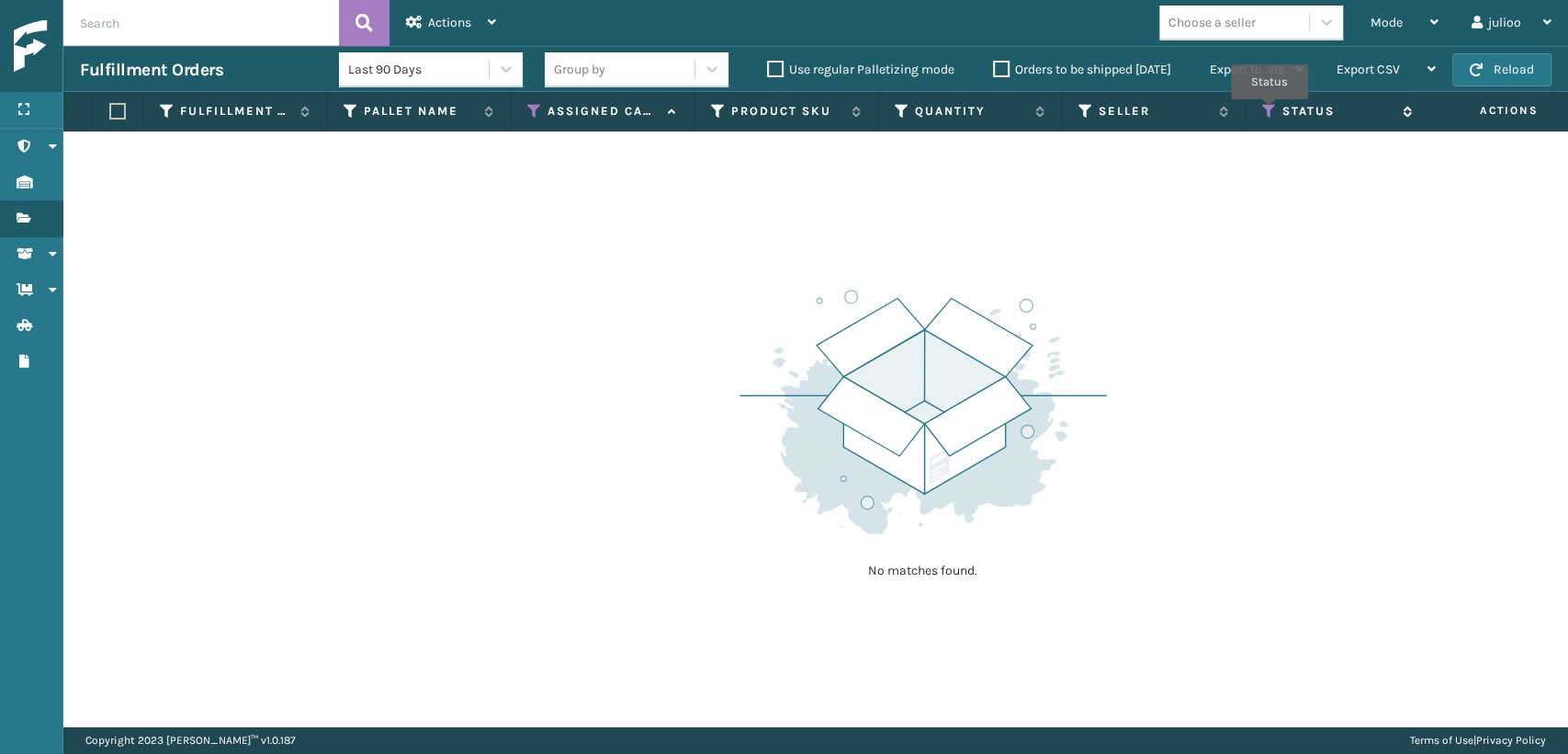
click at [1270, 112] on icon at bounding box center [1270, 111] width 15 height 17
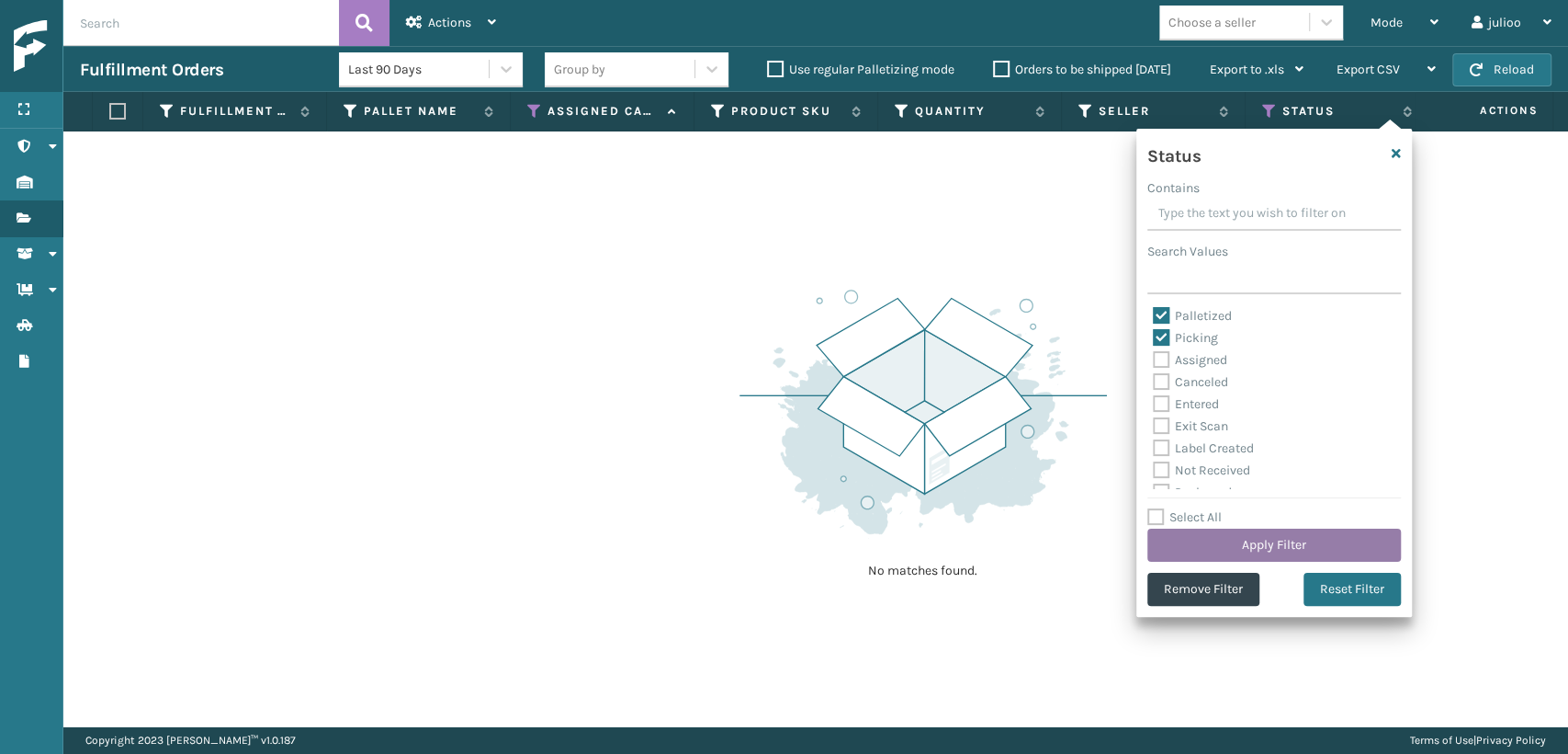
click at [1250, 545] on button "Apply Filter" at bounding box center [1274, 545] width 254 height 33
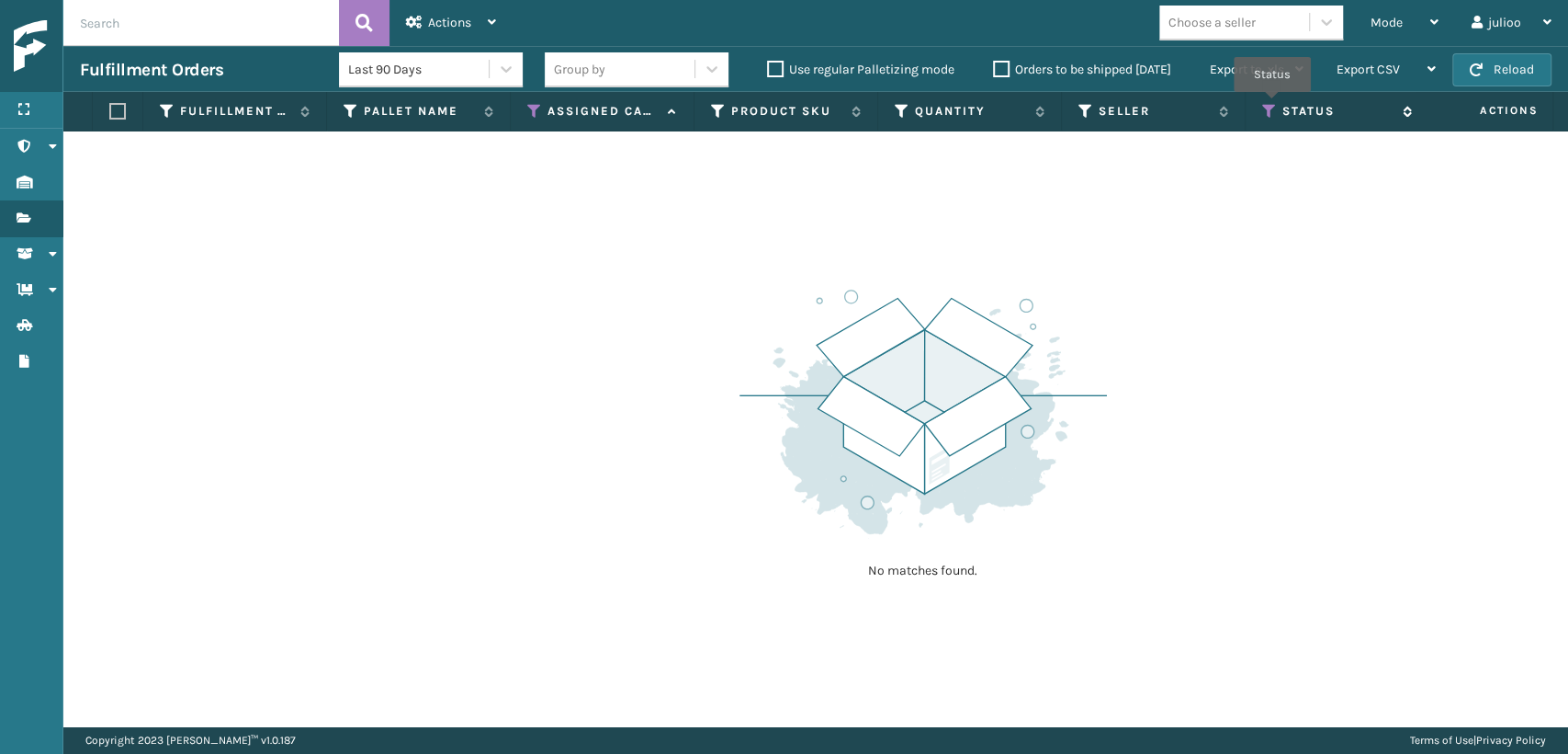
click at [1273, 105] on icon at bounding box center [1270, 111] width 15 height 17
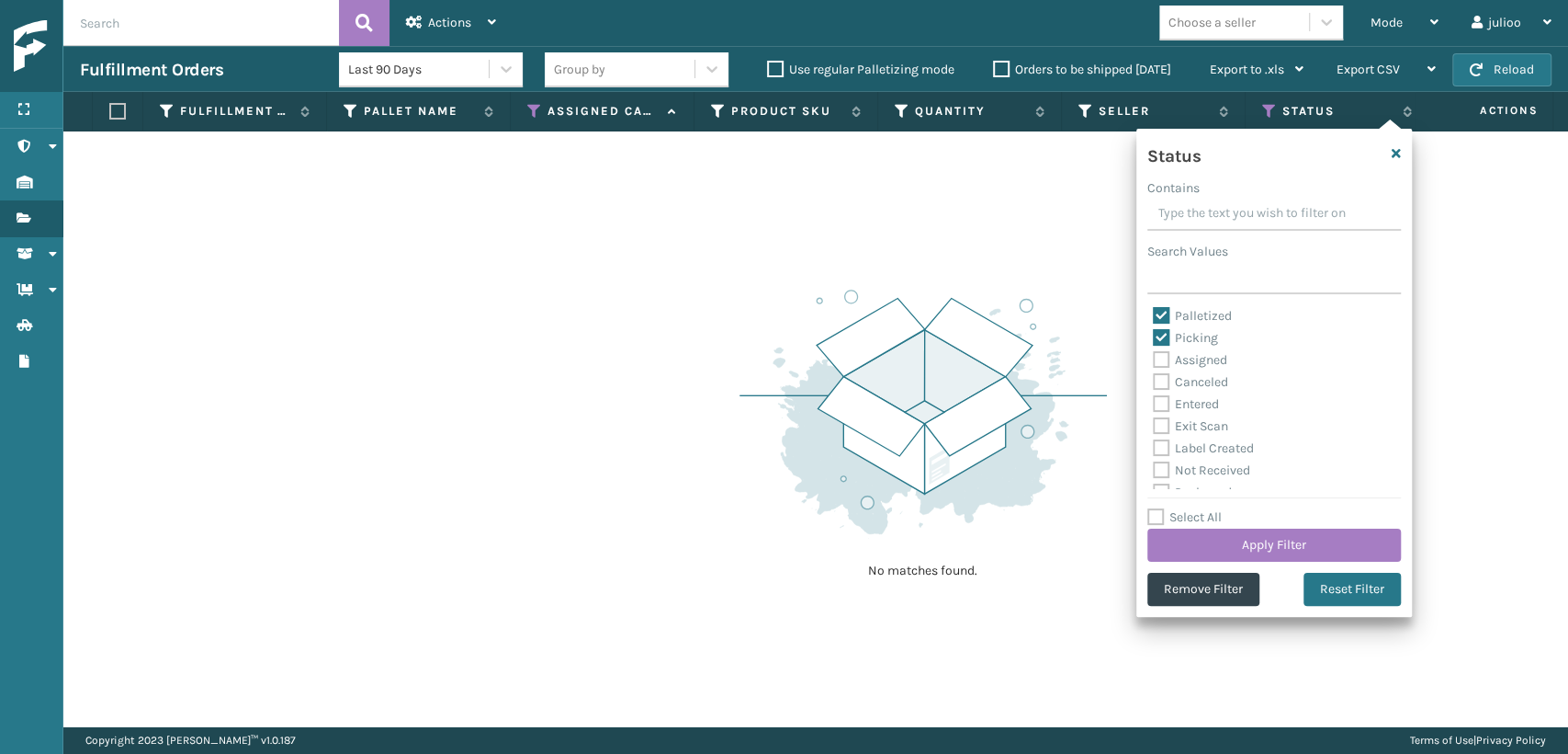
click at [1161, 318] on label "Palletized" at bounding box center [1193, 315] width 79 height 16
click at [1154, 317] on input "Palletized" at bounding box center [1153, 310] width 1 height 12
checkbox input "false"
click at [1276, 546] on button "Apply Filter" at bounding box center [1274, 545] width 254 height 33
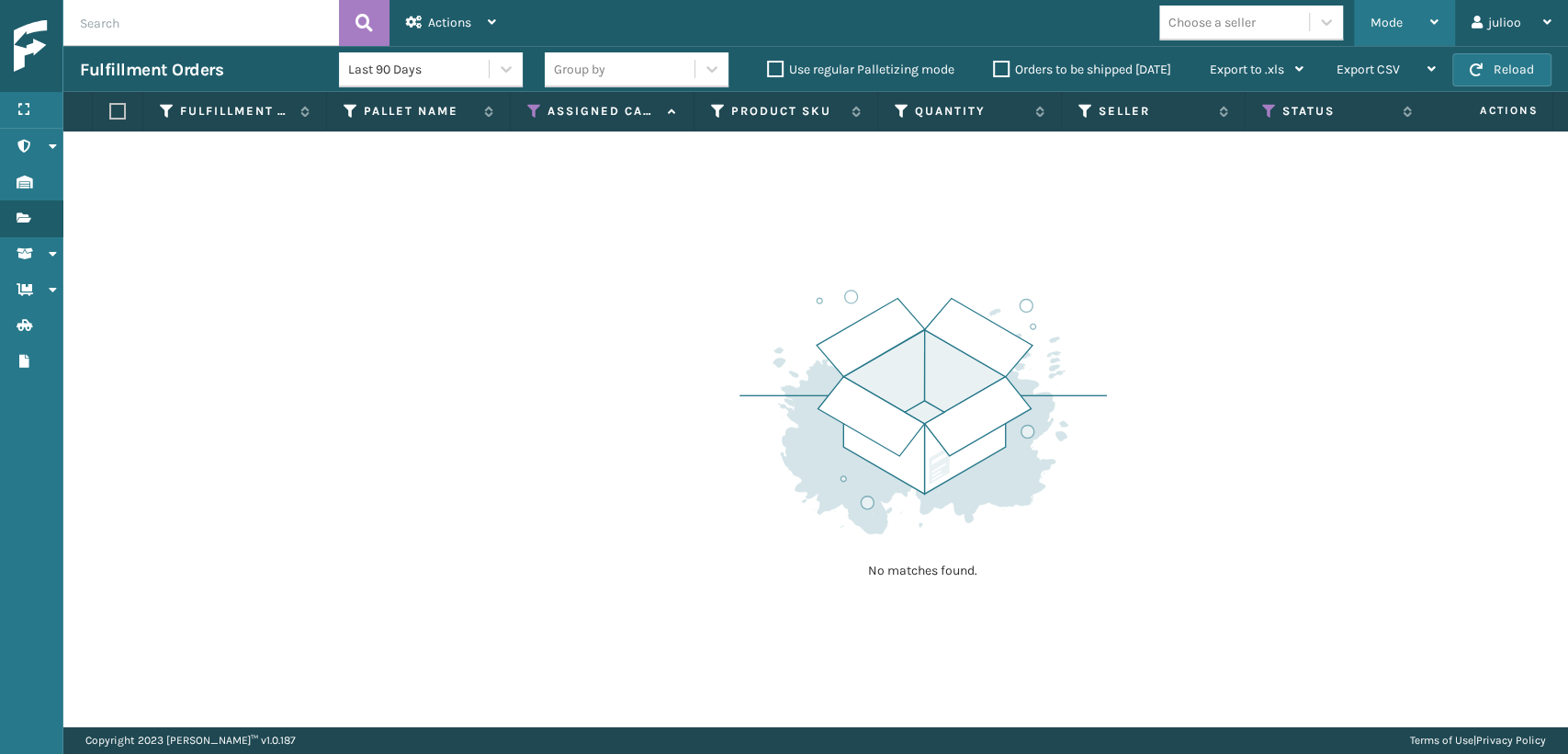
click at [1375, 14] on div "Mode" at bounding box center [1405, 23] width 68 height 46
click at [1480, 74] on span "button" at bounding box center [1476, 70] width 13 height 13
click at [1479, 74] on span "button" at bounding box center [1476, 70] width 13 height 13
click at [445, 20] on span "Actions" at bounding box center [450, 23] width 43 height 16
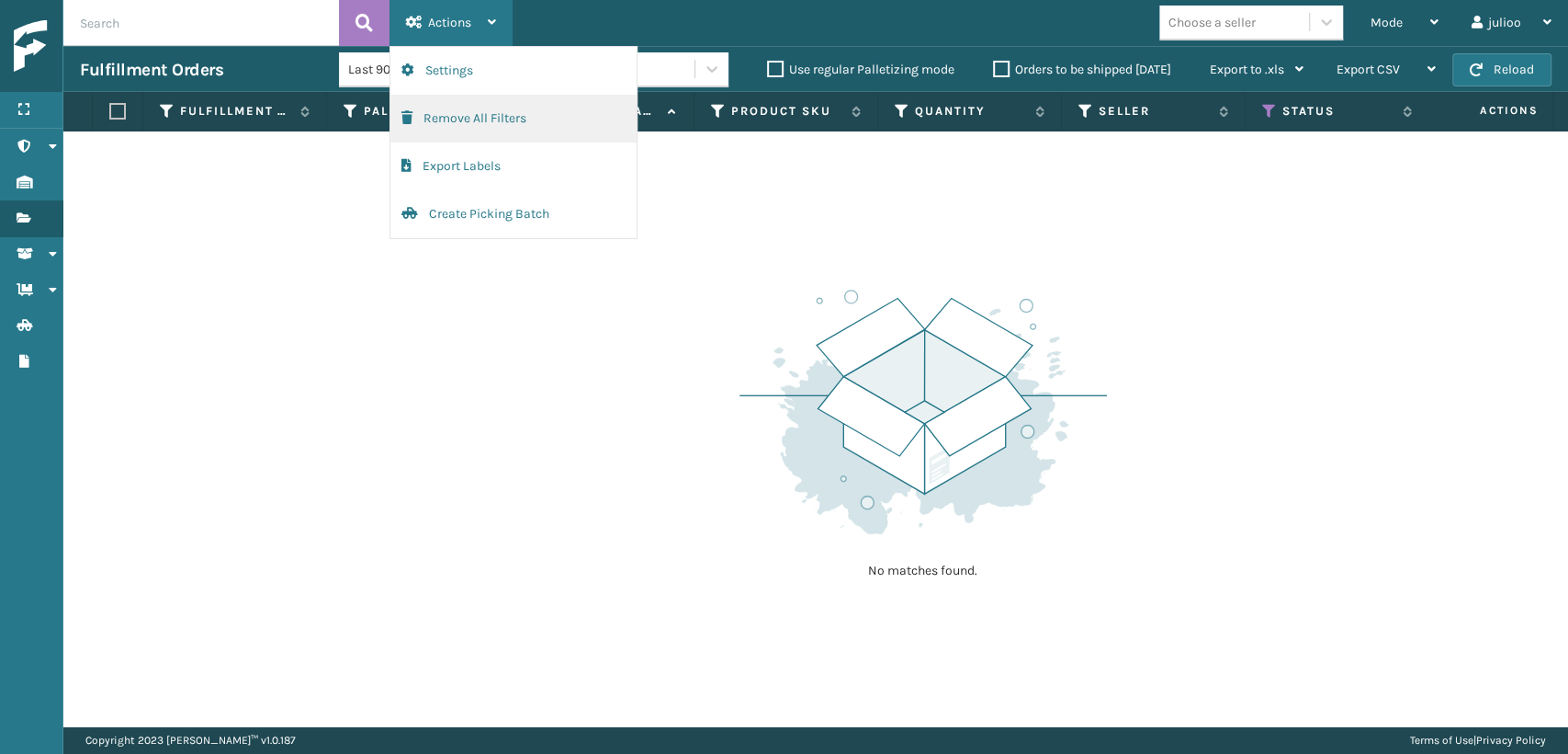
click at [525, 126] on button "Remove All Filters" at bounding box center [513, 118] width 246 height 48
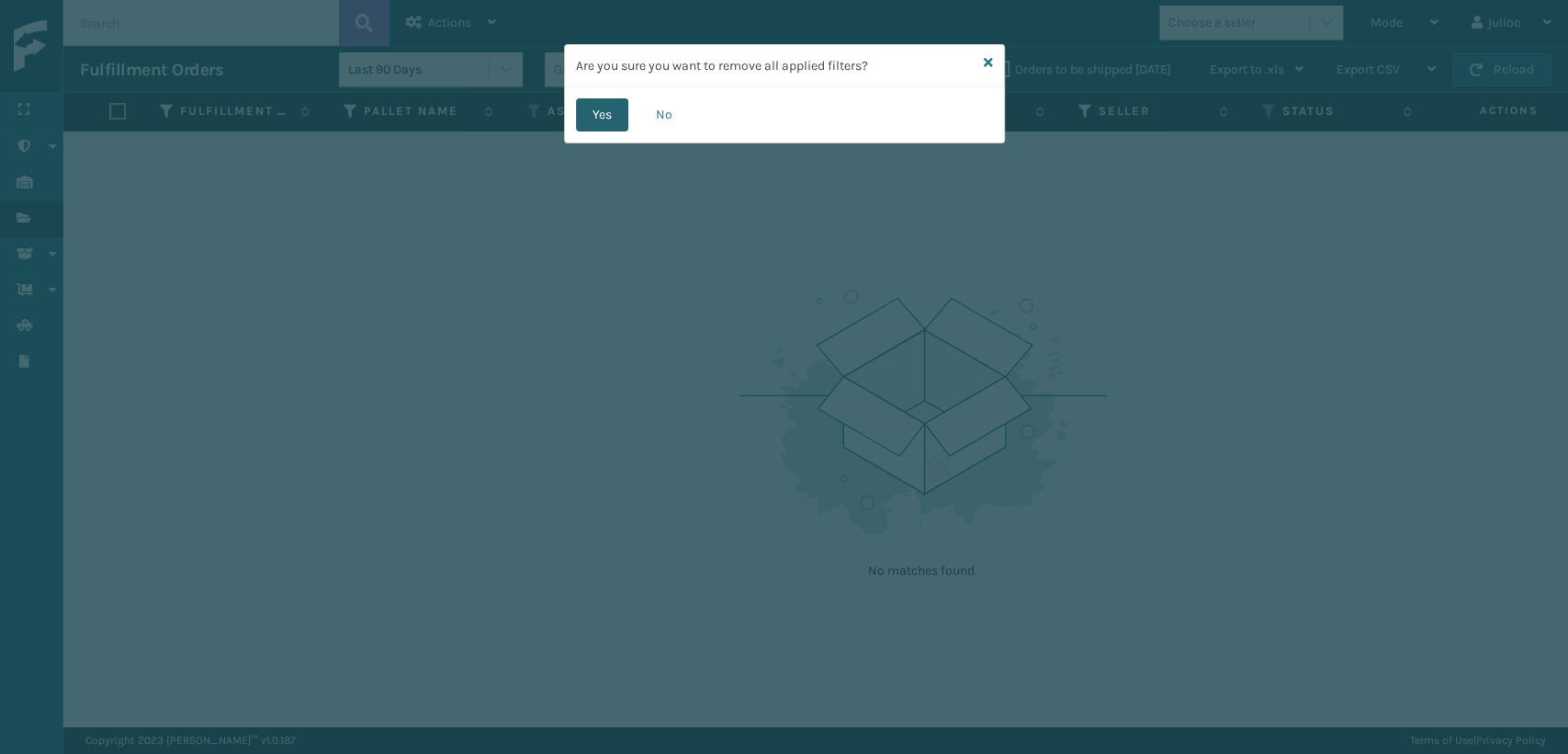
click at [605, 118] on button "Yes" at bounding box center [603, 114] width 53 height 33
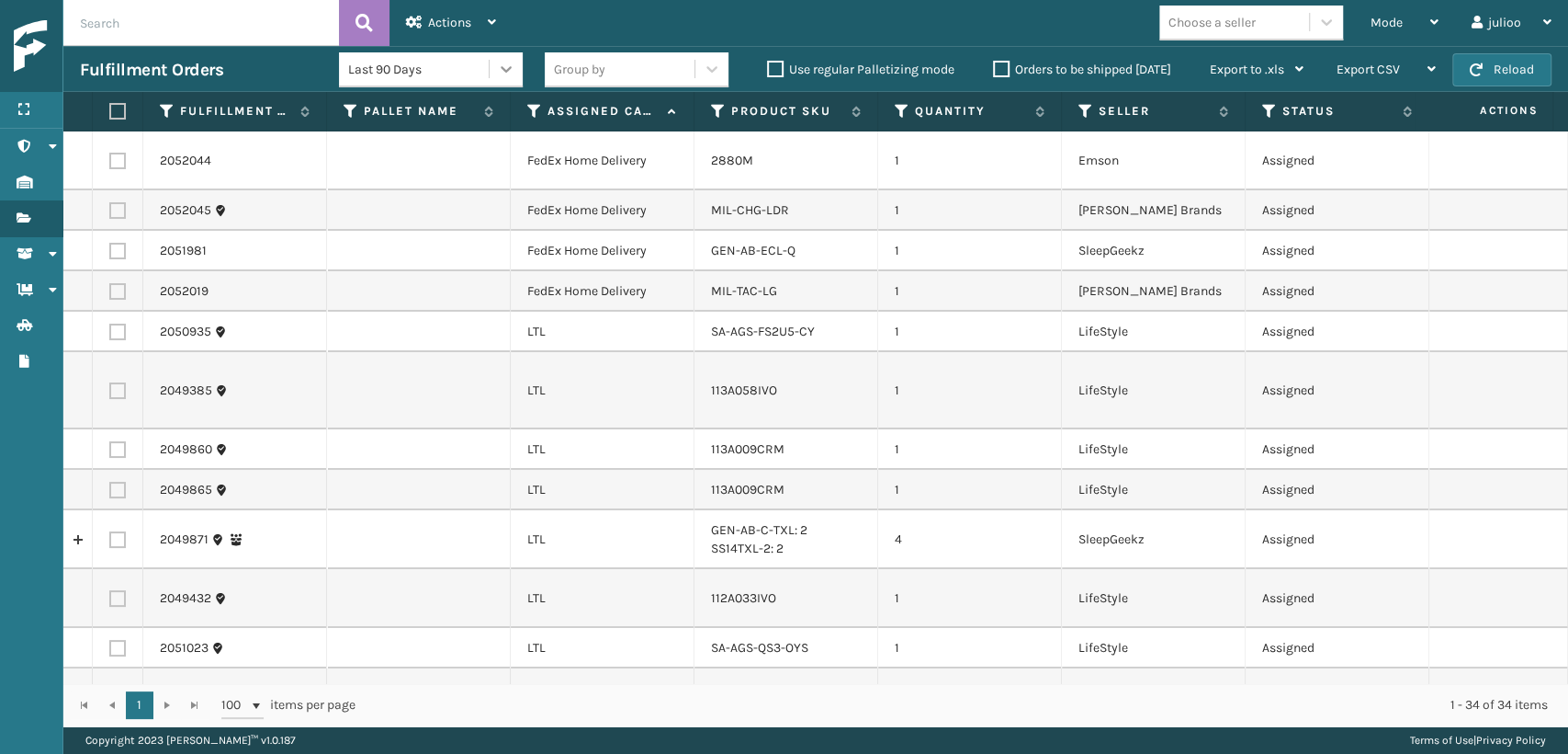
click at [511, 67] on icon at bounding box center [506, 68] width 18 height 18
click at [307, 19] on input "text" at bounding box center [201, 23] width 275 height 46
click at [312, 18] on input "text" at bounding box center [201, 23] width 275 height 46
click at [342, 11] on button at bounding box center [364, 23] width 51 height 46
click at [532, 108] on icon at bounding box center [535, 111] width 15 height 17
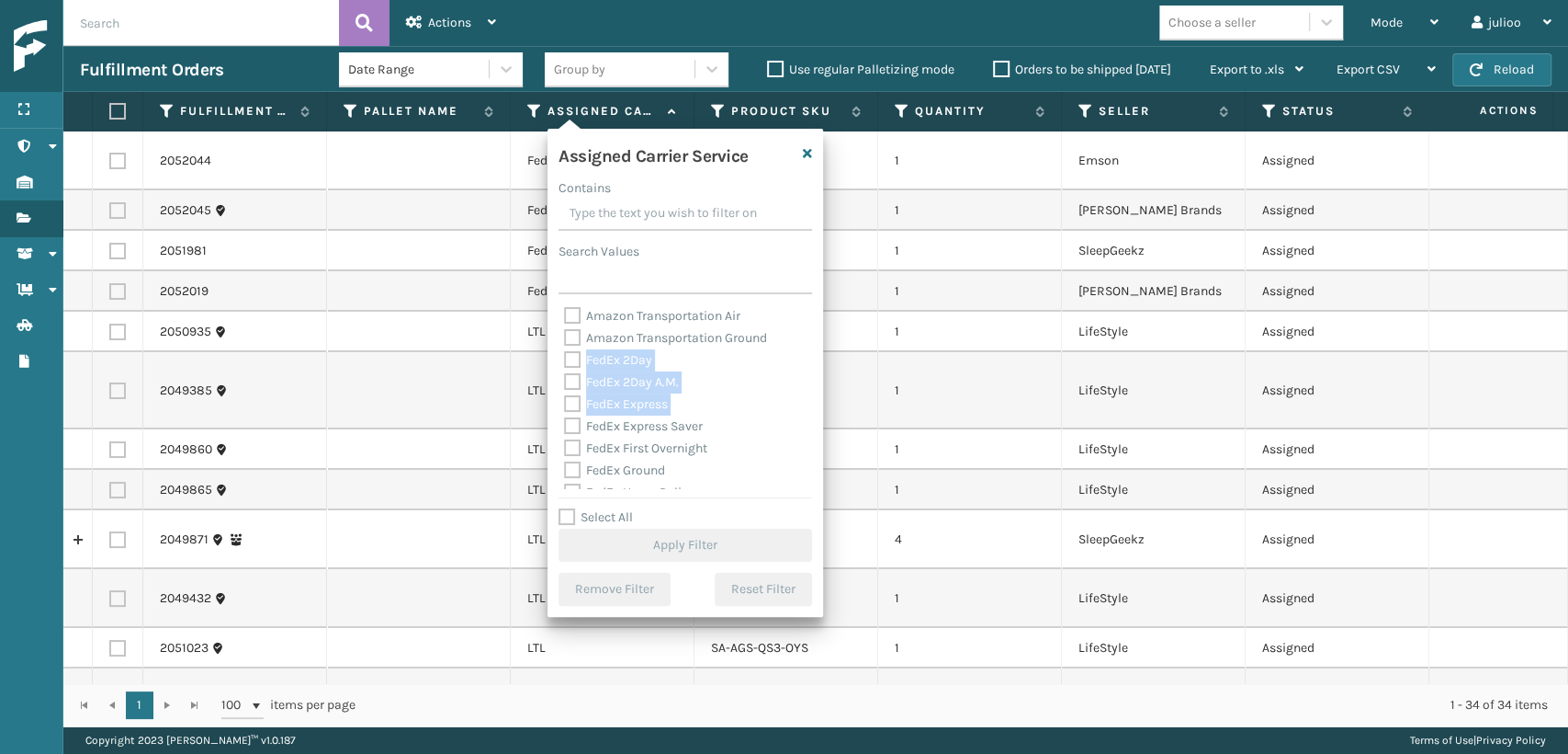
drag, startPoint x: 580, startPoint y: 360, endPoint x: 565, endPoint y: 390, distance: 33.5
click at [568, 415] on div "Amazon Transportation Air Amazon Transportation Ground FedEx 2Day FedEx 2Day A.…" at bounding box center [685, 396] width 254 height 184
click at [560, 517] on label "Select All" at bounding box center [595, 517] width 75 height 16
click at [560, 509] on input "Select All" at bounding box center [696, 508] width 275 height 2
checkbox input "true"
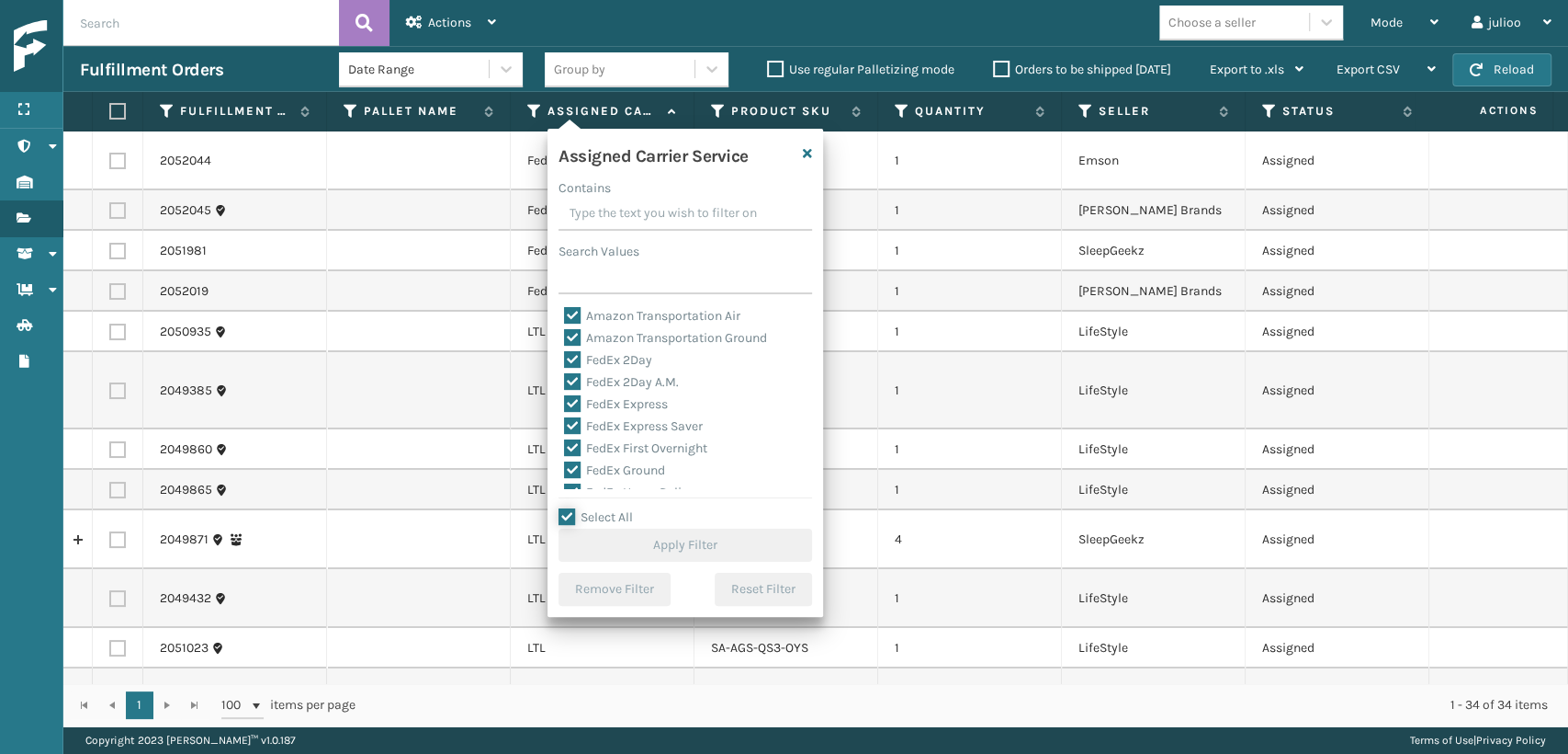
checkbox input "true"
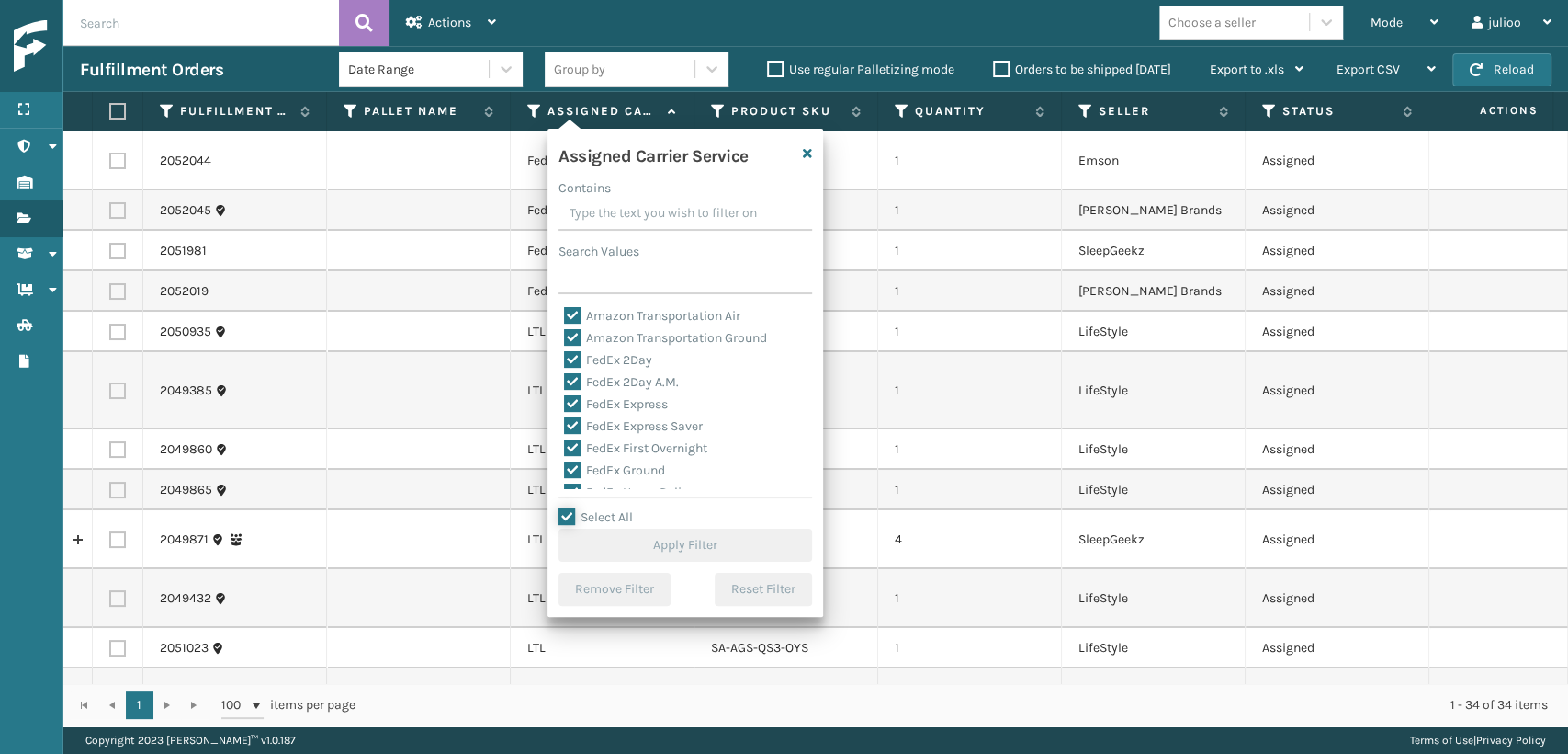
checkbox input "true"
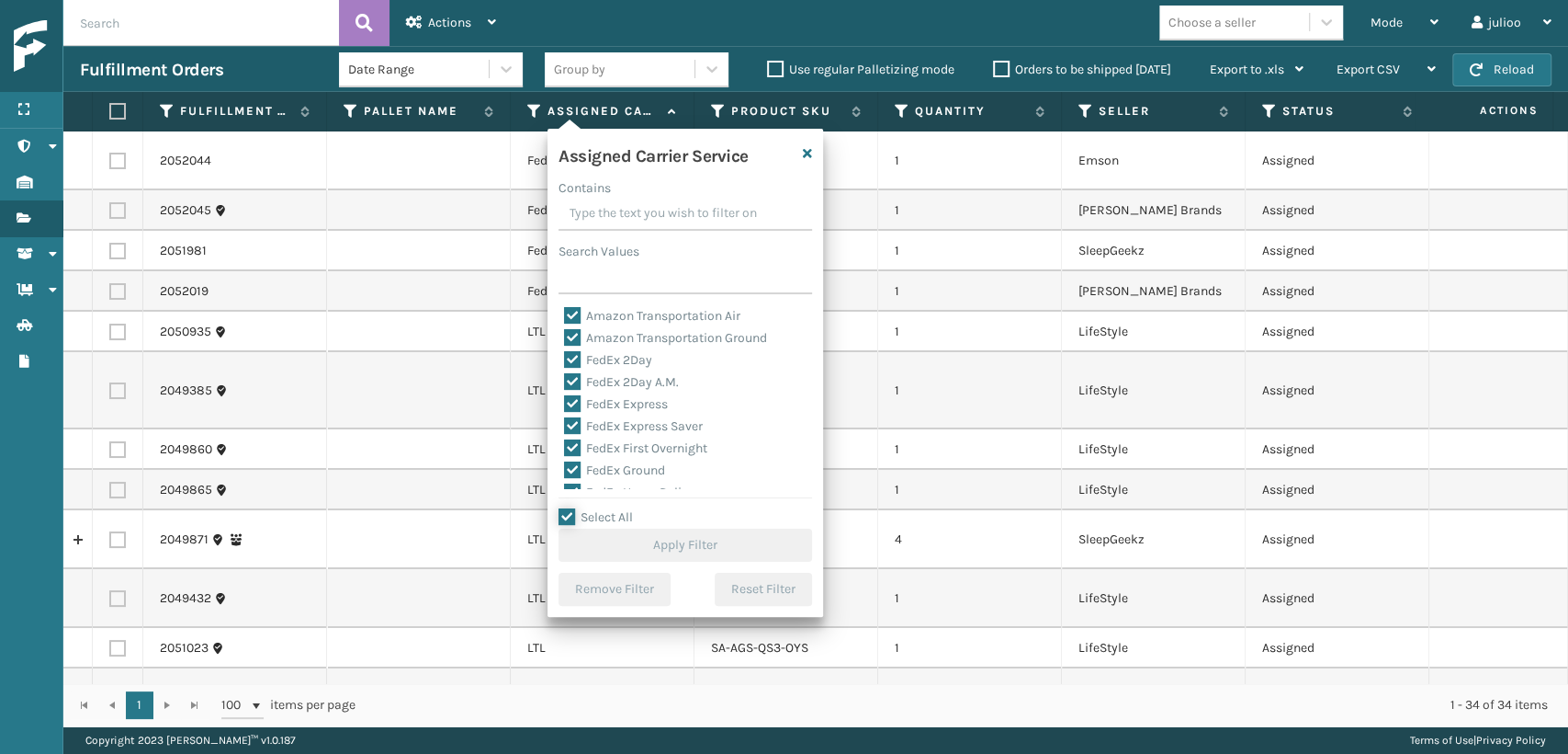
checkbox input "true"
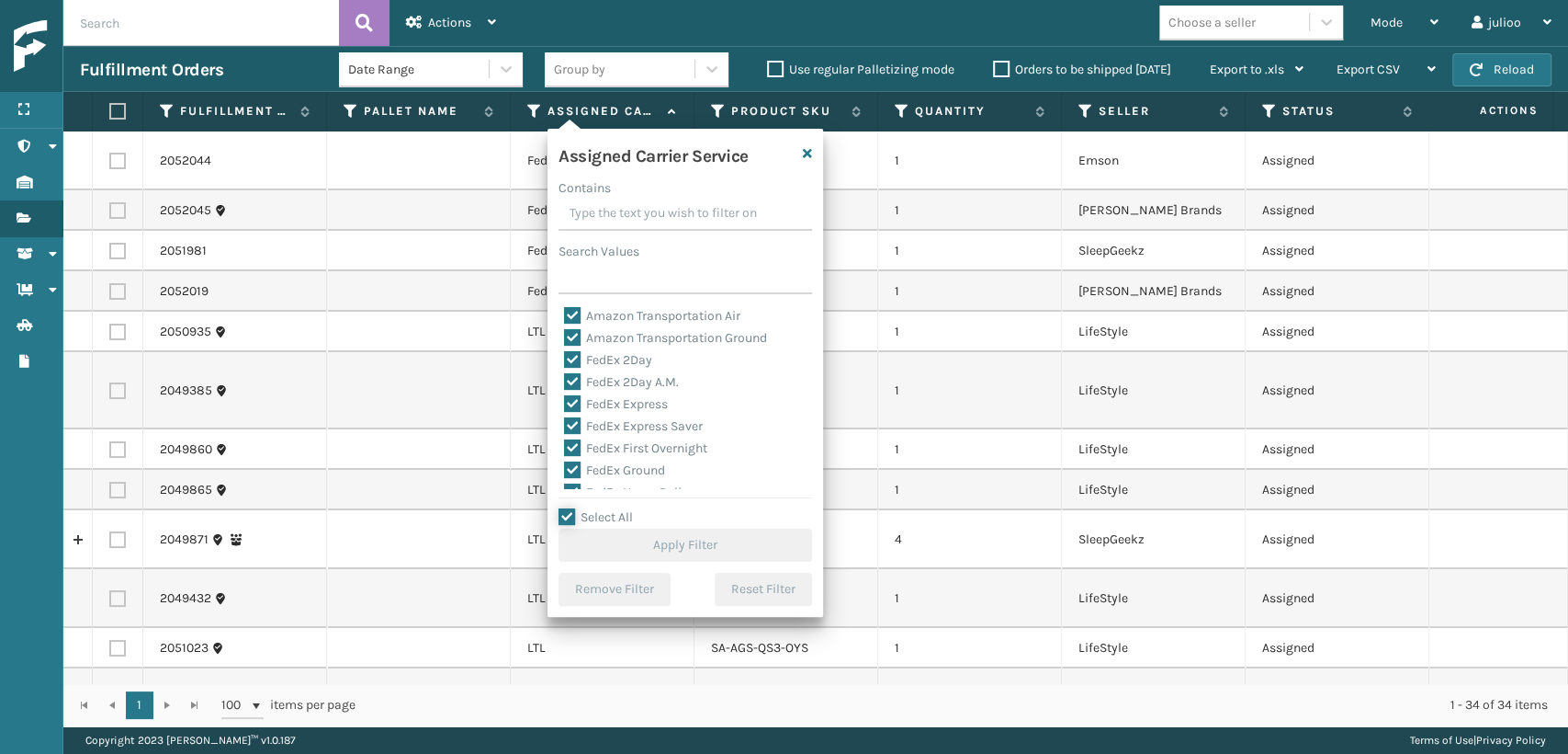
checkbox input "true"
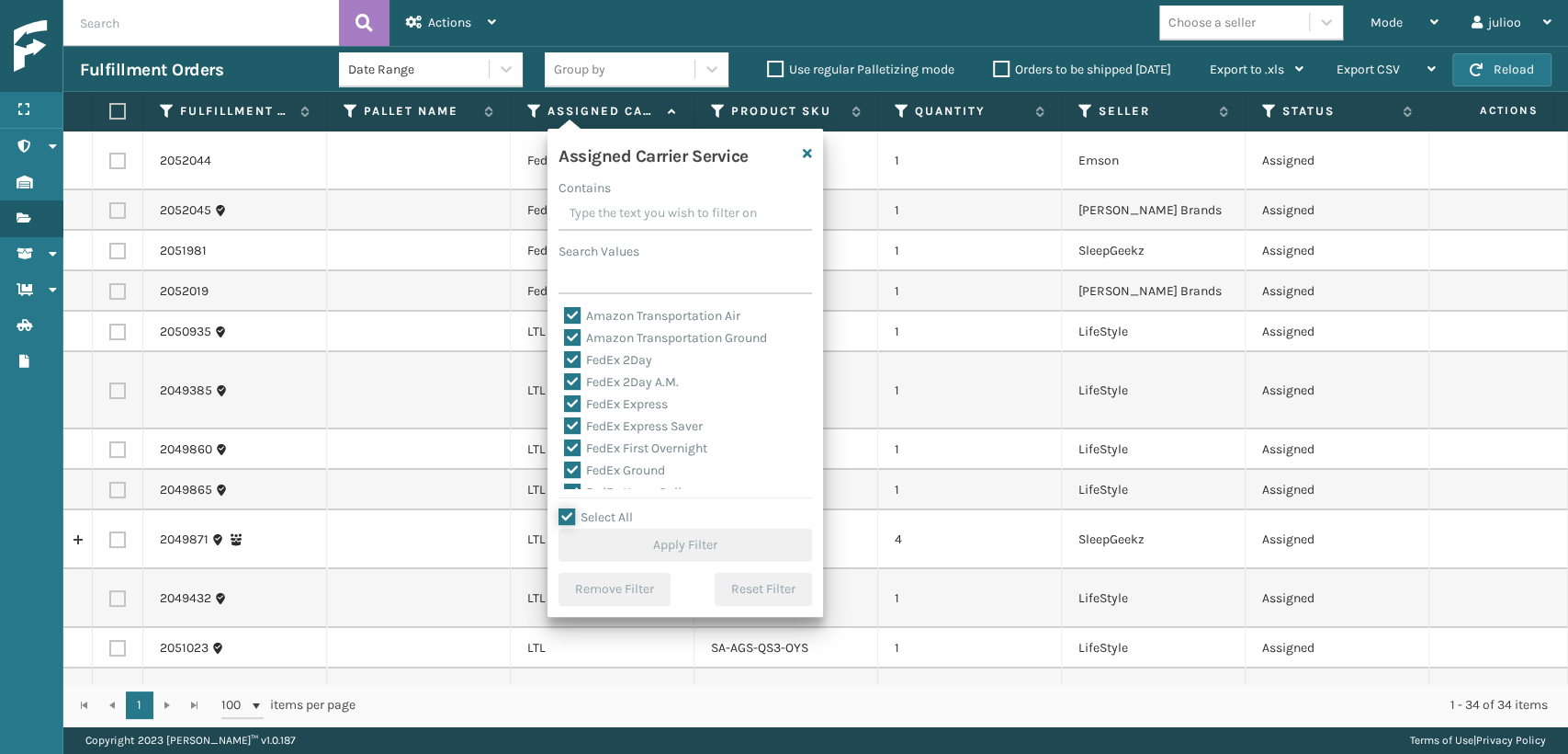
checkbox input "true"
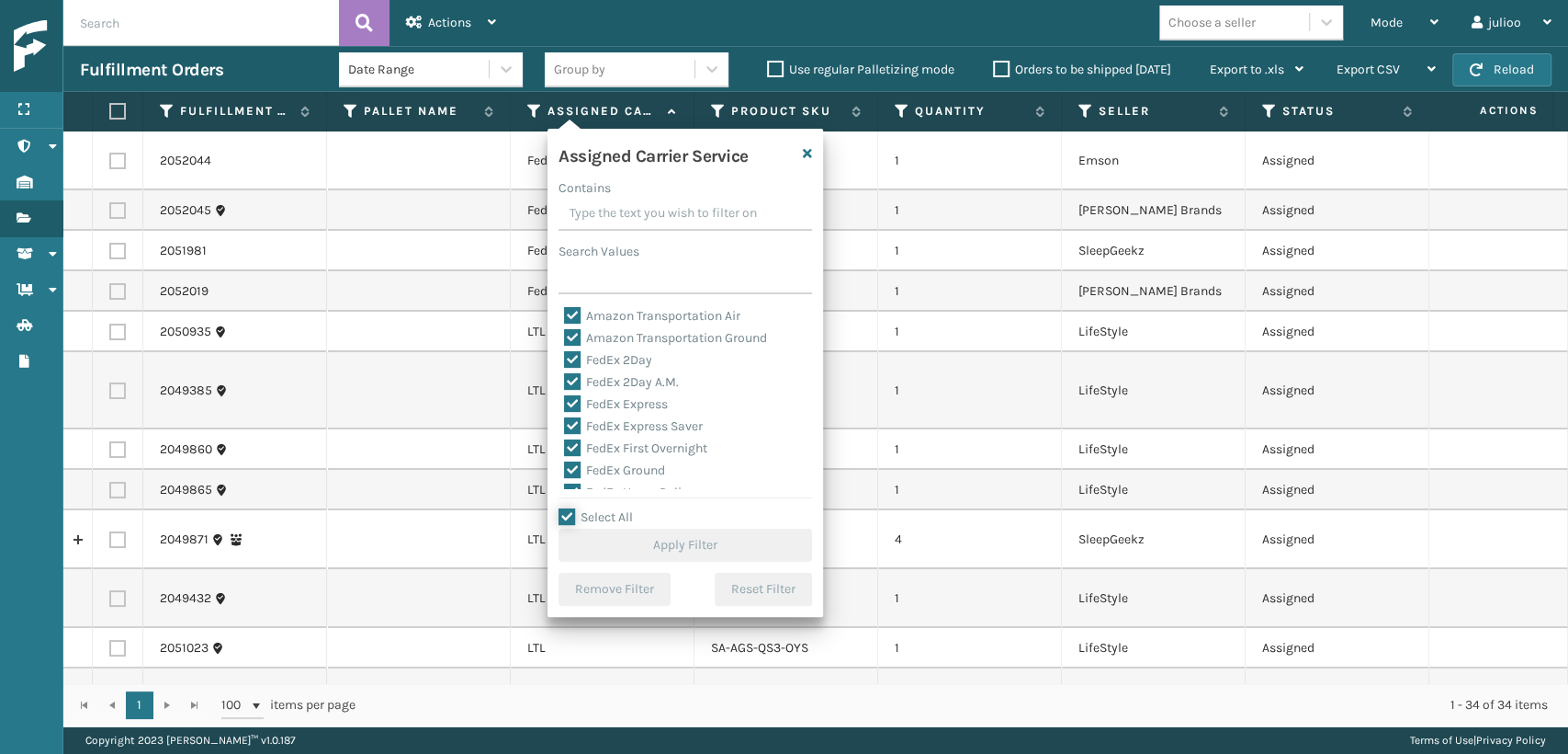
checkbox input "true"
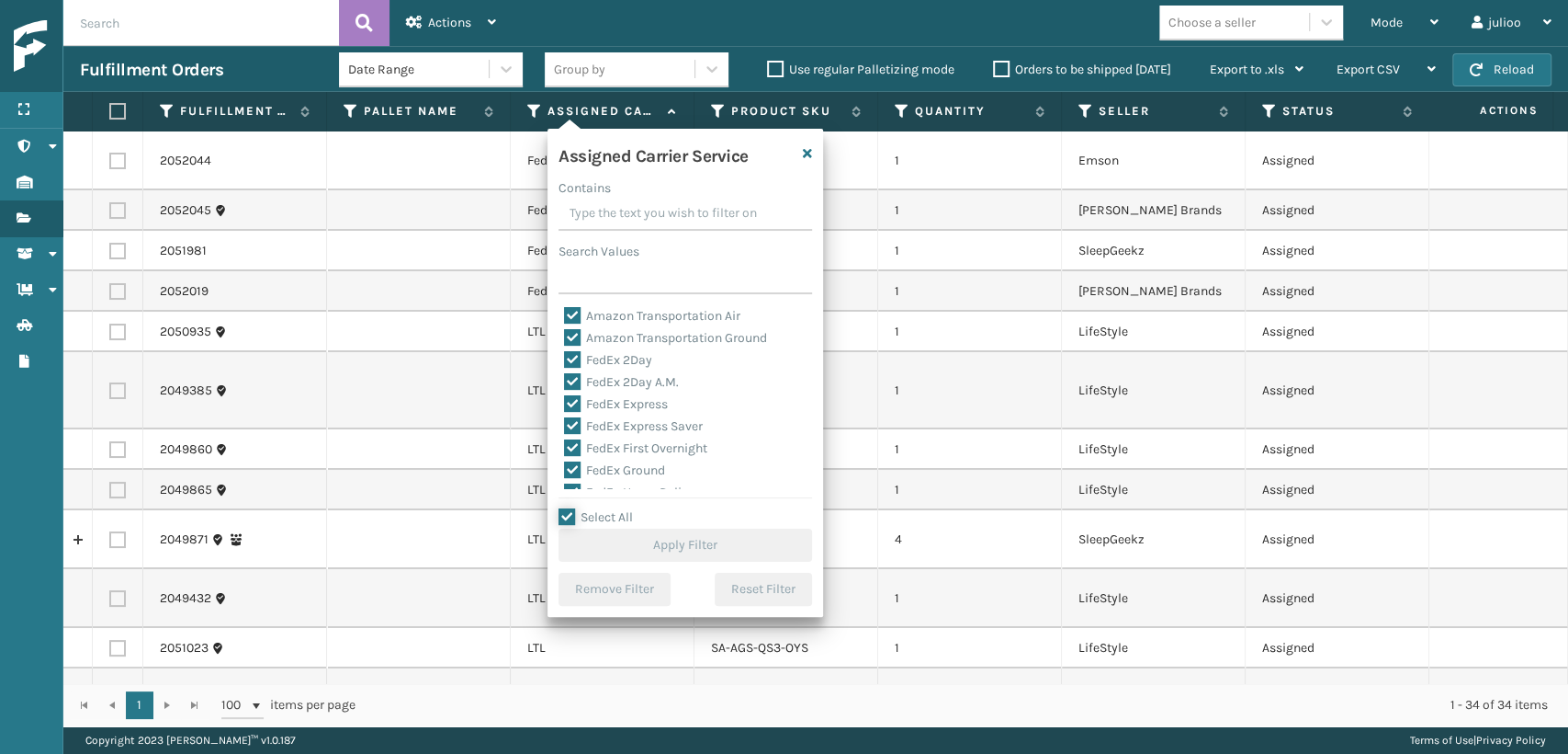
checkbox input "true"
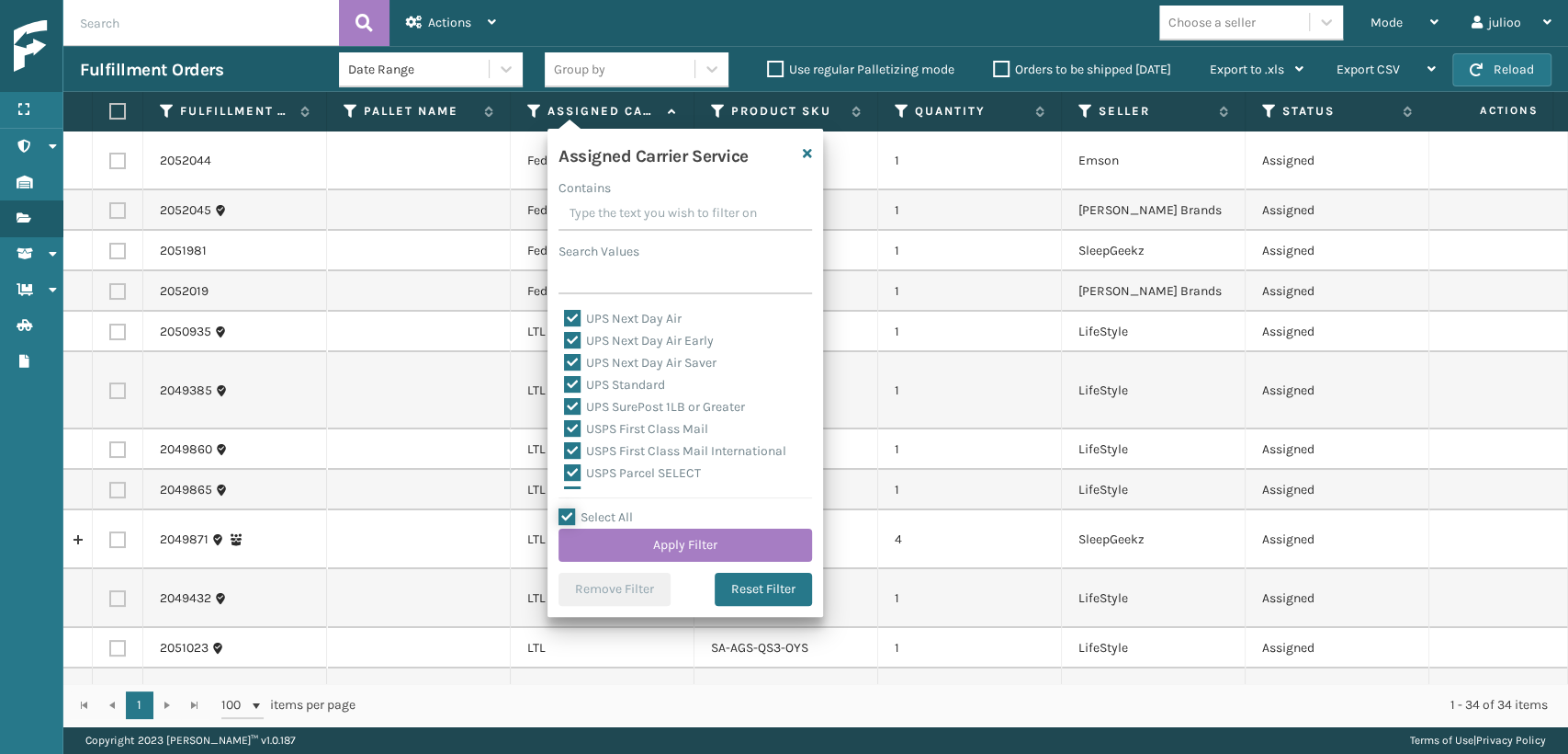
scroll to position [511, 0]
click at [755, 602] on button "Reset Filter" at bounding box center [763, 589] width 97 height 33
checkbox input "false"
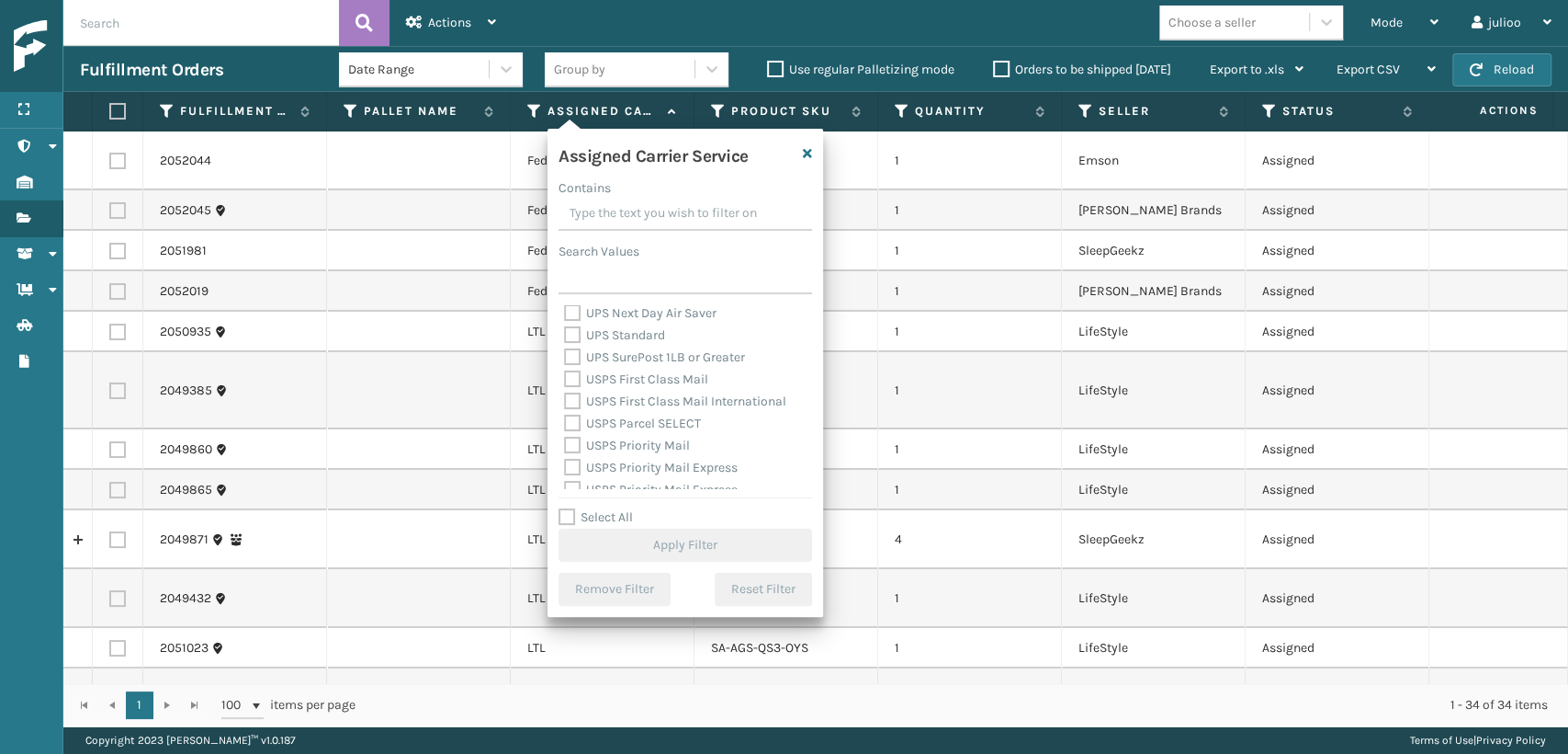
scroll to position [0, 0]
click at [569, 370] on div "FedEx 2Day" at bounding box center [685, 360] width 242 height 22
click at [574, 356] on label "FedEx 2Day" at bounding box center [608, 360] width 88 height 16
click at [565, 356] on input "FedEx 2Day" at bounding box center [564, 355] width 1 height 12
checkbox input "true"
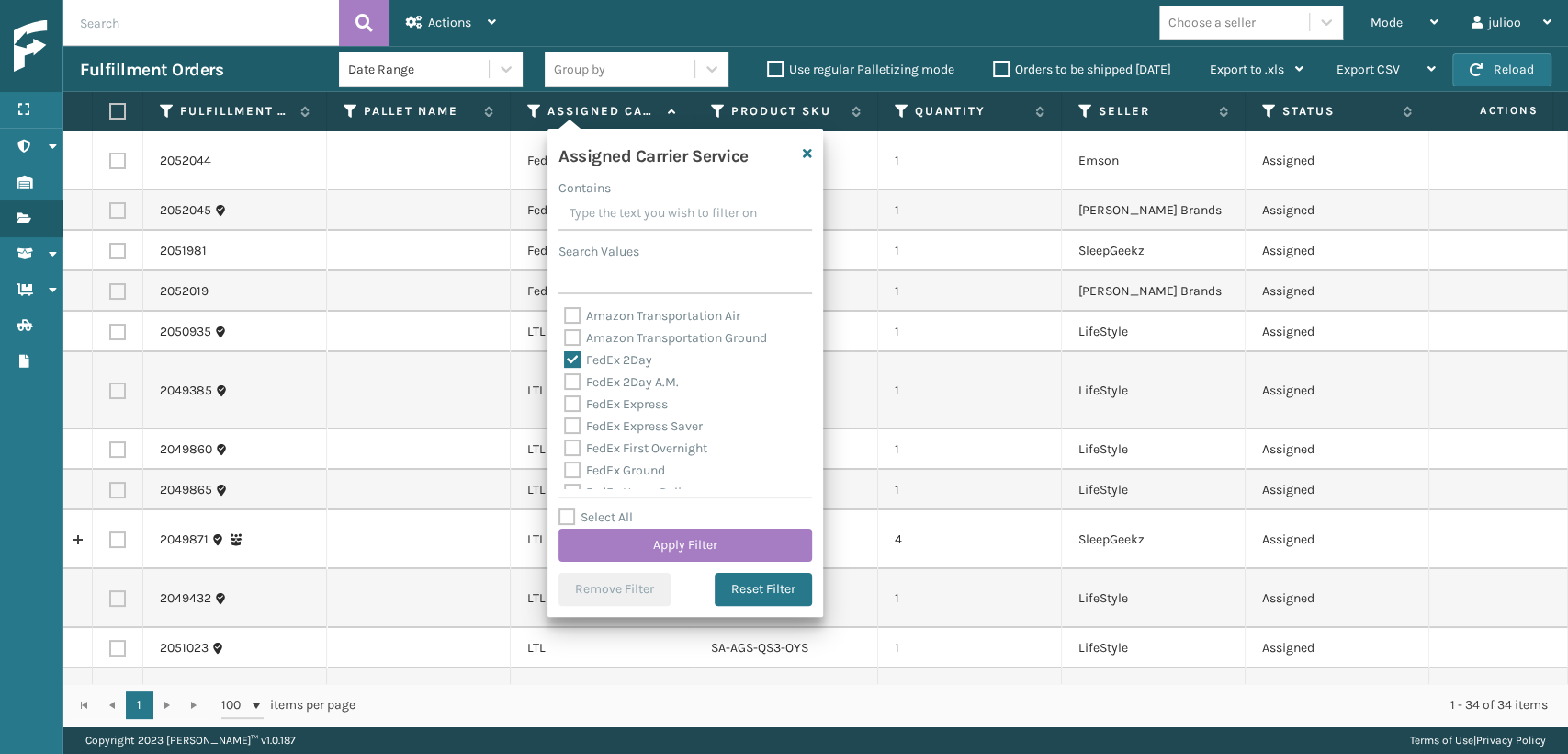
click at [572, 391] on div "FedEx 2Day A.M." at bounding box center [685, 381] width 242 height 22
click at [574, 381] on label "FedEx 2Day A.M." at bounding box center [622, 381] width 115 height 16
click at [565, 381] on input "FedEx 2Day A.M." at bounding box center [564, 377] width 1 height 12
checkbox input "true"
click at [574, 399] on label "FedEx Express" at bounding box center [616, 404] width 104 height 16
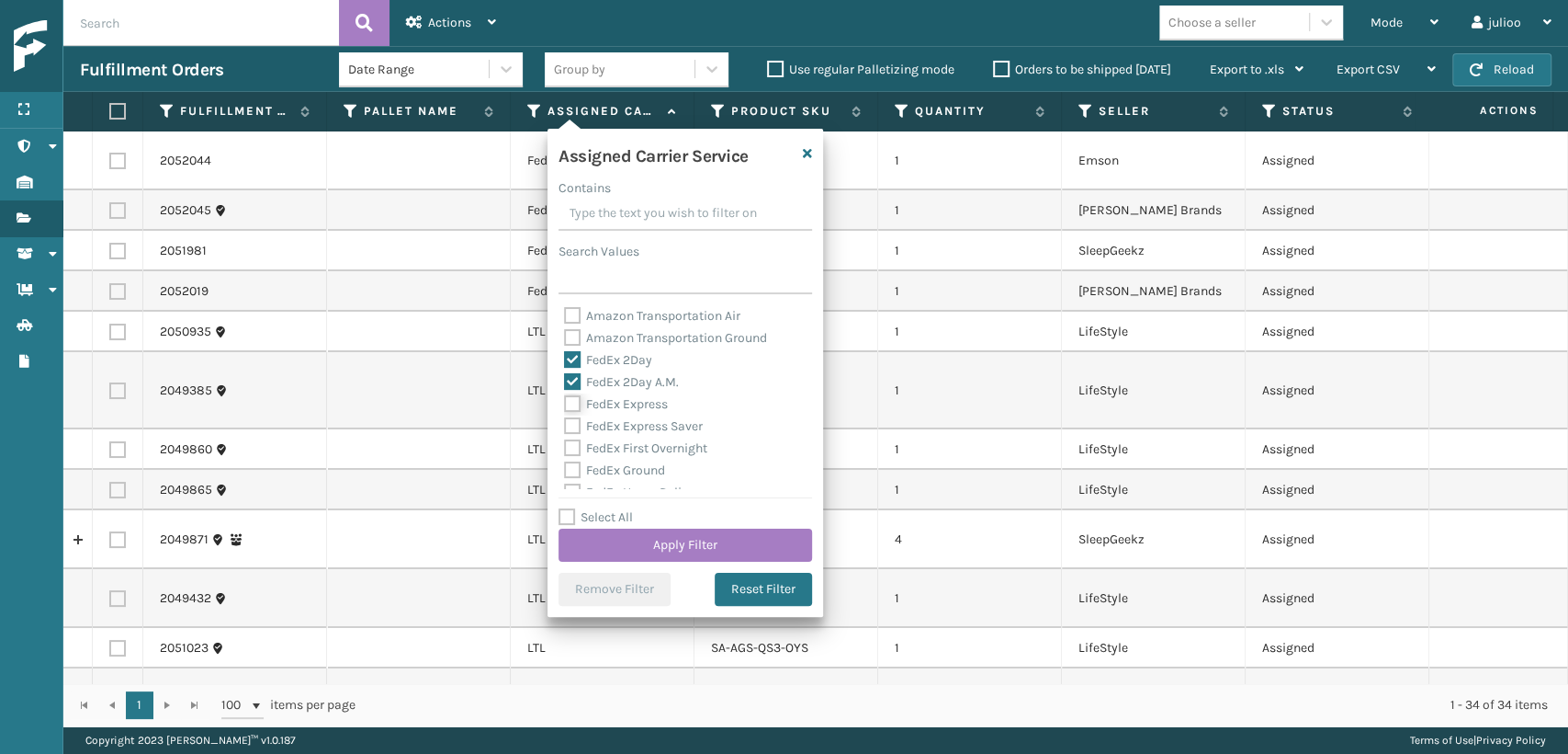
click at [565, 399] on input "FedEx Express" at bounding box center [564, 399] width 1 height 12
checkbox input "true"
click at [575, 427] on label "FedEx Express Saver" at bounding box center [633, 426] width 139 height 16
click at [565, 427] on input "FedEx Express Saver" at bounding box center [564, 421] width 1 height 12
checkbox input "true"
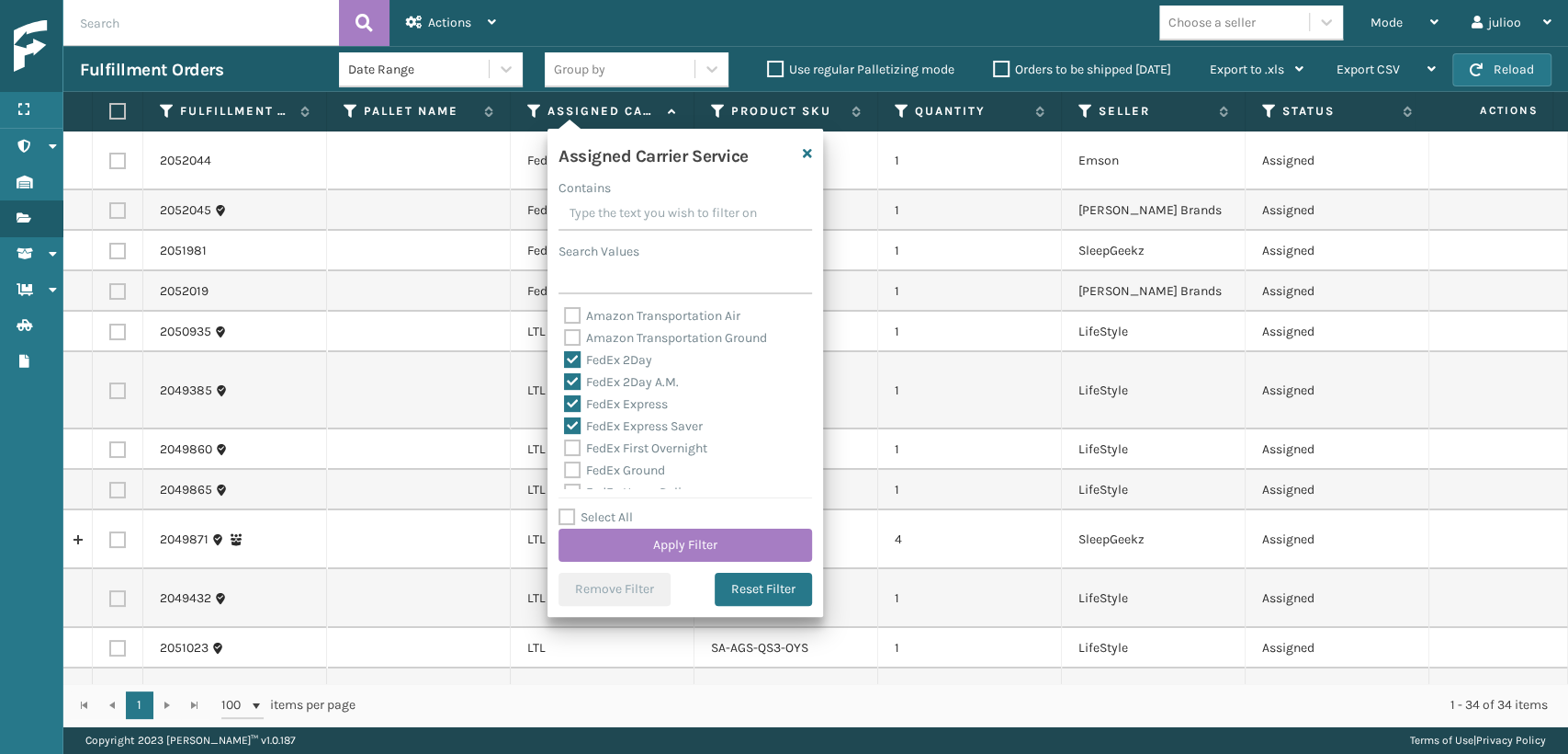
click at [575, 450] on label "FedEx First Overnight" at bounding box center [636, 447] width 143 height 16
click at [565, 449] on input "FedEx First Overnight" at bounding box center [564, 444] width 1 height 12
checkbox input "true"
click at [577, 473] on label "FedEx Ground" at bounding box center [614, 470] width 101 height 16
click at [565, 472] on input "FedEx Ground" at bounding box center [564, 465] width 1 height 12
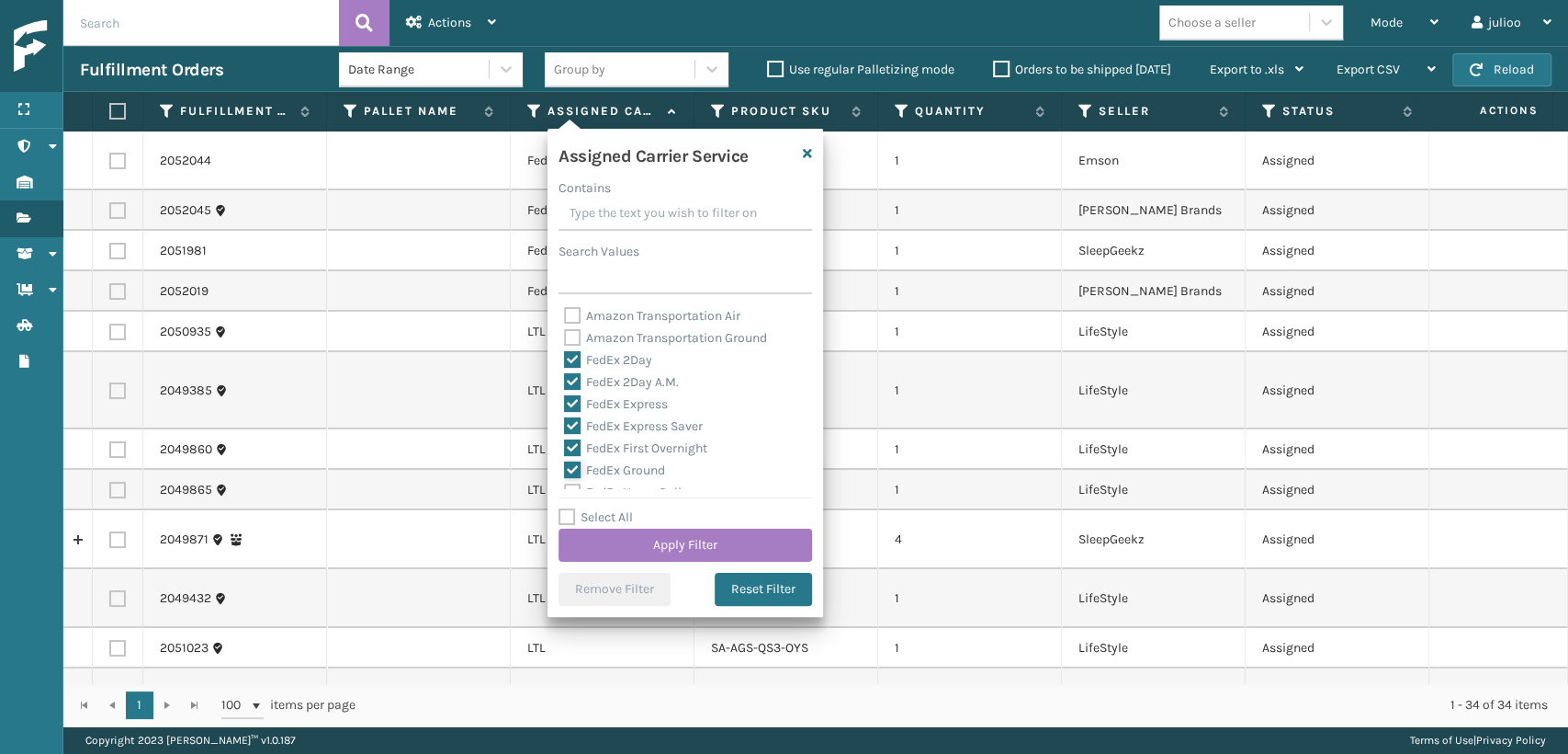
checkbox input "true"
click at [567, 390] on label "FedEx Home Delivery" at bounding box center [635, 390] width 142 height 16
click at [565, 390] on input "FedEx Home Delivery" at bounding box center [564, 385] width 1 height 12
checkbox input "true"
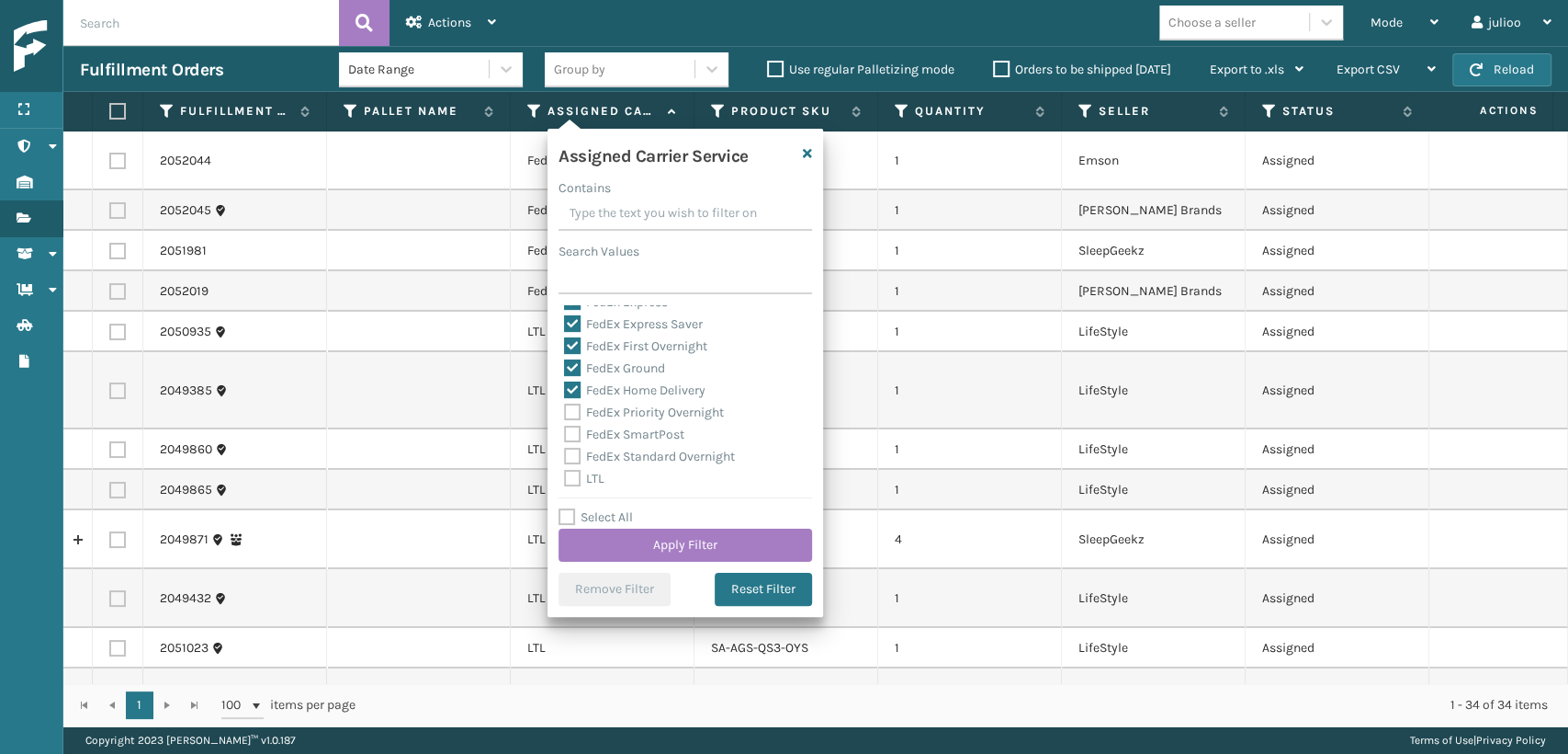
click at [575, 418] on label "FedEx Priority Overnight" at bounding box center [643, 412] width 159 height 16
click at [565, 413] on input "FedEx Priority Overnight" at bounding box center [564, 408] width 1 height 12
checkbox input "true"
click at [573, 445] on div "FedEx Standard Overnight" at bounding box center [685, 456] width 242 height 22
click at [573, 428] on div "FedEx SmartPost" at bounding box center [685, 434] width 242 height 22
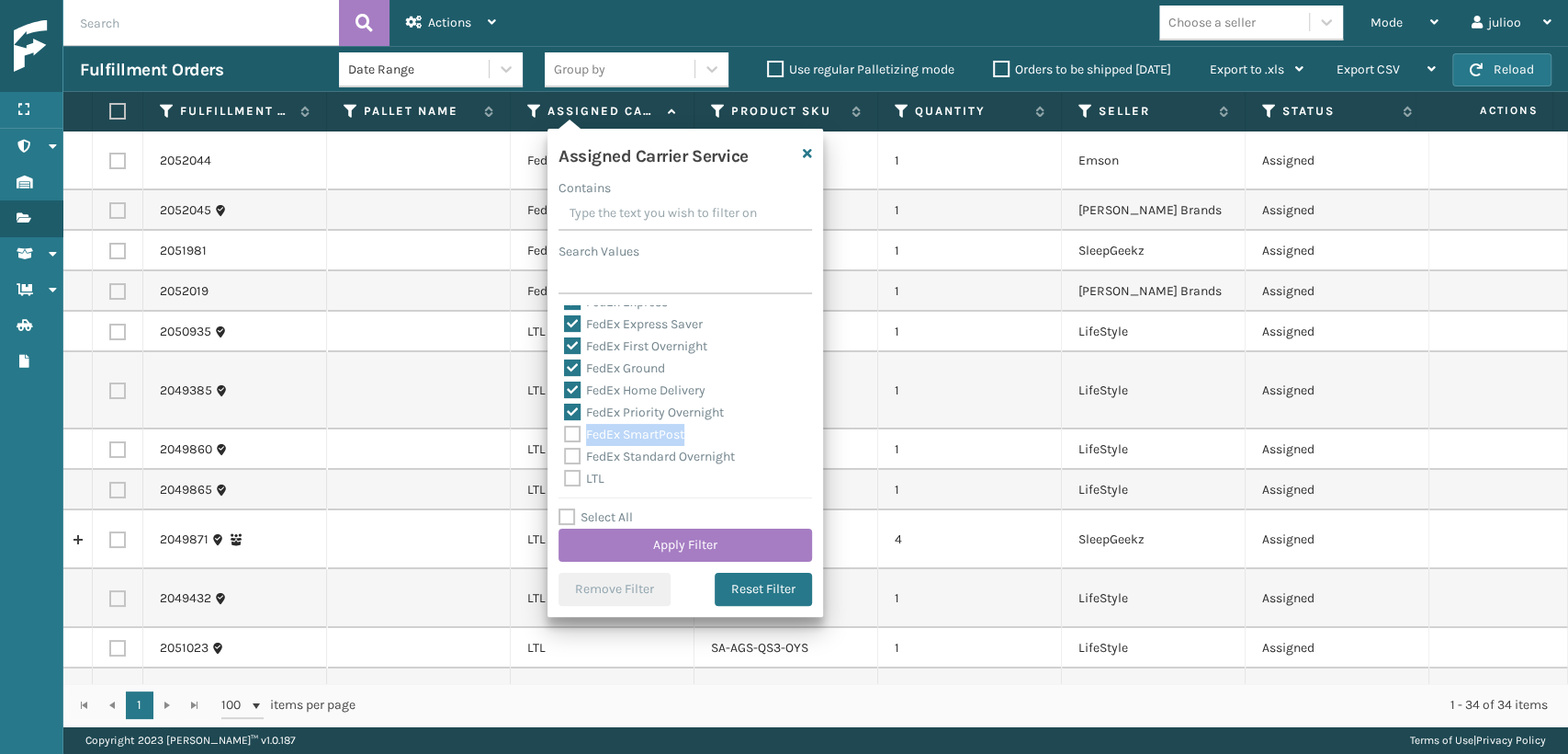
click at [570, 432] on label "FedEx SmartPost" at bounding box center [625, 434] width 121 height 16
click at [565, 432] on input "FedEx SmartPost" at bounding box center [564, 429] width 1 height 12
checkbox input "true"
drag, startPoint x: 569, startPoint y: 455, endPoint x: 575, endPoint y: 465, distance: 11.7
click at [570, 455] on label "FedEx Standard Overnight" at bounding box center [649, 456] width 171 height 16
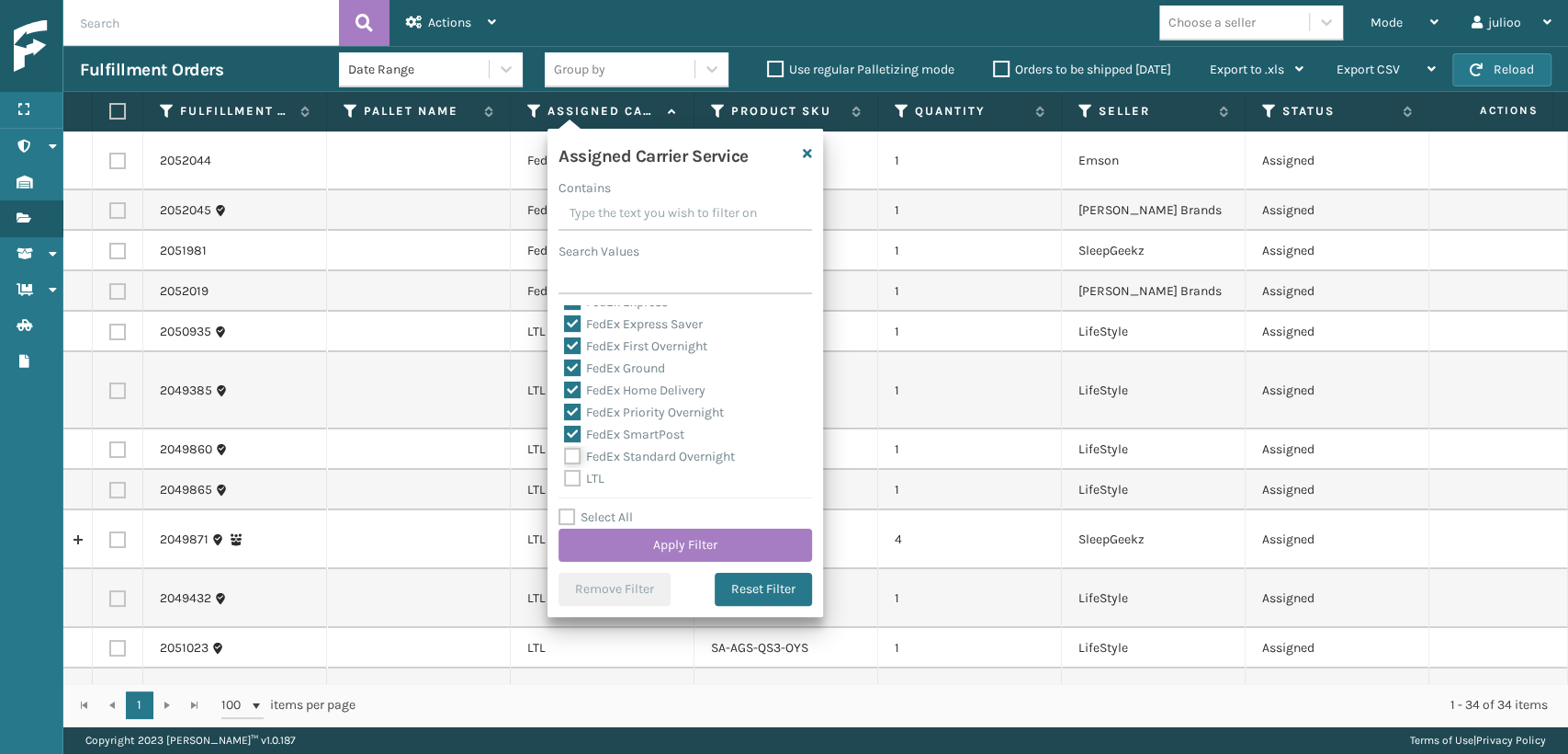
click at [565, 455] on input "FedEx Standard Overnight" at bounding box center [564, 451] width 1 height 12
checkbox input "true"
click at [638, 542] on button "Apply Filter" at bounding box center [685, 545] width 254 height 33
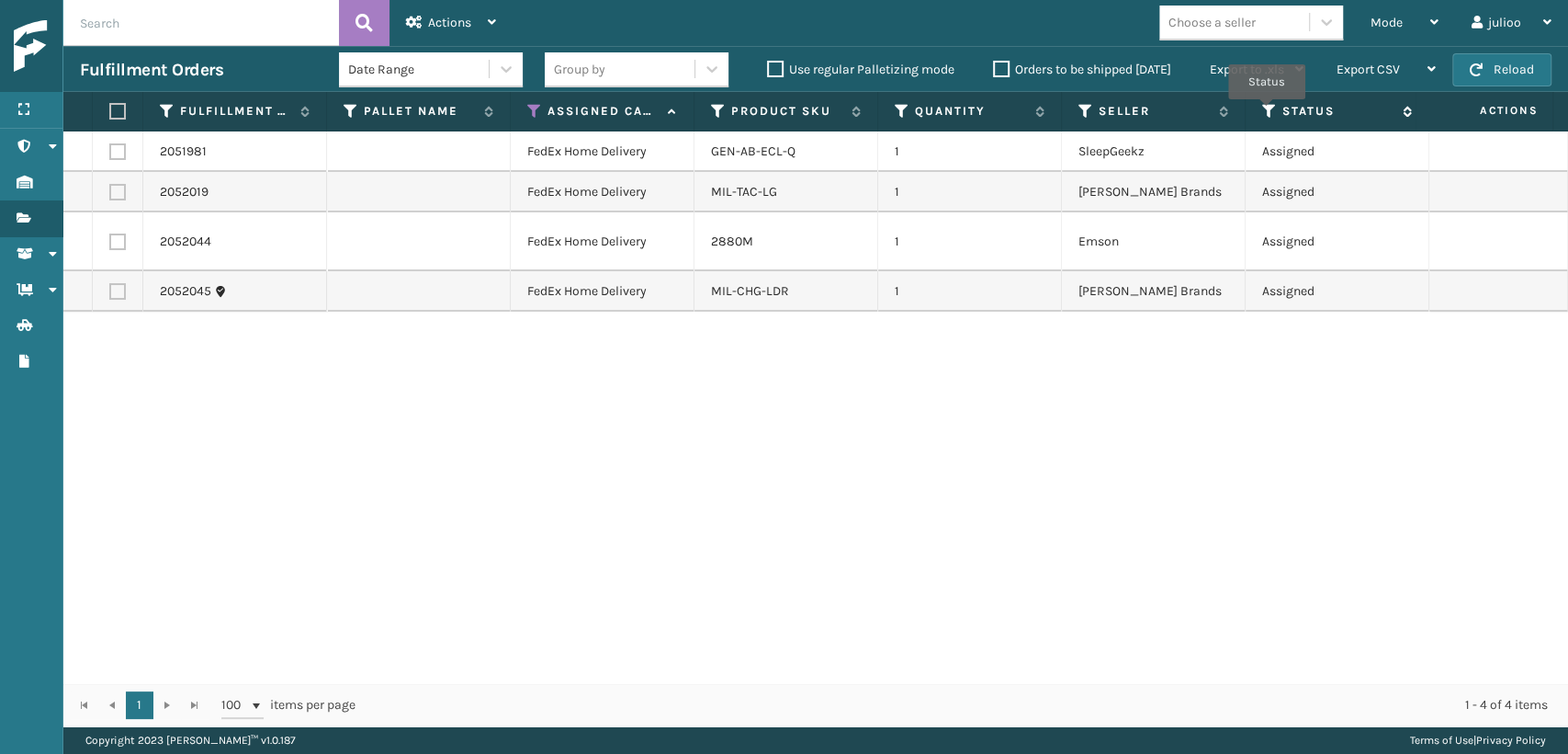
click at [1267, 112] on icon at bounding box center [1270, 111] width 15 height 17
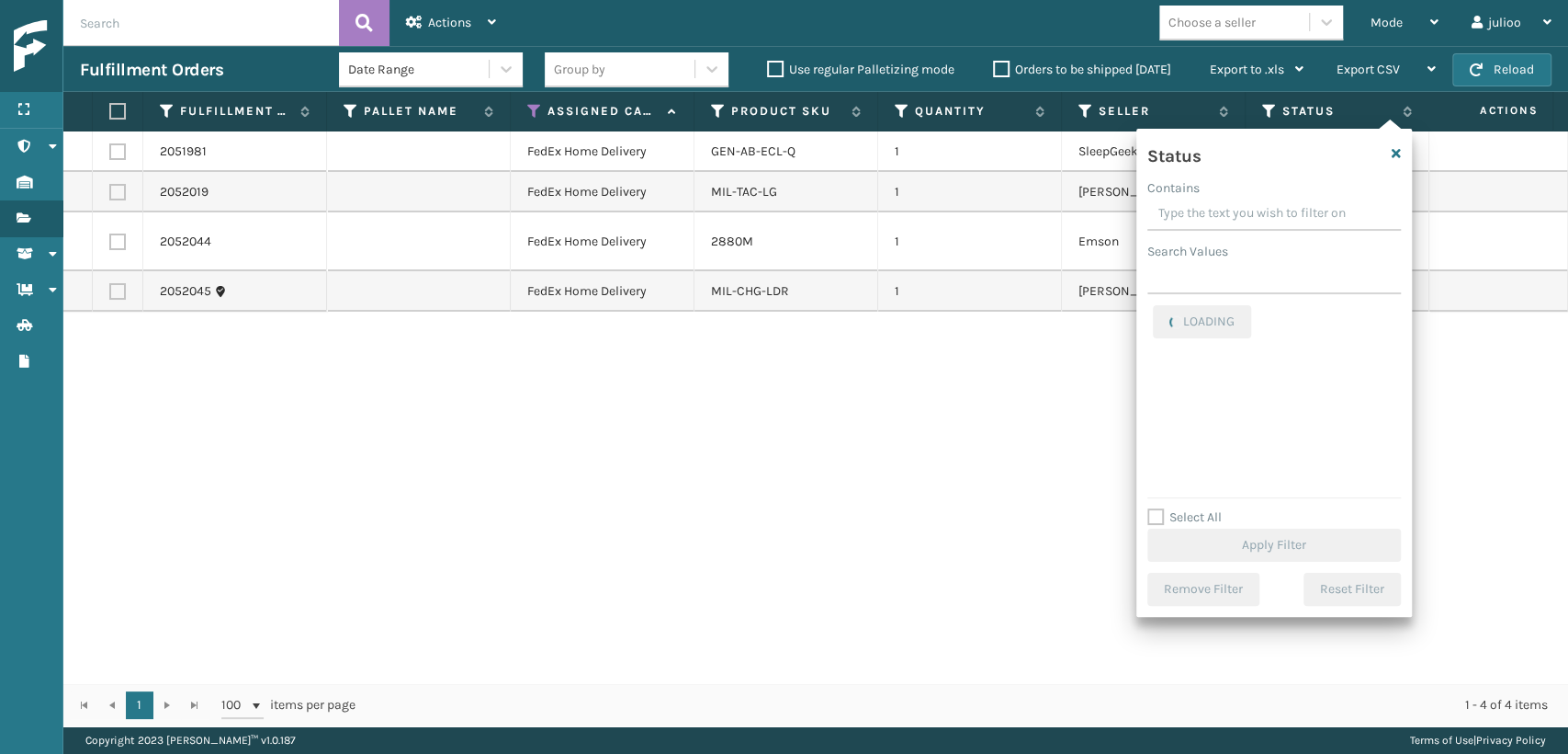
click at [956, 419] on div "2051981 FedEx Home Delivery GEN-AB-ECL-Q 1 SleepGeekz Assigned 114-3664913-7501…" at bounding box center [815, 407] width 1505 height 551
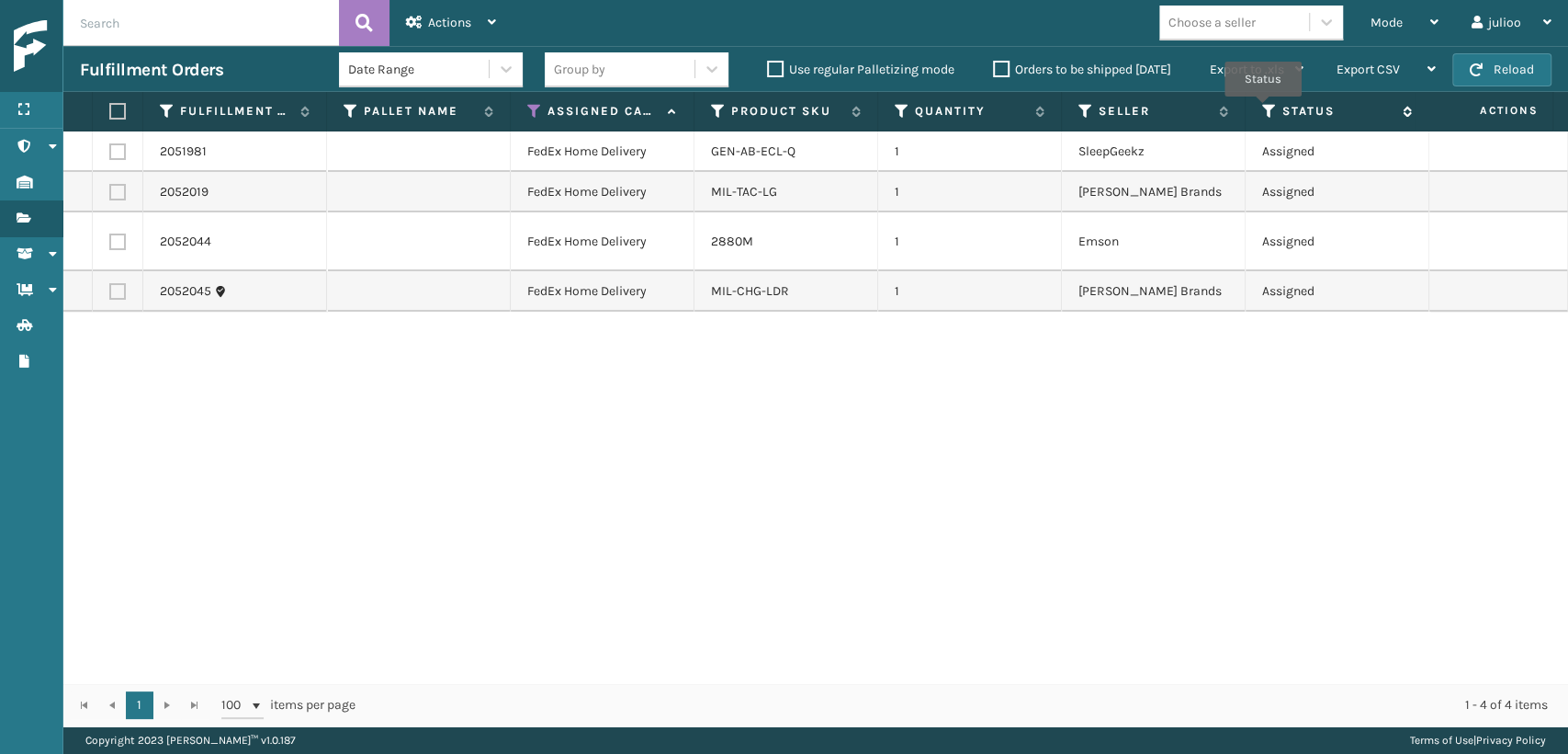
click at [1263, 109] on icon at bounding box center [1270, 111] width 15 height 17
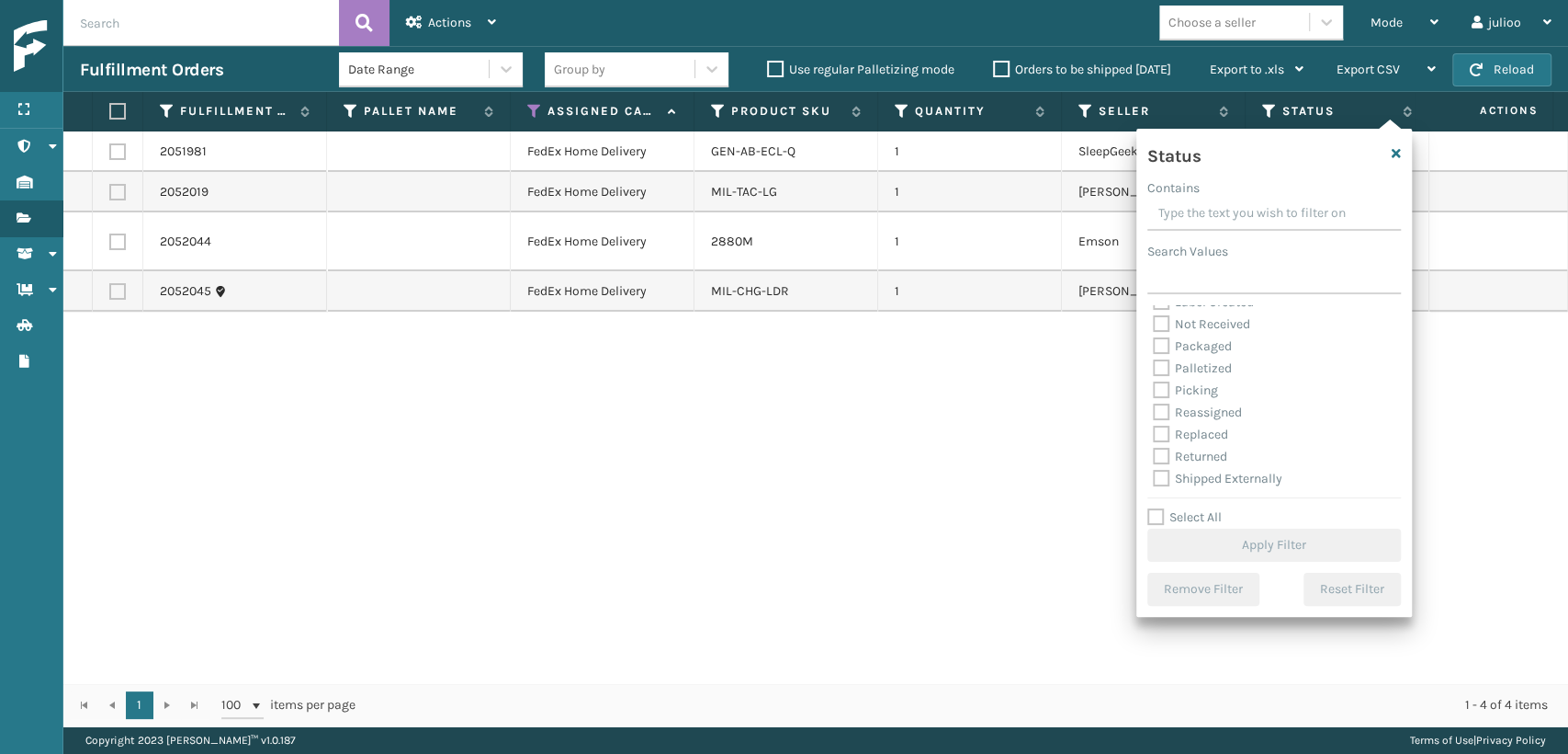
click at [1156, 386] on label "Picking" at bounding box center [1185, 390] width 65 height 16
click at [1154, 386] on input "Picking" at bounding box center [1153, 385] width 1 height 12
checkbox input "true"
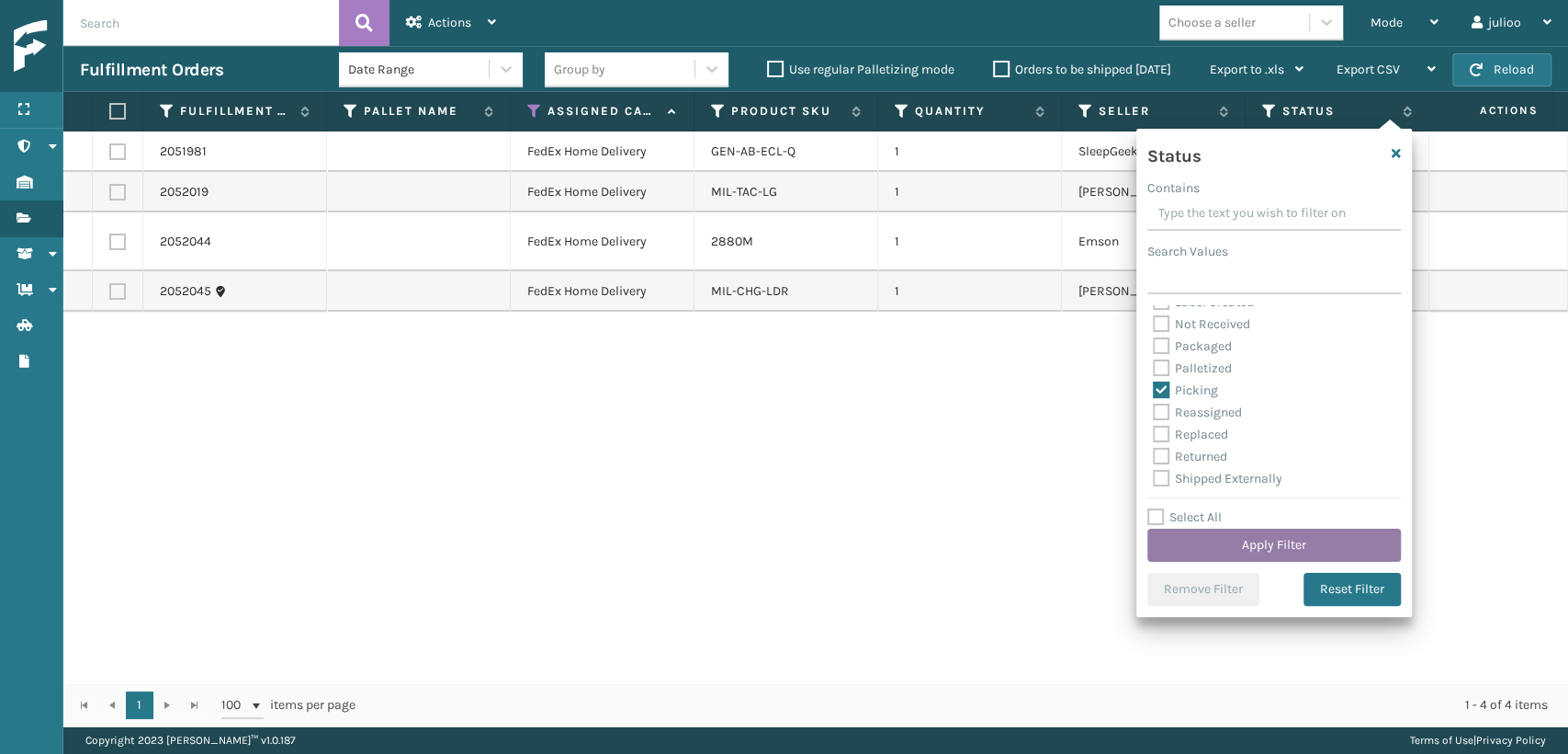
click at [1206, 543] on button "Apply Filter" at bounding box center [1274, 545] width 254 height 33
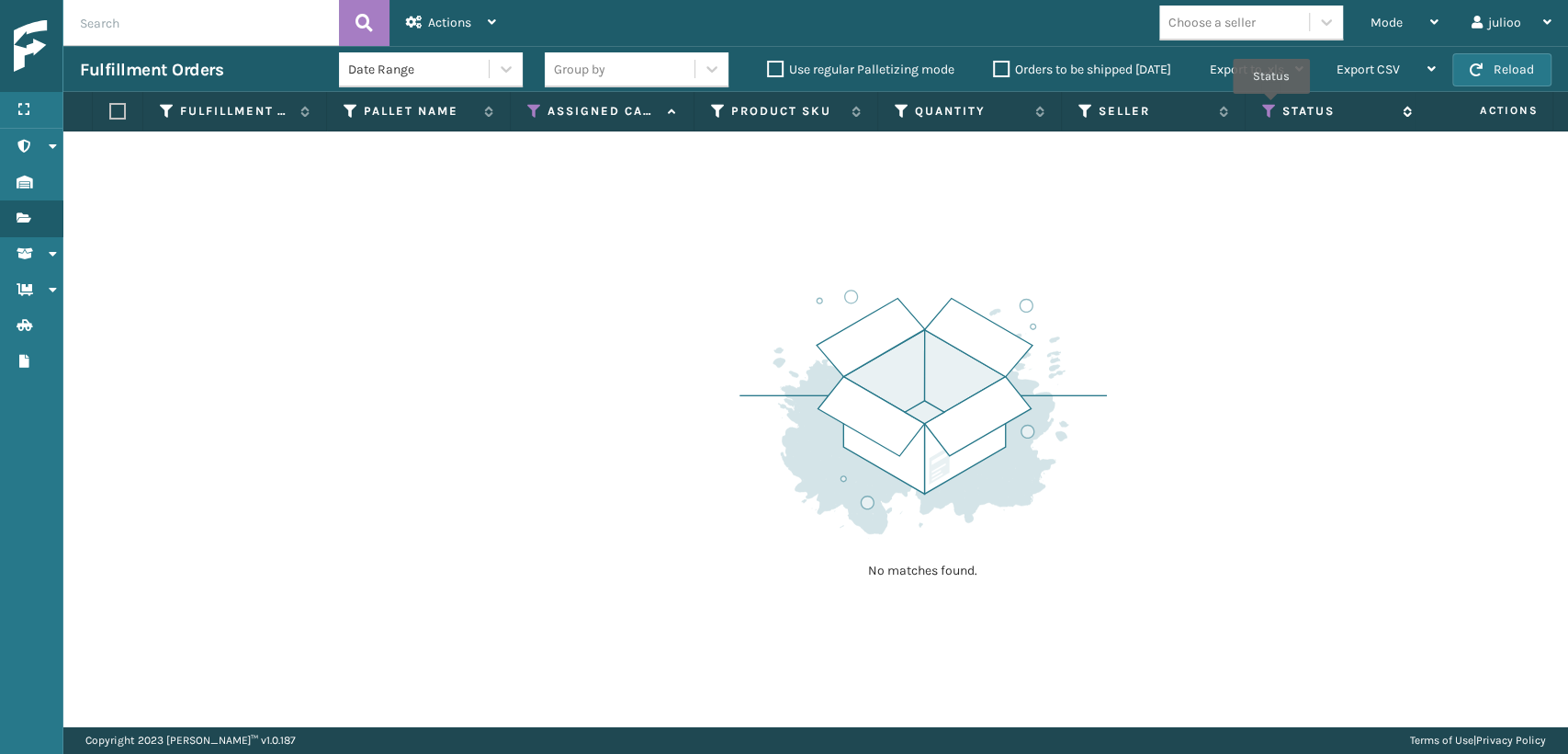
click at [1272, 107] on icon at bounding box center [1270, 111] width 15 height 17
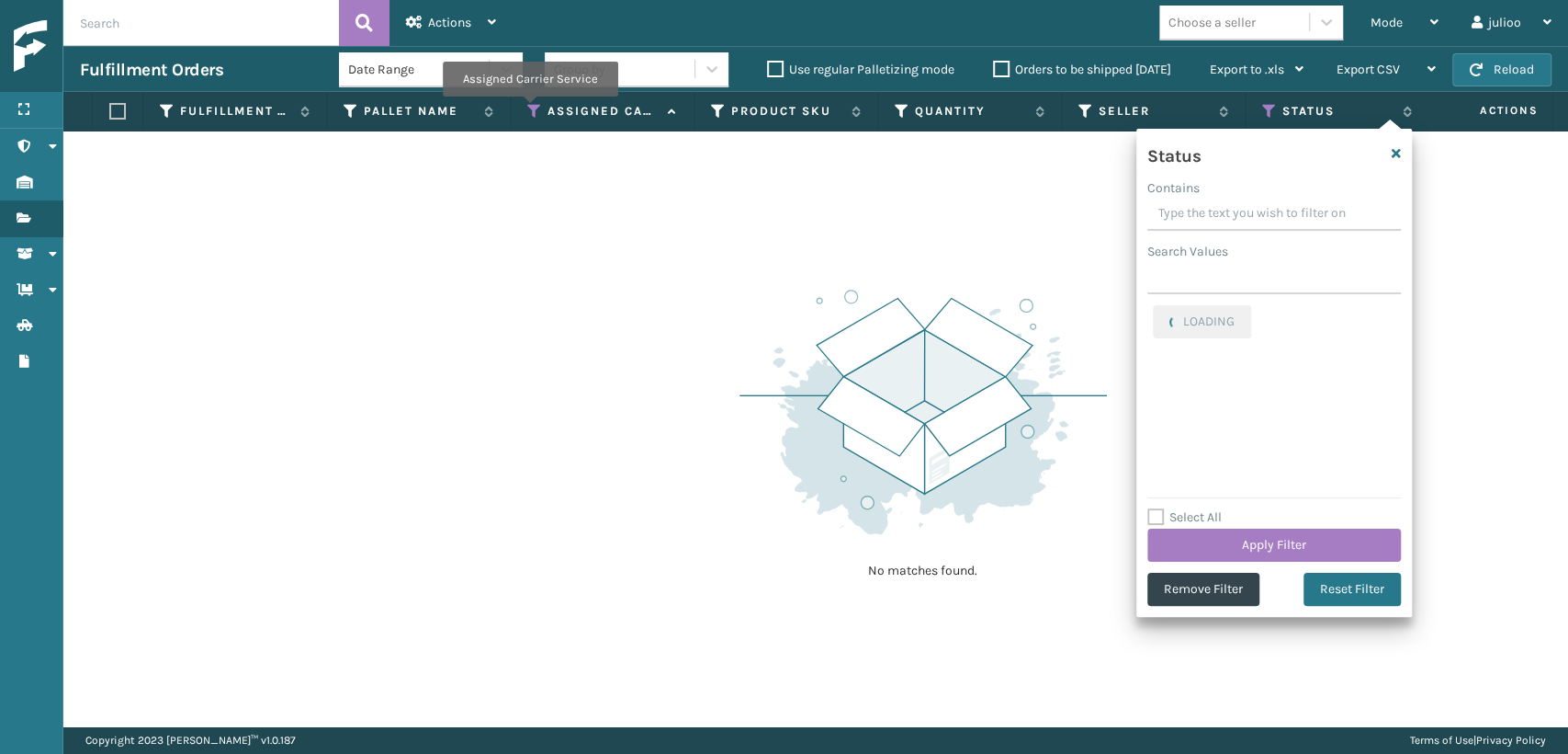
click at [529, 109] on icon at bounding box center [535, 111] width 15 height 17
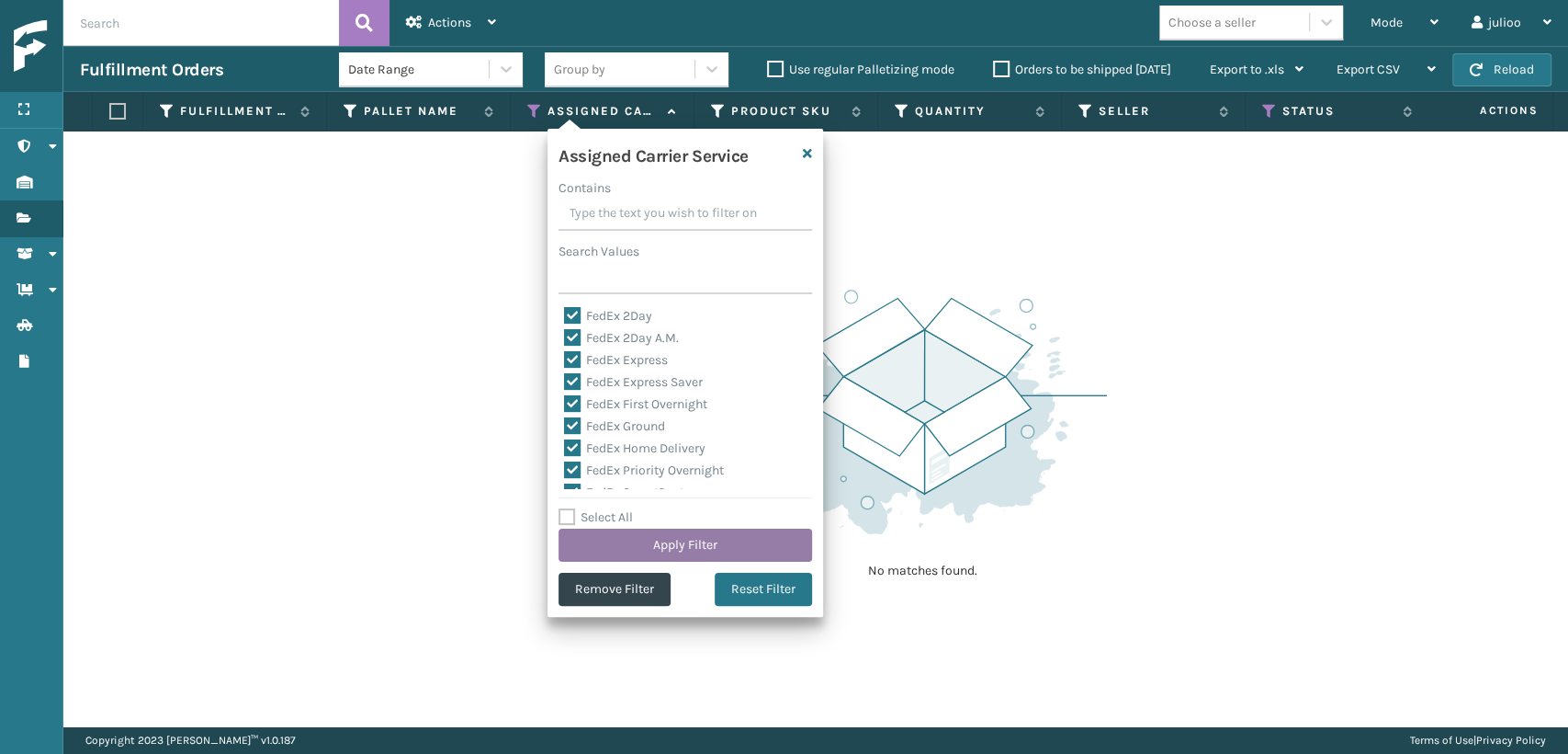
click at [645, 539] on button "Apply Filter" at bounding box center [685, 545] width 254 height 33
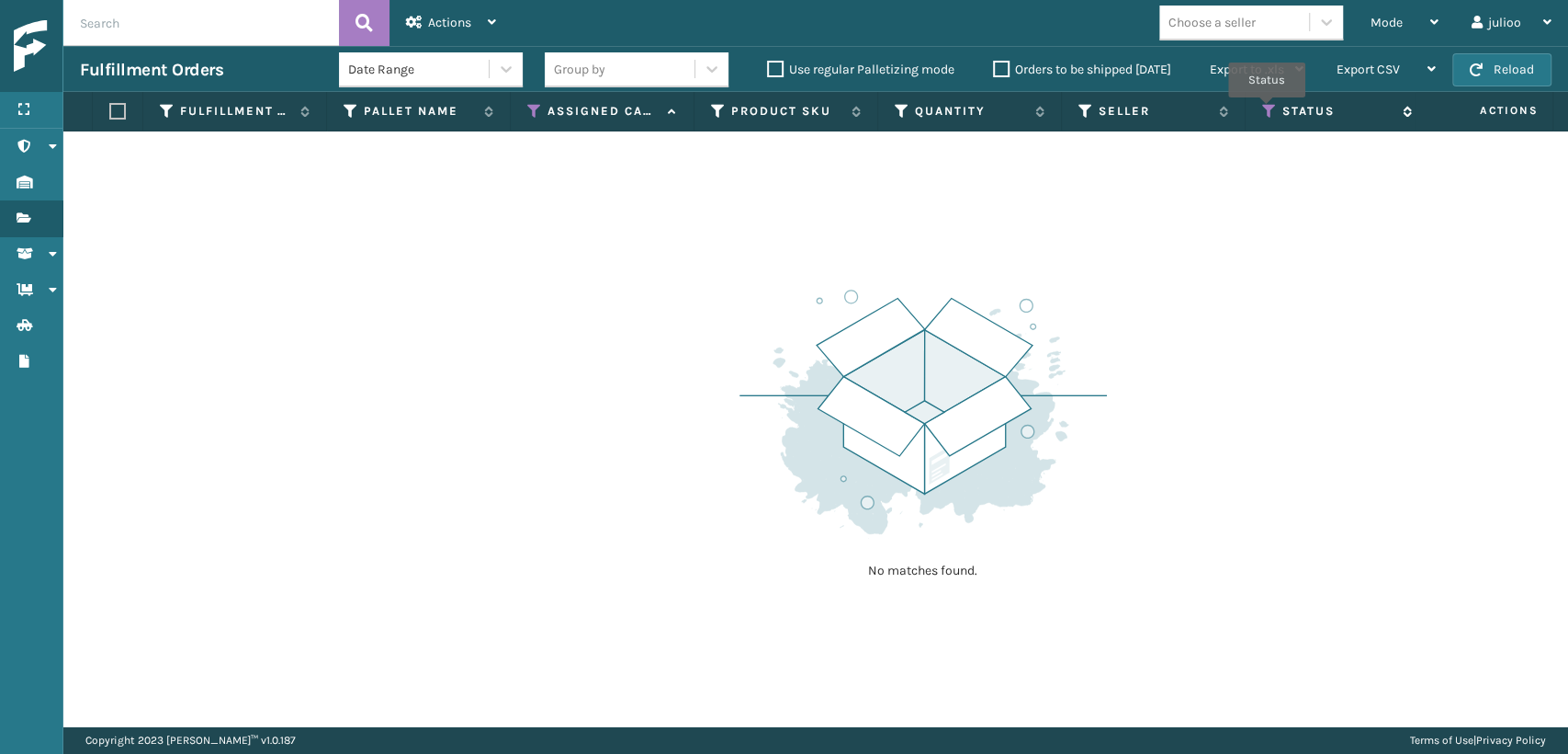
click at [1267, 110] on icon at bounding box center [1270, 111] width 15 height 17
click at [406, 25] on icon at bounding box center [414, 23] width 17 height 13
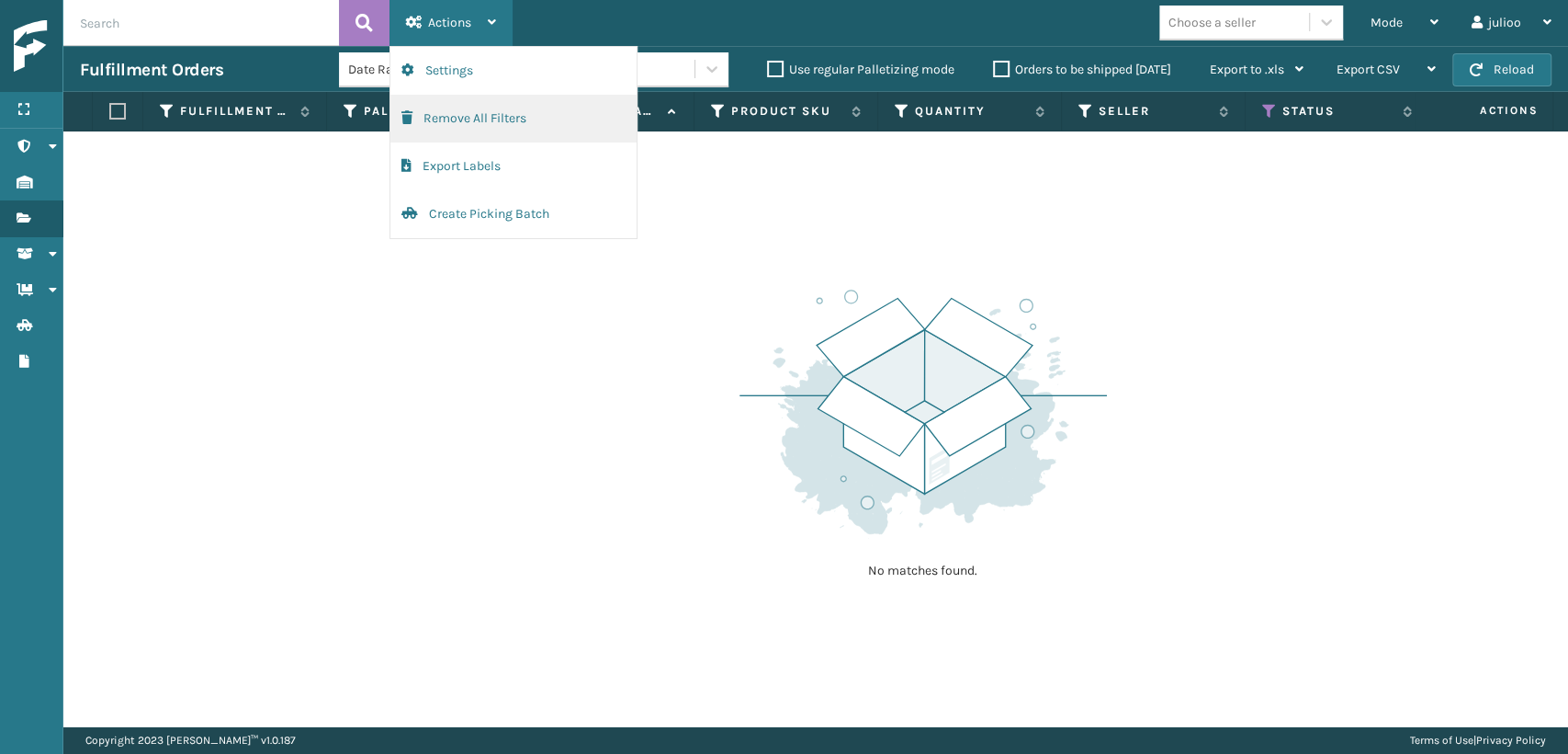
click at [436, 124] on button "Remove All Filters" at bounding box center [513, 118] width 246 height 48
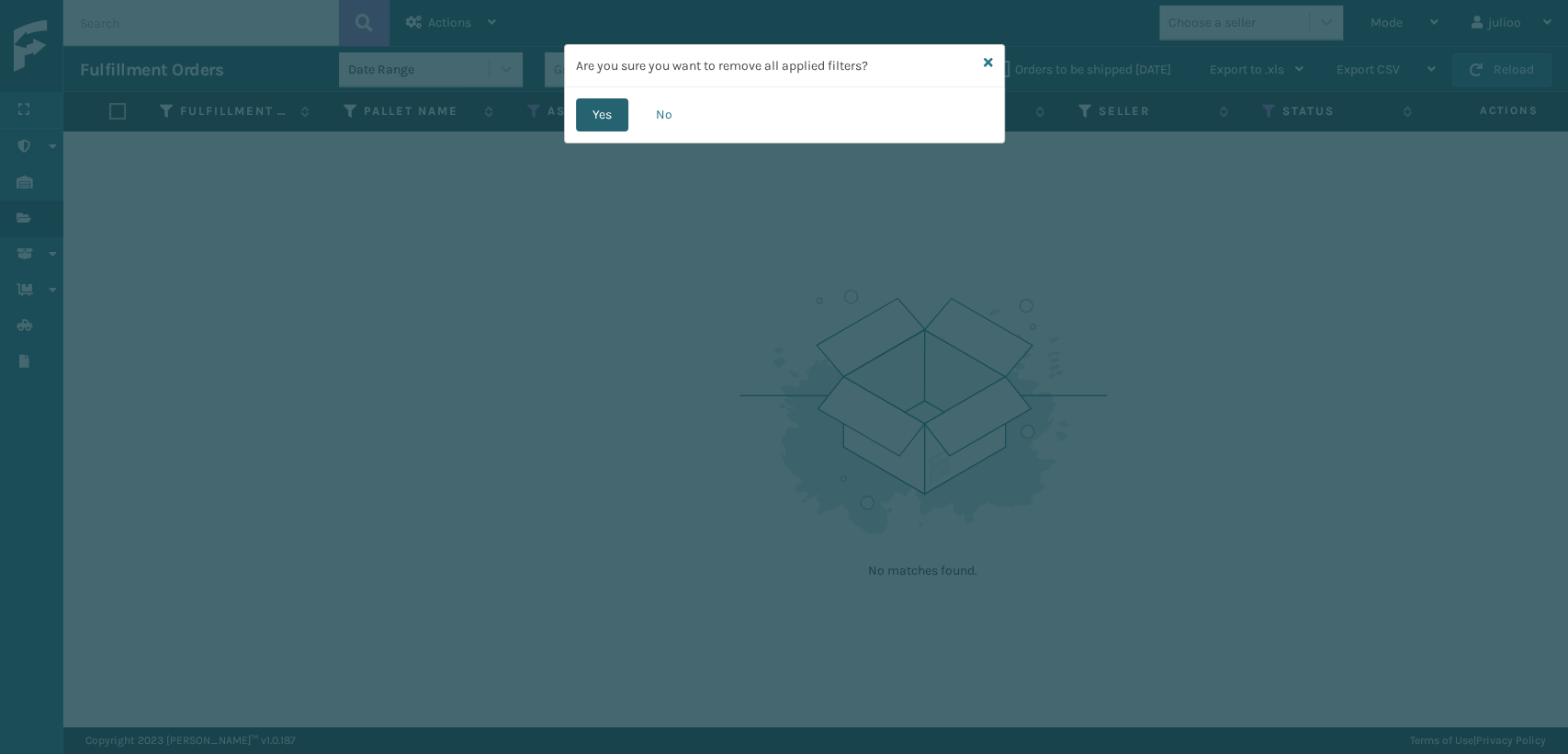
click at [587, 115] on button "Yes" at bounding box center [603, 114] width 53 height 33
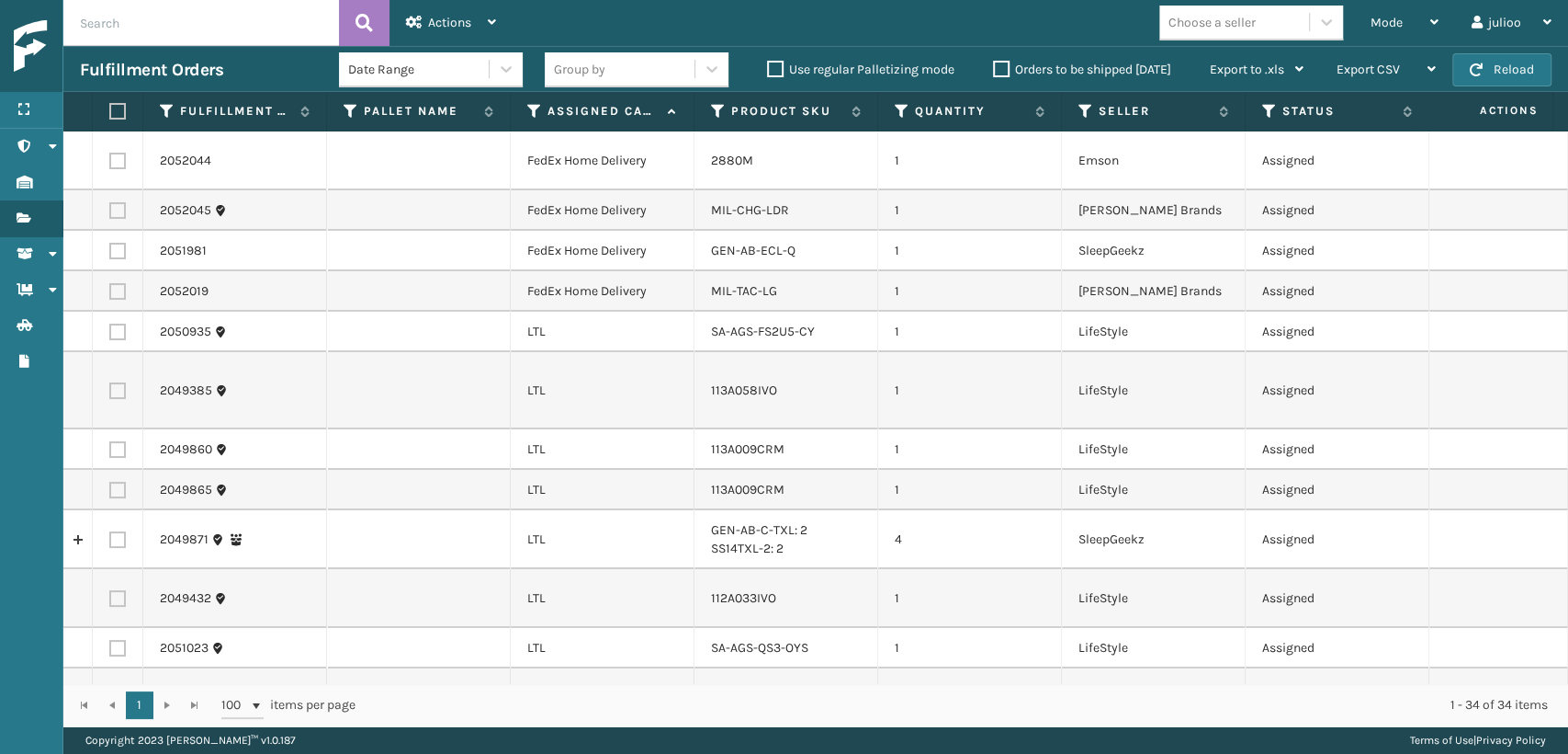
click at [531, 124] on th "Assigned Carrier Service" at bounding box center [602, 111] width 184 height 40
click at [531, 119] on icon at bounding box center [535, 111] width 15 height 17
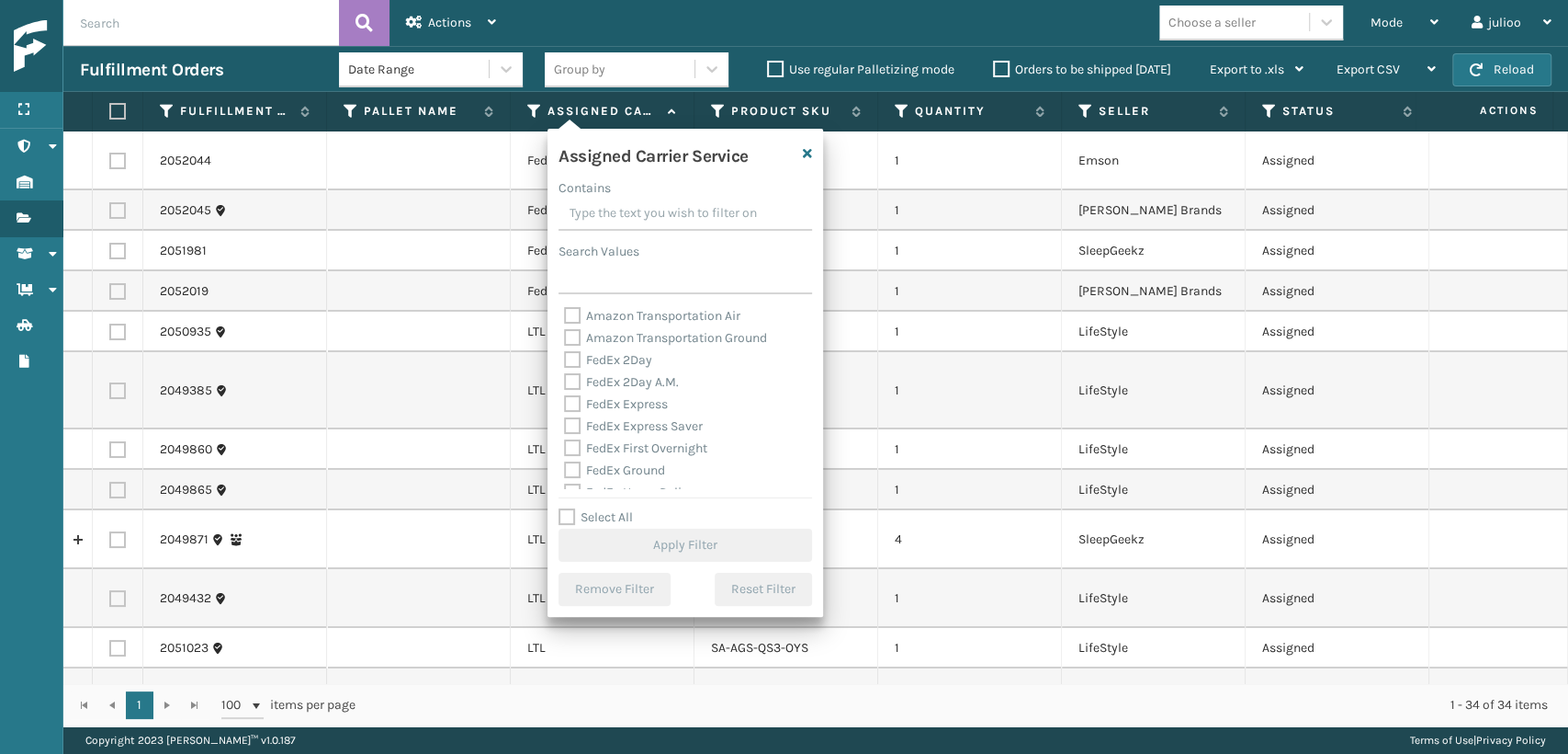
click at [580, 394] on div "FedEx Express" at bounding box center [685, 404] width 242 height 22
drag, startPoint x: 567, startPoint y: 361, endPoint x: 575, endPoint y: 368, distance: 10.6
click at [574, 363] on label "FedEx 2Day" at bounding box center [608, 360] width 88 height 16
click at [565, 361] on input "FedEx 2Day" at bounding box center [564, 355] width 1 height 12
checkbox input "true"
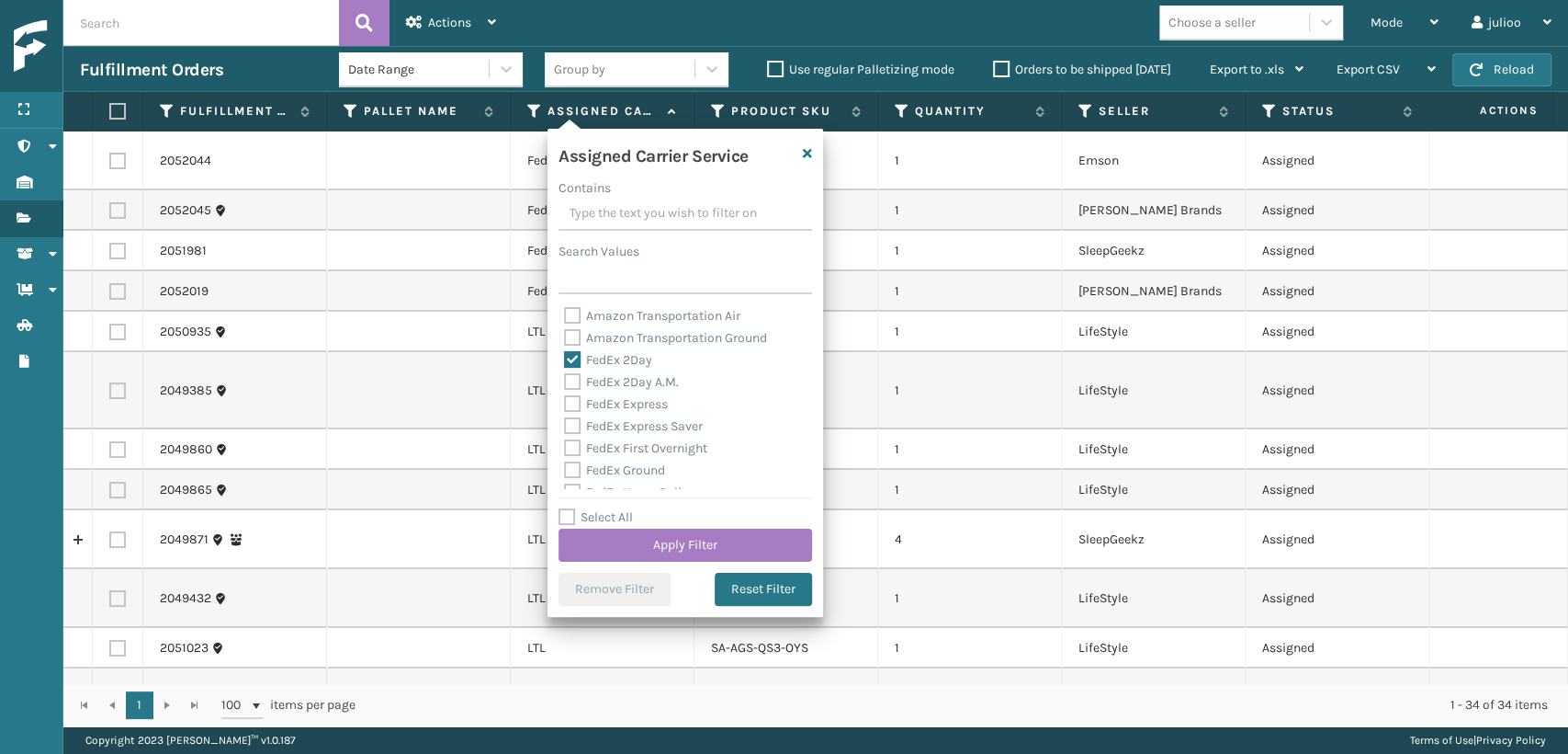
click at [577, 394] on div "FedEx Express" at bounding box center [685, 404] width 242 height 22
click at [569, 389] on label "FedEx 2Day A.M." at bounding box center [622, 381] width 115 height 16
click at [565, 383] on input "FedEx 2Day A.M." at bounding box center [564, 377] width 1 height 12
checkbox input "true"
click at [574, 410] on label "FedEx Express" at bounding box center [616, 404] width 104 height 16
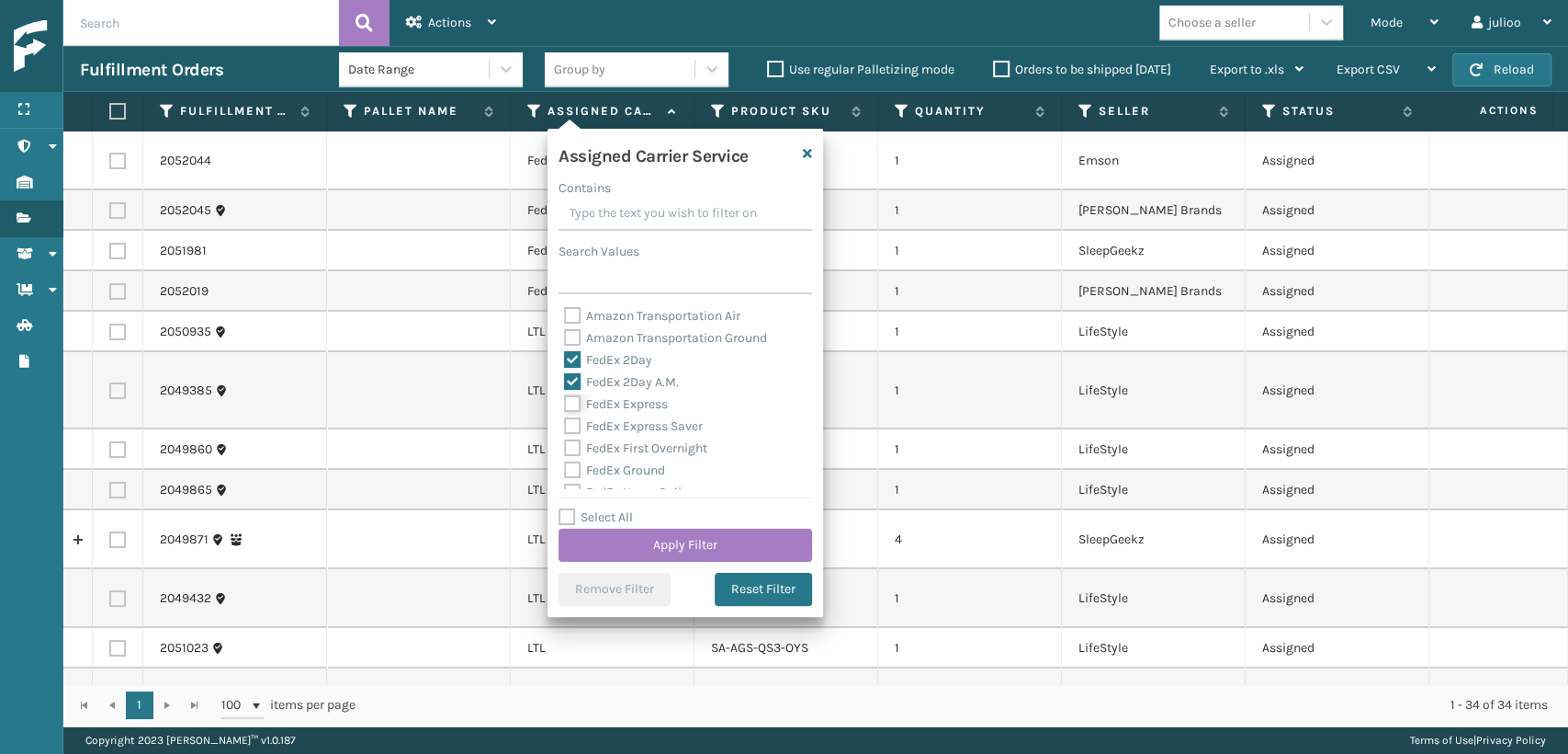
click at [565, 405] on input "FedEx Express" at bounding box center [564, 399] width 1 height 12
checkbox input "true"
click at [569, 452] on label "FedEx First Overnight" at bounding box center [636, 447] width 143 height 16
click at [565, 449] on input "FedEx First Overnight" at bounding box center [564, 444] width 1 height 12
checkbox input "true"
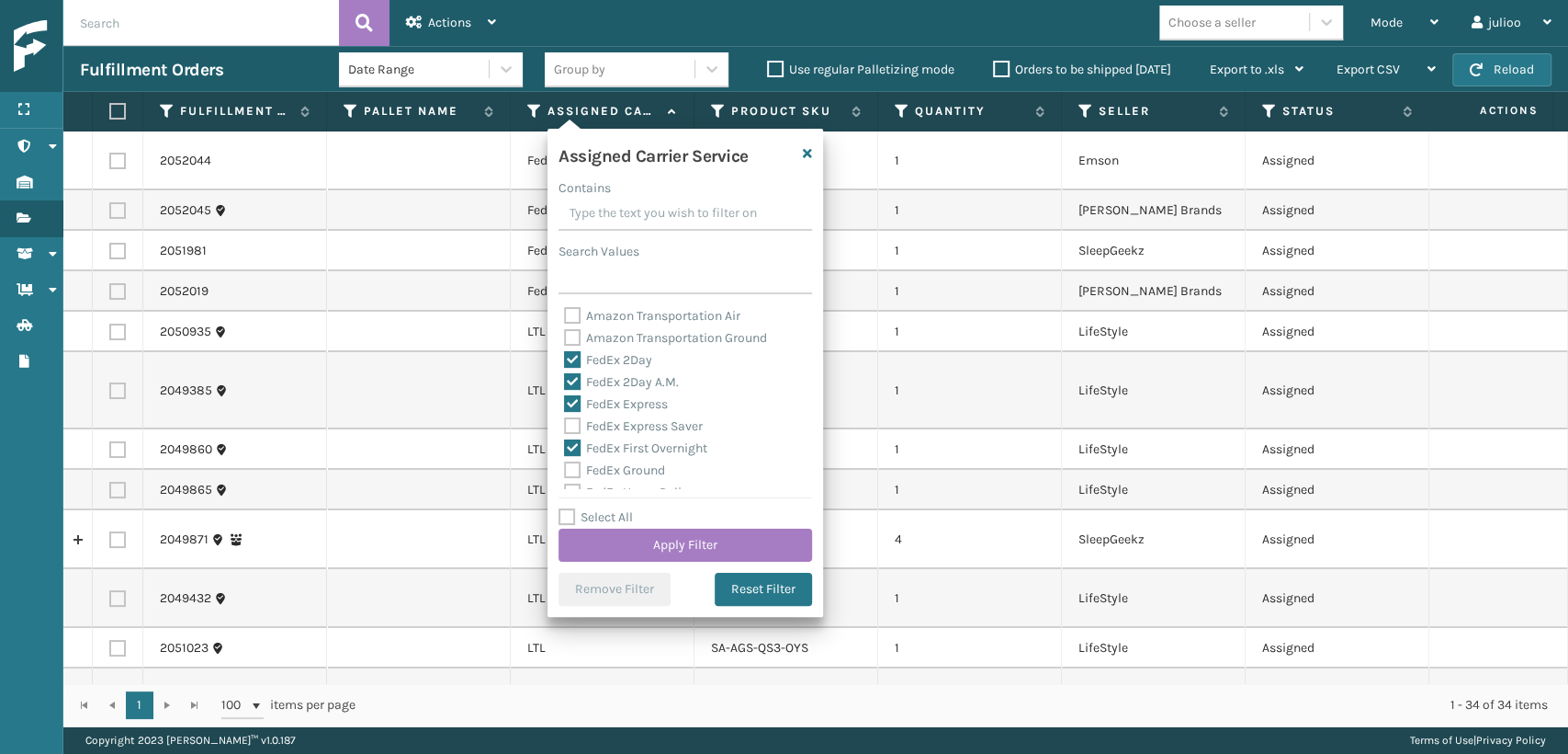
click at [572, 422] on label "FedEx Express Saver" at bounding box center [633, 426] width 139 height 16
click at [565, 422] on input "FedEx Express Saver" at bounding box center [564, 421] width 1 height 12
checkbox input "true"
click at [573, 471] on label "FedEx Ground" at bounding box center [614, 470] width 101 height 16
click at [565, 471] on input "FedEx Ground" at bounding box center [564, 465] width 1 height 12
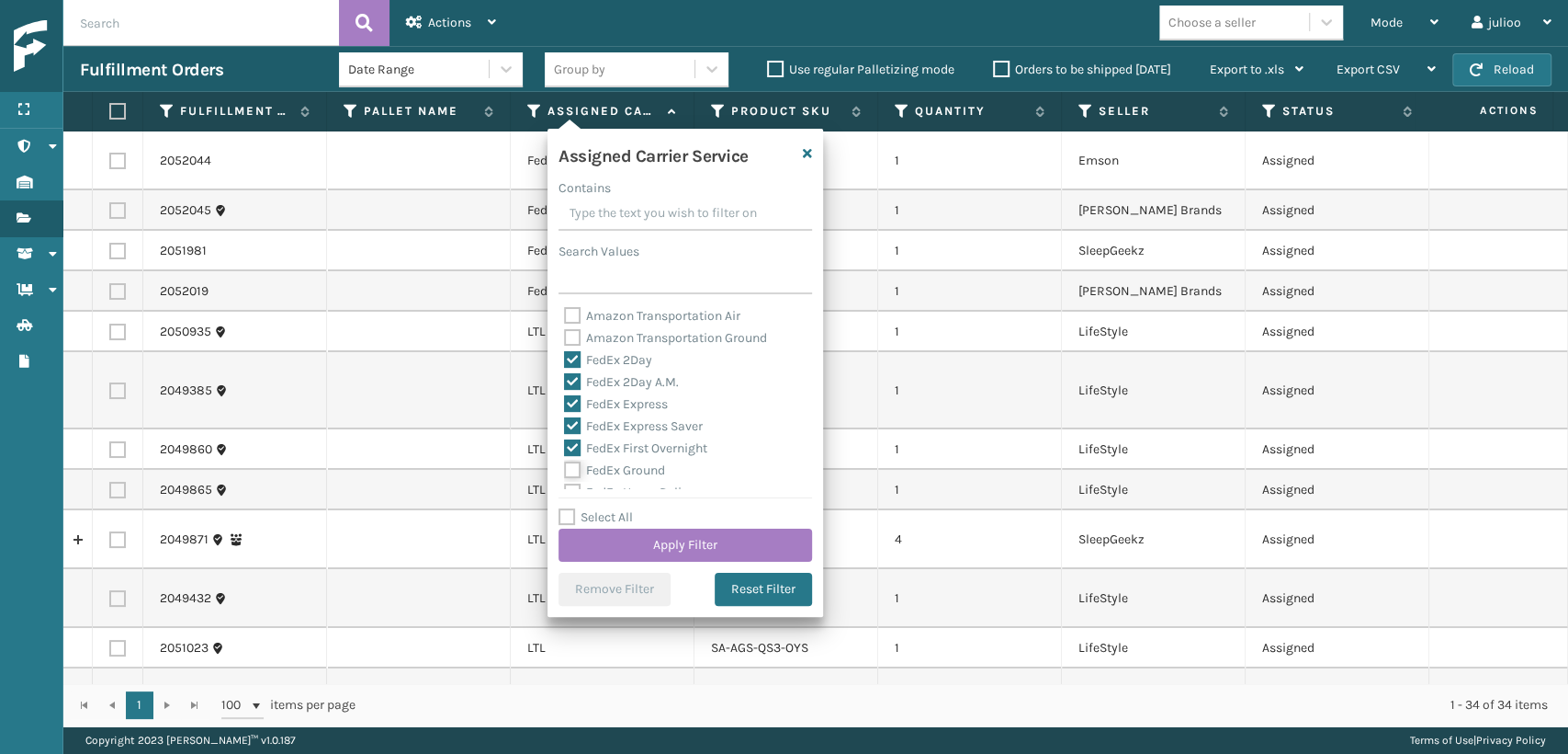
checkbox input "true"
click at [573, 417] on label "FedEx Priority Overnight" at bounding box center [643, 412] width 159 height 16
click at [565, 413] on input "FedEx Priority Overnight" at bounding box center [564, 408] width 1 height 12
checkbox input "true"
click at [572, 390] on label "FedEx Home Delivery" at bounding box center [635, 390] width 142 height 16
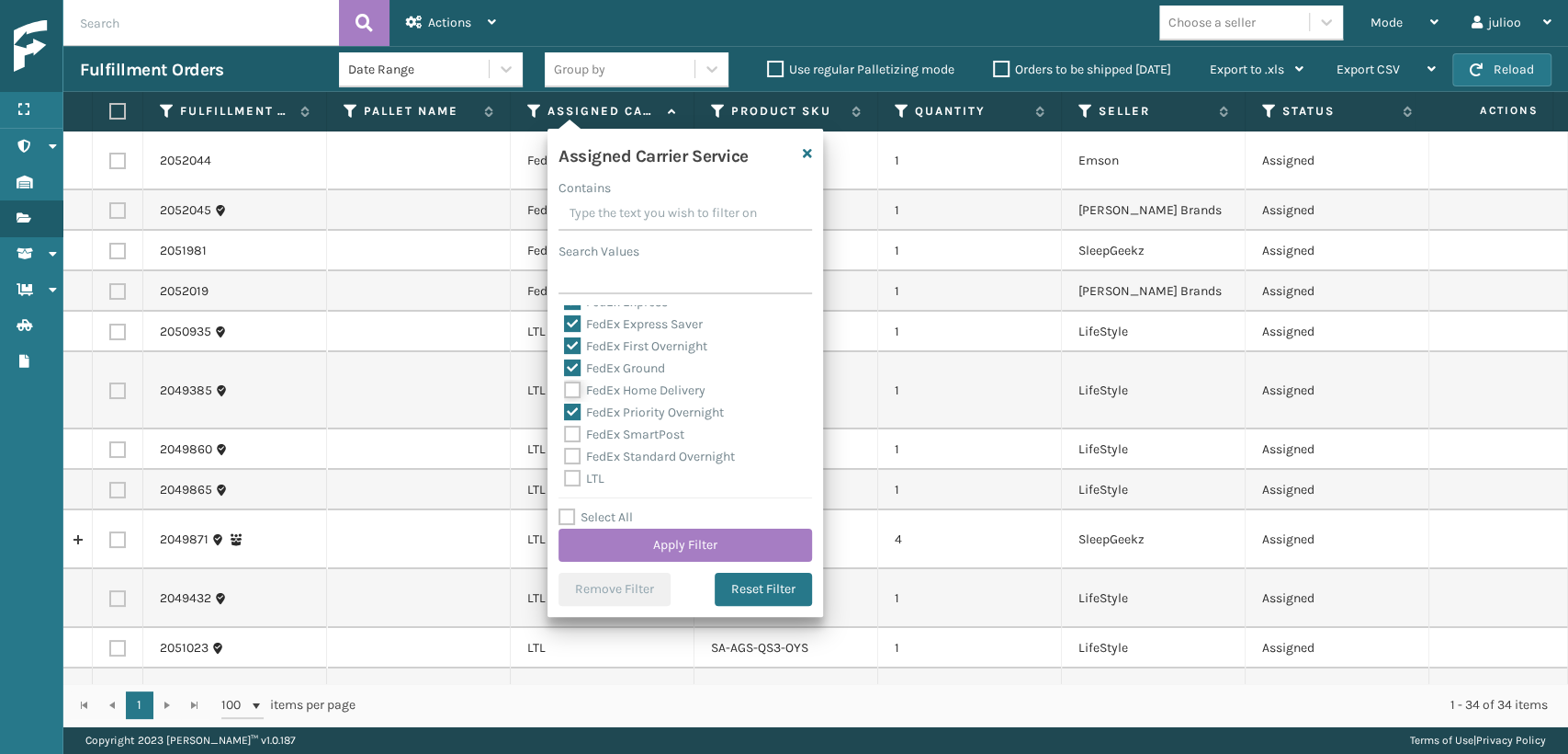
click at [565, 390] on input "FedEx Home Delivery" at bounding box center [564, 385] width 1 height 12
checkbox input "true"
click at [575, 430] on label "FedEx SmartPost" at bounding box center [625, 434] width 121 height 16
click at [565, 430] on input "FedEx SmartPost" at bounding box center [564, 429] width 1 height 12
checkbox input "true"
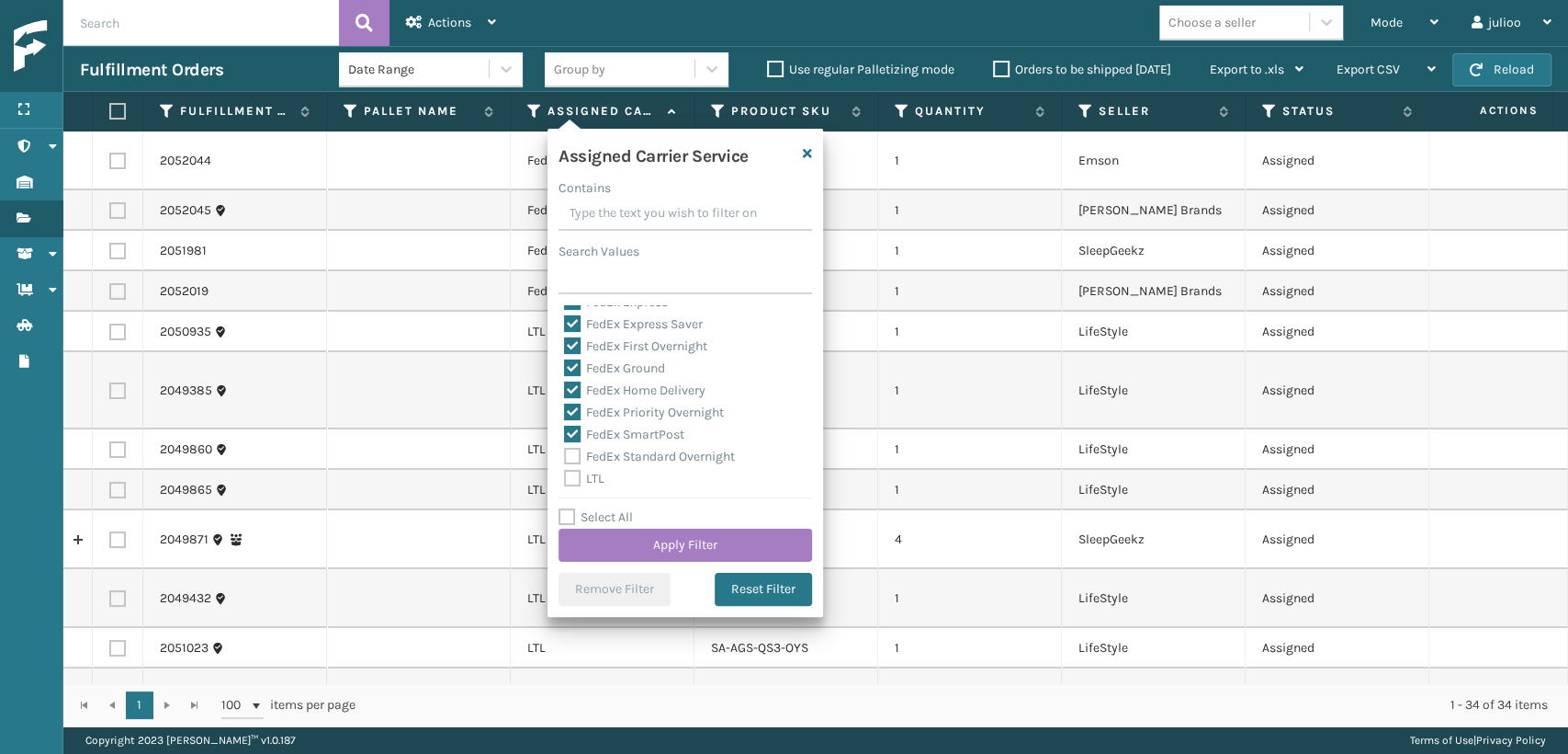
click at [575, 459] on label "FedEx Standard Overnight" at bounding box center [649, 456] width 171 height 16
click at [565, 458] on input "FedEx Standard Overnight" at bounding box center [564, 451] width 1 height 12
checkbox input "true"
click at [625, 536] on button "Apply Filter" at bounding box center [685, 545] width 254 height 33
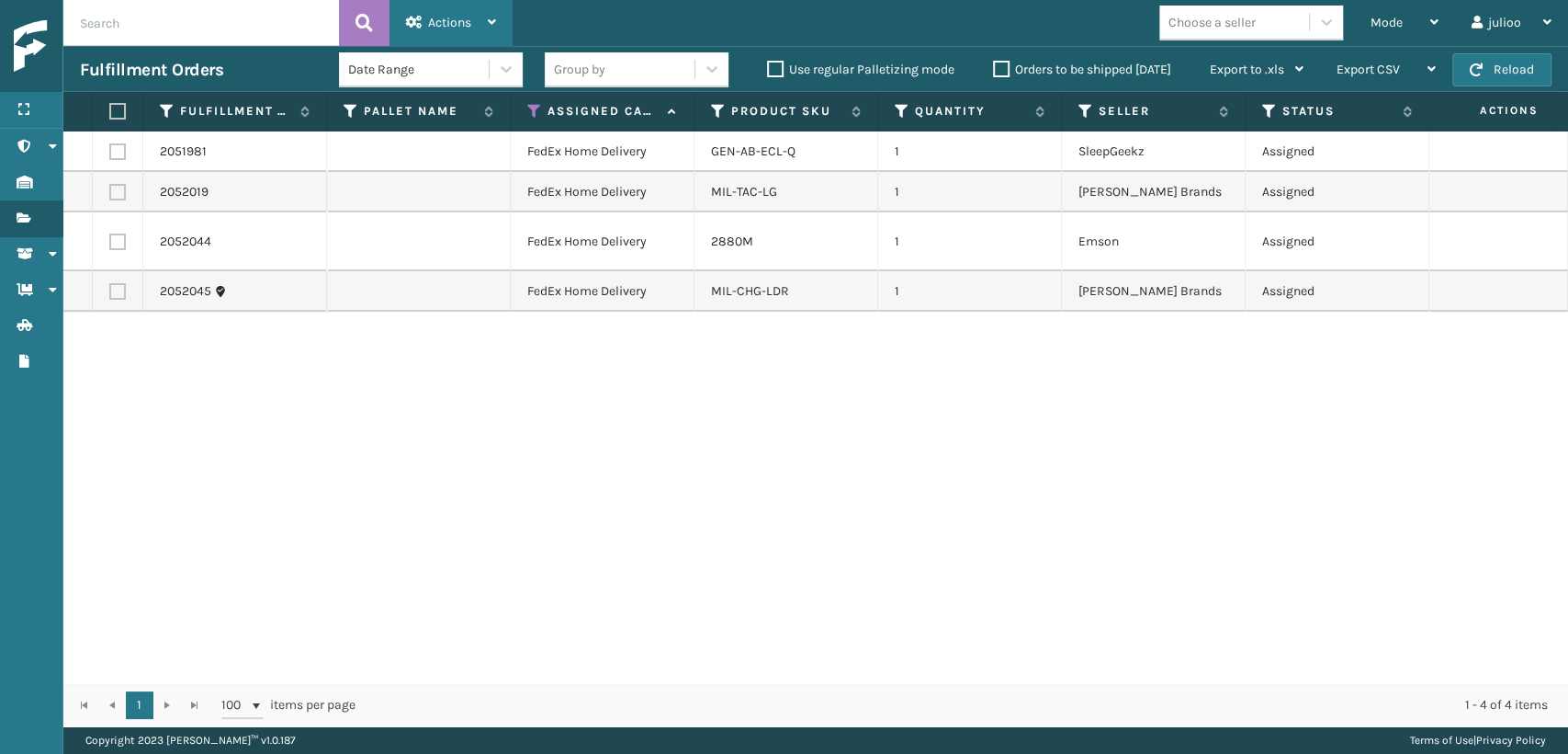
click at [477, 18] on div "Actions" at bounding box center [450, 23] width 90 height 46
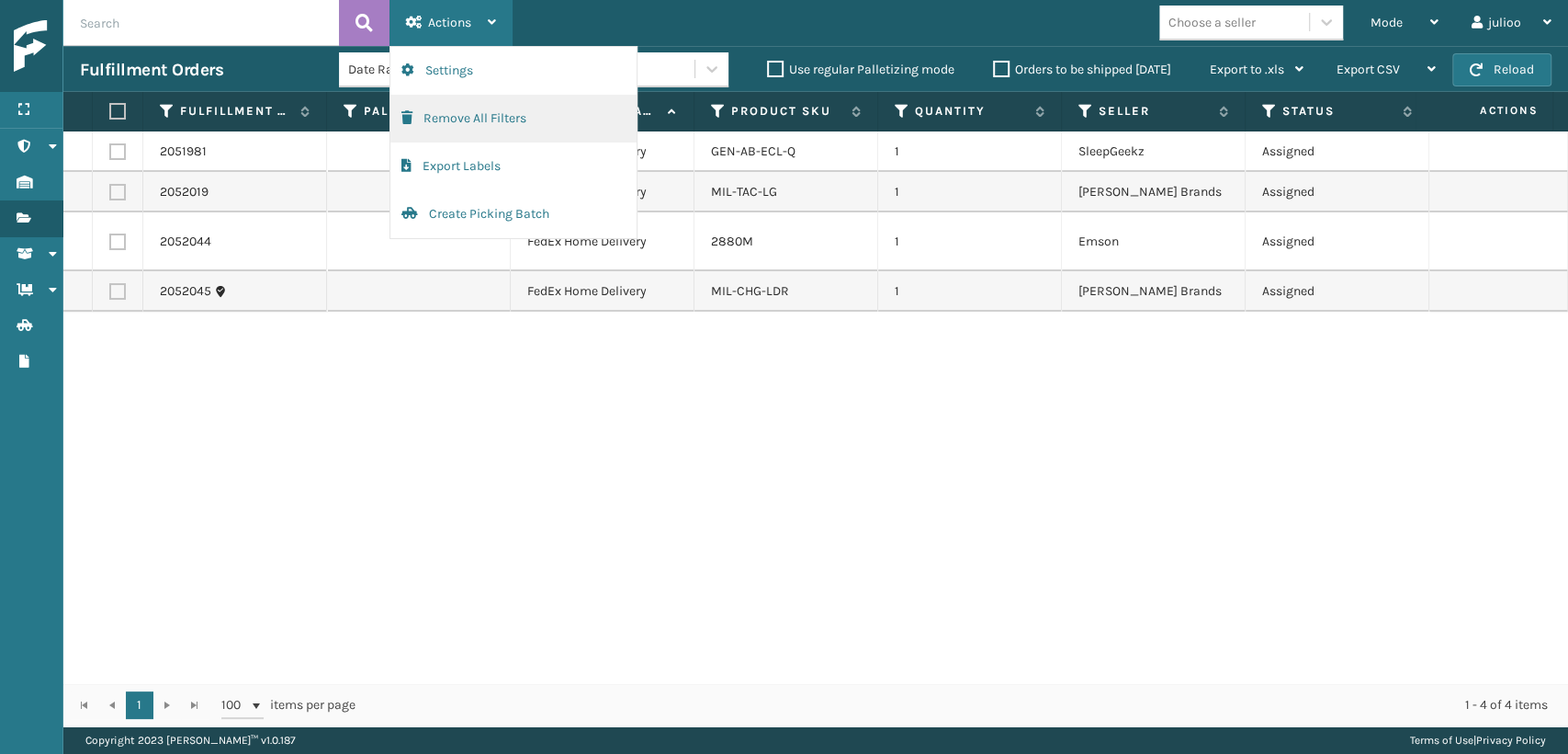
click at [461, 118] on button "Remove All Filters" at bounding box center [513, 118] width 246 height 48
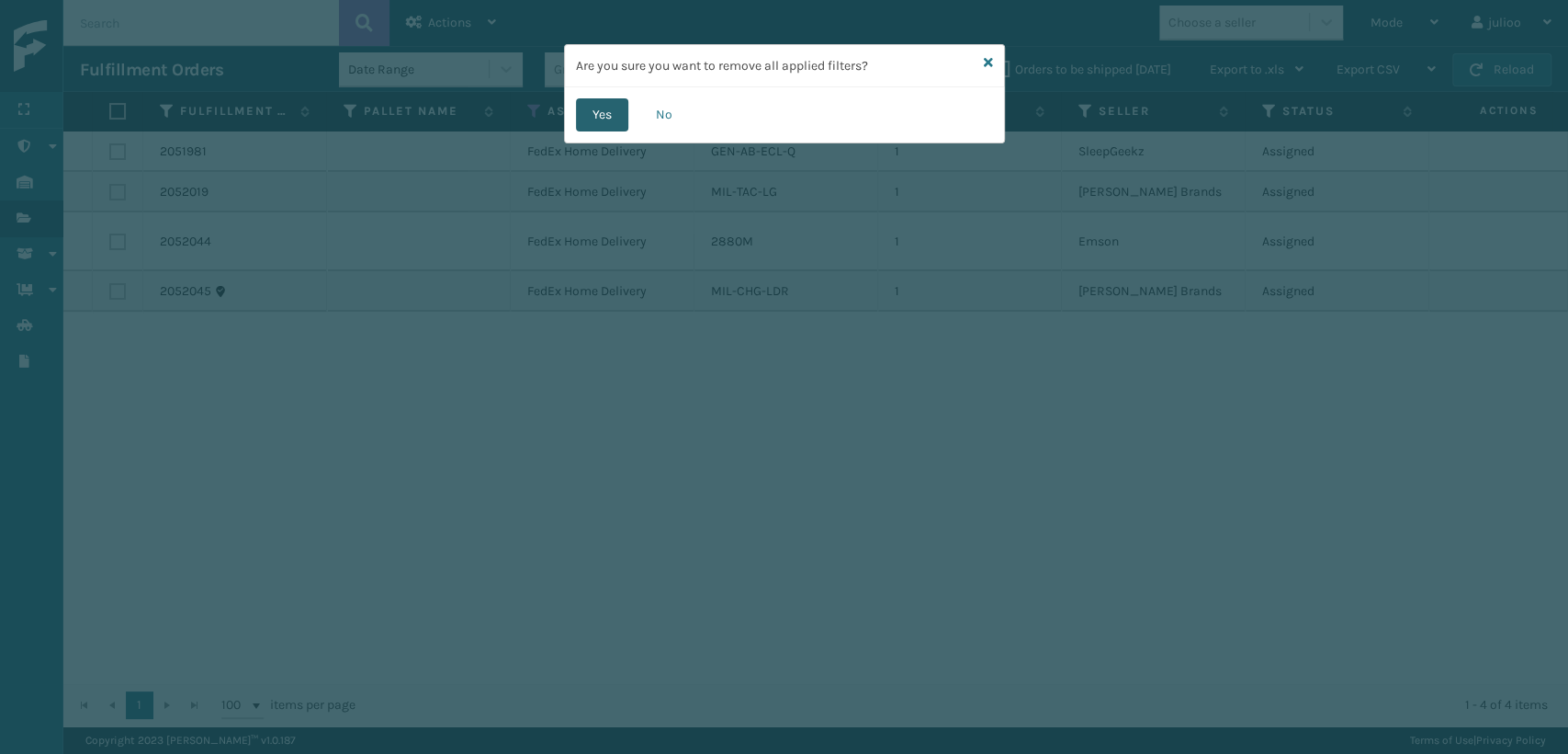
click at [592, 115] on button "Yes" at bounding box center [603, 114] width 53 height 33
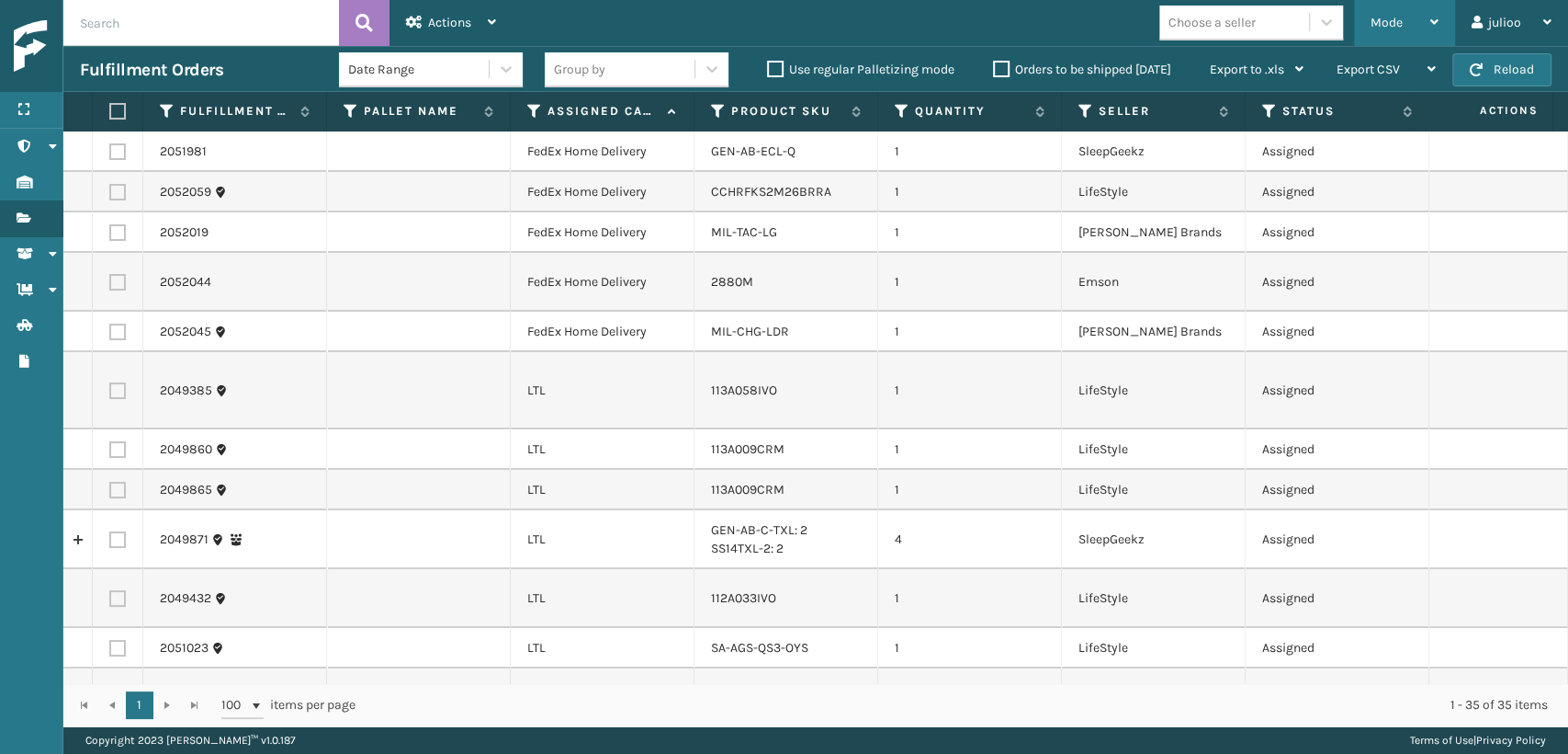
click at [1403, 21] on div "Mode" at bounding box center [1405, 23] width 68 height 46
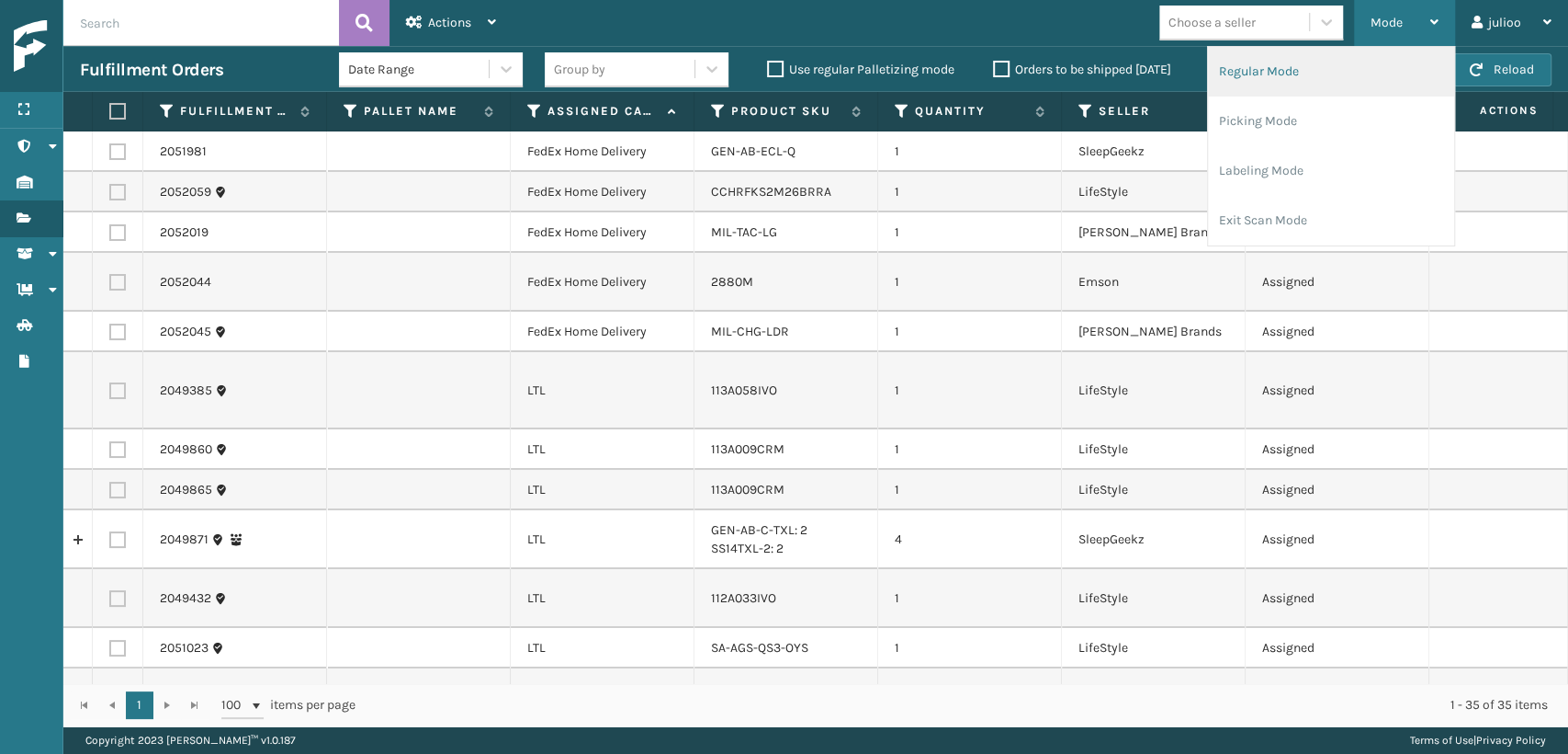
click at [1341, 83] on li "Regular Mode" at bounding box center [1331, 72] width 246 height 50
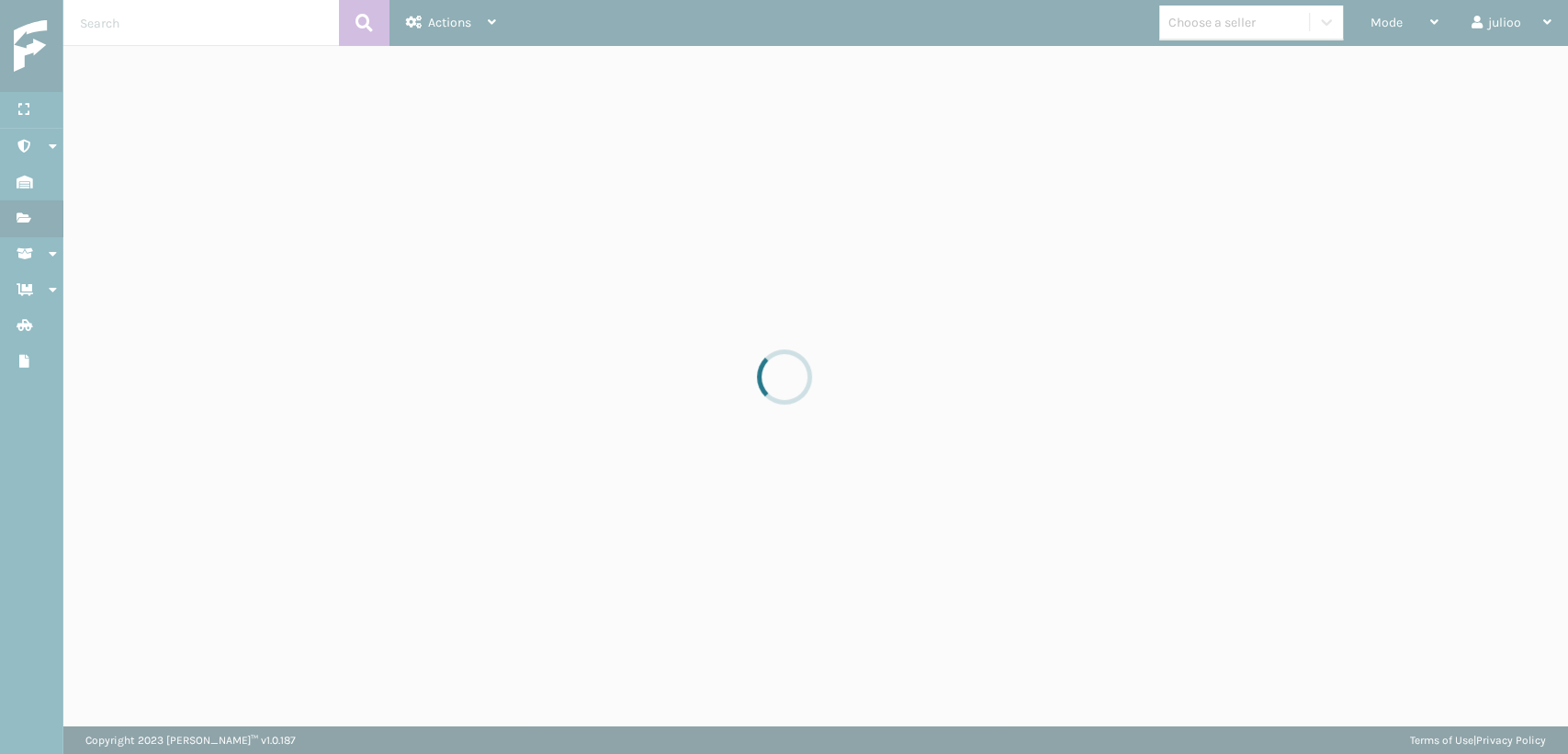
drag, startPoint x: 1401, startPoint y: 25, endPoint x: 1137, endPoint y: 8, distance: 264.5
click at [1353, 27] on div at bounding box center [784, 377] width 1568 height 754
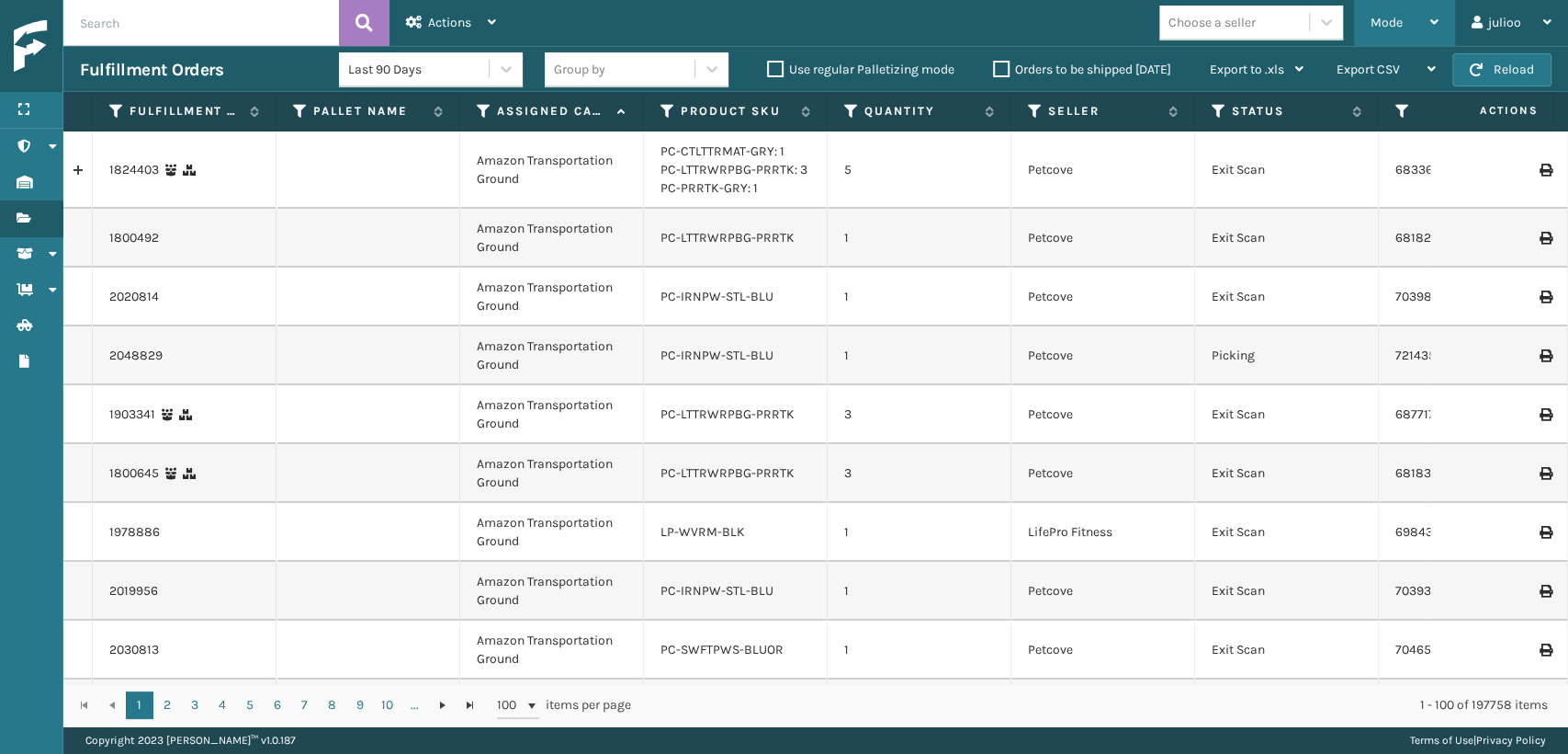
click at [1389, 25] on span "Mode" at bounding box center [1387, 23] width 32 height 16
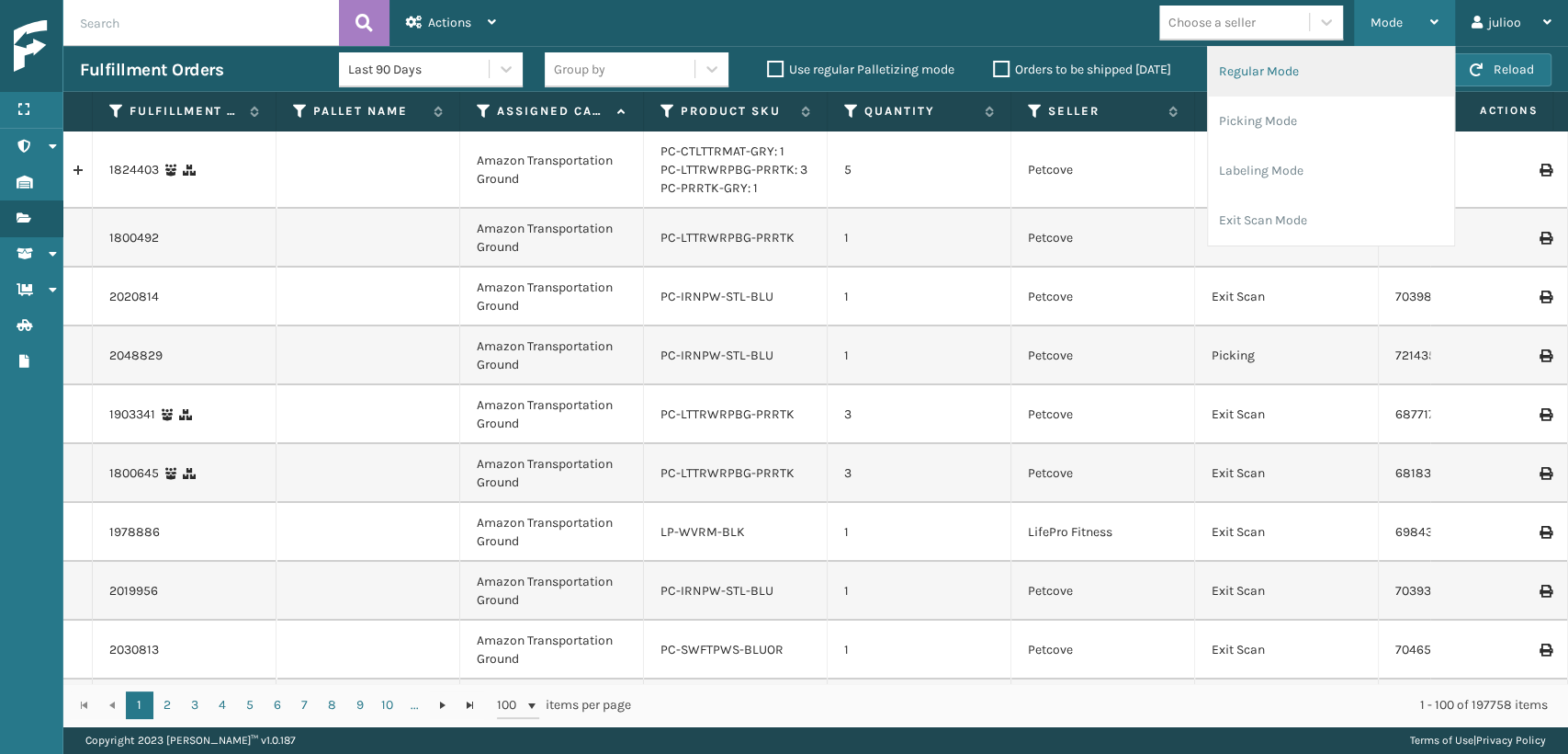
click at [1250, 64] on li "Regular Mode" at bounding box center [1331, 72] width 246 height 50
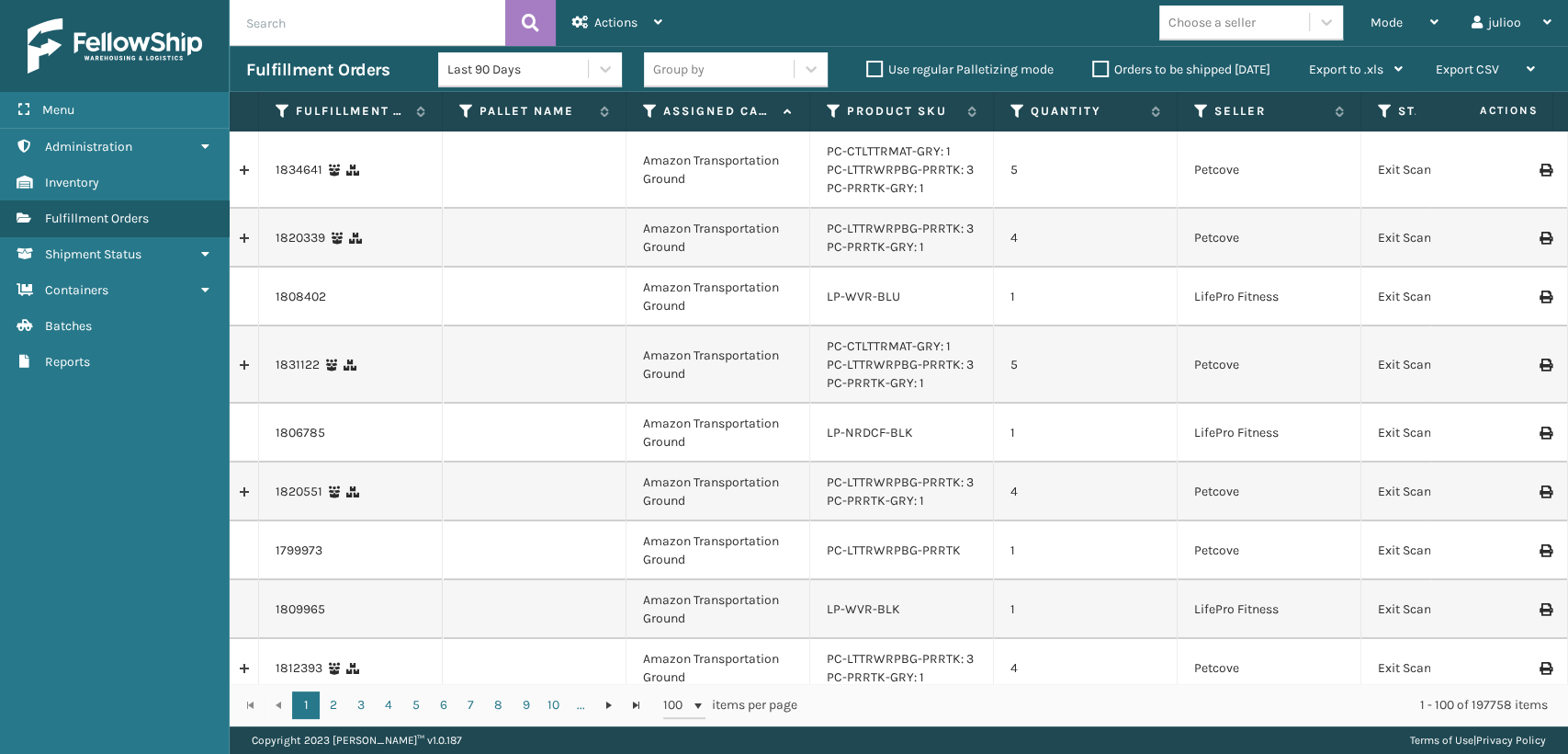
click at [1100, 61] on label "Orders to be shipped [DATE]" at bounding box center [1181, 69] width 178 height 16
click at [1093, 60] on input "Orders to be shipped [DATE]" at bounding box center [1093, 64] width 1 height 12
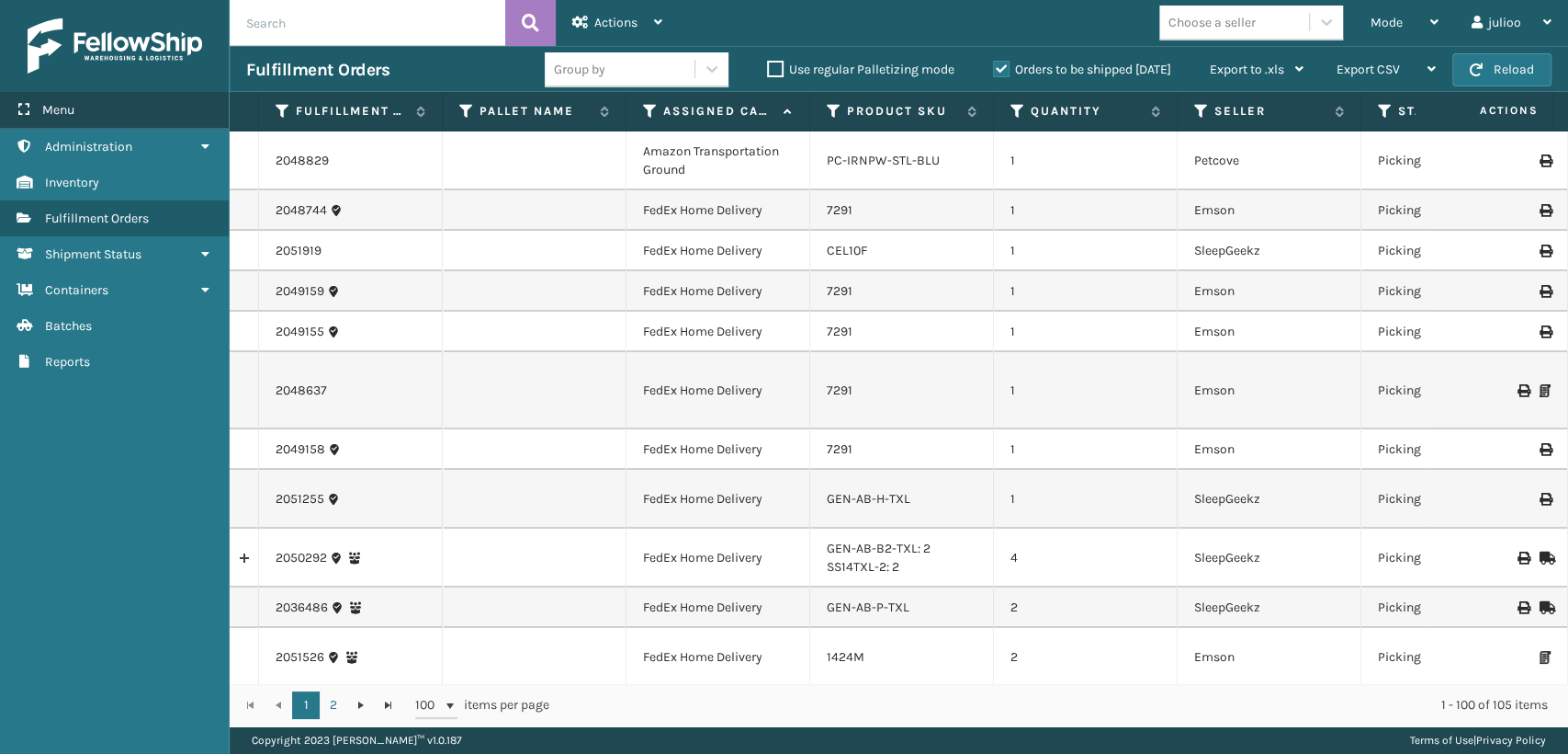
click at [120, 111] on div "Menu" at bounding box center [114, 109] width 229 height 37
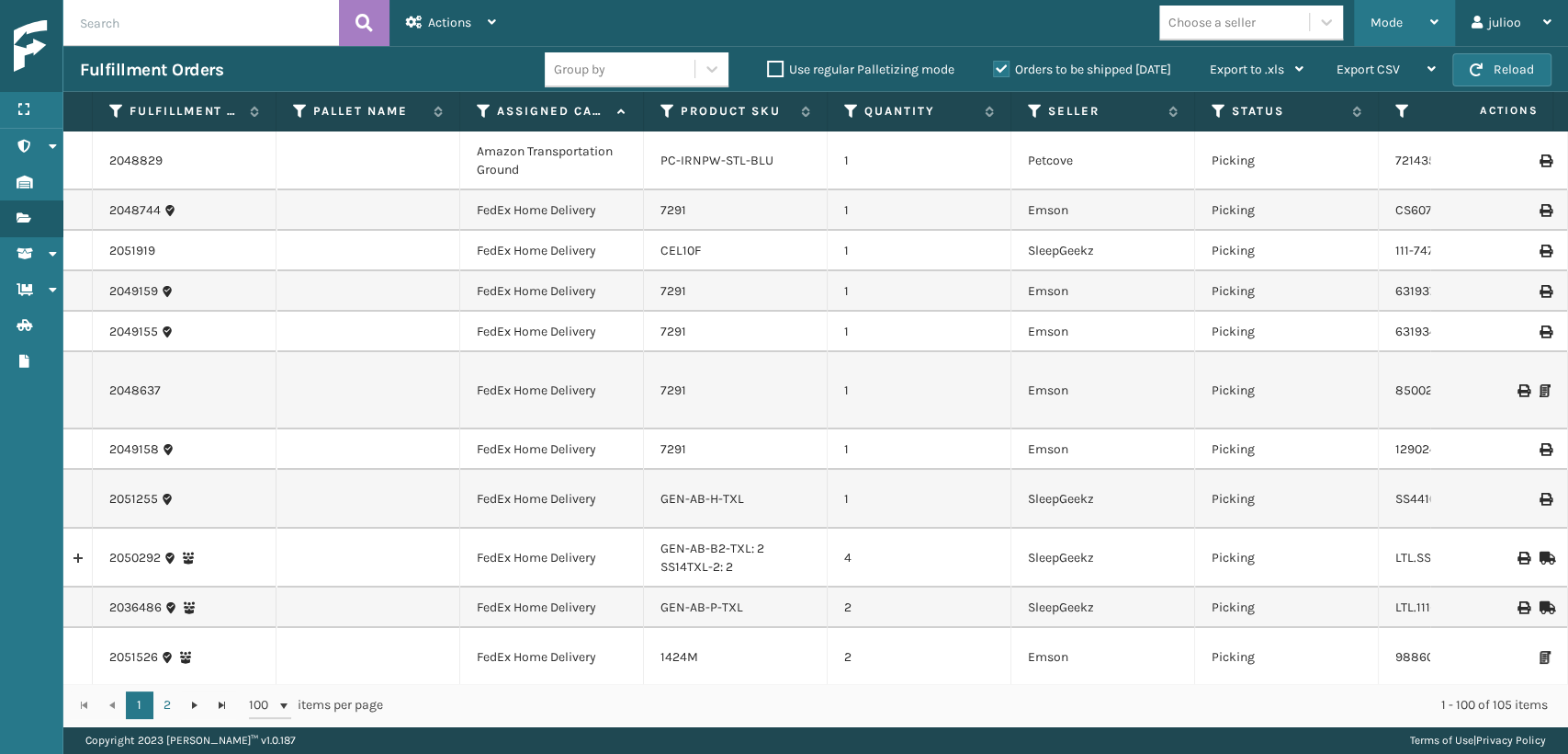
click at [1392, 32] on div "Mode" at bounding box center [1405, 23] width 68 height 46
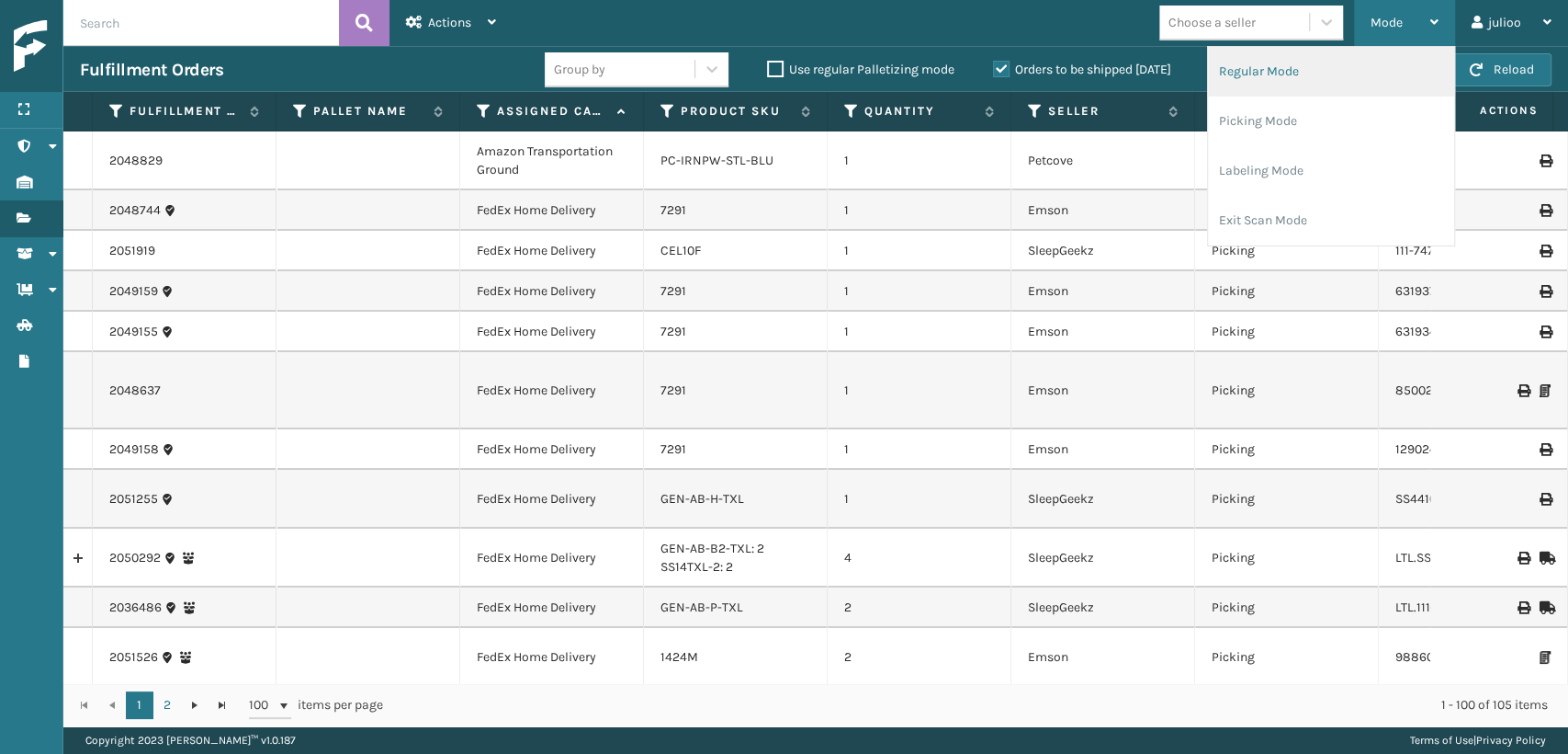
click at [1267, 77] on li "Regular Mode" at bounding box center [1331, 72] width 246 height 50
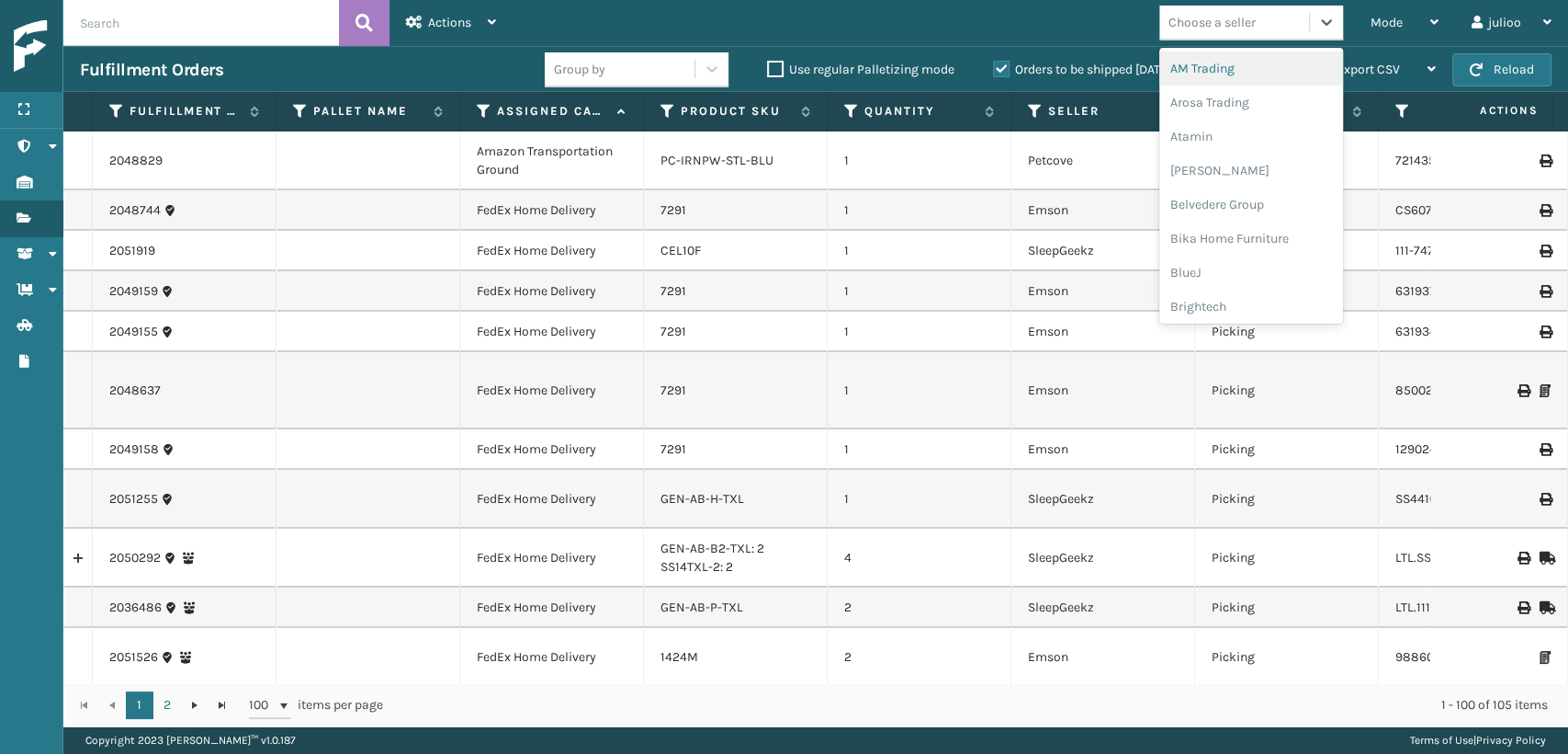
click at [1235, 24] on div "Choose a seller" at bounding box center [1212, 23] width 88 height 19
type input "SL"
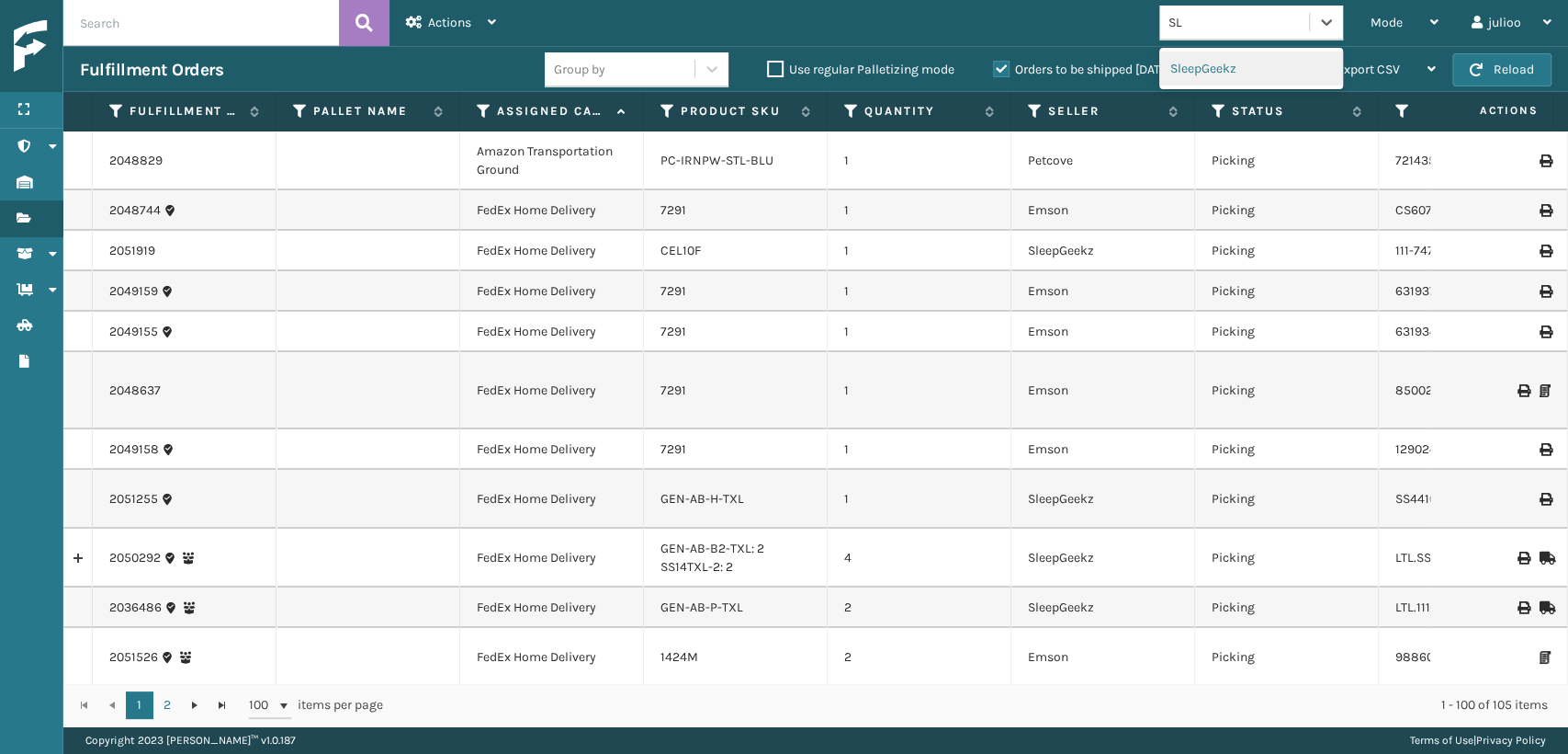
click at [1228, 67] on div "SleepGeekz" at bounding box center [1251, 69] width 184 height 34
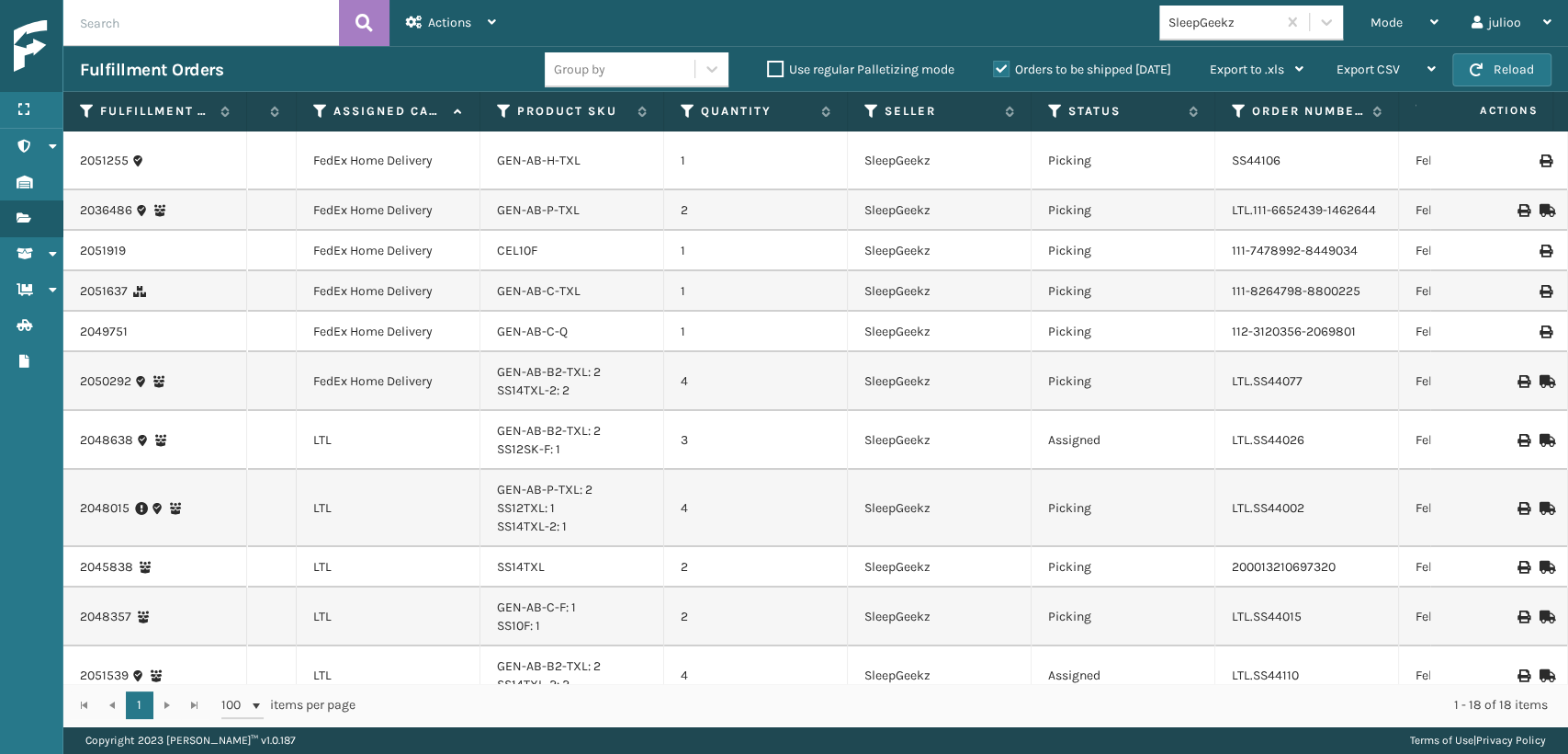
click at [574, 255] on div "CEL10F" at bounding box center [572, 250] width 150 height 18
click at [525, 251] on link "CEL10F" at bounding box center [517, 250] width 41 height 16
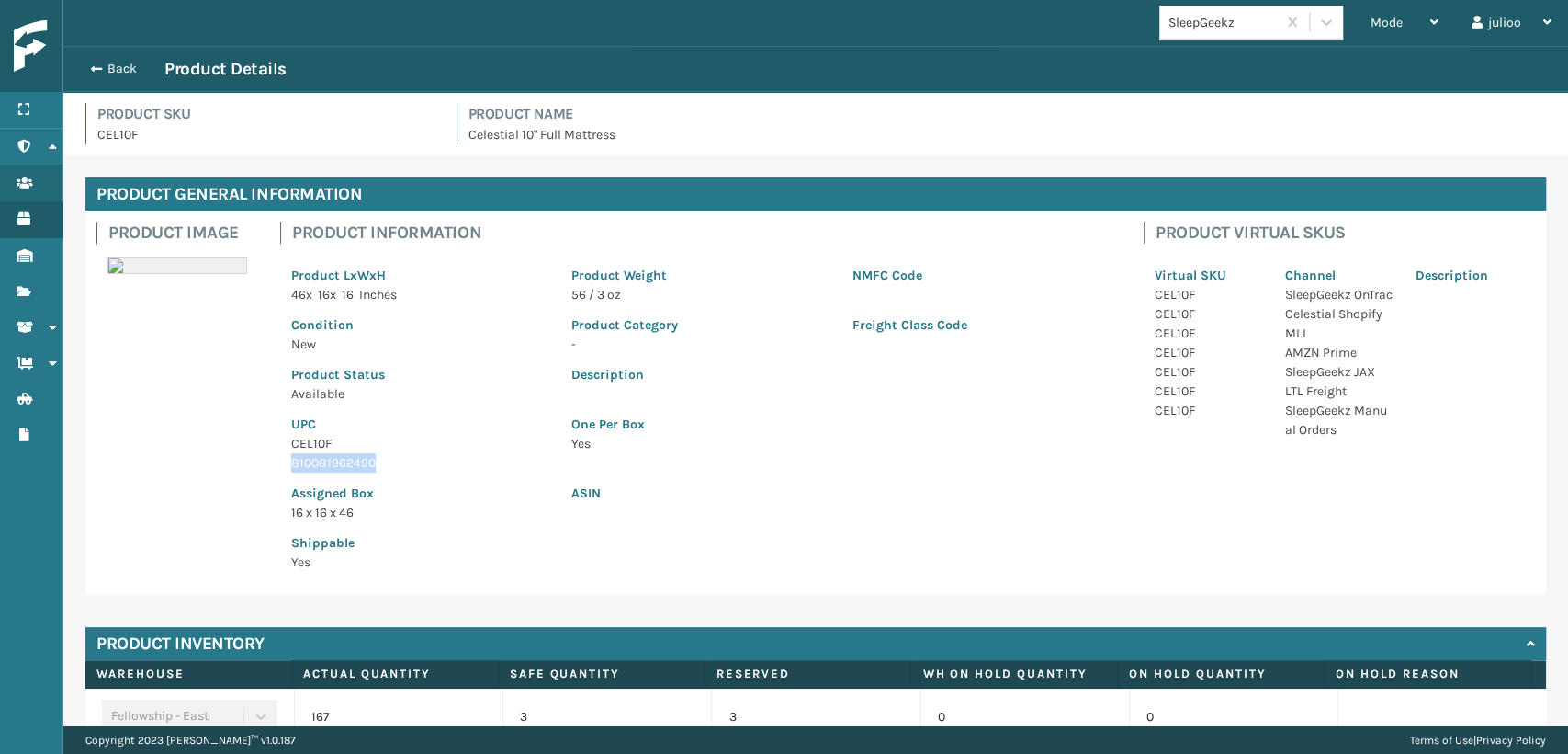
drag, startPoint x: 397, startPoint y: 459, endPoint x: 260, endPoint y: 462, distance: 137.0
click at [260, 462] on div "Product Image Product Information Product LxWxH 46 x 16 x 16 Inches Product Wei…" at bounding box center [816, 402] width 1460 height 383
copy p "810081962490"
click at [98, 62] on span "button" at bounding box center [93, 69] width 11 height 13
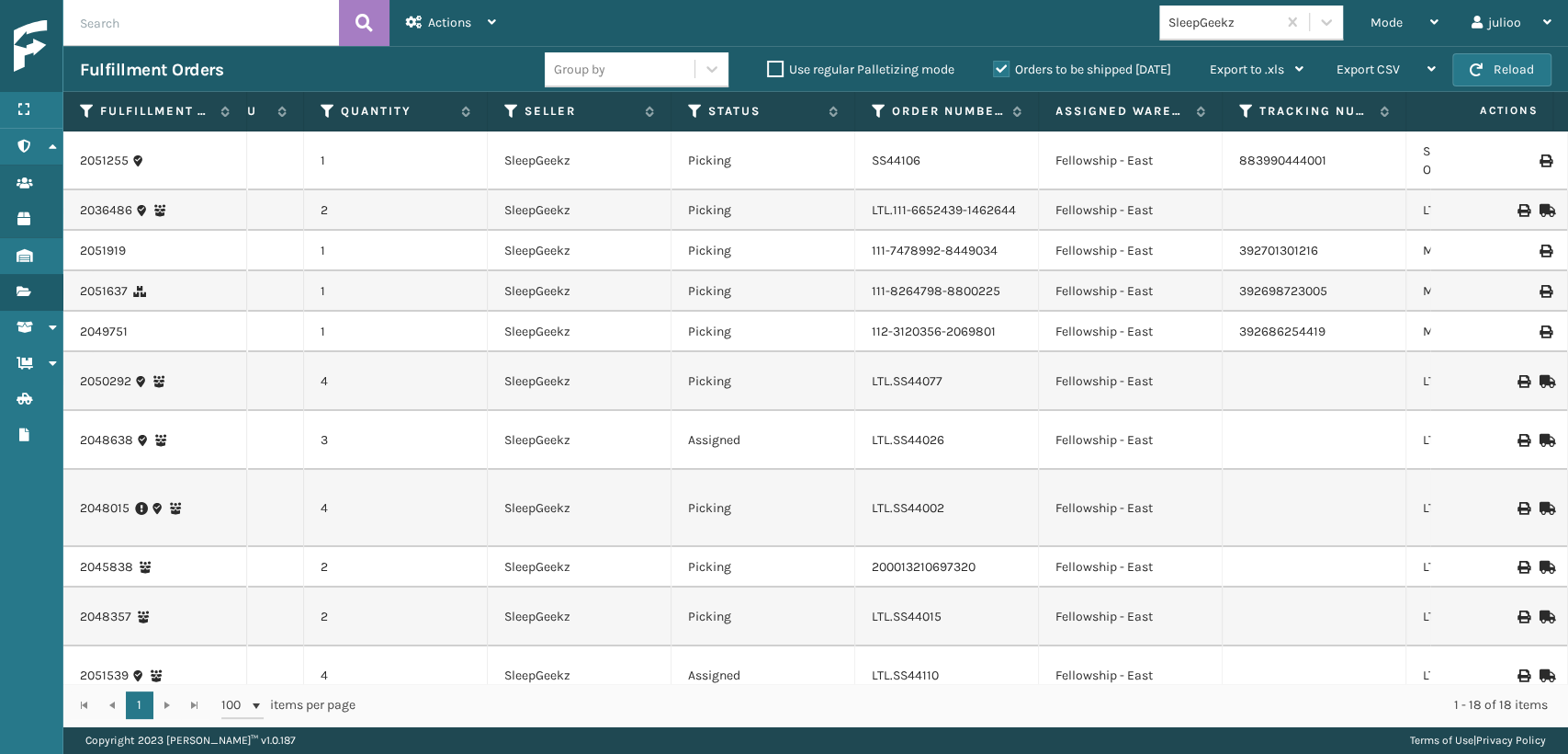
scroll to position [0, 518]
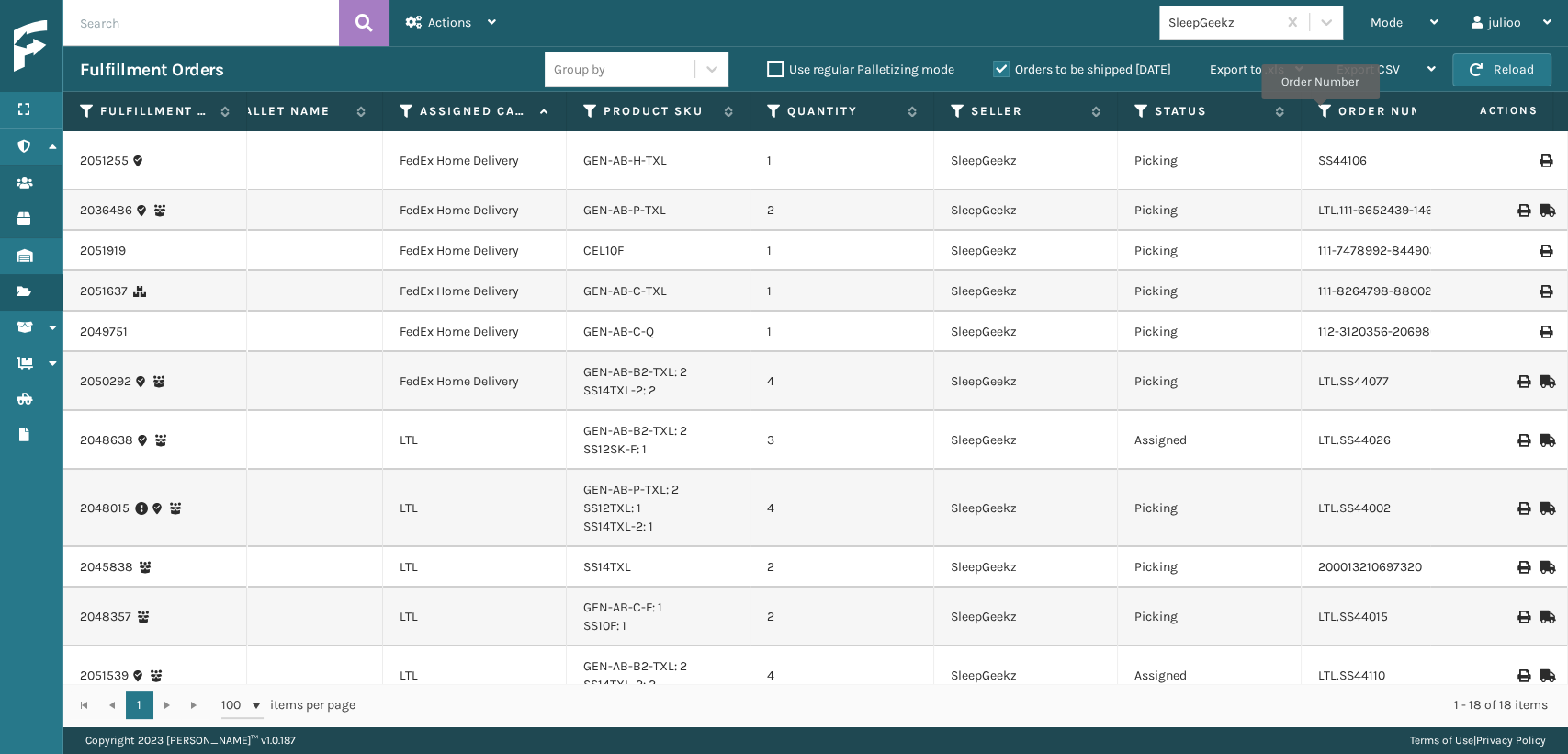
click at [1320, 112] on icon at bounding box center [1326, 111] width 15 height 17
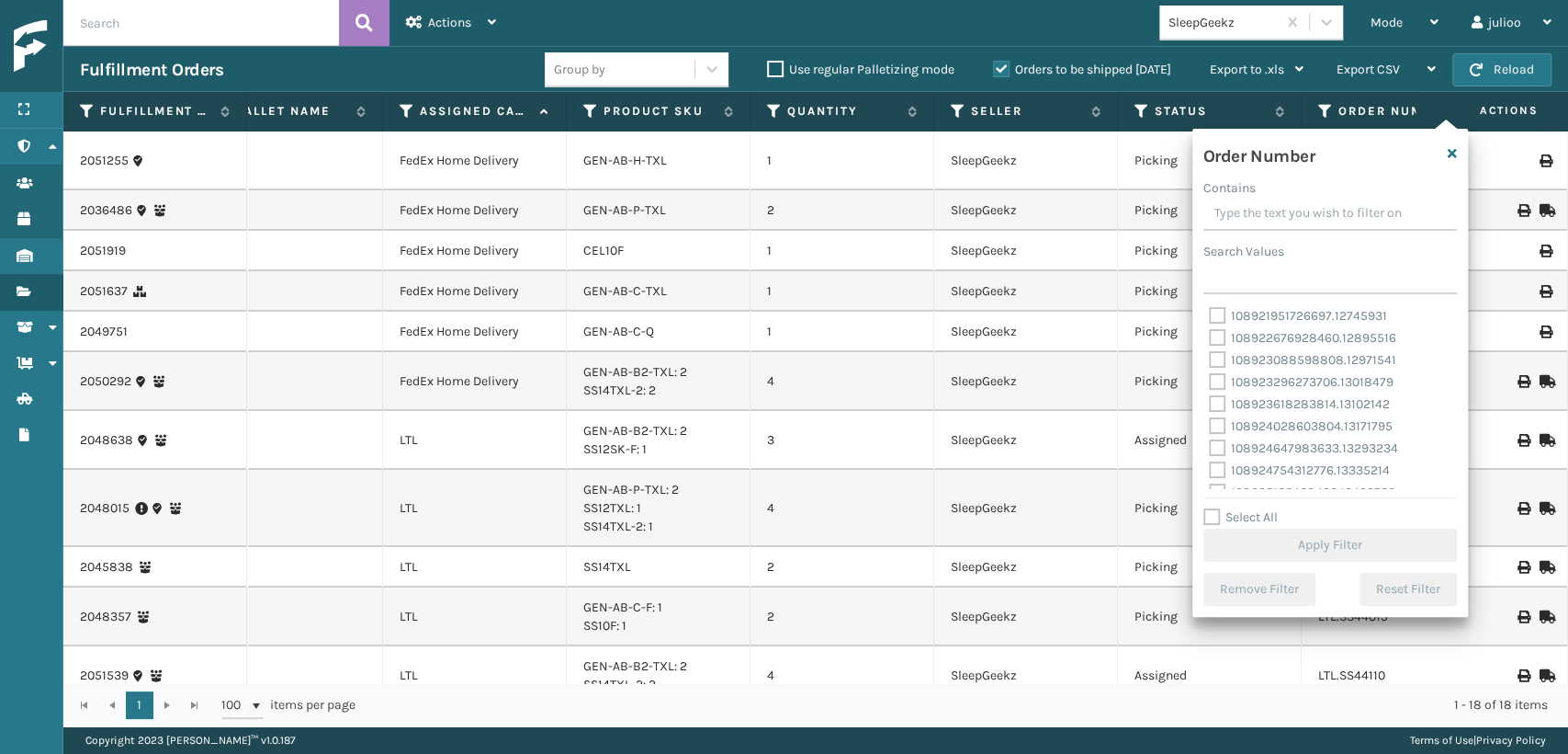
click at [1208, 519] on label "Select All" at bounding box center [1241, 517] width 75 height 16
click at [1208, 509] on input "Select All" at bounding box center [1342, 508] width 275 height 2
checkbox input "true"
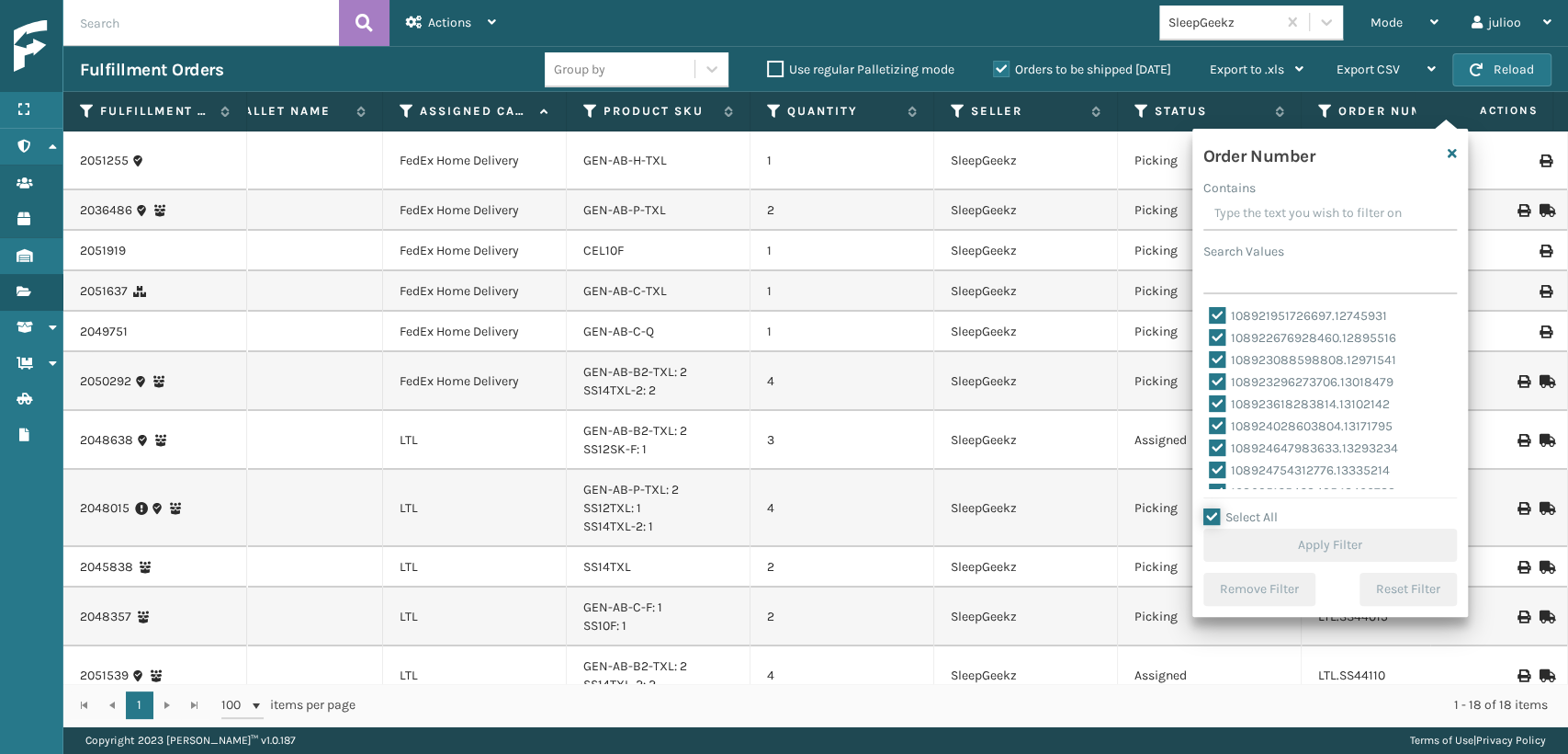
checkbox input "true"
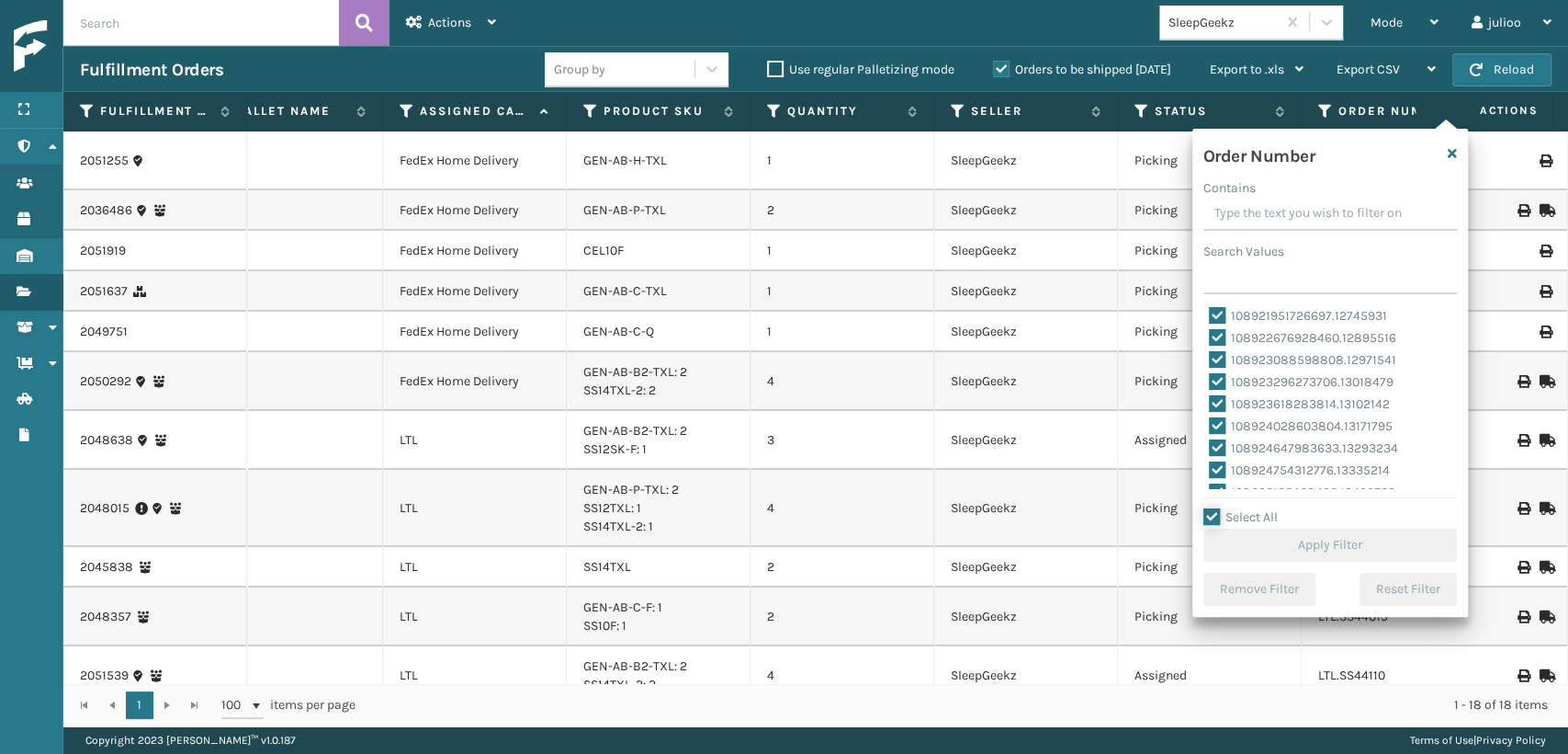
checkbox input "true"
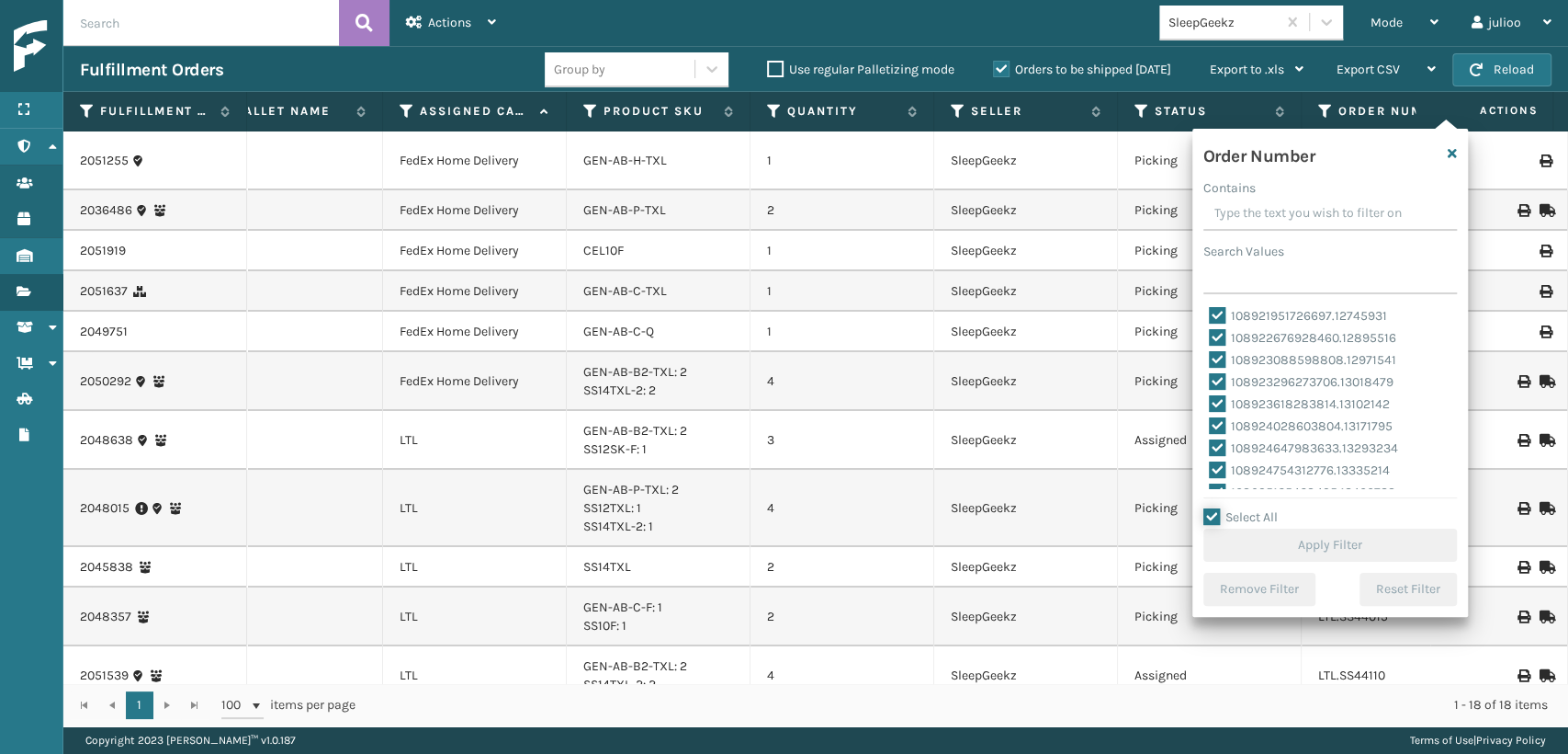
checkbox input "true"
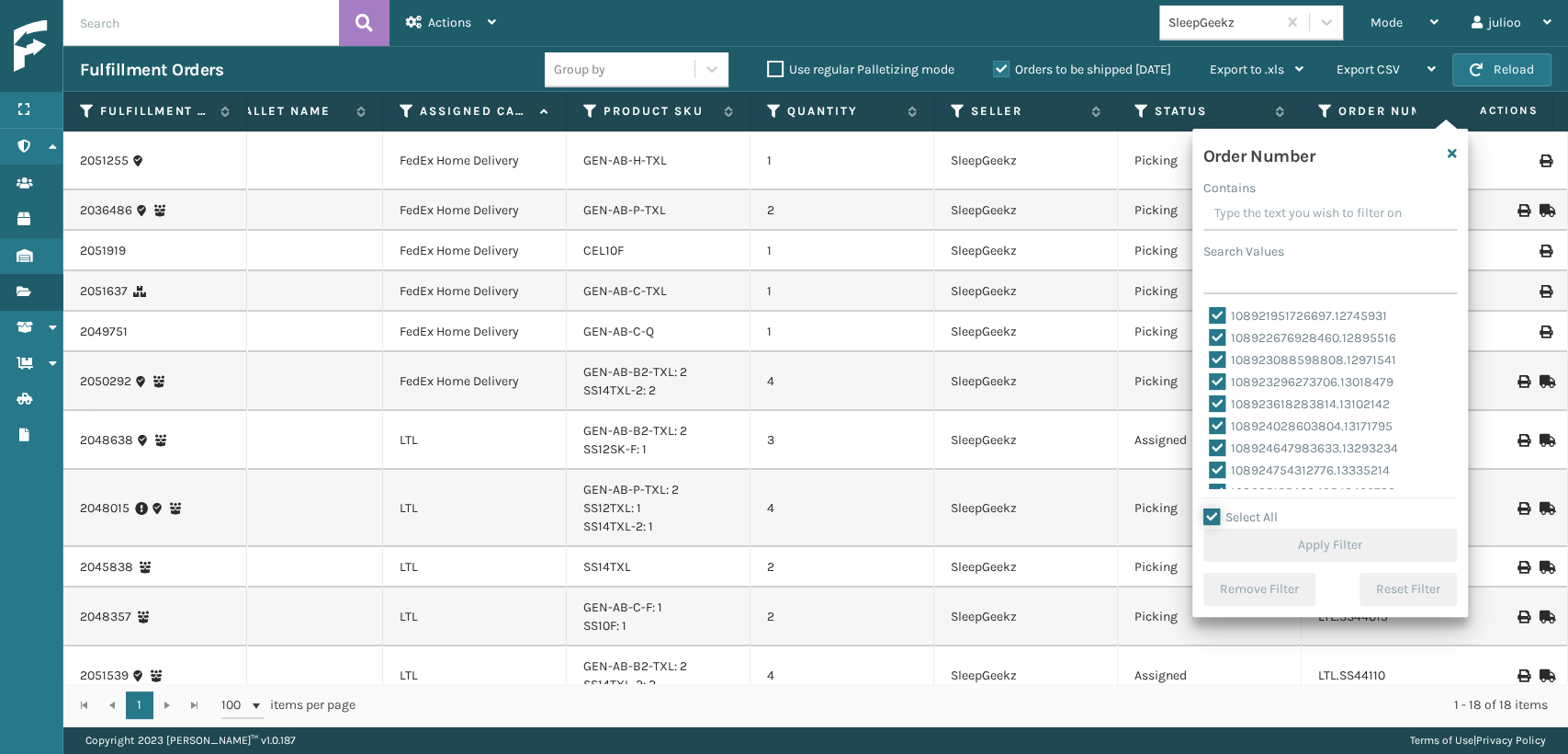
checkbox input "true"
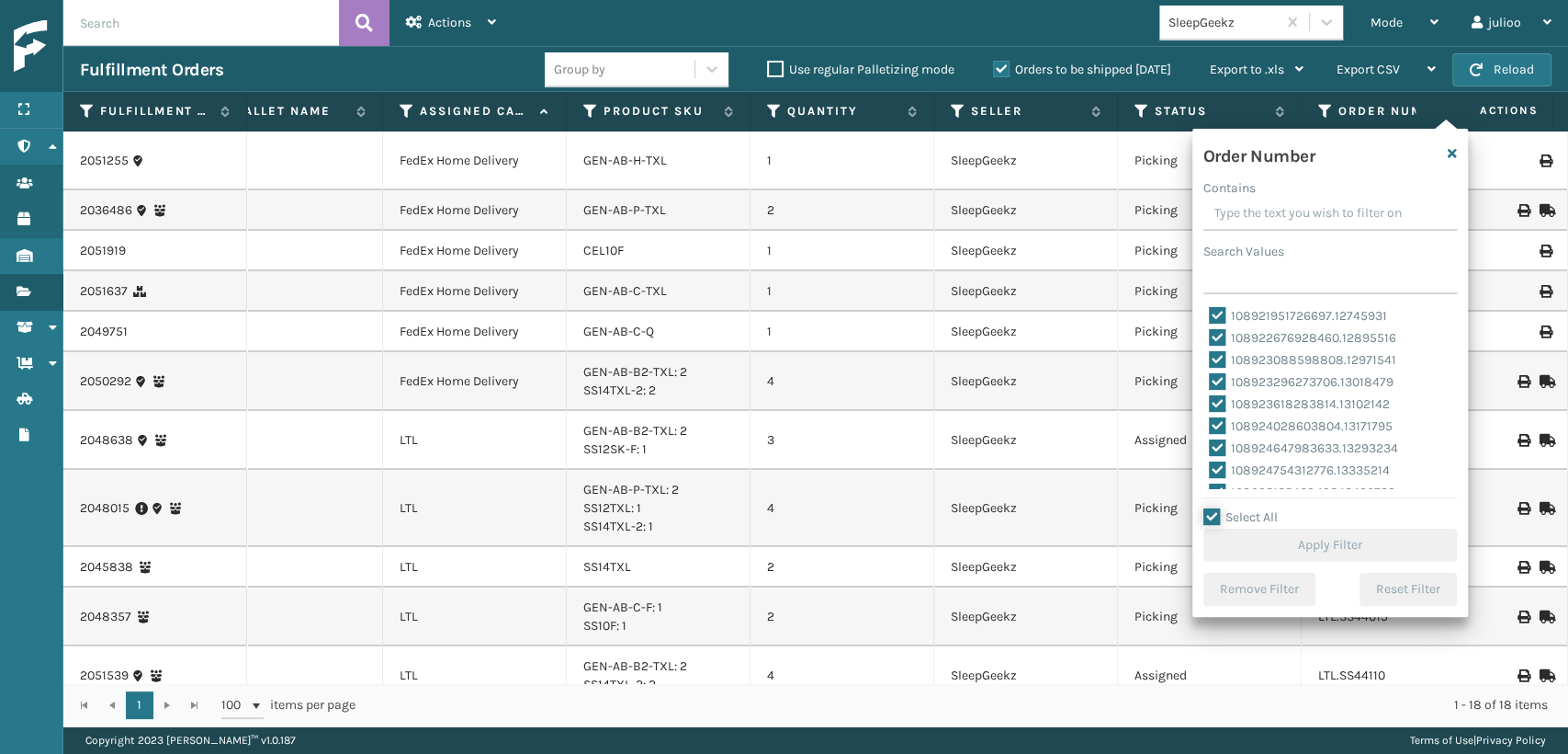
checkbox input "true"
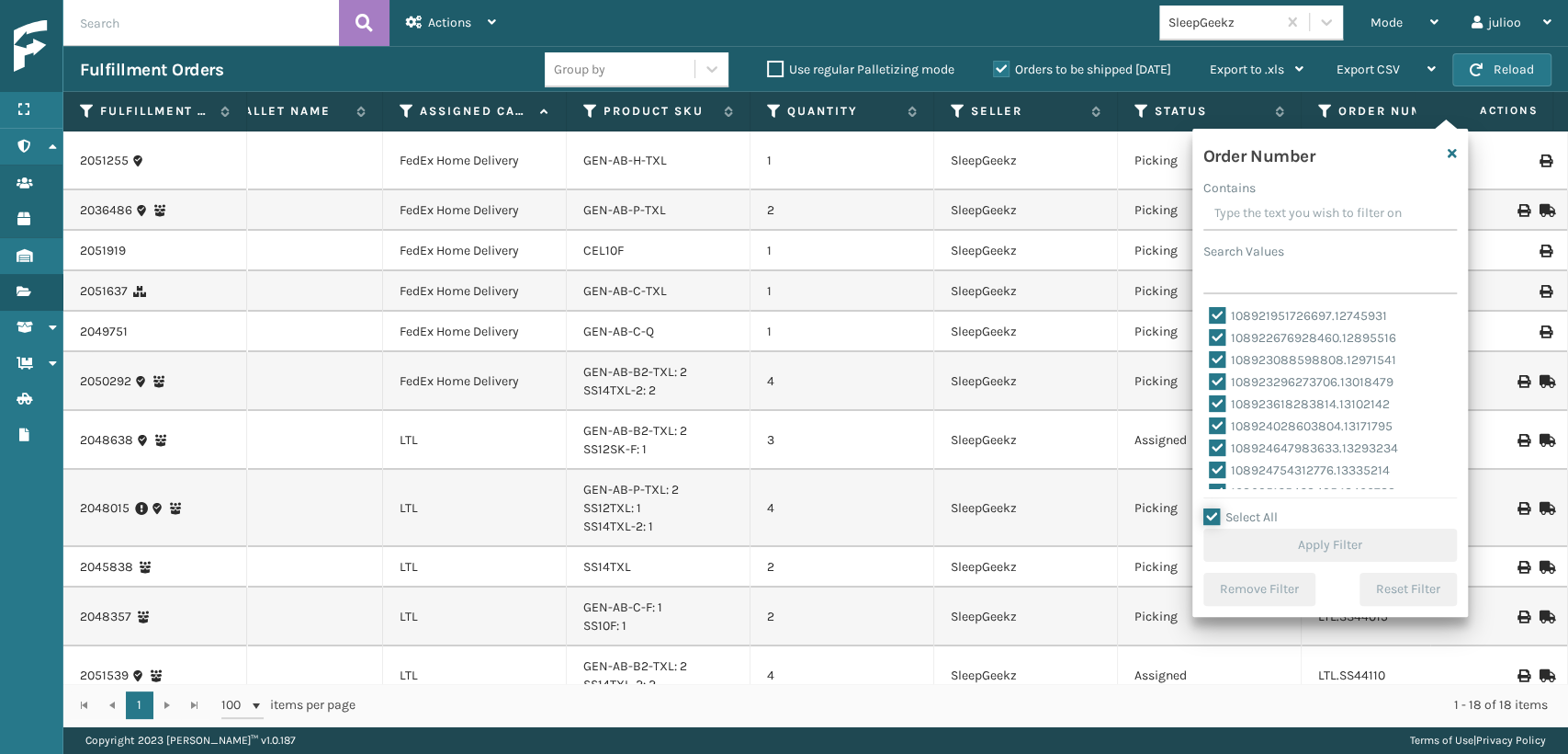
checkbox input "true"
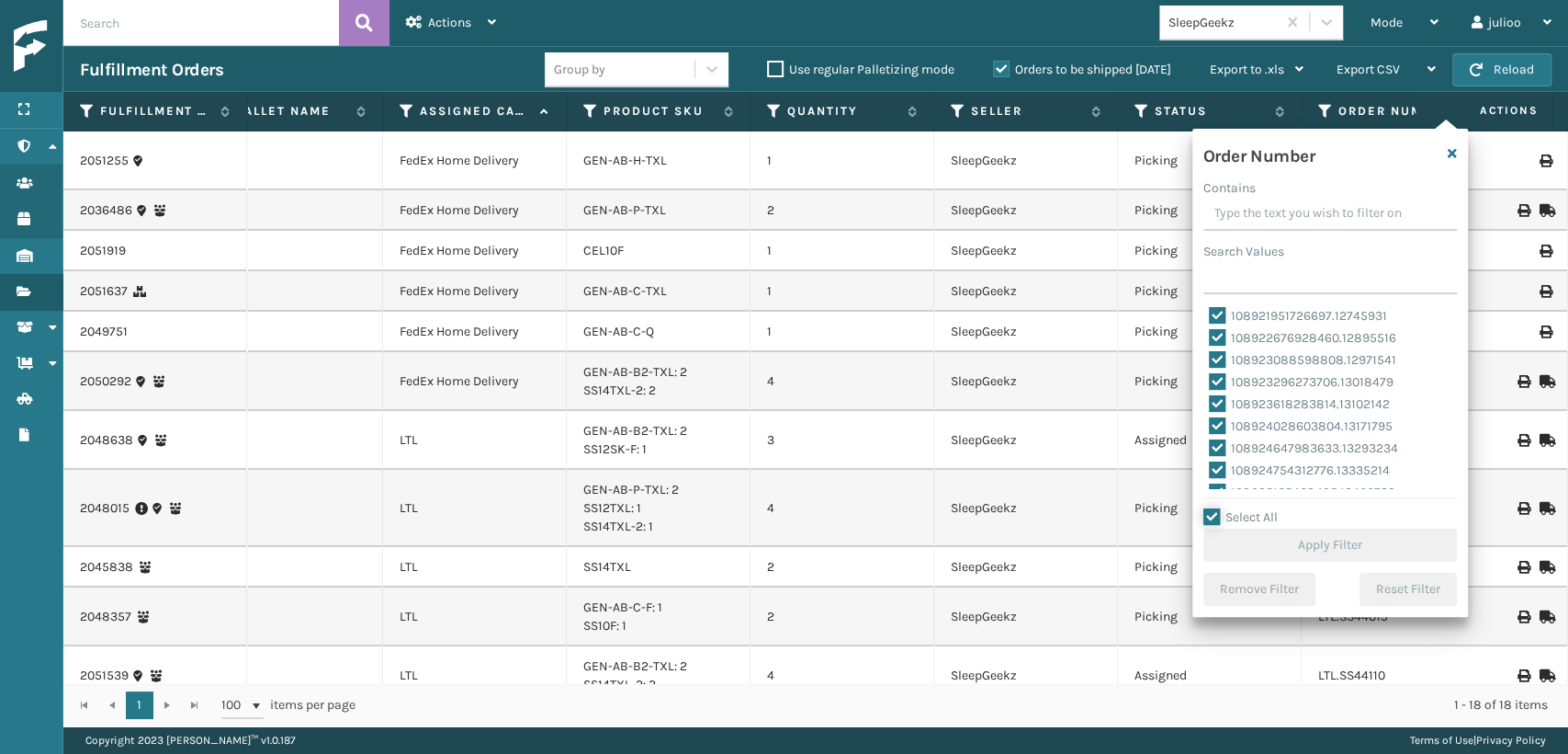
checkbox input "true"
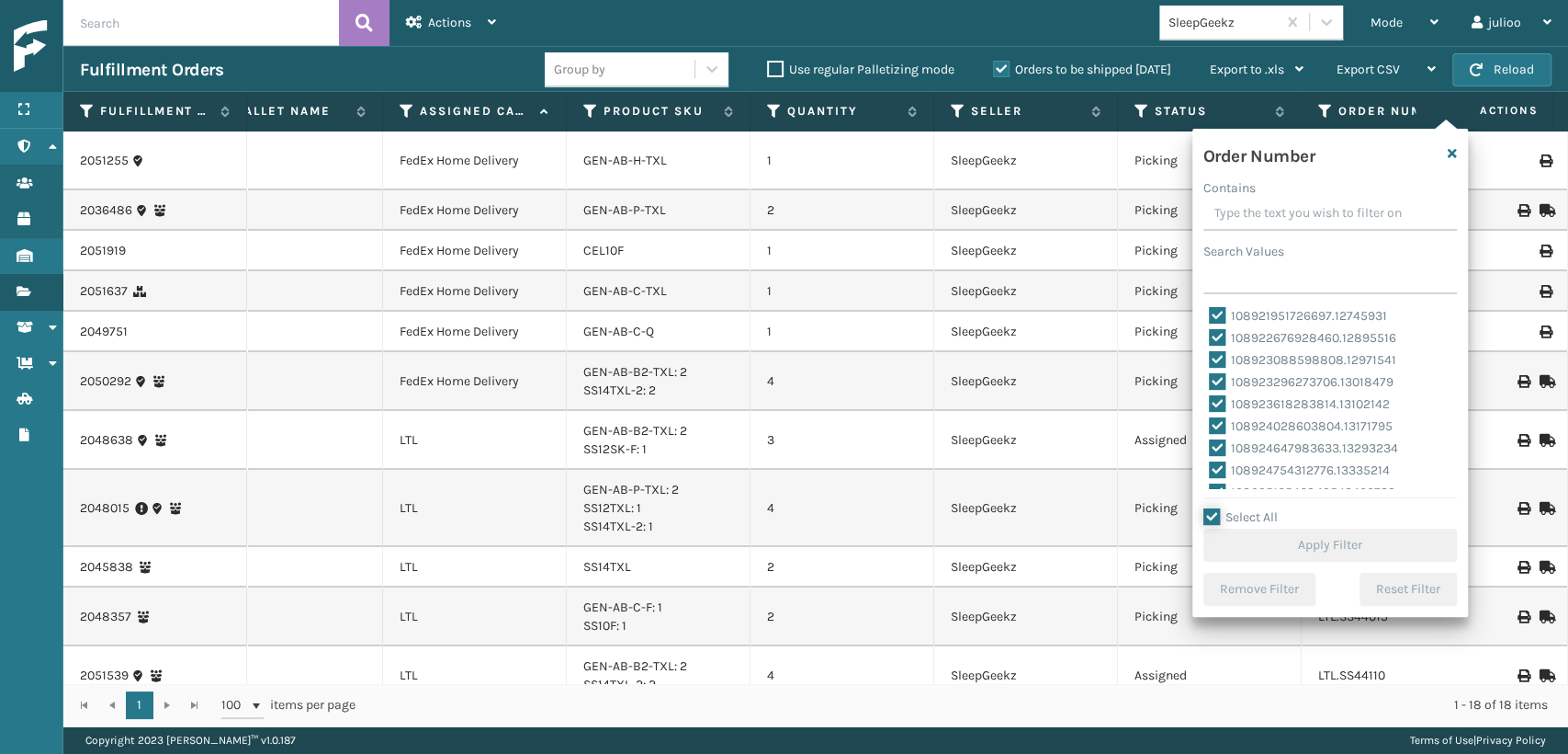
checkbox input "true"
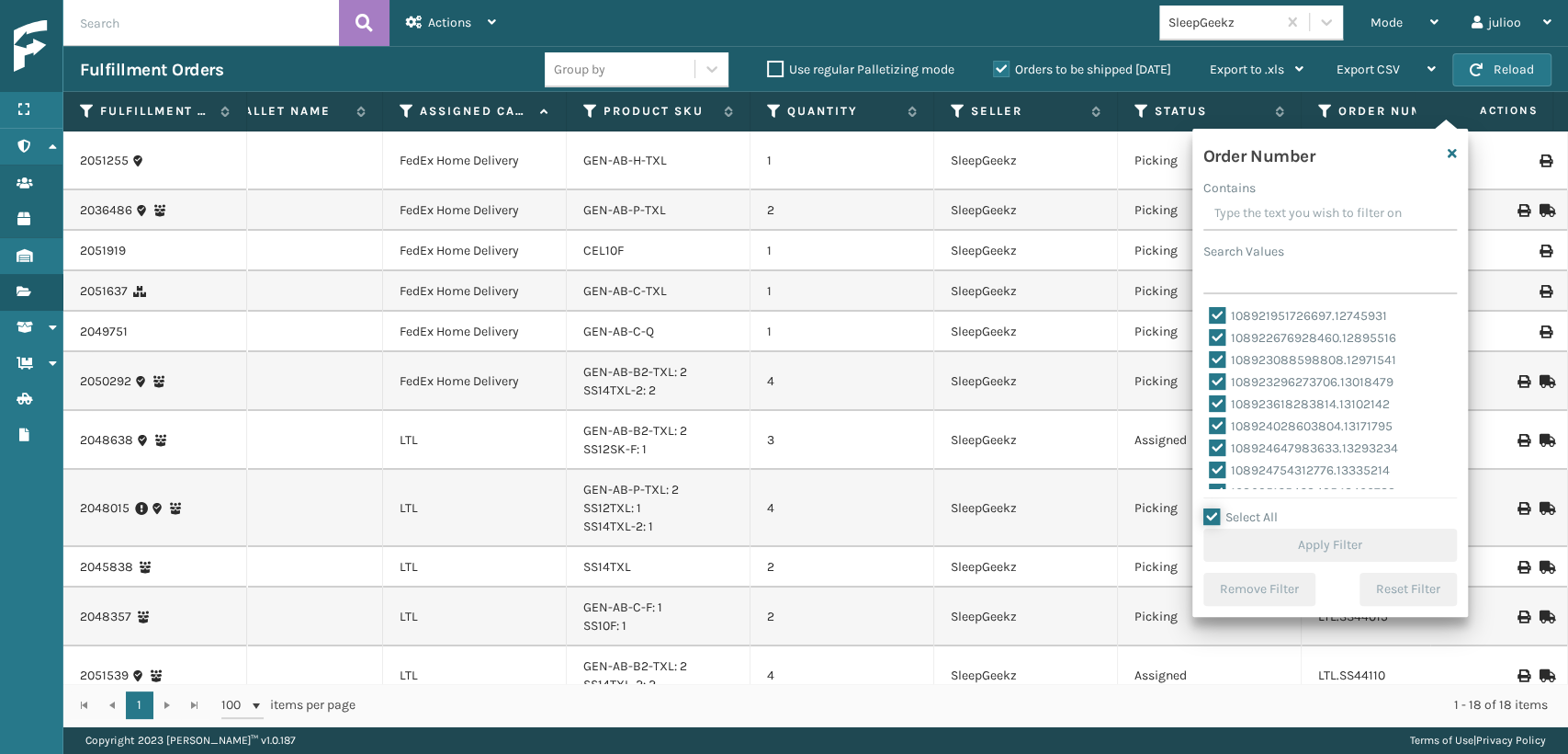
checkbox input "true"
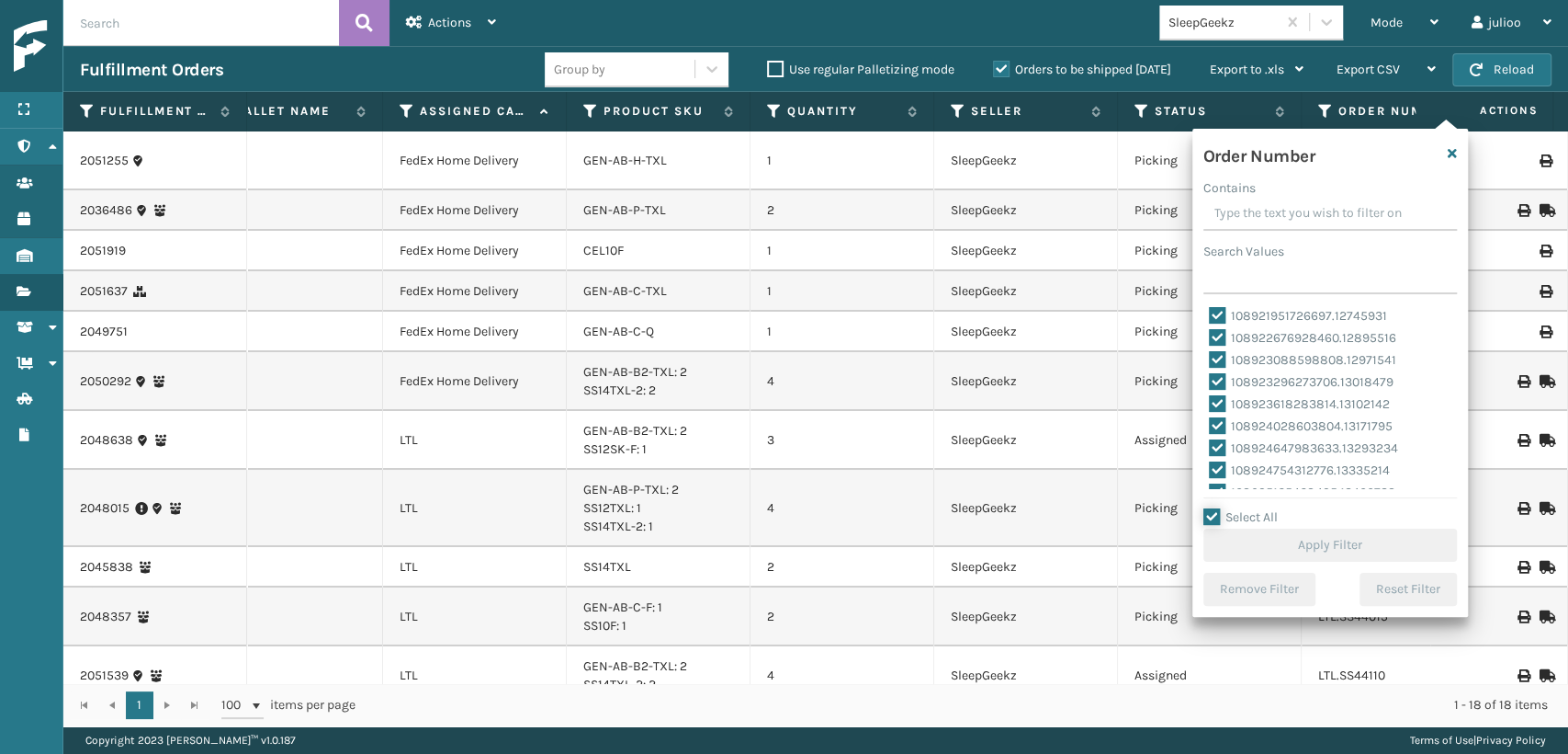
checkbox input "true"
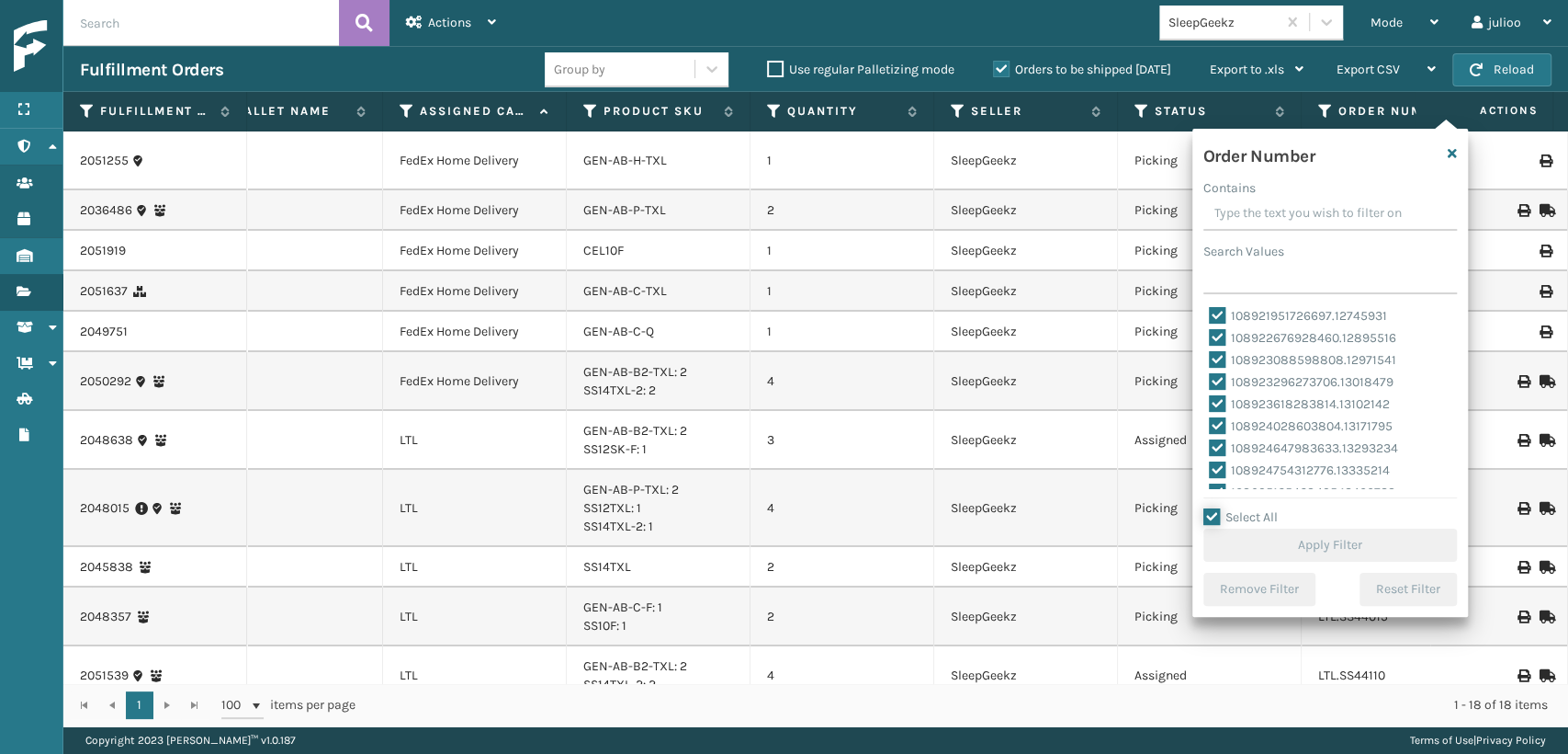
checkbox input "true"
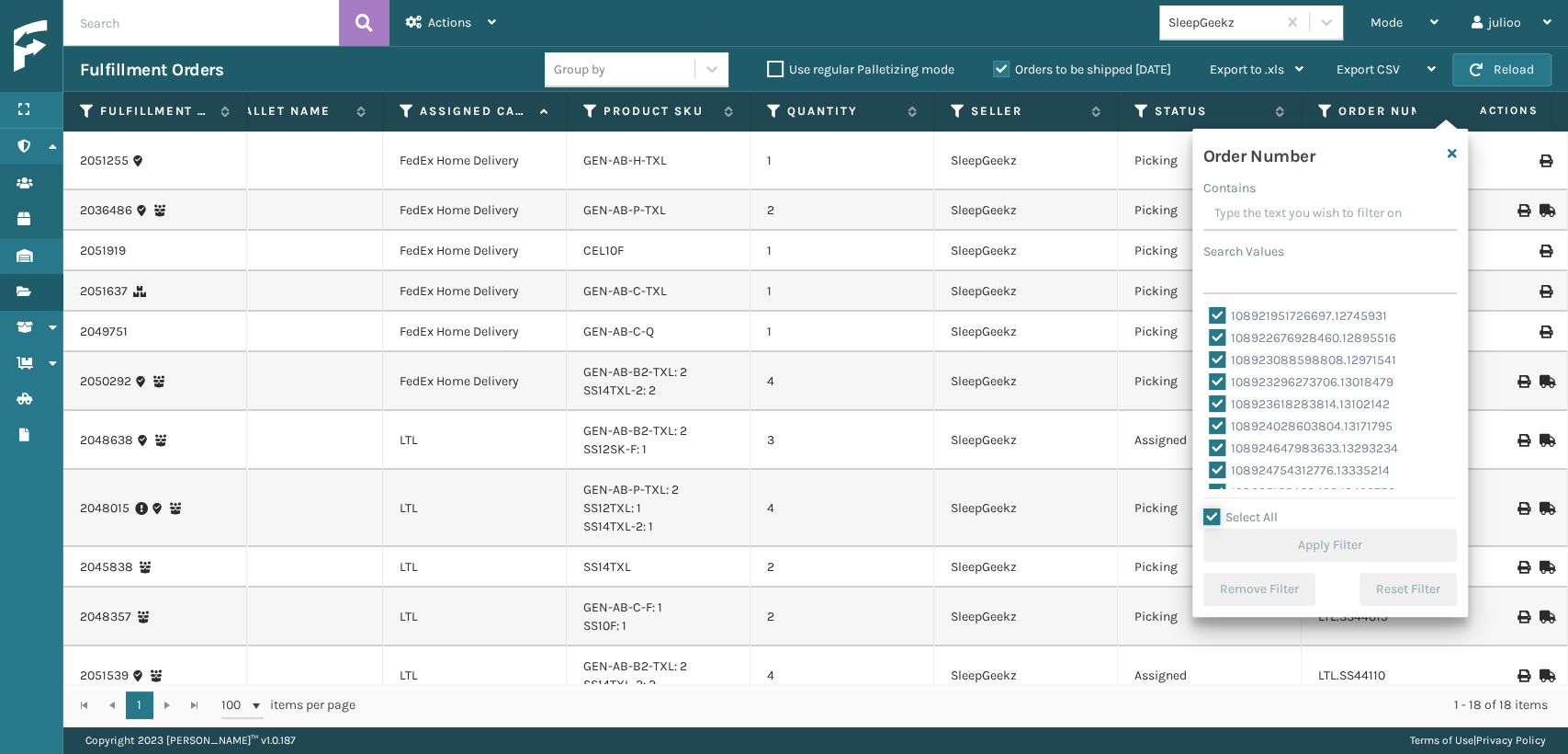
checkbox input "true"
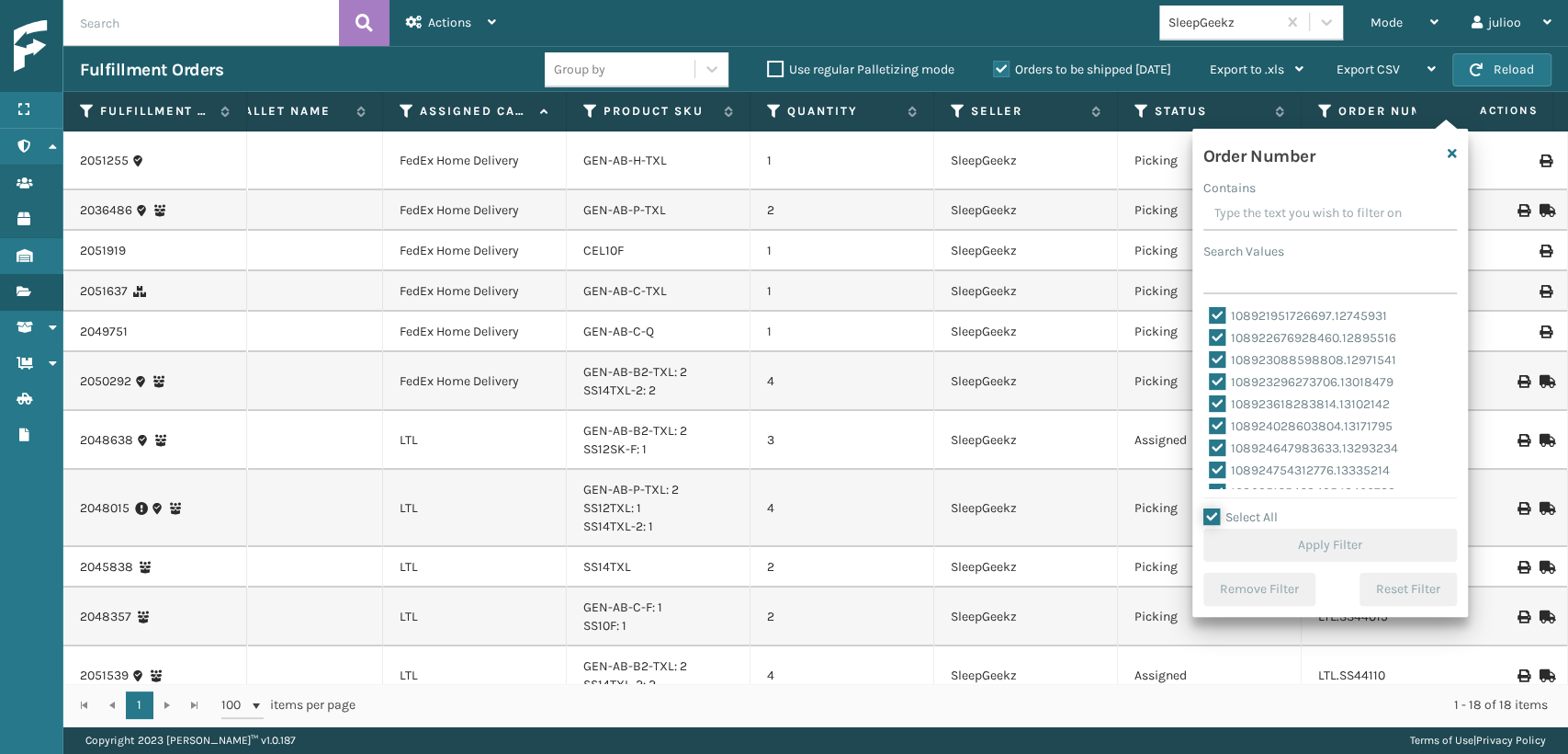
checkbox input "true"
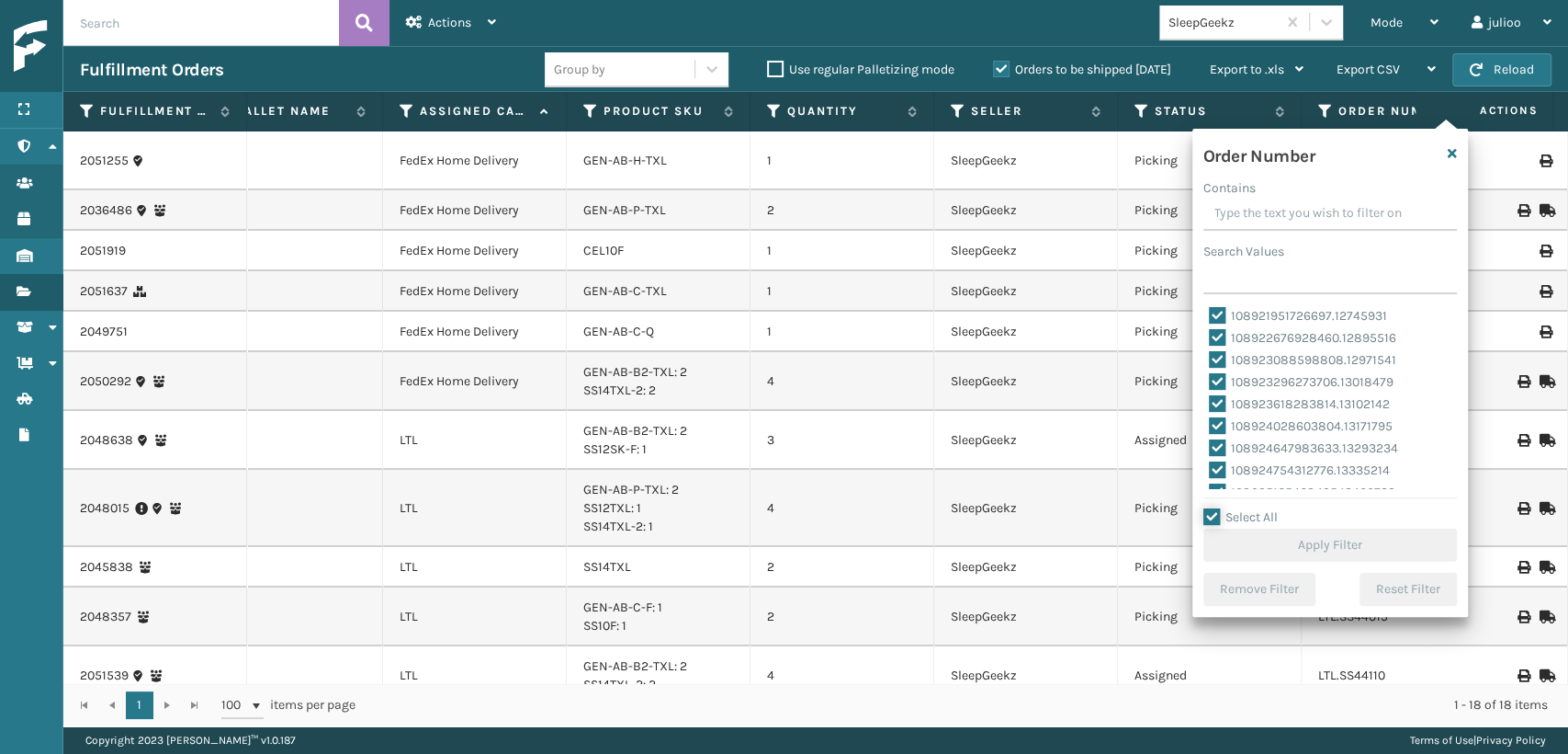
checkbox input "true"
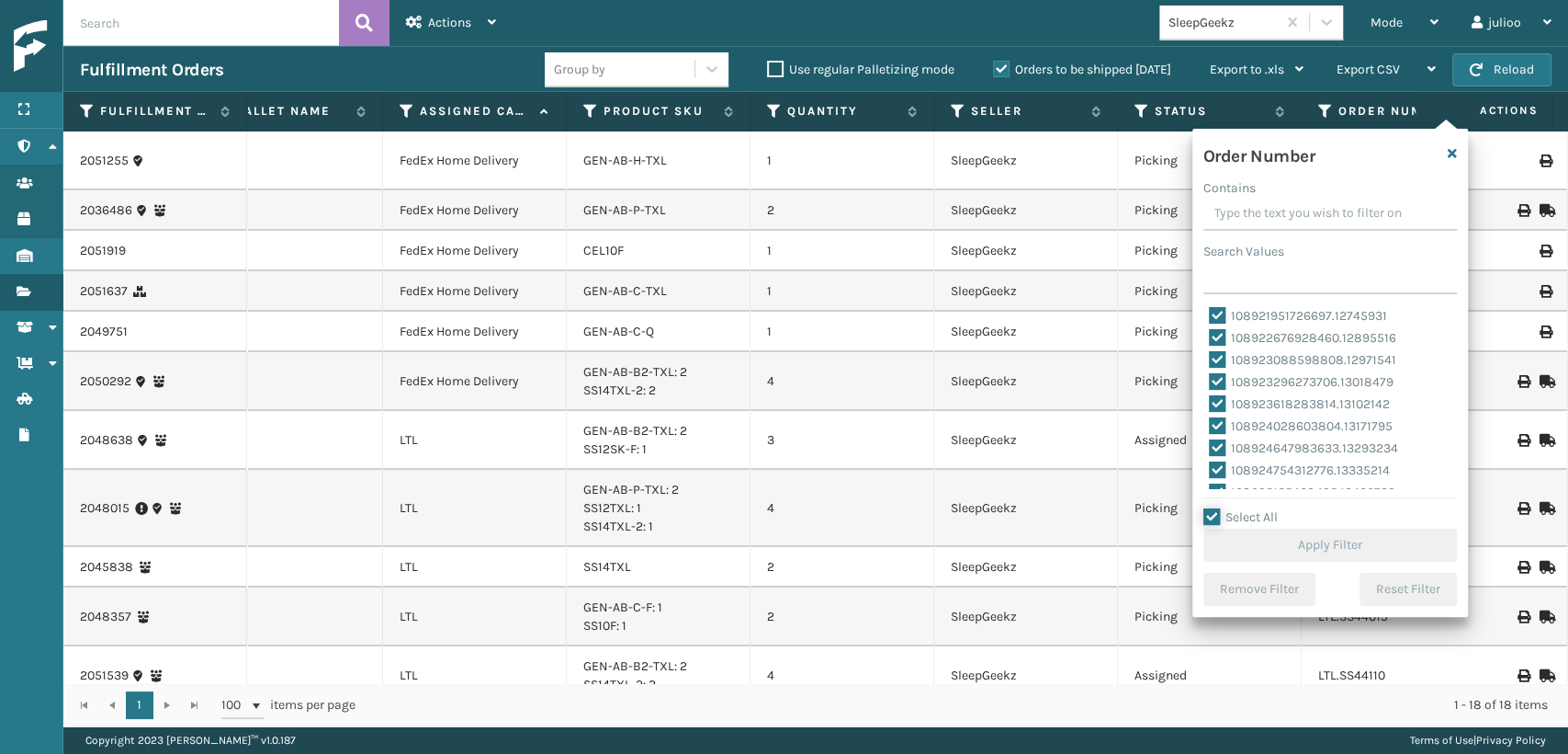
checkbox input "true"
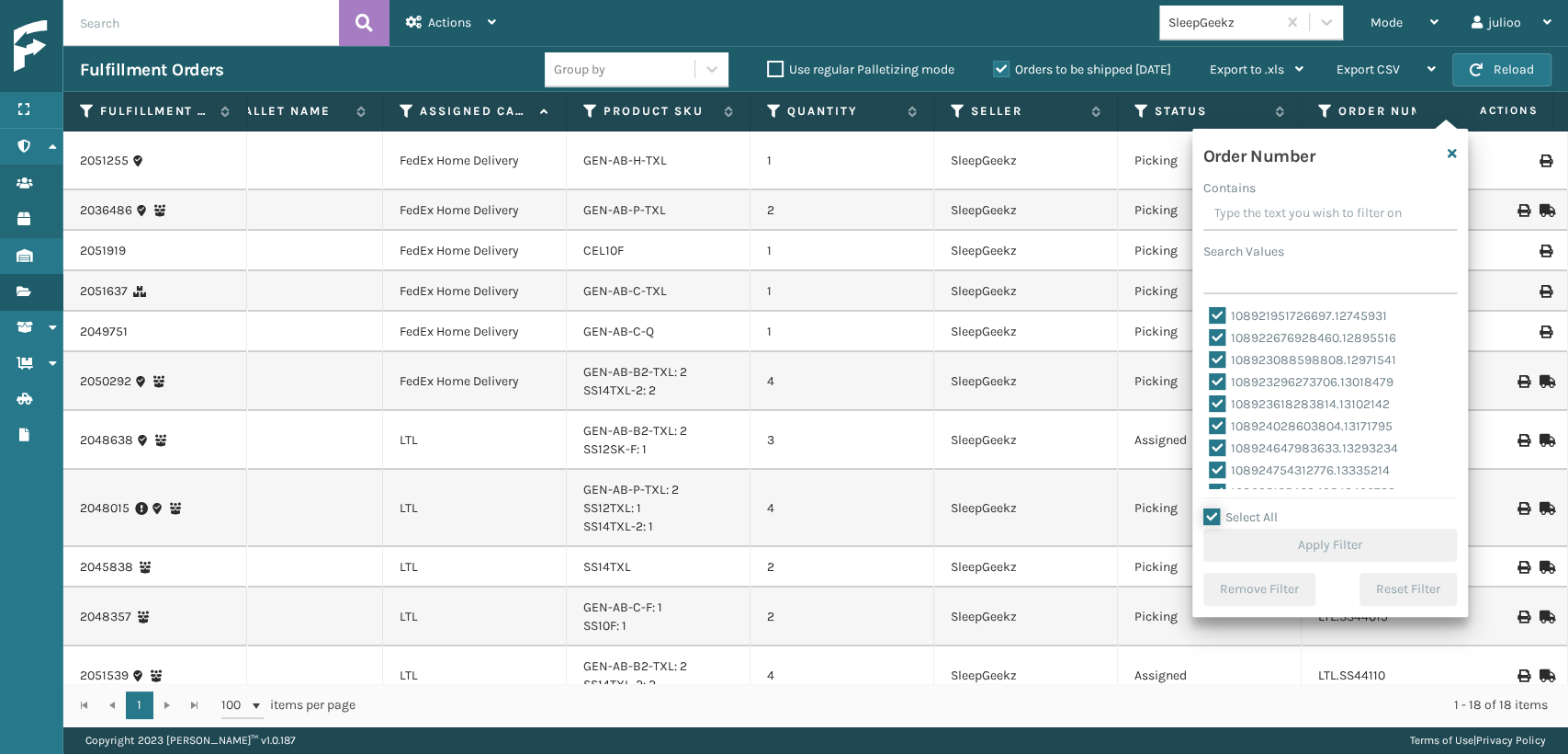
checkbox input "true"
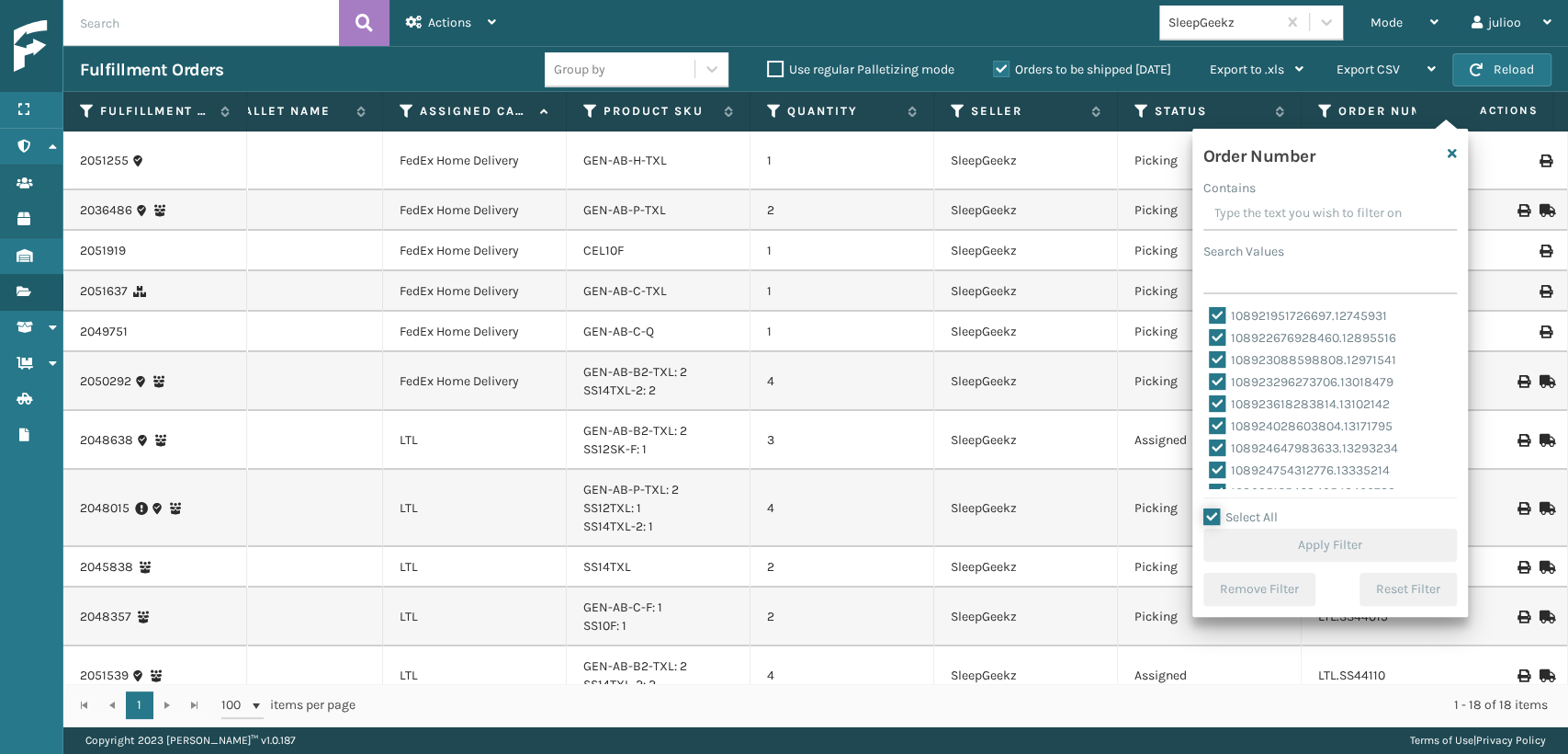
checkbox input "true"
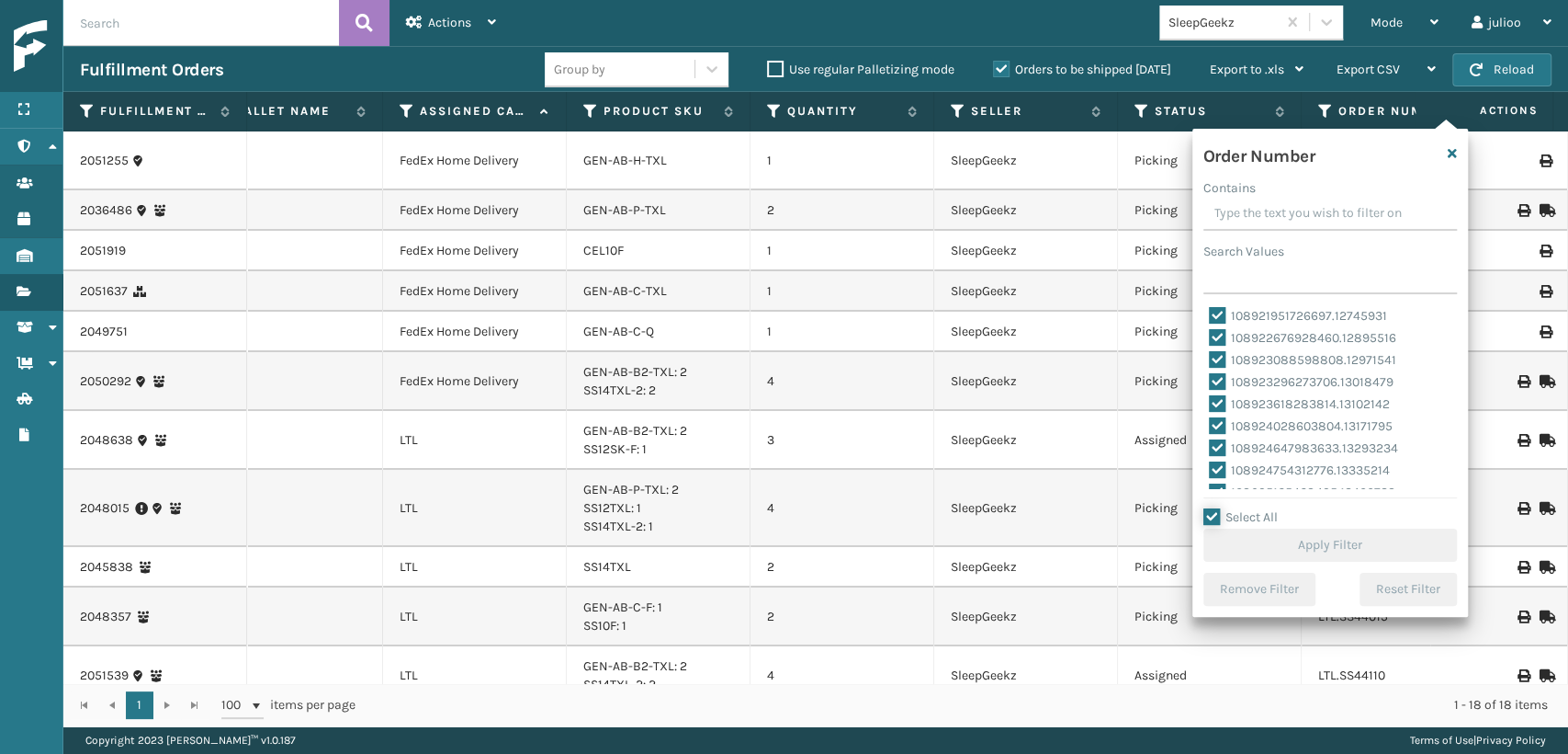
checkbox input "true"
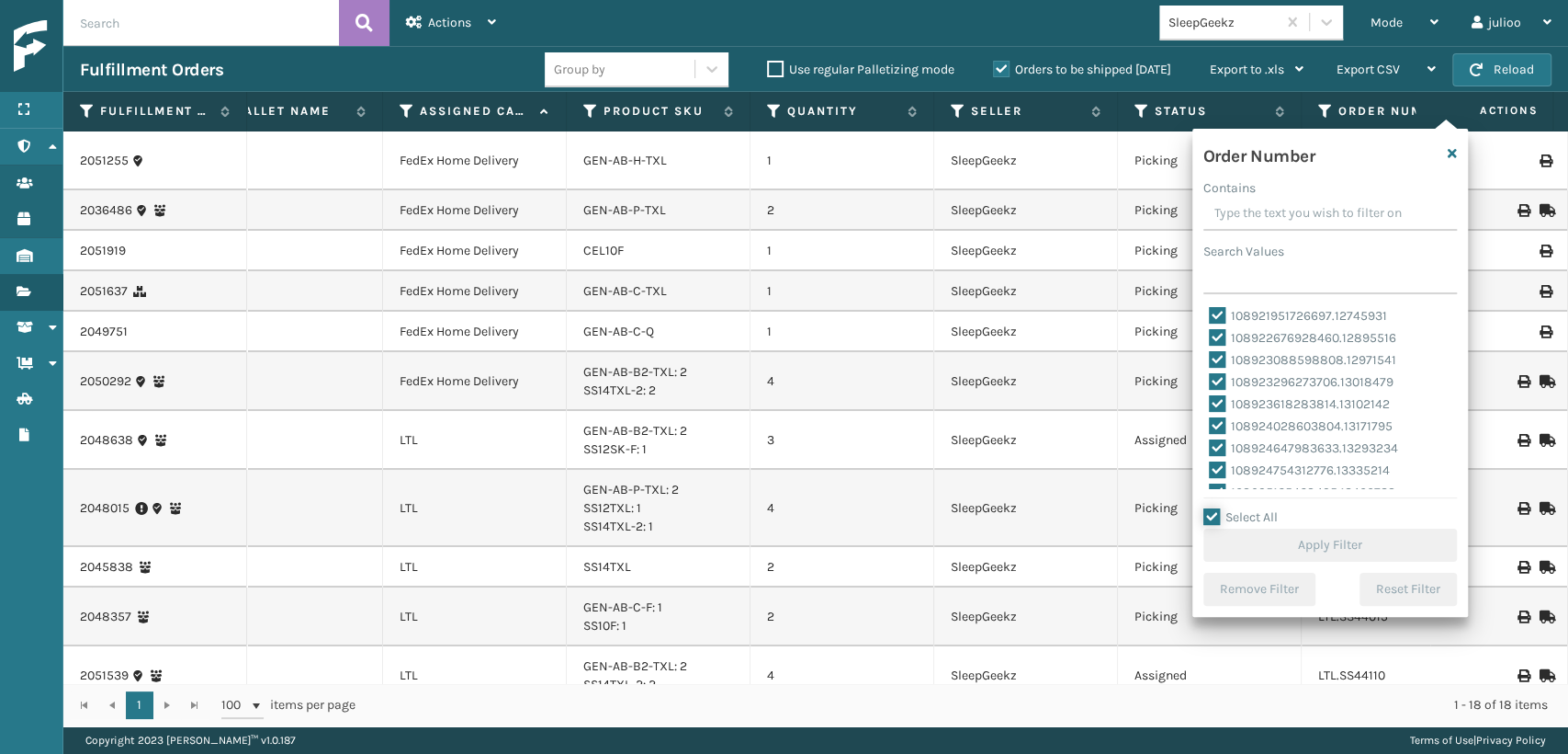
checkbox input "true"
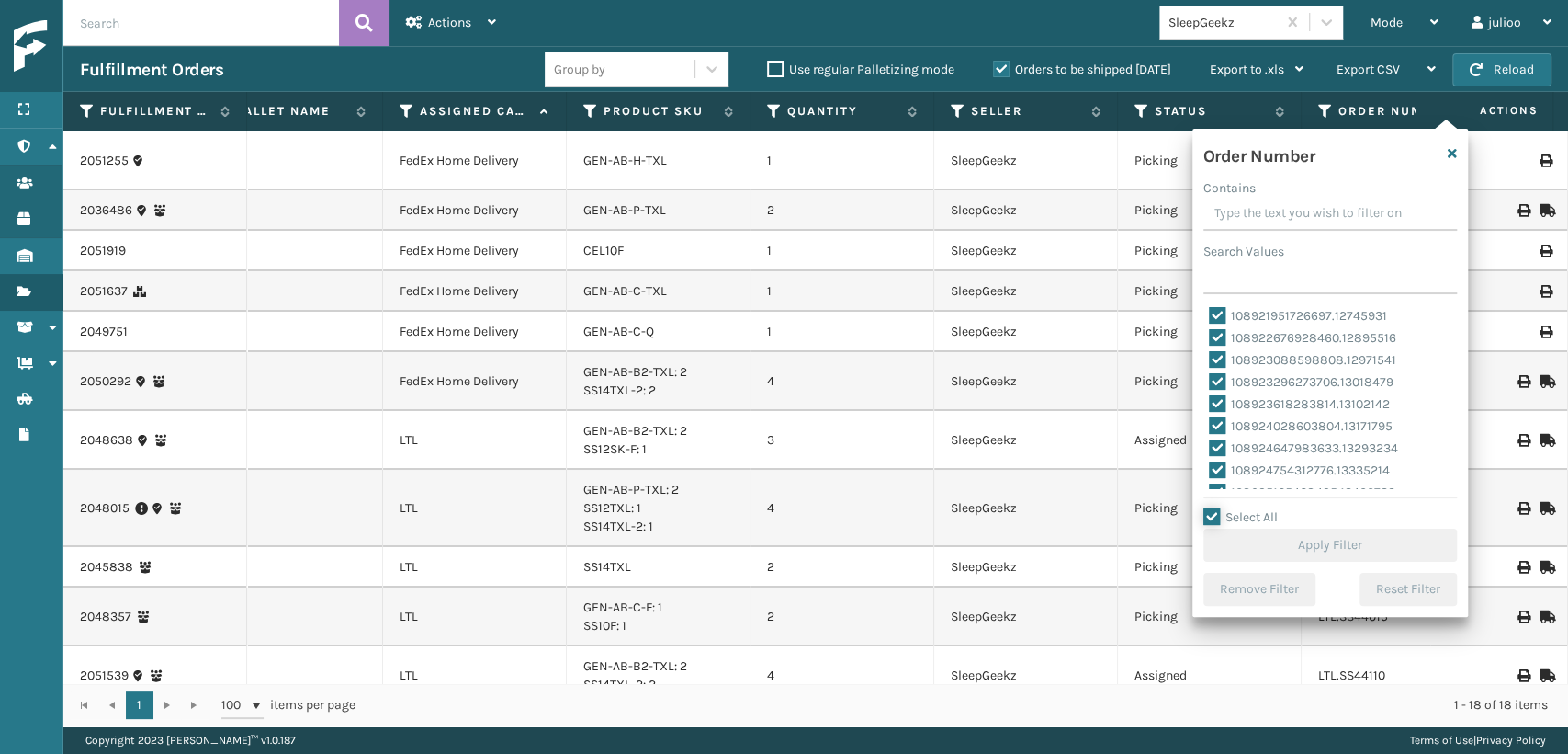
checkbox input "true"
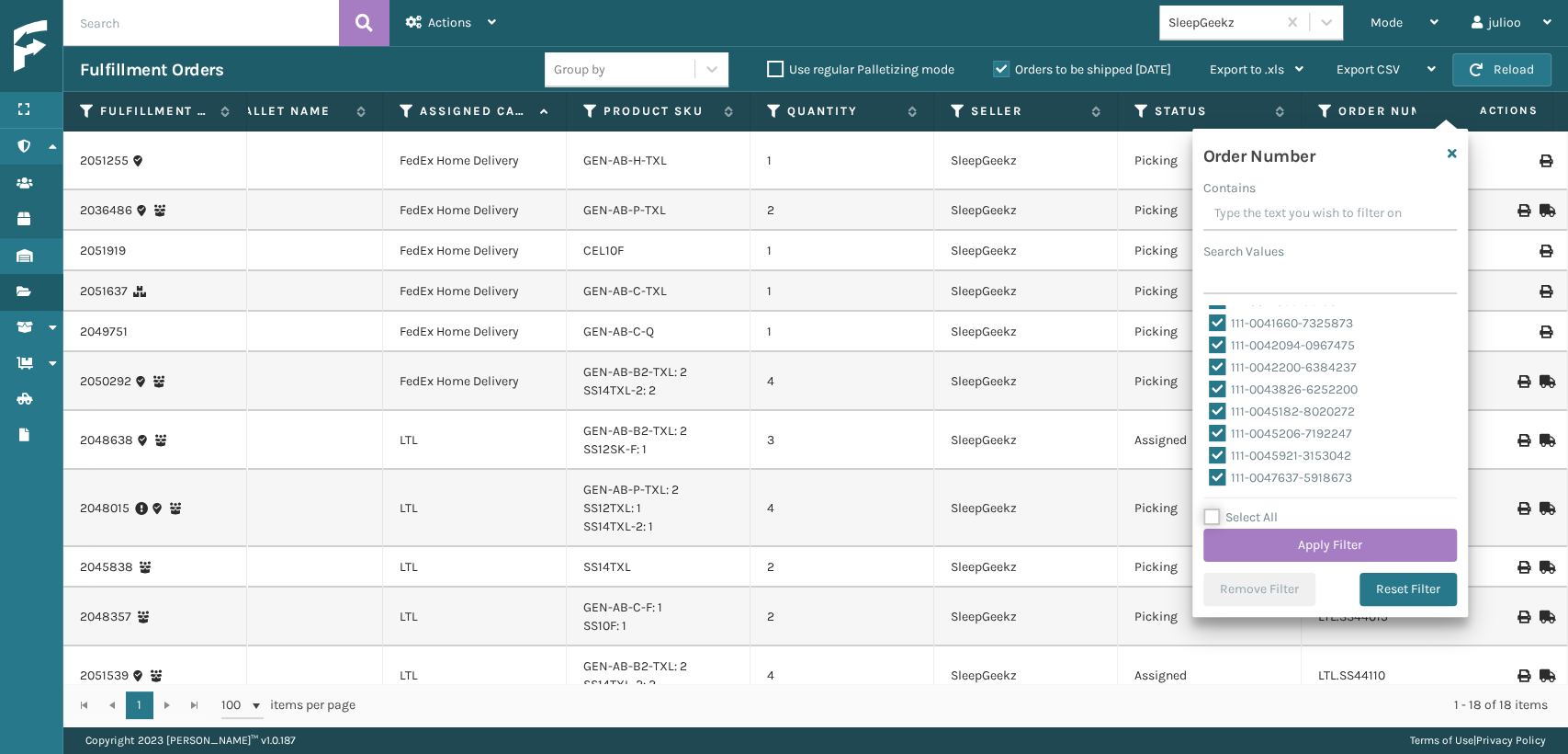
checkbox input "false"
click at [1251, 197] on input "Contains" at bounding box center [1330, 213] width 254 height 33
type input "L"
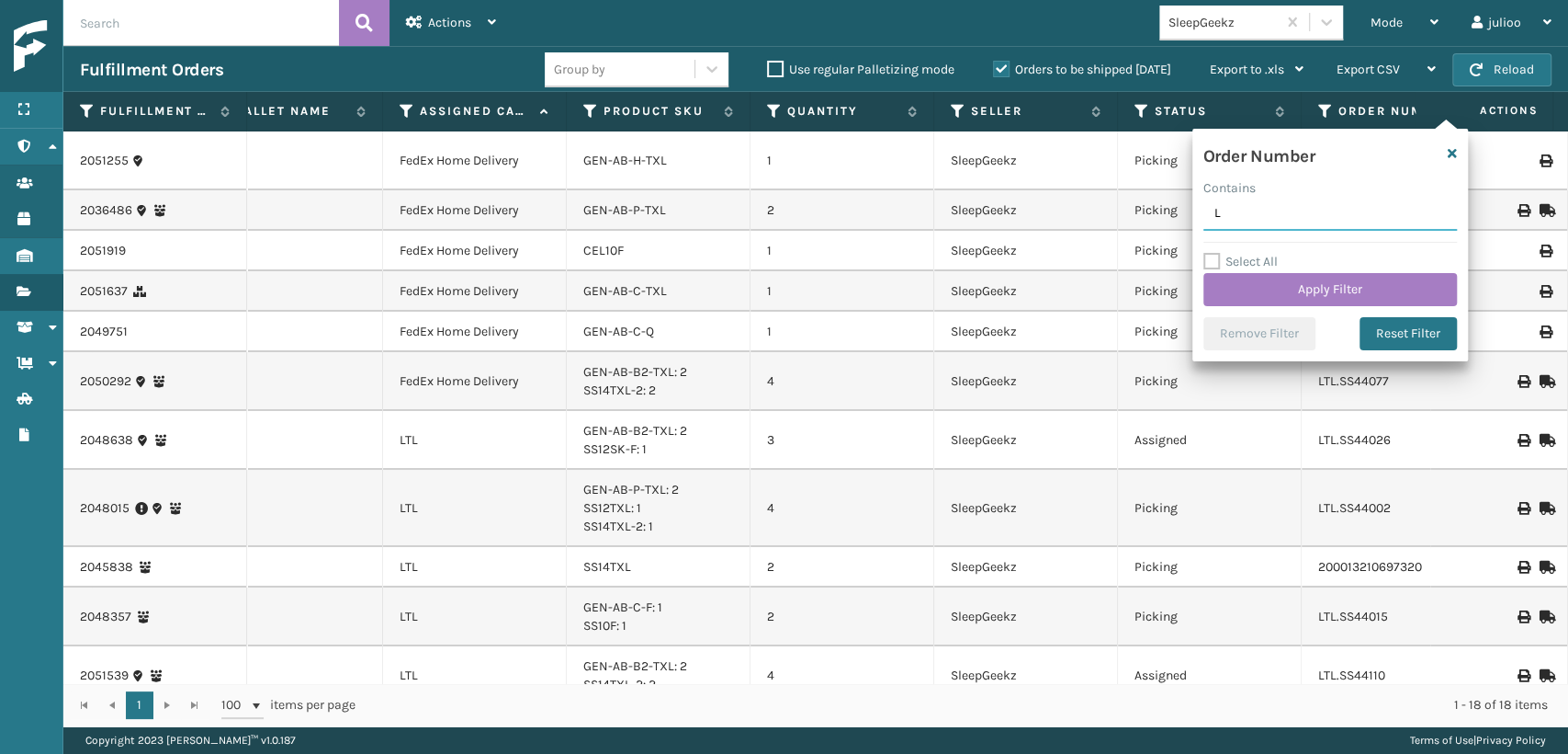
click at [1264, 213] on input "L" at bounding box center [1330, 213] width 254 height 33
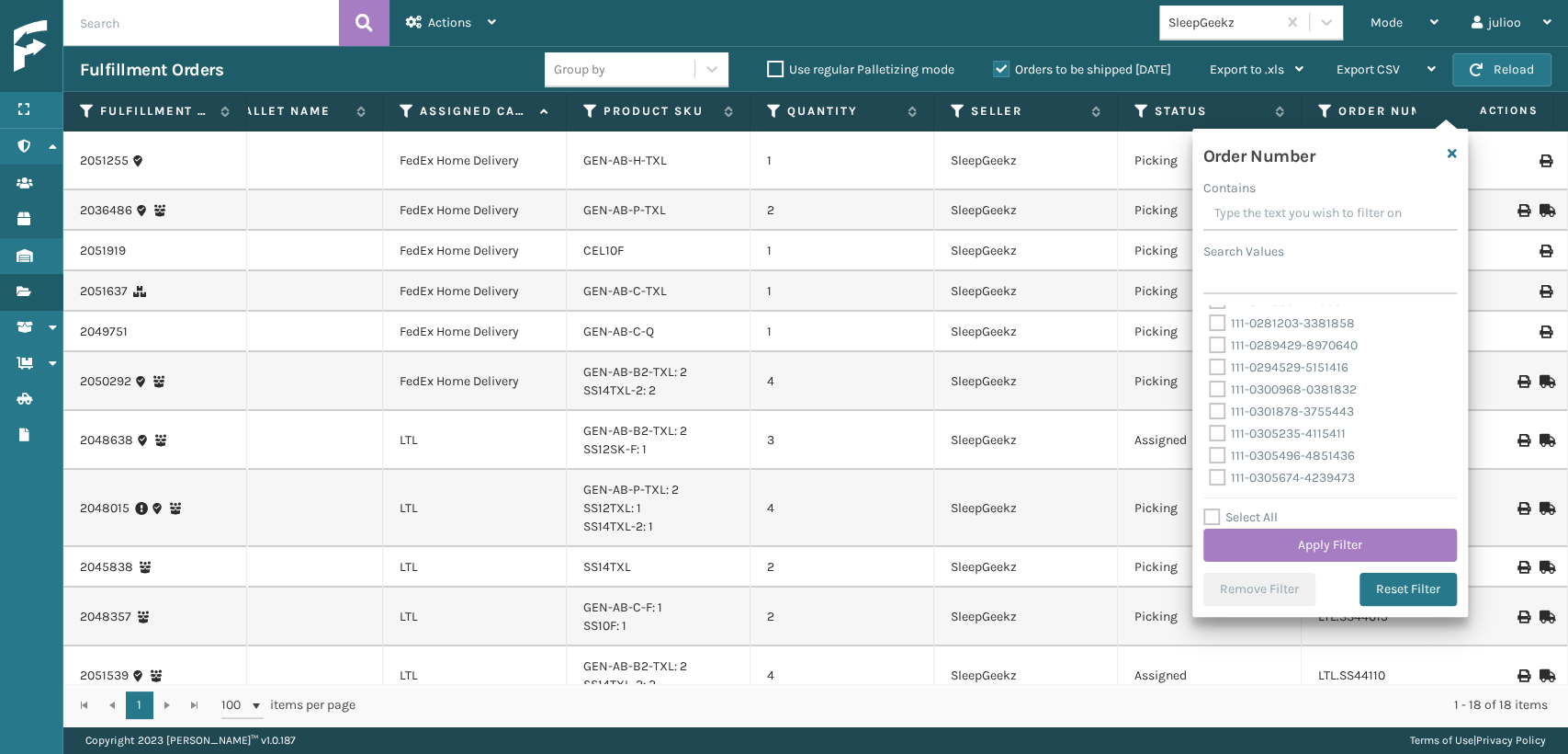
click at [1213, 520] on label "Select All" at bounding box center [1241, 517] width 75 height 16
click at [1213, 509] on input "Select All" at bounding box center [1342, 508] width 275 height 2
checkbox input "true"
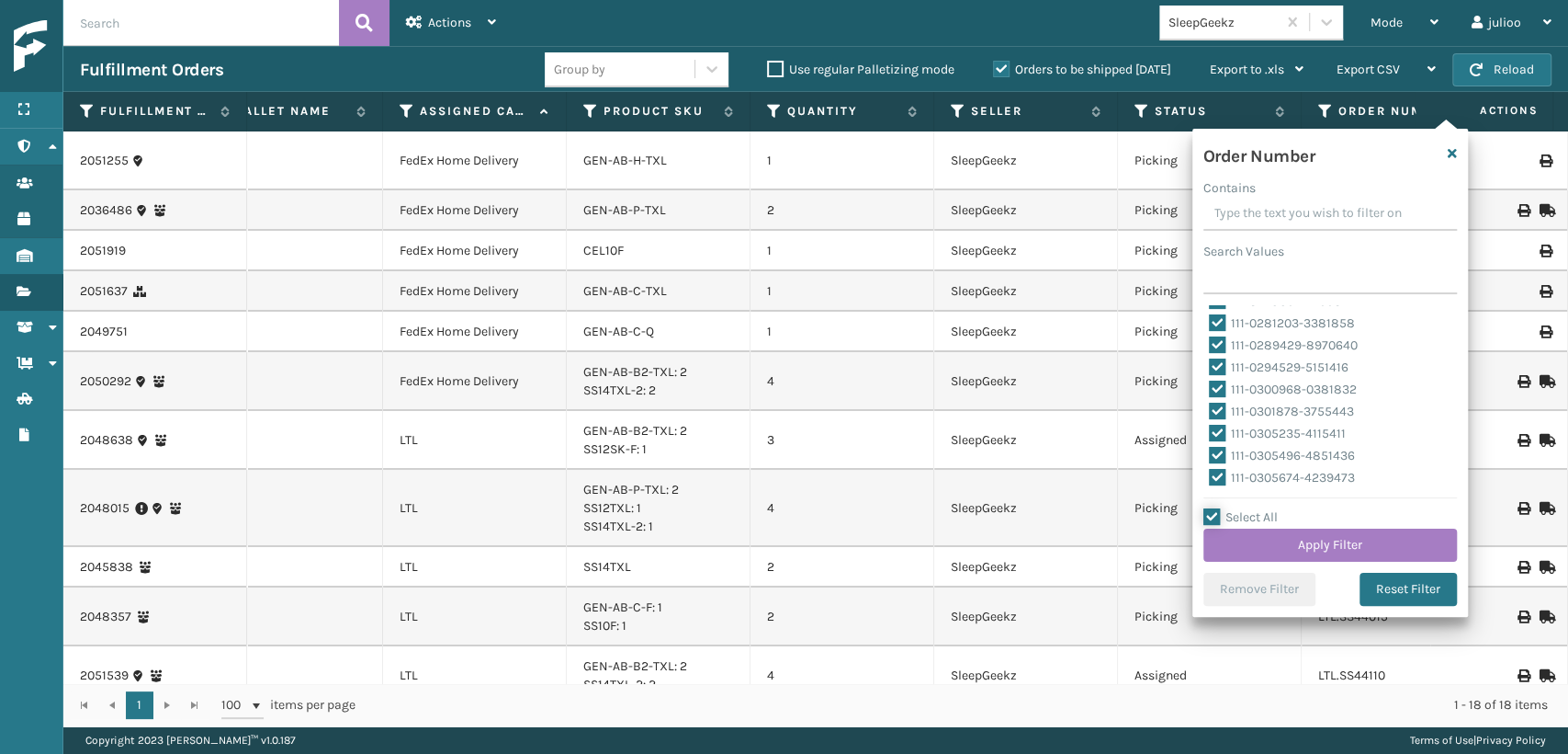
checkbox input "true"
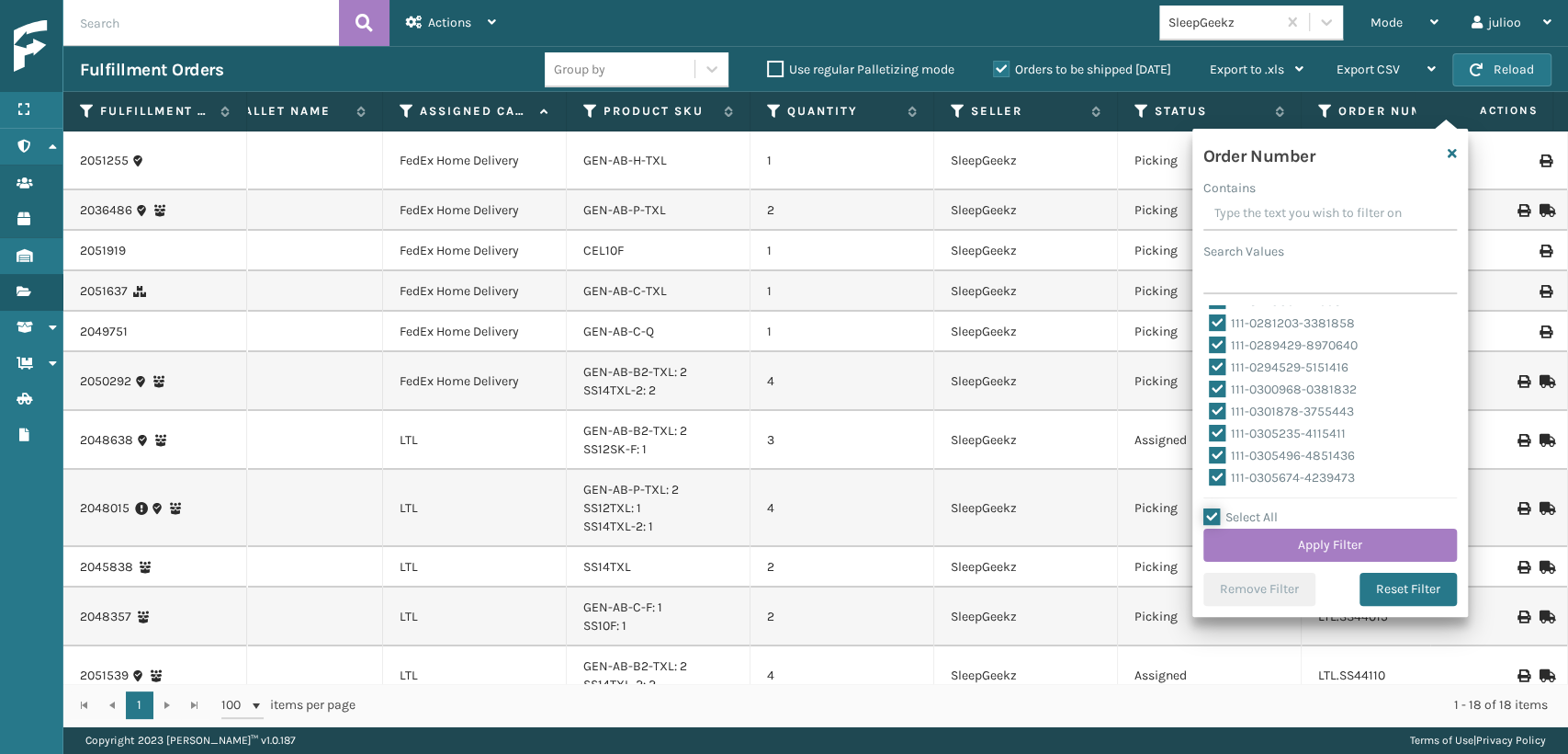
checkbox input "true"
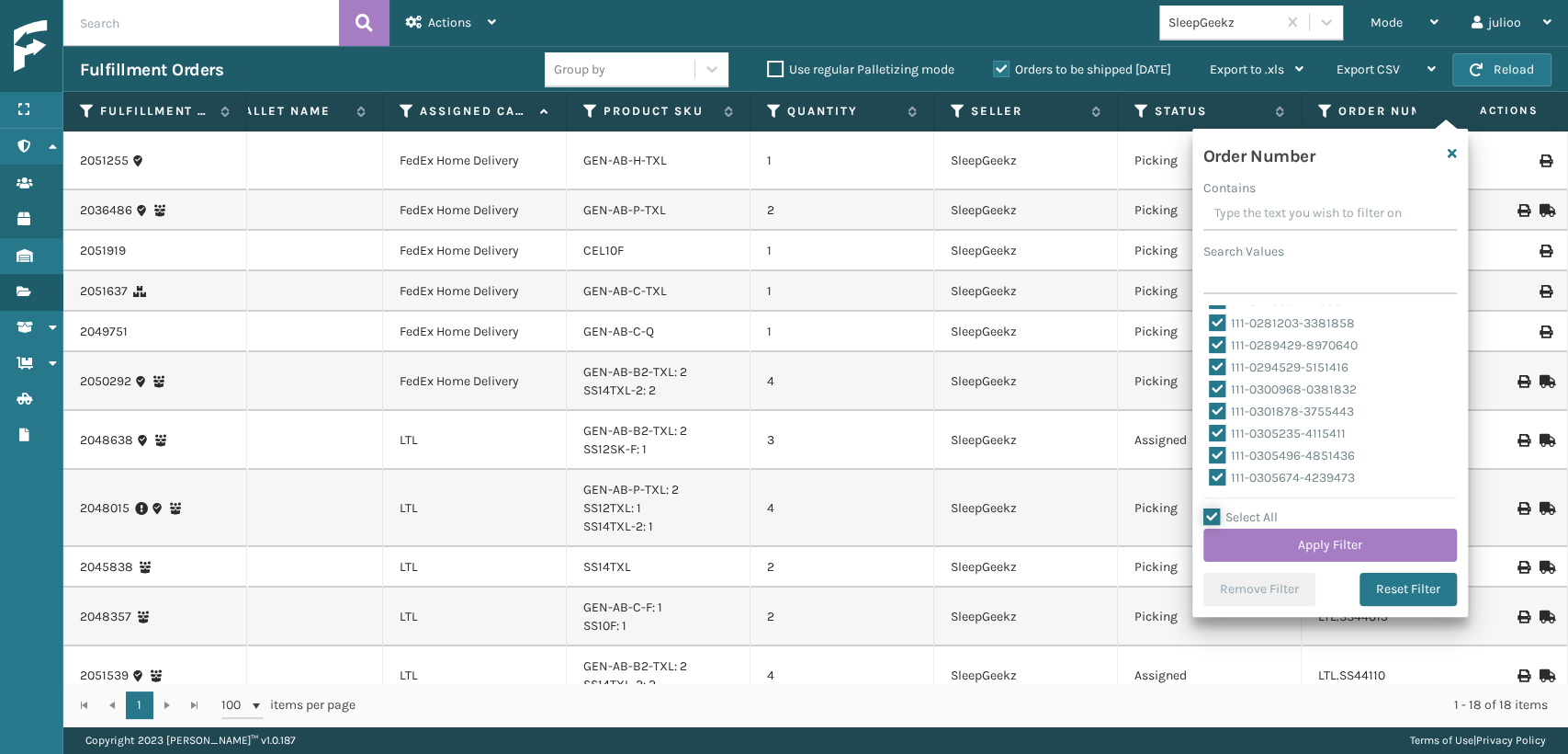
checkbox input "true"
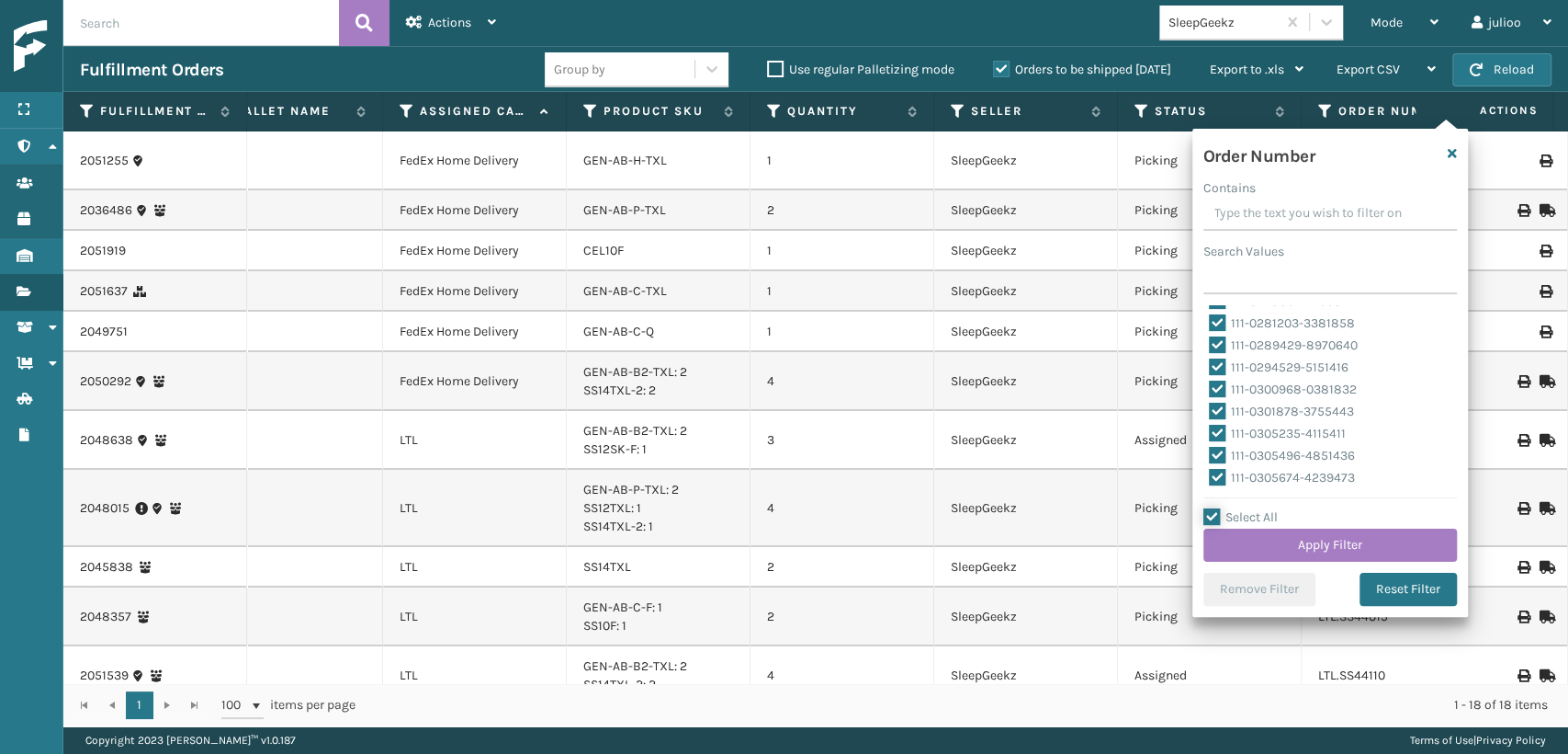
checkbox input "true"
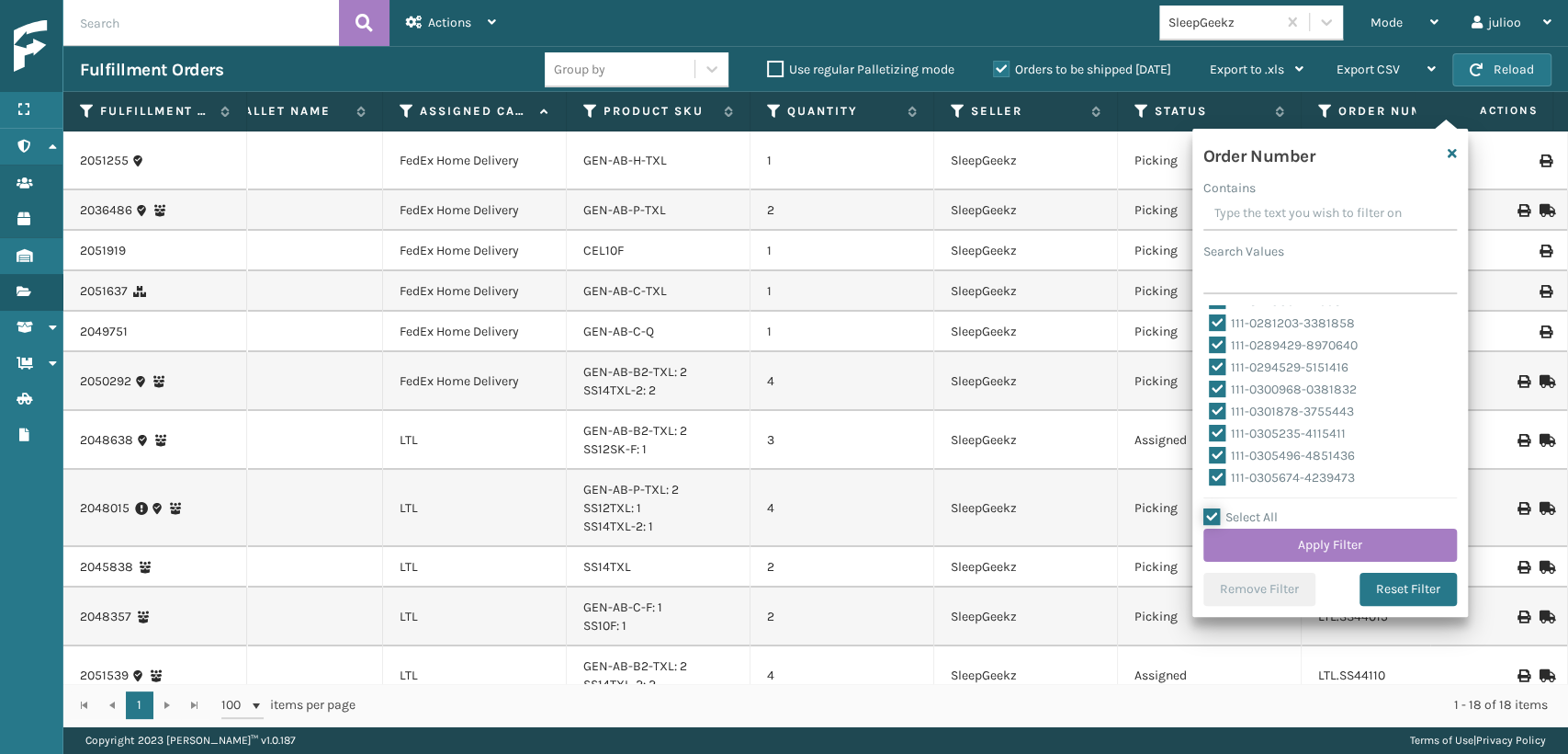
checkbox input "true"
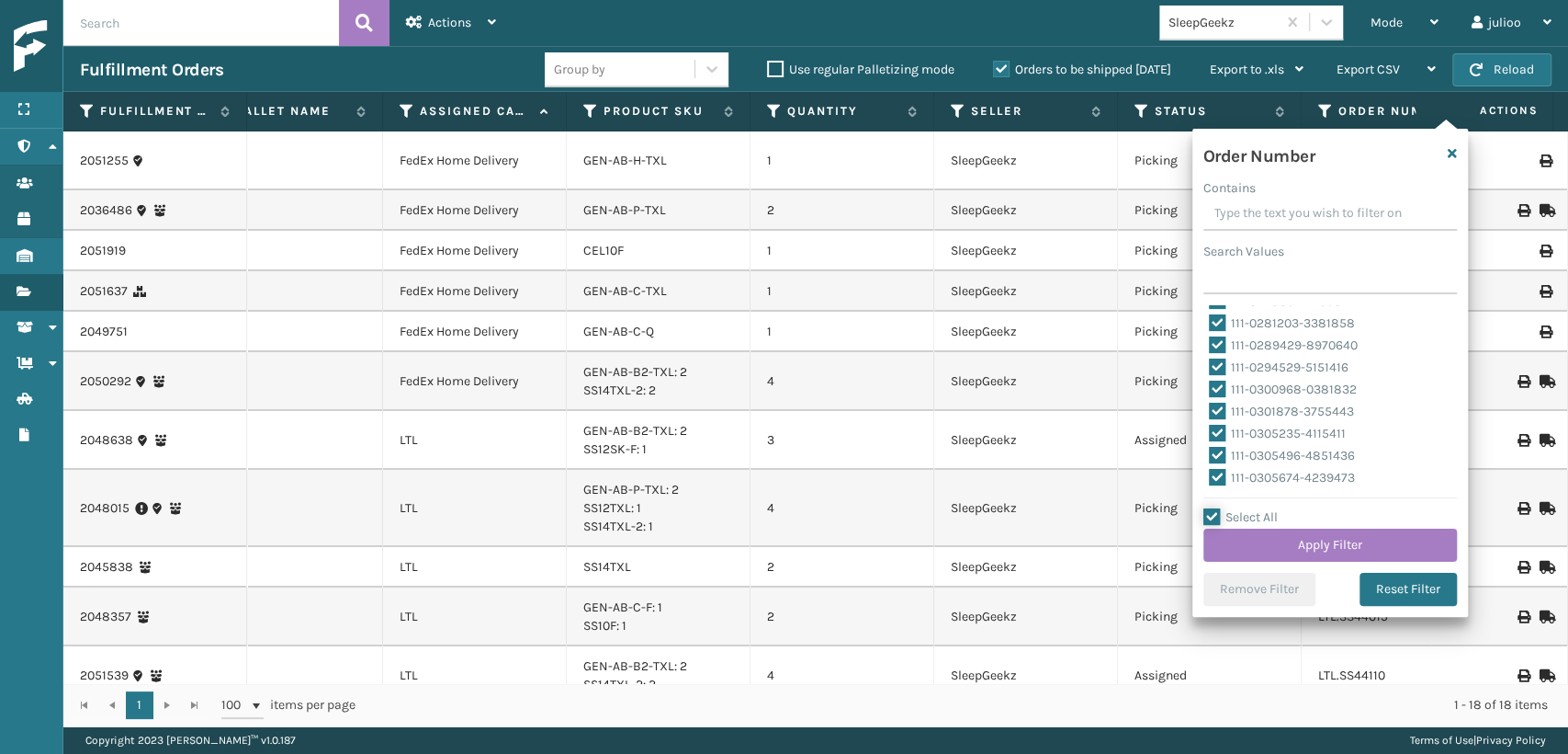
checkbox input "true"
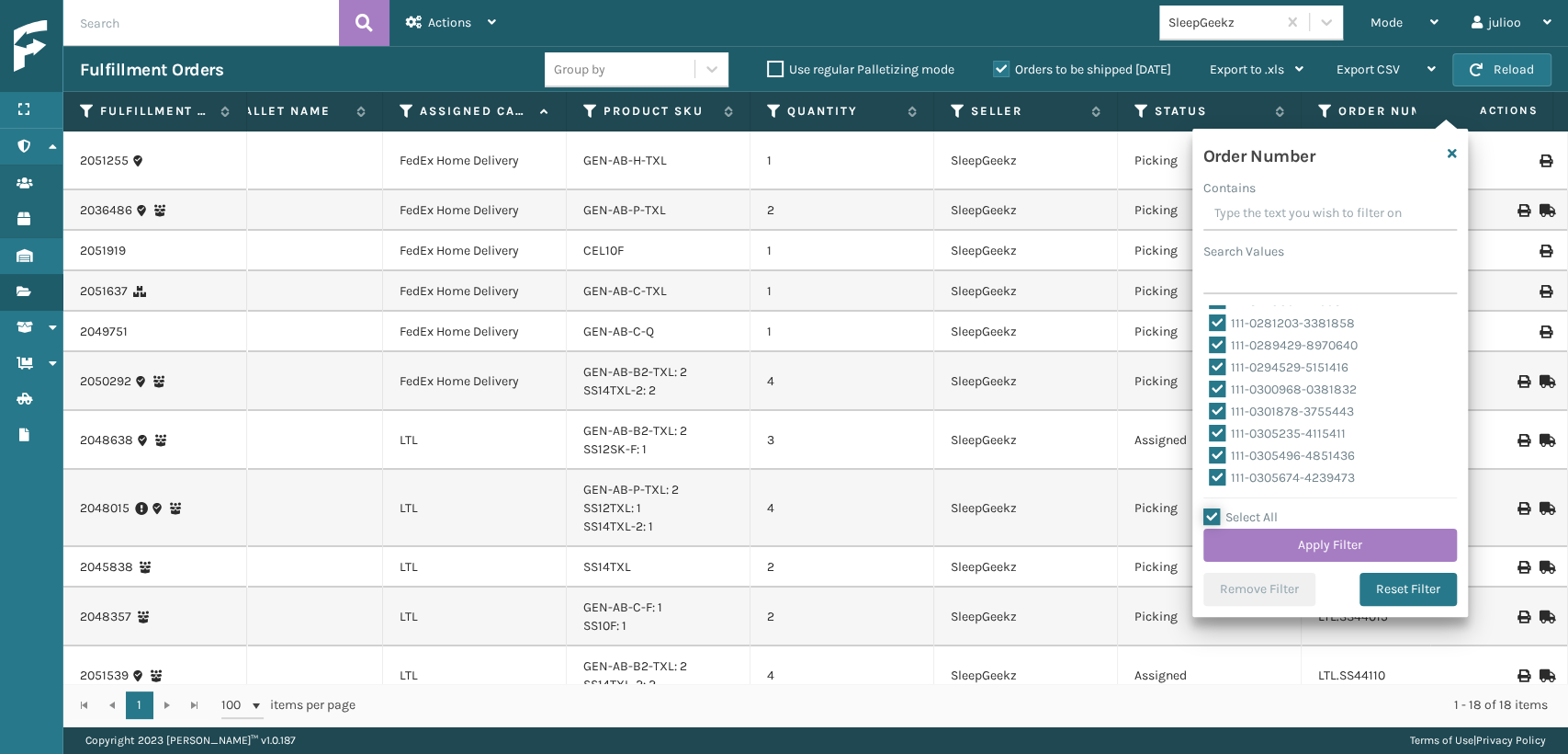
checkbox input "true"
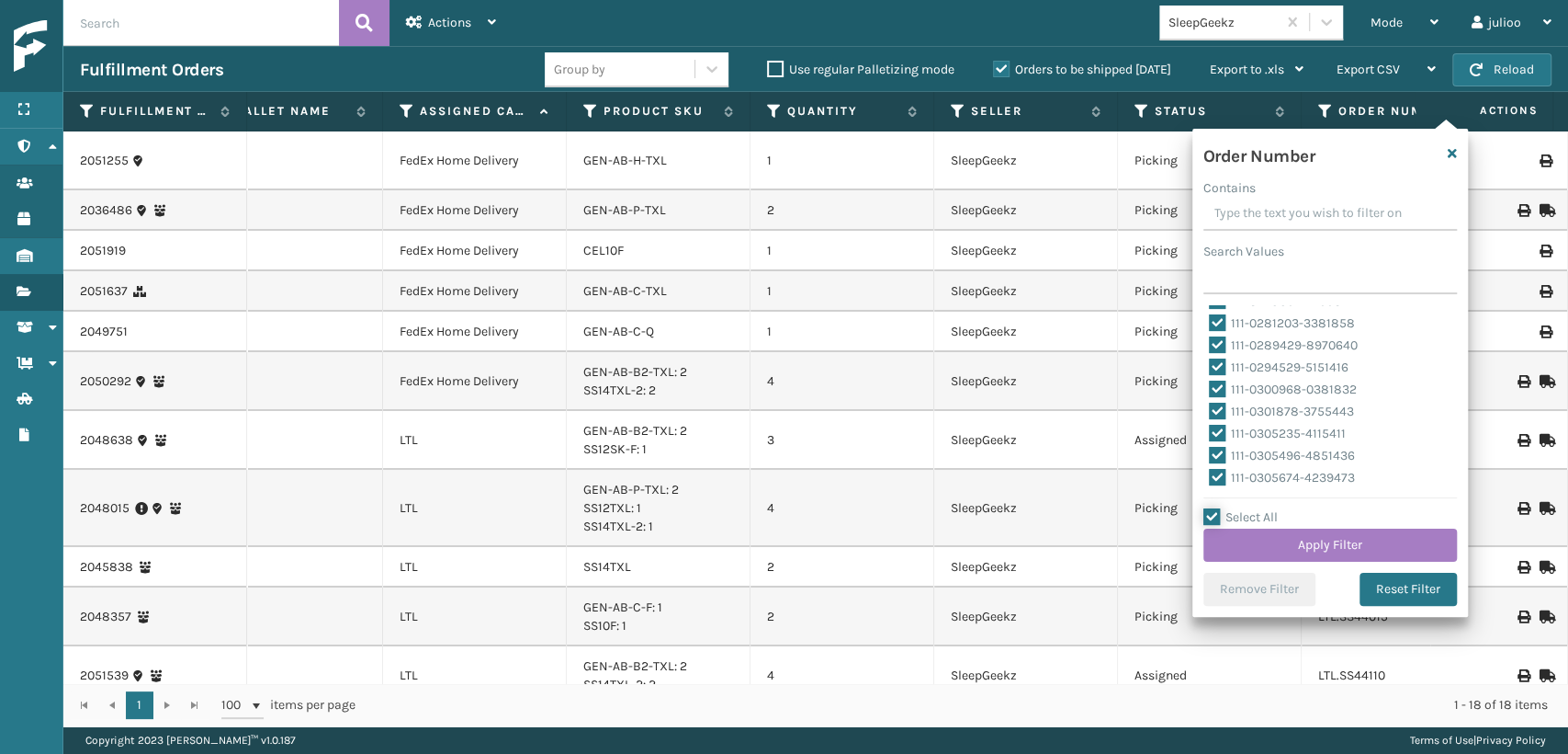
checkbox input "true"
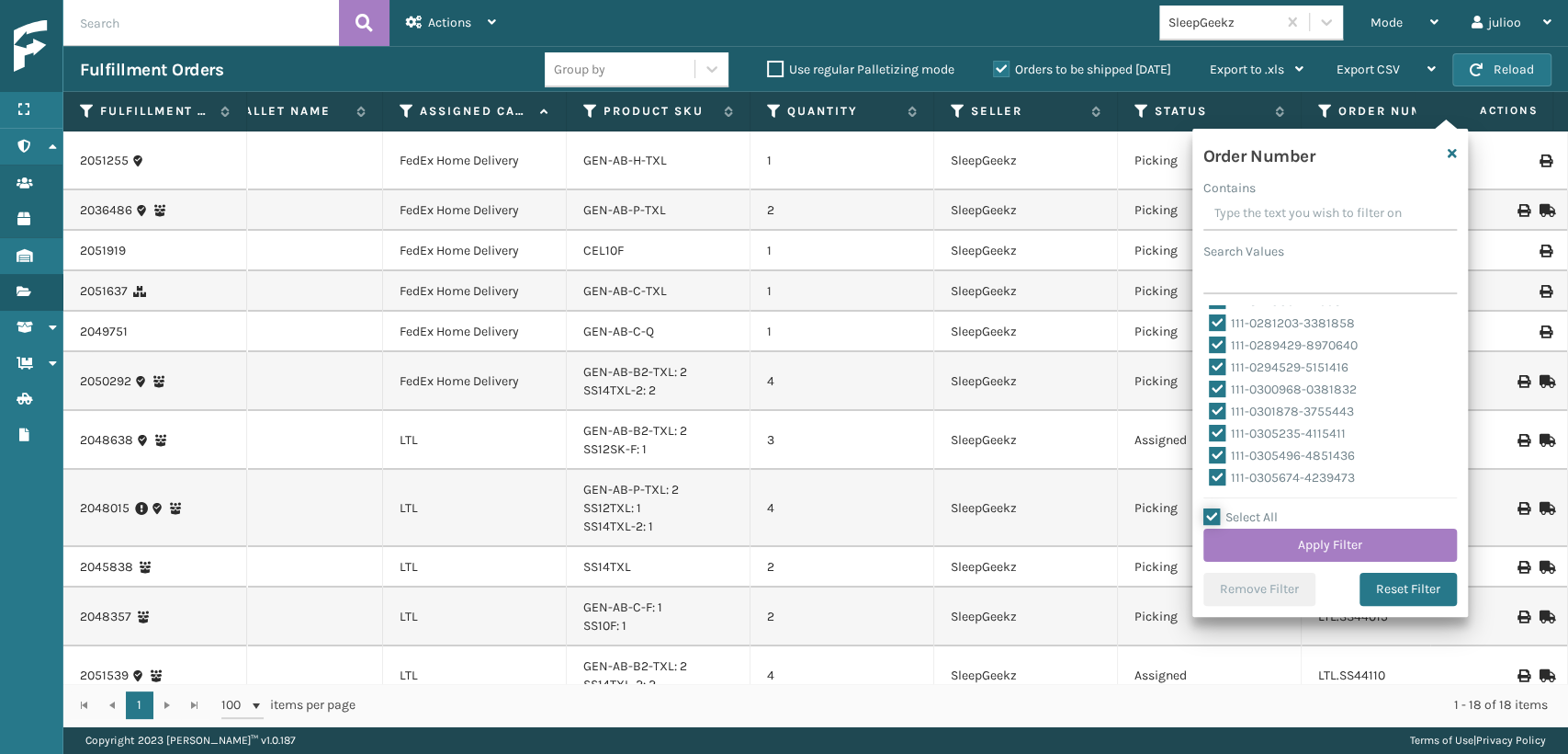
checkbox input "true"
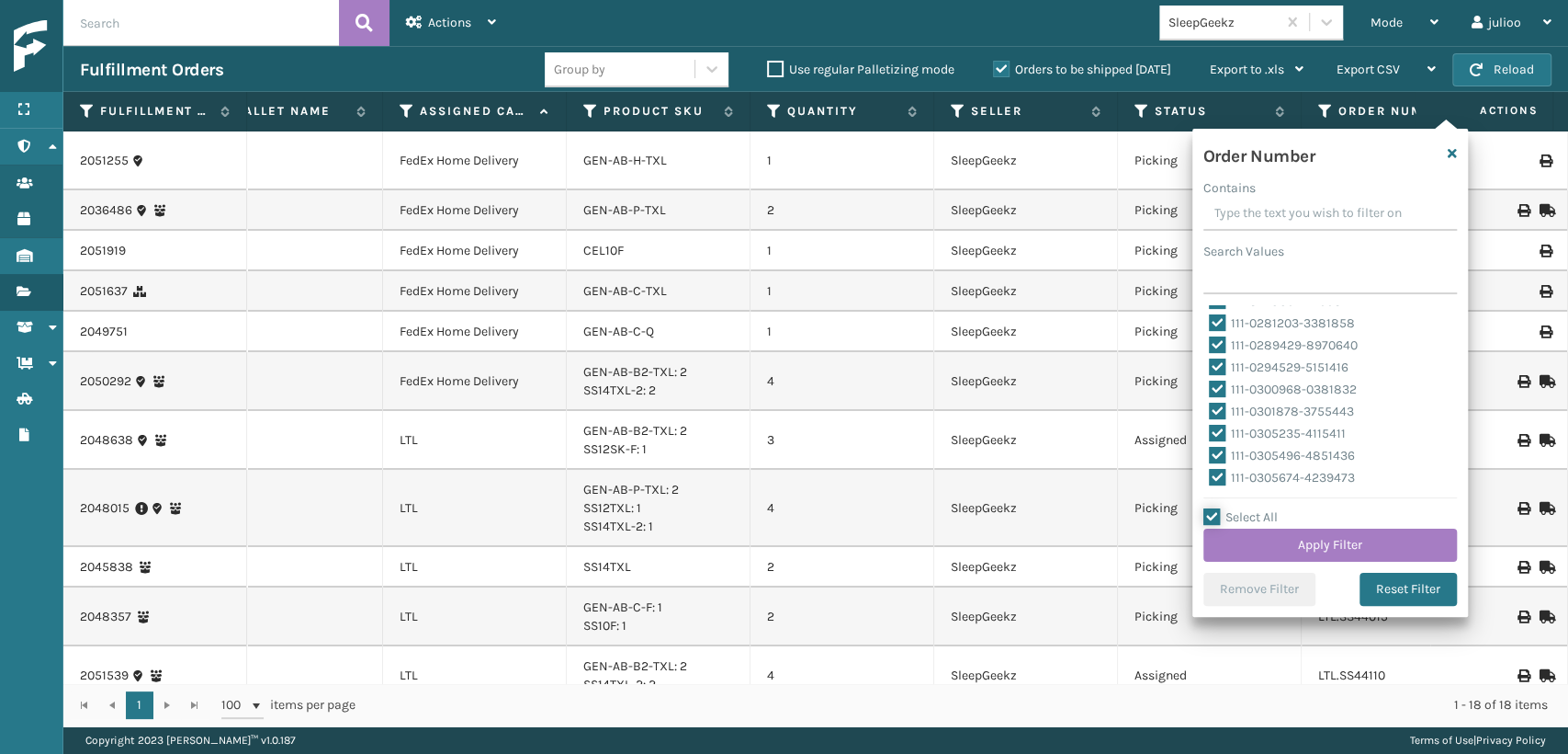
checkbox input "true"
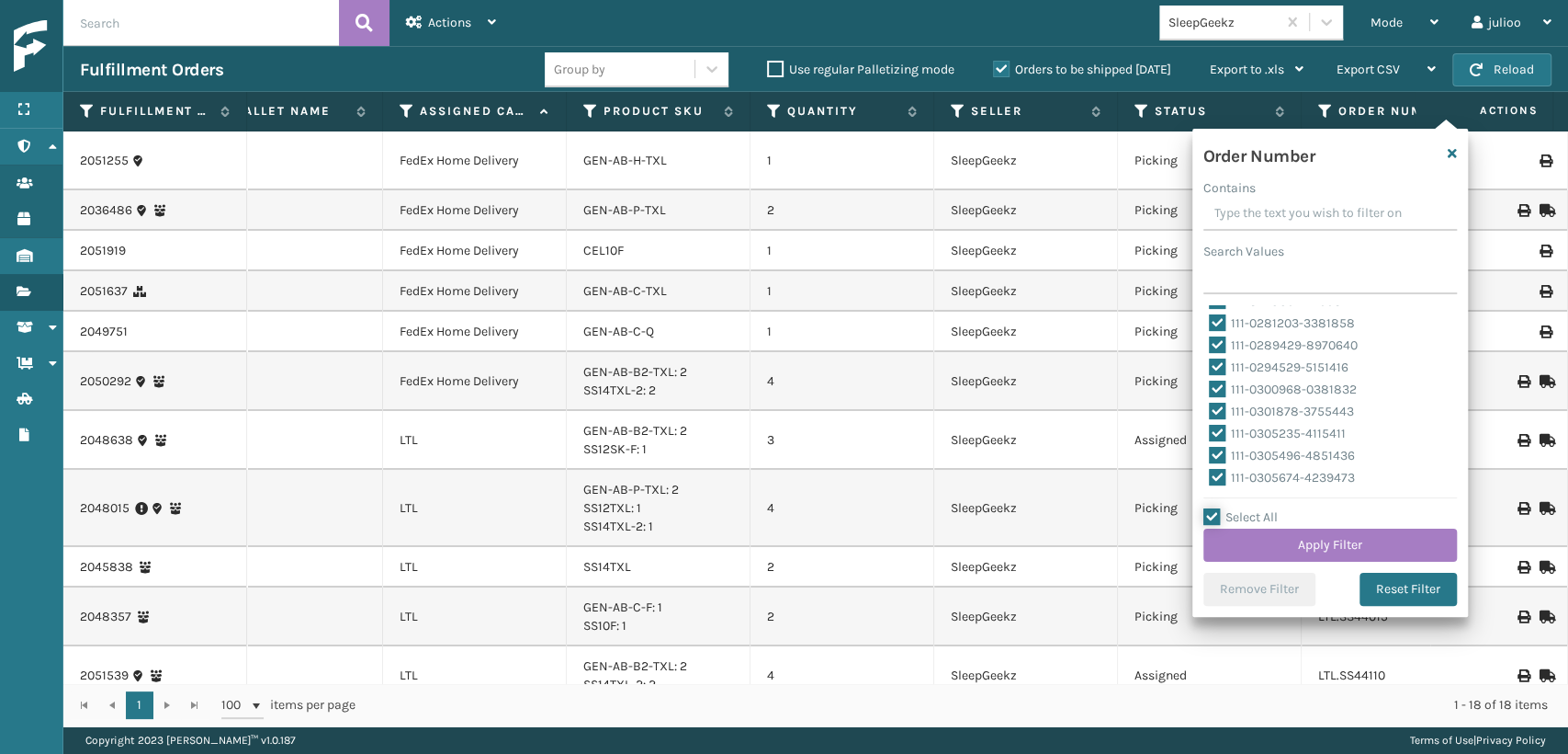
checkbox input "true"
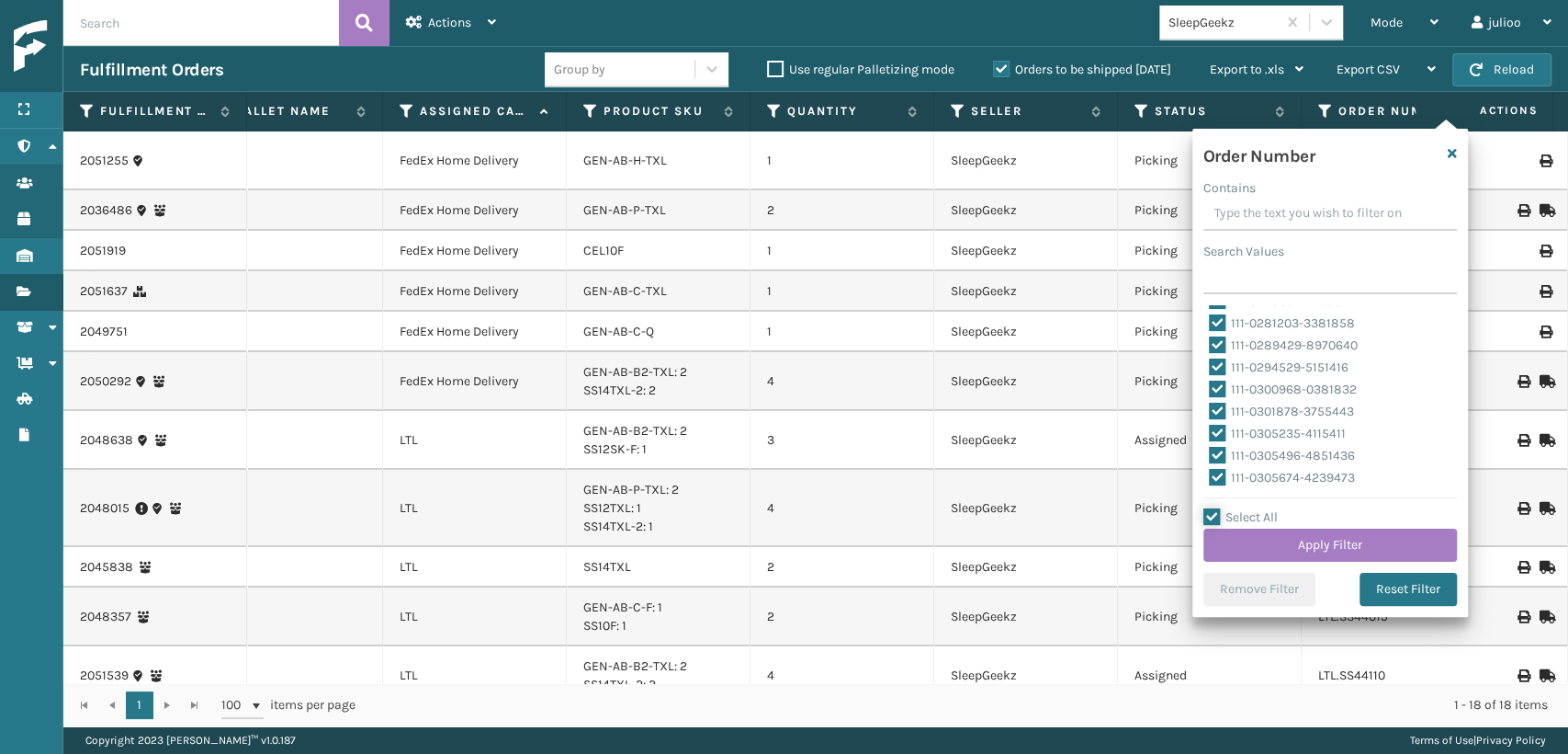
checkbox input "true"
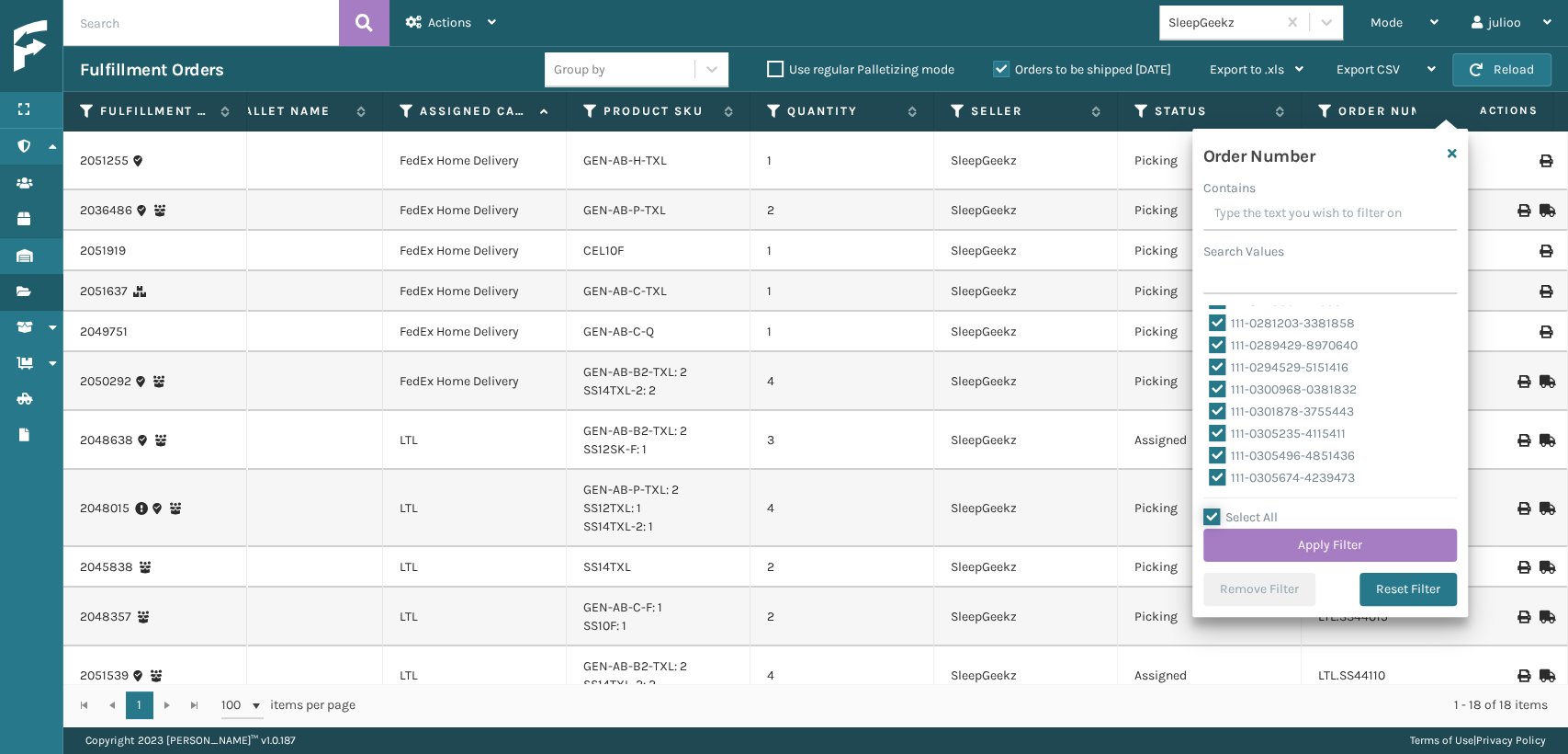
checkbox input "true"
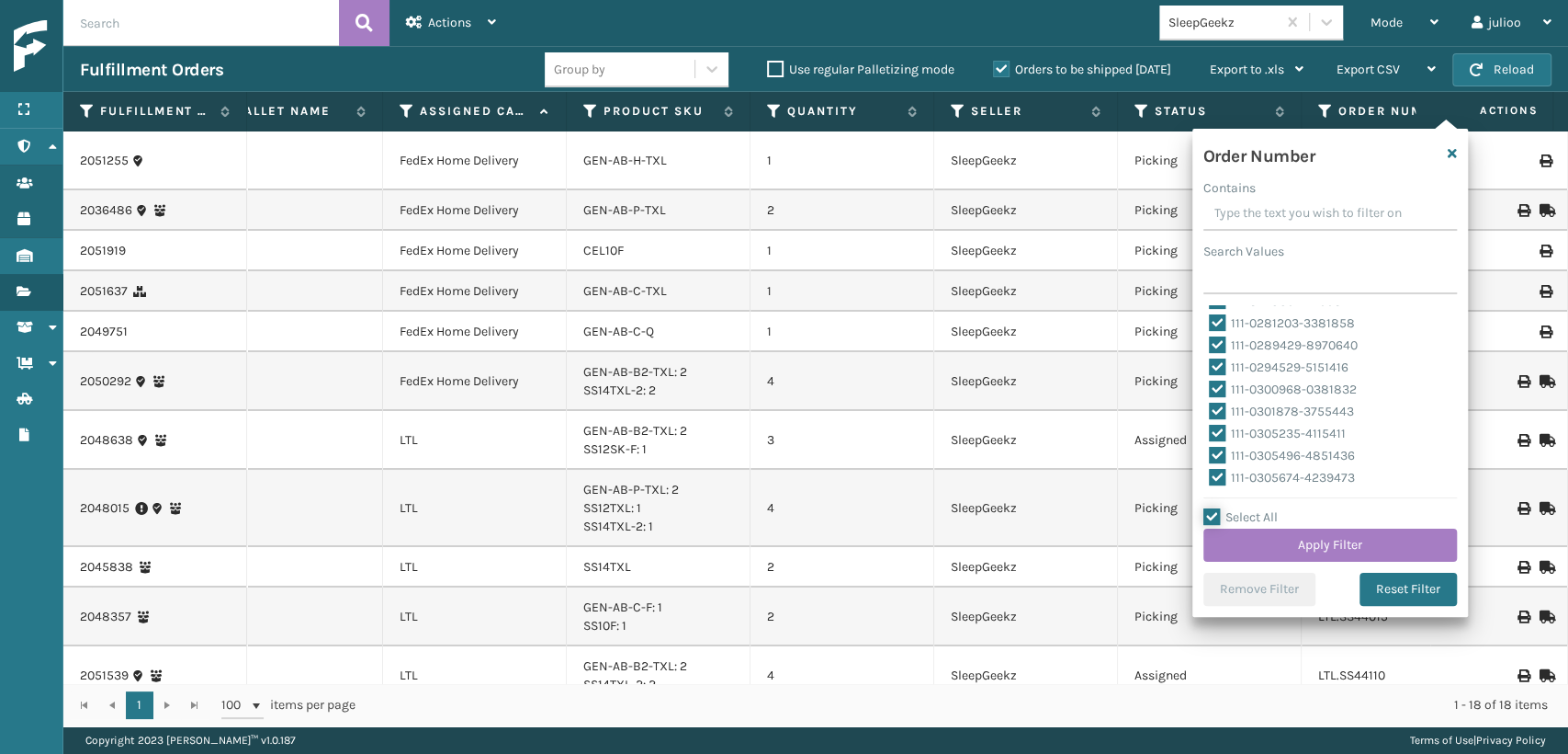
checkbox input "true"
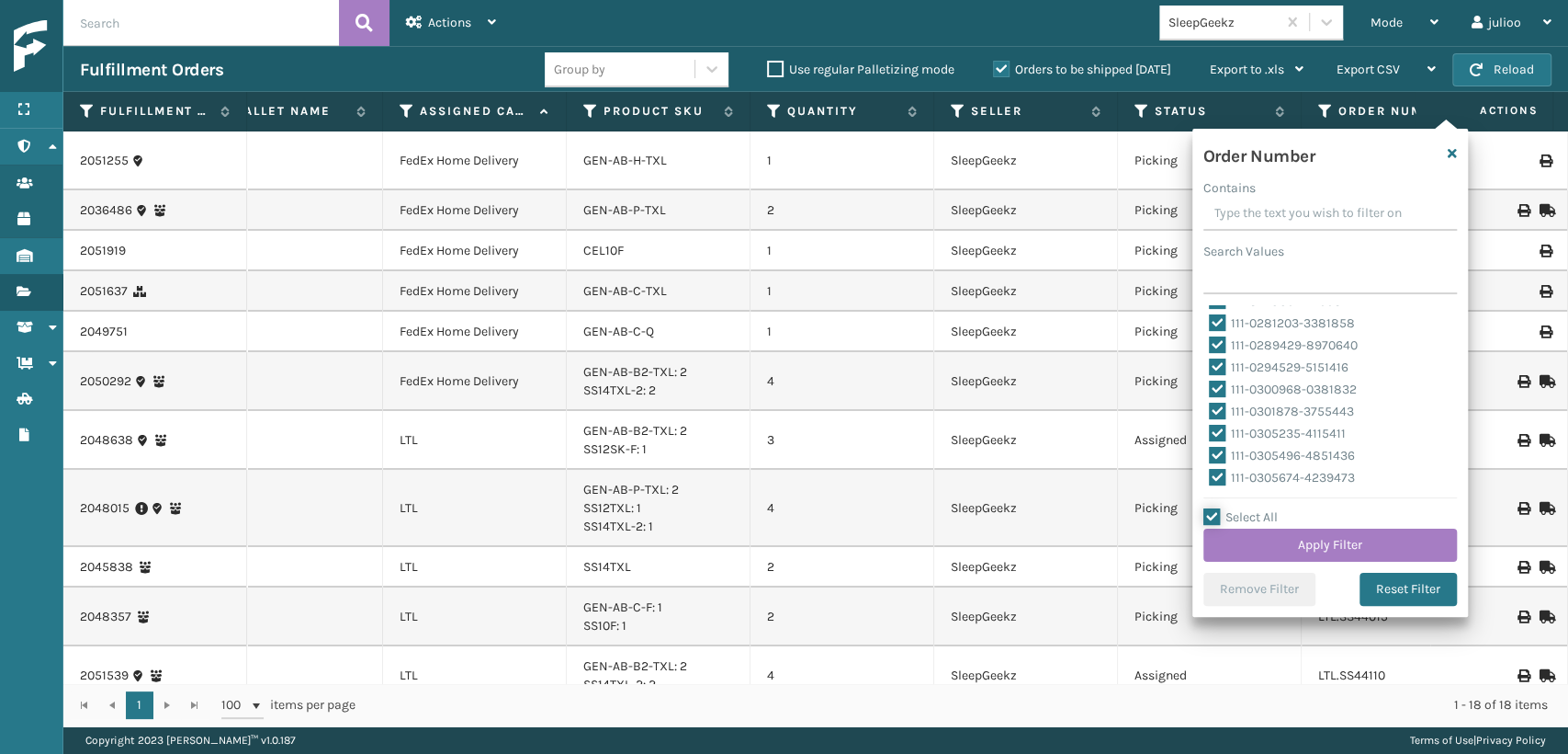
checkbox input "true"
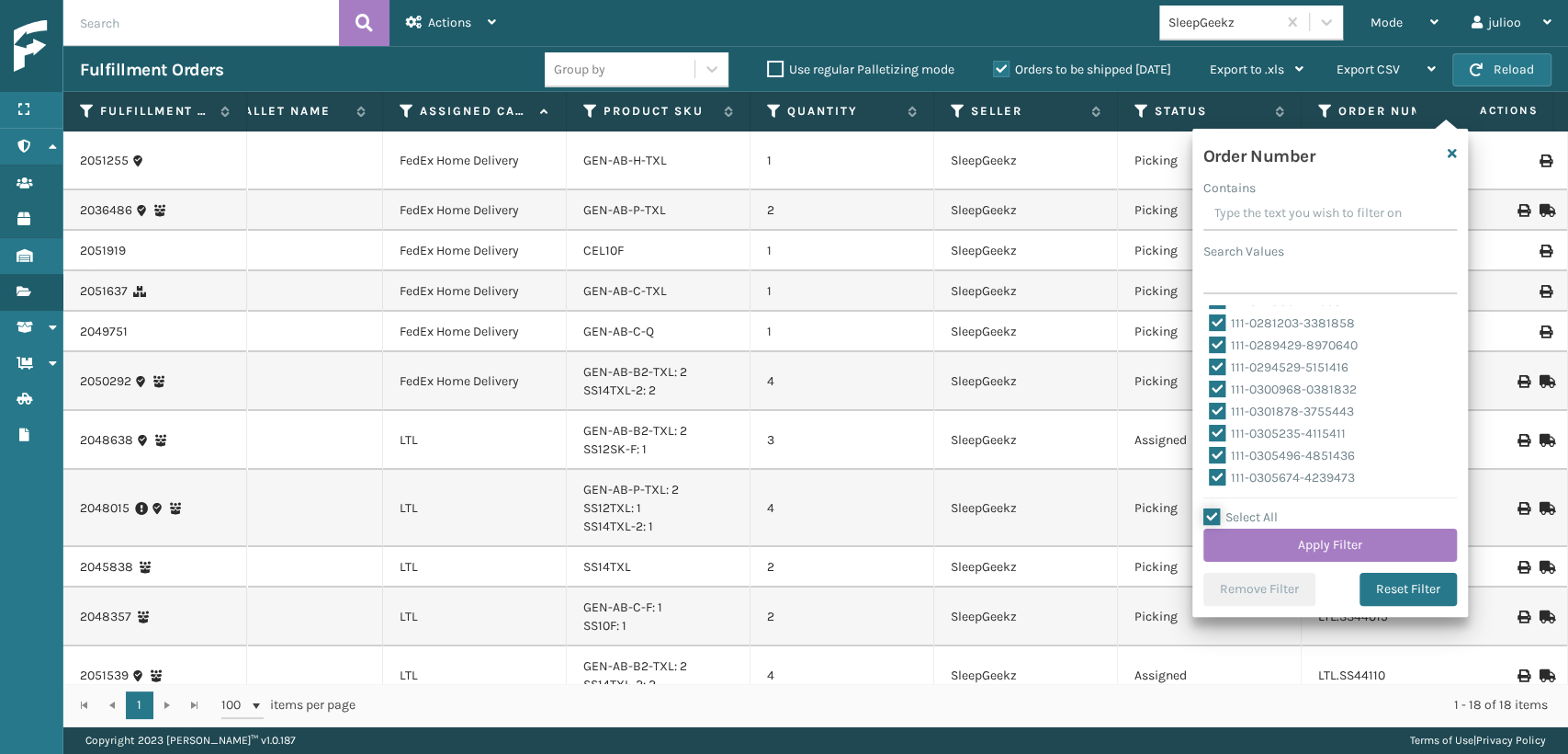
checkbox input "true"
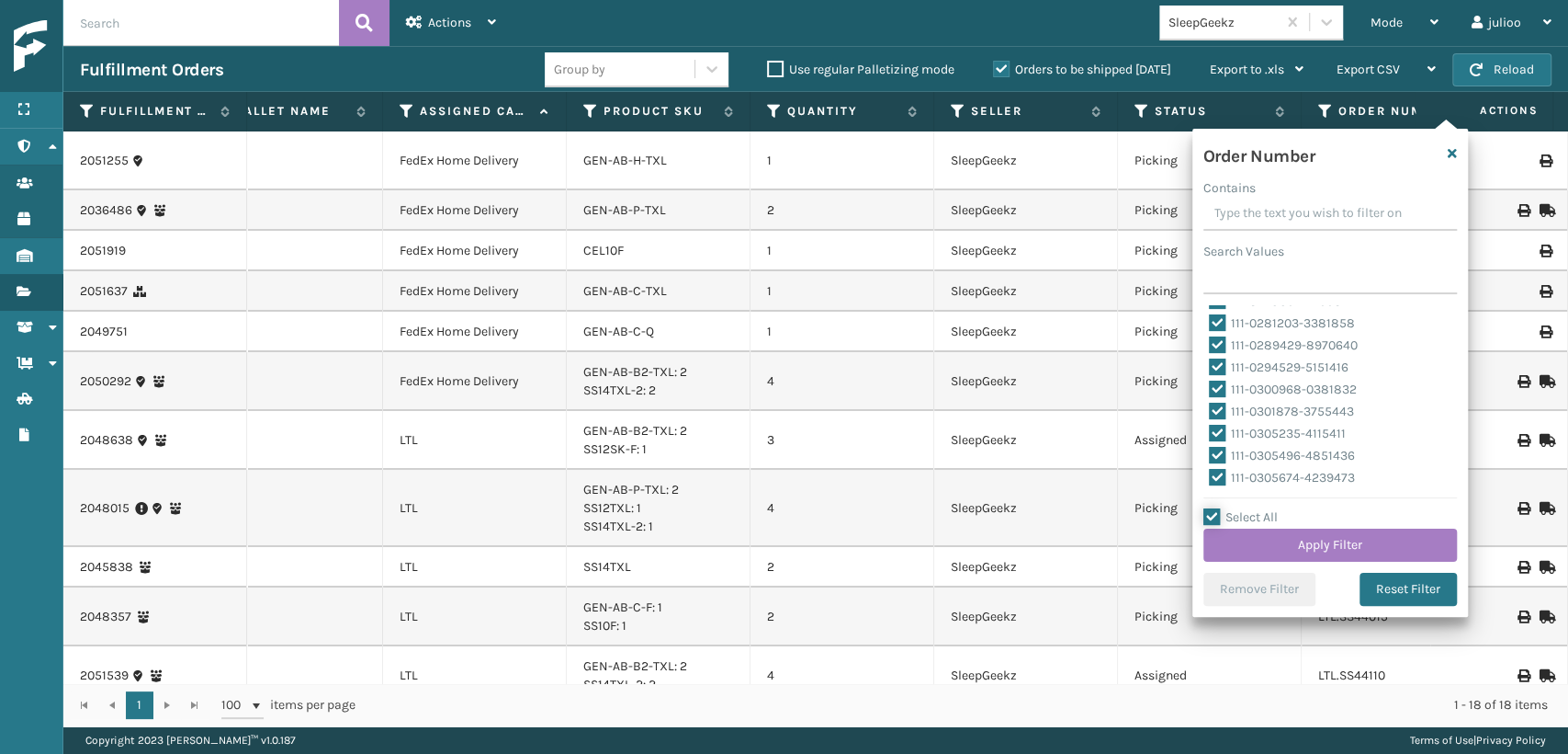
checkbox input "true"
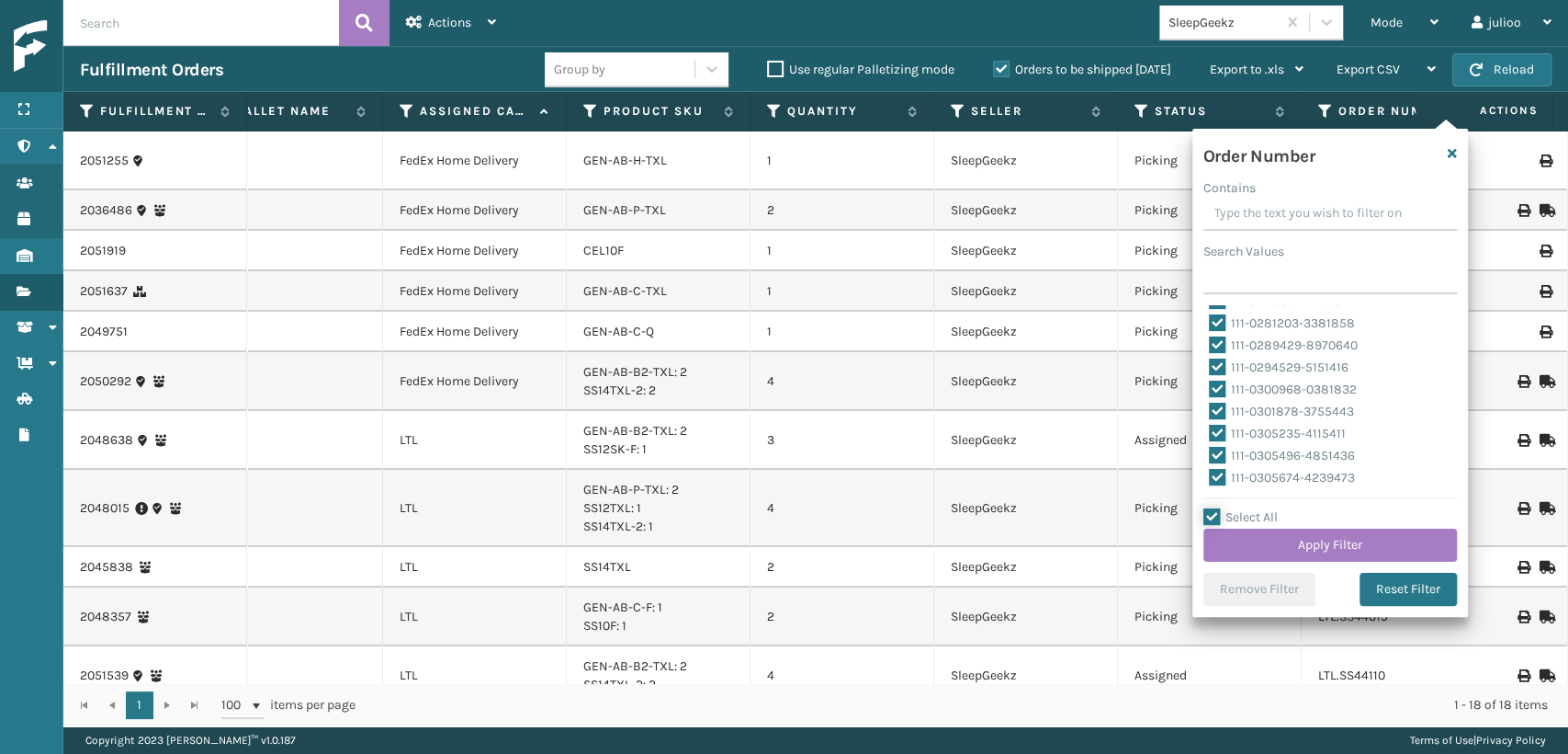
checkbox input "true"
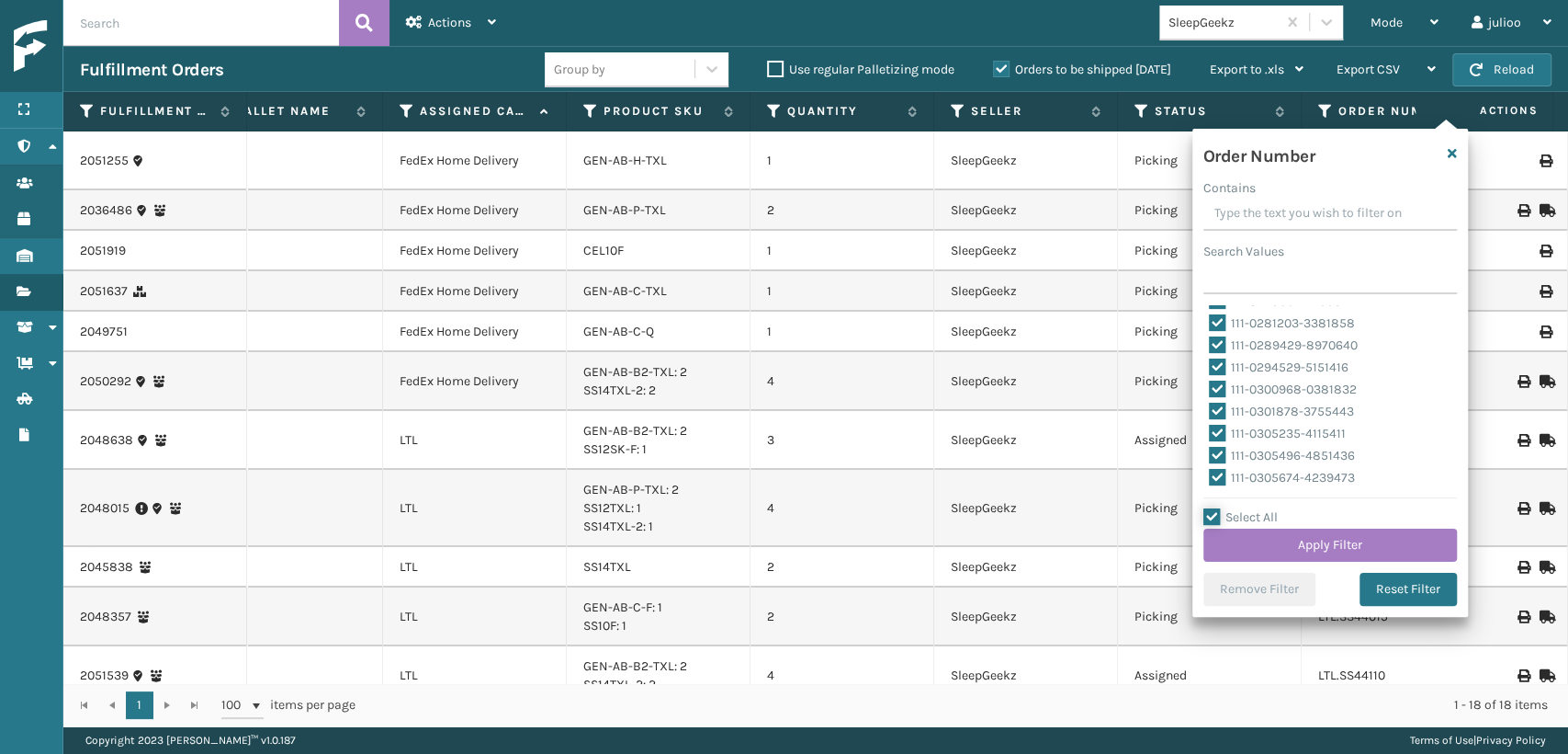
checkbox input "true"
click at [1213, 520] on label "Select All" at bounding box center [1241, 517] width 75 height 16
click at [1213, 509] on input "Select All" at bounding box center [1342, 508] width 275 height 2
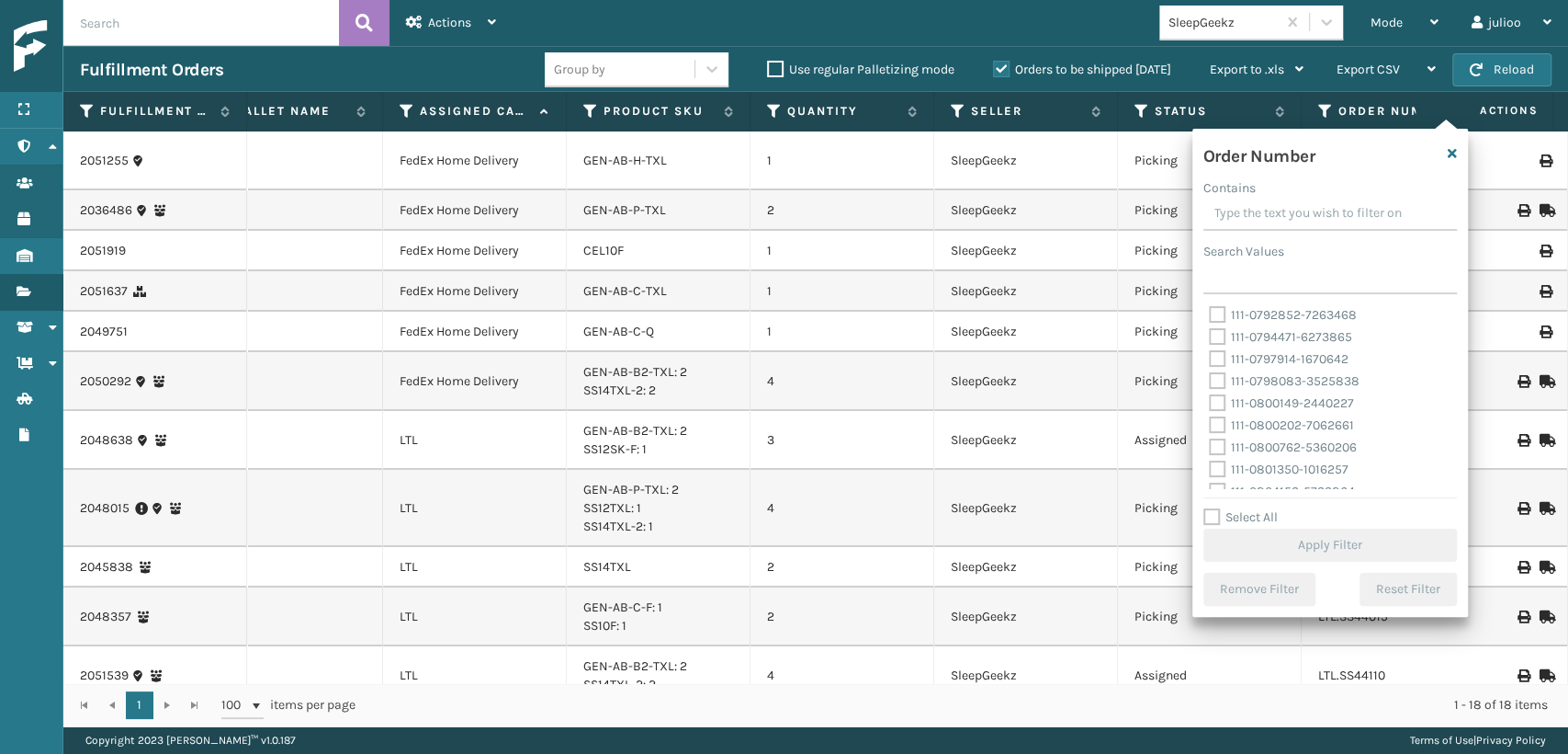
click at [1209, 513] on label "Select All" at bounding box center [1241, 517] width 75 height 16
click at [1209, 509] on input "Select All" at bounding box center [1342, 508] width 275 height 2
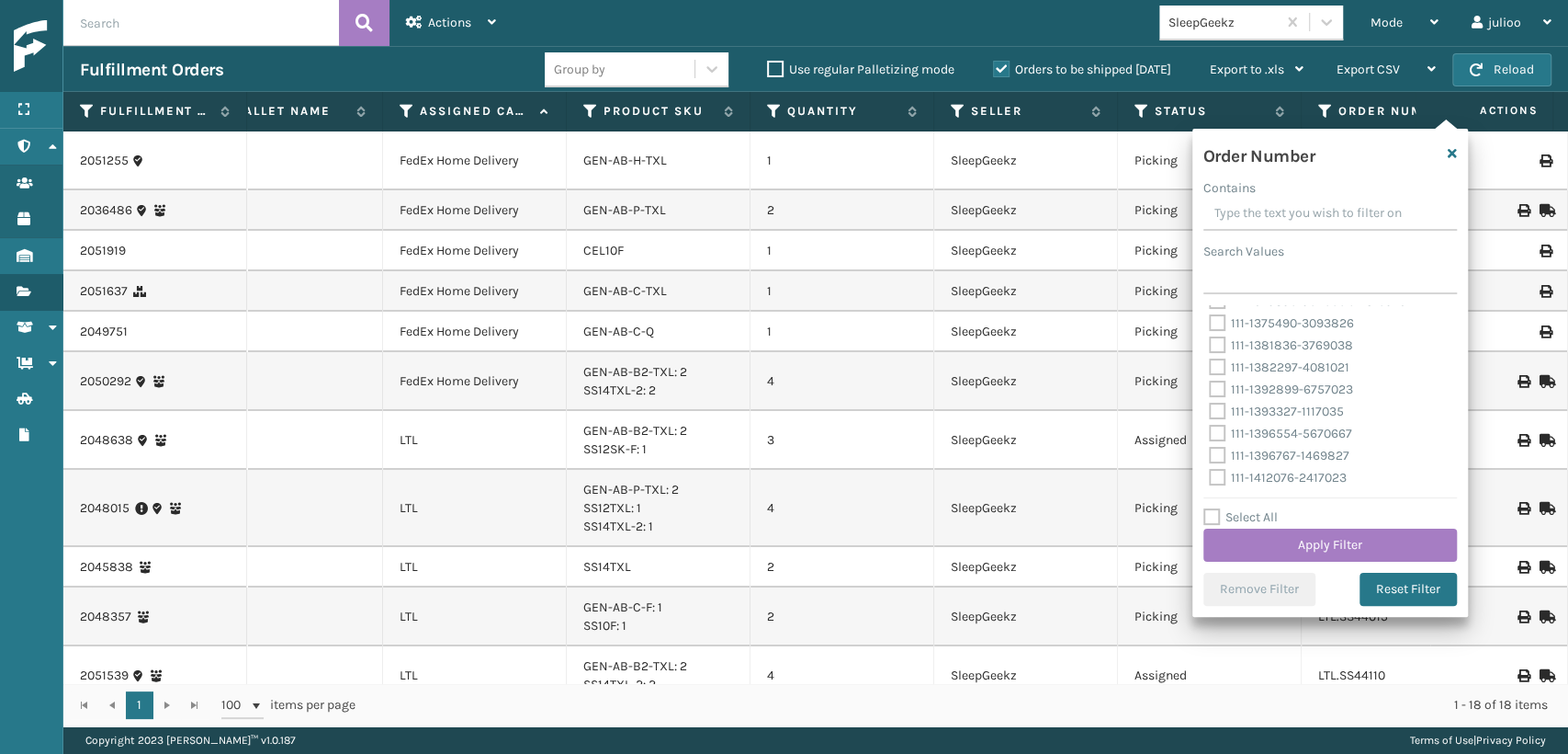
drag, startPoint x: 1349, startPoint y: 433, endPoint x: 1326, endPoint y: 440, distance: 24.0
click at [1199, 516] on div "Order Number Contains Search Values 108921951726697.12745931 108922676928460.12…" at bounding box center [1330, 372] width 275 height 488
click at [1453, 155] on icon "button" at bounding box center [1453, 154] width 9 height 13
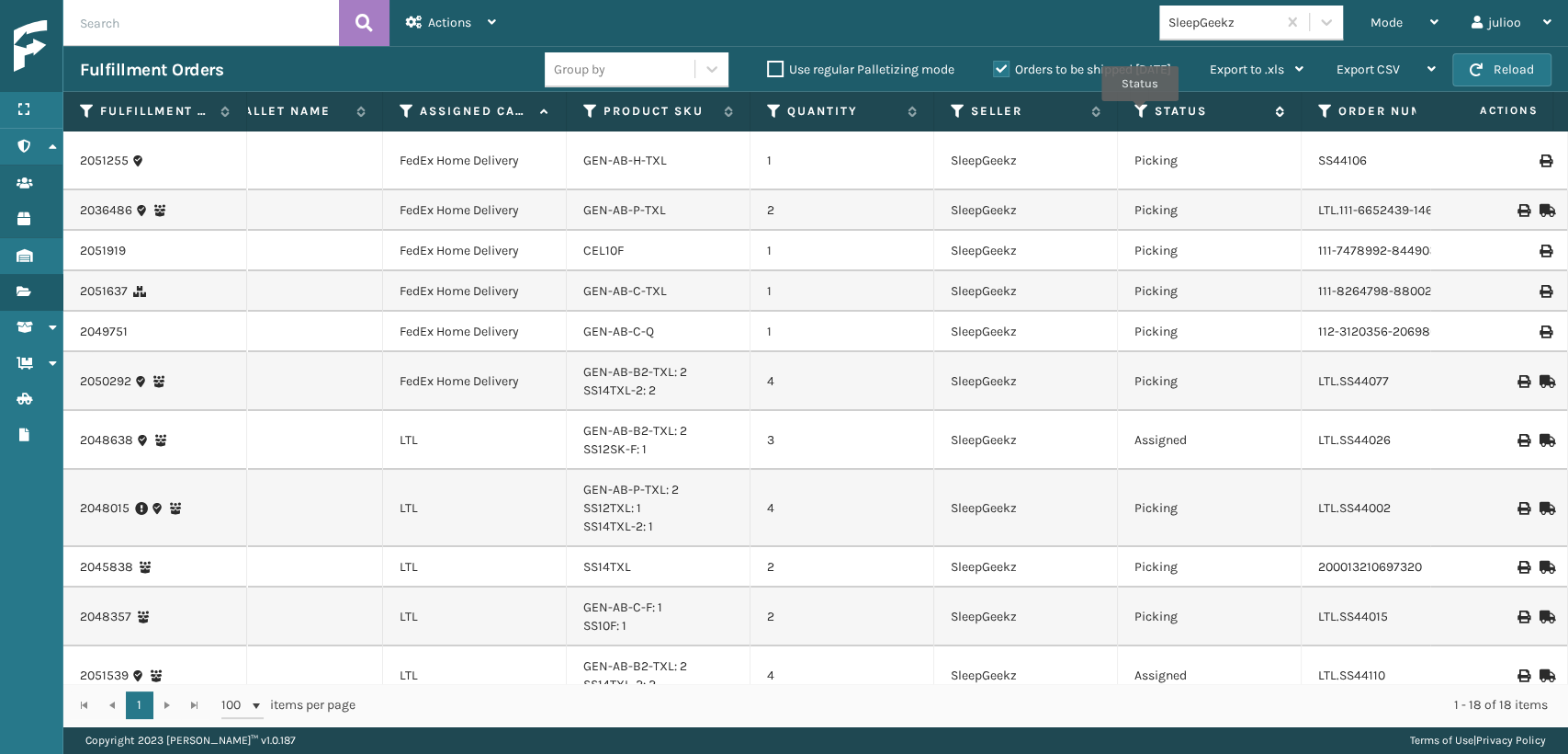
click at [1141, 114] on icon at bounding box center [1143, 111] width 15 height 17
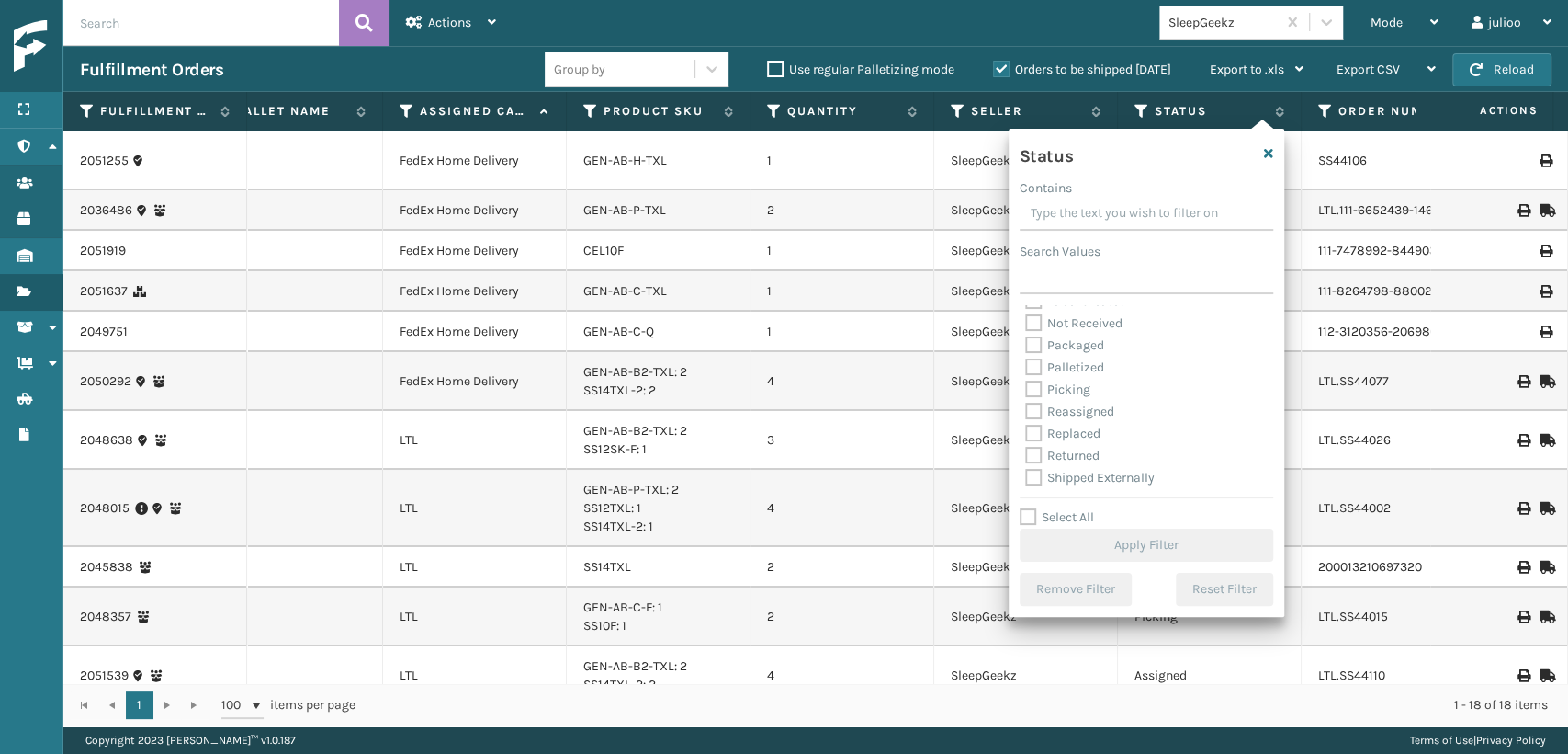
click at [1026, 390] on label "Picking" at bounding box center [1058, 389] width 65 height 16
click at [1026, 390] on input "Picking" at bounding box center [1026, 384] width 1 height 12
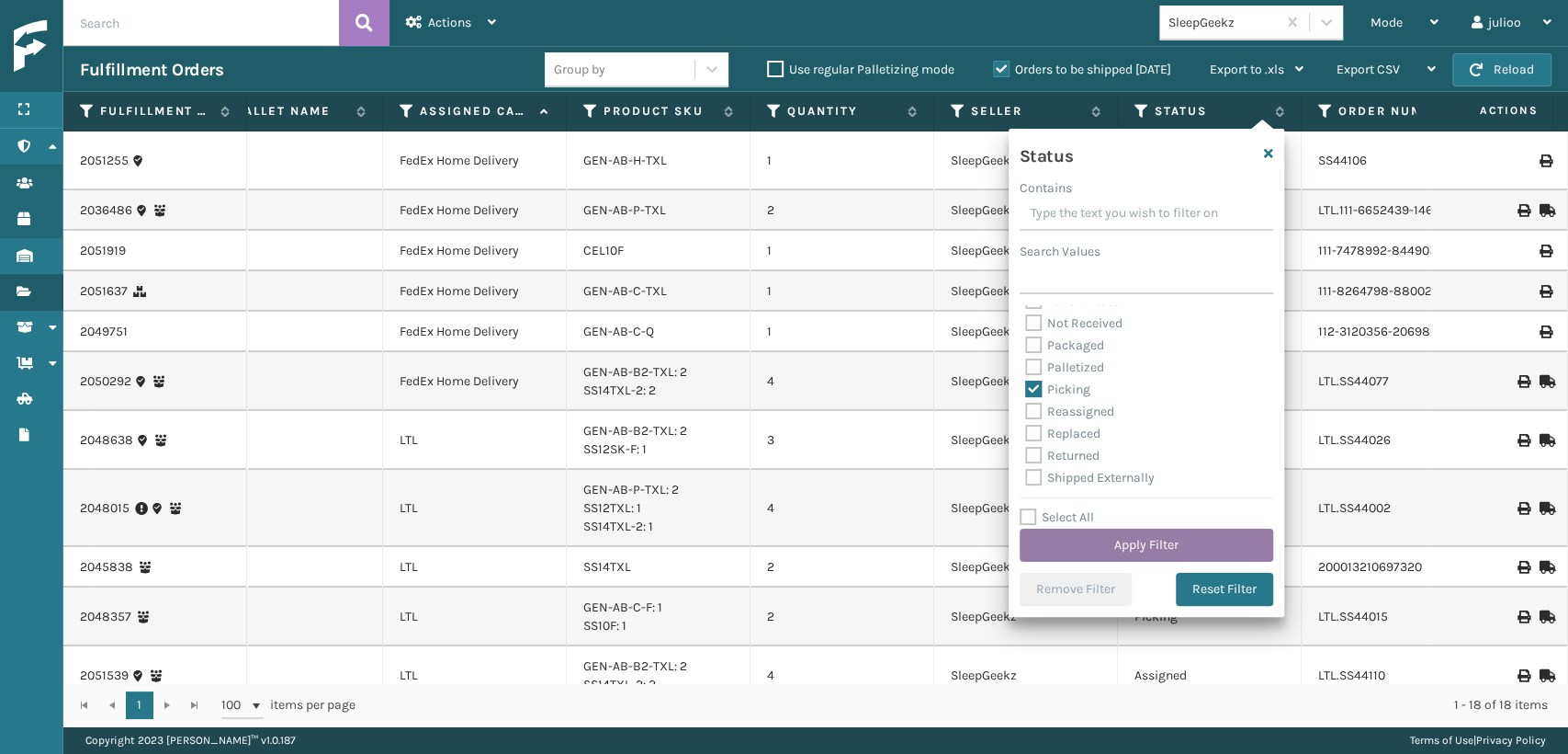
click at [1134, 545] on button "Apply Filter" at bounding box center [1146, 545] width 254 height 33
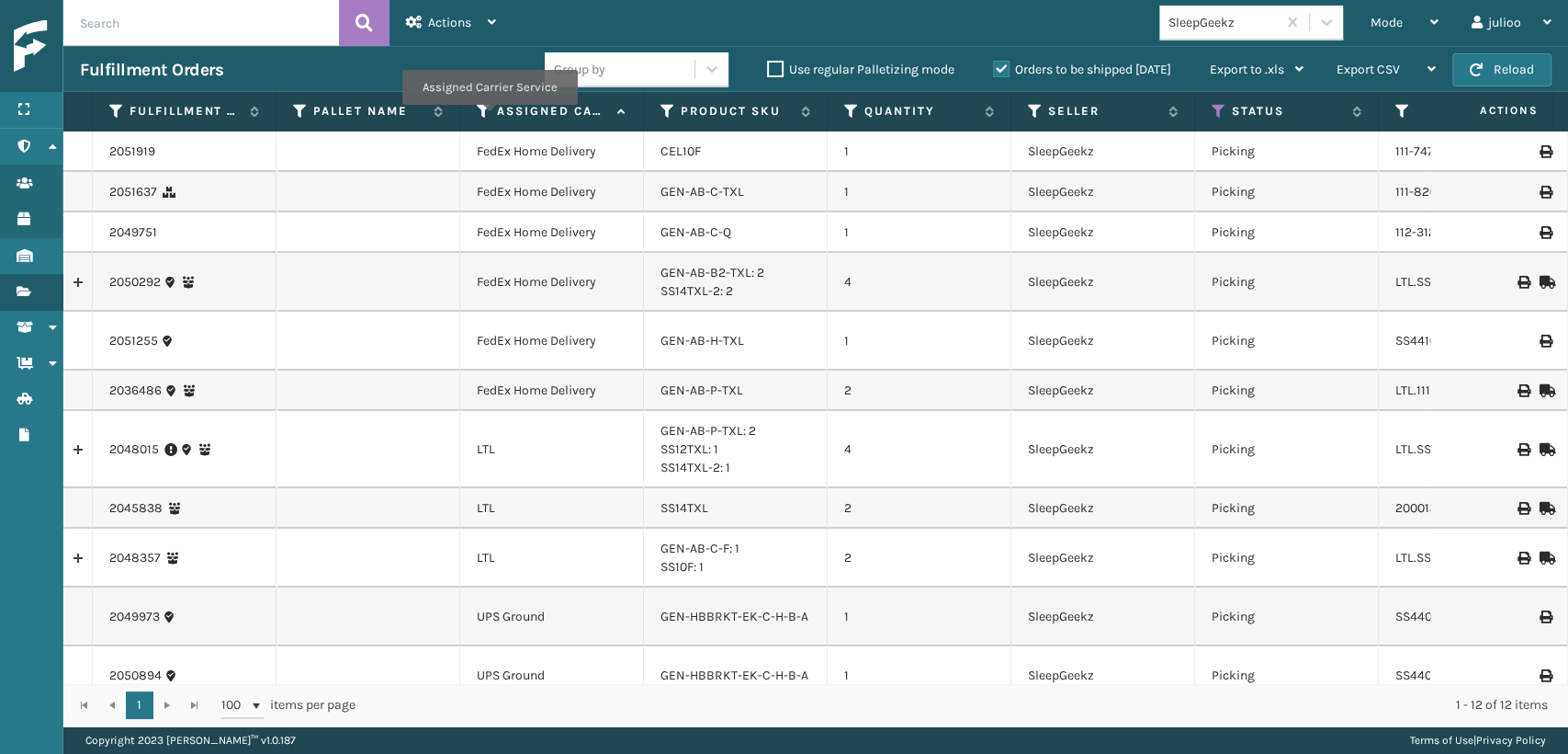
click at [491, 116] on icon at bounding box center [484, 111] width 15 height 17
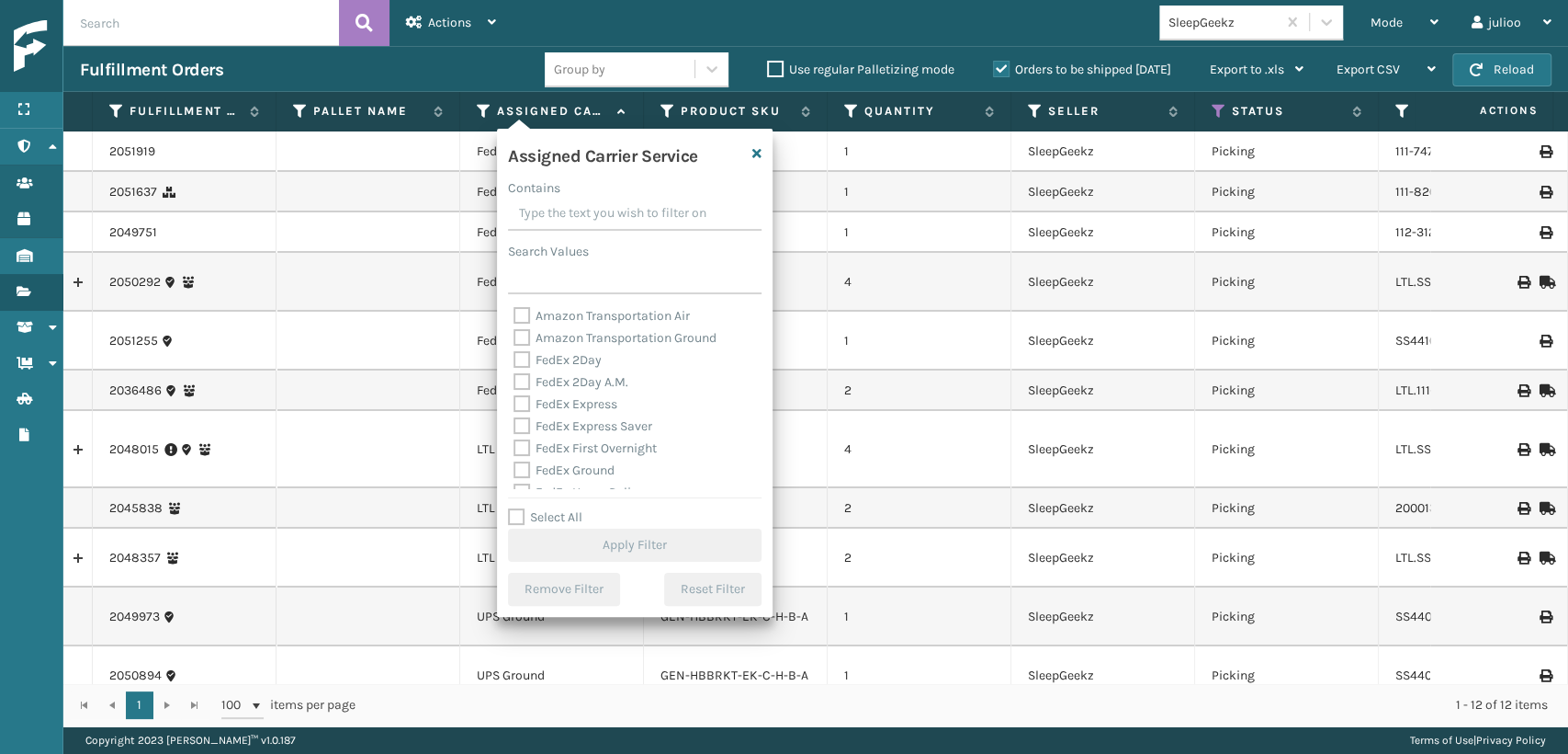
click at [522, 356] on label "FedEx 2Day" at bounding box center [557, 360] width 88 height 16
click at [514, 356] on input "FedEx 2Day" at bounding box center [513, 355] width 1 height 12
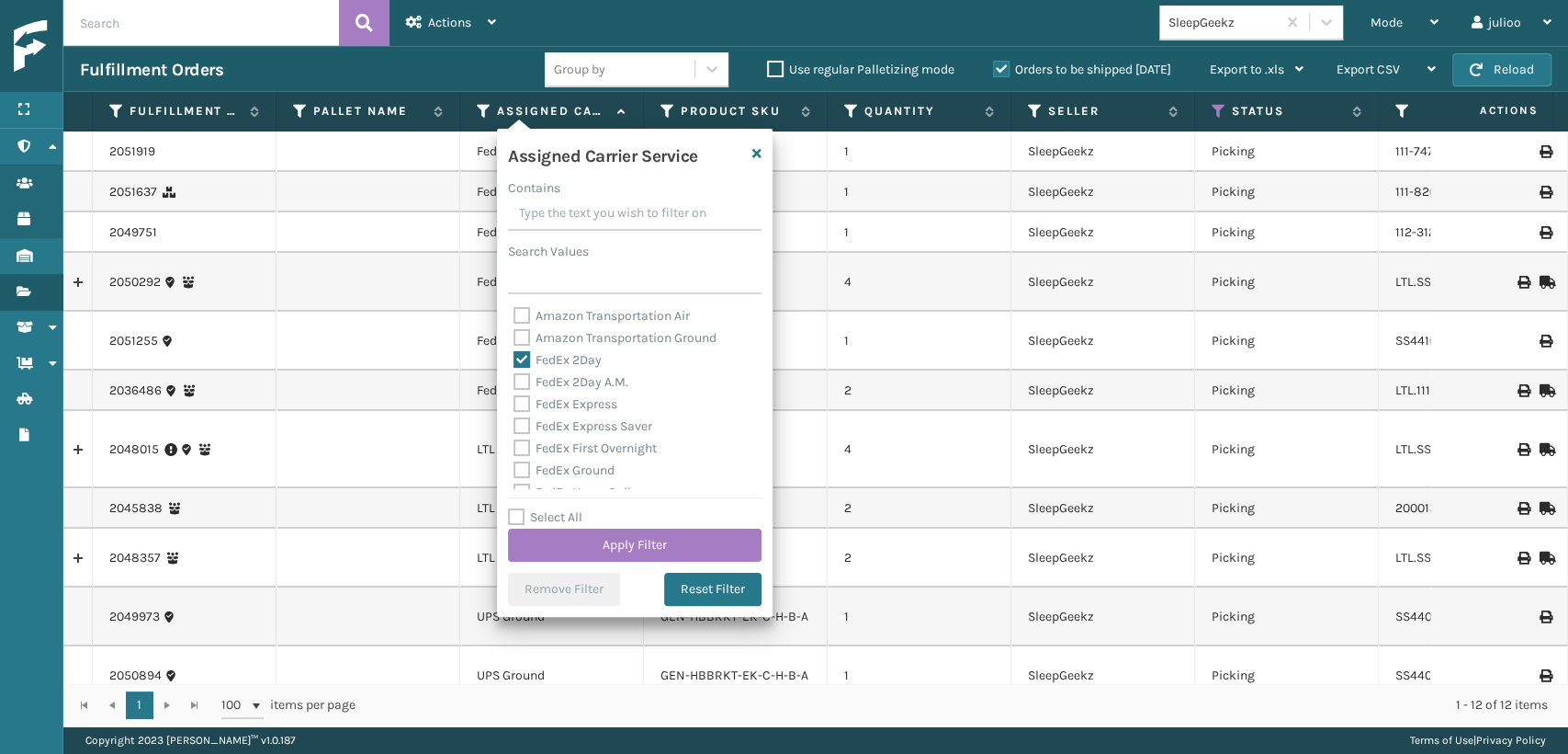
drag, startPoint x: 522, startPoint y: 384, endPoint x: 522, endPoint y: 402, distance: 18.0
click at [522, 386] on label "FedEx 2Day A.M." at bounding box center [571, 381] width 115 height 16
click at [514, 383] on input "FedEx 2Day A.M." at bounding box center [513, 377] width 1 height 12
click at [522, 406] on label "FedEx Express" at bounding box center [565, 404] width 104 height 16
click at [514, 405] on input "FedEx Express" at bounding box center [513, 399] width 1 height 12
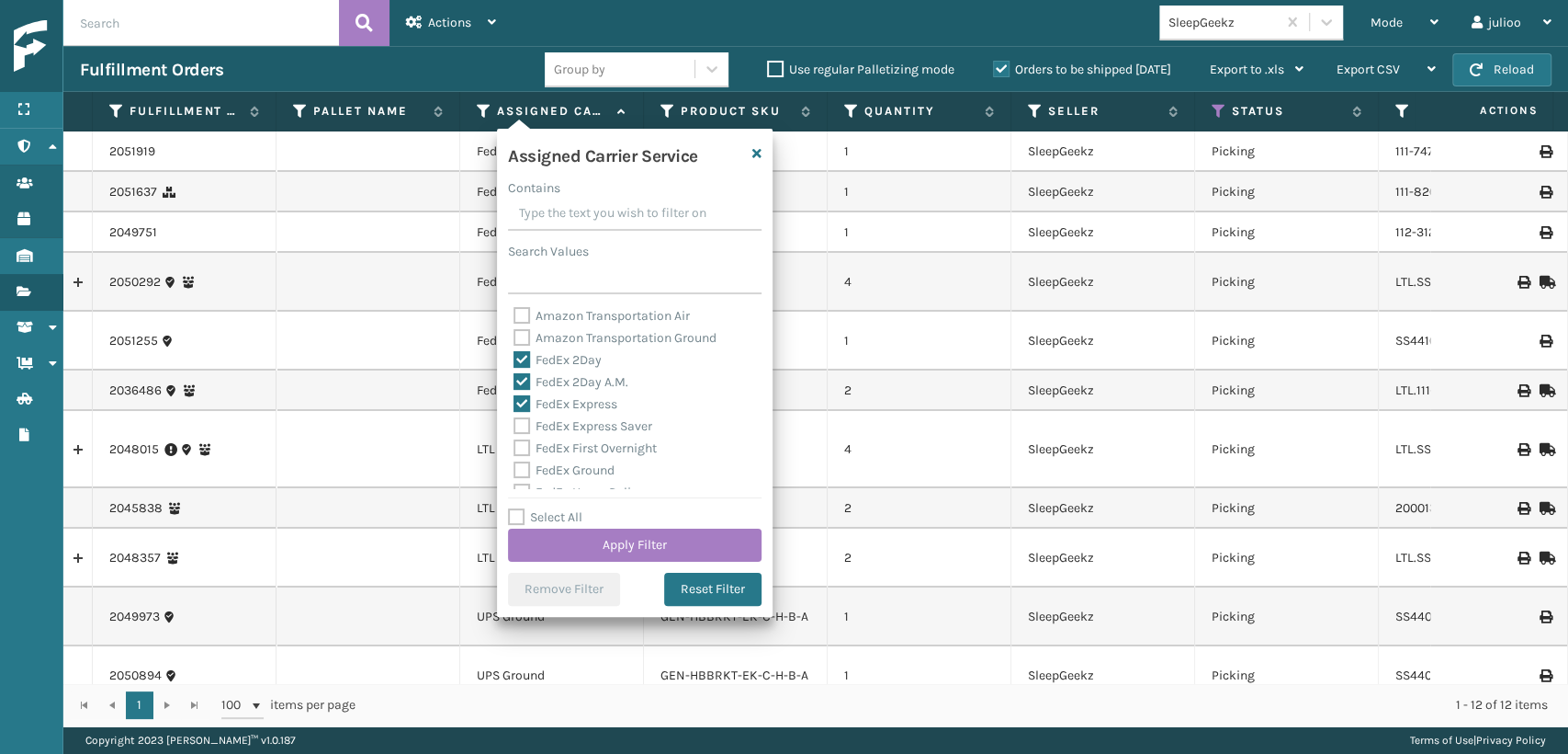
click at [522, 428] on label "FedEx Express Saver" at bounding box center [582, 426] width 139 height 16
click at [514, 427] on input "FedEx Express Saver" at bounding box center [513, 421] width 1 height 12
drag, startPoint x: 522, startPoint y: 450, endPoint x: 522, endPoint y: 466, distance: 16.0
click at [522, 459] on div "Amazon Transportation Air Amazon Transportation Ground FedEx 2Day FedEx 2Day A.…" at bounding box center [635, 396] width 254 height 184
click at [518, 473] on label "FedEx Ground" at bounding box center [563, 470] width 101 height 16
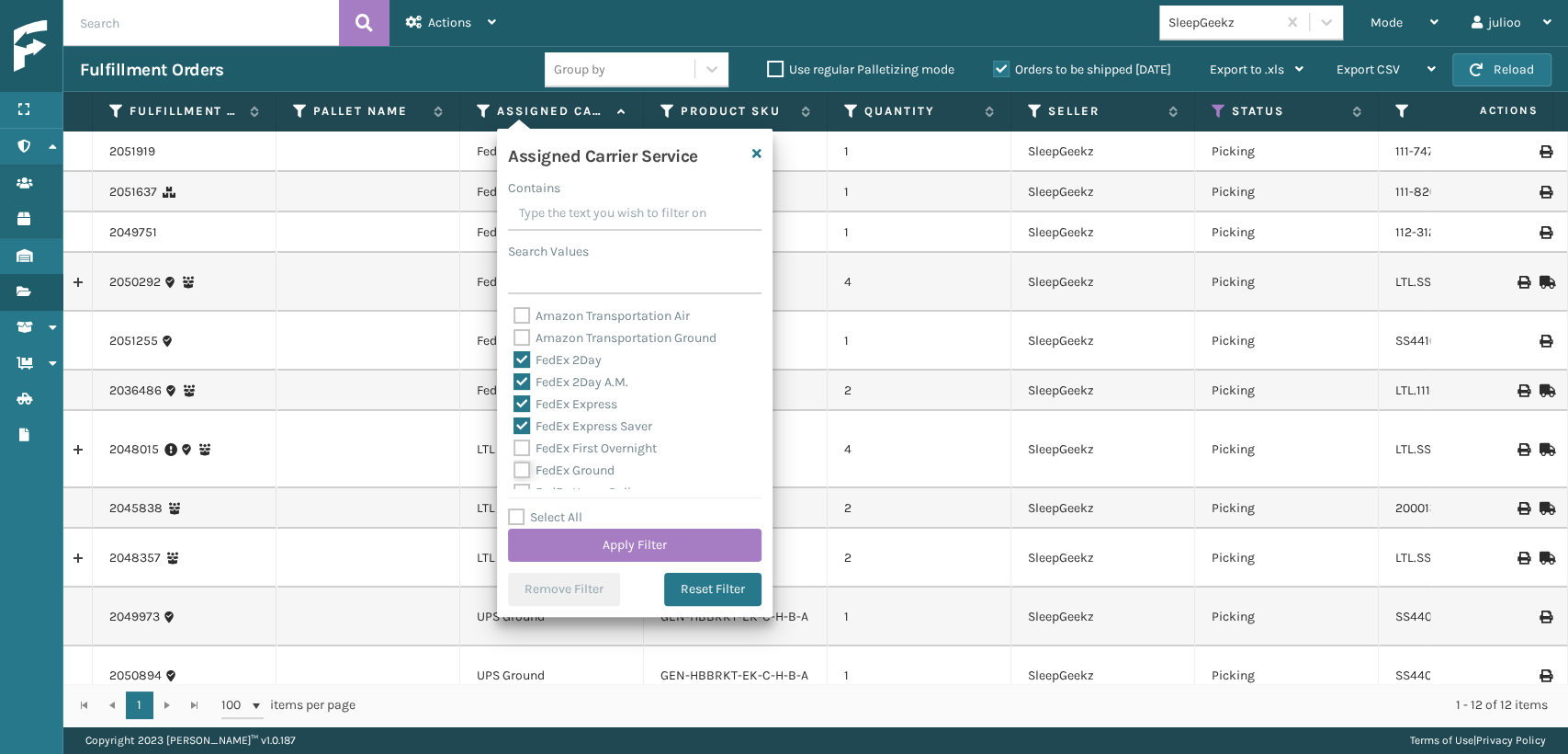
click at [514, 472] on input "FedEx Ground" at bounding box center [513, 465] width 1 height 12
click at [518, 440] on label "FedEx First Overnight" at bounding box center [585, 447] width 143 height 16
click at [514, 440] on input "FedEx First Overnight" at bounding box center [513, 444] width 1 height 12
click at [524, 384] on label "FedEx Home Delivery" at bounding box center [584, 390] width 142 height 16
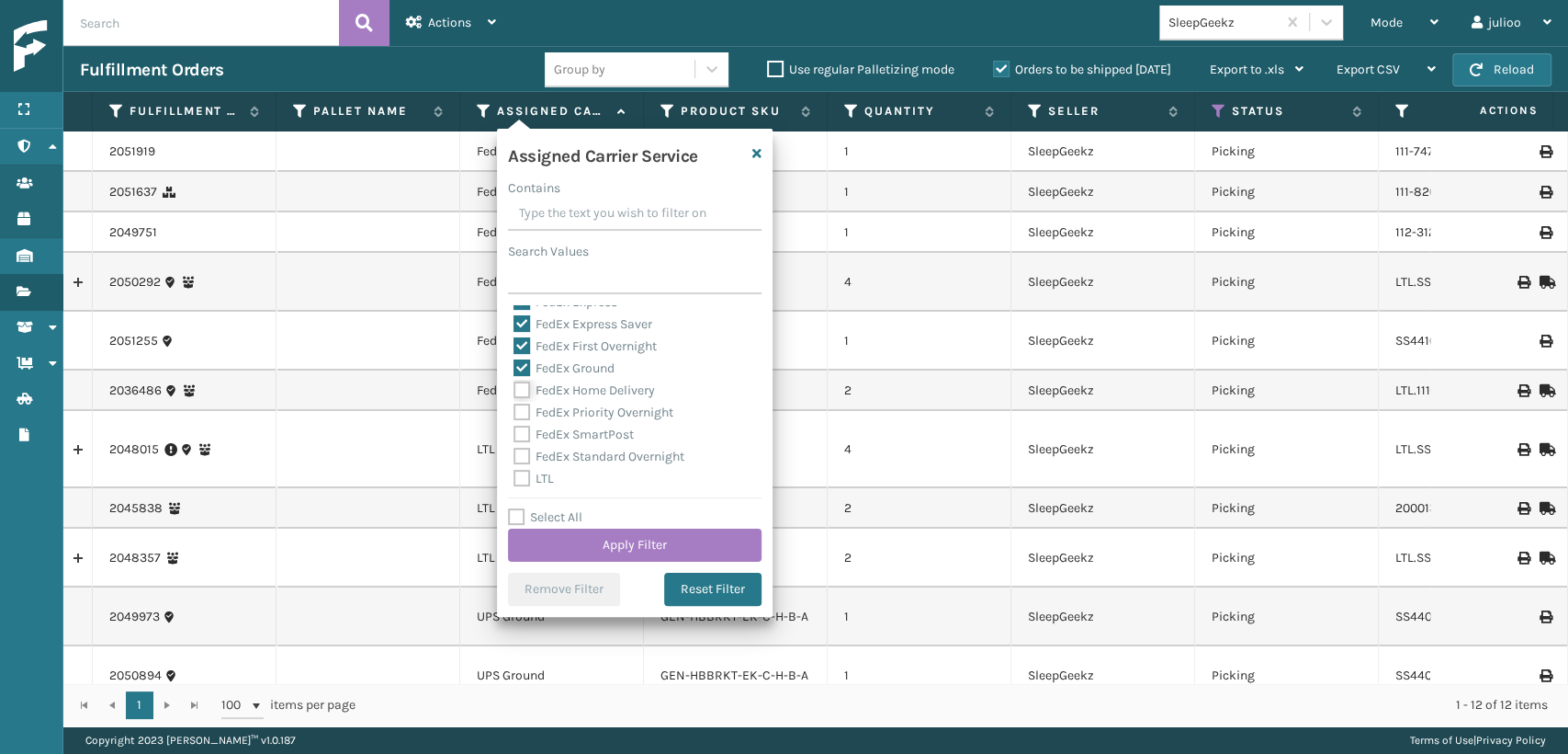
click at [514, 384] on input "FedEx Home Delivery" at bounding box center [513, 385] width 1 height 12
click at [522, 420] on label "FedEx Priority Overnight" at bounding box center [592, 412] width 159 height 16
click at [514, 413] on input "FedEx Priority Overnight" at bounding box center [513, 408] width 1 height 12
click at [520, 441] on label "FedEx SmartPost" at bounding box center [574, 434] width 121 height 16
click at [514, 436] on input "FedEx SmartPost" at bounding box center [513, 429] width 1 height 12
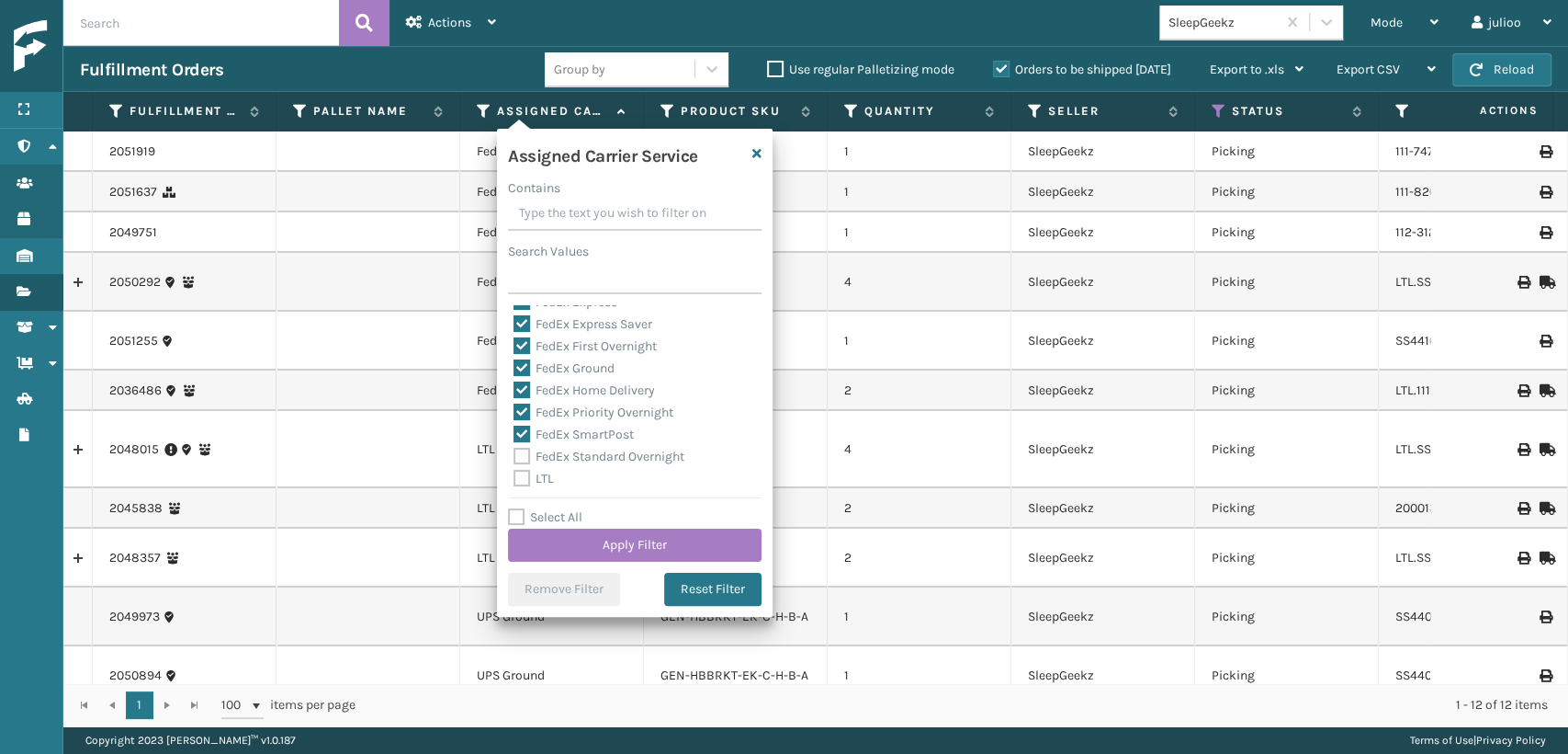
click at [520, 462] on label "FedEx Standard Overnight" at bounding box center [598, 456] width 171 height 16
click at [514, 458] on input "FedEx Standard Overnight" at bounding box center [513, 451] width 1 height 12
click at [593, 534] on button "Apply Filter" at bounding box center [635, 545] width 254 height 33
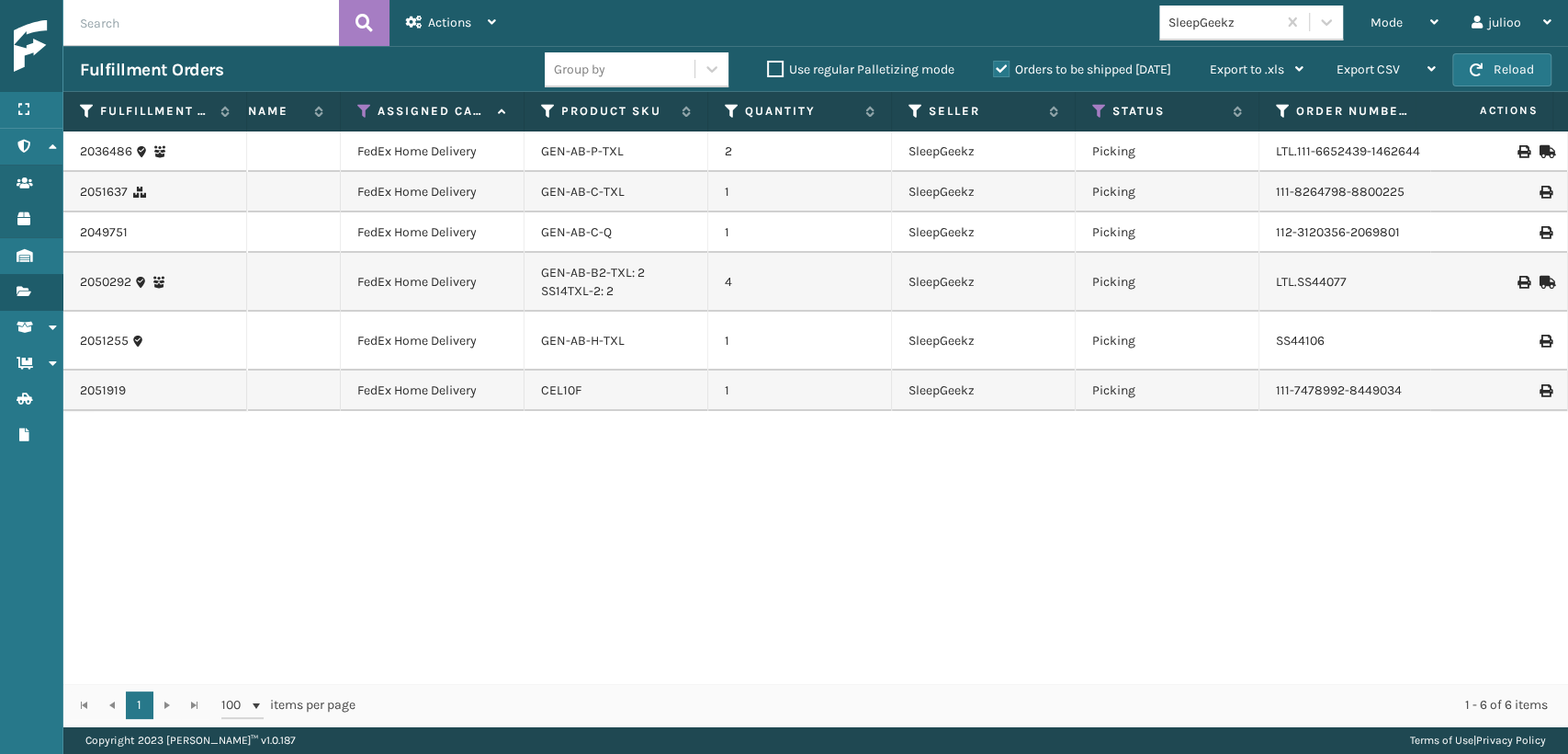
scroll to position [0, 142]
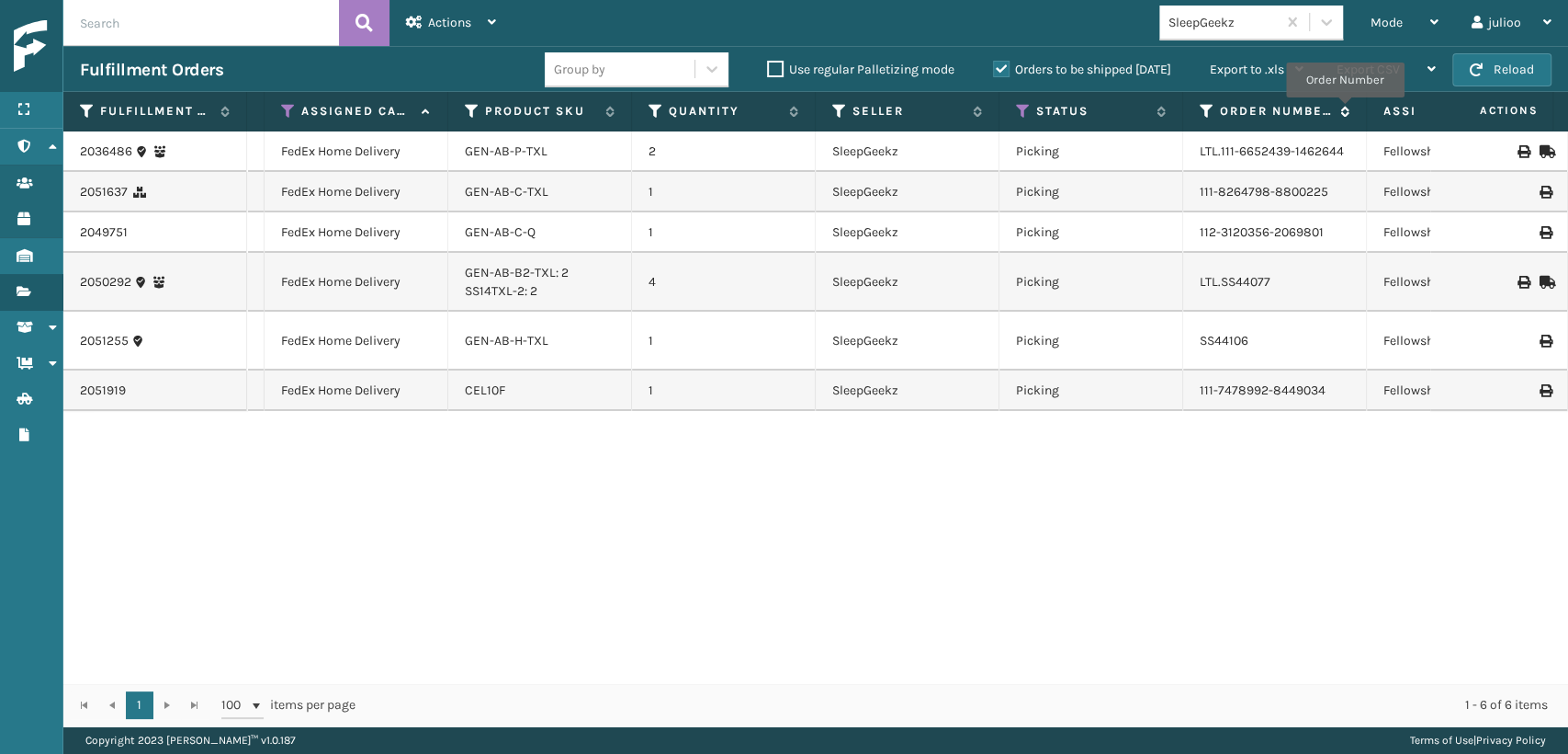
click at [1345, 110] on icon at bounding box center [1343, 111] width 15 height 11
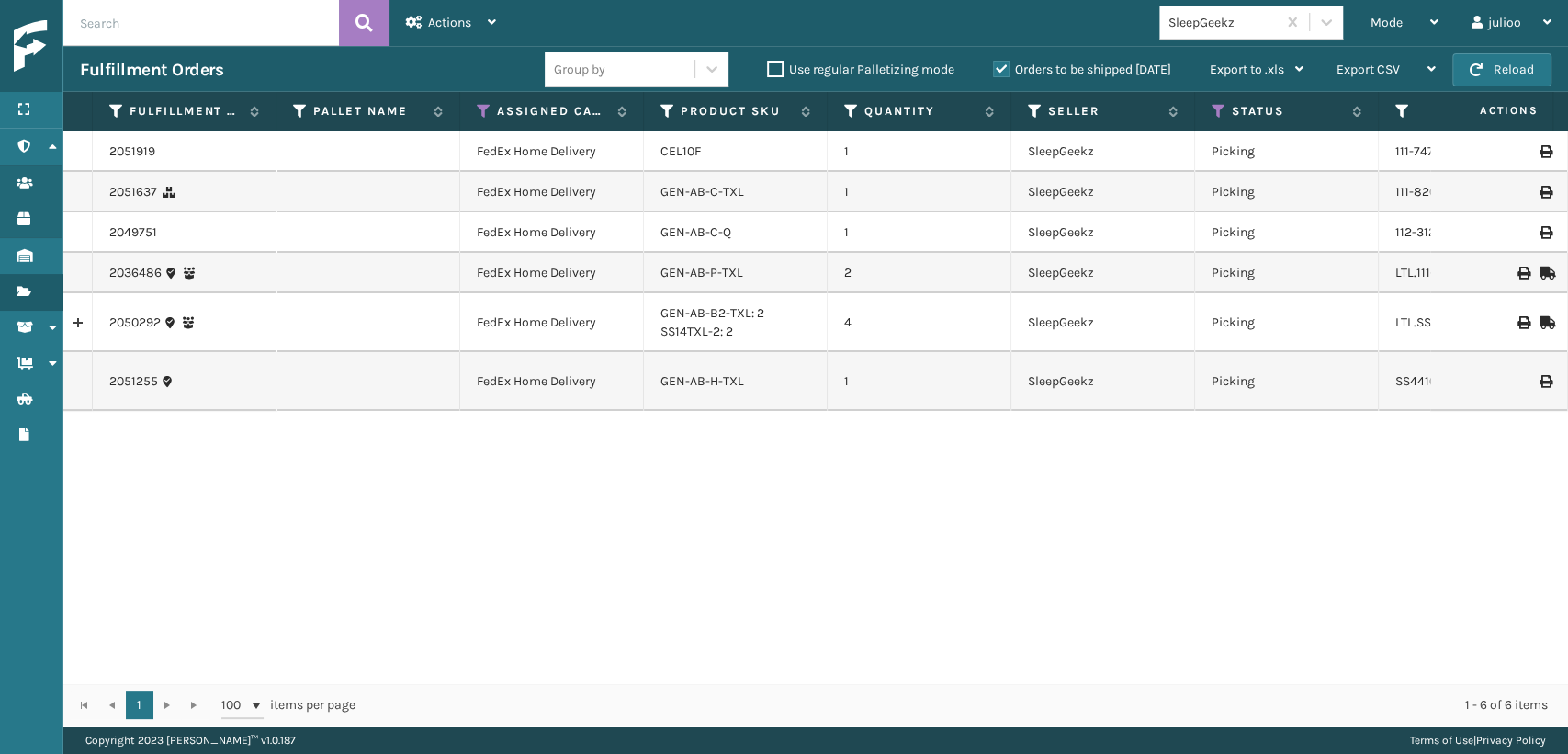
scroll to position [0, 51]
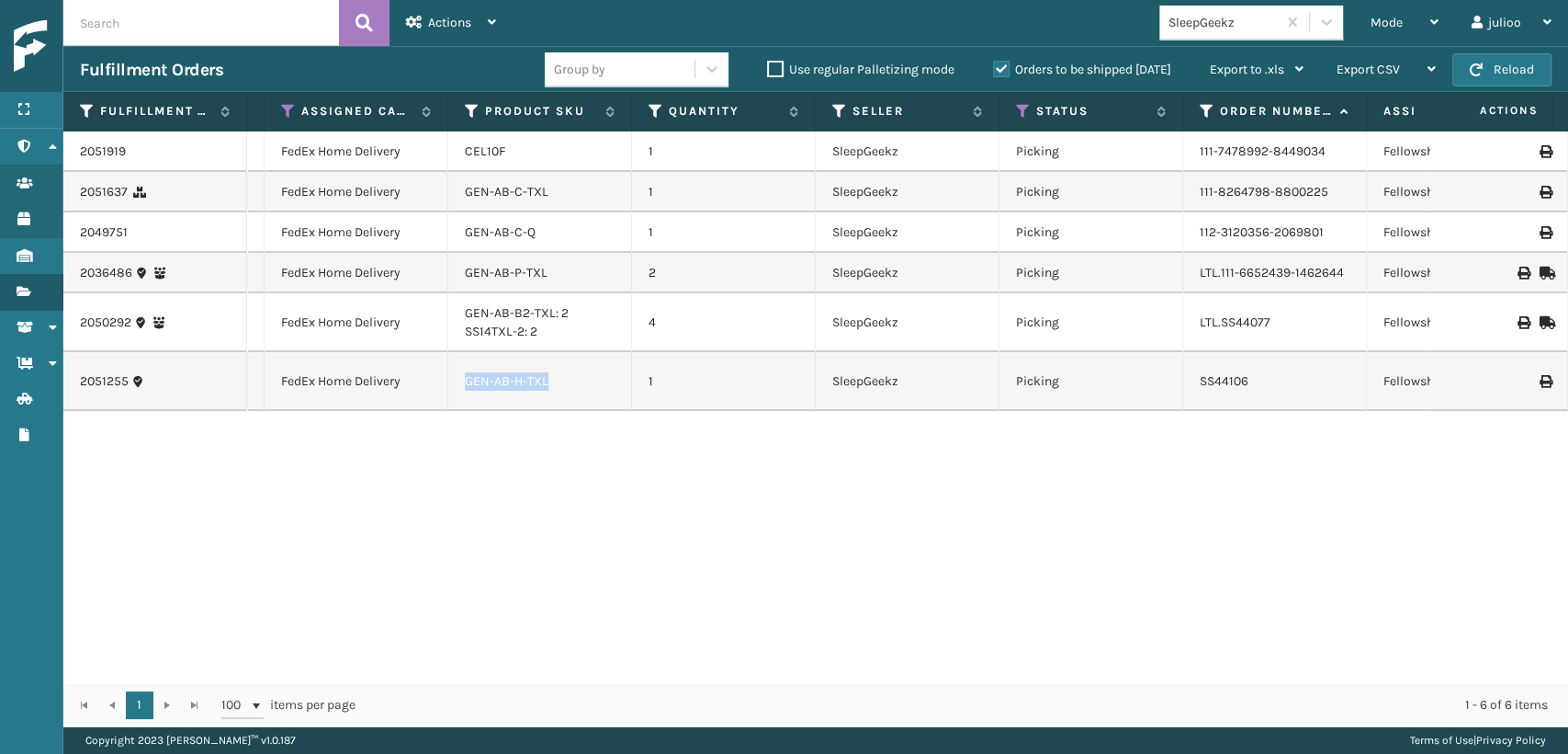
drag, startPoint x: 558, startPoint y: 384, endPoint x: 462, endPoint y: 385, distance: 96.0
click at [462, 385] on td "GEN-AB-H-TXL" at bounding box center [540, 381] width 184 height 59
drag, startPoint x: 468, startPoint y: 244, endPoint x: 424, endPoint y: 238, distance: 44.4
click at [424, 238] on tr "2049751 FedEx Home Delivery GEN-AB-C-Q 1 SleepGeekz Picking 112-3120356-2069801…" at bounding box center [1054, 232] width 2373 height 41
drag, startPoint x: 560, startPoint y: 187, endPoint x: 434, endPoint y: 198, distance: 126.5
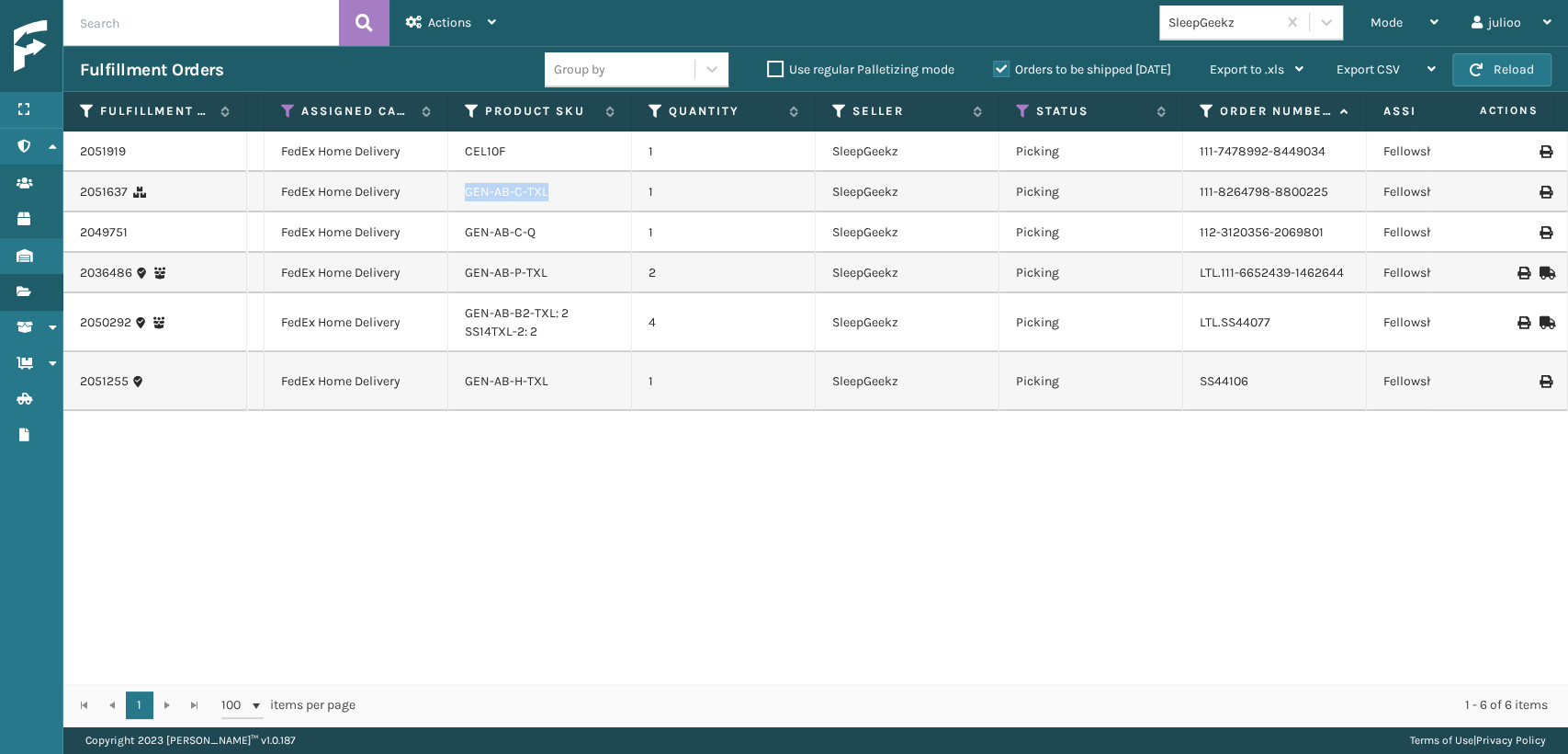
click at [434, 198] on tr "2051637 FedEx Home Delivery GEN-AB-C-TXL 1 SleepGeekz Picking 111-8264798-88002…" at bounding box center [1054, 192] width 2373 height 41
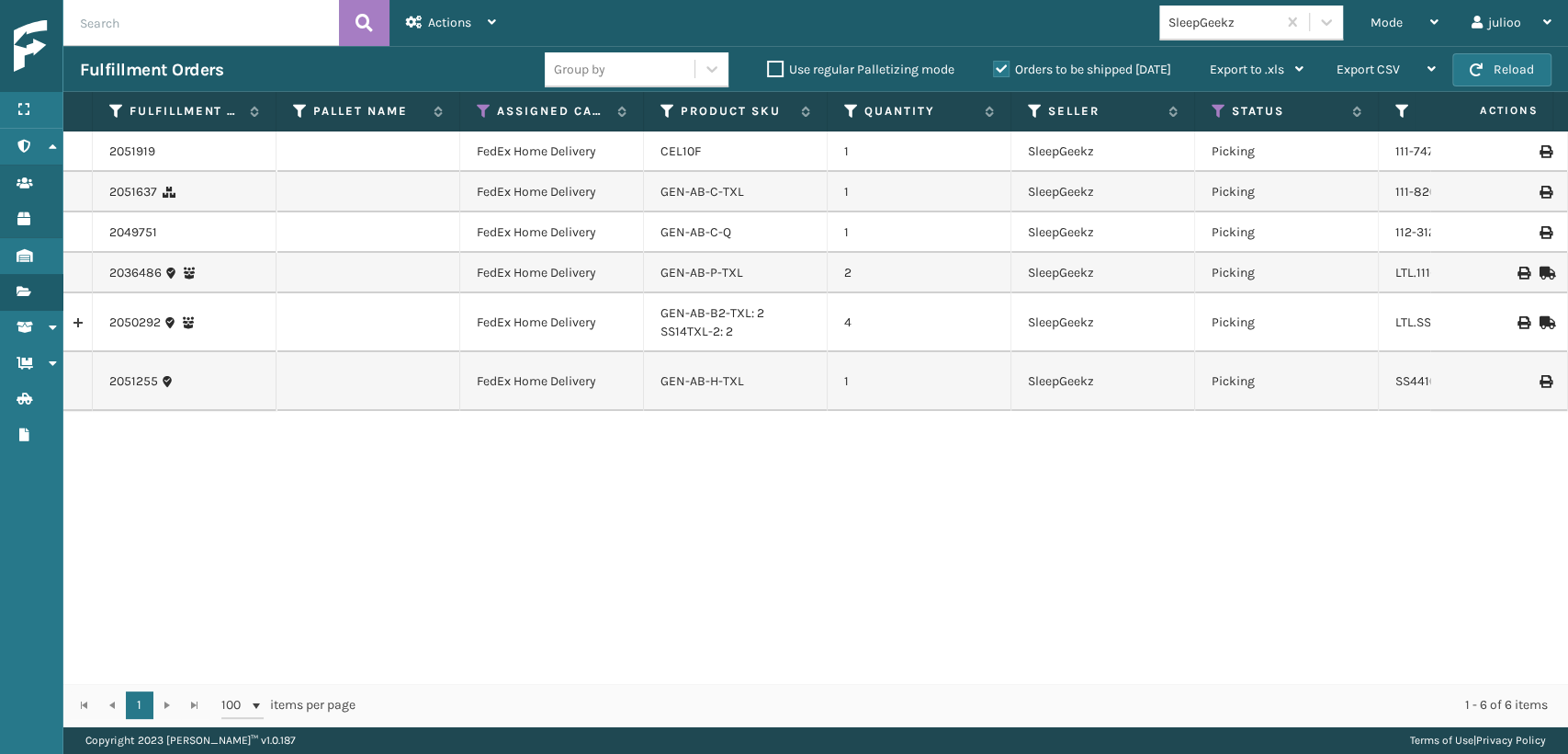
click at [757, 224] on div "GEN-AB-C-Q" at bounding box center [735, 232] width 150 height 18
click at [742, 394] on td "GEN-AB-H-TXL" at bounding box center [736, 381] width 184 height 59
click at [1411, 27] on div "Mode" at bounding box center [1405, 23] width 68 height 46
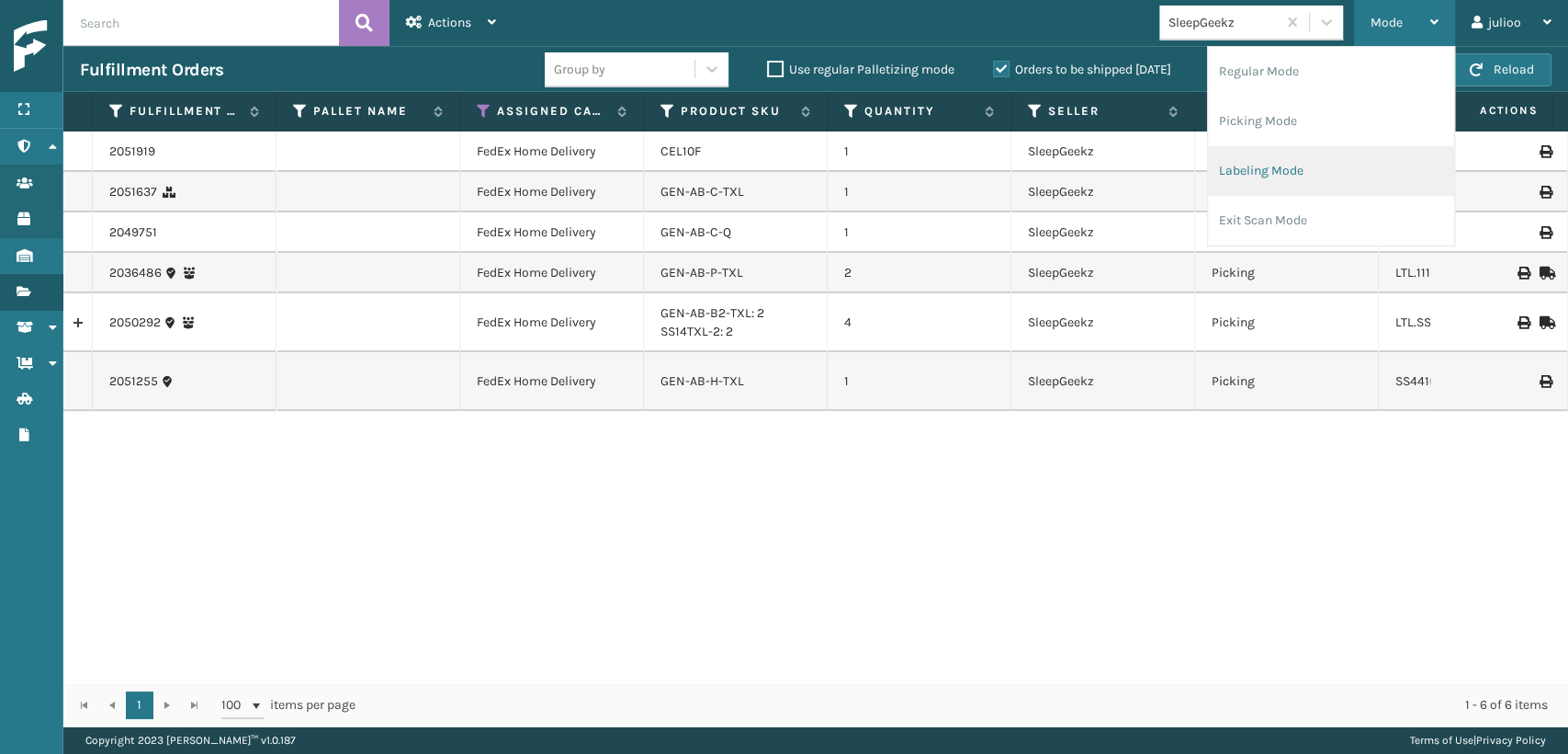
click at [1257, 175] on li "Labeling Mode" at bounding box center [1331, 171] width 246 height 50
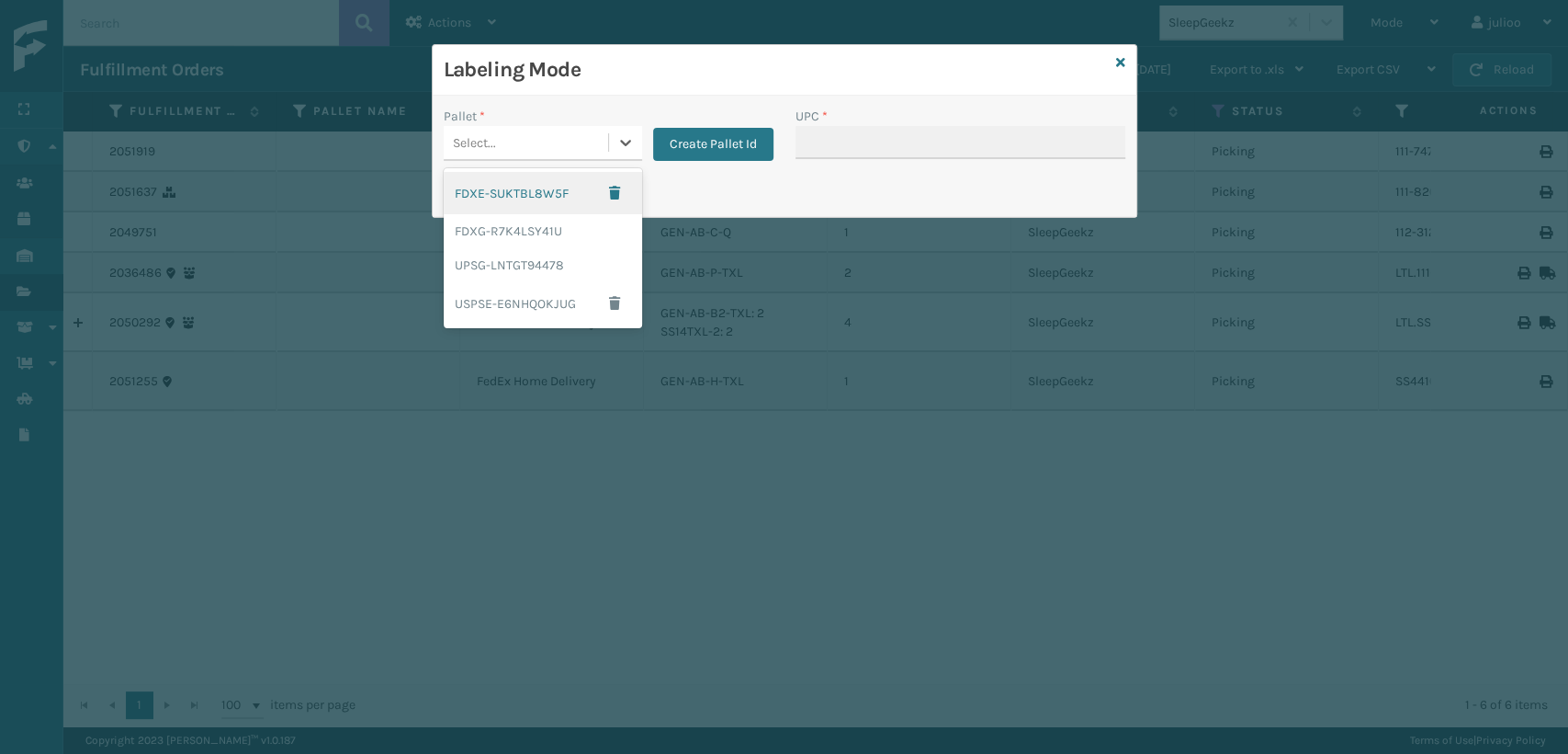
click at [550, 129] on div "Select..." at bounding box center [525, 142] width 164 height 30
click at [542, 224] on div "FDXG-R7K4LSY41U" at bounding box center [542, 231] width 198 height 34
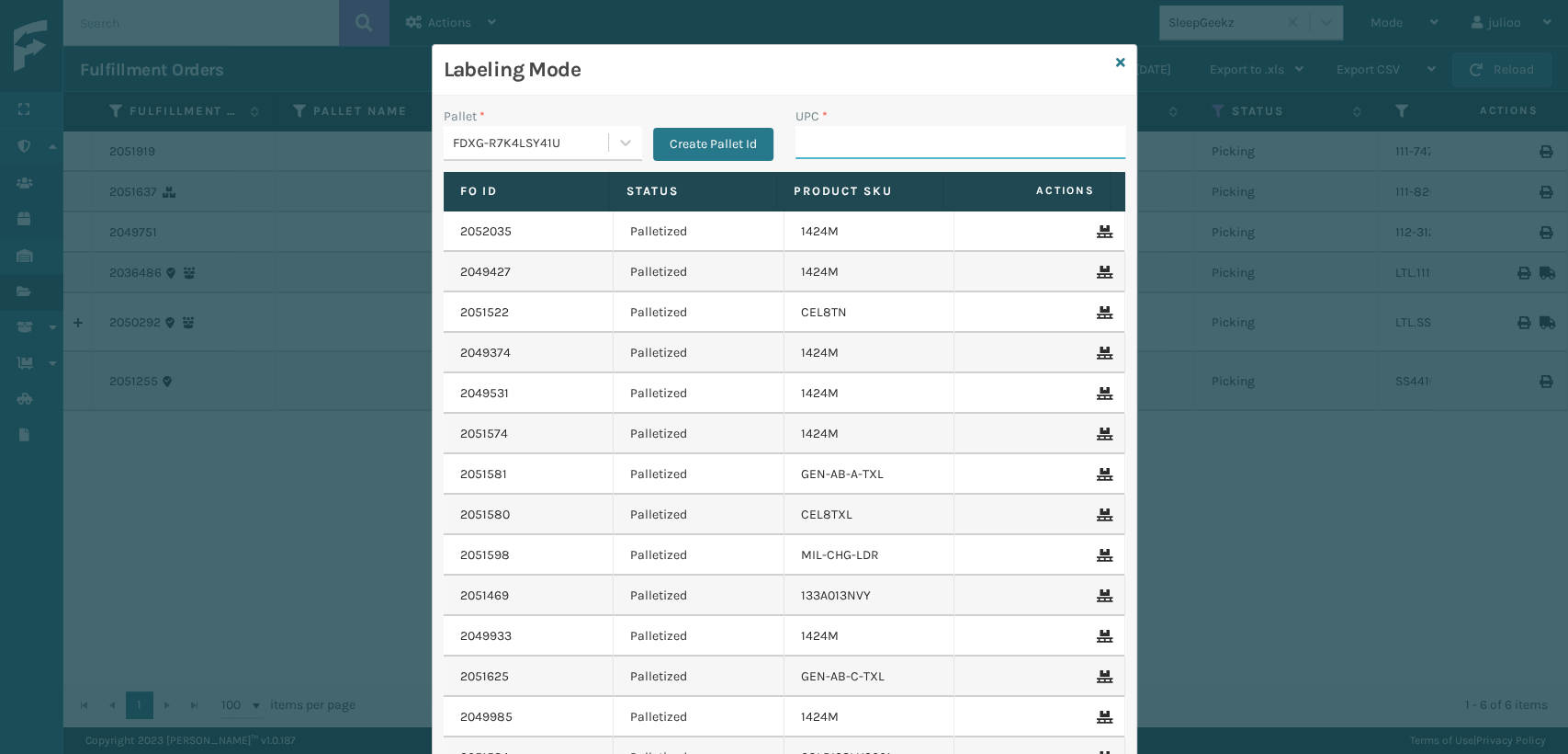
click at [849, 149] on input "UPC *" at bounding box center [960, 142] width 330 height 33
paste input "810081962490"
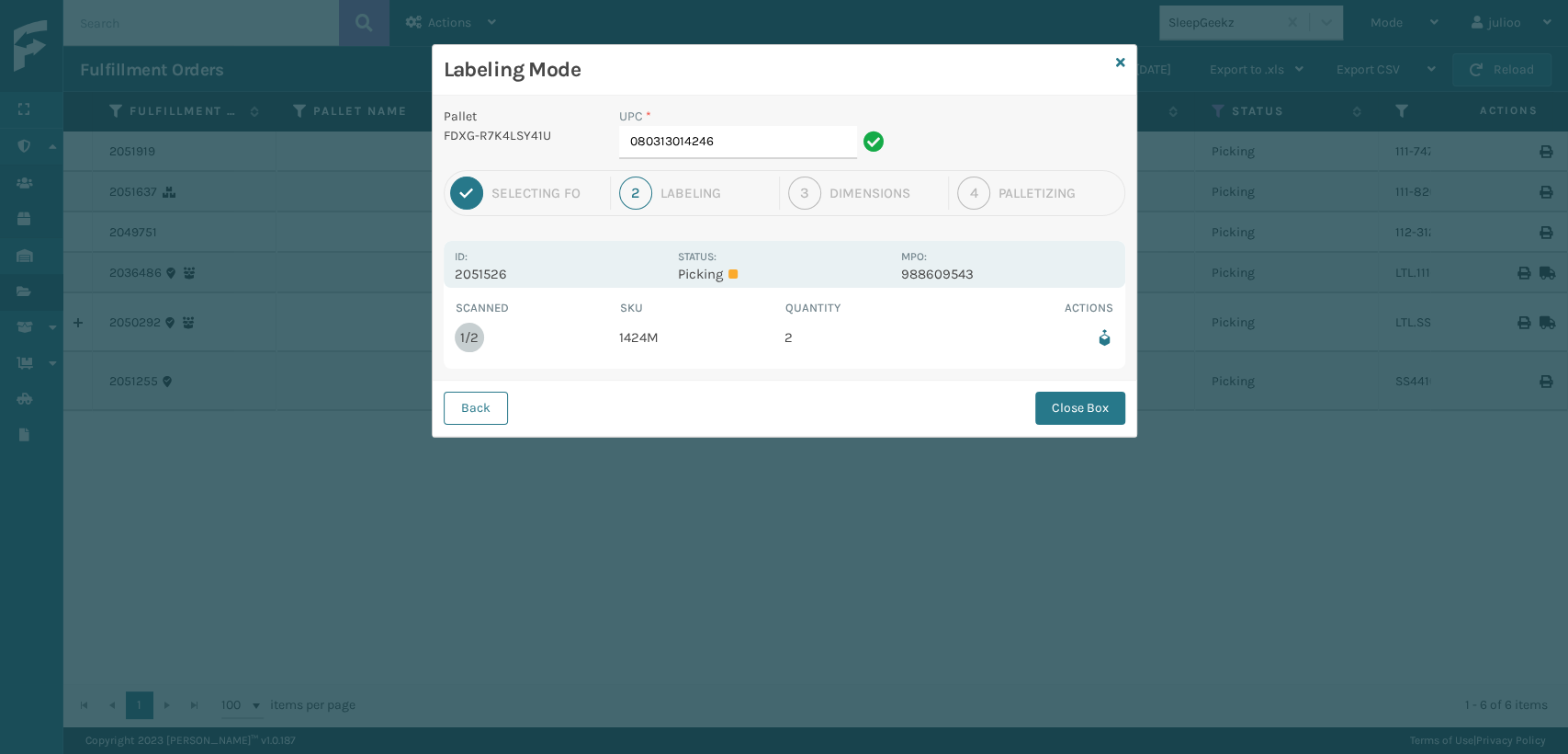
click at [1109, 341] on icon at bounding box center [1105, 338] width 19 height 19
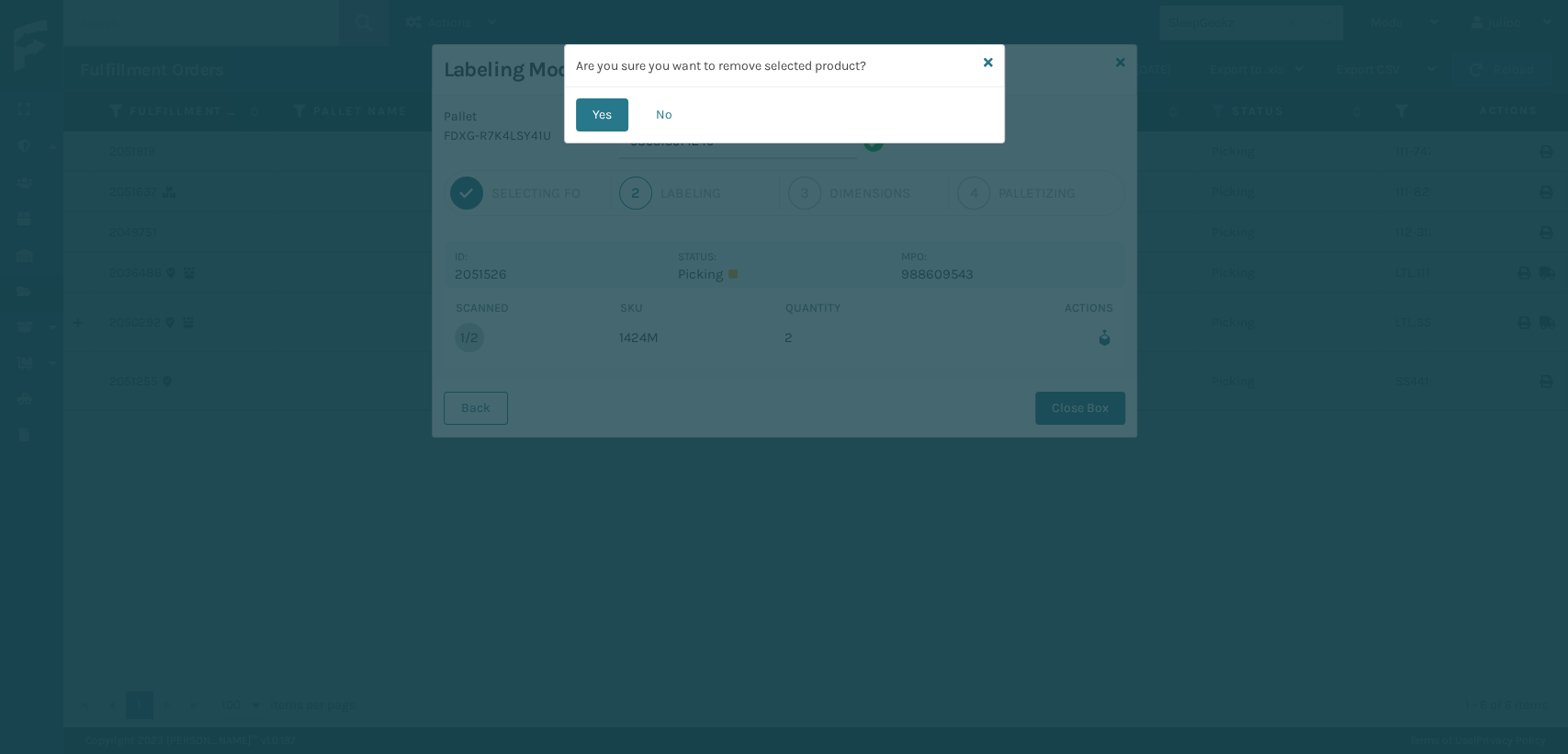
click at [1405, 294] on div "Are you sure you want to remove selected product? Yes No" at bounding box center [784, 377] width 1568 height 754
click at [984, 58] on icon at bounding box center [989, 62] width 9 height 13
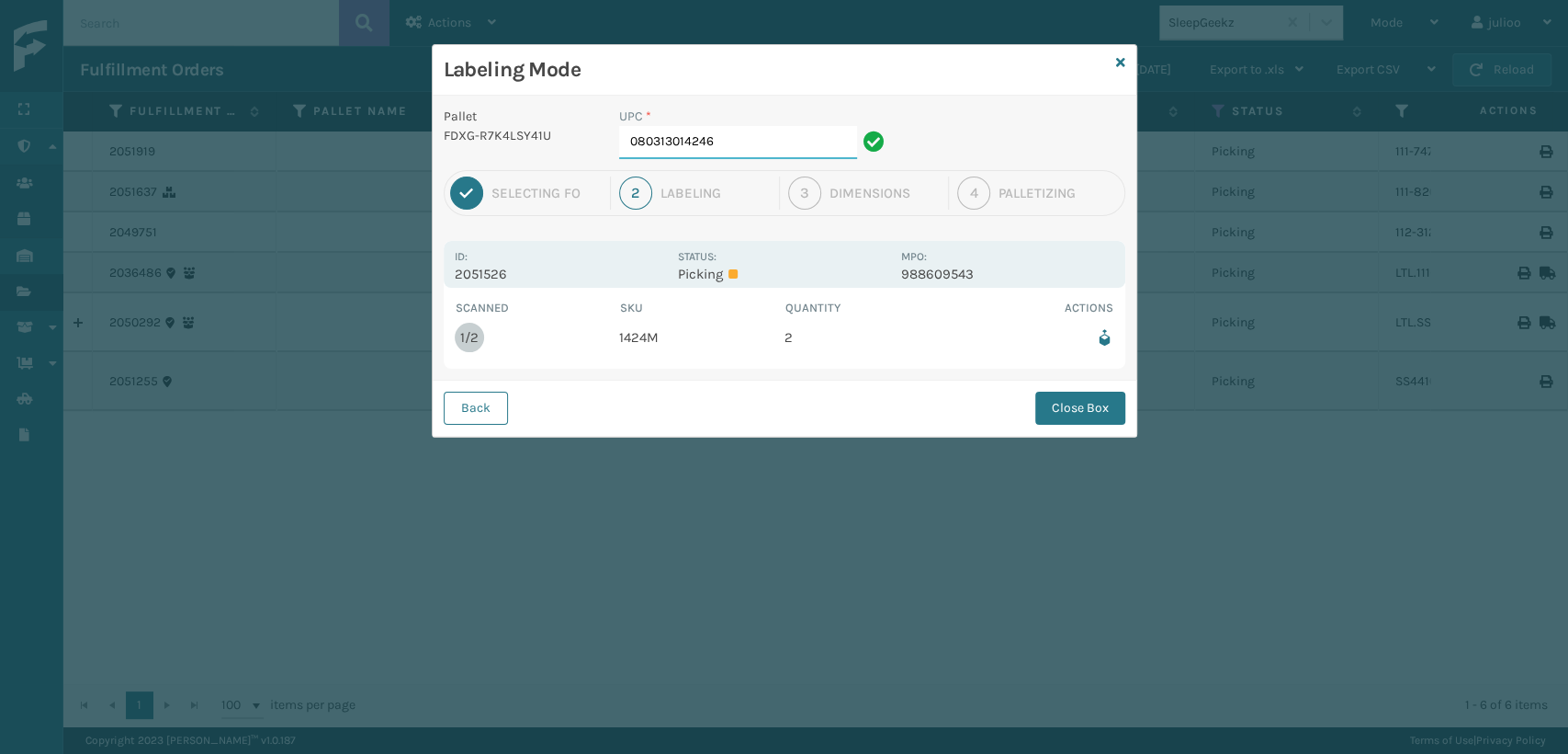
click at [785, 128] on input "080313014246" at bounding box center [738, 142] width 238 height 33
click at [1103, 410] on button "Close Box" at bounding box center [1080, 408] width 90 height 33
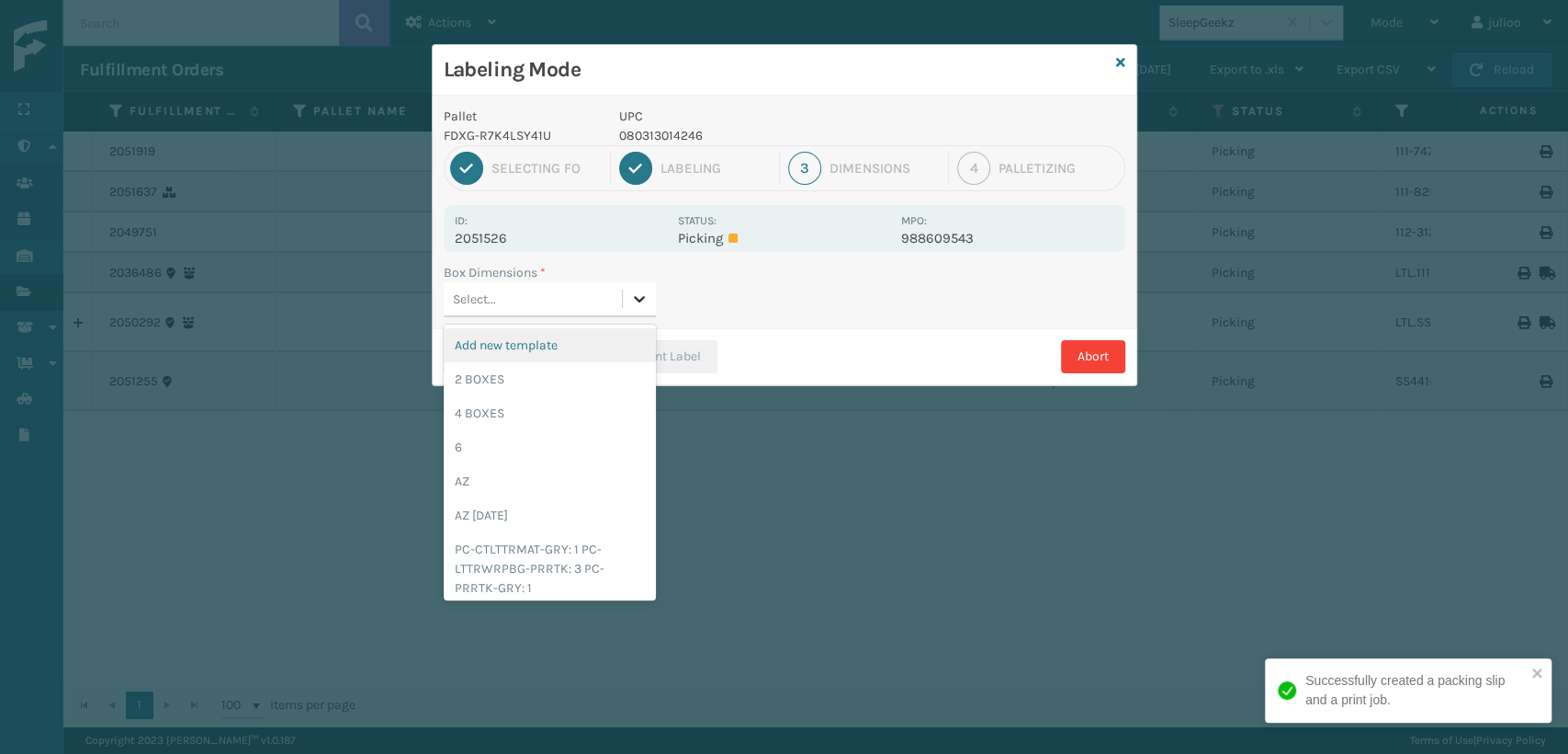
click at [633, 309] on div at bounding box center [639, 298] width 33 height 33
click at [475, 372] on div "2 BOXES" at bounding box center [549, 379] width 212 height 34
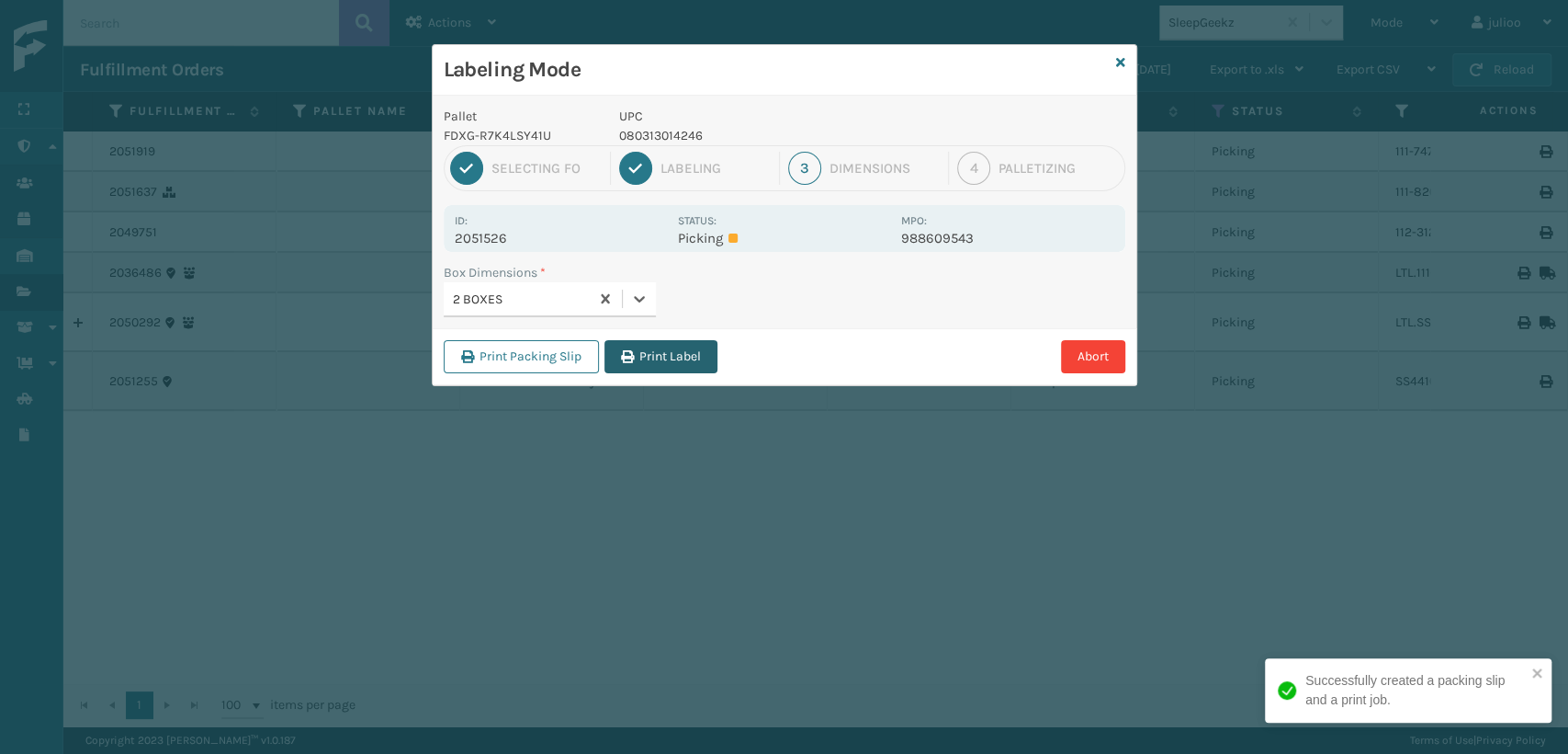
click at [642, 360] on button "Print Label" at bounding box center [661, 356] width 113 height 33
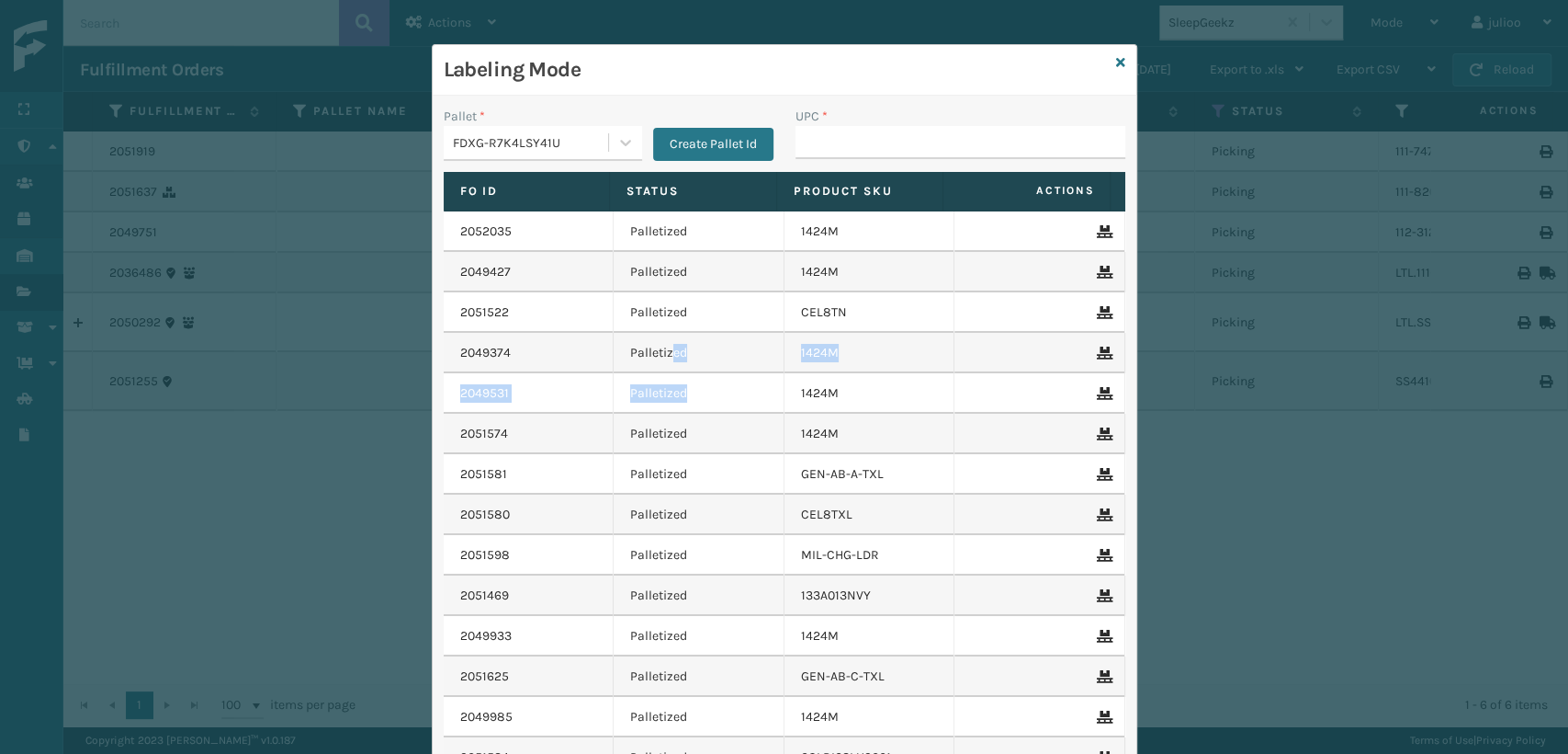
click at [1116, 59] on icon at bounding box center [1121, 62] width 9 height 13
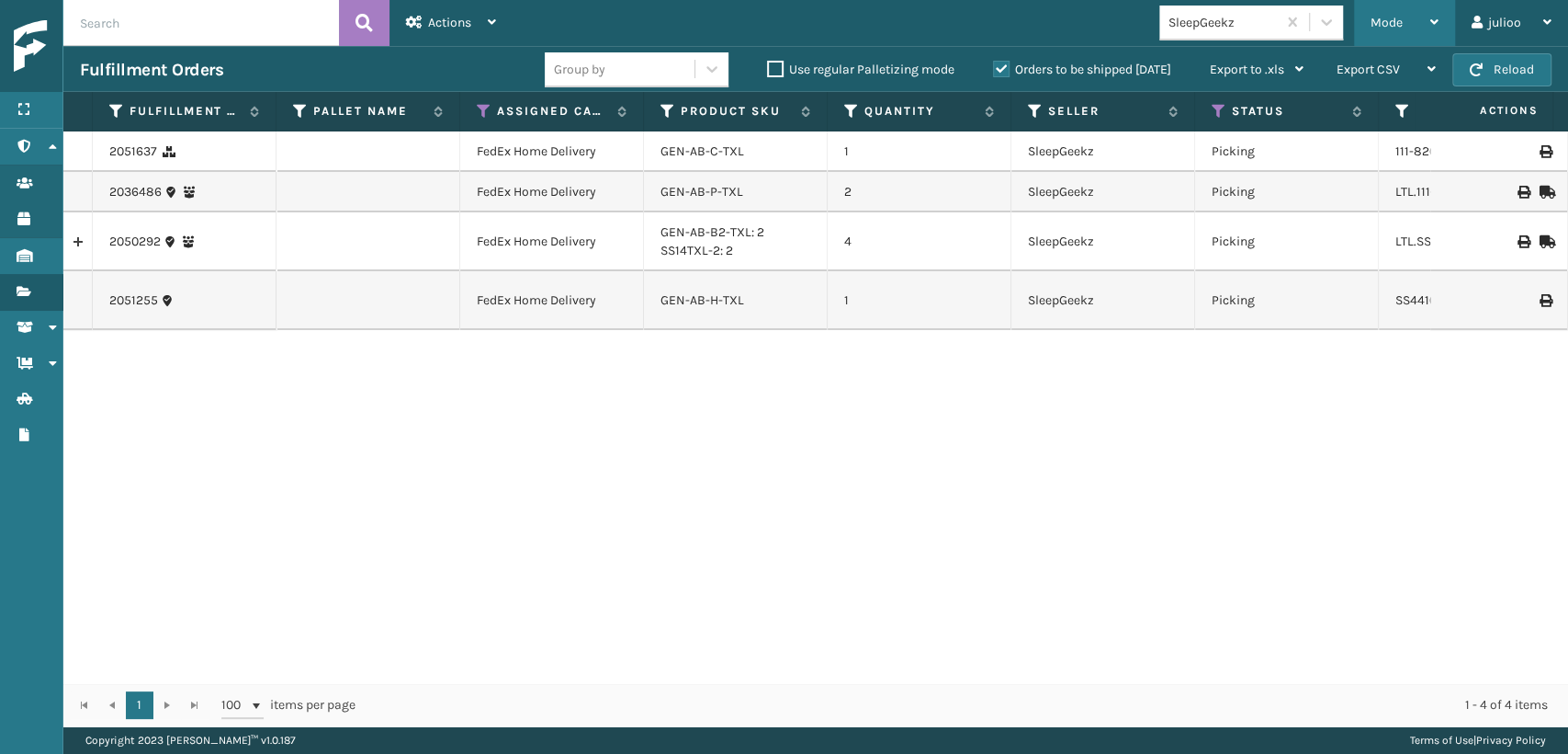
click at [1397, 19] on span "Mode" at bounding box center [1387, 23] width 32 height 16
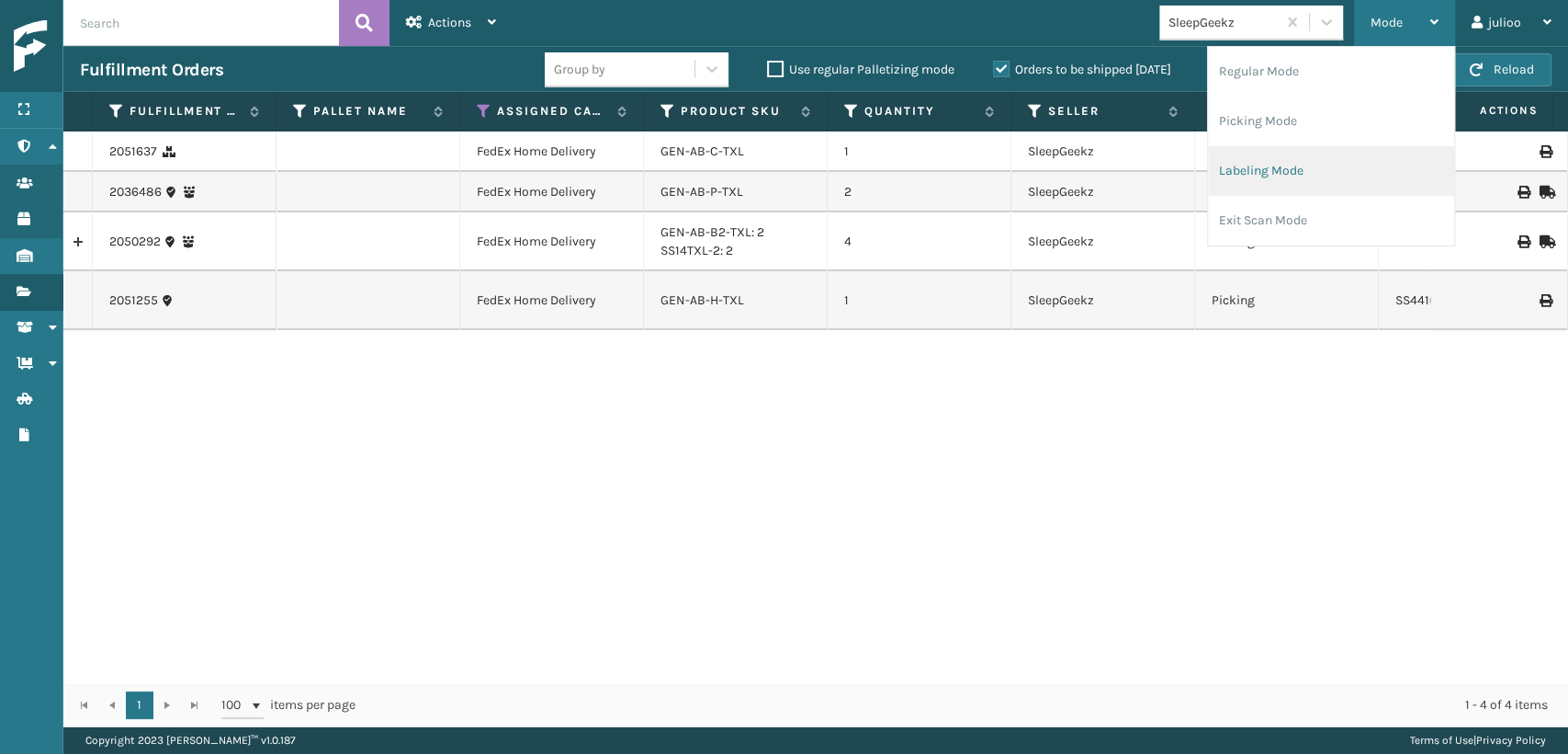
click at [1277, 174] on li "Labeling Mode" at bounding box center [1331, 171] width 246 height 50
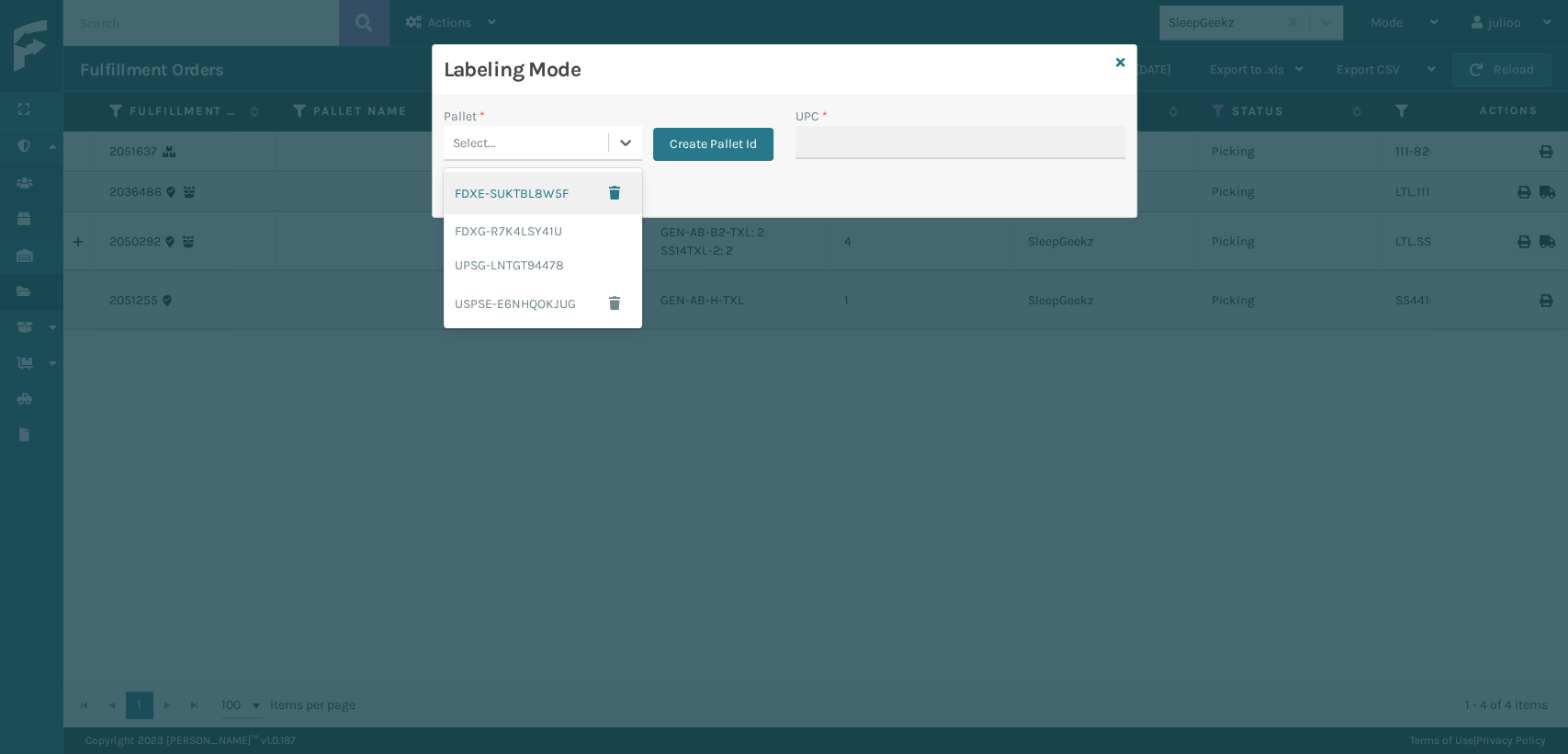
drag, startPoint x: 573, startPoint y: 126, endPoint x: 562, endPoint y: 184, distance: 59.0
click at [574, 132] on div "Select..." at bounding box center [525, 142] width 164 height 30
click at [500, 227] on div "FDXG-R7K4LSY41U" at bounding box center [542, 231] width 198 height 34
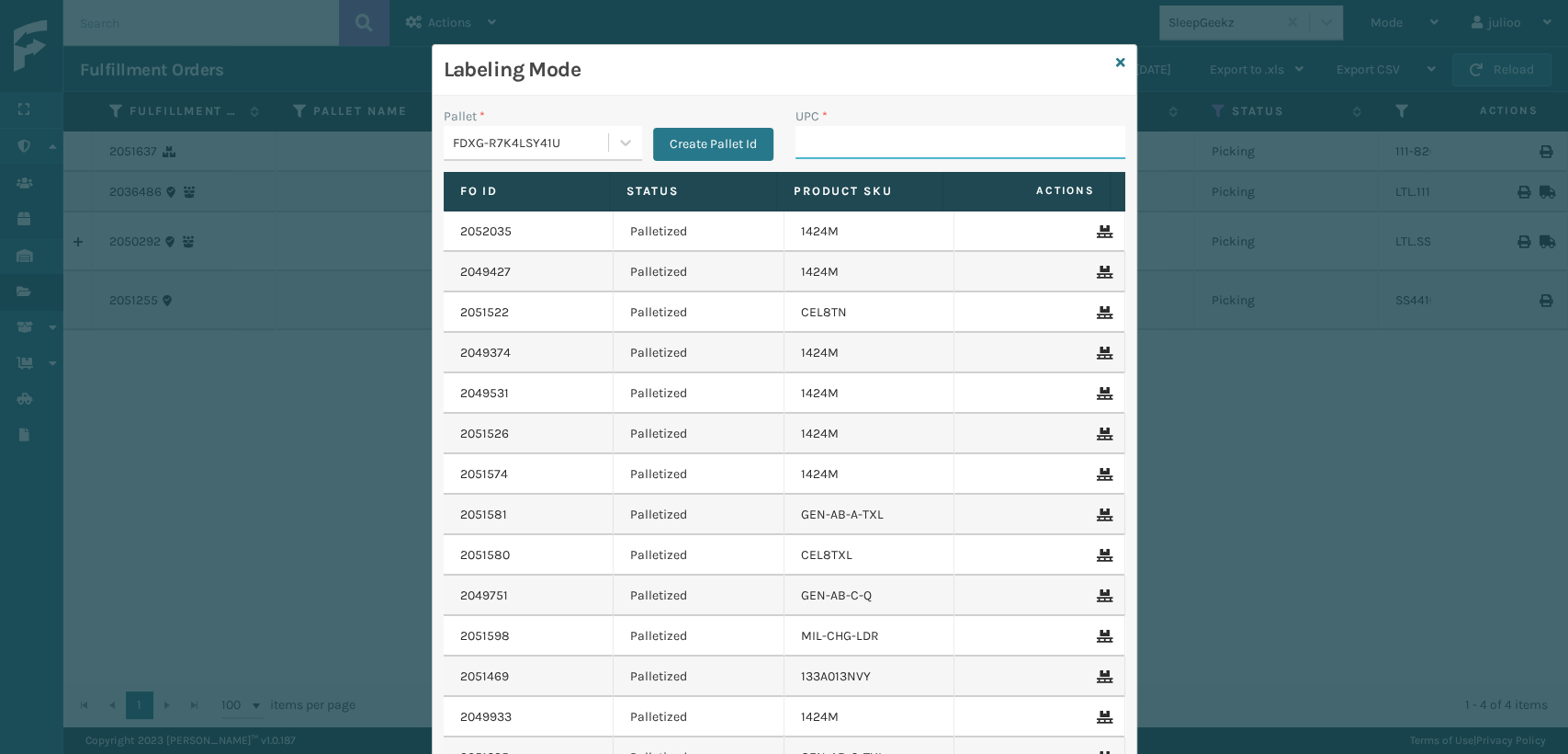
click at [882, 130] on input "UPC *" at bounding box center [960, 142] width 330 height 33
click at [566, 139] on div "FDXG-R7K4LSY41U" at bounding box center [531, 142] width 158 height 19
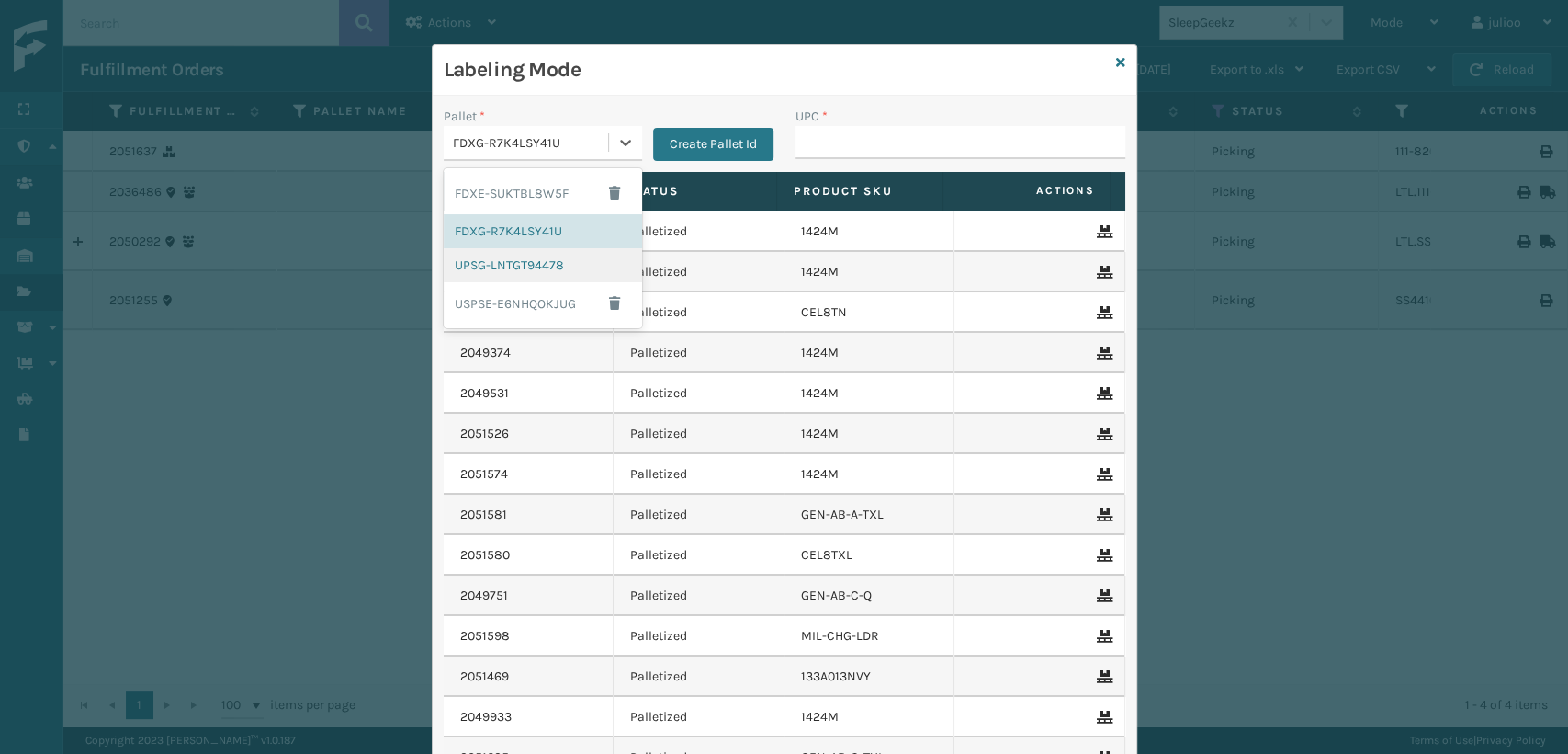
click at [521, 260] on div "UPSG-LNTGT94478" at bounding box center [542, 265] width 198 height 34
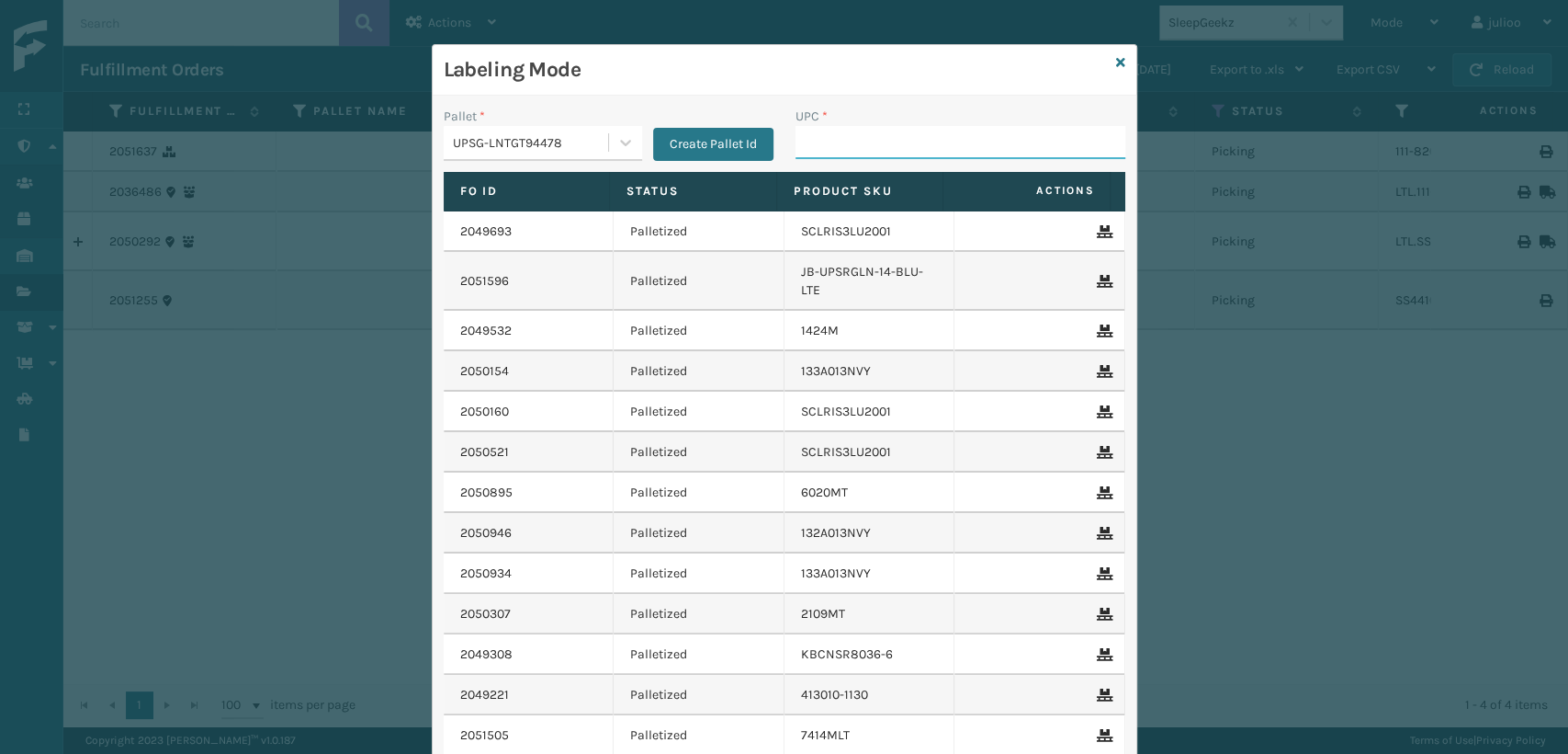
click at [811, 126] on input "UPC *" at bounding box center [960, 142] width 330 height 33
click at [1116, 59] on icon at bounding box center [1121, 62] width 9 height 13
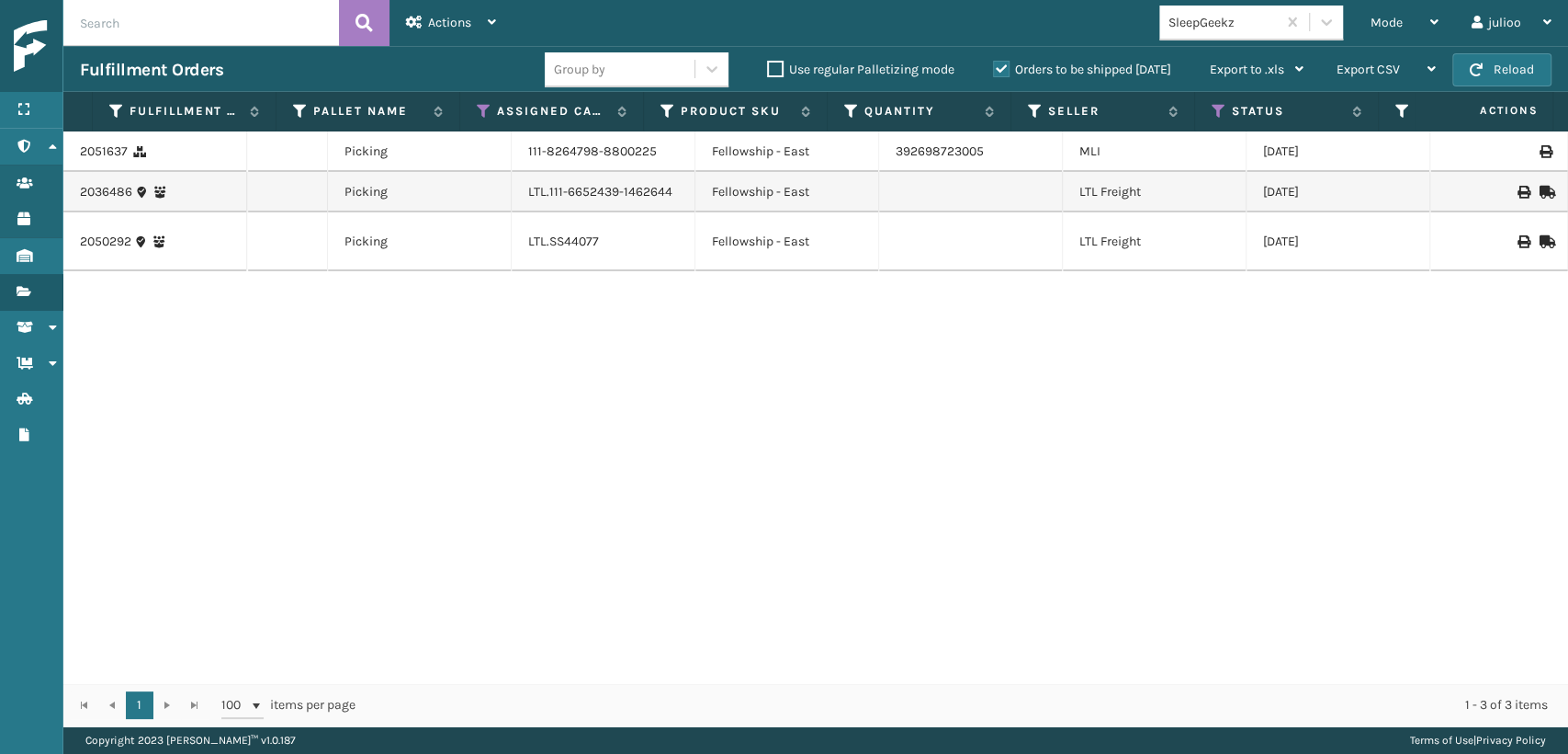
scroll to position [0, 882]
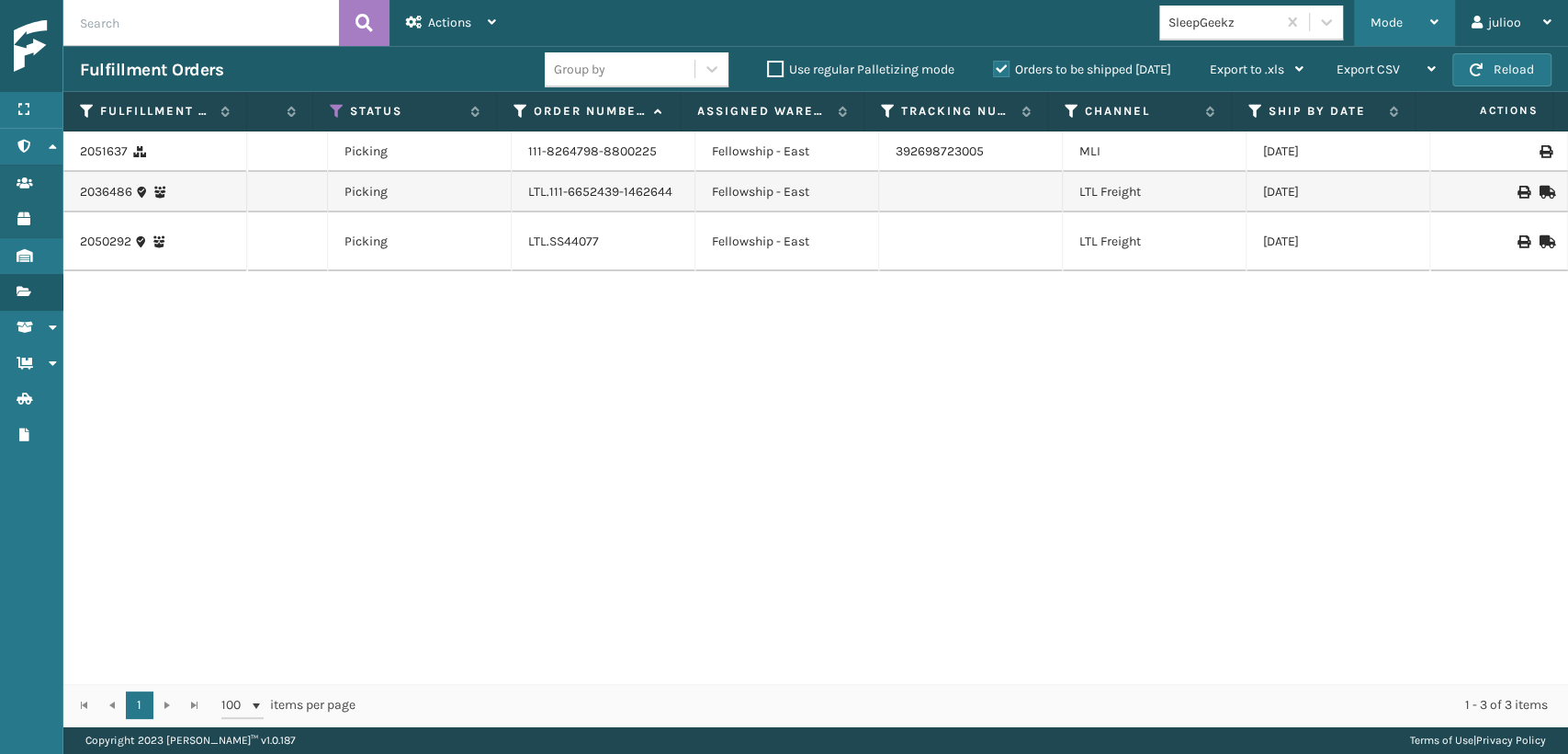
click at [1376, 17] on div "Mode" at bounding box center [1405, 23] width 68 height 46
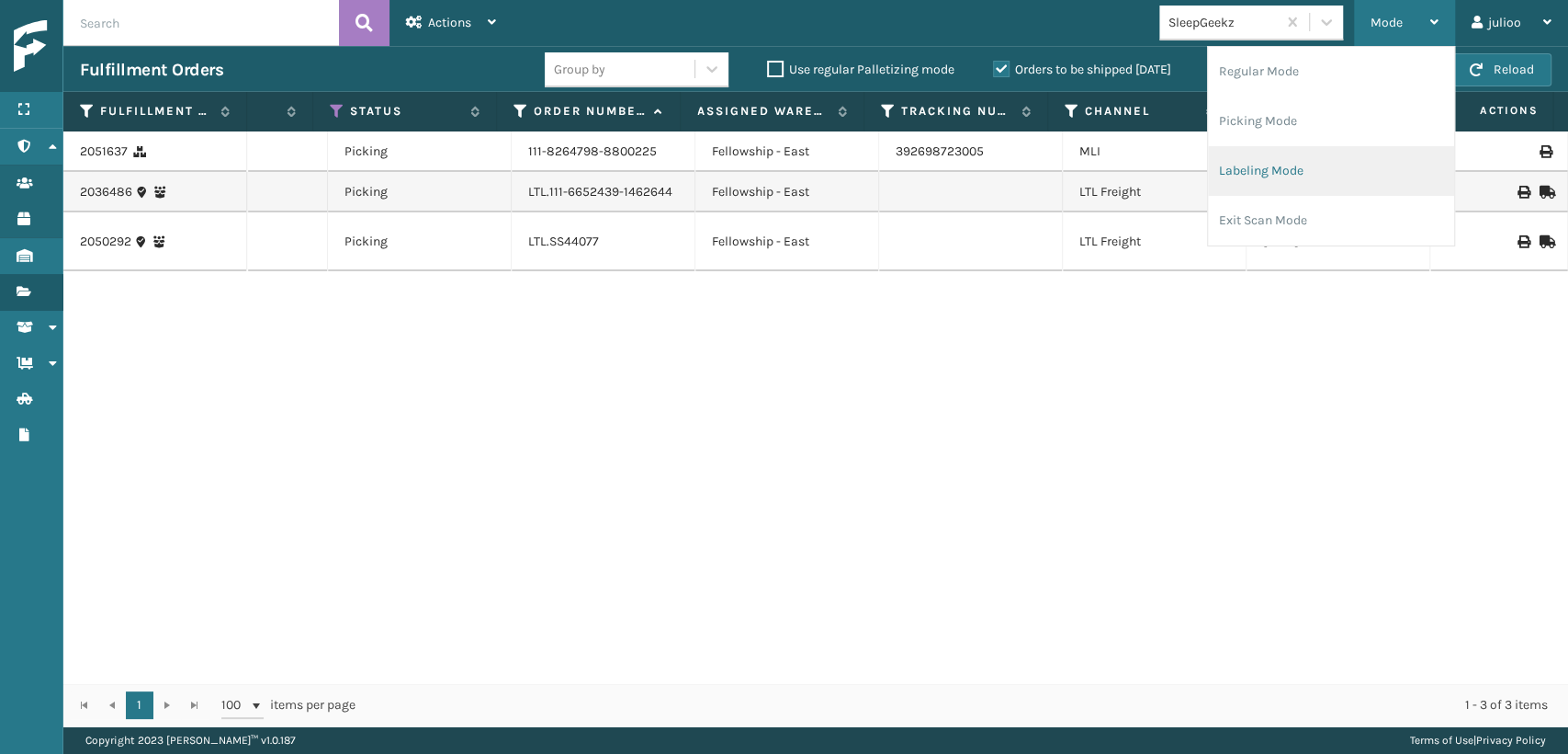
drag, startPoint x: 1241, startPoint y: 173, endPoint x: 1238, endPoint y: 193, distance: 20.2
click at [1238, 193] on li "Labeling Mode" at bounding box center [1331, 171] width 246 height 50
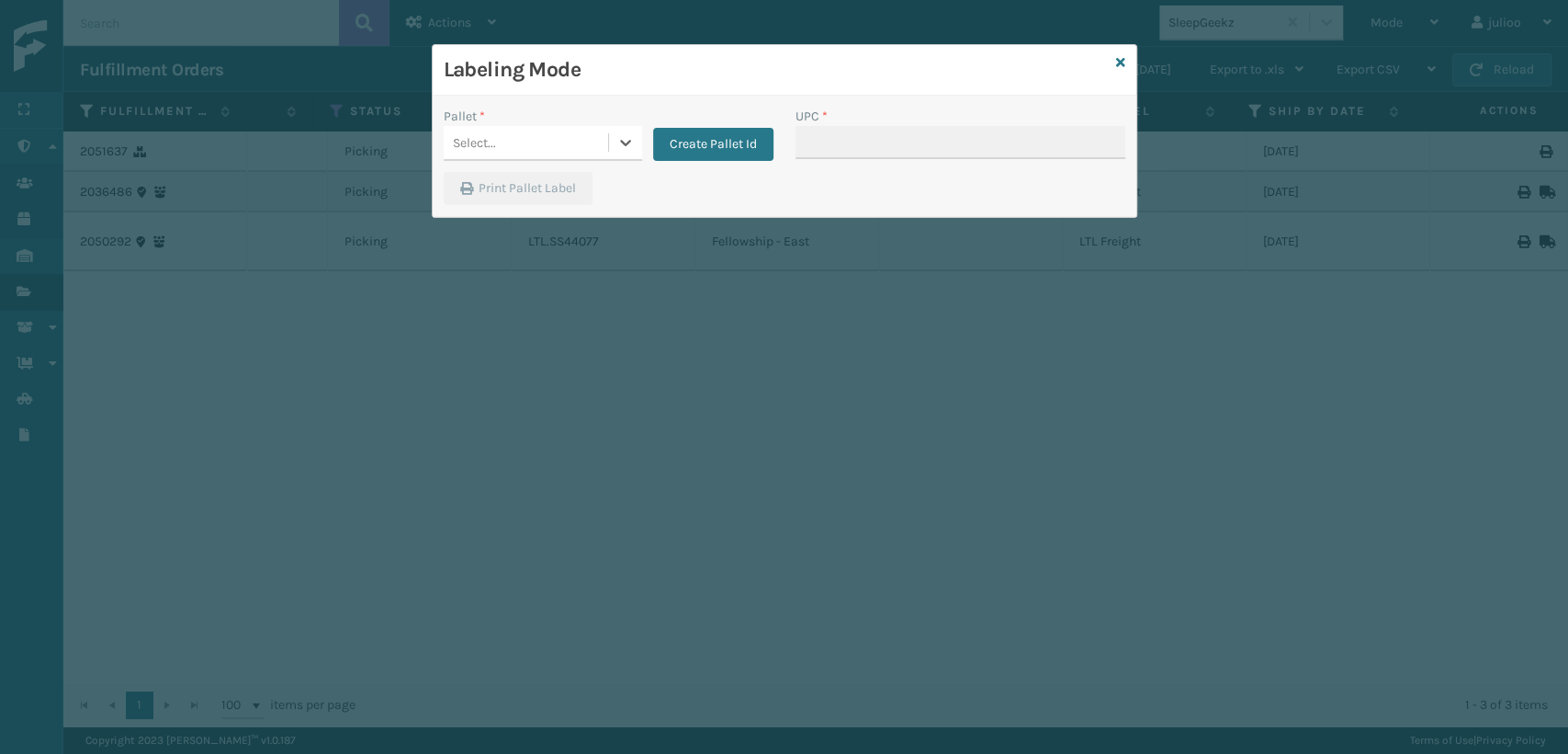
click at [527, 132] on div "Select..." at bounding box center [525, 142] width 164 height 30
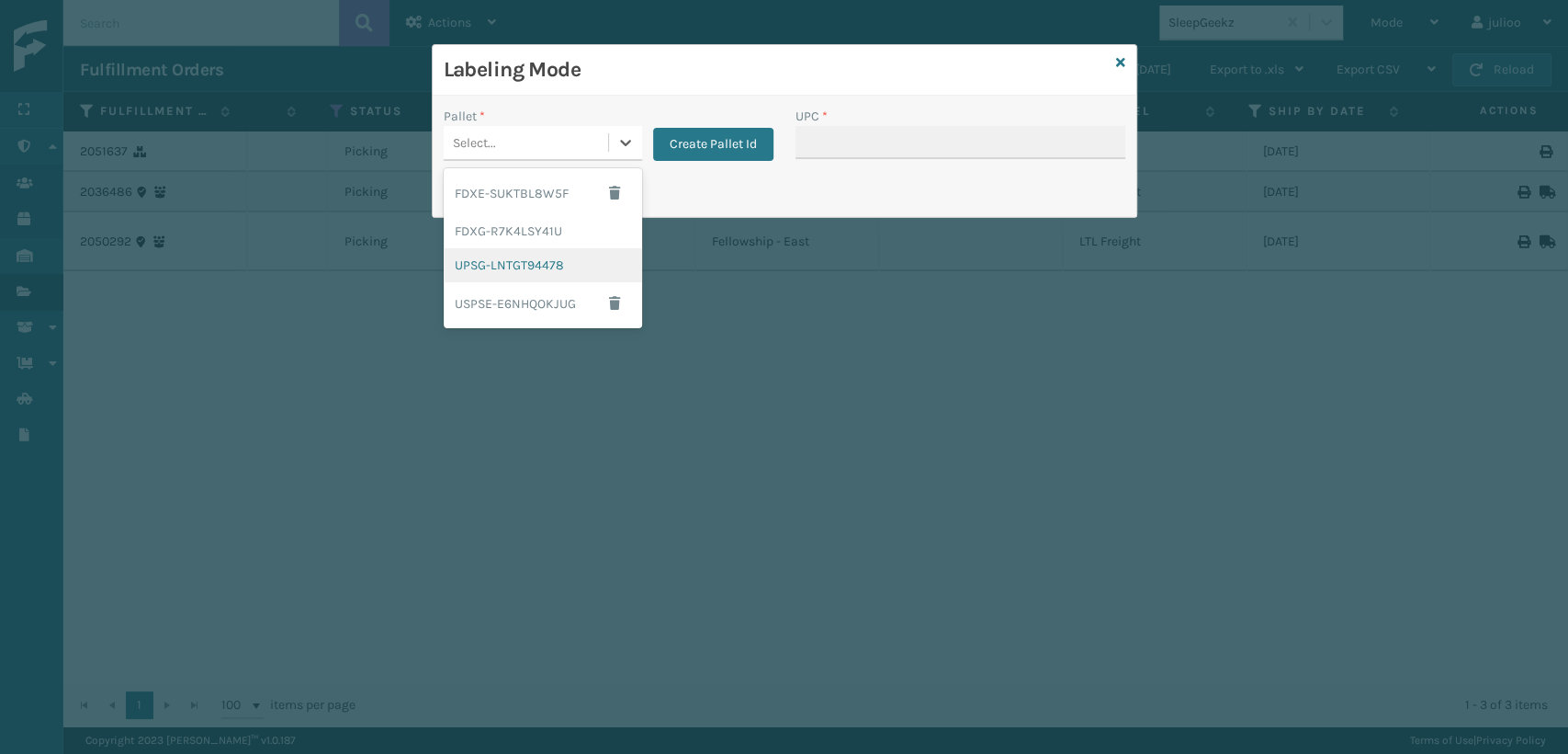
click at [509, 264] on div "UPSG-LNTGT94478" at bounding box center [542, 265] width 198 height 34
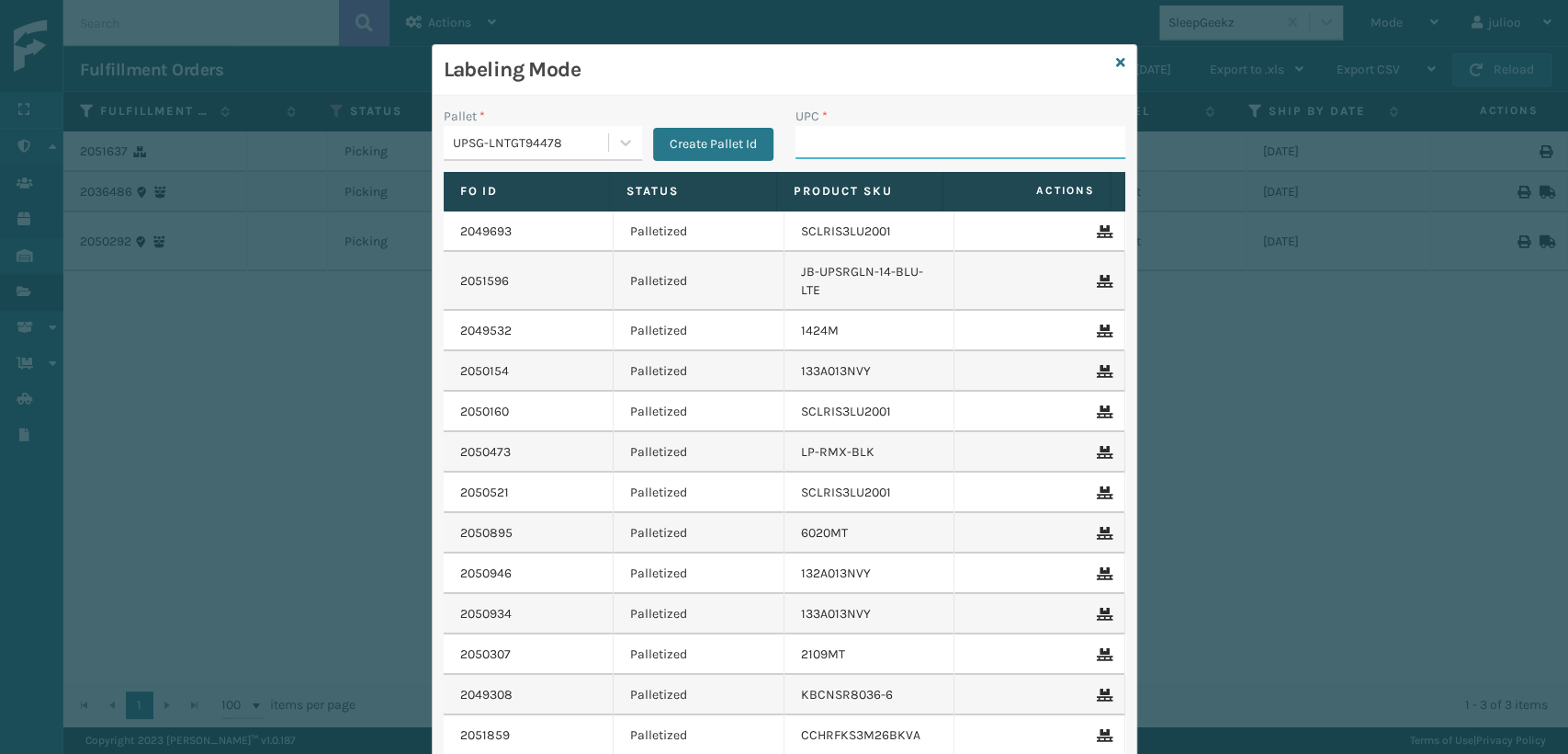
click at [848, 140] on input "UPC *" at bounding box center [960, 142] width 330 height 33
click at [561, 141] on div "UPSG-LNTGT94478" at bounding box center [531, 142] width 158 height 19
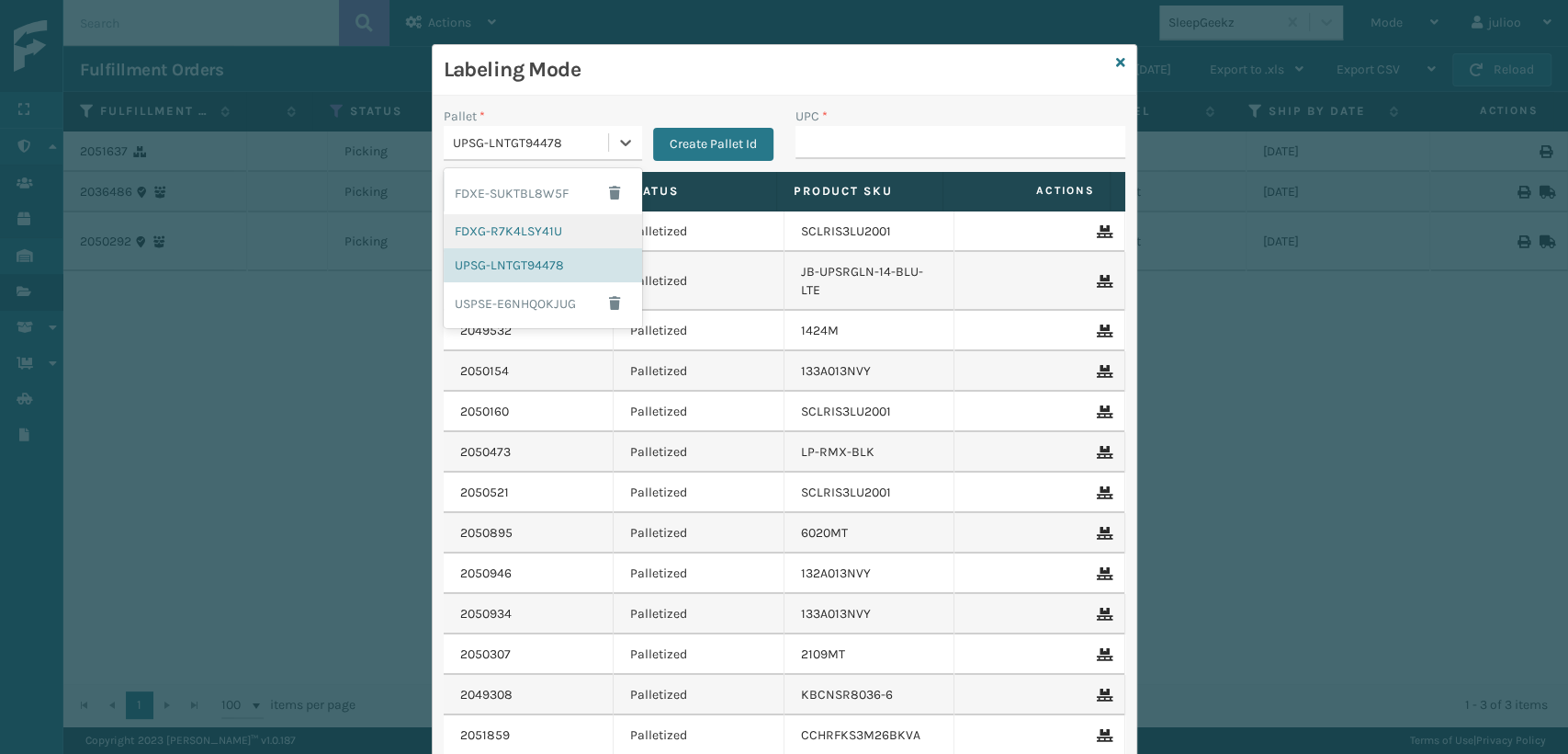
click at [506, 235] on div "FDXG-R7K4LSY41U" at bounding box center [542, 231] width 198 height 34
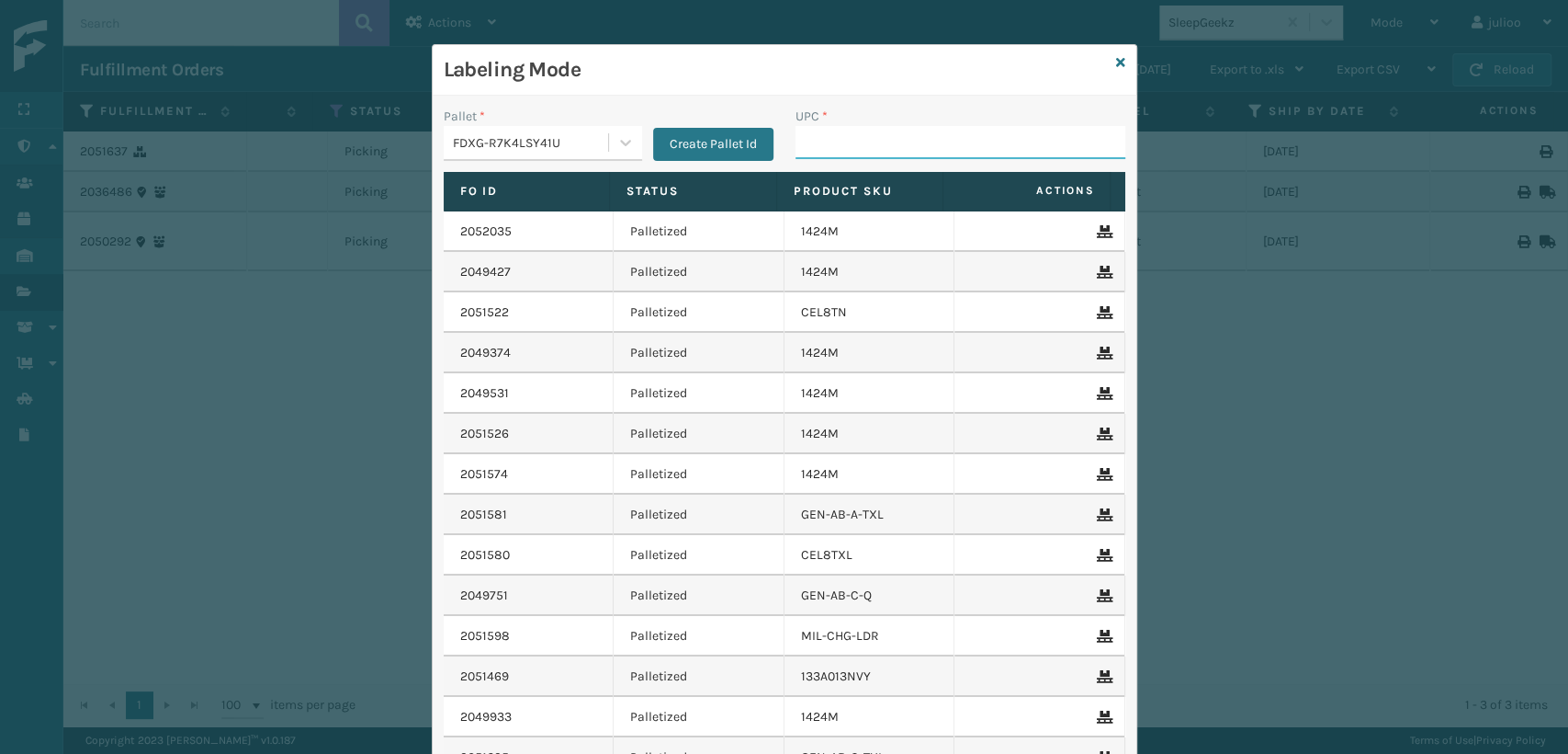
click at [862, 143] on input "UPC *" at bounding box center [960, 142] width 330 height 33
drag, startPoint x: 579, startPoint y: 121, endPoint x: 594, endPoint y: 131, distance: 18.0
click at [580, 121] on div "Pallet *" at bounding box center [542, 116] width 198 height 19
click at [620, 143] on icon at bounding box center [626, 142] width 11 height 7
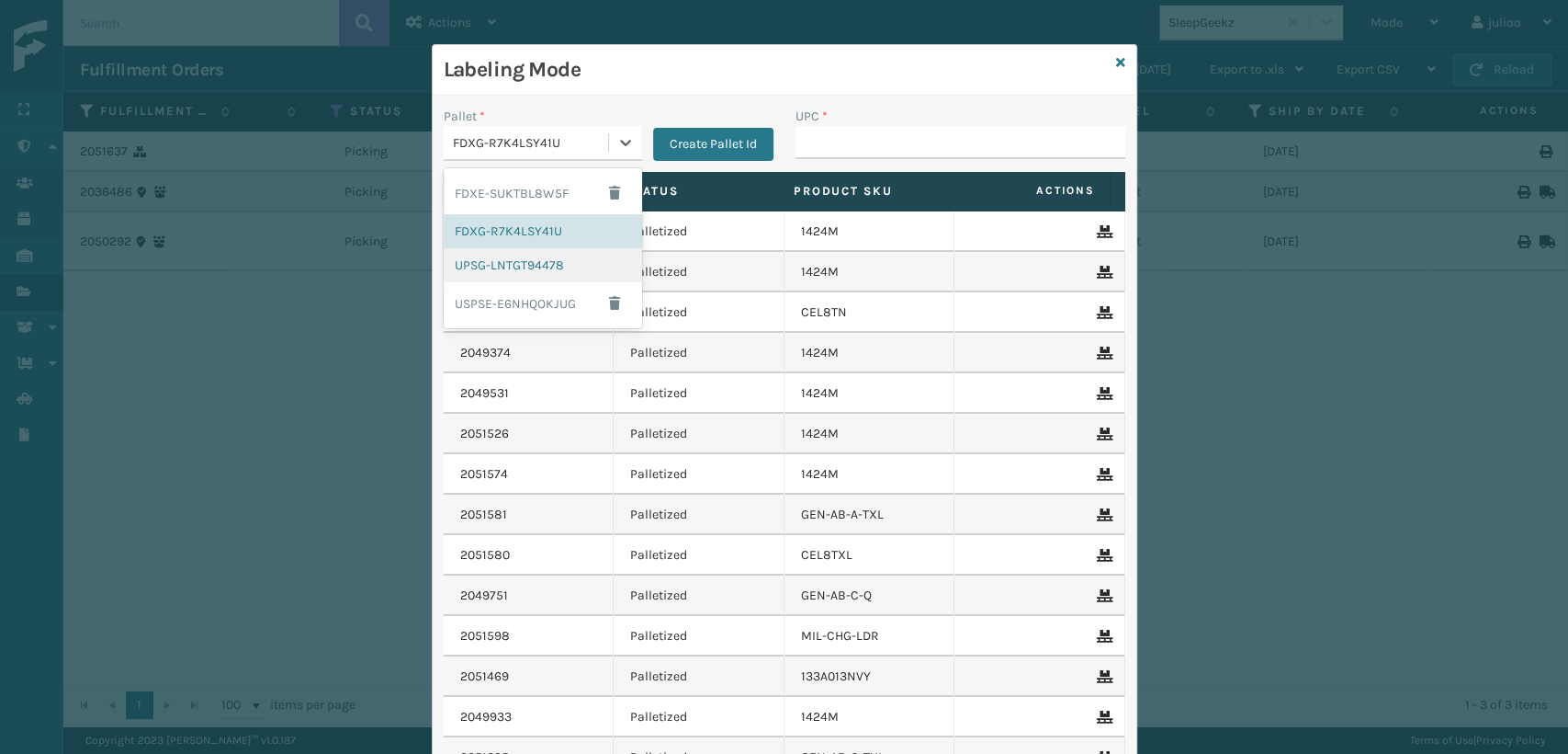
click at [497, 263] on div "UPSG-LNTGT94478" at bounding box center [542, 265] width 198 height 34
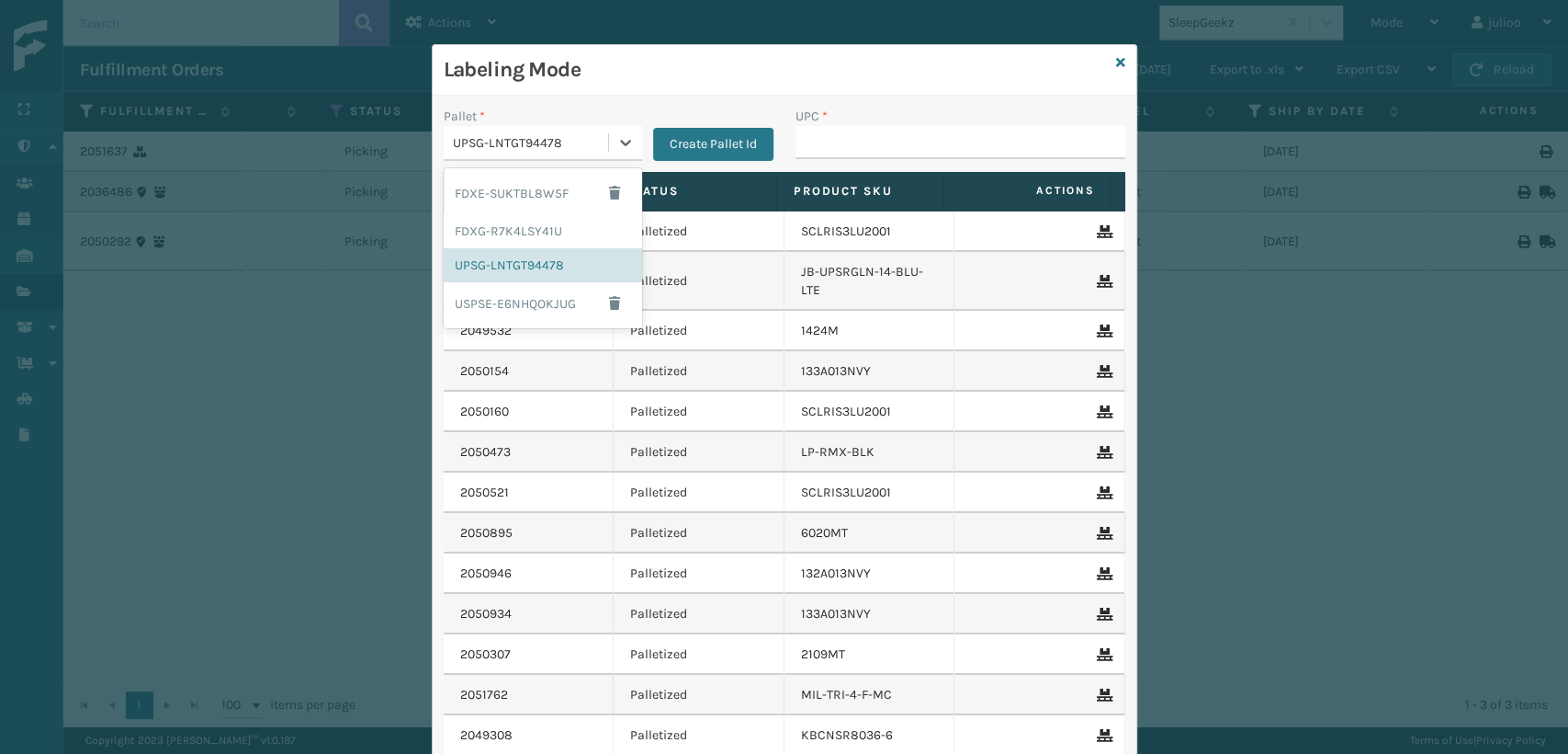
click at [540, 134] on div "UPSG-LNTGT94478" at bounding box center [531, 142] width 158 height 19
click at [487, 263] on div "UPSG-LNTGT94478" at bounding box center [542, 265] width 198 height 34
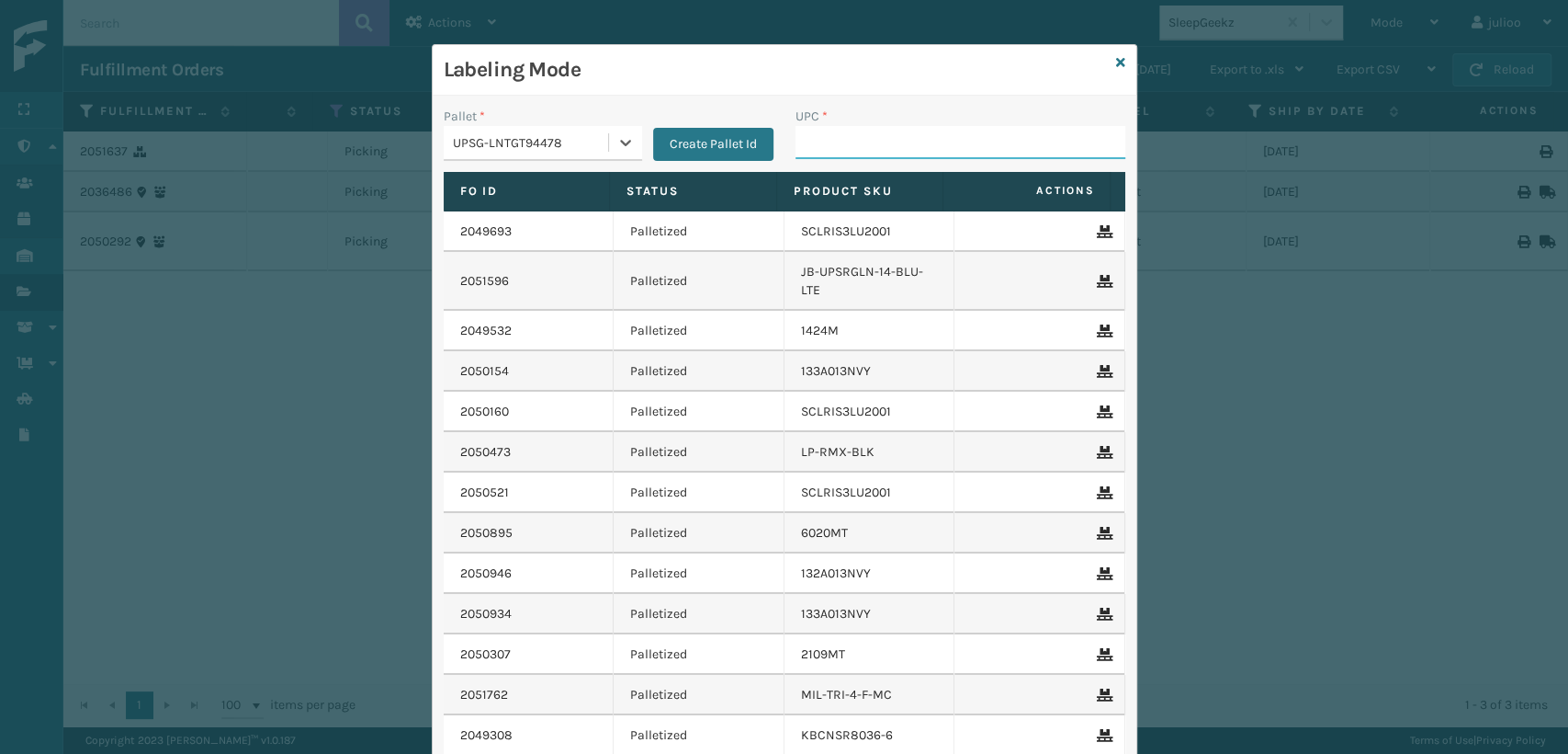
click at [824, 142] on input "UPC *" at bounding box center [960, 142] width 330 height 33
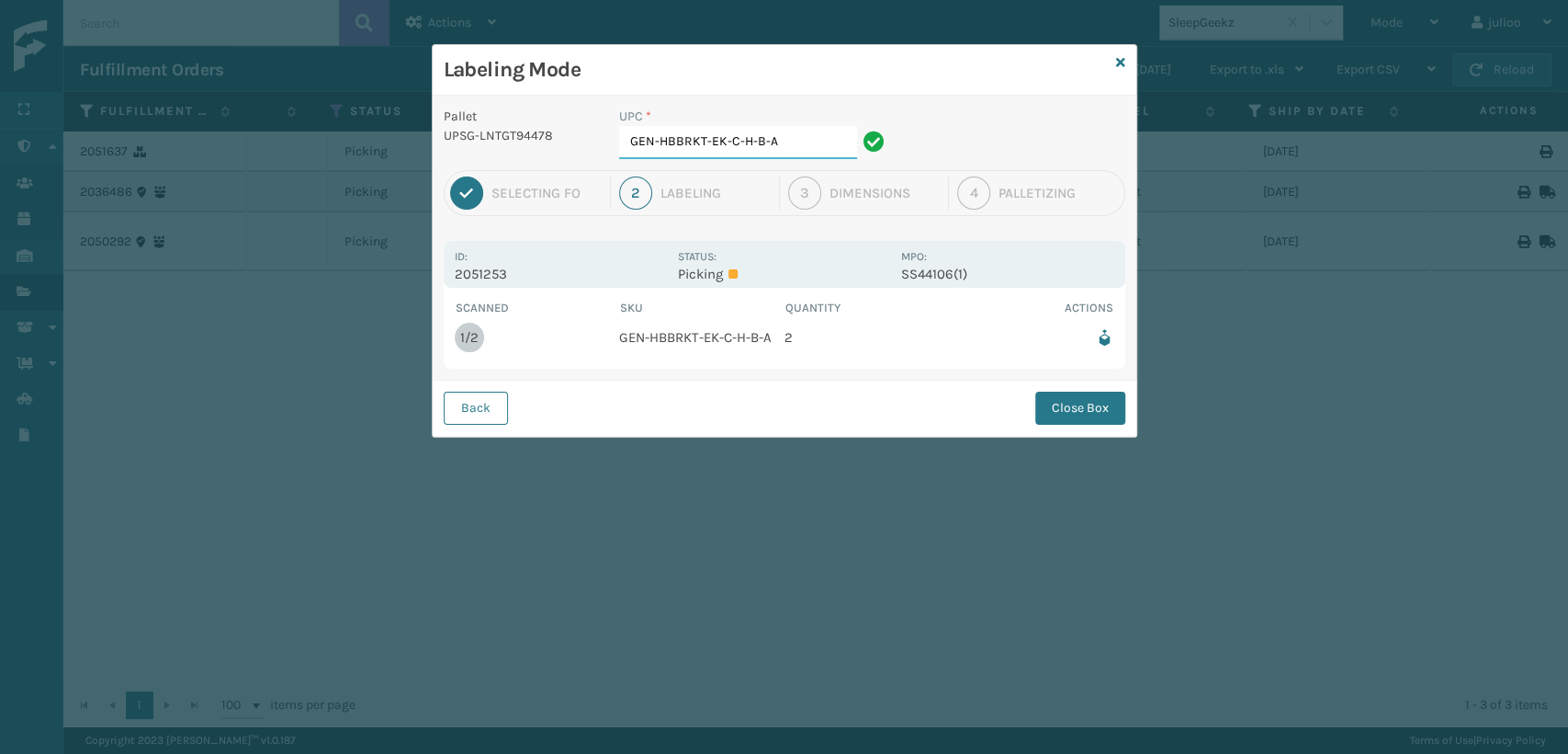
click at [832, 142] on input "GEN-HBBRKT-EK-C-H-B-A" at bounding box center [738, 142] width 238 height 33
click at [1071, 417] on button "Close Box" at bounding box center [1080, 408] width 90 height 33
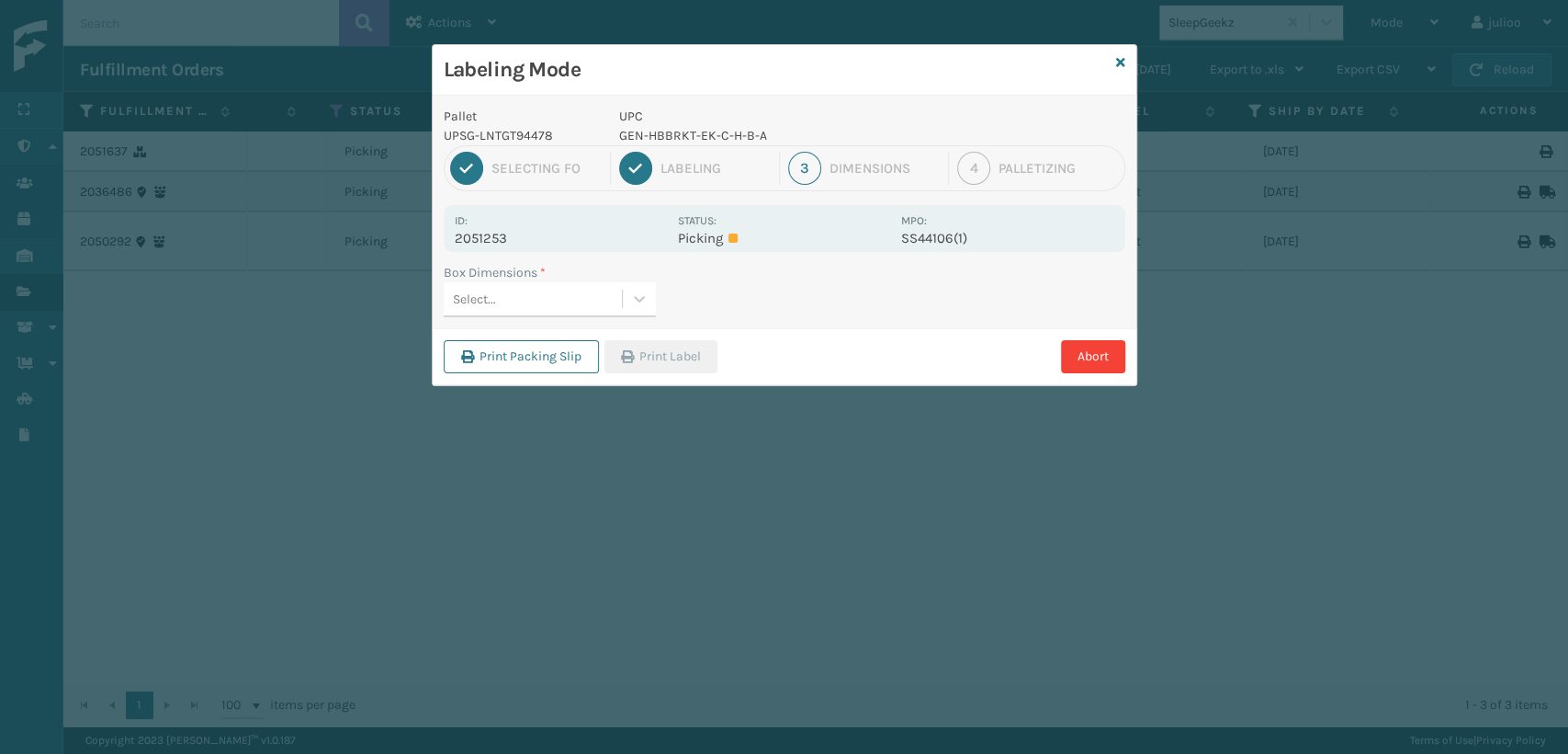
click at [503, 301] on div "Select..." at bounding box center [532, 299] width 178 height 30
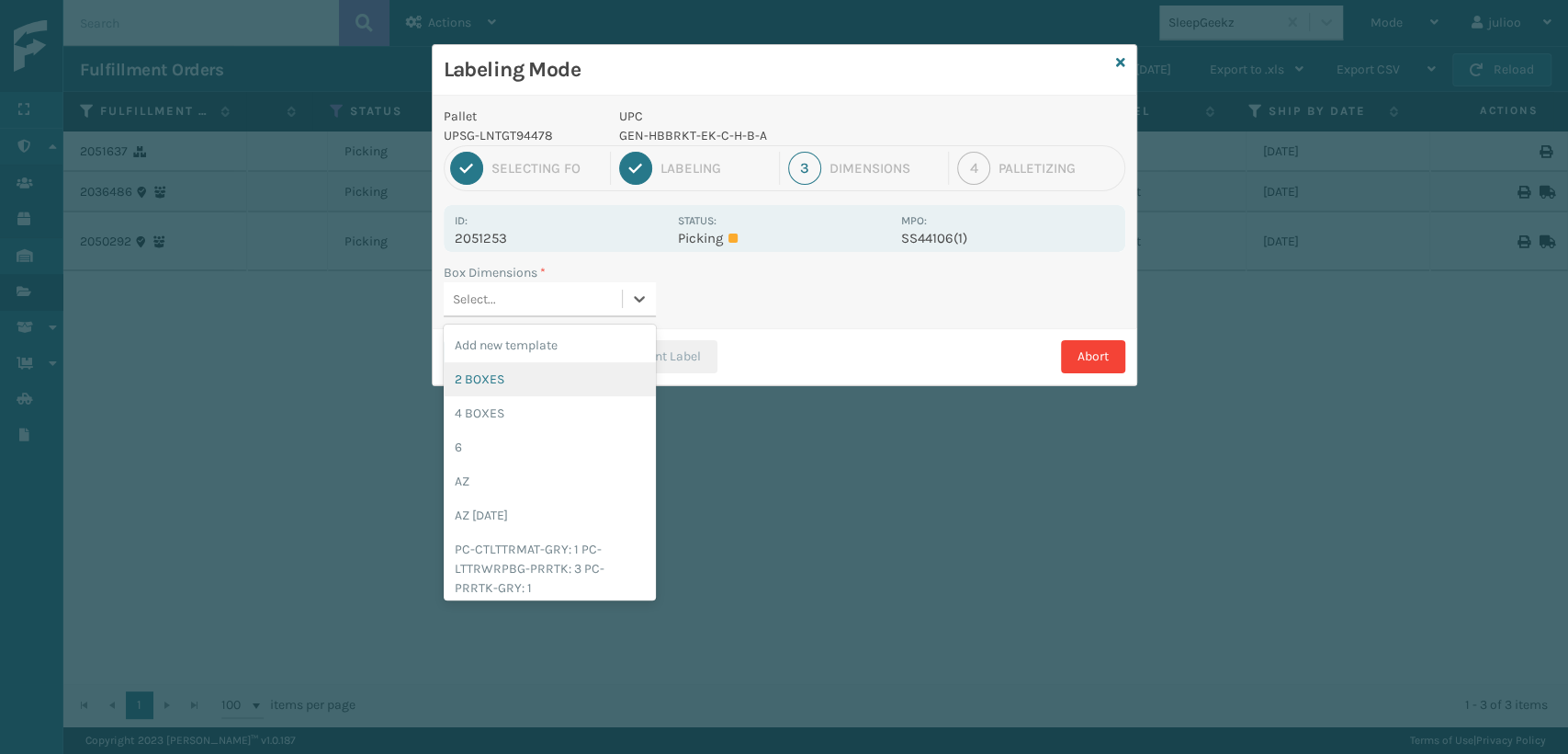
click at [483, 373] on div "2 BOXES" at bounding box center [549, 379] width 212 height 34
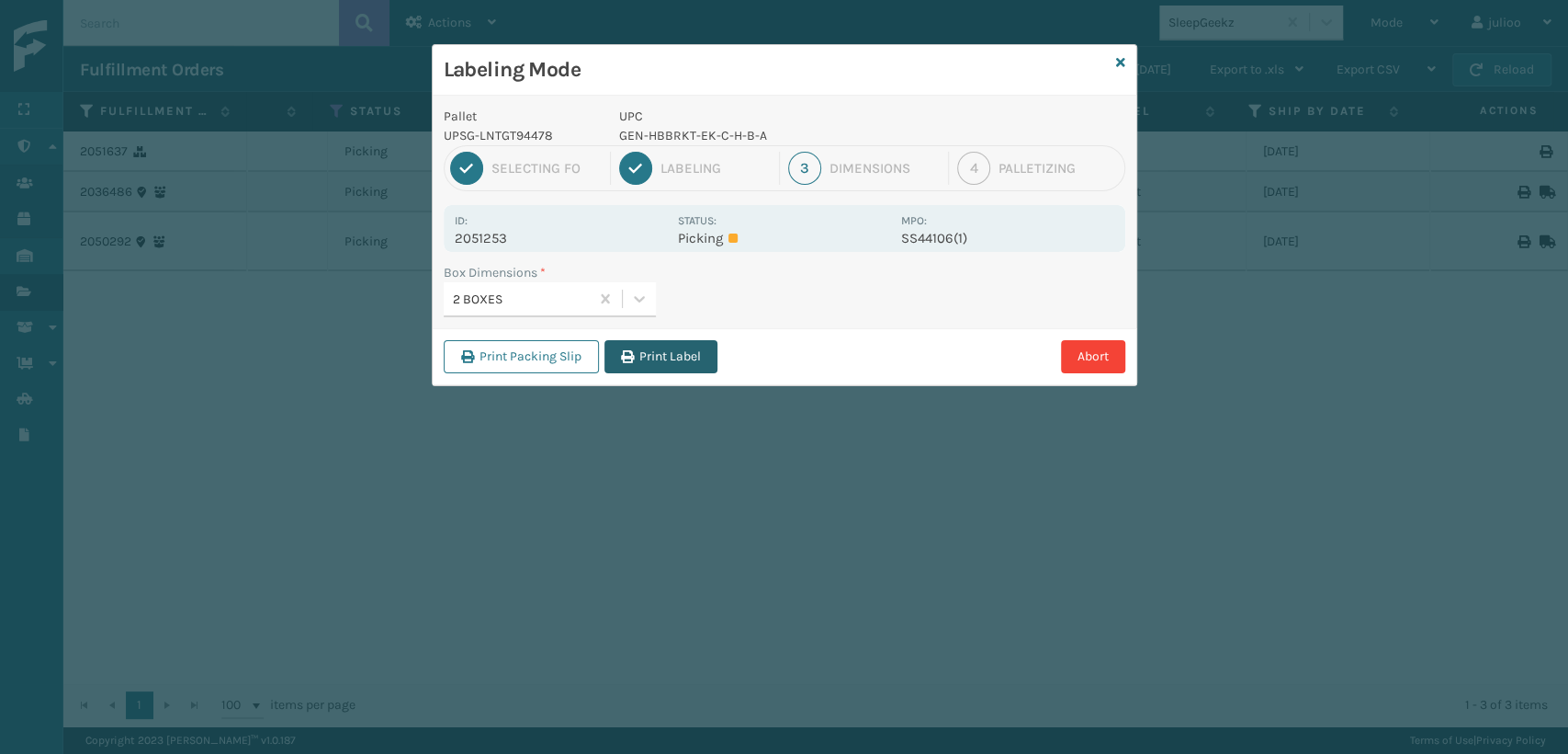
click at [665, 354] on button "Print Label" at bounding box center [661, 356] width 113 height 33
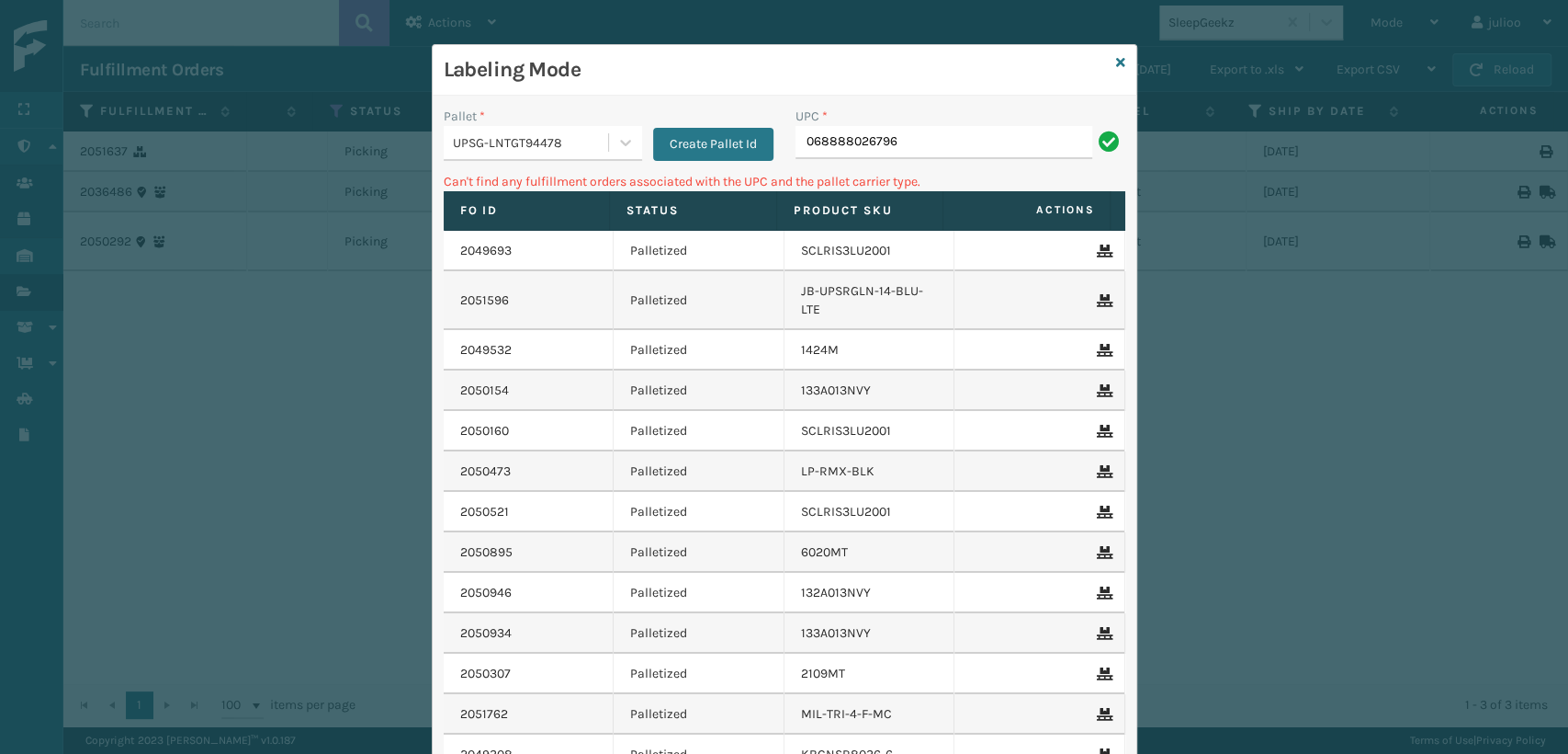
click at [1117, 59] on div "Labeling Mode" at bounding box center [785, 71] width 704 height 51
click at [1116, 60] on icon at bounding box center [1121, 62] width 9 height 13
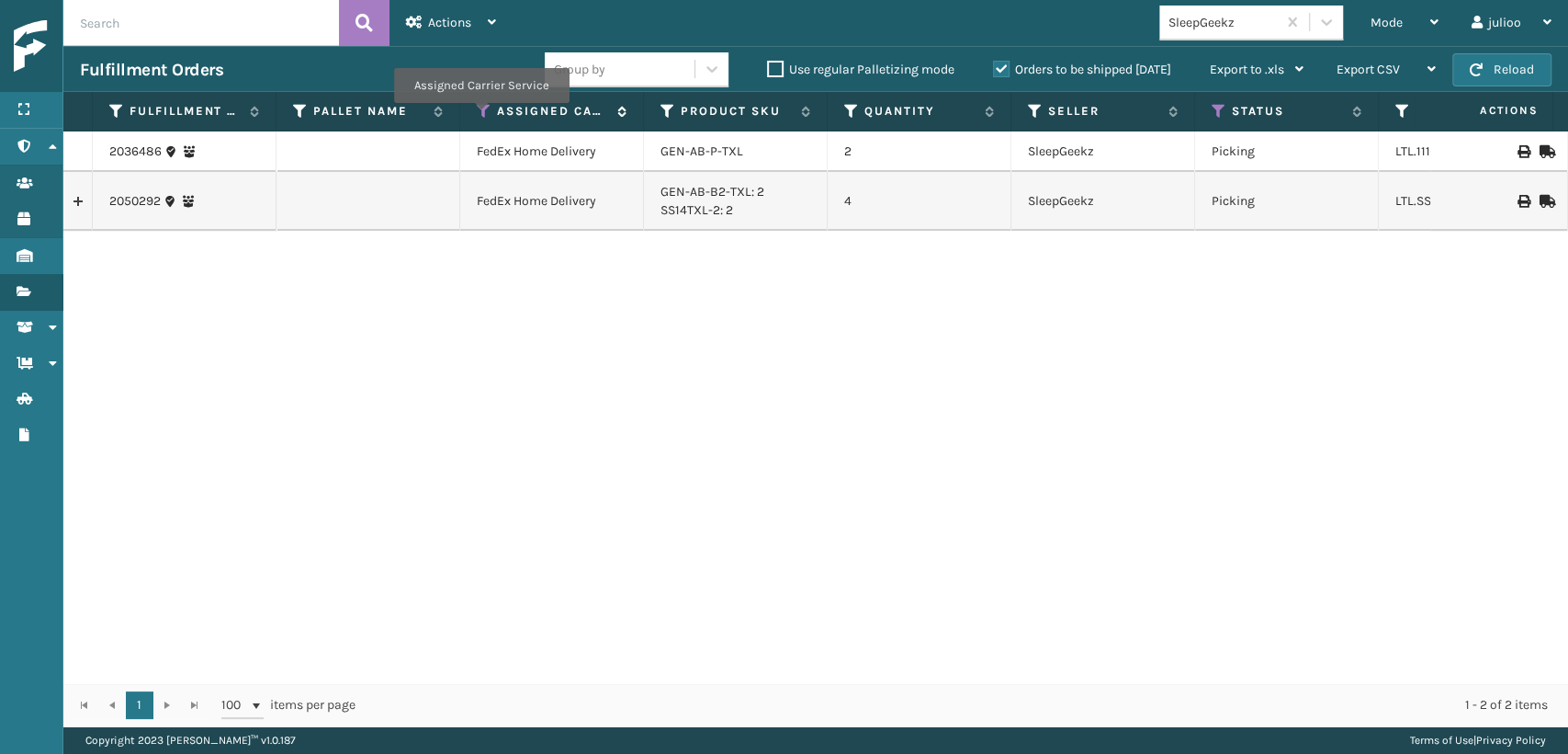
click at [480, 116] on icon at bounding box center [484, 111] width 15 height 17
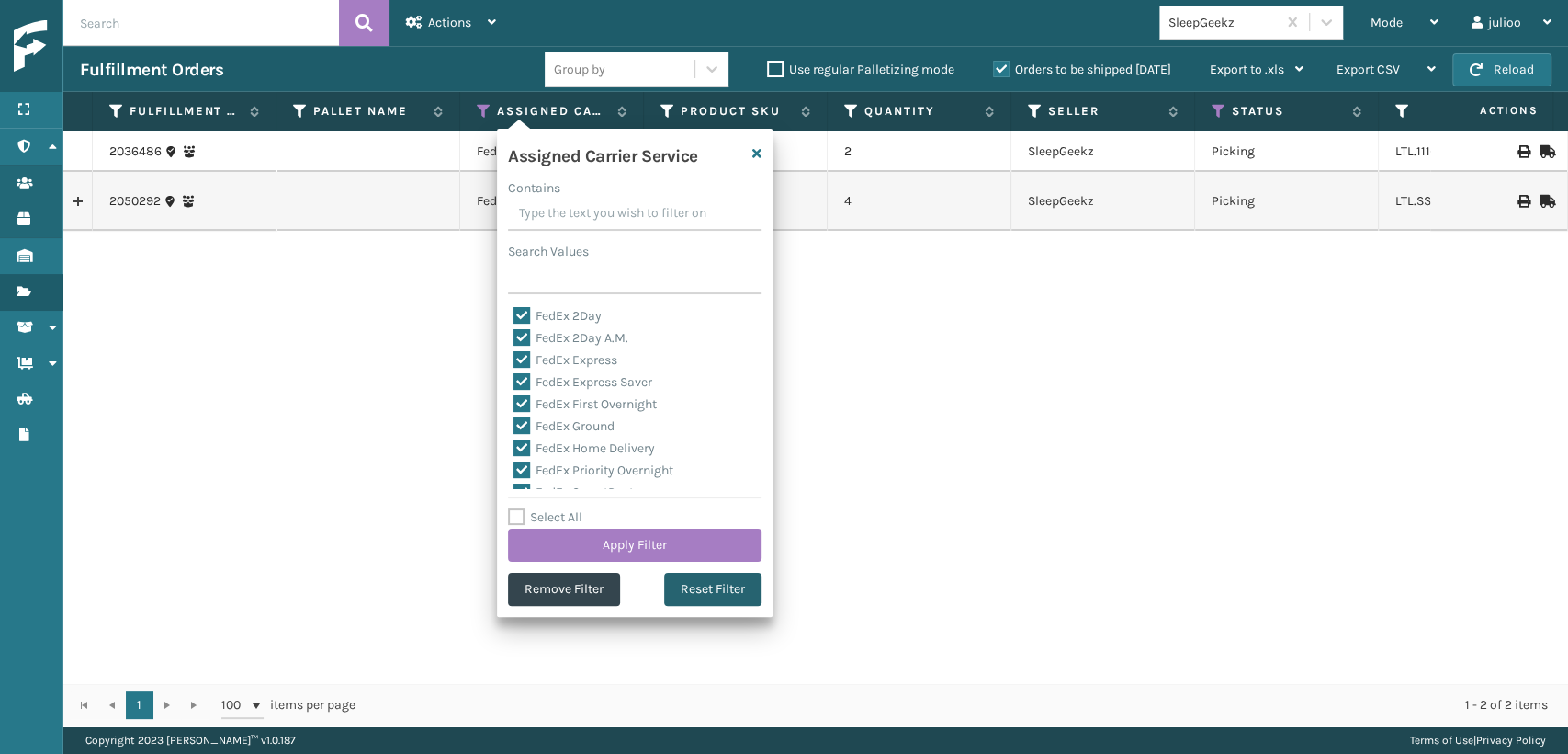
click at [706, 594] on button "Reset Filter" at bounding box center [712, 589] width 97 height 33
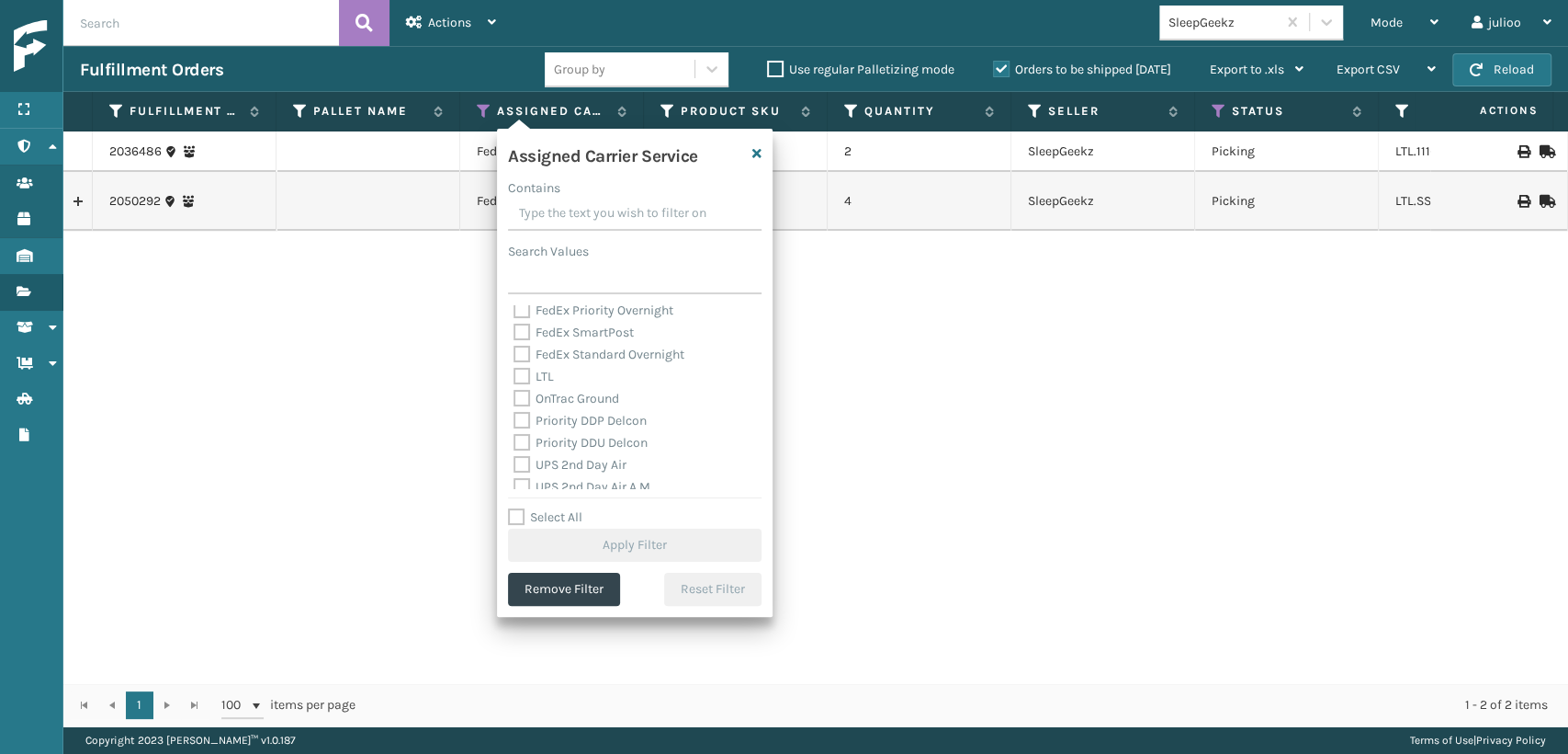
scroll to position [306, 0]
click at [513, 406] on label "UPS 3 Day Select" at bounding box center [572, 407] width 118 height 16
click at [513, 406] on input "UPS 3 Day Select" at bounding box center [513, 402] width 1 height 12
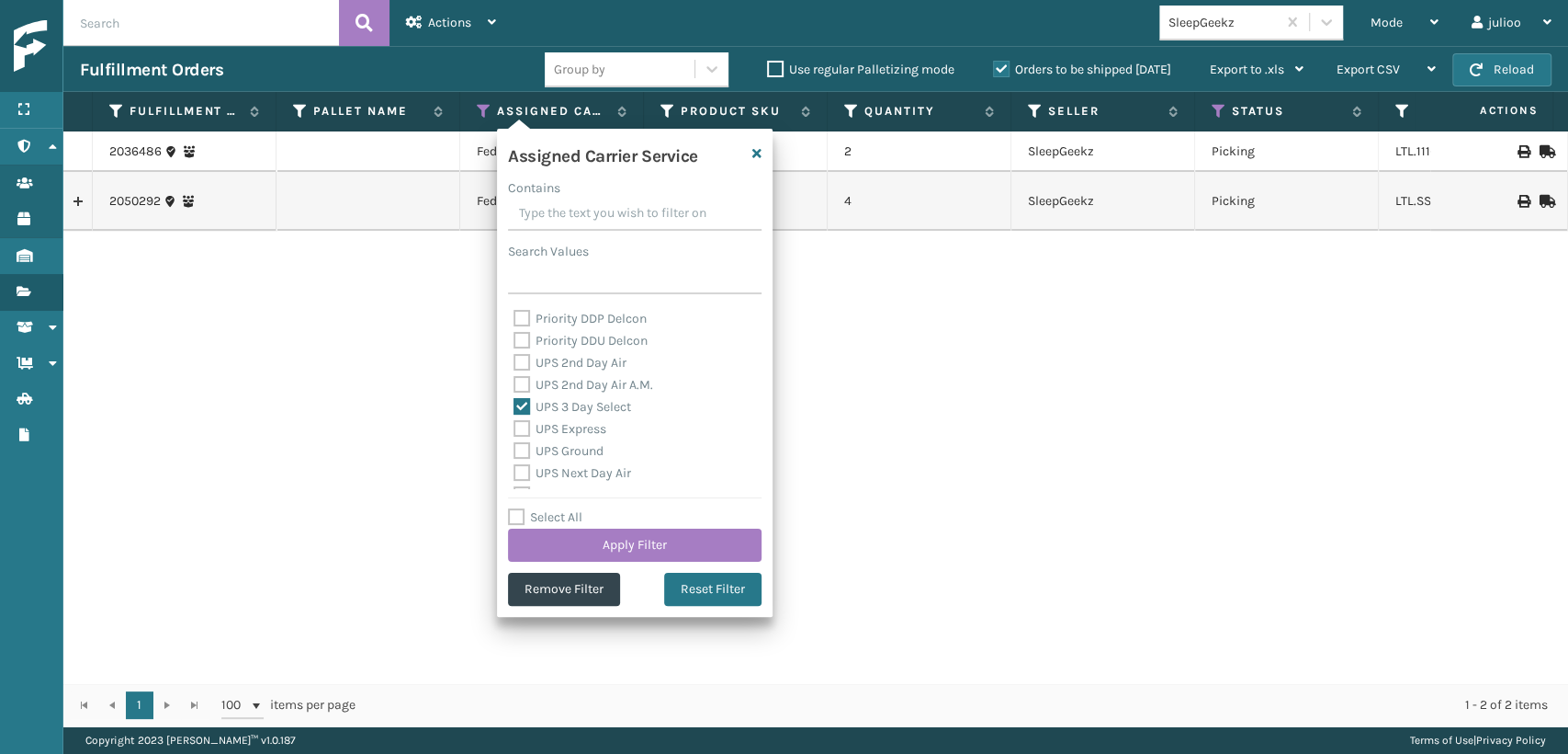
click at [516, 381] on label "UPS 2nd Day Air A.M." at bounding box center [583, 384] width 140 height 16
click at [514, 381] on input "UPS 2nd Day Air A.M." at bounding box center [513, 379] width 1 height 12
click at [517, 371] on div "UPS 2nd Day Air" at bounding box center [634, 362] width 242 height 22
click at [518, 357] on label "UPS 2nd Day Air" at bounding box center [570, 362] width 113 height 16
click at [514, 357] on input "UPS 2nd Day Air" at bounding box center [513, 358] width 1 height 12
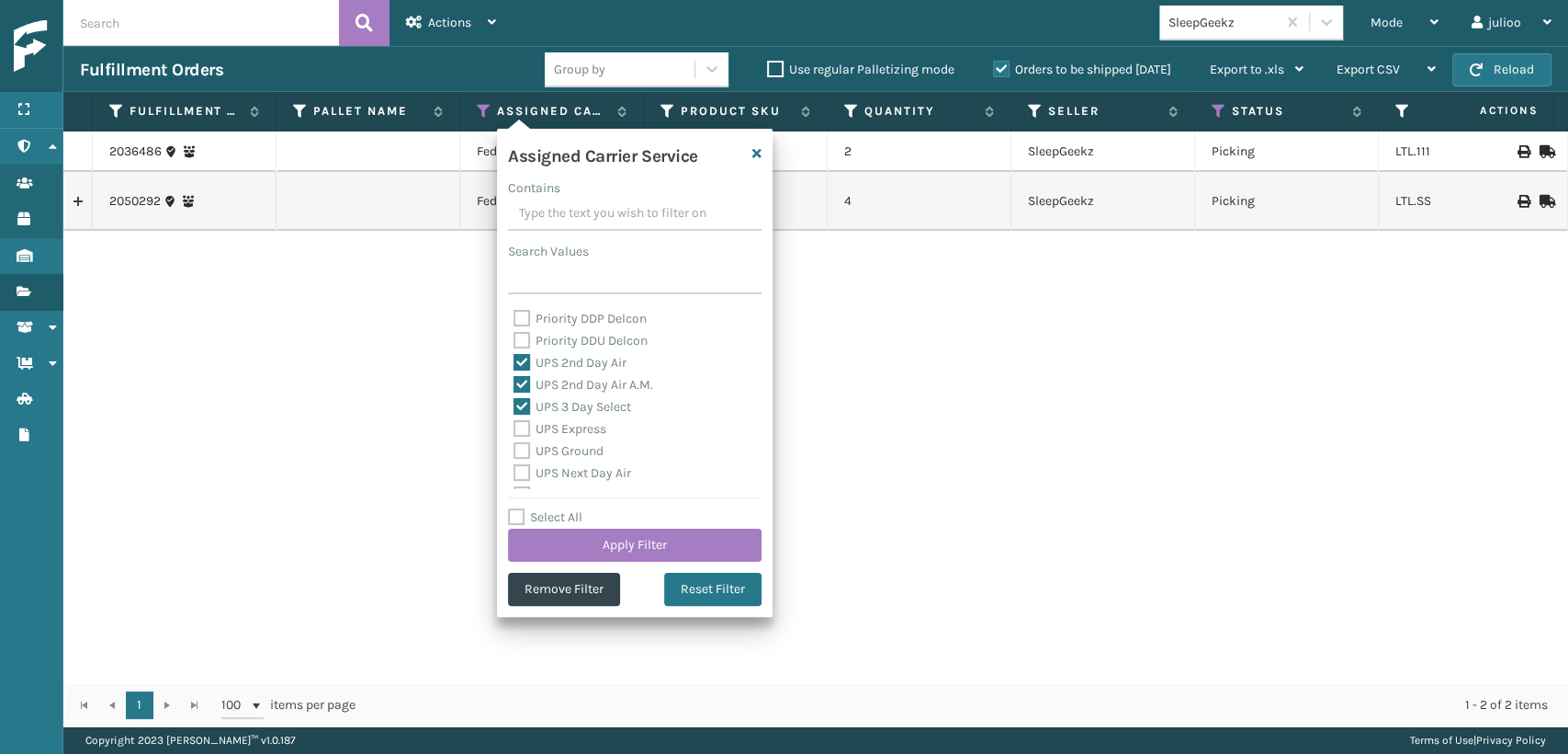
click at [519, 343] on label "Priority DDU Delcon" at bounding box center [580, 341] width 134 height 16
click at [514, 342] on input "Priority DDU Delcon" at bounding box center [513, 336] width 1 height 12
click at [514, 352] on div "UPS 2nd Day Air" at bounding box center [634, 362] width 242 height 22
click at [520, 339] on label "Priority DDU Delcon" at bounding box center [580, 341] width 134 height 16
click at [514, 339] on input "Priority DDU Delcon" at bounding box center [513, 336] width 1 height 12
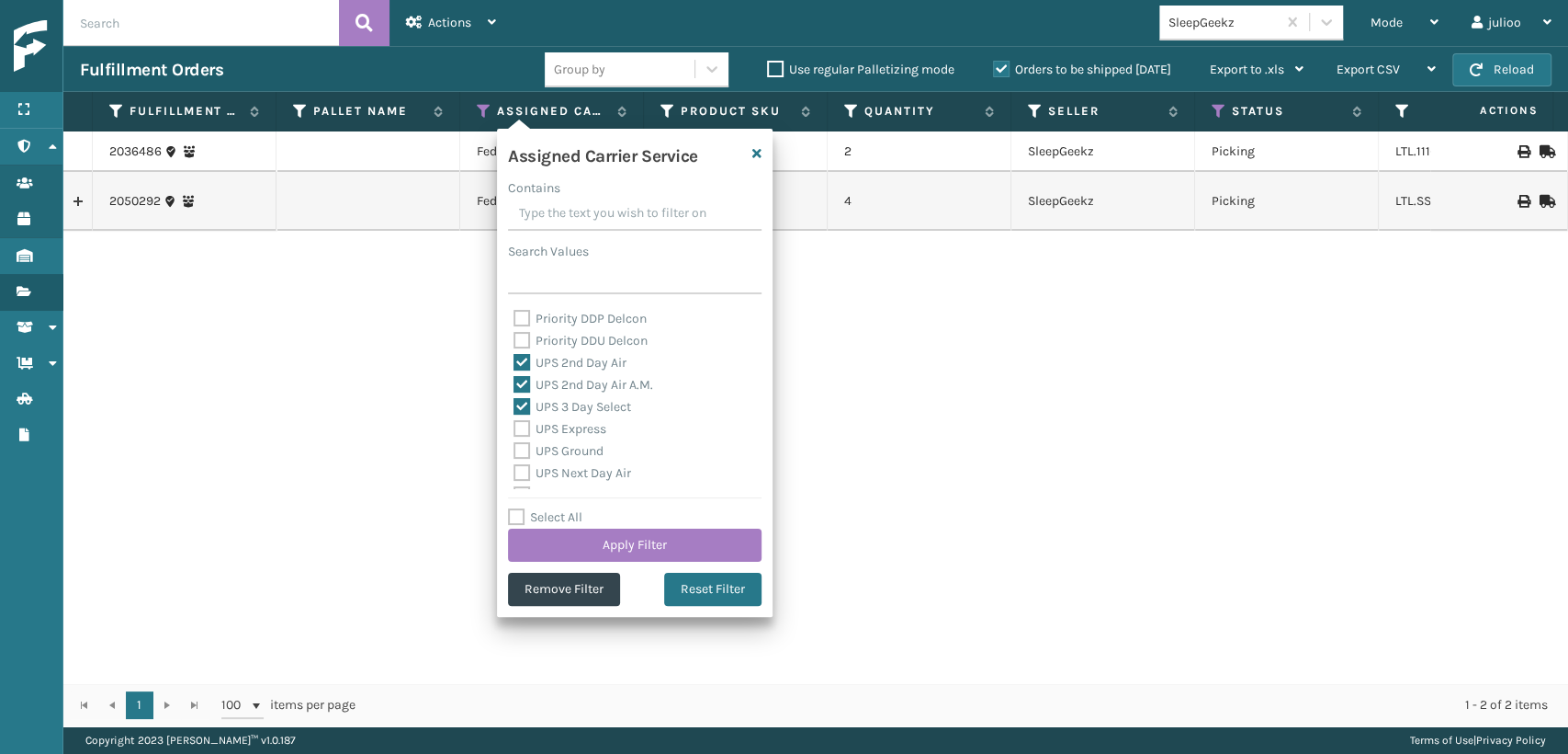
click at [522, 455] on label "UPS Ground" at bounding box center [558, 450] width 90 height 16
click at [514, 452] on input "UPS Ground" at bounding box center [513, 445] width 1 height 12
click at [523, 428] on label "UPS Express" at bounding box center [559, 428] width 92 height 16
click at [514, 428] on input "UPS Express" at bounding box center [513, 424] width 1 height 12
click at [520, 473] on label "UPS Next Day Air" at bounding box center [572, 473] width 118 height 16
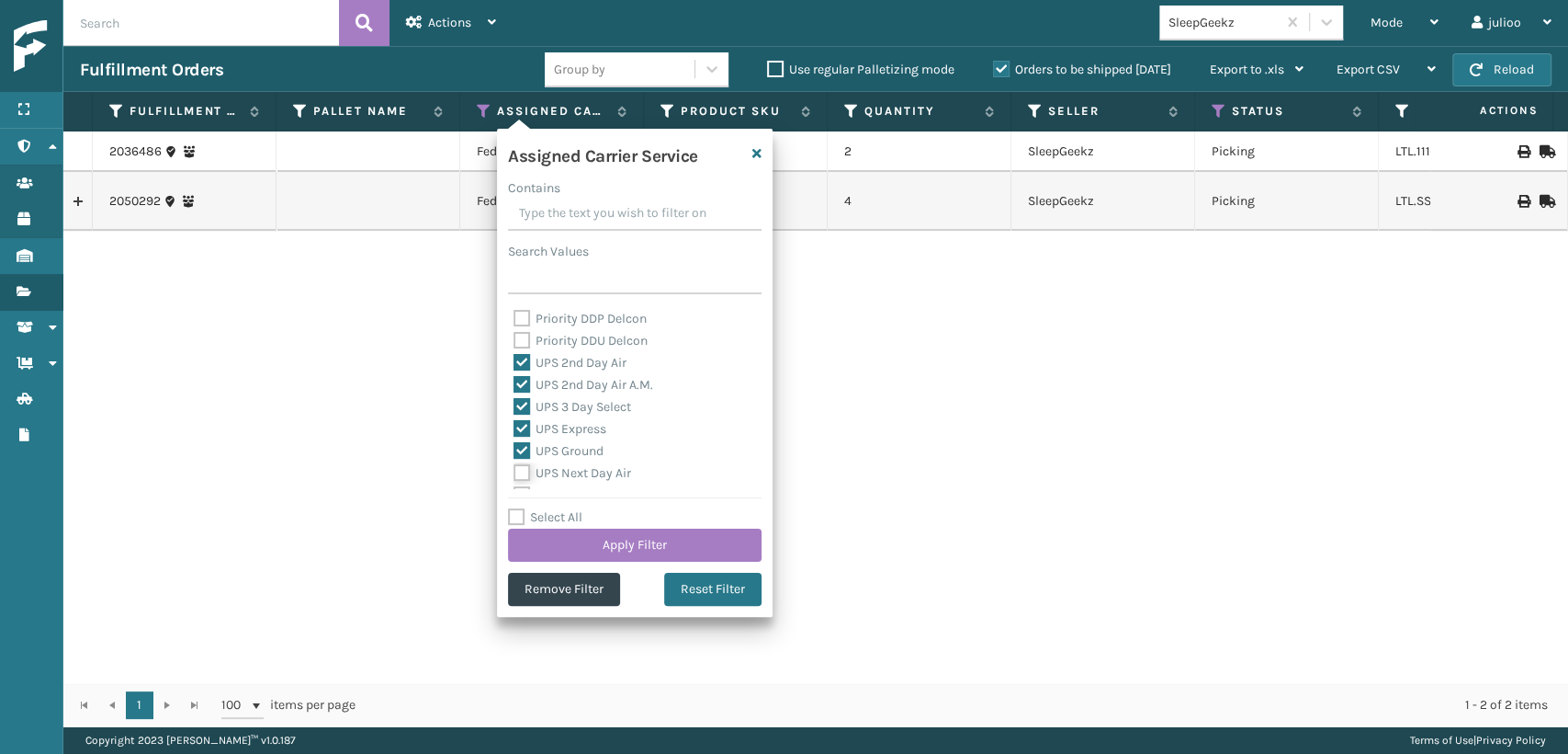
click at [514, 473] on input "UPS Next Day Air" at bounding box center [513, 468] width 1 height 12
click at [518, 416] on label "UPS Next Day Air Saver" at bounding box center [590, 414] width 153 height 16
click at [514, 416] on input "UPS Next Day Air Saver" at bounding box center [513, 411] width 1 height 12
click at [527, 391] on label "UPS Next Day Air Early" at bounding box center [588, 393] width 150 height 16
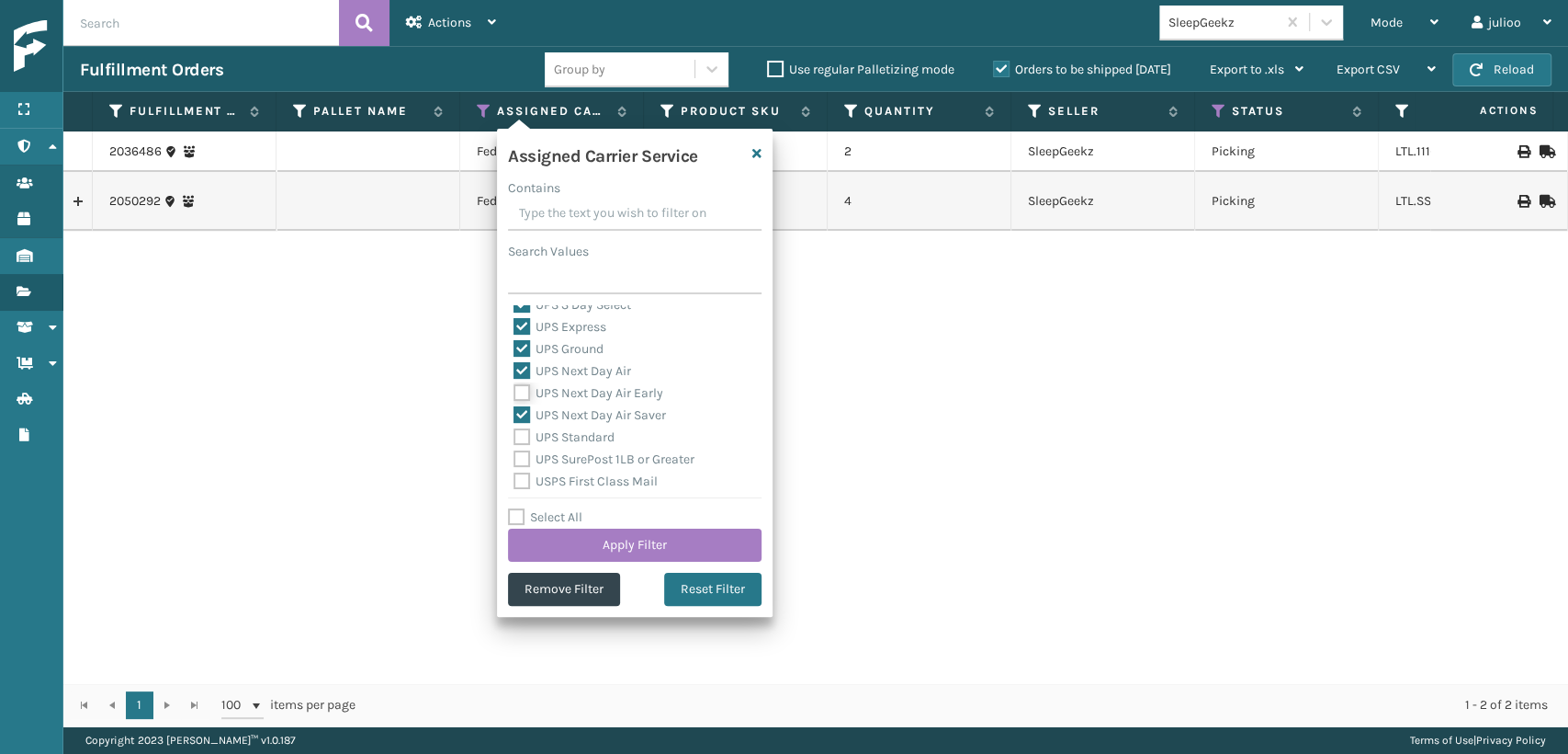
click at [514, 391] on input "UPS Next Day Air Early" at bounding box center [513, 388] width 1 height 12
click at [524, 440] on label "UPS Standard" at bounding box center [563, 437] width 101 height 16
click at [514, 439] on input "UPS Standard" at bounding box center [513, 432] width 1 height 12
click at [523, 455] on label "UPS SurePost 1LB or Greater" at bounding box center [604, 459] width 181 height 16
click at [514, 455] on input "UPS SurePost 1LB or Greater" at bounding box center [513, 454] width 1 height 12
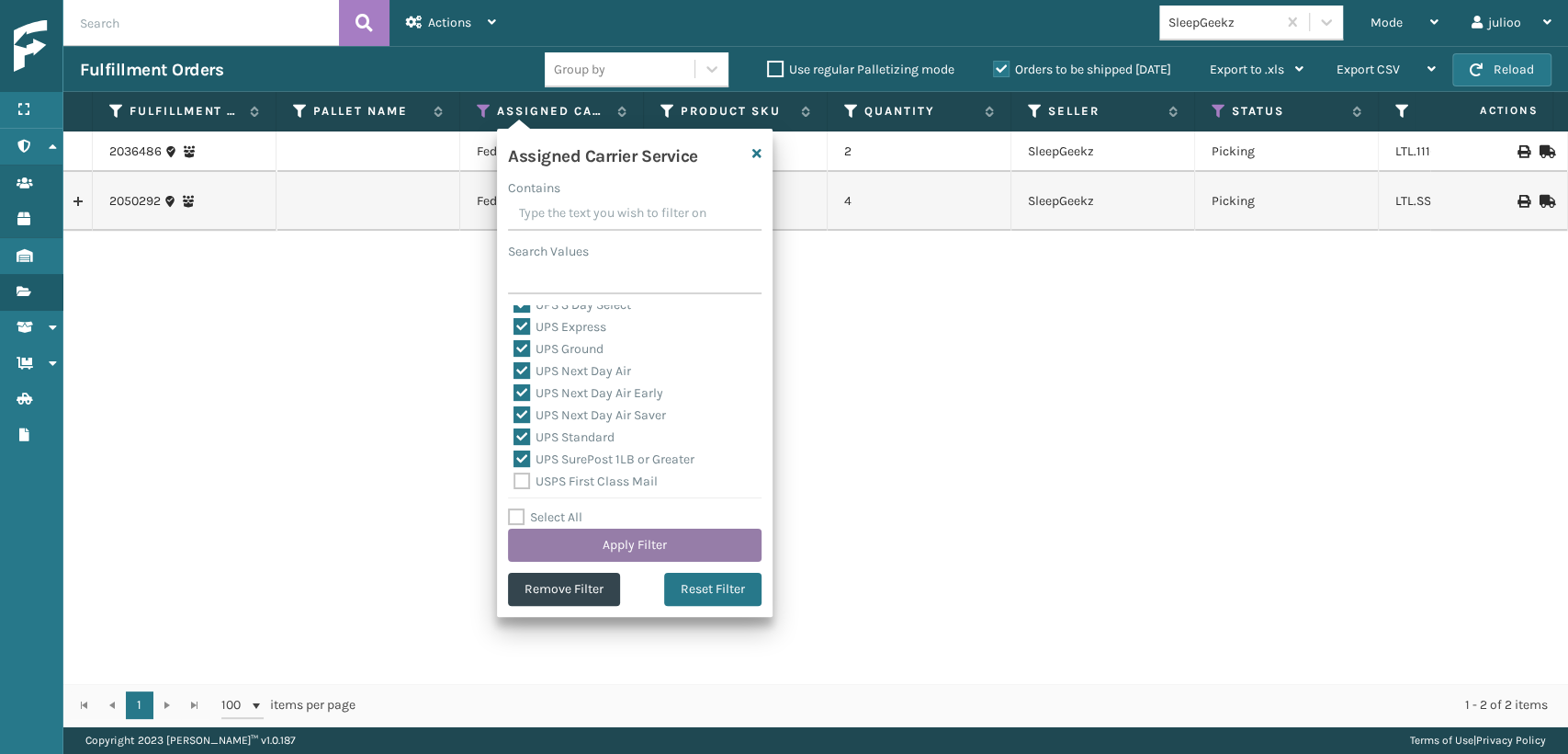
click at [546, 547] on button "Apply Filter" at bounding box center [635, 545] width 254 height 33
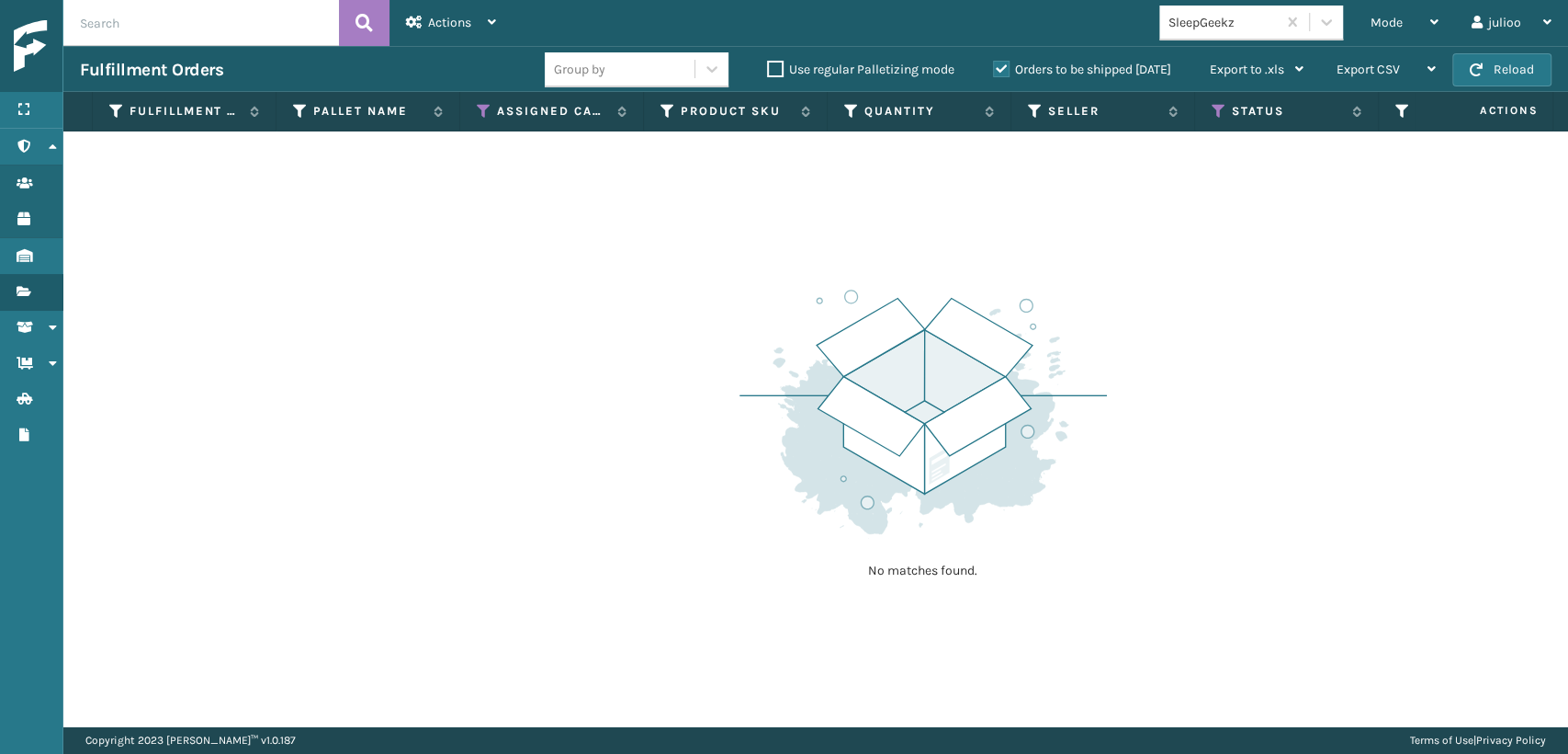
click at [1202, 127] on th "Status" at bounding box center [1287, 111] width 184 height 40
click at [1218, 113] on icon at bounding box center [1220, 111] width 15 height 17
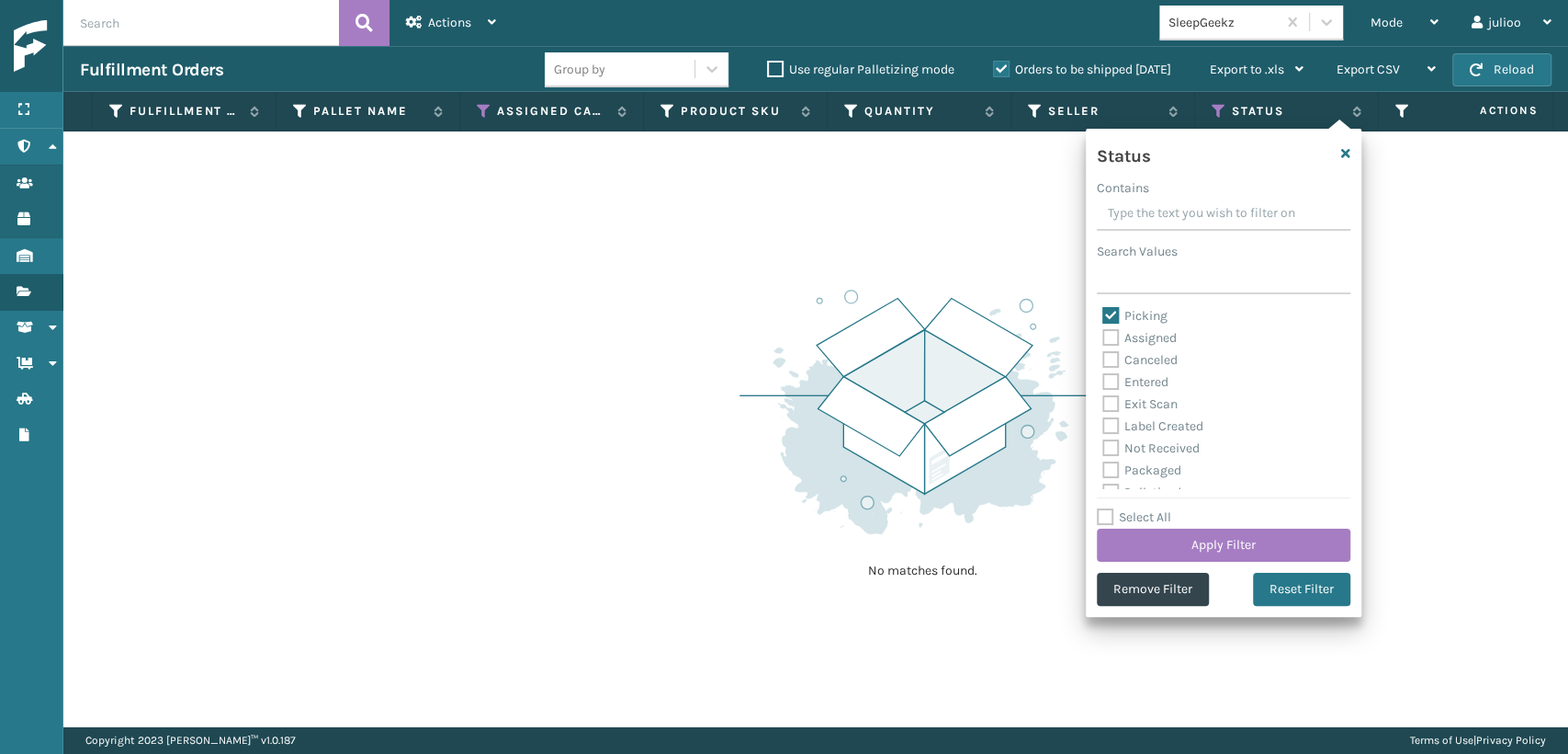
click at [1118, 306] on div "Picking" at bounding box center [1224, 315] width 242 height 22
click at [1109, 311] on label "Picking" at bounding box center [1135, 315] width 65 height 16
click at [1104, 311] on input "Picking" at bounding box center [1103, 310] width 1 height 12
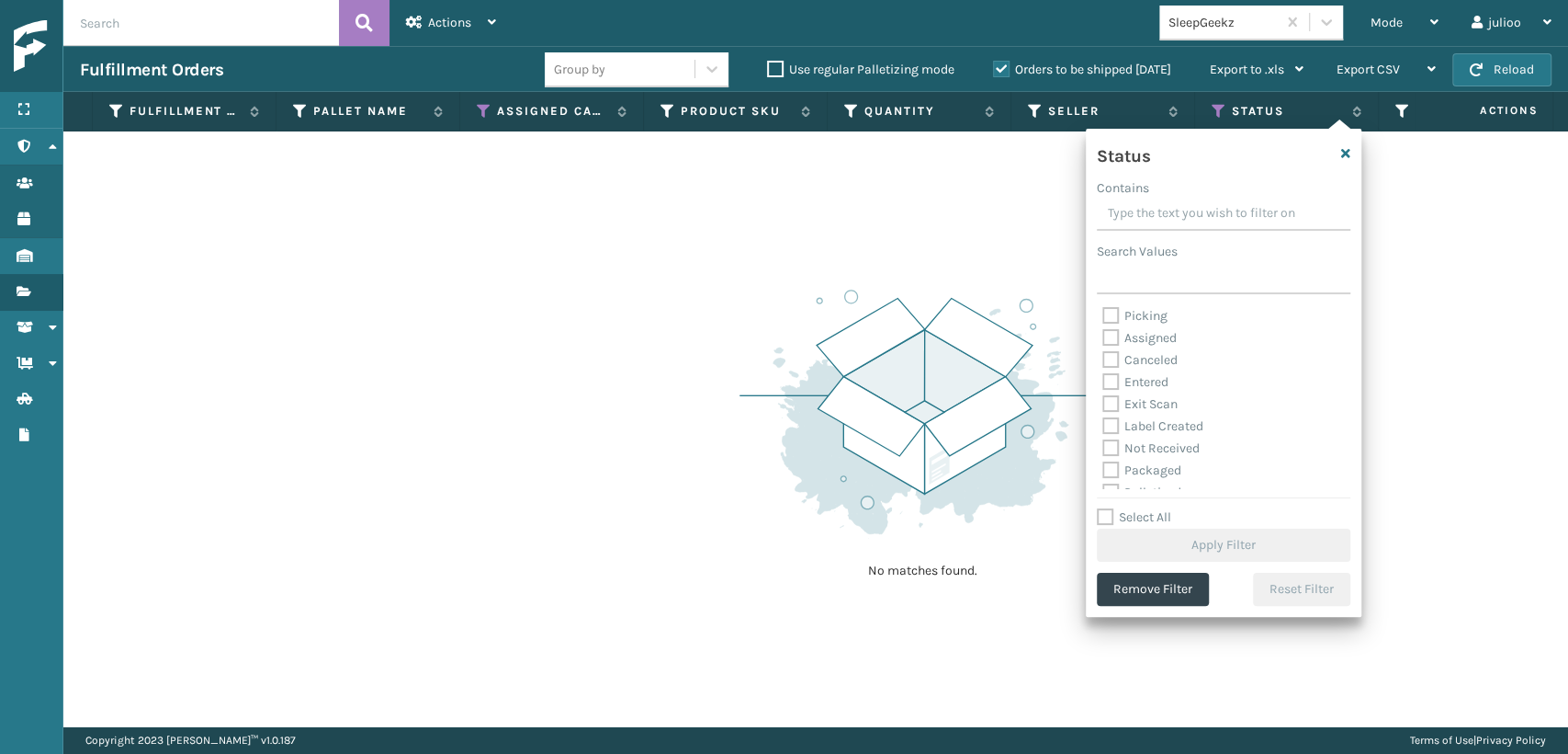
click at [1109, 311] on label "Picking" at bounding box center [1135, 315] width 65 height 16
click at [1104, 311] on input "Picking" at bounding box center [1103, 310] width 1 height 12
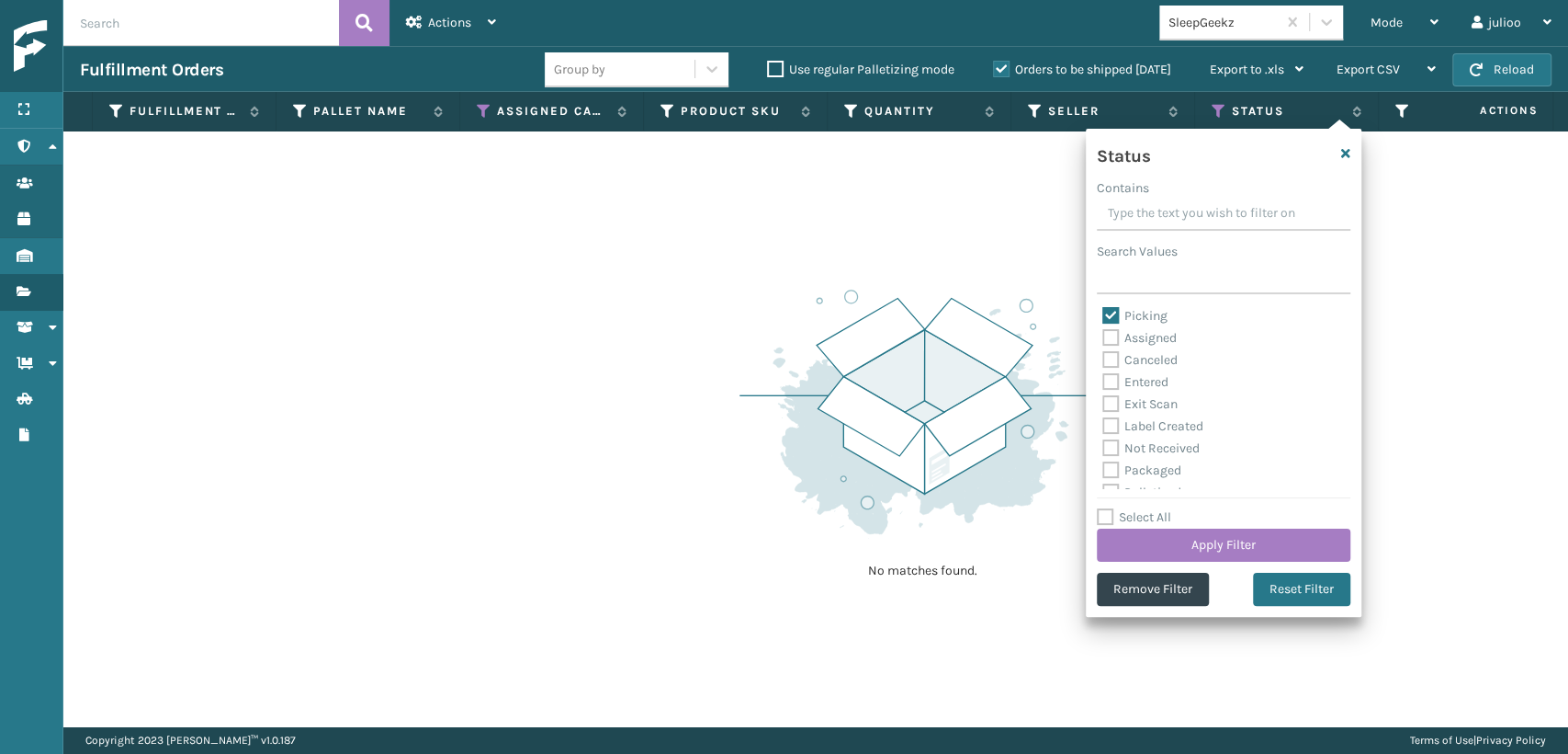
click at [1109, 311] on label "Picking" at bounding box center [1135, 315] width 65 height 16
click at [1104, 311] on input "Picking" at bounding box center [1103, 310] width 1 height 12
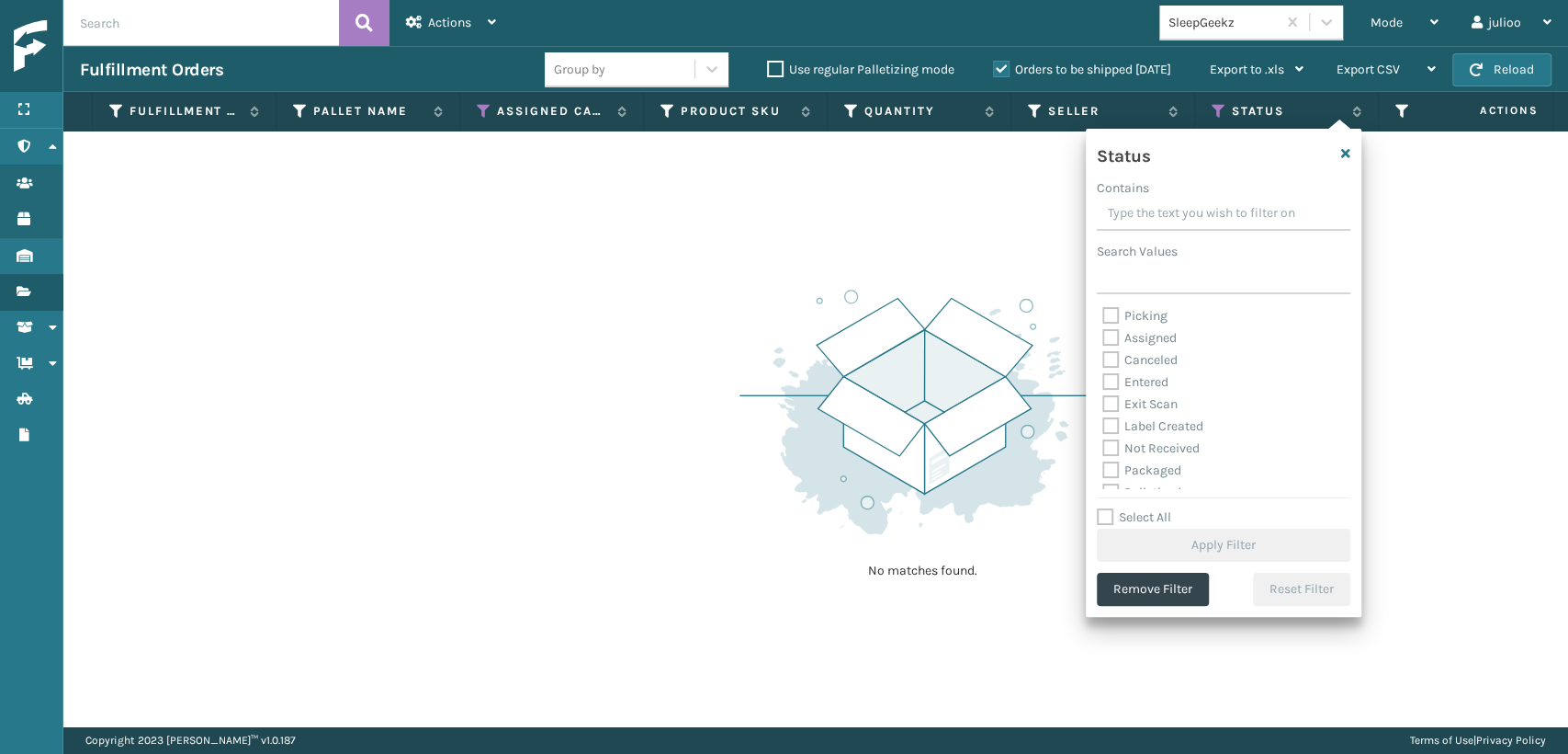
click at [1109, 311] on label "Picking" at bounding box center [1135, 315] width 65 height 16
click at [1104, 311] on input "Picking" at bounding box center [1103, 310] width 1 height 12
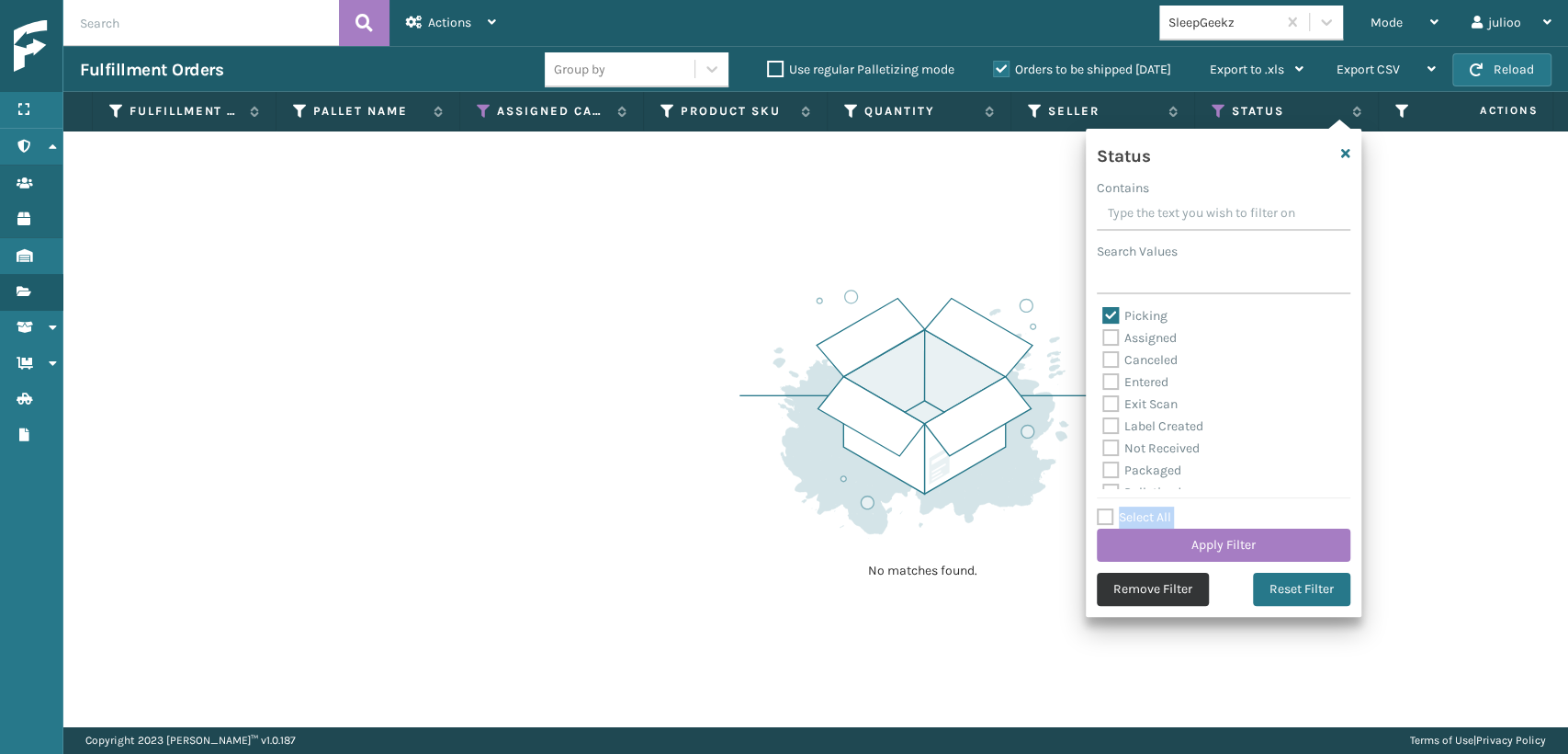
drag, startPoint x: 1186, startPoint y: 545, endPoint x: 1196, endPoint y: 581, distance: 37.4
click at [1194, 579] on div "Status Contains Search Values Picking Assigned Canceled Entered Exit Scan Label…" at bounding box center [1224, 372] width 275 height 488
click at [1212, 538] on button "Apply Filter" at bounding box center [1224, 545] width 254 height 33
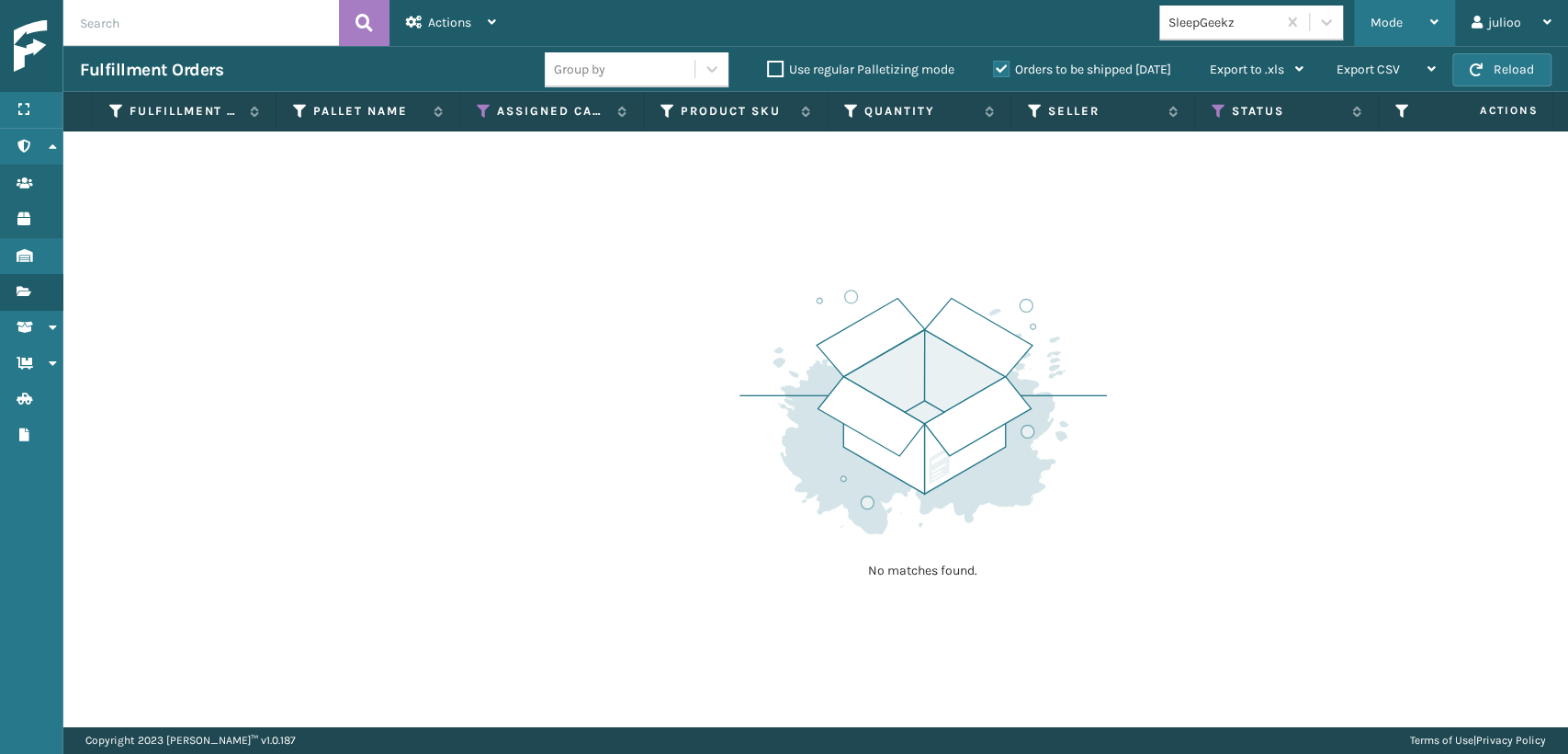
click at [1382, 24] on span "Mode" at bounding box center [1387, 23] width 32 height 16
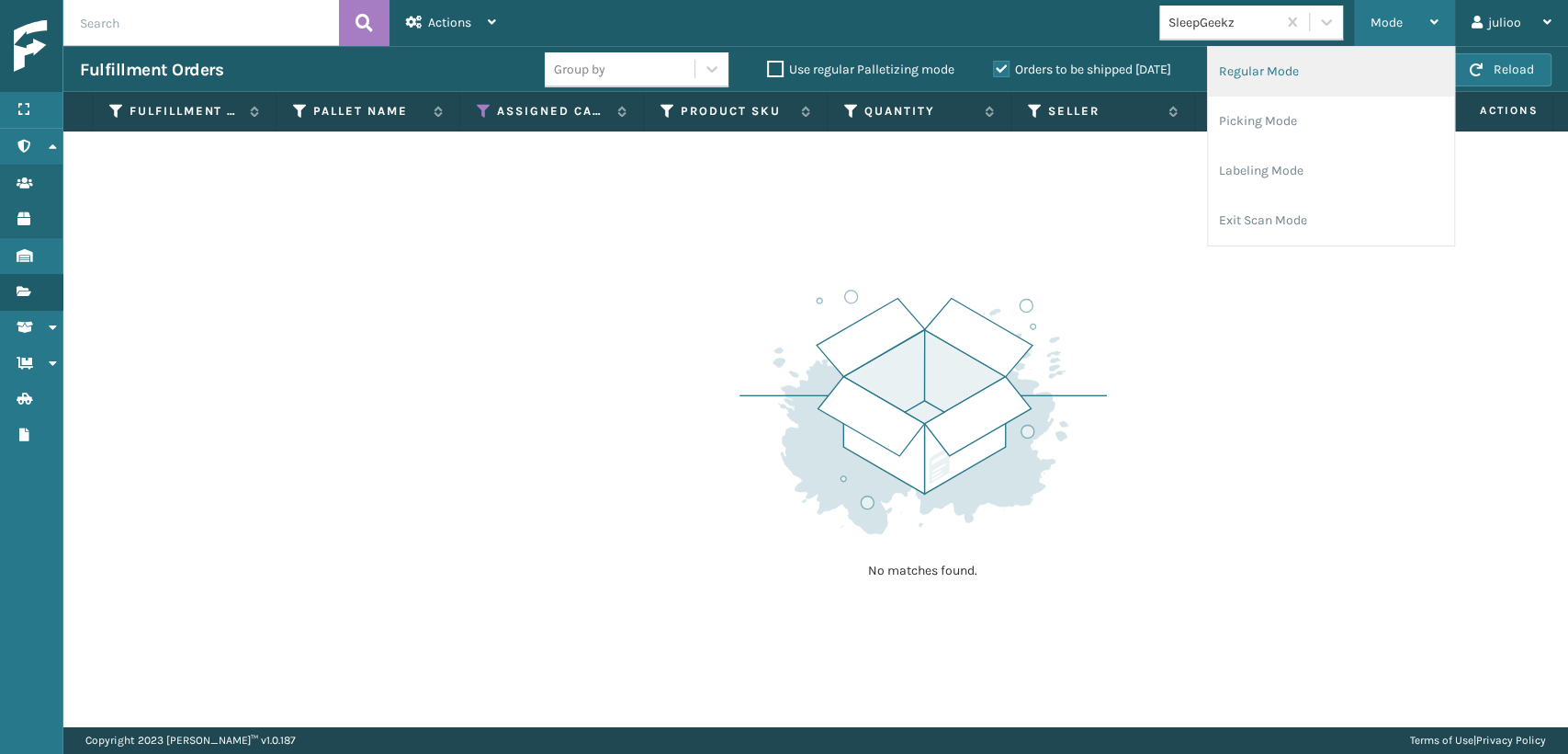
click at [1227, 77] on li "Regular Mode" at bounding box center [1331, 72] width 246 height 50
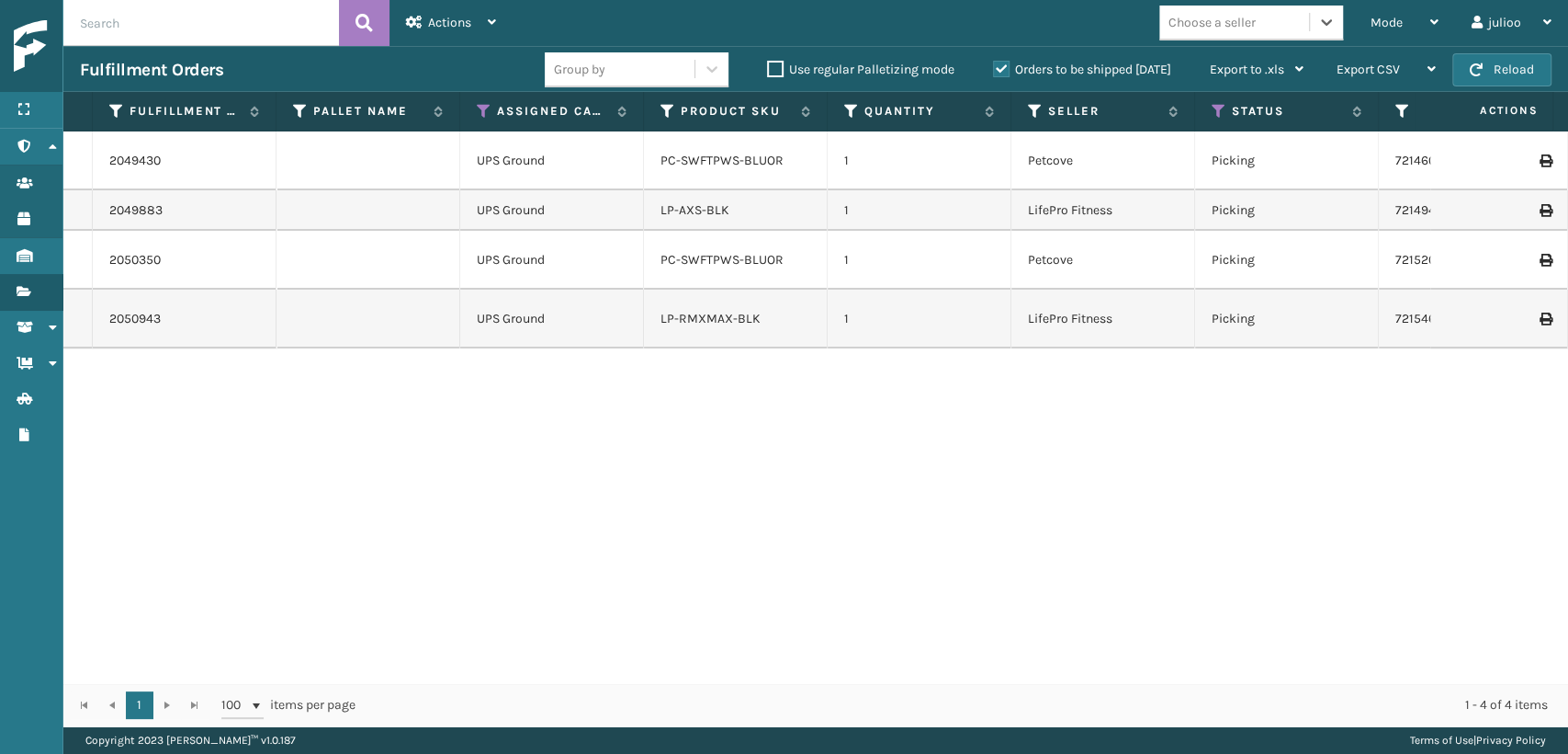
click at [688, 328] on td "LP-RMXMAX-BLK" at bounding box center [736, 319] width 184 height 59
click at [688, 316] on link "LP-RMXMAX-BLK" at bounding box center [710, 318] width 100 height 16
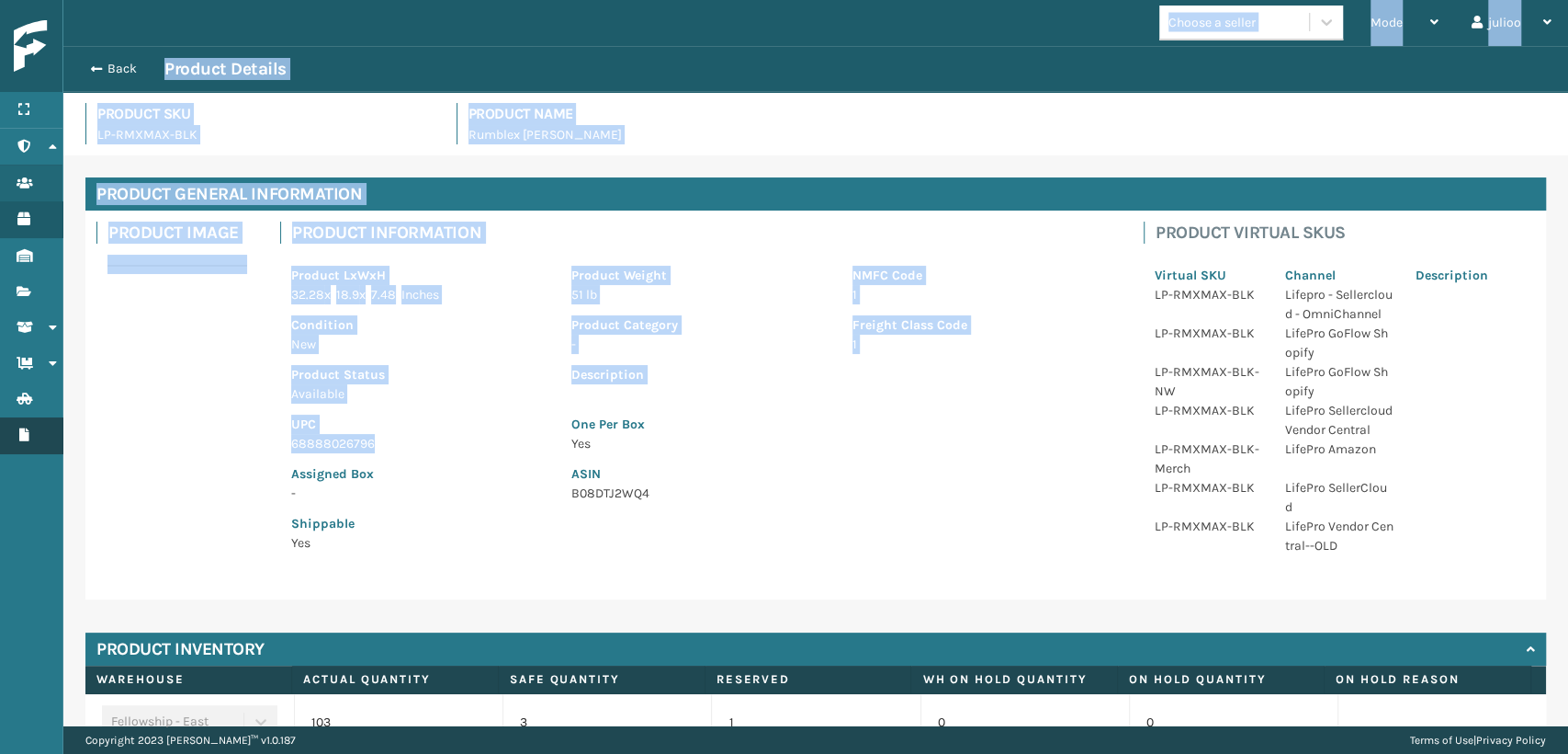
drag, startPoint x: 390, startPoint y: 444, endPoint x: 0, endPoint y: 436, distance: 390.1
click at [0, 0] on div "Menu Reports Administration Reports Users Reports Products Reports Inventory Re…" at bounding box center [784, 0] width 1568 height 0
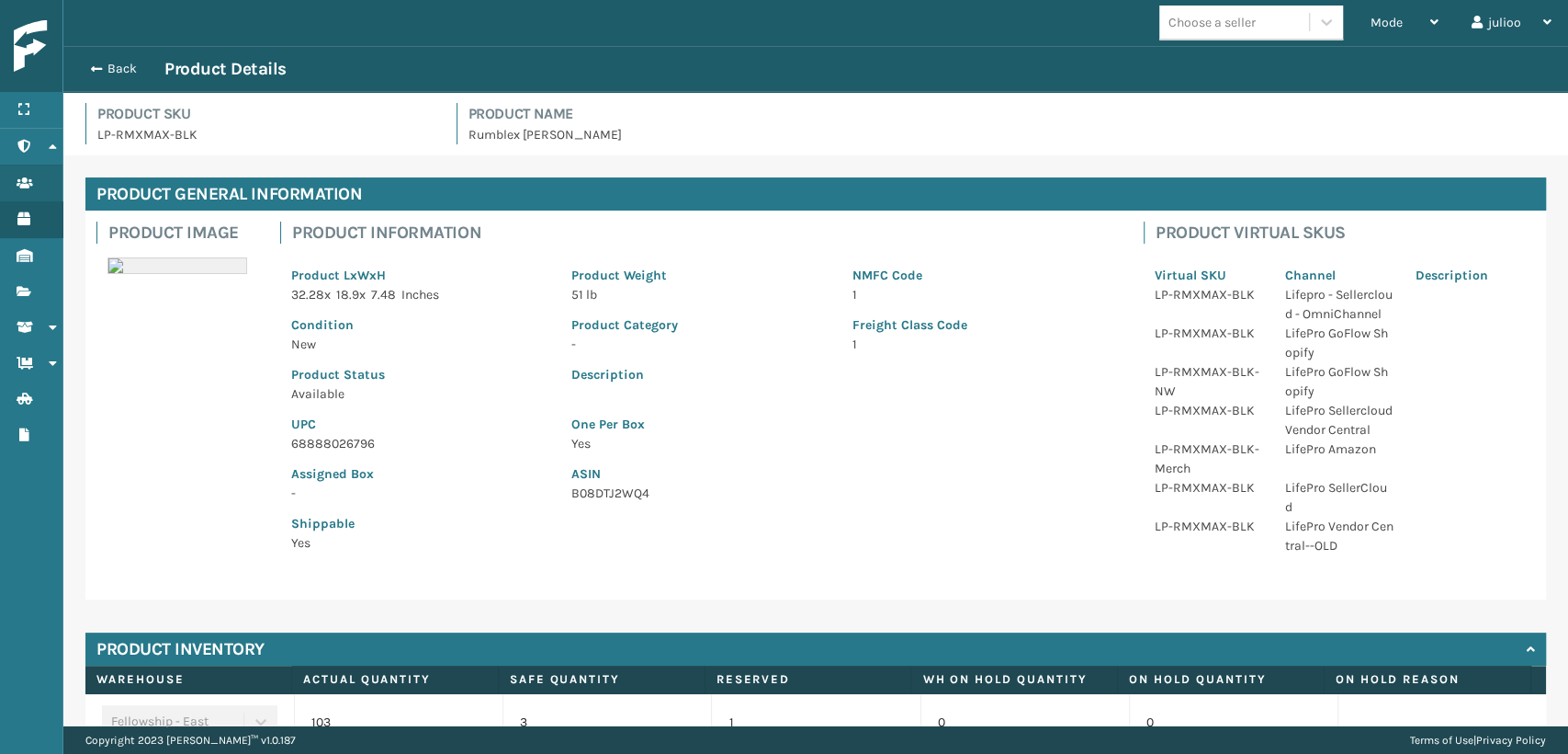
drag, startPoint x: 478, startPoint y: 465, endPoint x: 423, endPoint y: 436, distance: 62.2
click at [463, 460] on div "Assigned Box -" at bounding box center [420, 478] width 280 height 50
drag, startPoint x: 384, startPoint y: 444, endPoint x: 283, endPoint y: 442, distance: 101.0
click at [283, 442] on div "UPC 68888026796" at bounding box center [420, 428] width 280 height 50
copy p "68888026796"
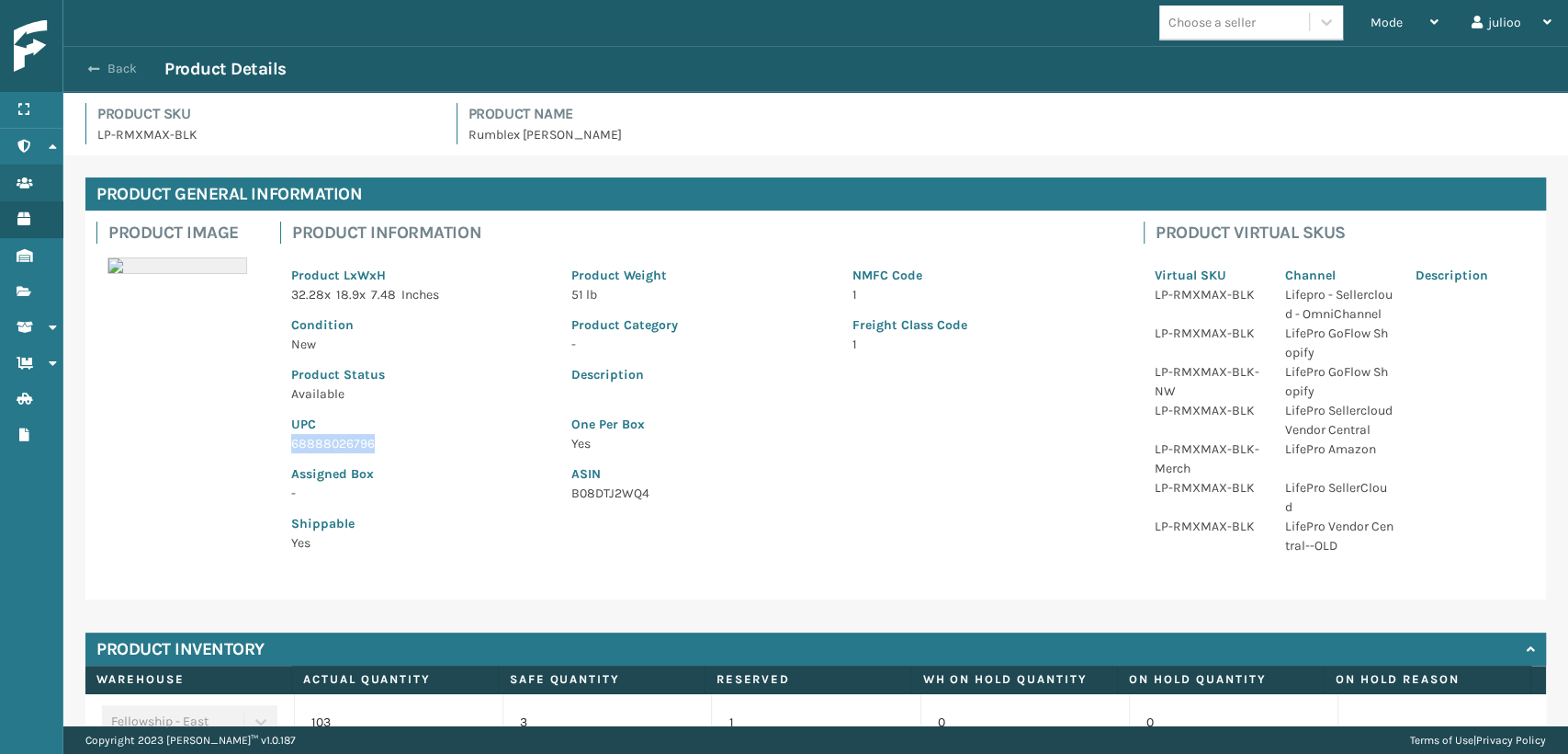
click at [97, 68] on span "button" at bounding box center [93, 69] width 11 height 13
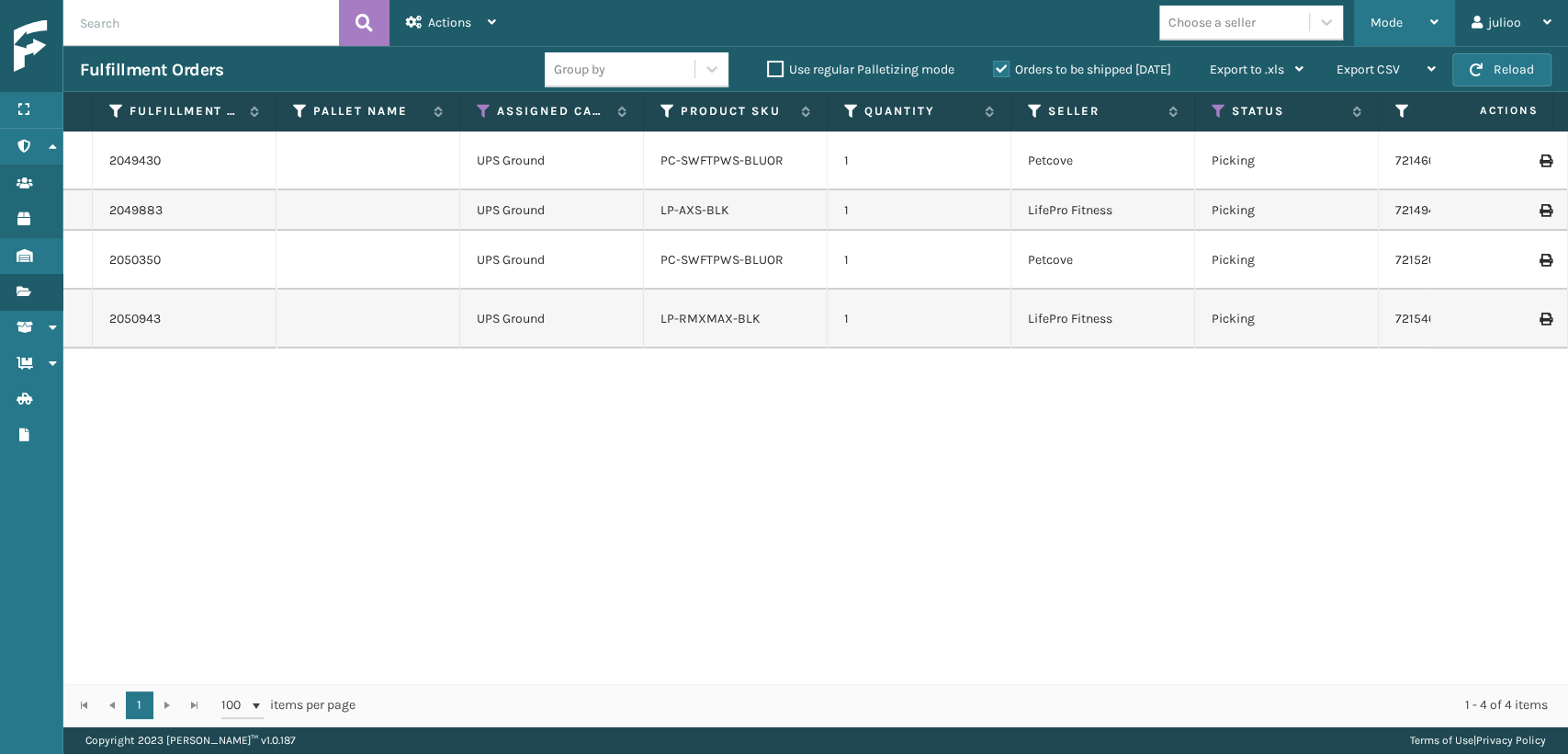
click at [1365, 10] on div "Mode Regular Mode Picking Mode Labeling Mode Exit Scan Mode" at bounding box center [1405, 23] width 101 height 46
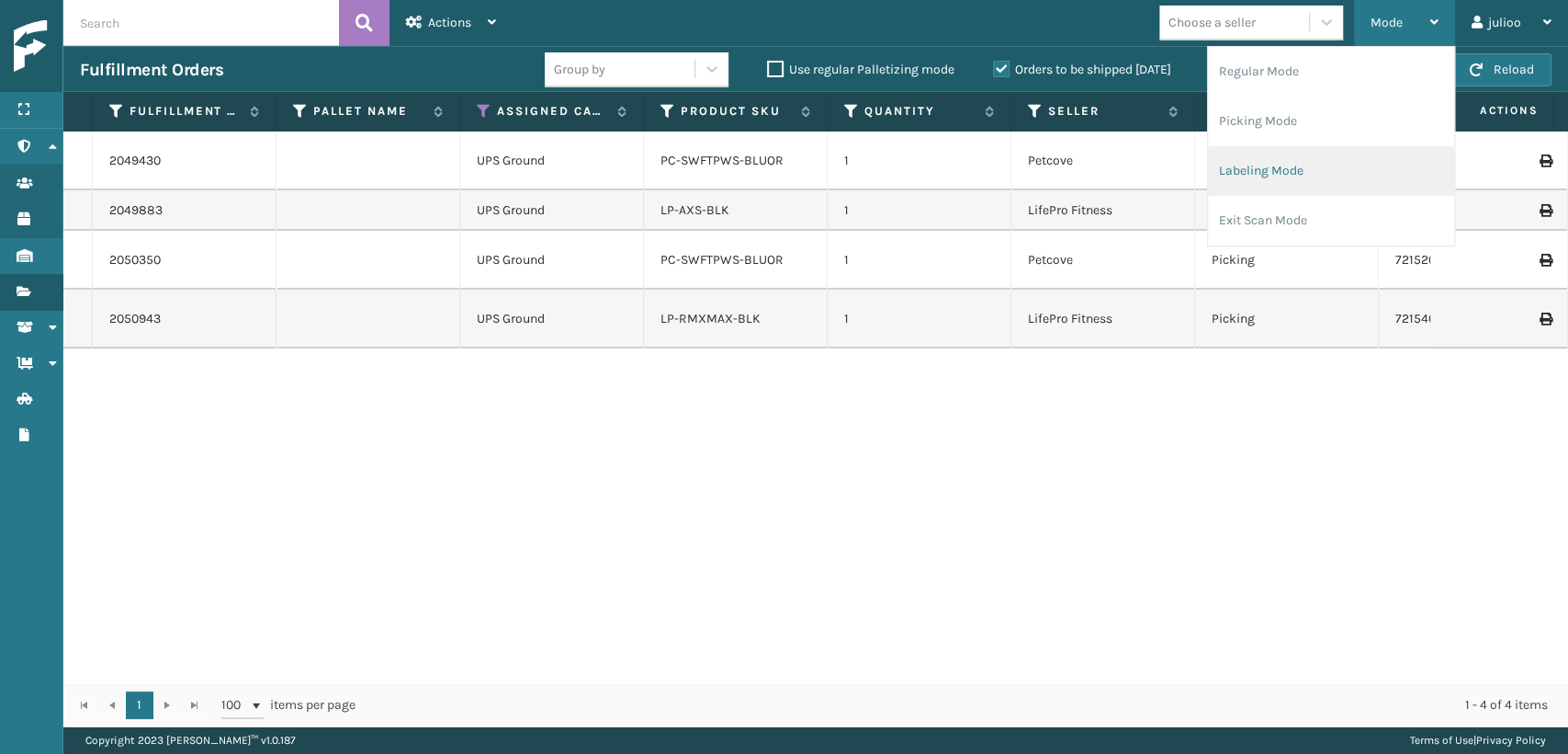
click at [1250, 170] on li "Labeling Mode" at bounding box center [1331, 171] width 246 height 50
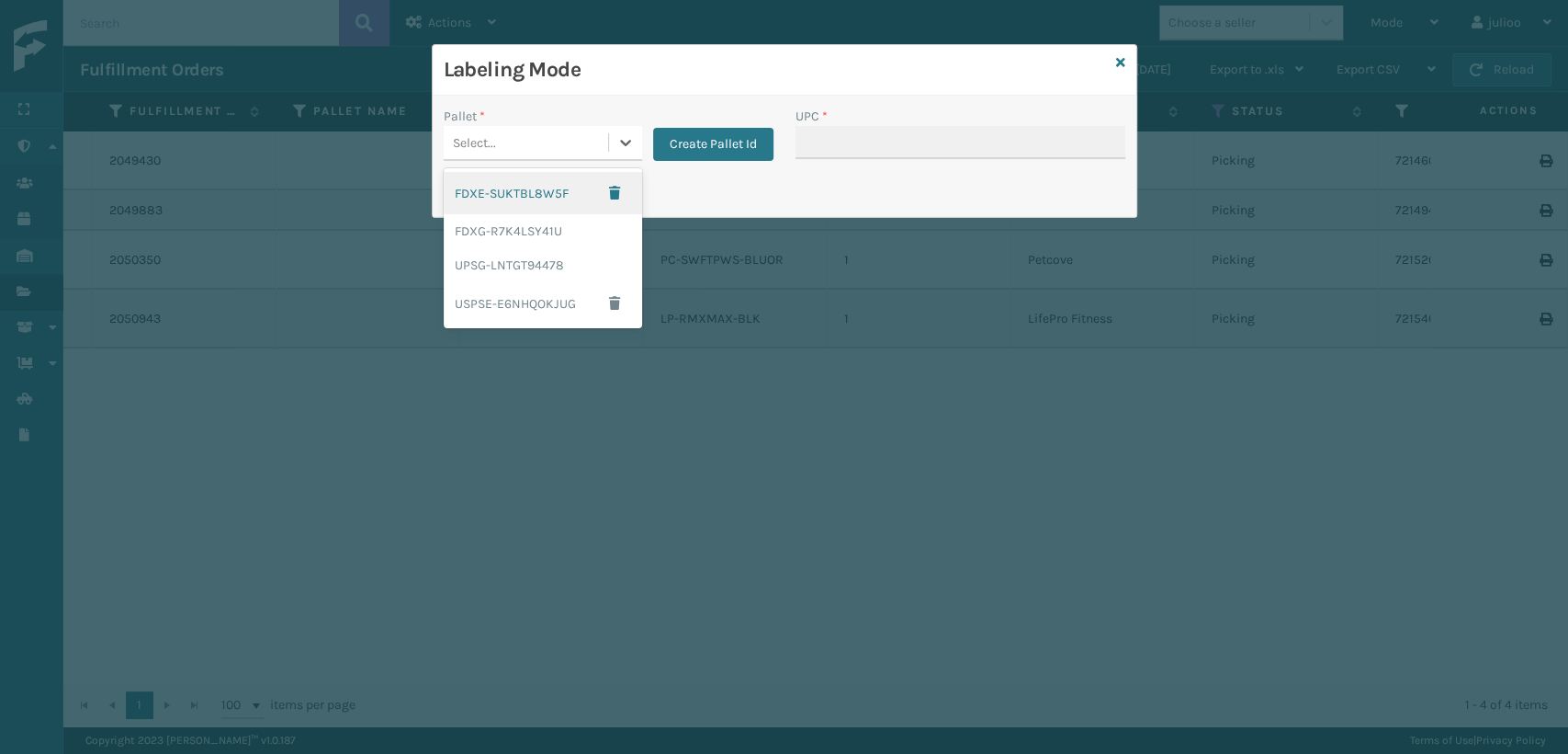
click at [545, 146] on div "Select..." at bounding box center [525, 142] width 164 height 30
click at [504, 228] on div "FDXG-R7K4LSY41U" at bounding box center [542, 231] width 198 height 34
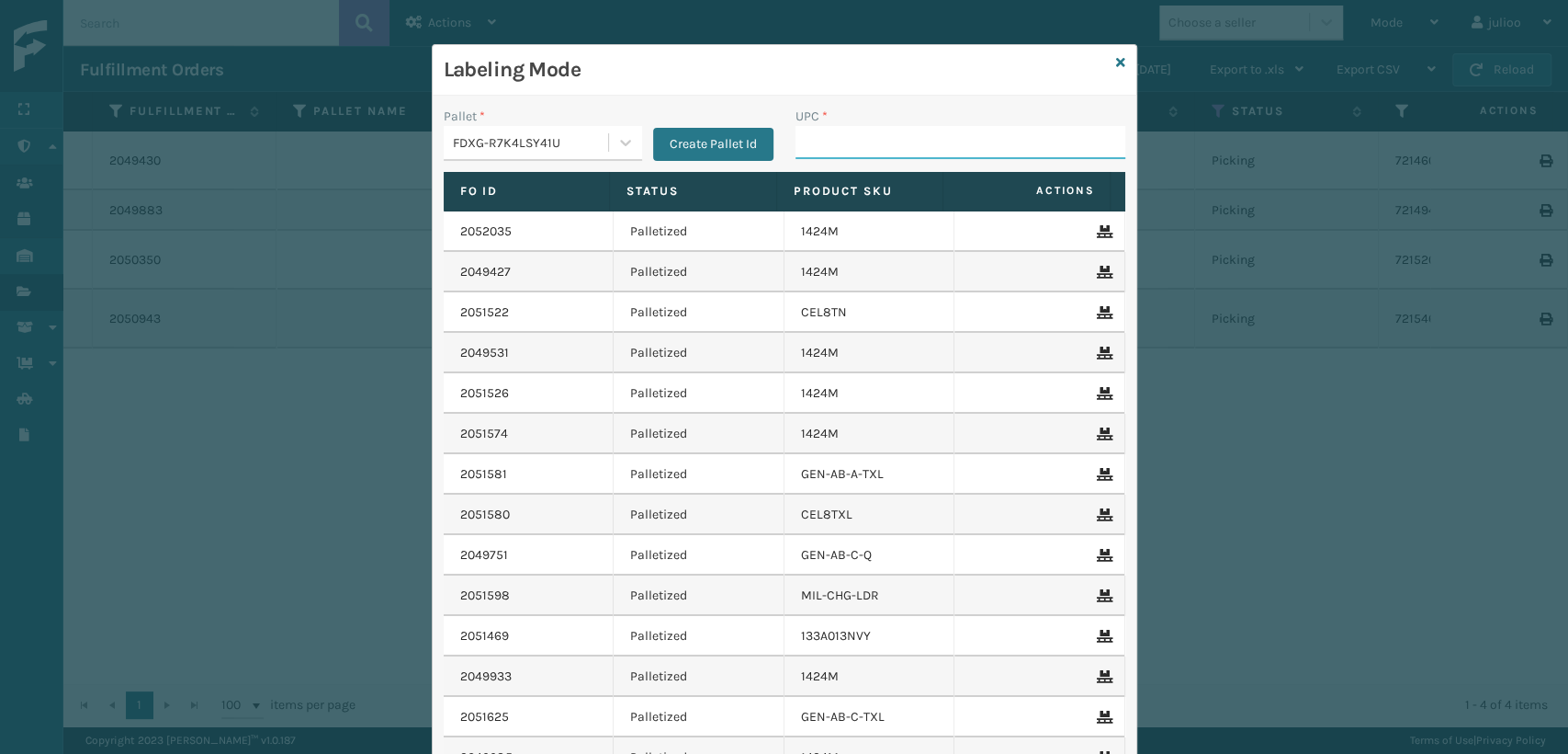
click at [828, 149] on input "UPC *" at bounding box center [960, 142] width 330 height 33
paste input "68888026796"
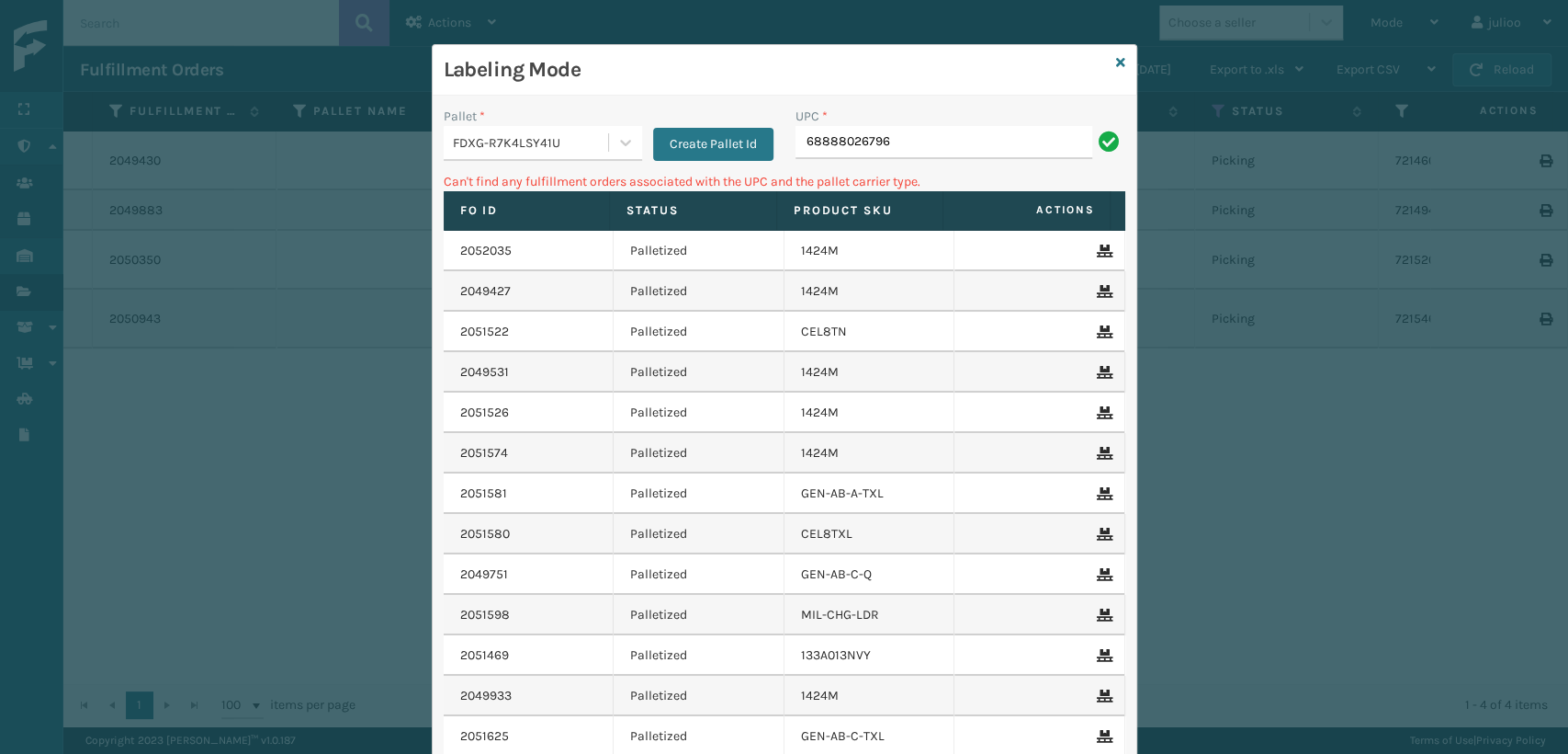
click at [519, 127] on div "FDXG-R7K4LSY41U" at bounding box center [525, 142] width 164 height 30
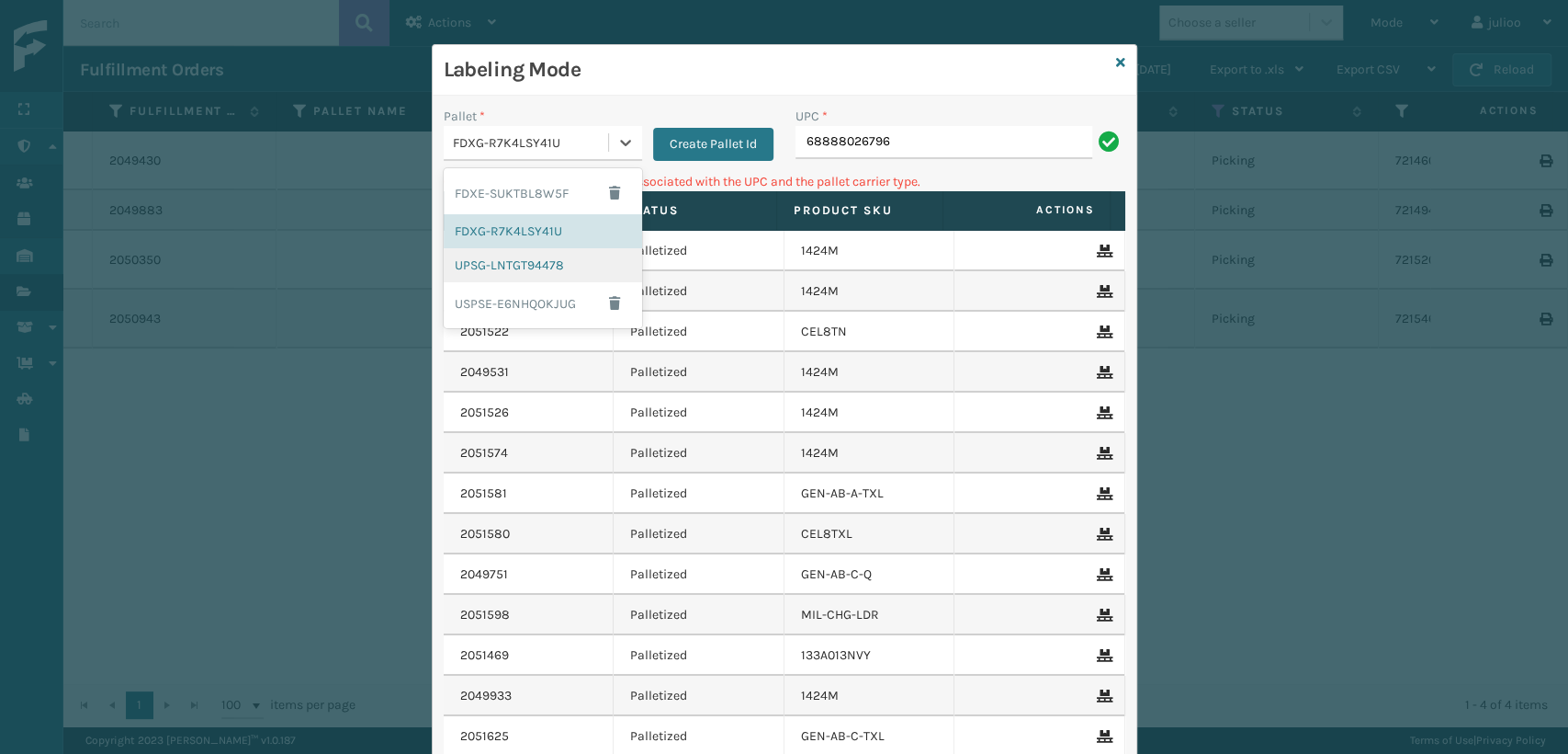
click at [512, 262] on div "UPSG-LNTGT94478" at bounding box center [542, 265] width 198 height 34
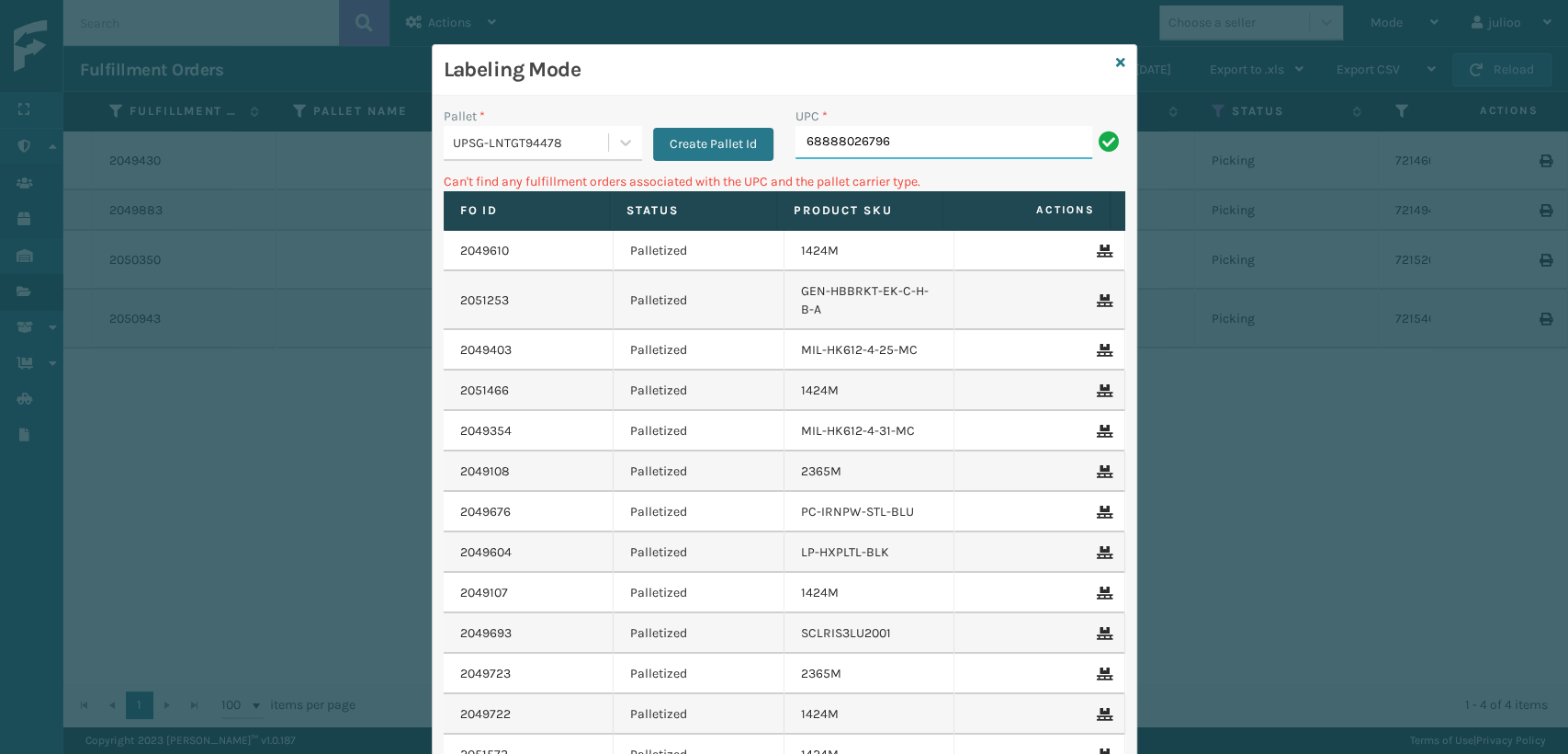
click at [933, 146] on input "68888026796" at bounding box center [943, 142] width 297 height 33
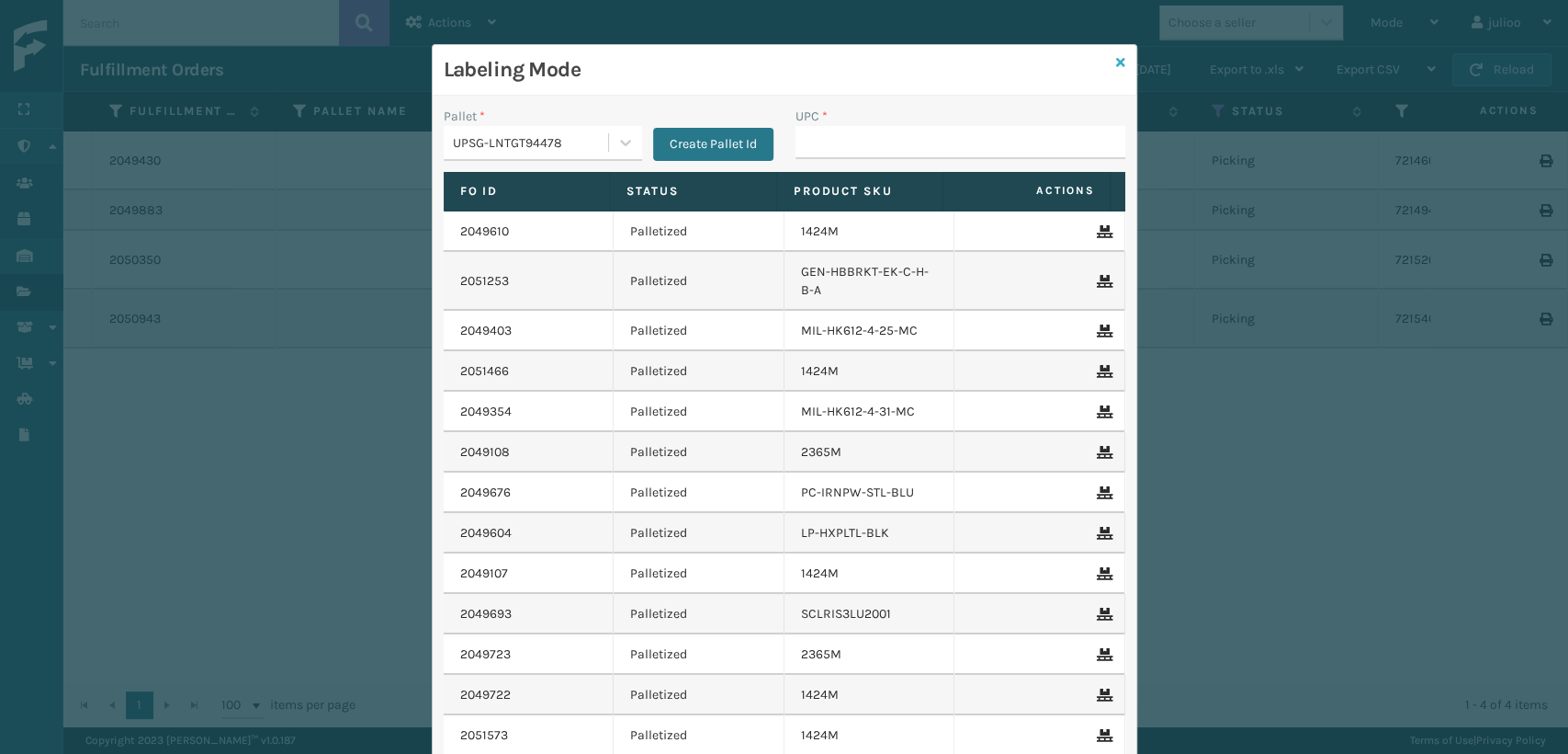
click at [1116, 65] on icon at bounding box center [1121, 62] width 9 height 13
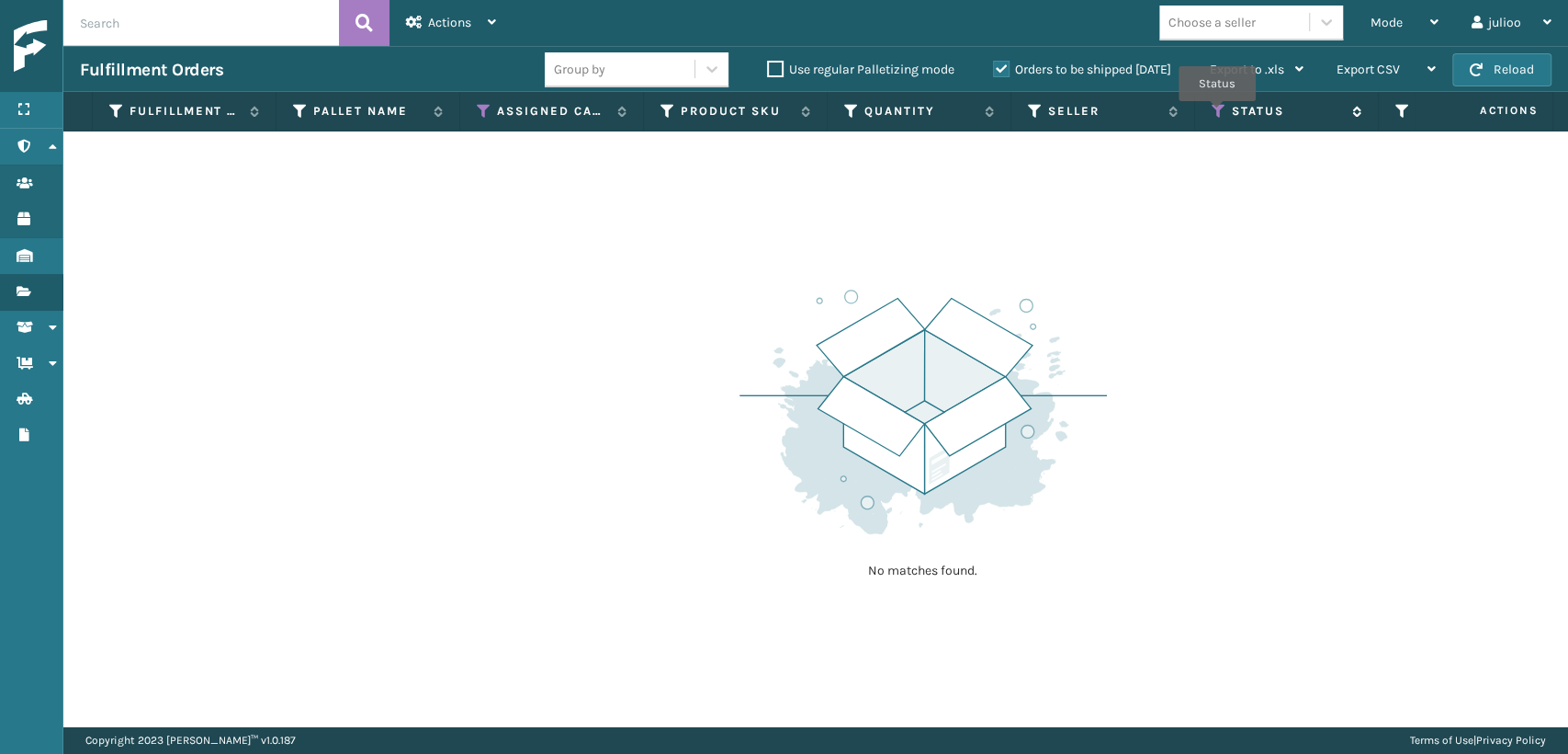
click at [1217, 114] on icon at bounding box center [1220, 111] width 15 height 17
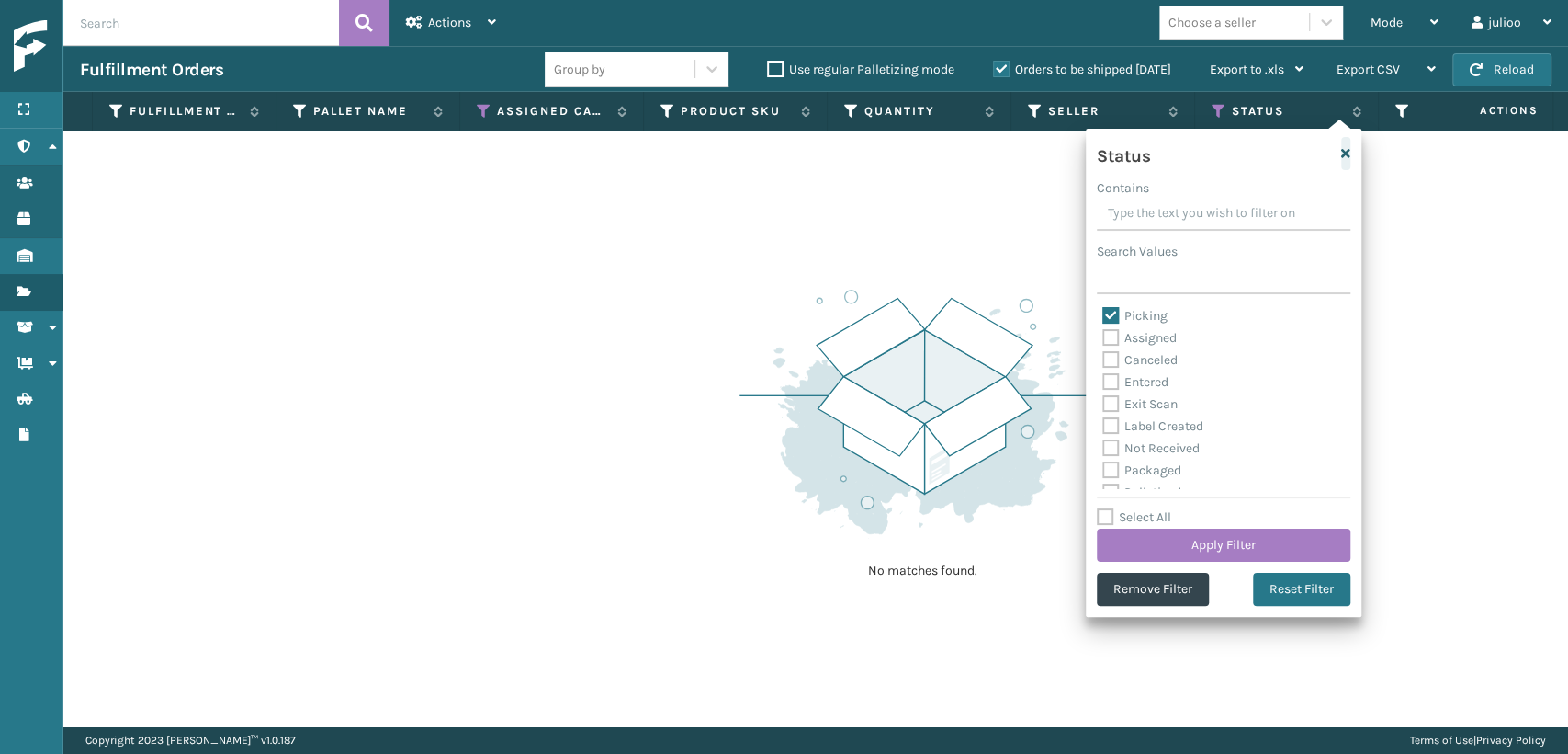
click at [1342, 157] on icon "button" at bounding box center [1346, 154] width 9 height 13
